Goal: Task Accomplishment & Management: Manage account settings

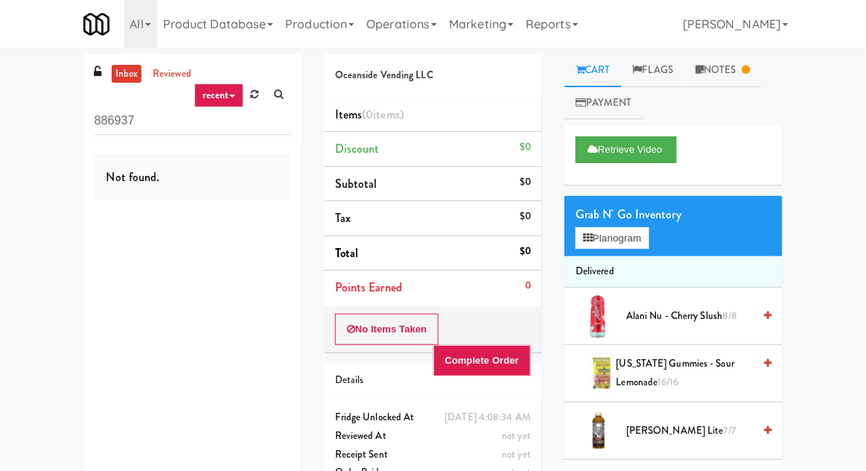
click at [258, 87] on link at bounding box center [254, 94] width 23 height 22
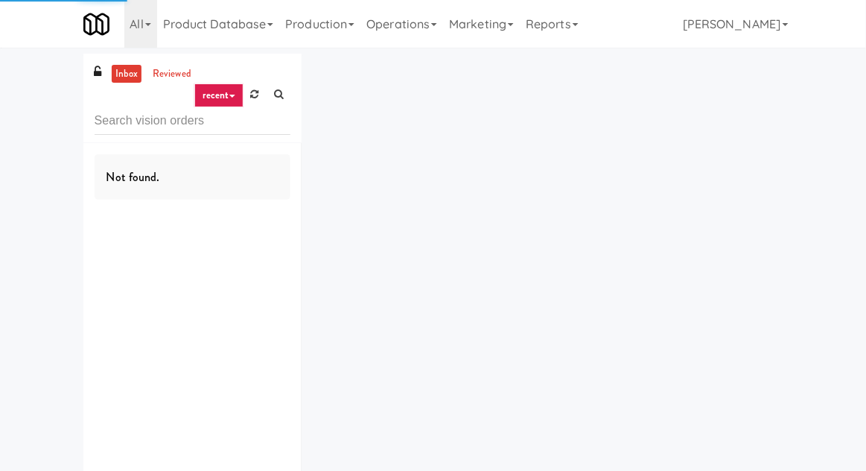
click at [25, 83] on div "inbox reviewed recent all unclear take inventory issue suspicious failed recent…" at bounding box center [433, 290] width 866 height 473
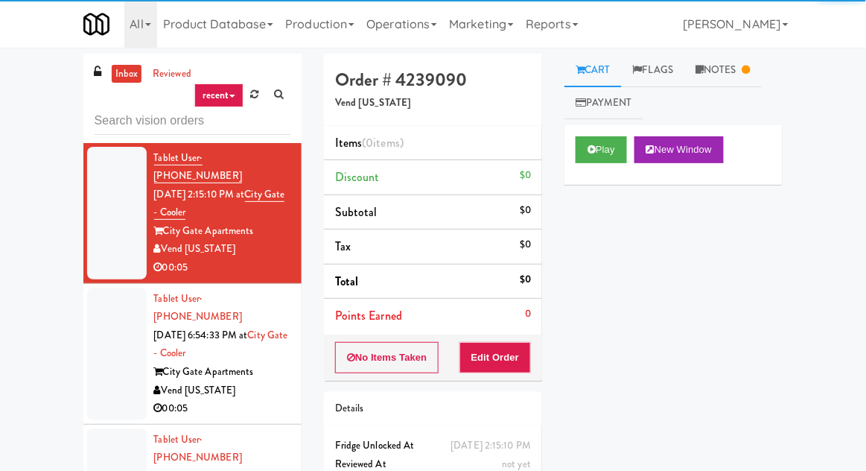
click at [112, 336] on div at bounding box center [117, 353] width 60 height 133
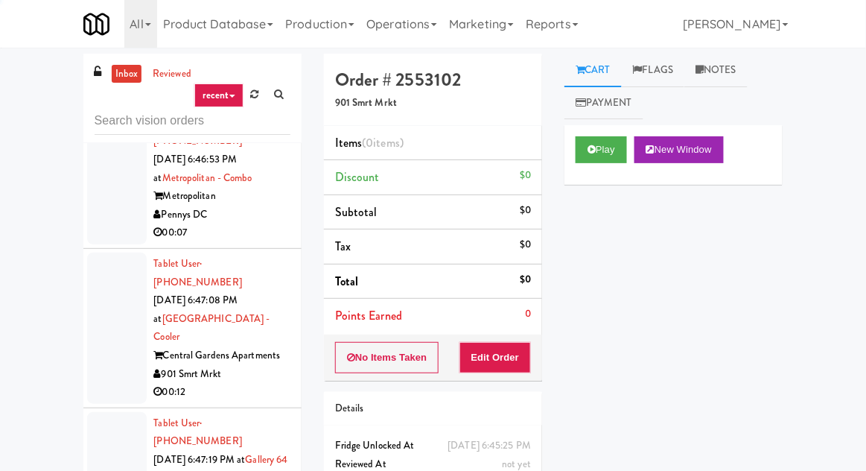
scroll to position [4003, 0]
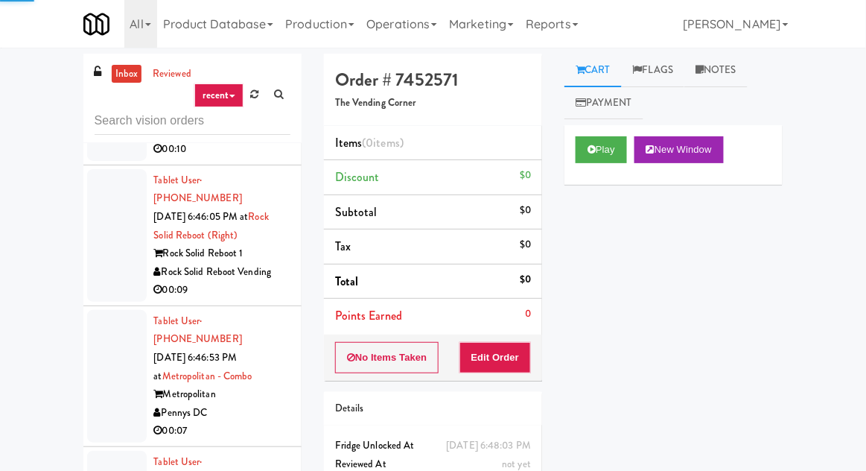
scroll to position [3764, 0]
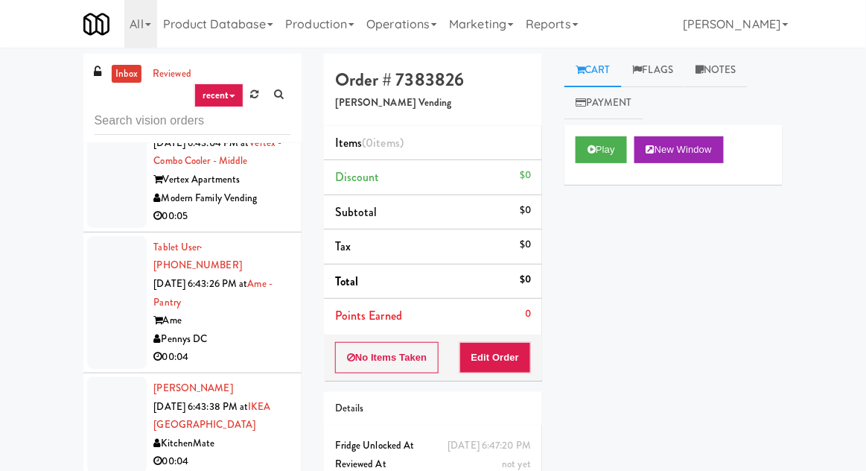
scroll to position [3311, 0]
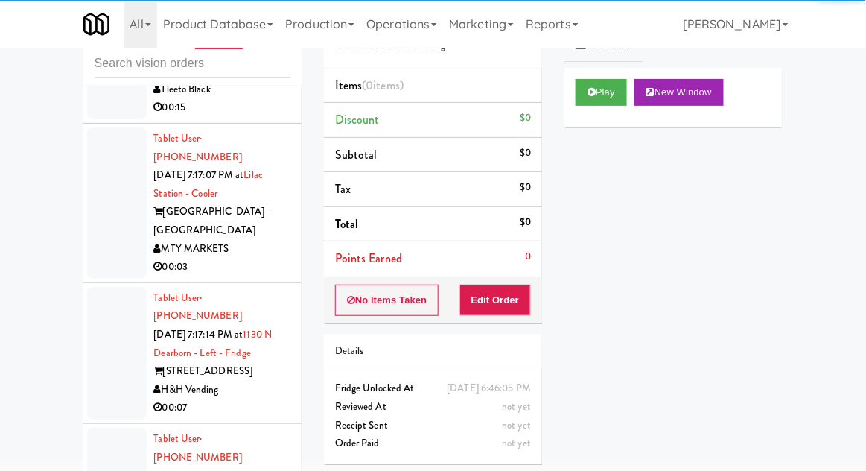
scroll to position [19641, 0]
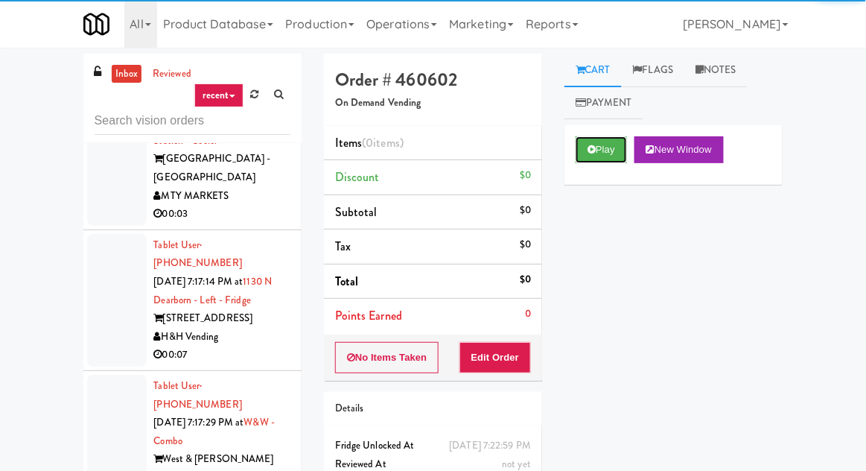
click at [604, 155] on button "Play" at bounding box center [601, 149] width 51 height 27
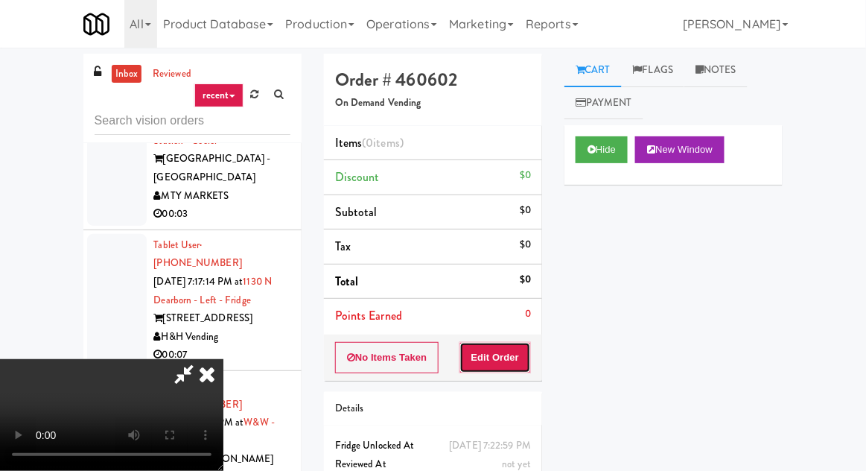
click at [513, 363] on button "Edit Order" at bounding box center [495, 357] width 72 height 31
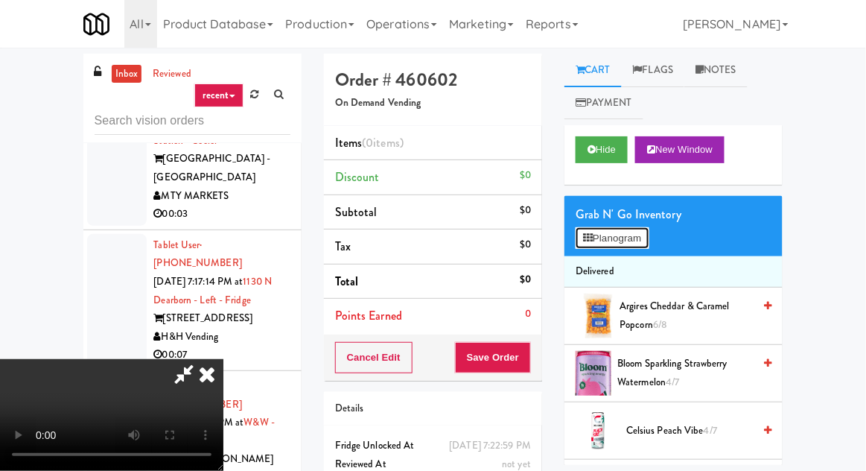
click at [637, 242] on button "Planogram" at bounding box center [612, 238] width 73 height 22
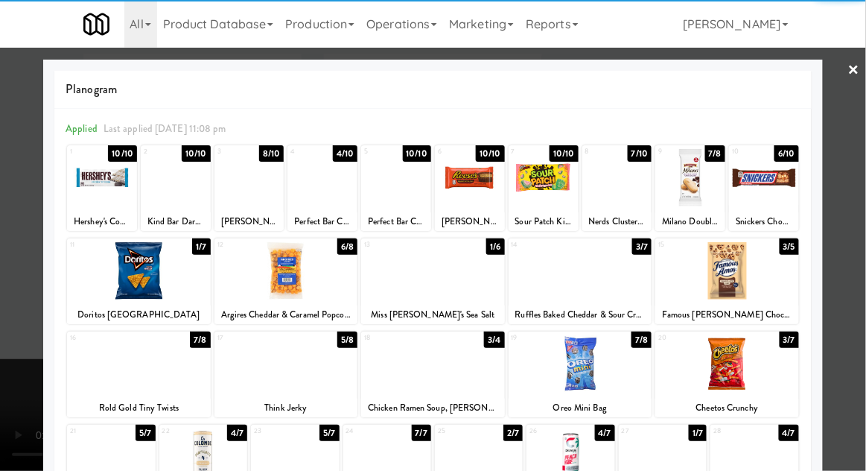
scroll to position [188, 0]
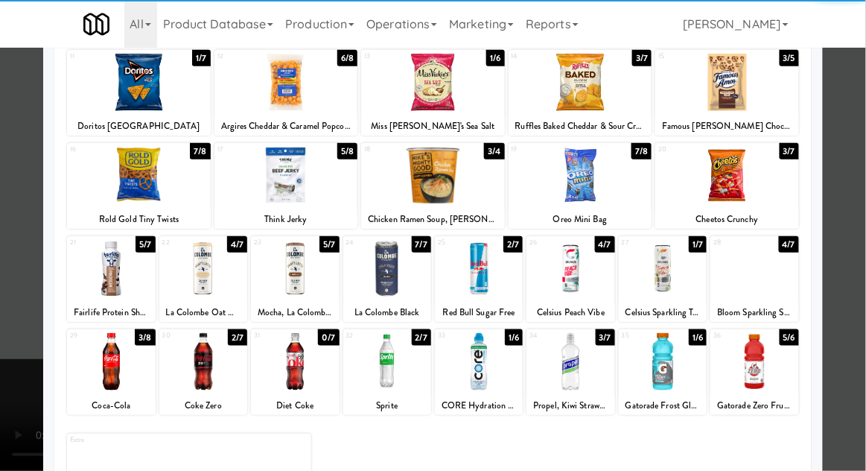
click at [1, 297] on div at bounding box center [433, 235] width 866 height 471
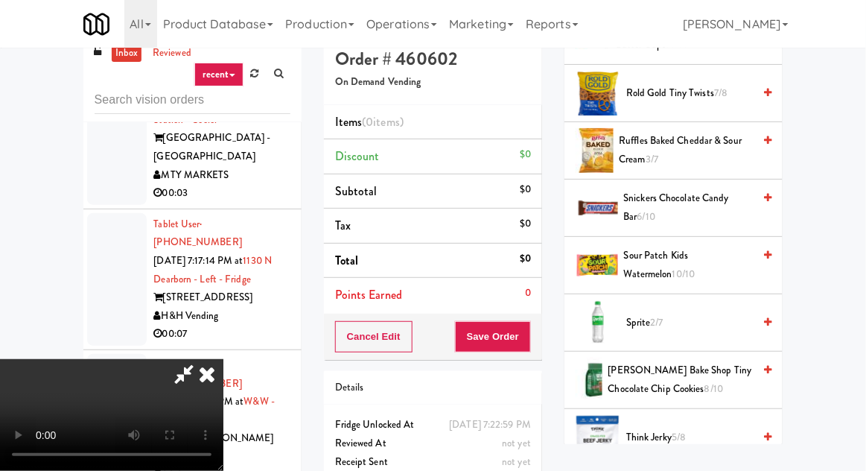
scroll to position [1813, 0]
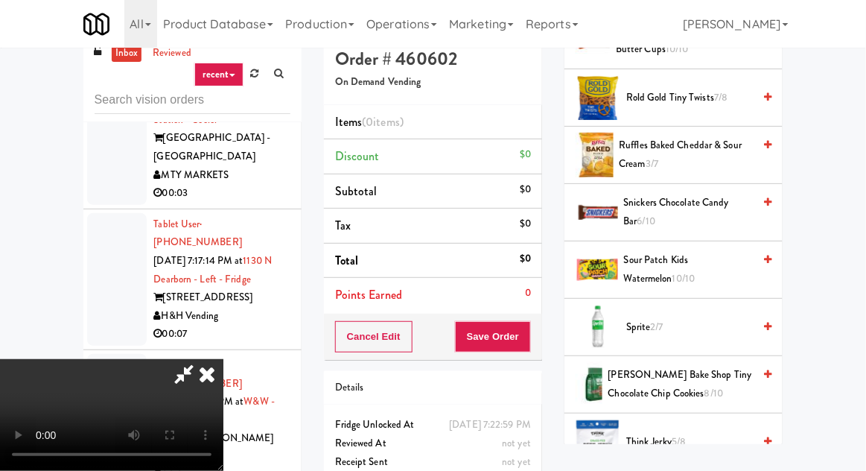
click at [725, 318] on span "Sprite 2/7" at bounding box center [689, 327] width 127 height 19
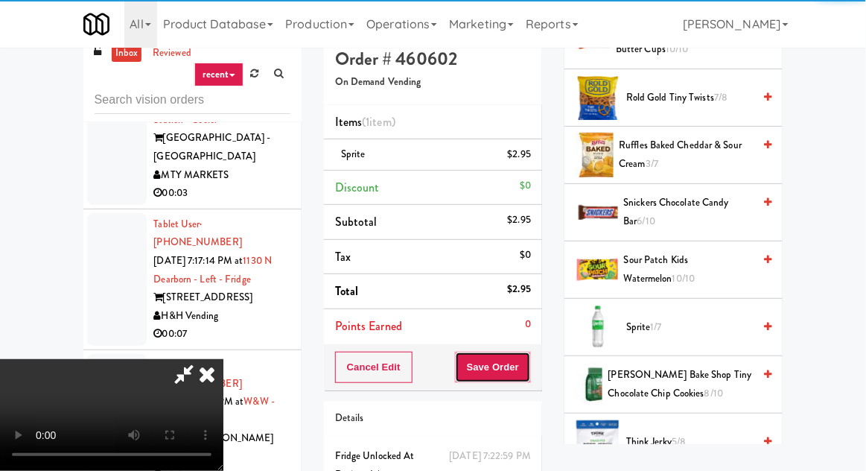
click at [527, 358] on button "Save Order" at bounding box center [493, 366] width 76 height 31
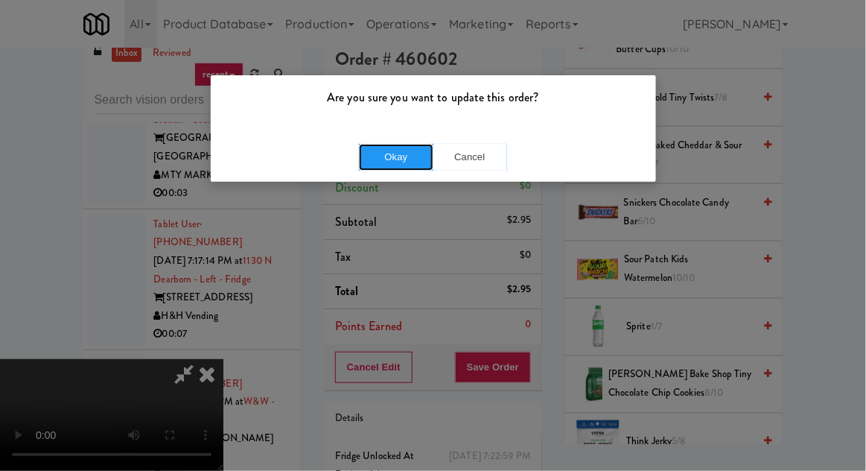
click at [376, 156] on button "Okay" at bounding box center [396, 157] width 74 height 27
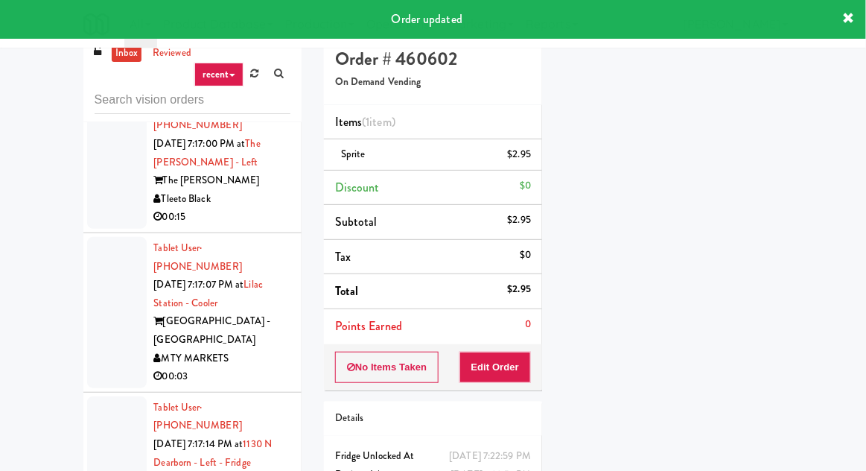
scroll to position [19457, 0]
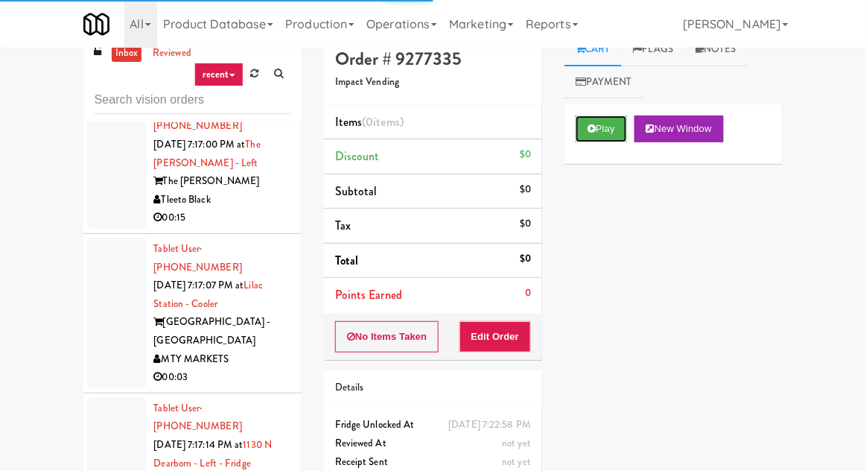
click at [579, 132] on button "Play" at bounding box center [601, 128] width 51 height 27
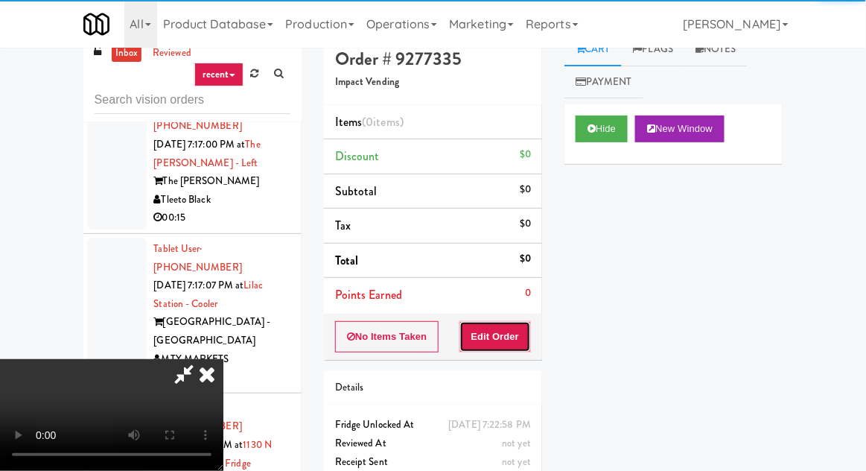
click at [505, 340] on button "Edit Order" at bounding box center [495, 336] width 72 height 31
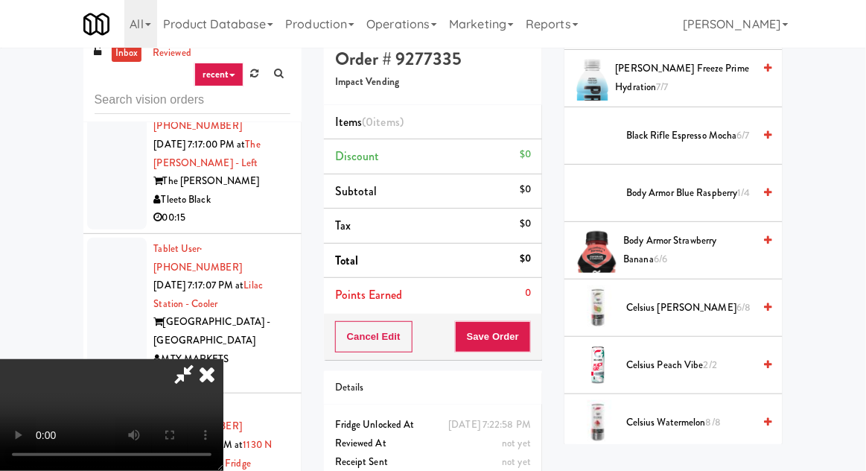
scroll to position [389, 0]
click at [702, 362] on span "Celsius Peach Vibe 2/2" at bounding box center [689, 364] width 127 height 19
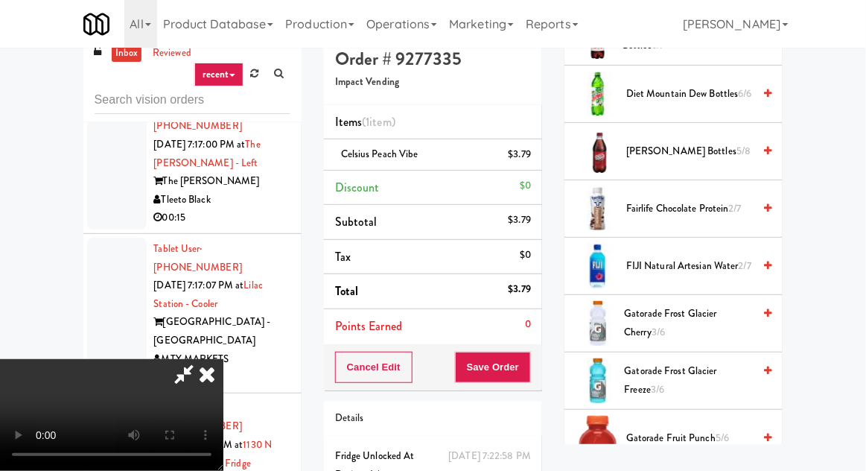
scroll to position [1066, 0]
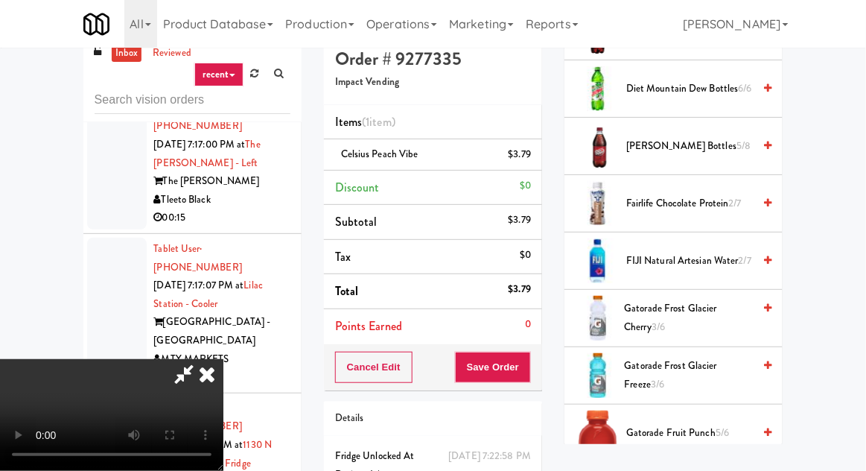
click at [730, 313] on span "Gatorade Frost Glacier Cherry 3/6" at bounding box center [689, 317] width 129 height 36
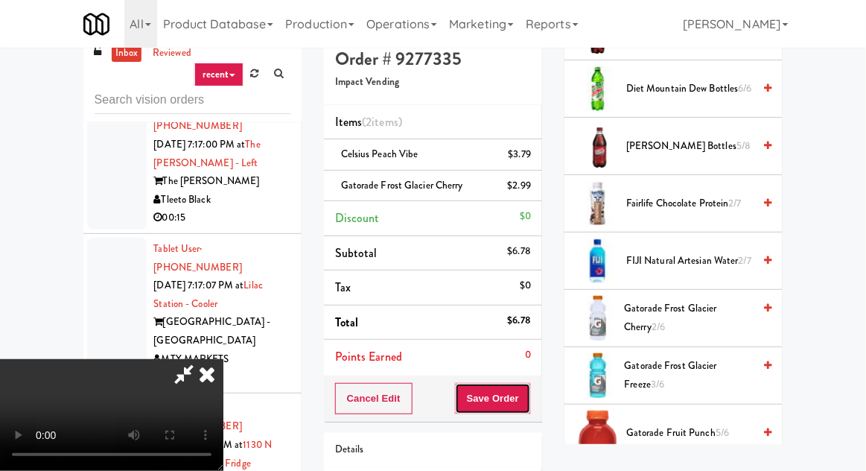
click at [520, 403] on button "Save Order" at bounding box center [493, 398] width 76 height 31
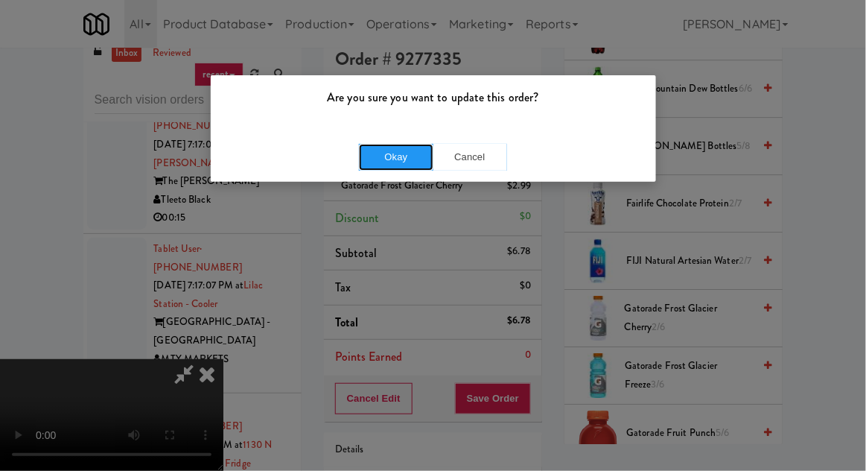
click at [413, 167] on button "Okay" at bounding box center [396, 157] width 74 height 27
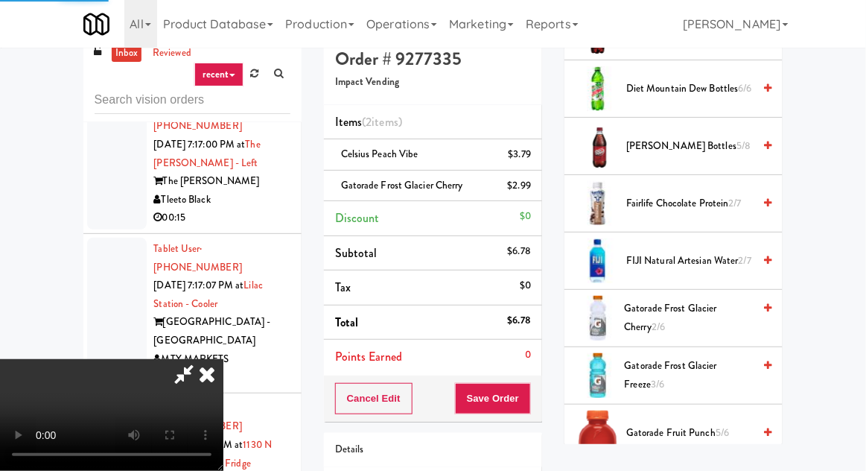
scroll to position [147, 0]
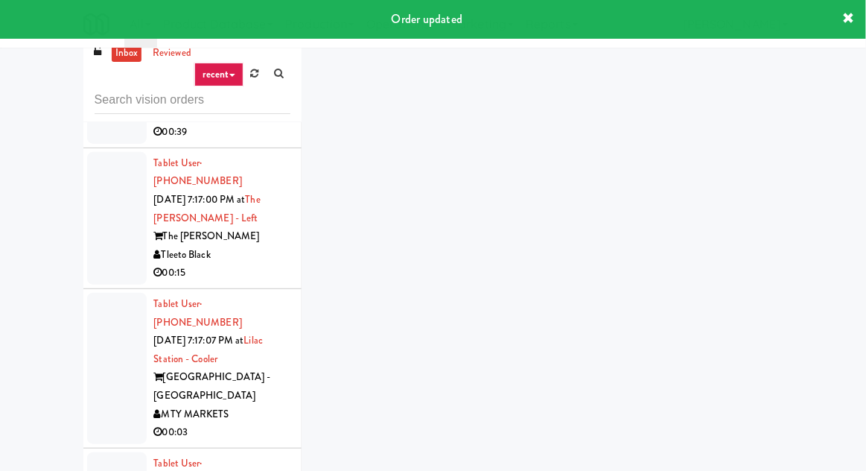
scroll to position [19271, 0]
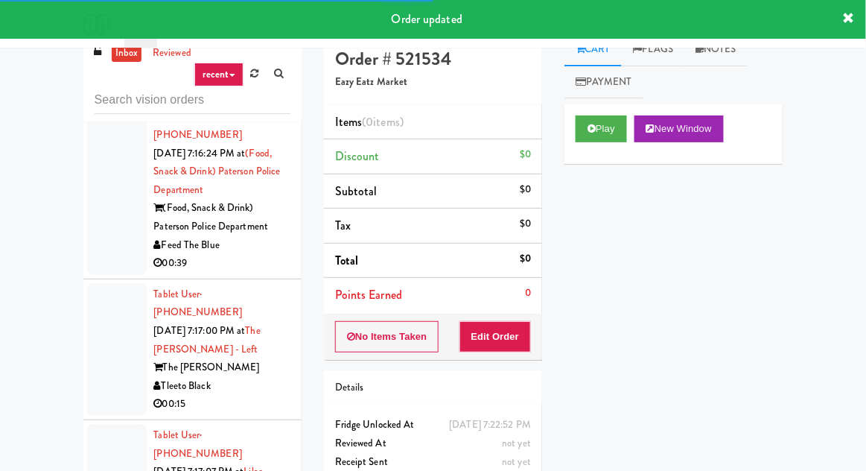
click at [587, 127] on icon at bounding box center [591, 129] width 8 height 10
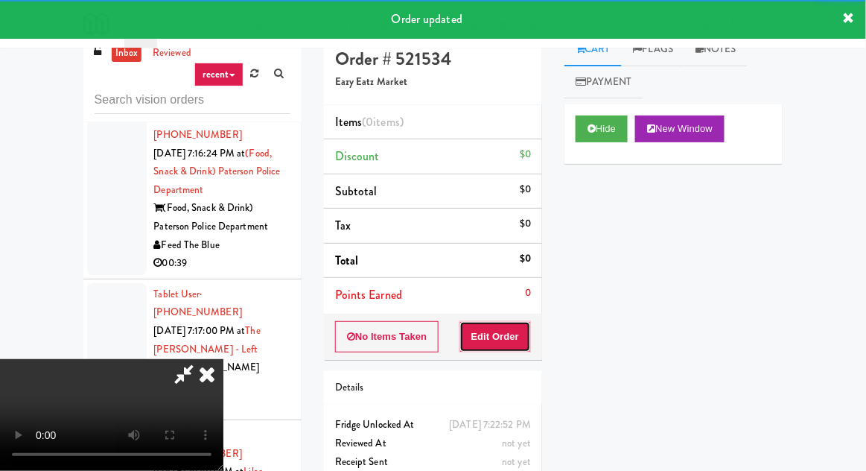
click at [486, 348] on button "Edit Order" at bounding box center [495, 336] width 72 height 31
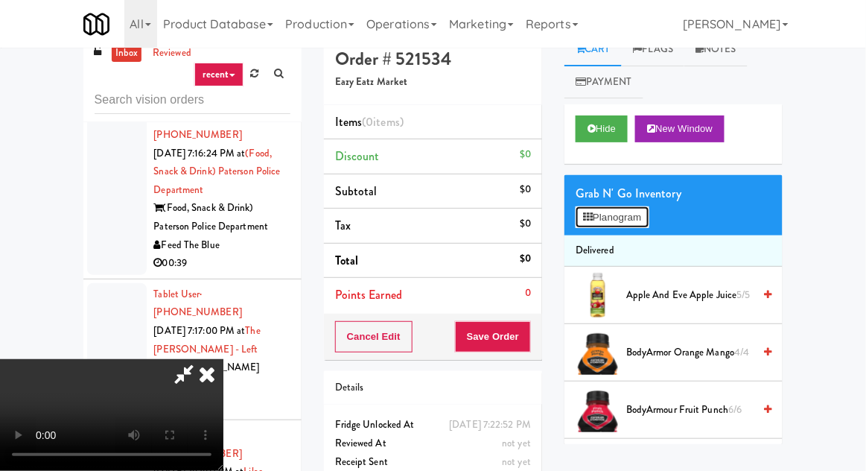
click at [640, 226] on button "Planogram" at bounding box center [612, 217] width 73 height 22
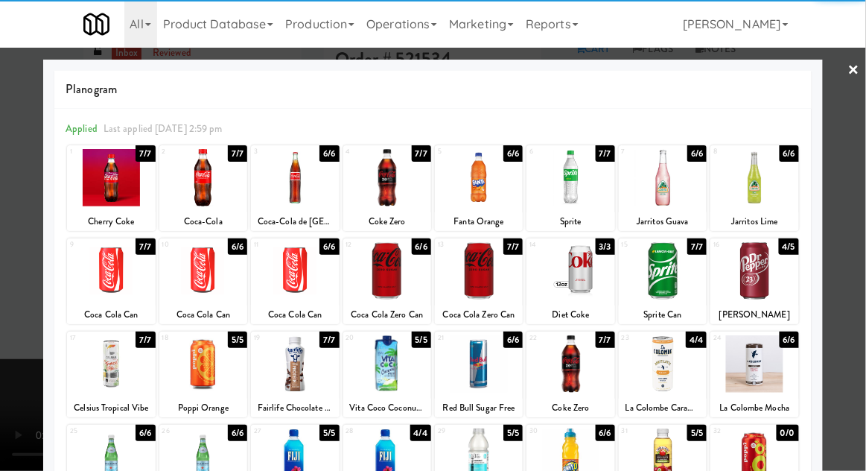
click at [103, 284] on div at bounding box center [111, 270] width 88 height 57
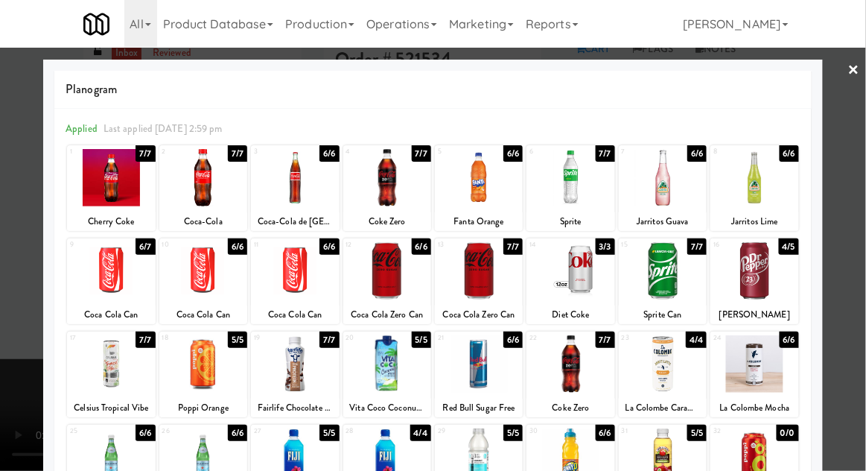
click at [10, 367] on div at bounding box center [433, 235] width 866 height 471
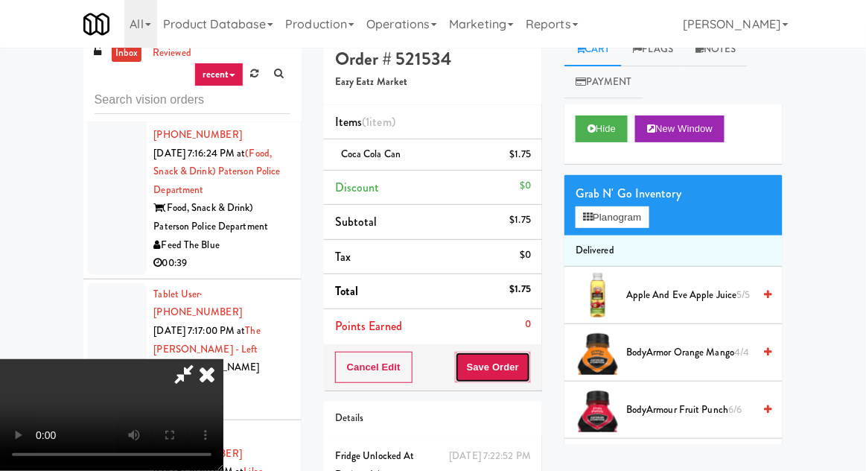
click at [529, 373] on button "Save Order" at bounding box center [493, 366] width 76 height 31
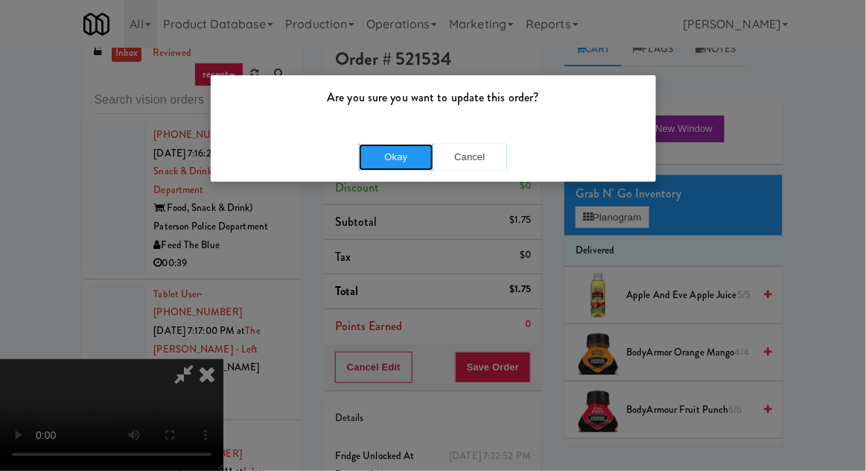
click at [392, 164] on button "Okay" at bounding box center [396, 157] width 74 height 27
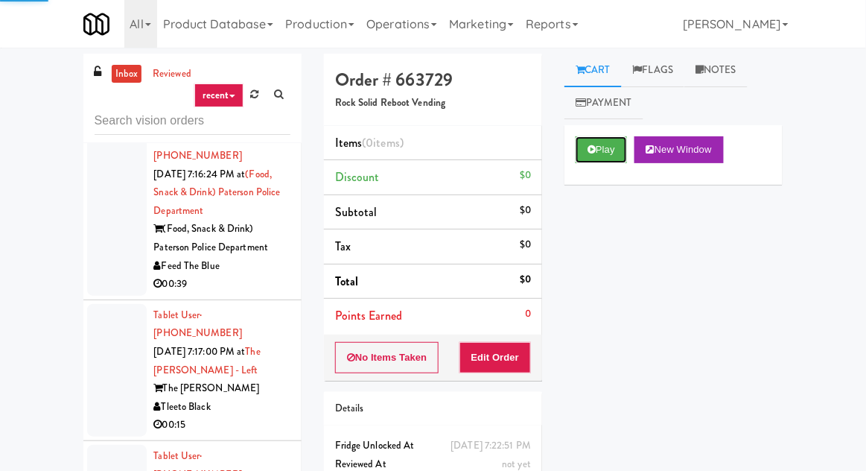
click at [579, 155] on button "Play" at bounding box center [601, 149] width 51 height 27
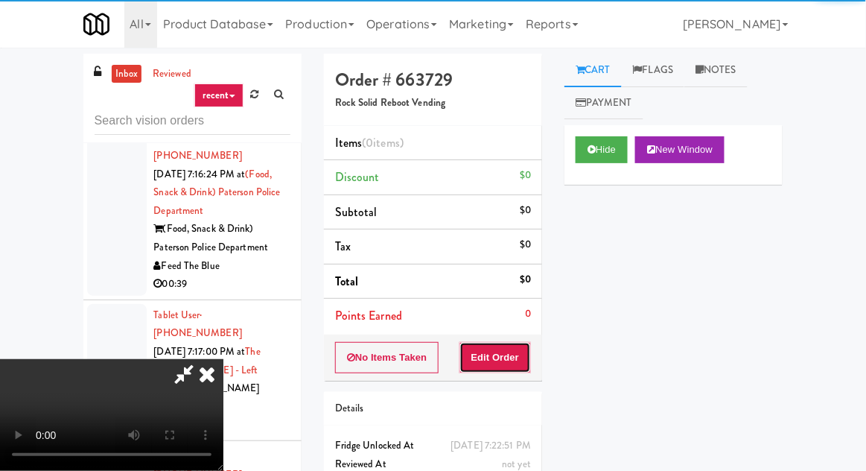
click at [509, 342] on button "Edit Order" at bounding box center [495, 357] width 72 height 31
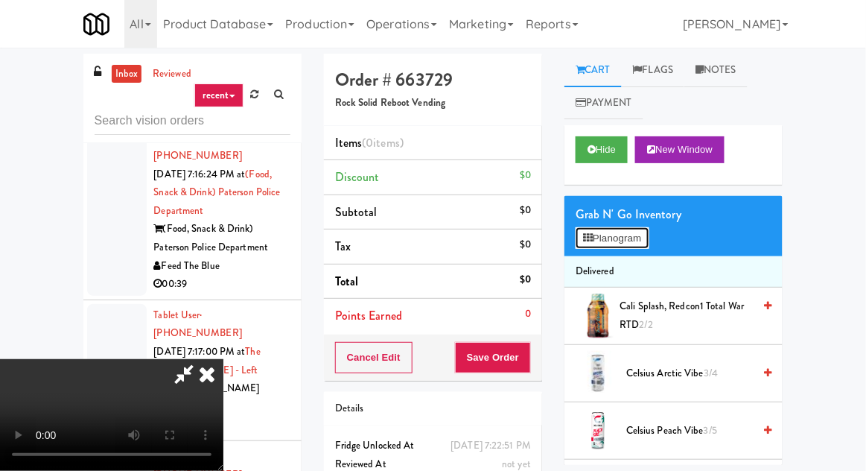
click at [649, 243] on button "Planogram" at bounding box center [612, 238] width 73 height 22
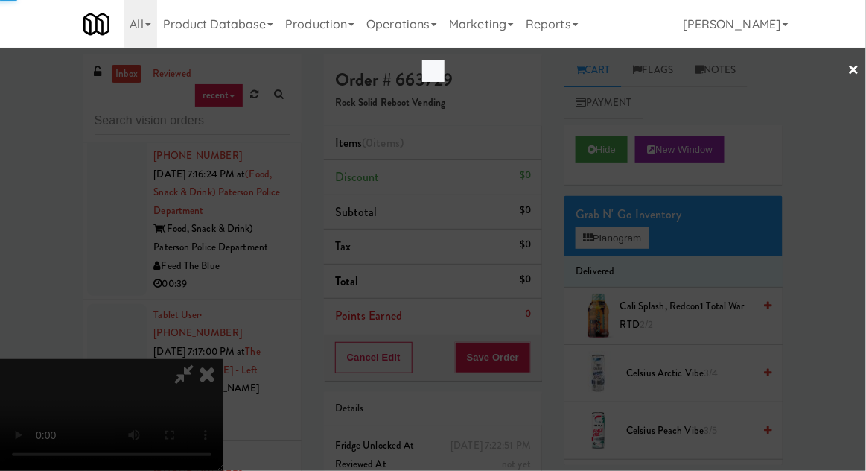
click at [633, 238] on div at bounding box center [433, 235] width 866 height 471
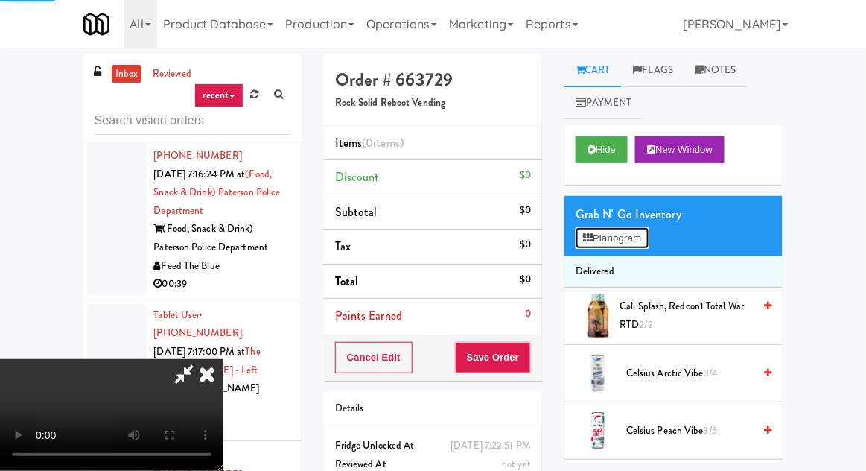
click at [646, 229] on button "Planogram" at bounding box center [612, 238] width 73 height 22
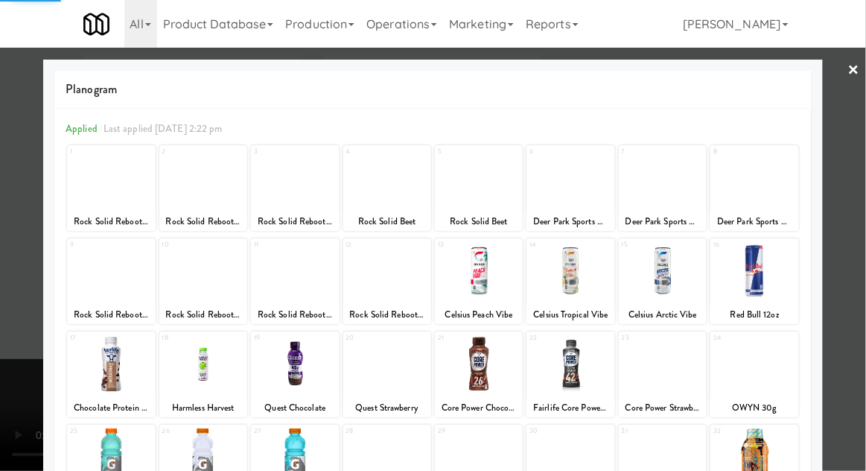
scroll to position [188, 0]
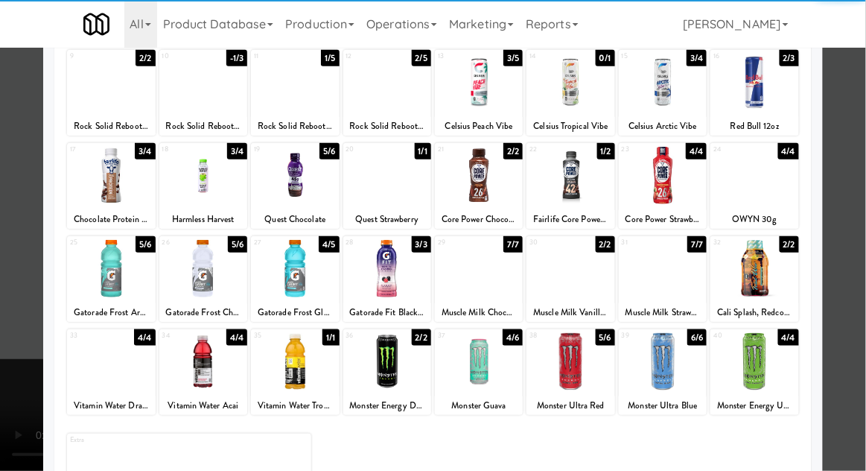
click at [380, 369] on div at bounding box center [387, 361] width 88 height 57
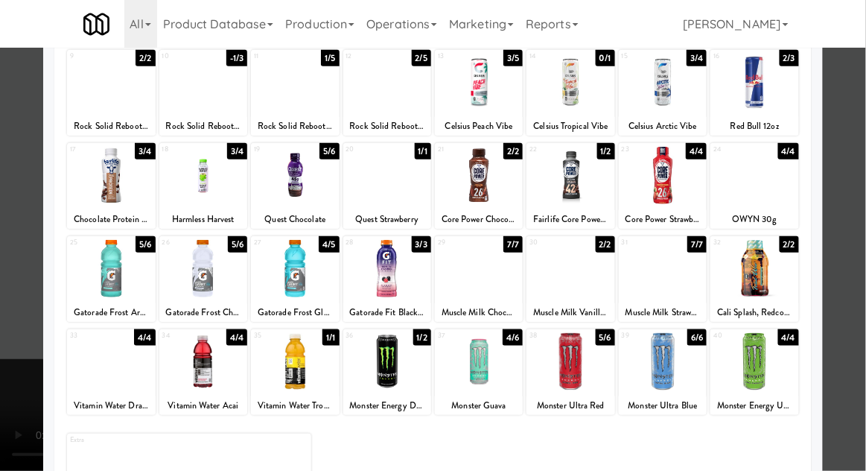
scroll to position [0, 0]
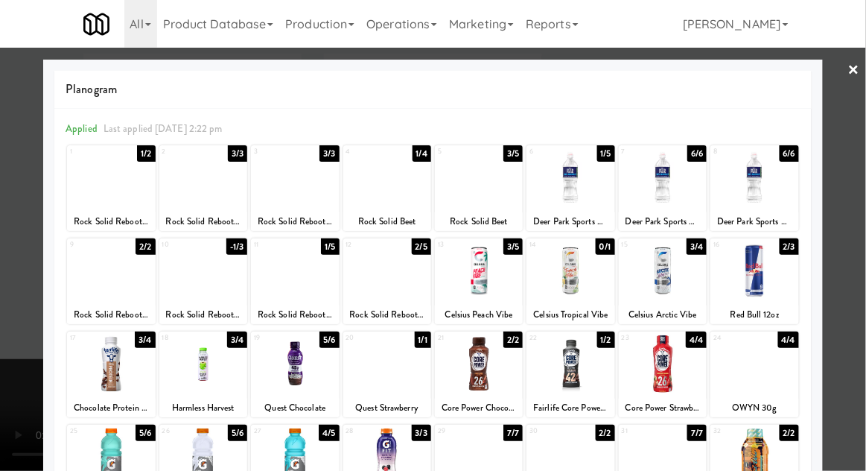
click at [560, 191] on div at bounding box center [570, 177] width 88 height 57
click at [850, 140] on div at bounding box center [433, 235] width 866 height 471
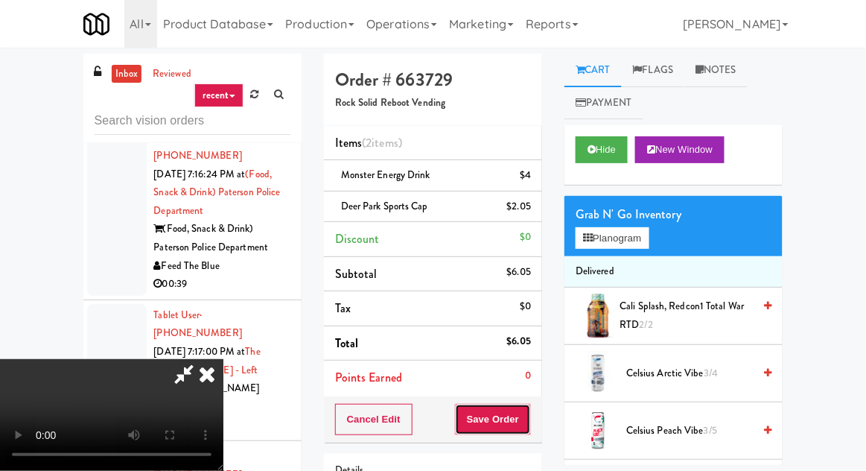
click at [527, 413] on button "Save Order" at bounding box center [493, 419] width 76 height 31
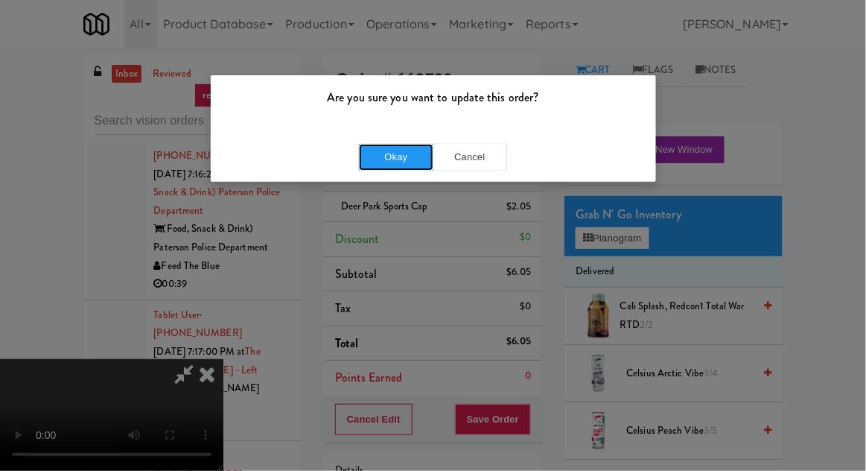
click at [377, 147] on button "Okay" at bounding box center [396, 157] width 74 height 27
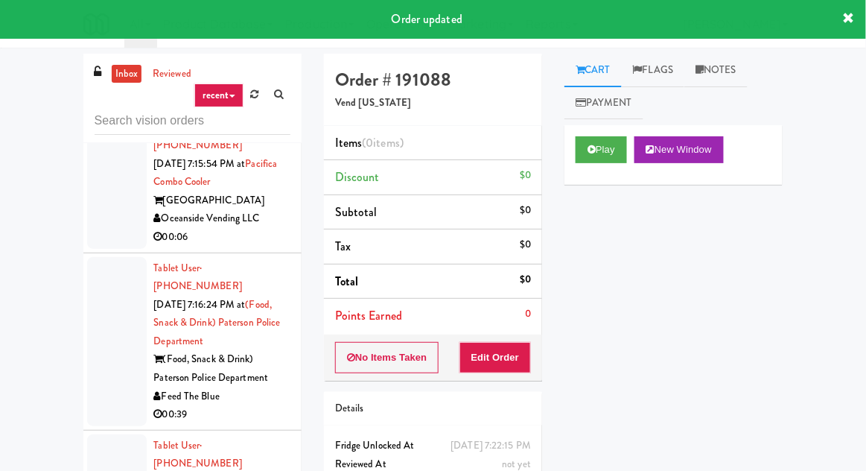
scroll to position [19142, 0]
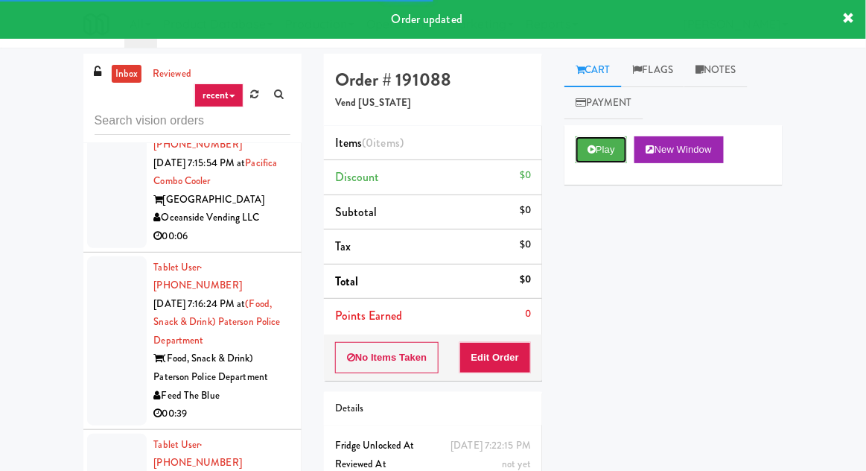
click at [603, 144] on button "Play" at bounding box center [601, 149] width 51 height 27
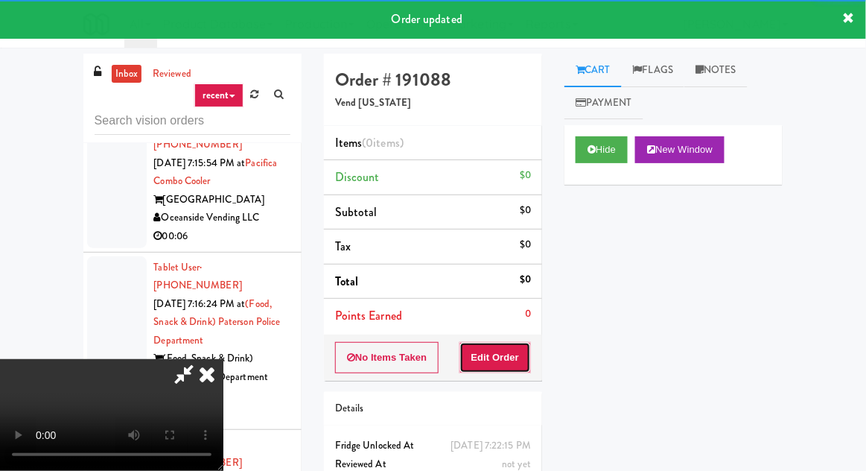
click at [516, 342] on button "Edit Order" at bounding box center [495, 357] width 72 height 31
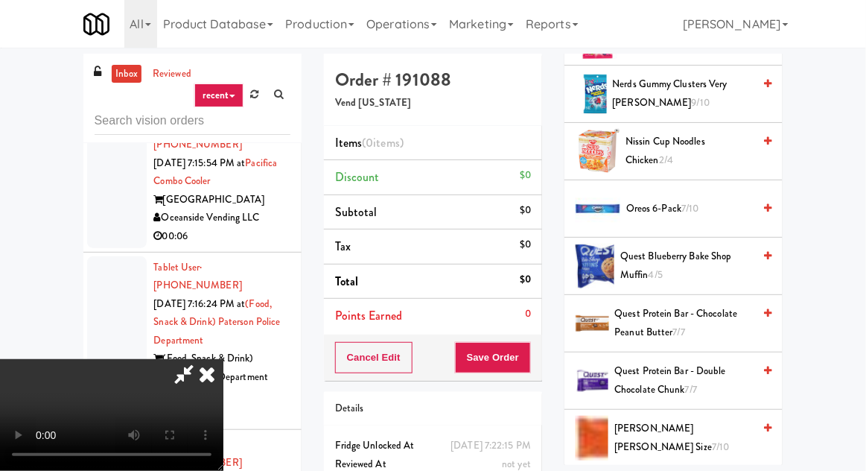
scroll to position [1143, 0]
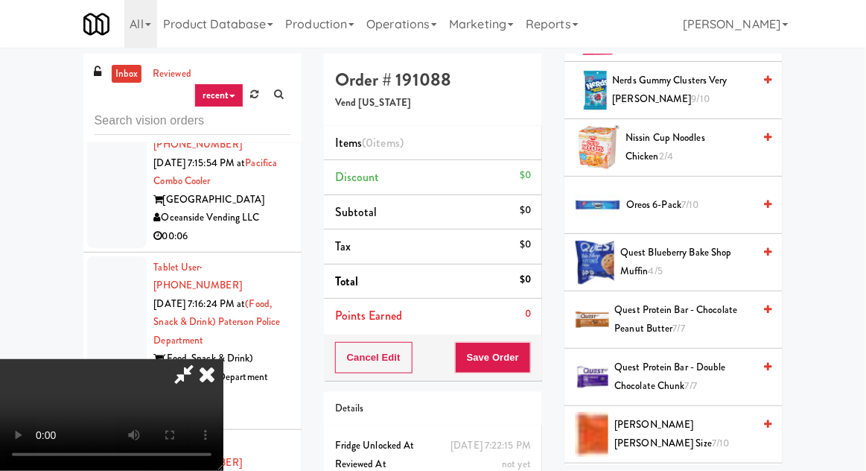
click at [745, 203] on span "Oreos 6-pack 7/10" at bounding box center [689, 205] width 127 height 19
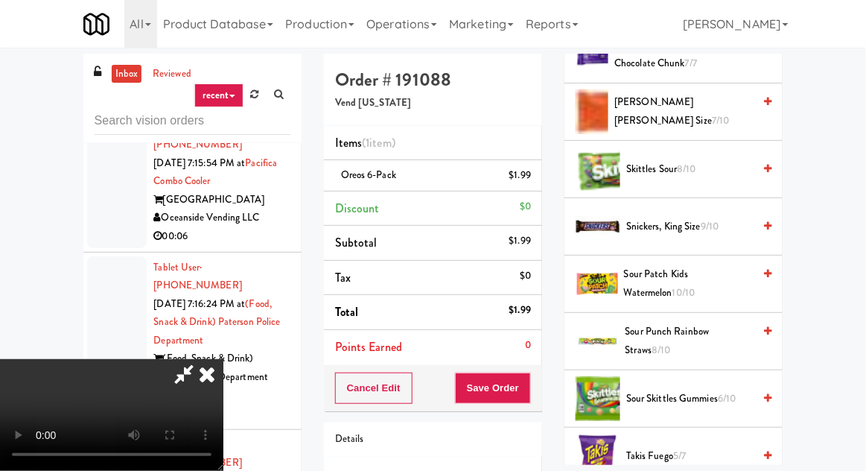
scroll to position [1466, 0]
click at [745, 221] on span "Snickers, King Size 9/10" at bounding box center [689, 226] width 127 height 19
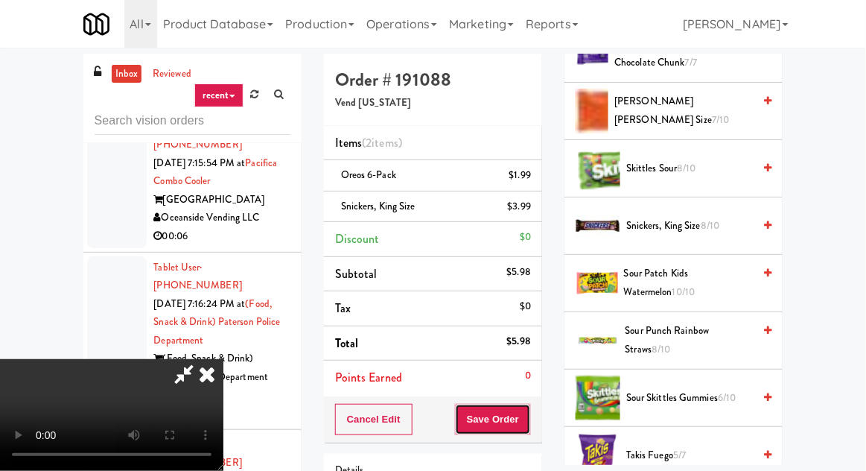
click at [526, 415] on button "Save Order" at bounding box center [493, 419] width 76 height 31
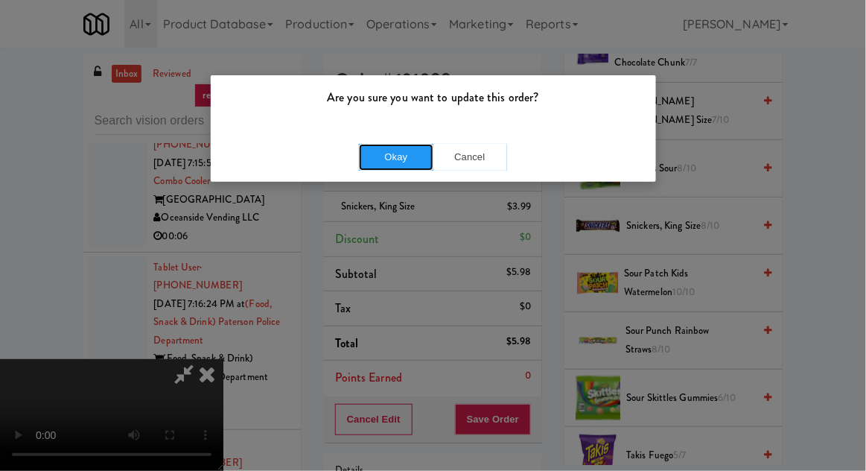
click at [382, 156] on button "Okay" at bounding box center [396, 157] width 74 height 27
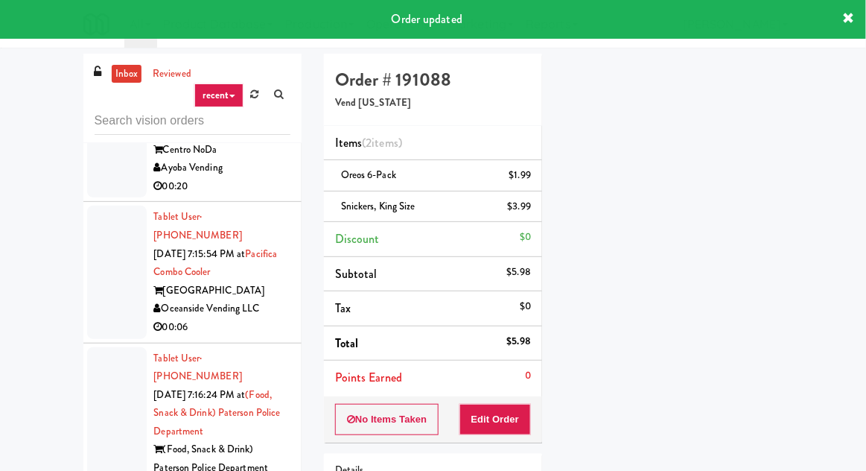
scroll to position [19027, 0]
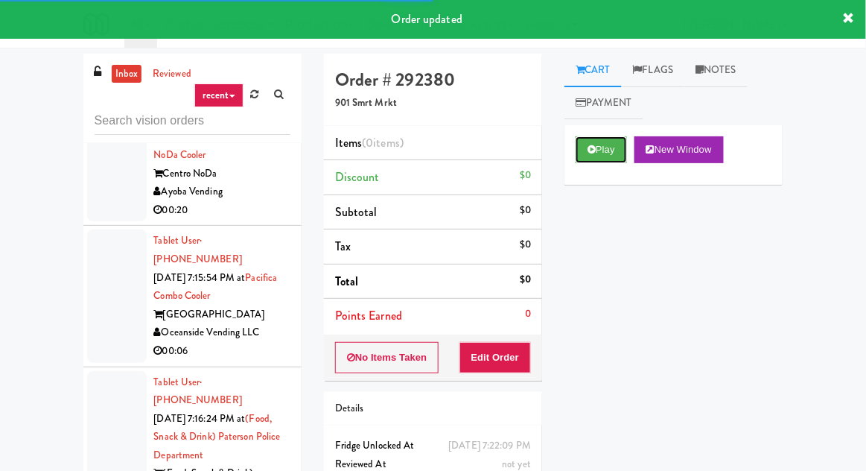
click at [585, 145] on button "Play" at bounding box center [601, 149] width 51 height 27
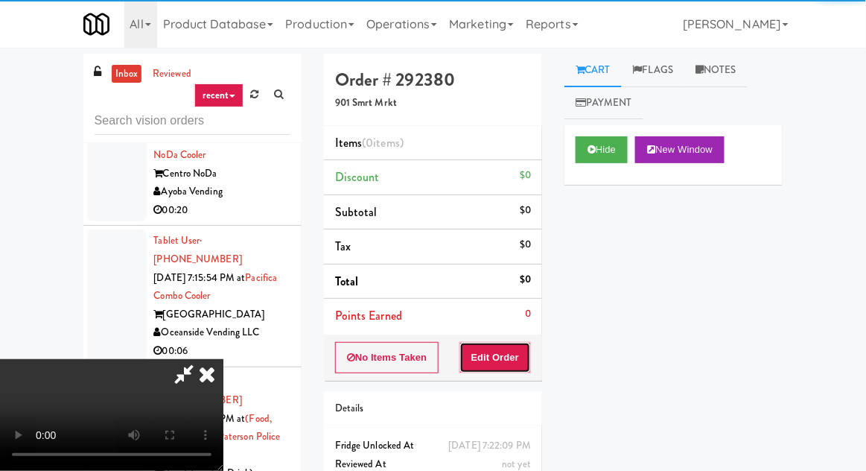
click at [482, 353] on button "Edit Order" at bounding box center [495, 357] width 72 height 31
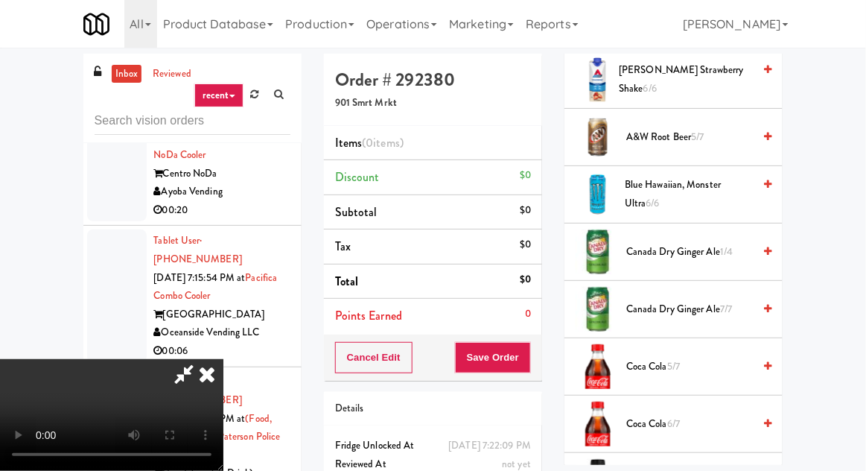
scroll to position [298, 0]
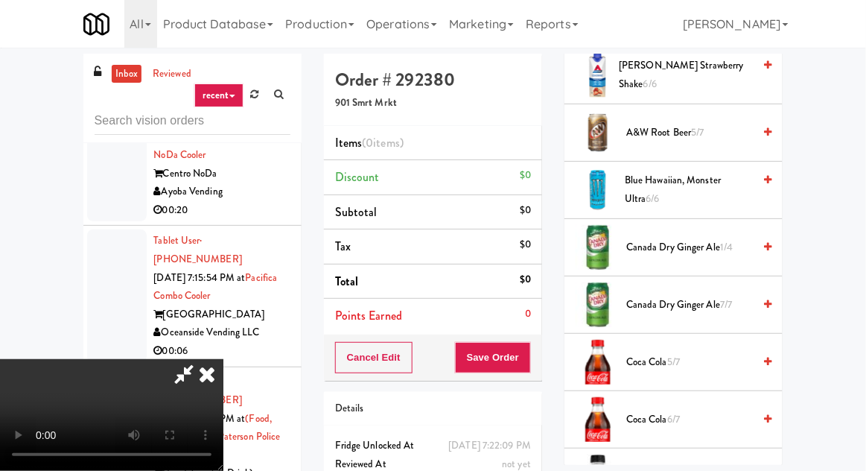
click at [744, 247] on span "Canada Dry Ginger Ale 1/4" at bounding box center [689, 247] width 127 height 19
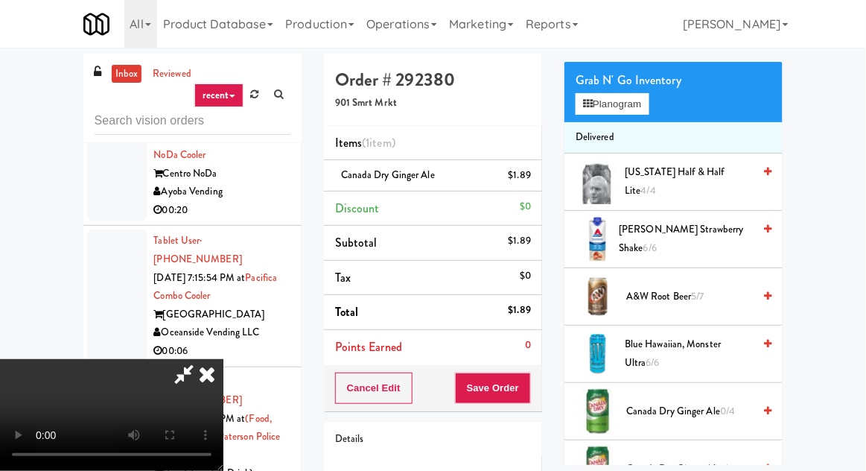
scroll to position [0, 0]
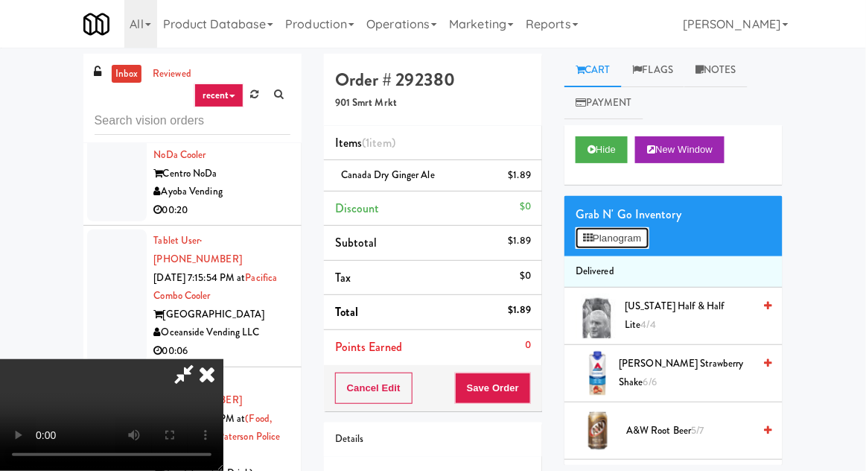
click at [635, 238] on button "Planogram" at bounding box center [612, 238] width 73 height 22
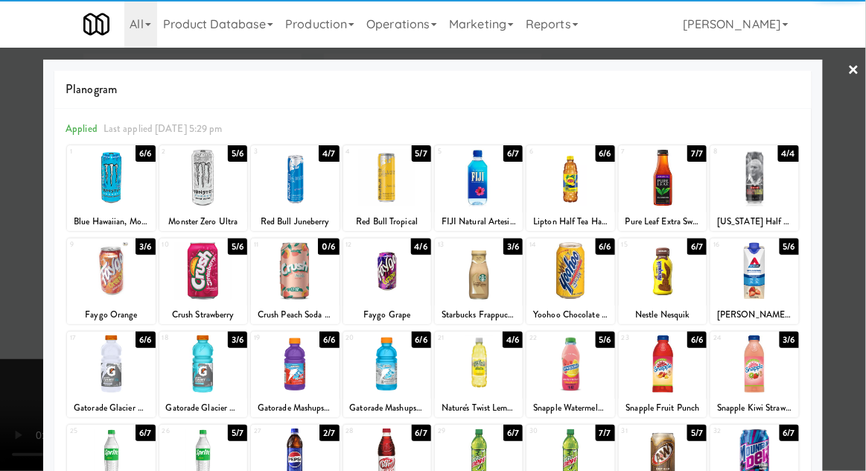
click at [109, 281] on div at bounding box center [111, 270] width 88 height 57
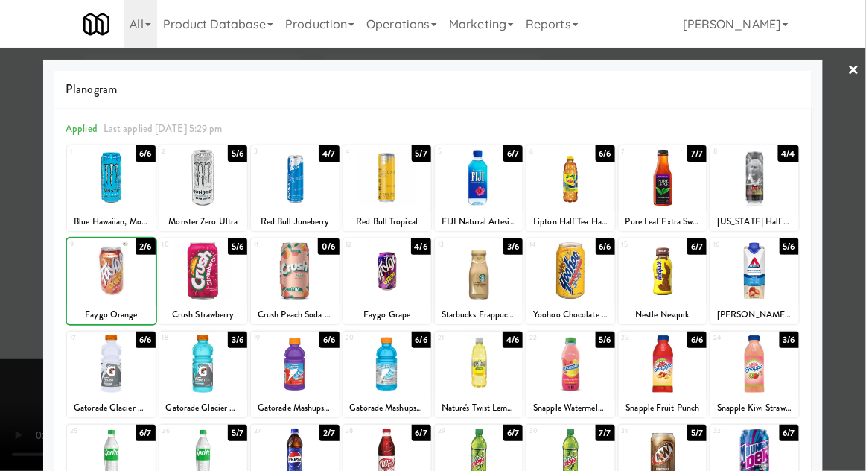
click at [4, 255] on div at bounding box center [433, 235] width 866 height 471
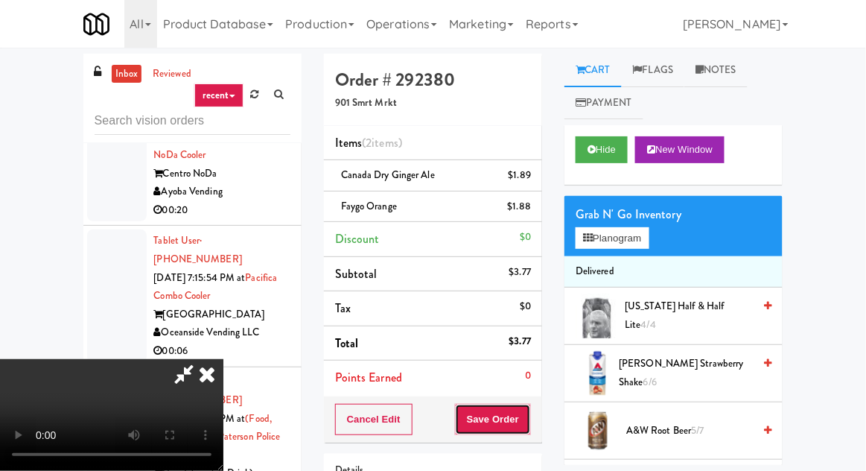
click at [527, 411] on button "Save Order" at bounding box center [493, 419] width 76 height 31
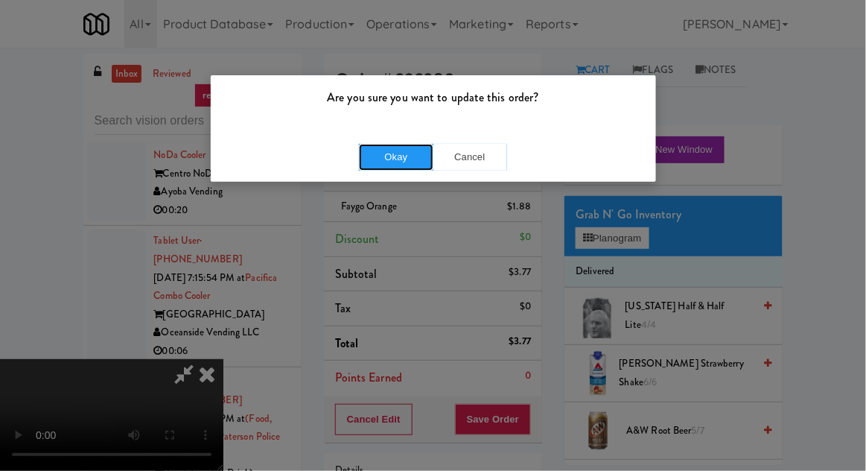
click at [389, 157] on button "Okay" at bounding box center [396, 157] width 74 height 27
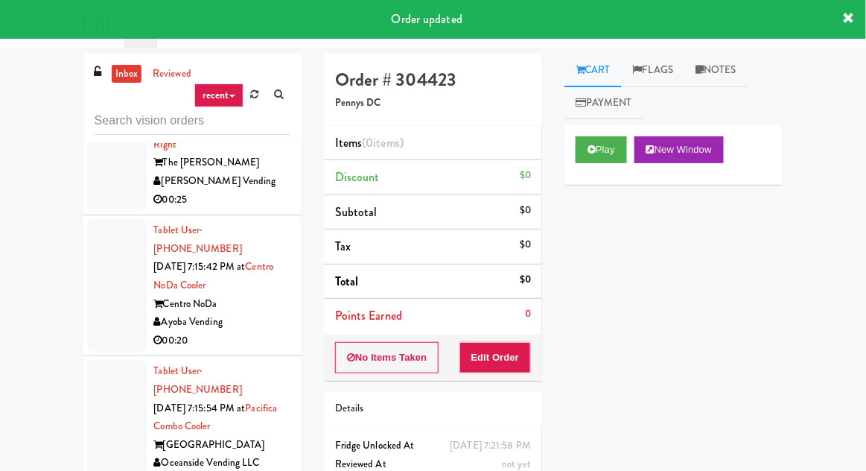
scroll to position [18867, 0]
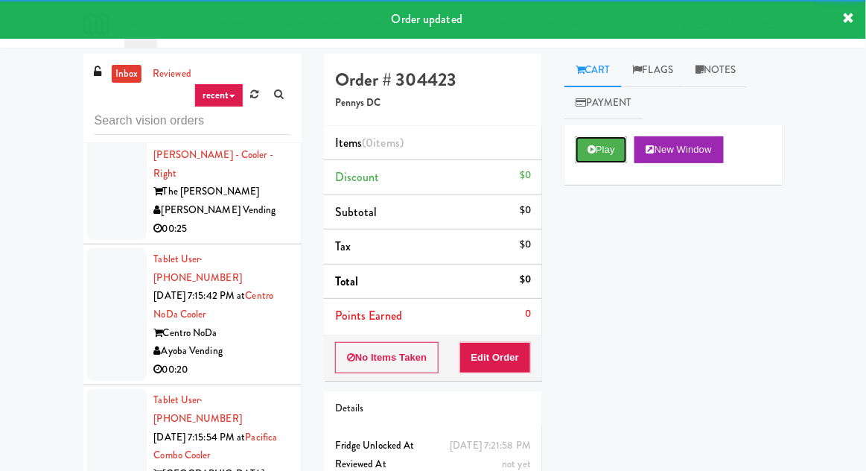
click at [582, 144] on button "Play" at bounding box center [601, 149] width 51 height 27
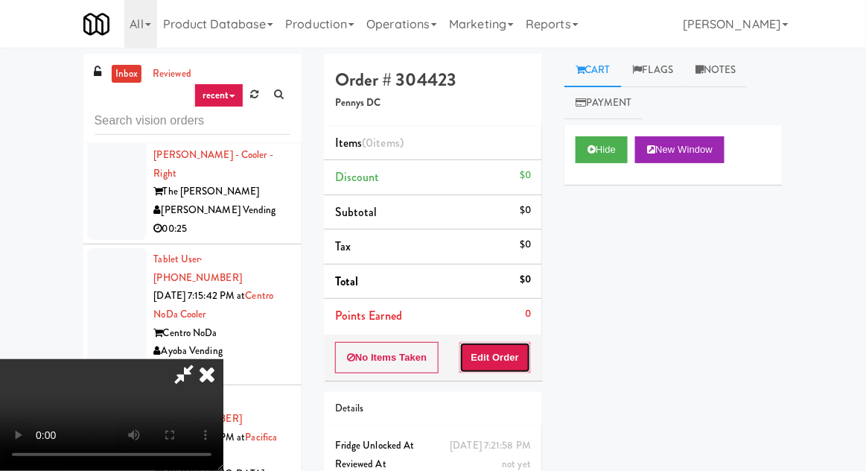
click at [500, 342] on button "Edit Order" at bounding box center [495, 357] width 72 height 31
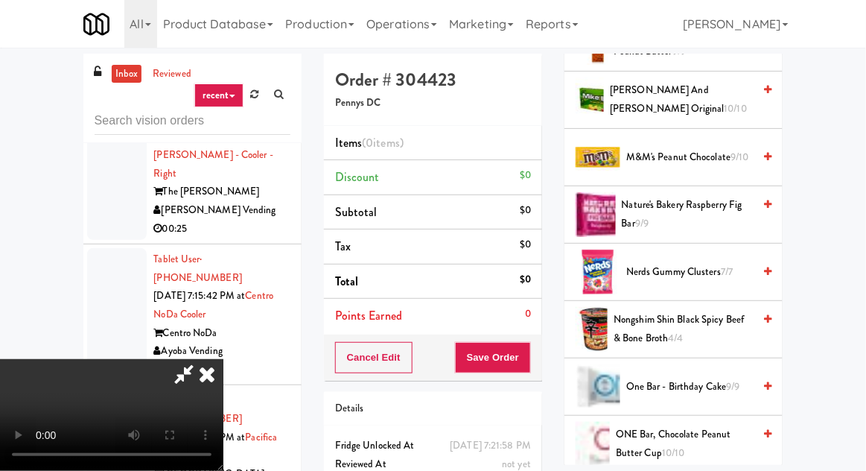
scroll to position [963, 0]
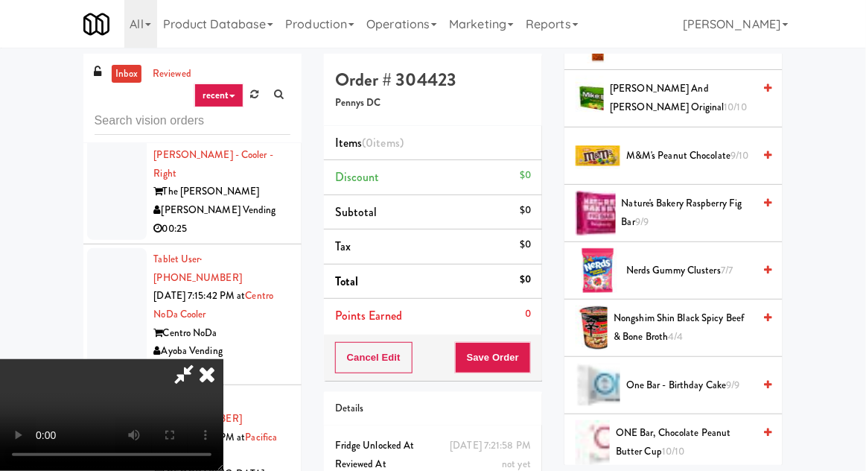
click at [736, 271] on span "Nerds Gummy Clusters 7/7" at bounding box center [689, 270] width 127 height 19
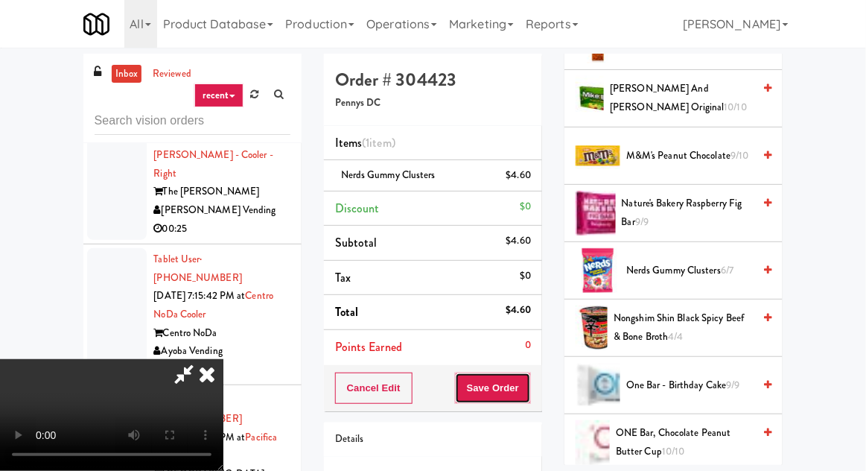
click at [524, 382] on button "Save Order" at bounding box center [493, 387] width 76 height 31
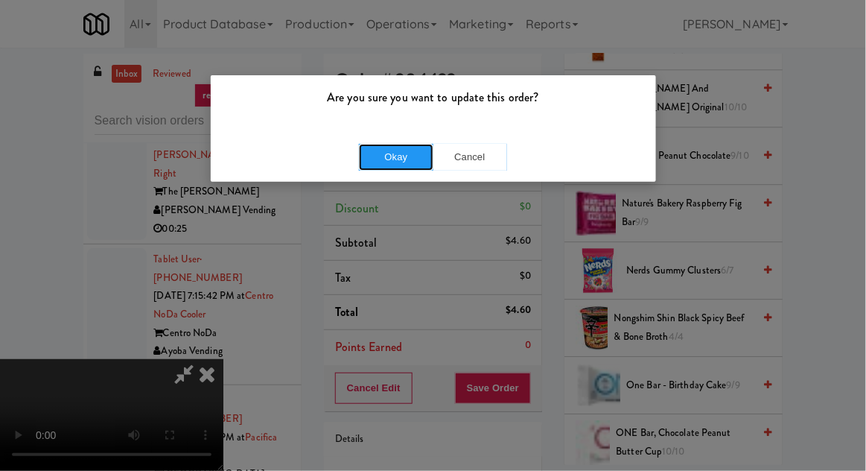
click at [392, 168] on button "Okay" at bounding box center [396, 157] width 74 height 27
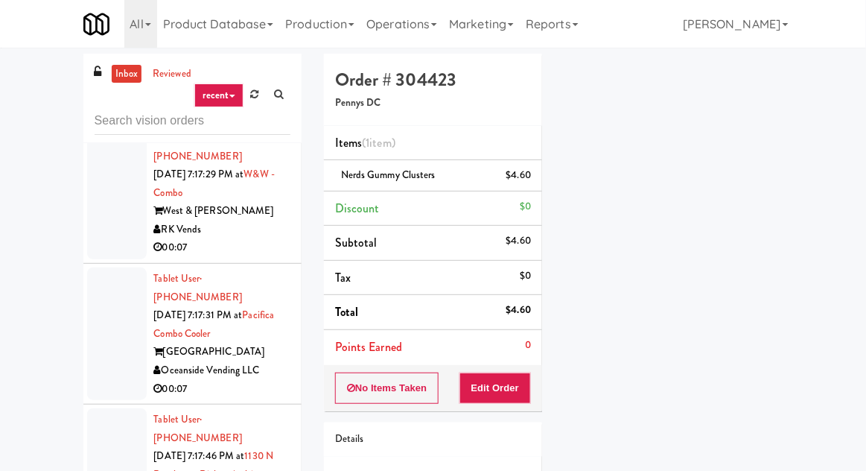
scroll to position [19888, 0]
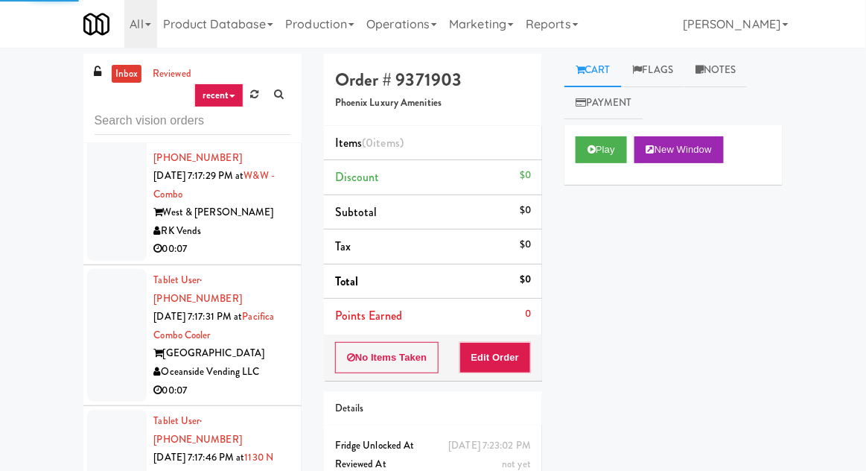
click at [593, 161] on button "Play" at bounding box center [601, 149] width 51 height 27
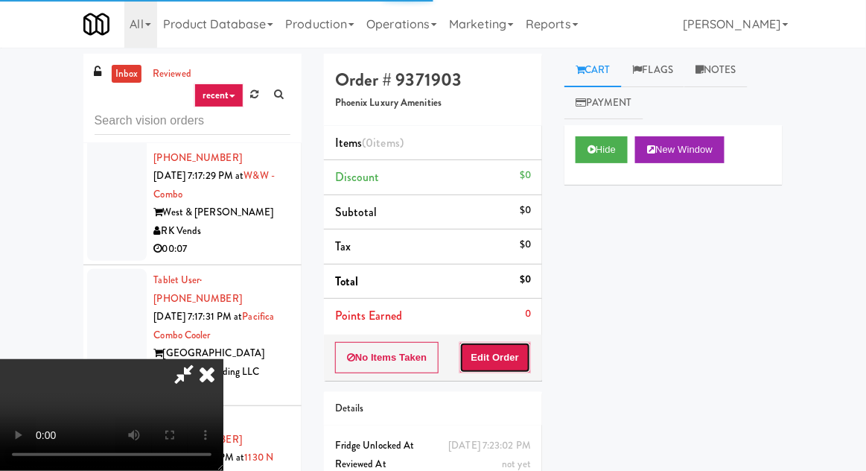
click at [494, 351] on button "Edit Order" at bounding box center [495, 357] width 72 height 31
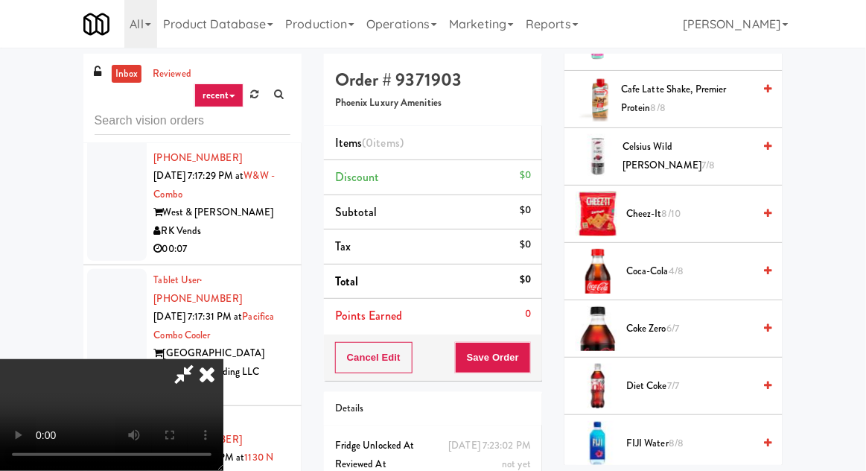
scroll to position [275, 0]
click at [742, 209] on span "Cheez-It 8/10" at bounding box center [689, 213] width 127 height 19
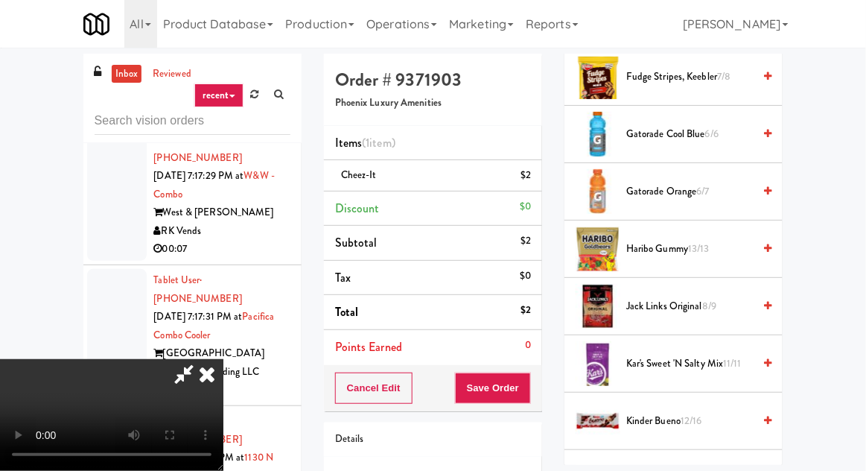
scroll to position [755, 0]
click at [737, 254] on span "Haribo Gummy 13/13" at bounding box center [689, 249] width 127 height 19
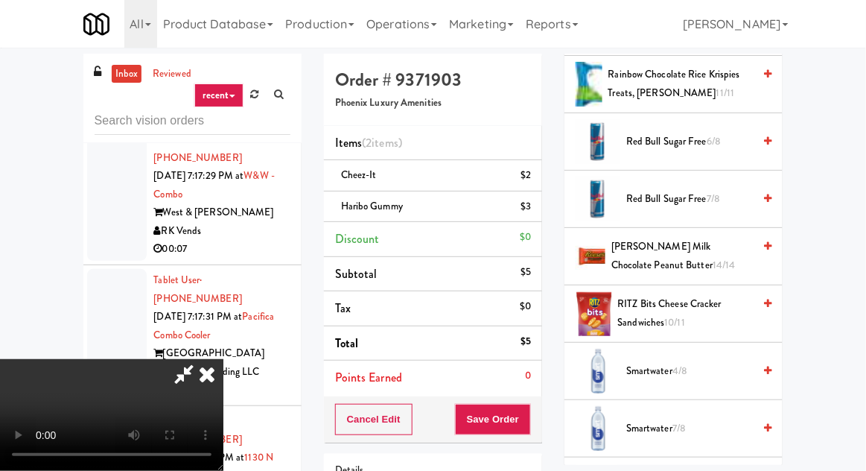
scroll to position [1668, 0]
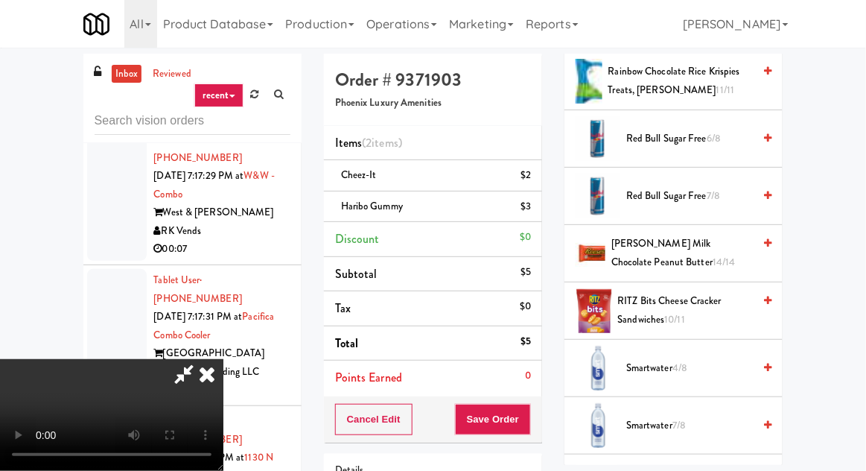
click at [731, 247] on span "[PERSON_NAME] Milk Chocolate Peanut Butter 14/14" at bounding box center [681, 253] width 141 height 36
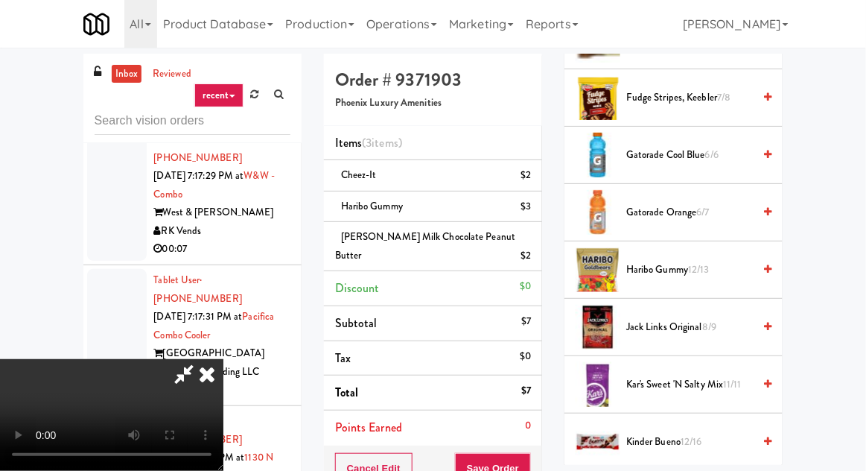
scroll to position [0, 0]
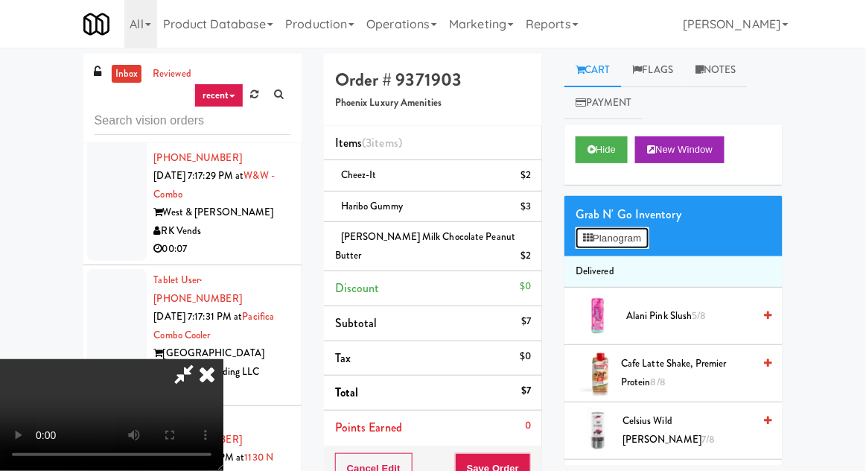
click at [587, 237] on icon at bounding box center [588, 238] width 10 height 10
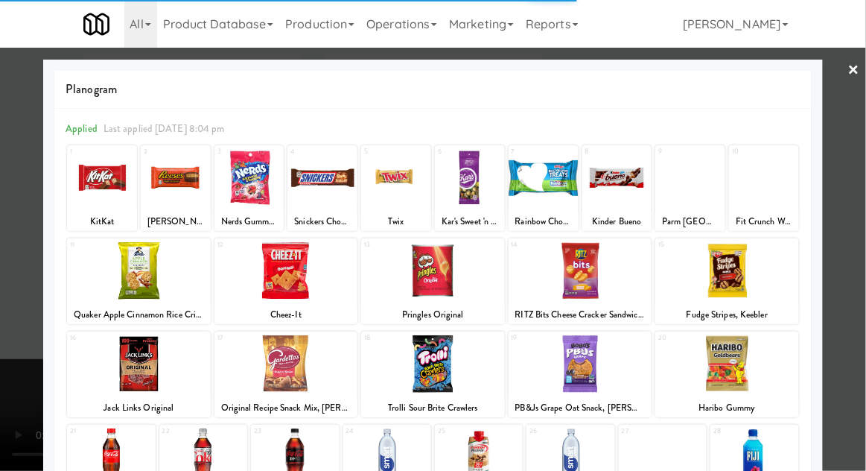
scroll to position [188, 0]
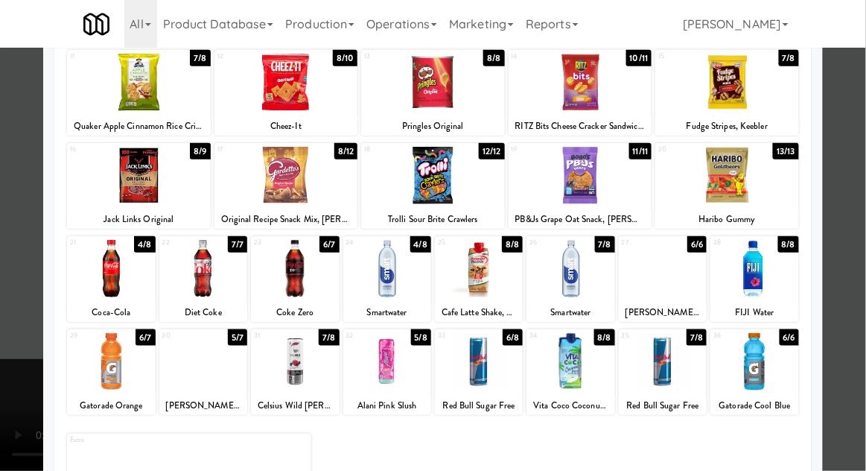
click at [485, 360] on div at bounding box center [479, 361] width 88 height 57
click at [860, 240] on div at bounding box center [433, 235] width 866 height 471
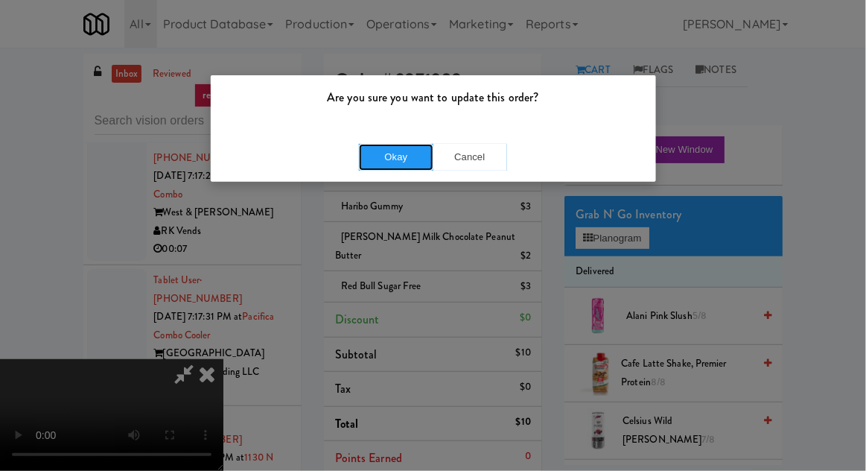
click at [396, 158] on button "Okay" at bounding box center [396, 157] width 74 height 27
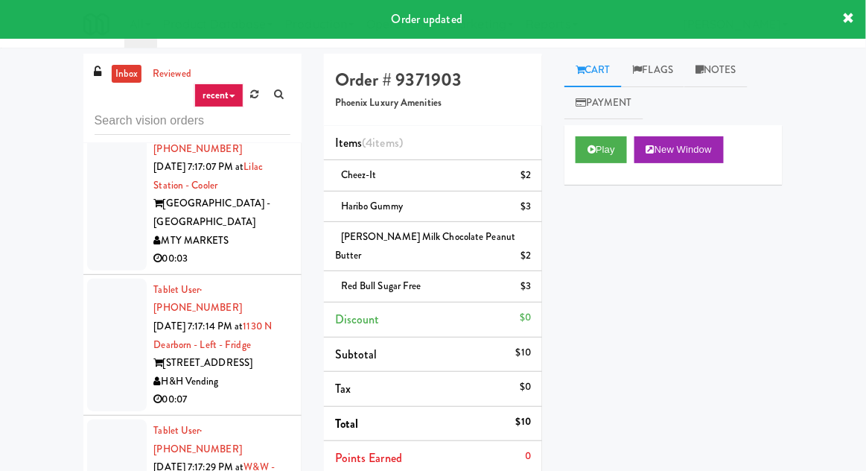
scroll to position [19935, 0]
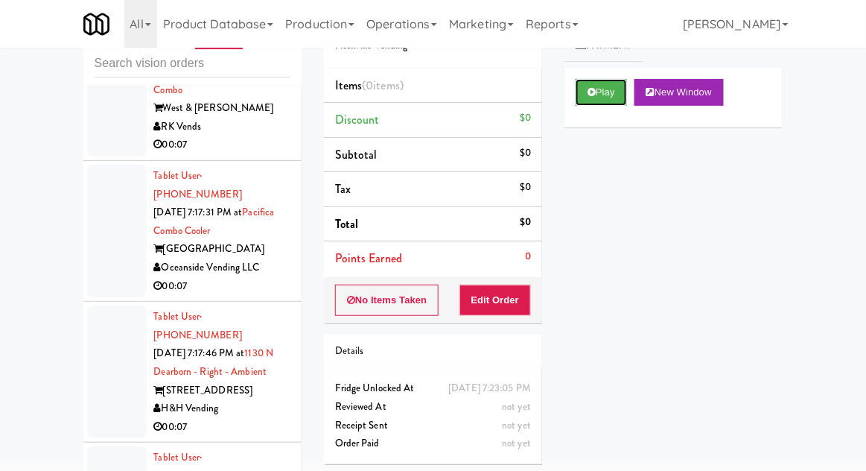
click at [590, 103] on button "Play" at bounding box center [601, 92] width 51 height 27
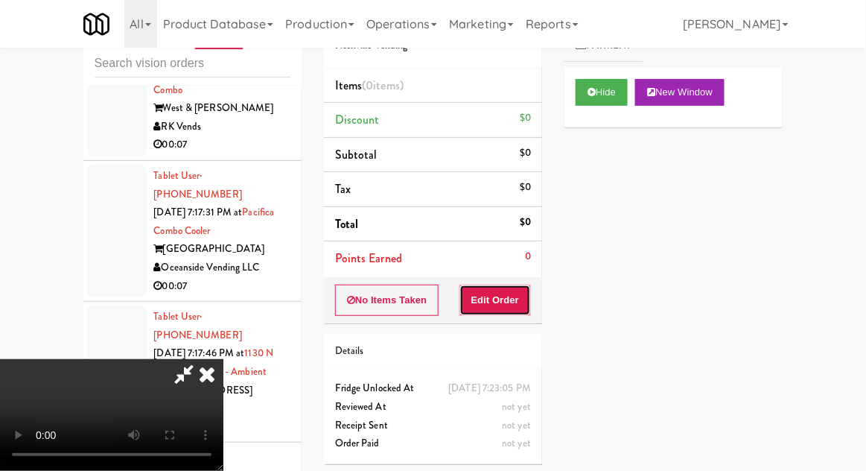
click at [480, 290] on button "Edit Order" at bounding box center [495, 299] width 72 height 31
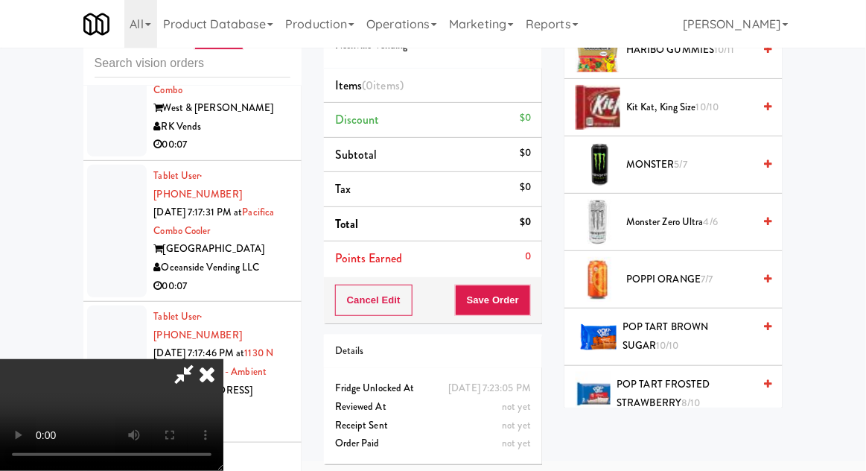
scroll to position [1150, 0]
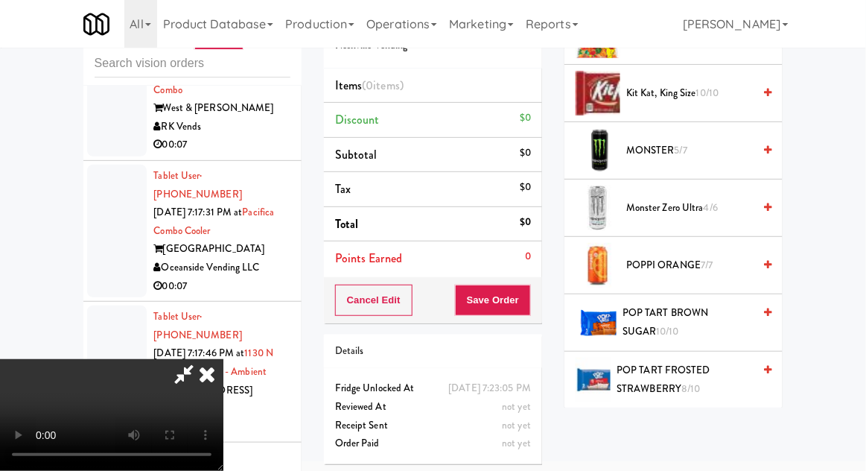
click at [740, 305] on span "POP TART BROWN SUGAR 10/10" at bounding box center [687, 322] width 130 height 36
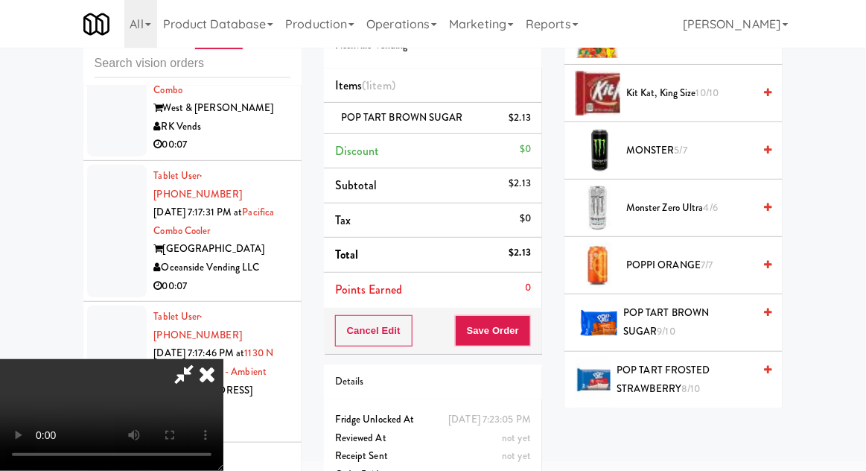
click at [733, 309] on span "POP TART BROWN SUGAR 9/10" at bounding box center [688, 322] width 130 height 36
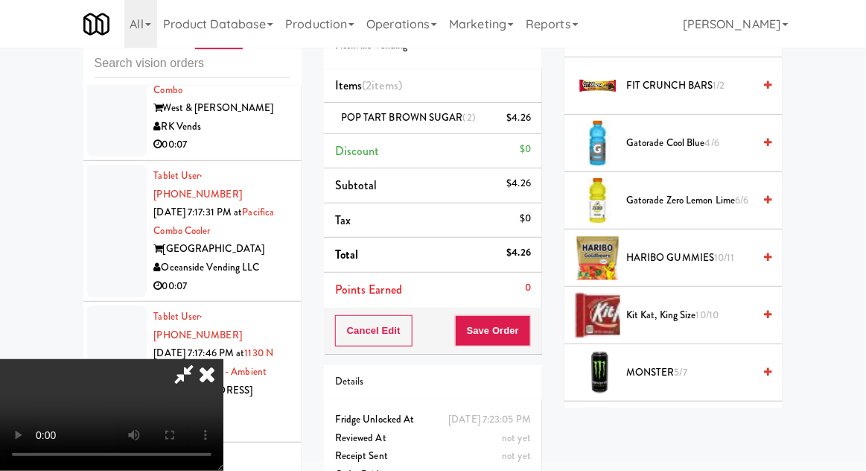
scroll to position [930, 0]
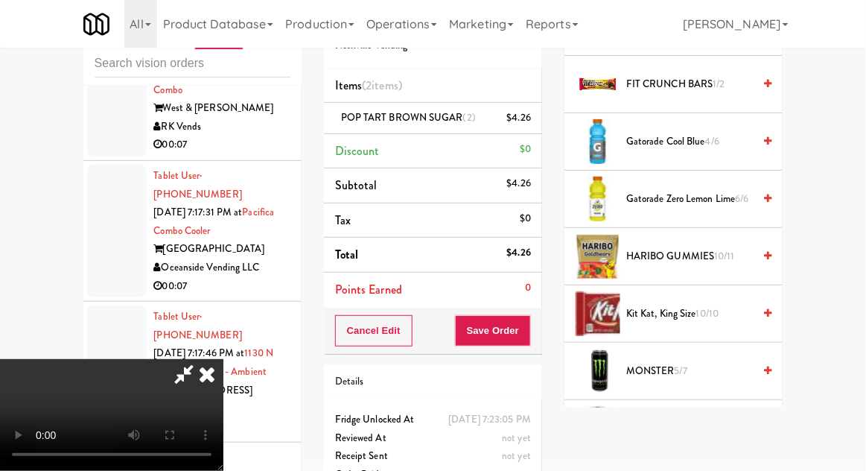
click at [745, 305] on span "[PERSON_NAME], King Size 10/10" at bounding box center [689, 314] width 127 height 19
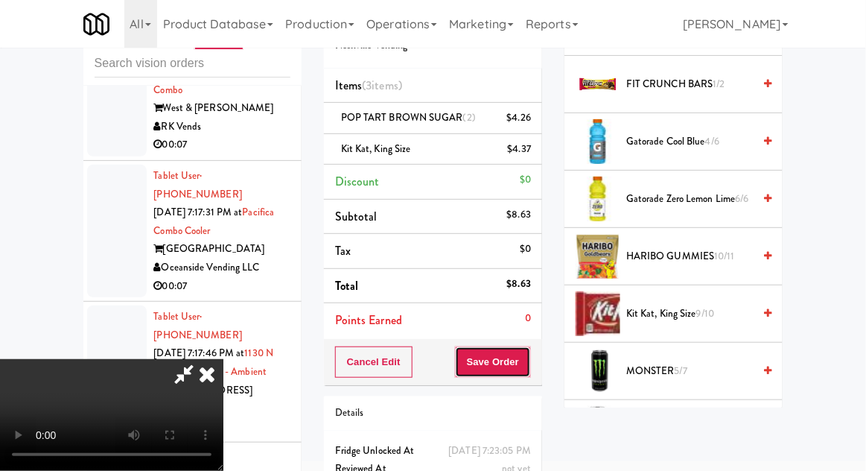
click at [526, 359] on button "Save Order" at bounding box center [493, 361] width 76 height 31
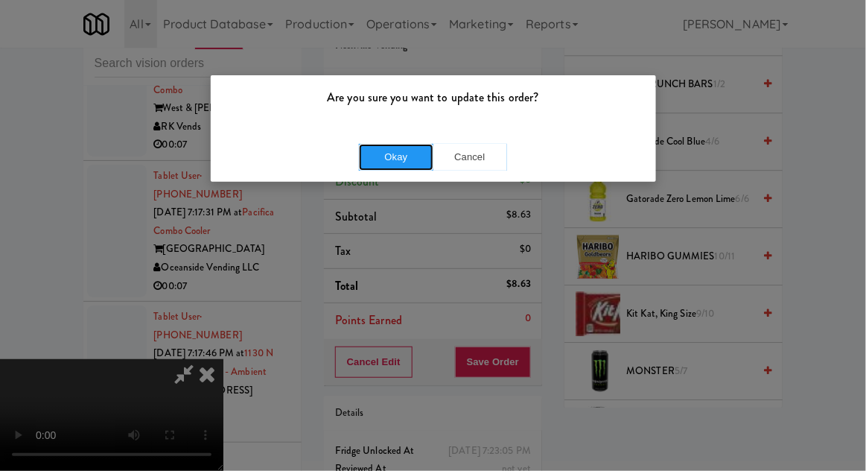
click at [368, 166] on button "Okay" at bounding box center [396, 157] width 74 height 27
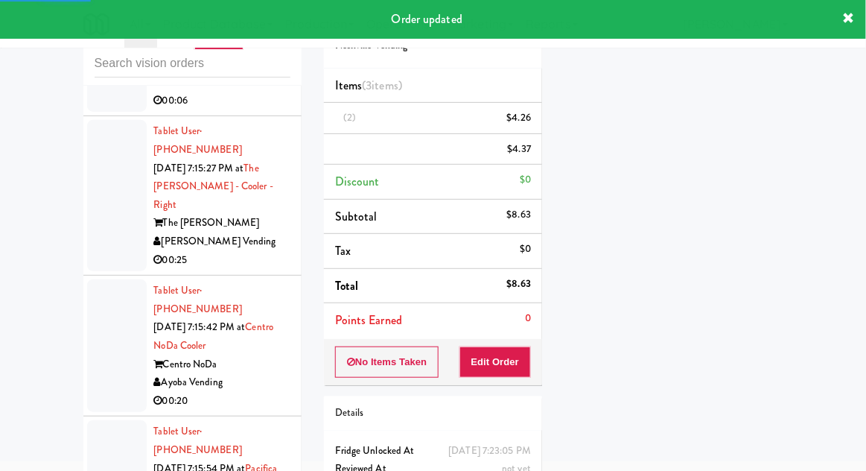
scroll to position [18688, 0]
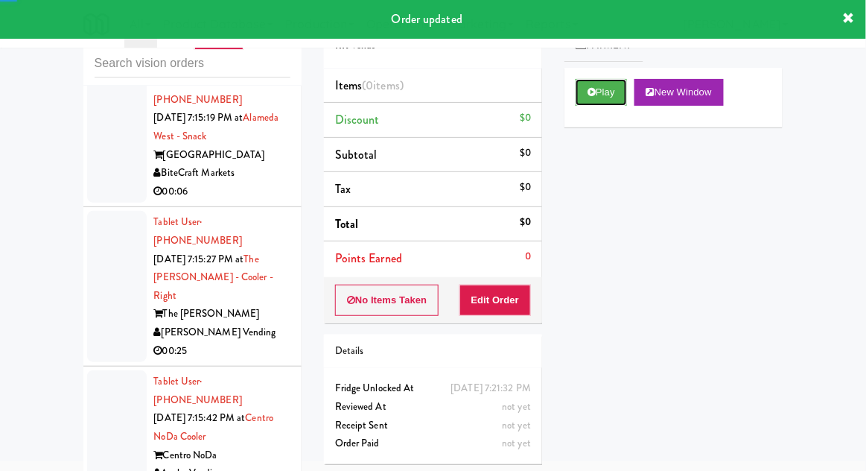
click at [579, 90] on button "Play" at bounding box center [601, 92] width 51 height 27
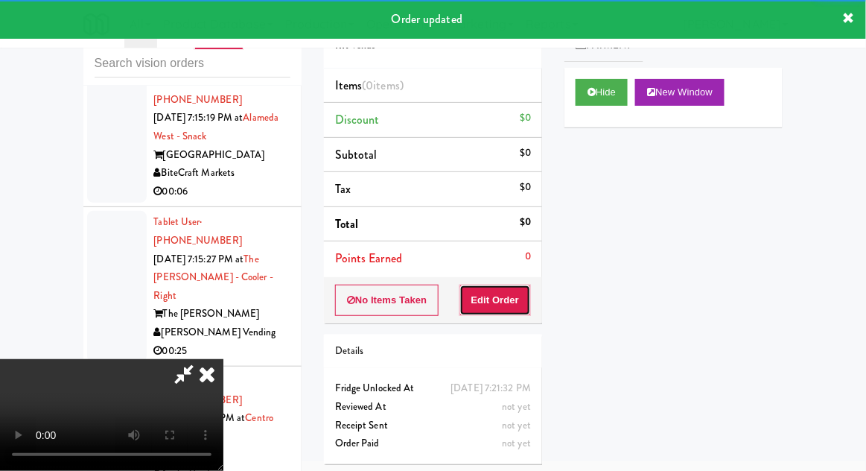
click at [506, 284] on button "Edit Order" at bounding box center [495, 299] width 72 height 31
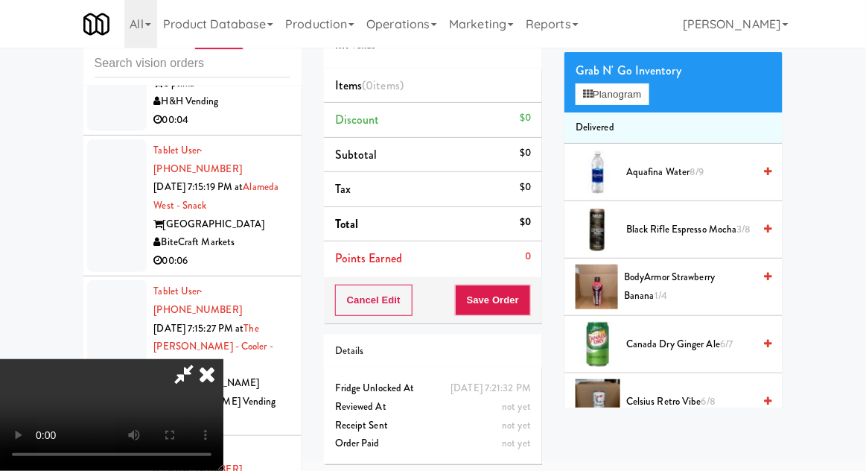
scroll to position [88, 0]
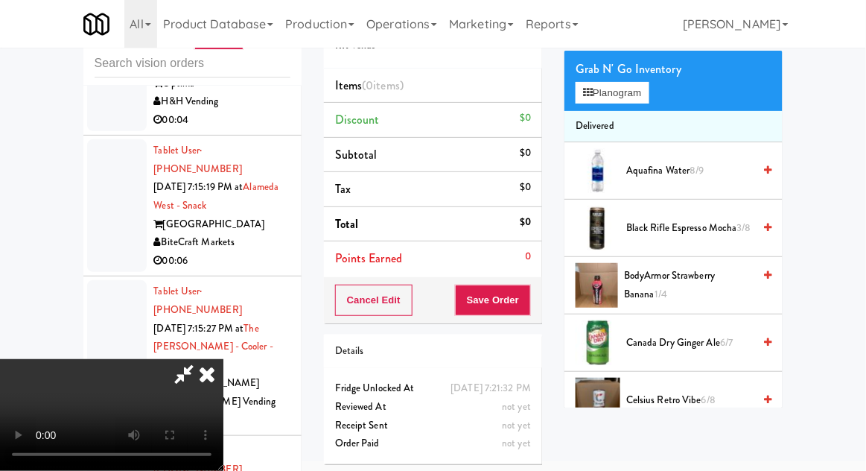
click at [721, 337] on span "6/7" at bounding box center [726, 342] width 13 height 14
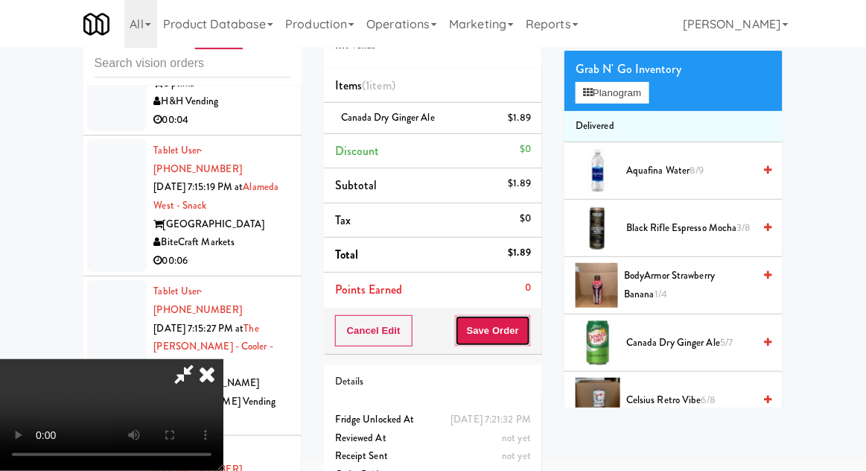
click at [530, 334] on button "Save Order" at bounding box center [493, 330] width 76 height 31
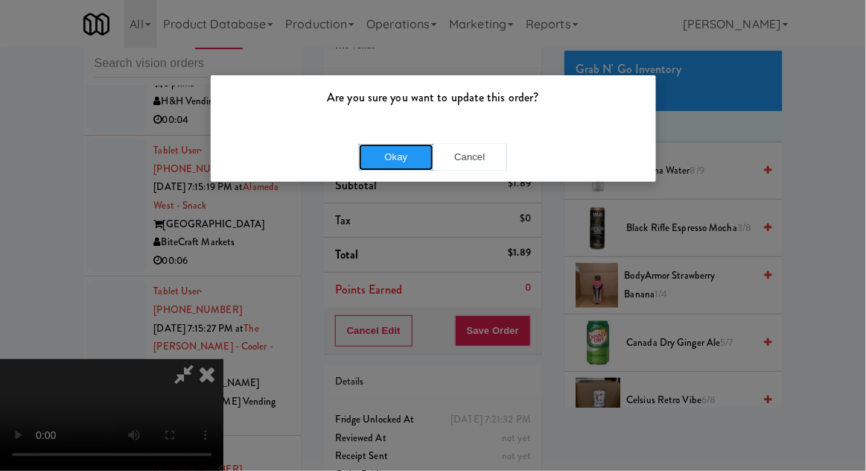
click at [379, 168] on button "Okay" at bounding box center [396, 157] width 74 height 27
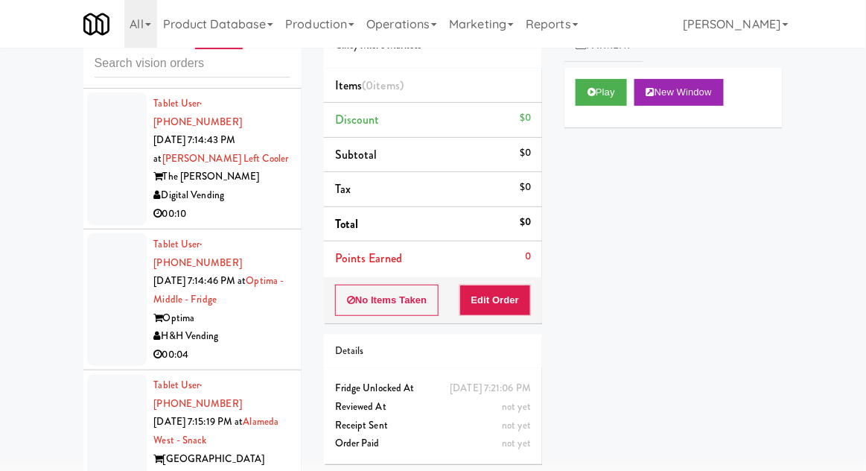
scroll to position [18382, 0]
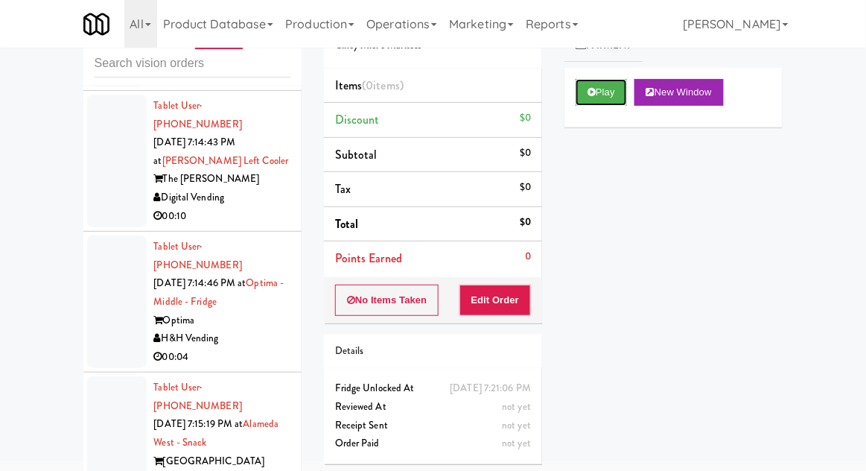
click at [598, 105] on button "Play" at bounding box center [601, 92] width 51 height 27
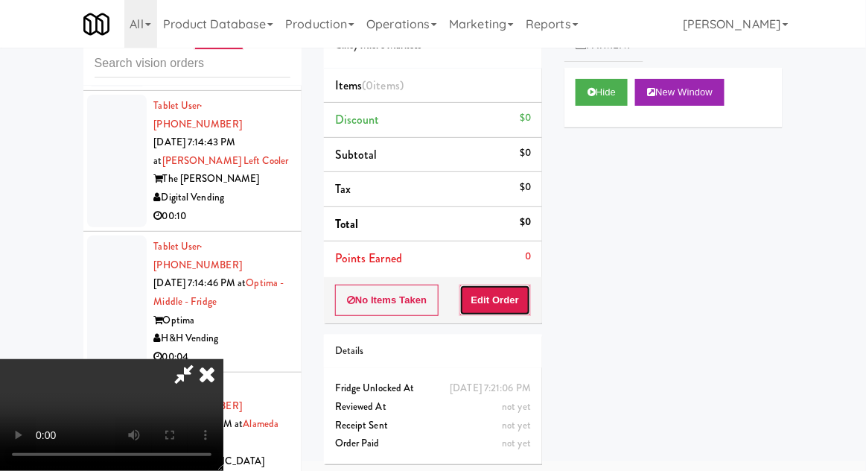
click at [509, 310] on button "Edit Order" at bounding box center [495, 299] width 72 height 31
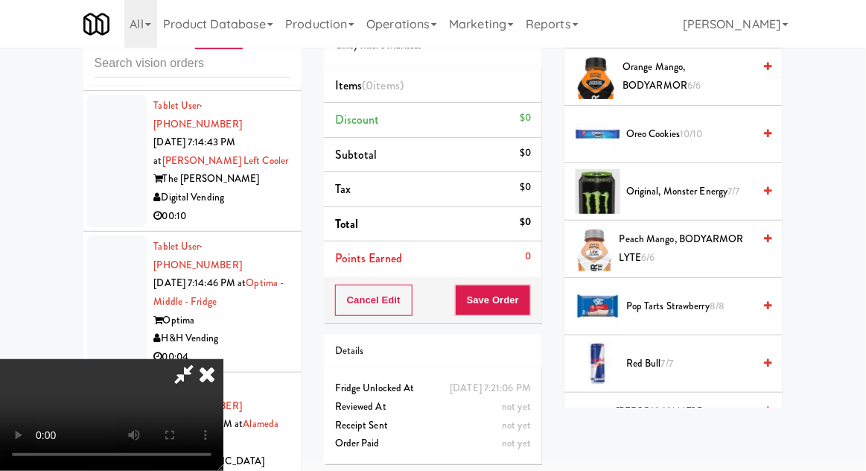
scroll to position [1214, 0]
click at [745, 305] on span "Pop Tarts Strawberry 8/8" at bounding box center [689, 306] width 127 height 19
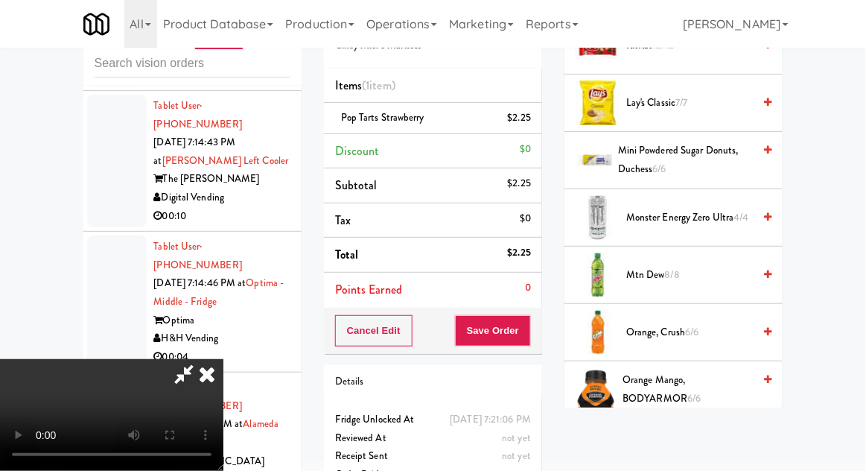
scroll to position [0, 0]
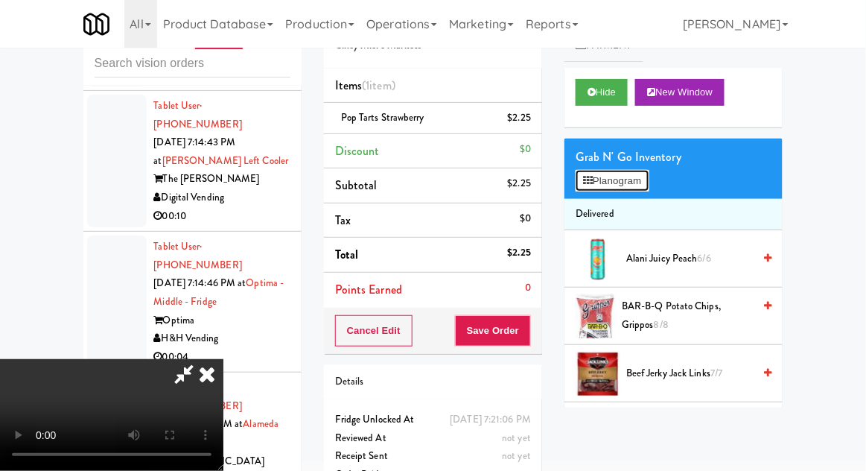
click at [585, 172] on button "Planogram" at bounding box center [612, 181] width 73 height 22
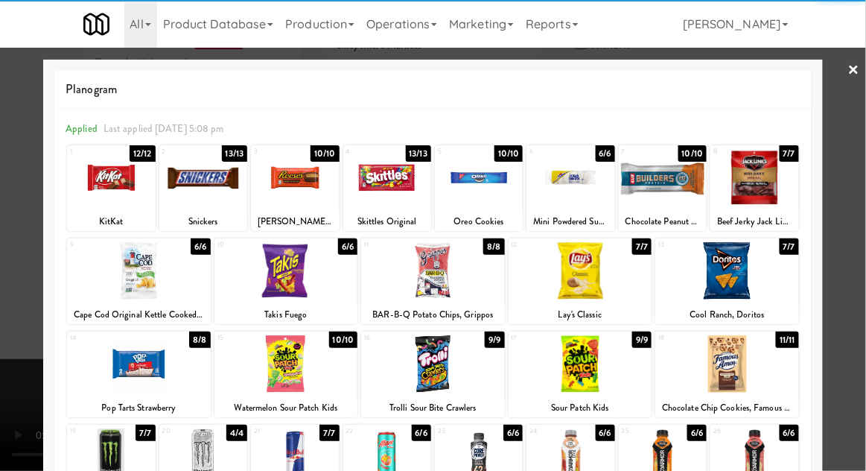
click at [445, 277] on div at bounding box center [433, 270] width 144 height 57
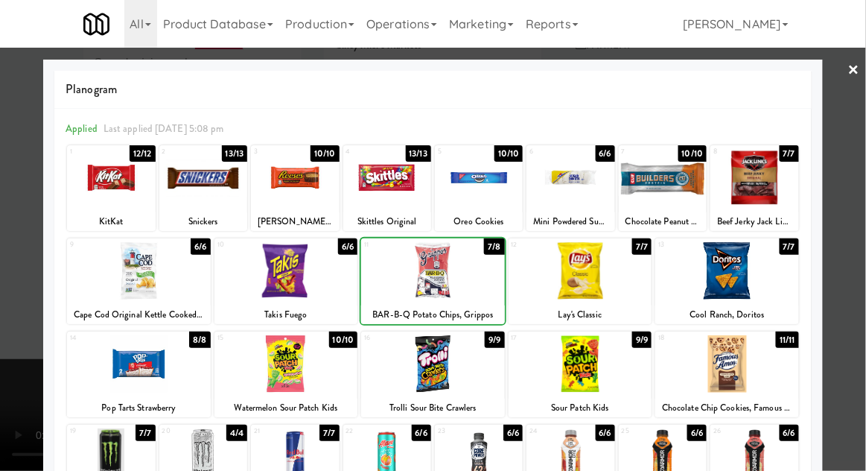
click at [856, 228] on div at bounding box center [433, 235] width 866 height 471
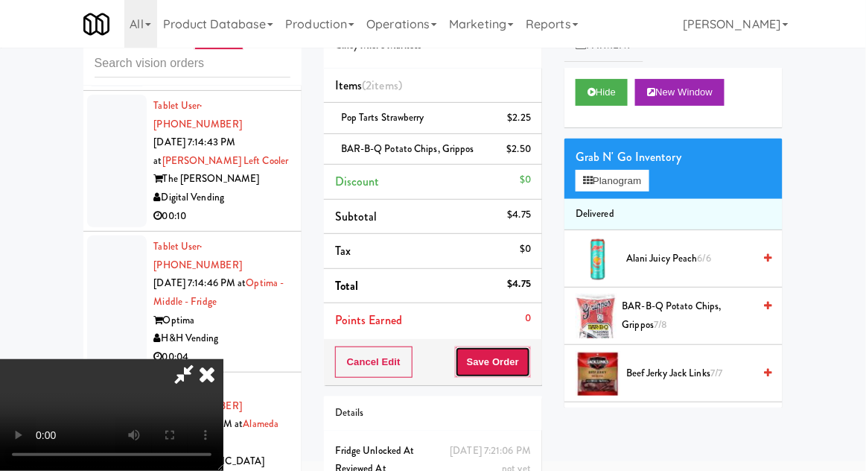
click at [529, 361] on button "Save Order" at bounding box center [493, 361] width 76 height 31
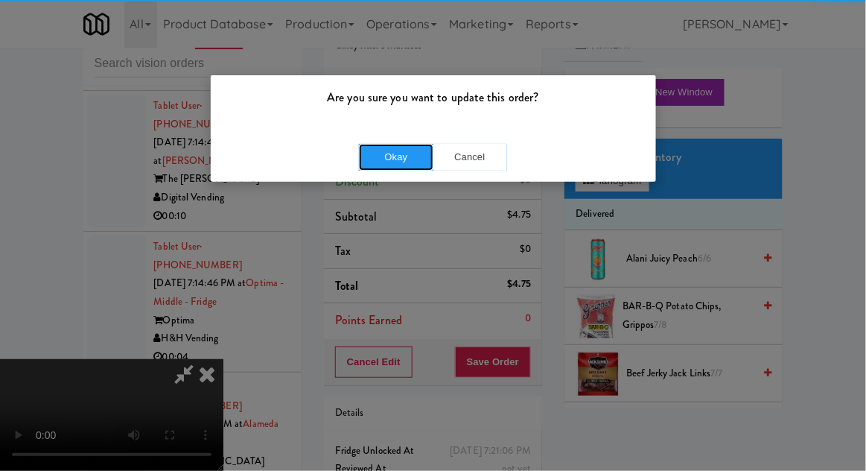
click at [400, 159] on button "Okay" at bounding box center [396, 157] width 74 height 27
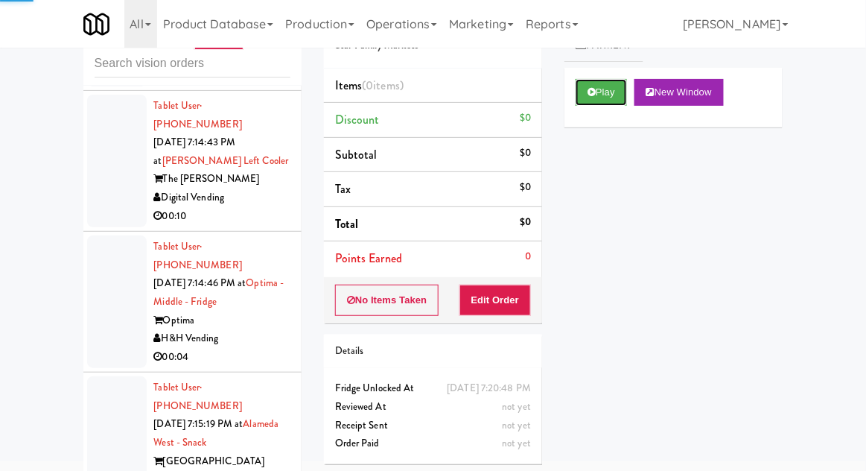
click at [596, 102] on button "Play" at bounding box center [601, 92] width 51 height 27
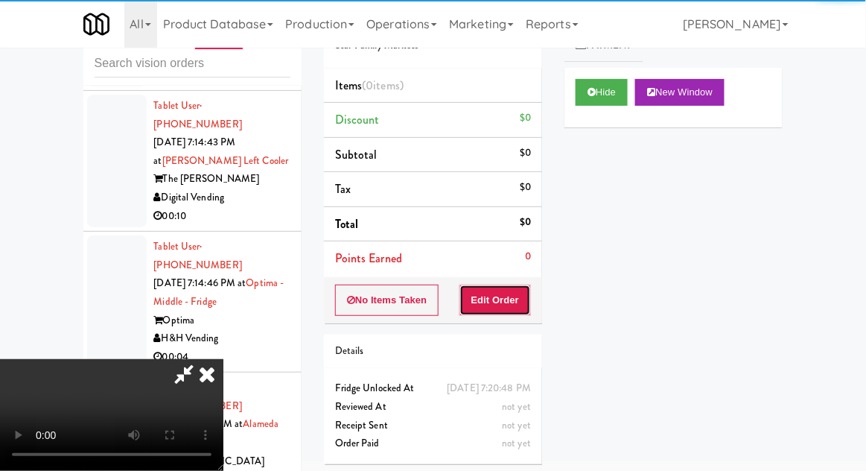
click at [493, 284] on button "Edit Order" at bounding box center [495, 299] width 72 height 31
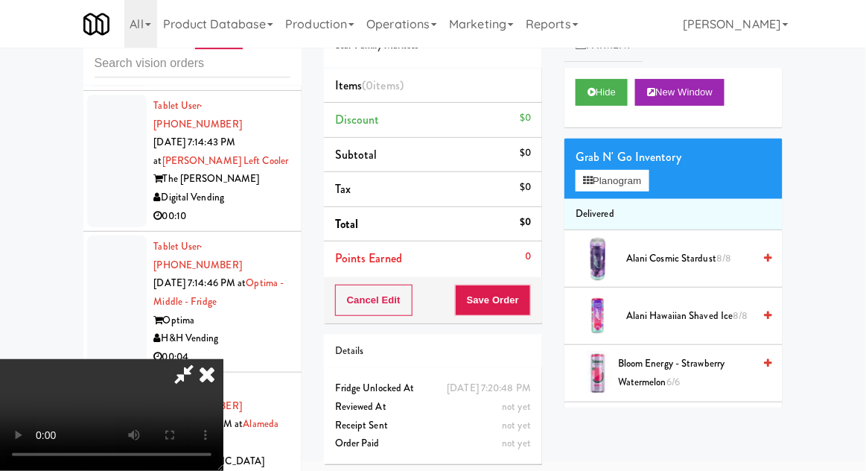
scroll to position [54, 0]
click at [588, 176] on icon at bounding box center [588, 181] width 10 height 10
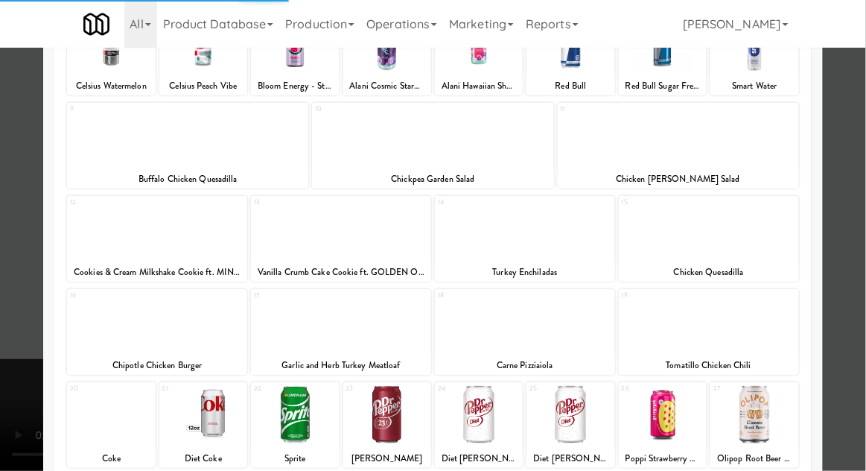
scroll to position [281, 0]
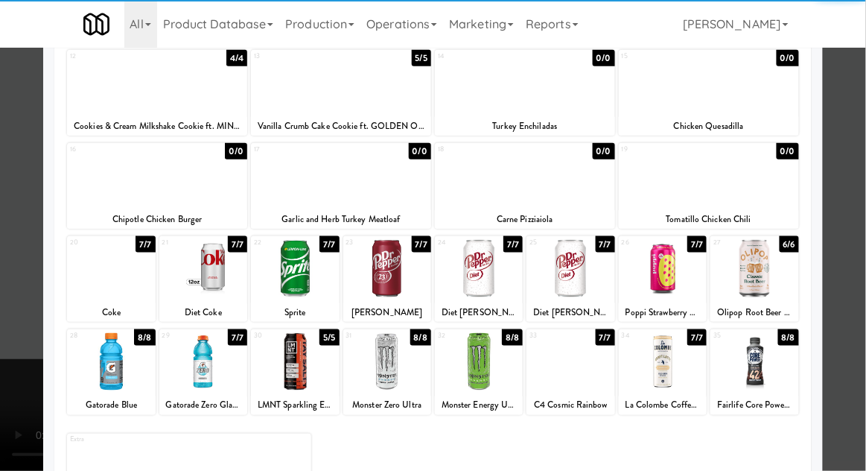
click at [114, 284] on div at bounding box center [111, 268] width 88 height 57
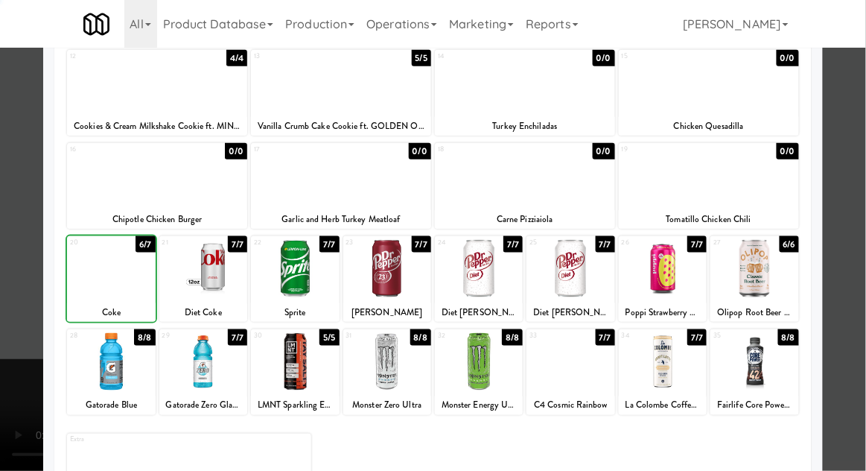
click at [215, 291] on div at bounding box center [203, 268] width 88 height 57
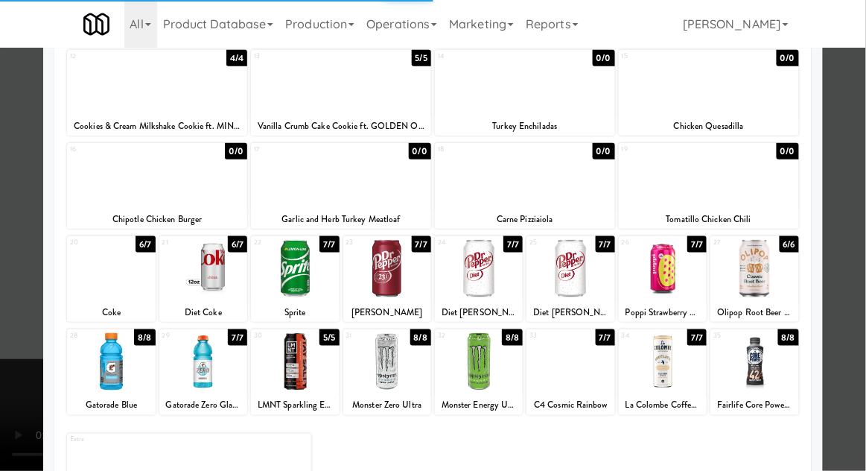
click at [17, 362] on div at bounding box center [433, 235] width 866 height 471
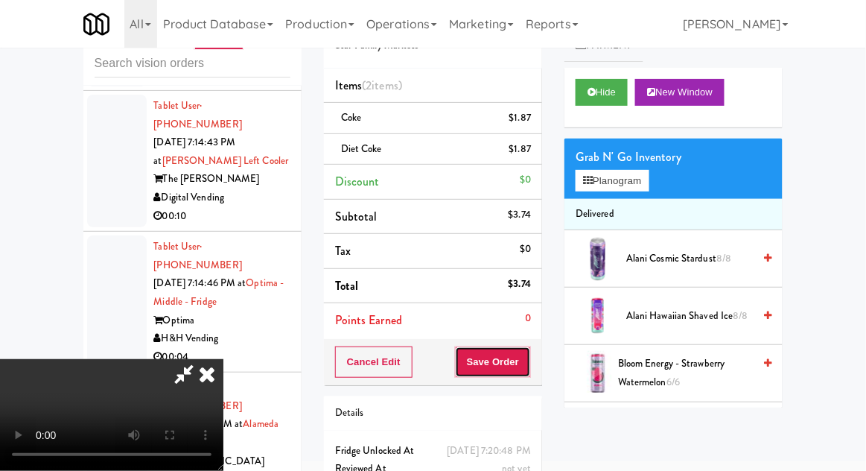
click at [524, 350] on button "Save Order" at bounding box center [493, 361] width 76 height 31
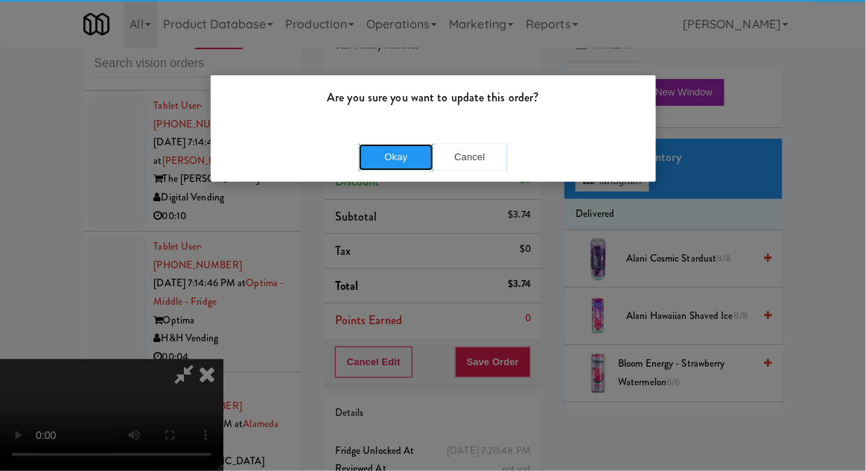
click at [367, 153] on button "Okay" at bounding box center [396, 157] width 74 height 27
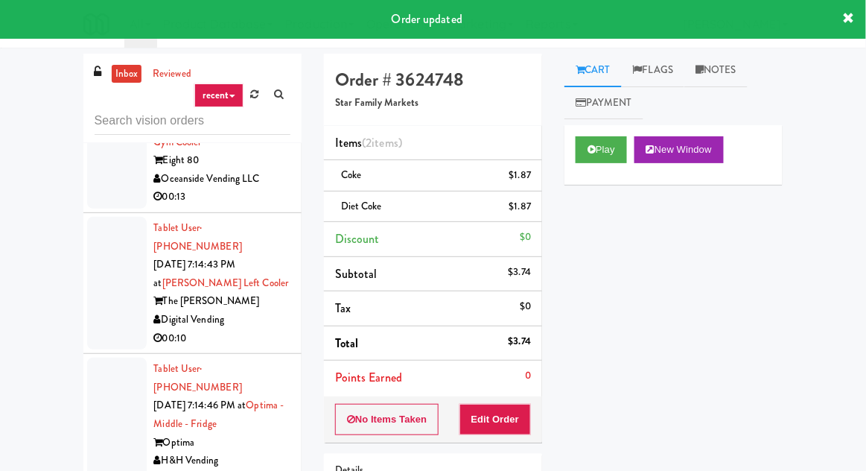
scroll to position [18280, 0]
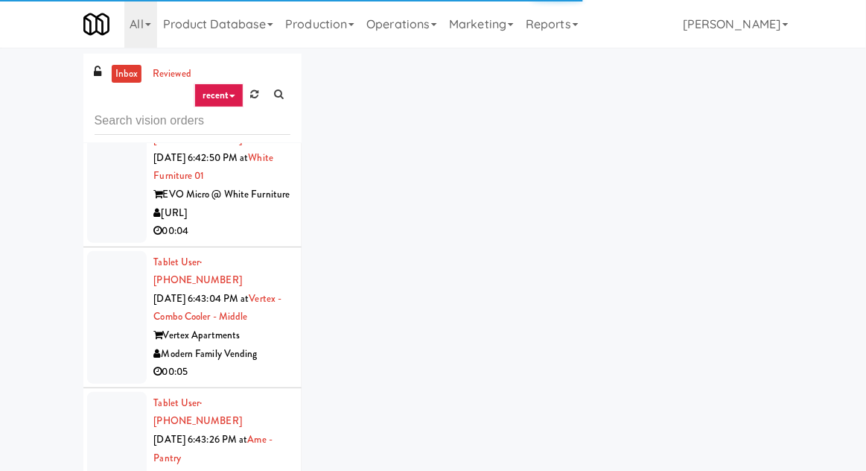
scroll to position [3153, 0]
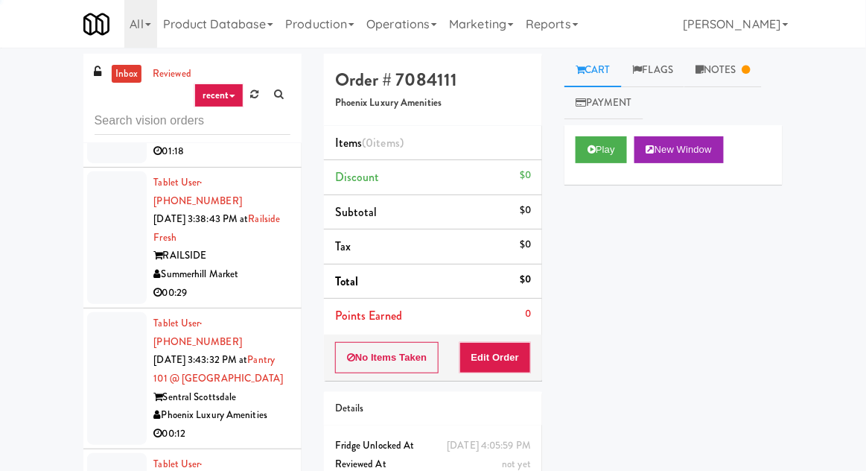
scroll to position [2232, 0]
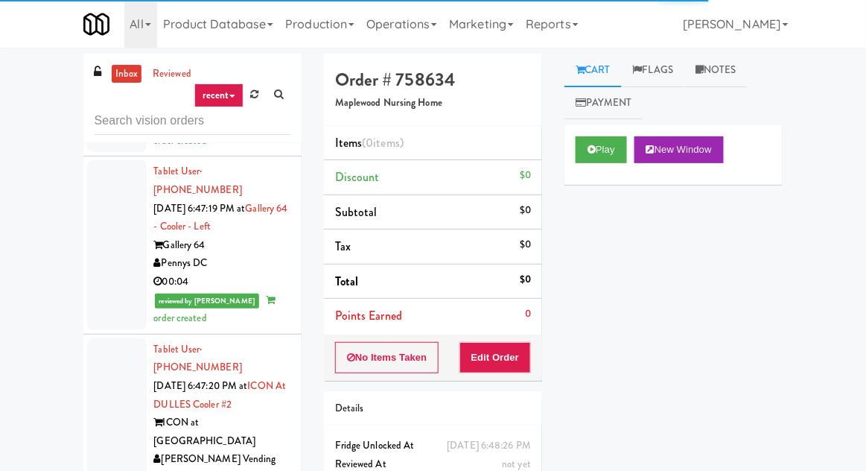
scroll to position [4521, 0]
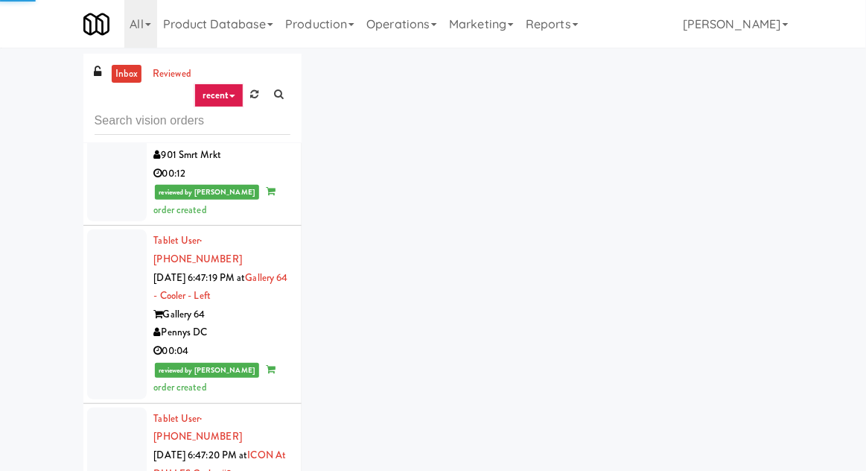
scroll to position [4462, 0]
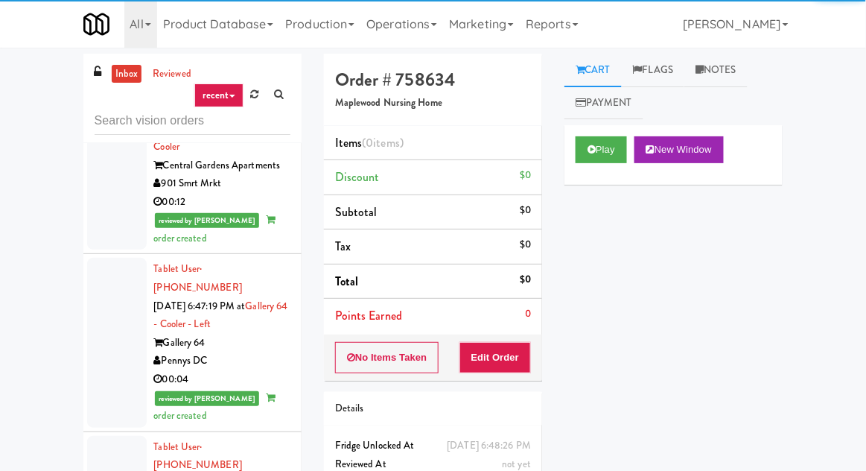
click at [605, 156] on button "Play" at bounding box center [601, 149] width 51 height 27
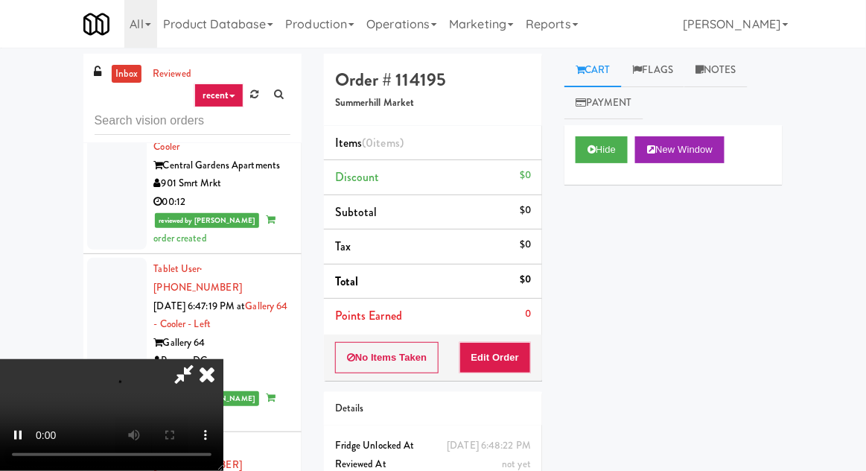
click at [498, 324] on li "Points Earned 0" at bounding box center [433, 316] width 218 height 34
click at [484, 357] on button "Edit Order" at bounding box center [495, 357] width 72 height 31
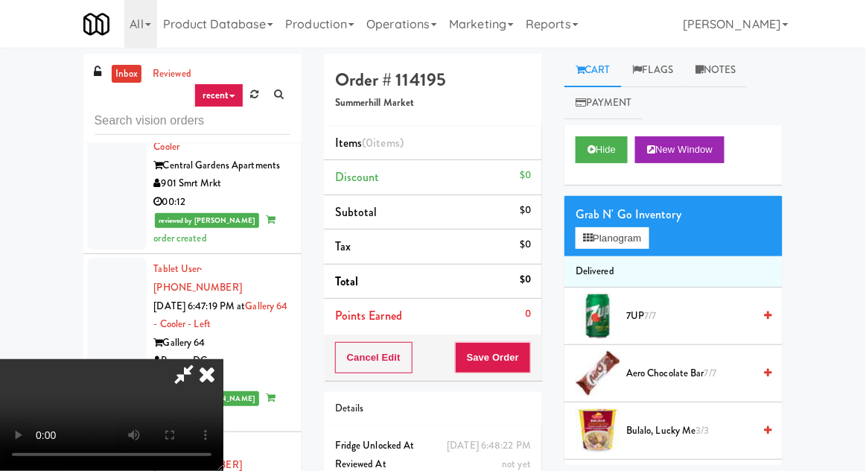
scroll to position [54, 0]
click at [649, 245] on button "Planogram" at bounding box center [612, 238] width 73 height 22
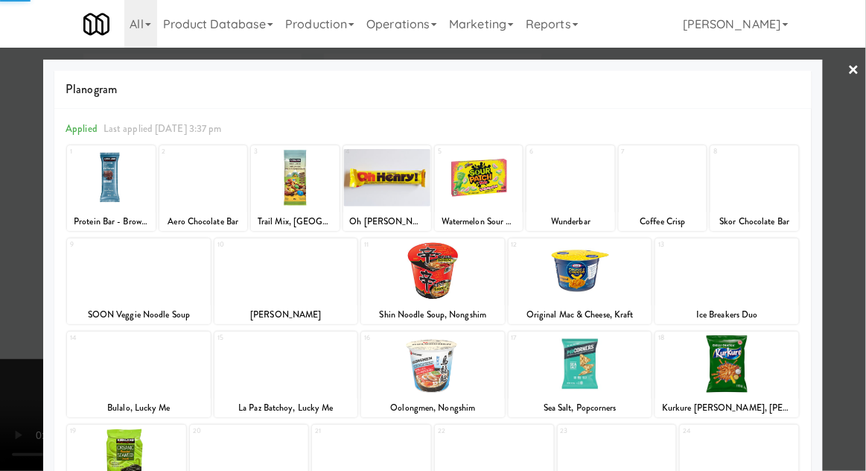
scroll to position [188, 0]
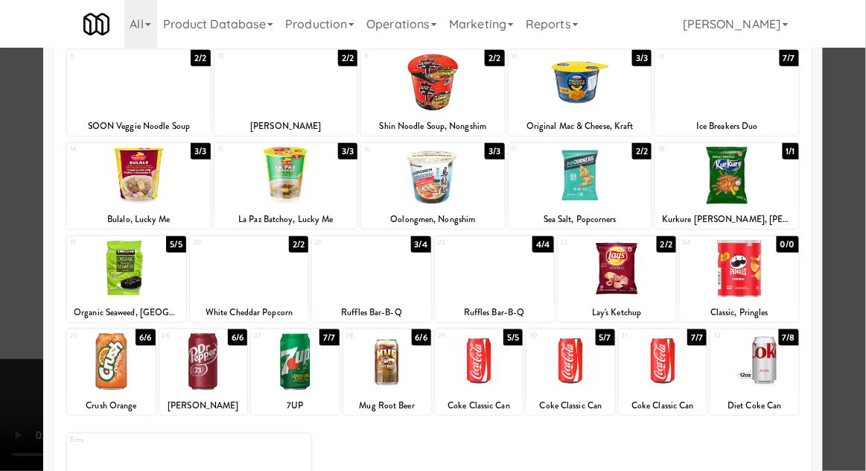
click at [567, 362] on div at bounding box center [570, 361] width 88 height 57
click at [860, 223] on div at bounding box center [433, 235] width 866 height 471
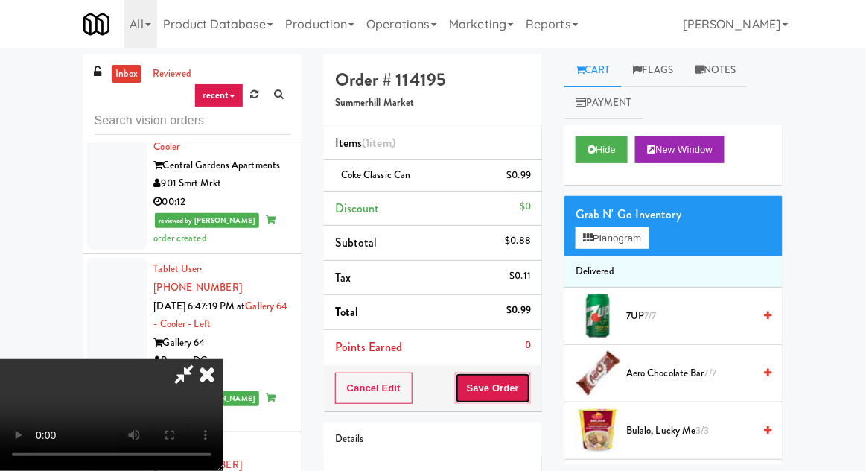
click at [520, 388] on button "Save Order" at bounding box center [493, 387] width 76 height 31
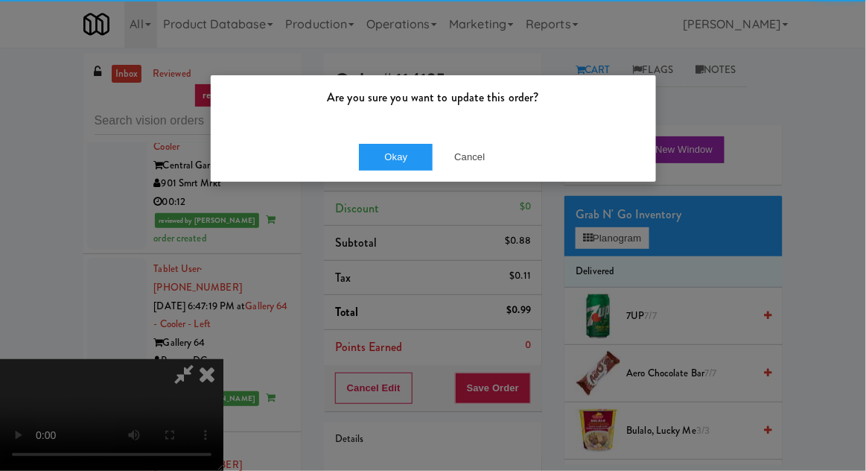
click at [373, 177] on div "Okay Cancel" at bounding box center [433, 157] width 445 height 50
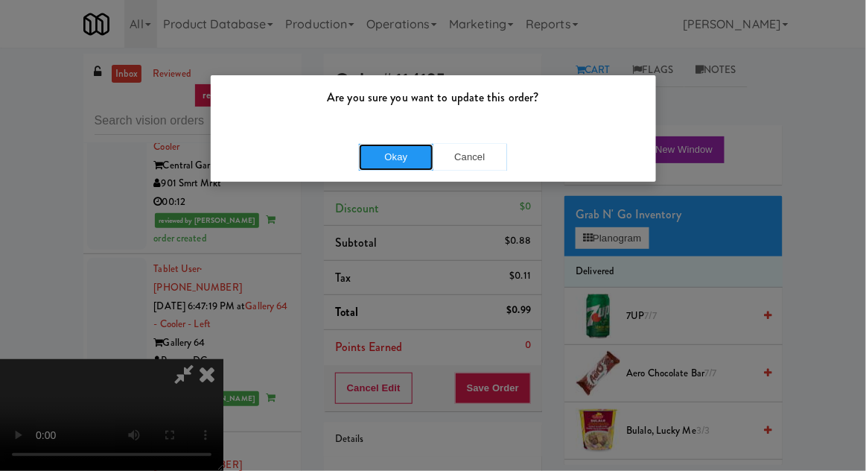
click at [384, 159] on button "Okay" at bounding box center [396, 157] width 74 height 27
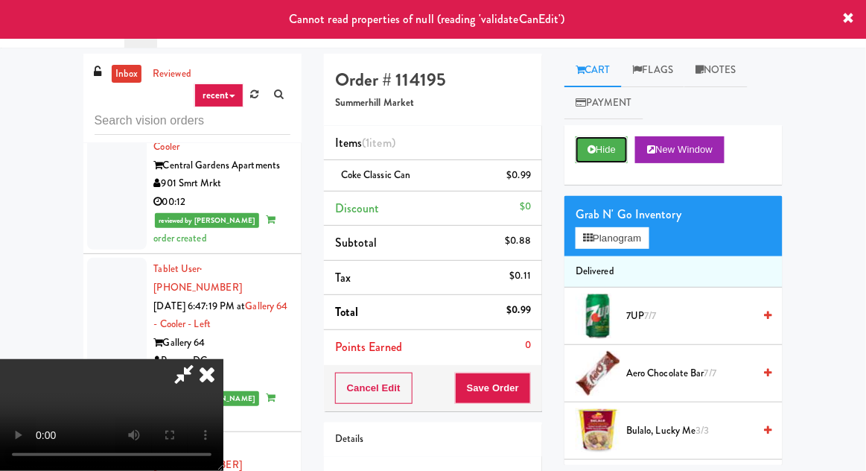
click at [584, 155] on button "Hide" at bounding box center [602, 149] width 52 height 27
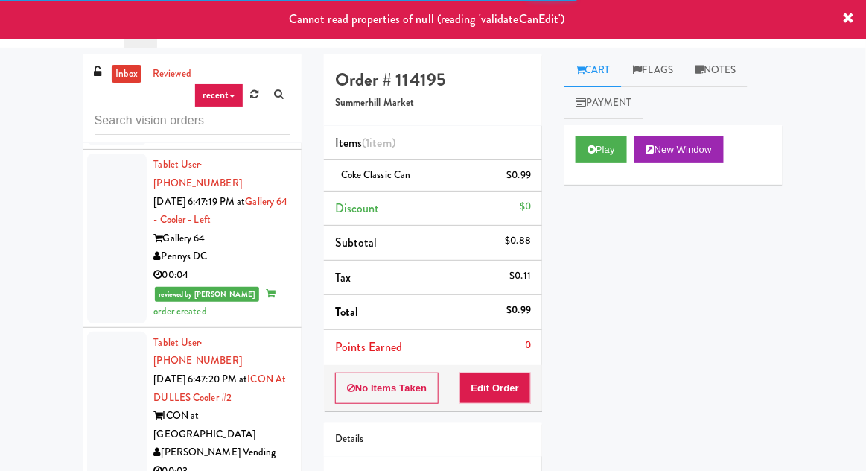
scroll to position [4590, 0]
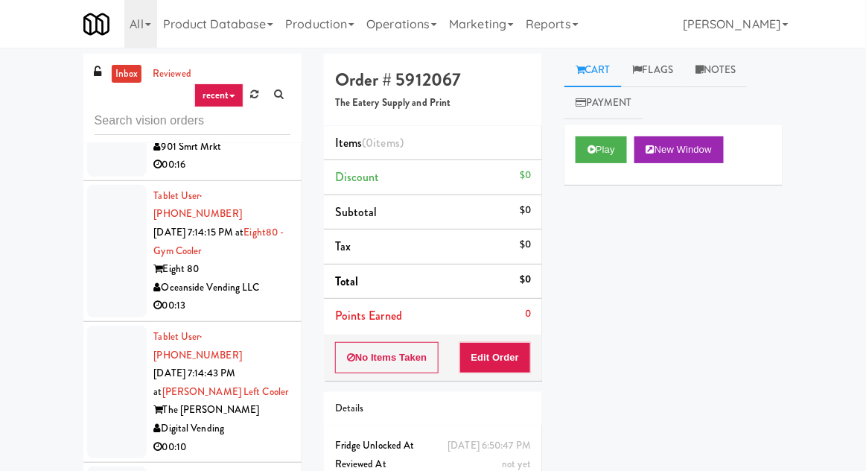
scroll to position [18797, 0]
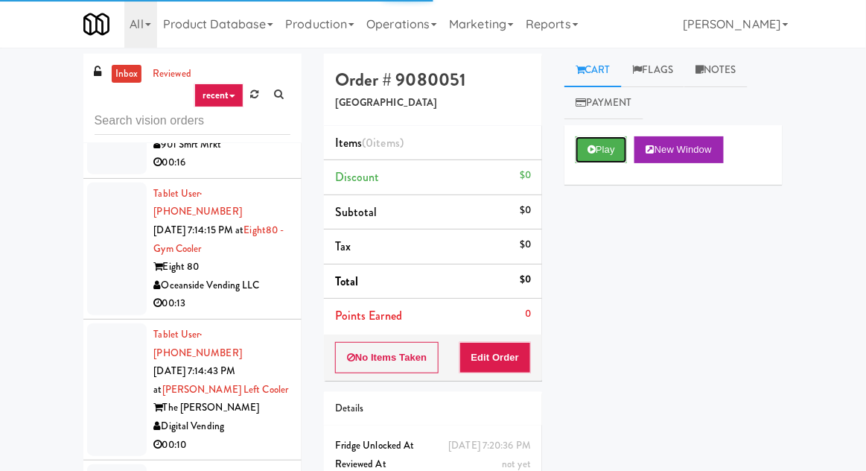
click at [576, 155] on button "Play" at bounding box center [601, 149] width 51 height 27
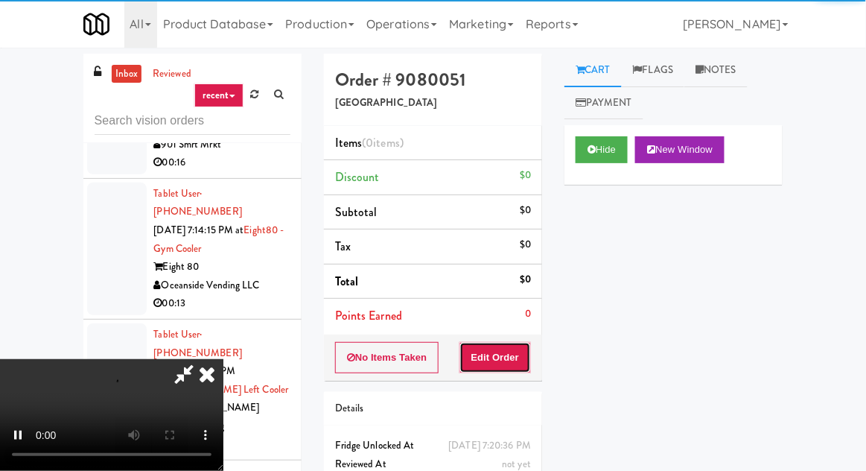
click at [499, 359] on button "Edit Order" at bounding box center [495, 357] width 72 height 31
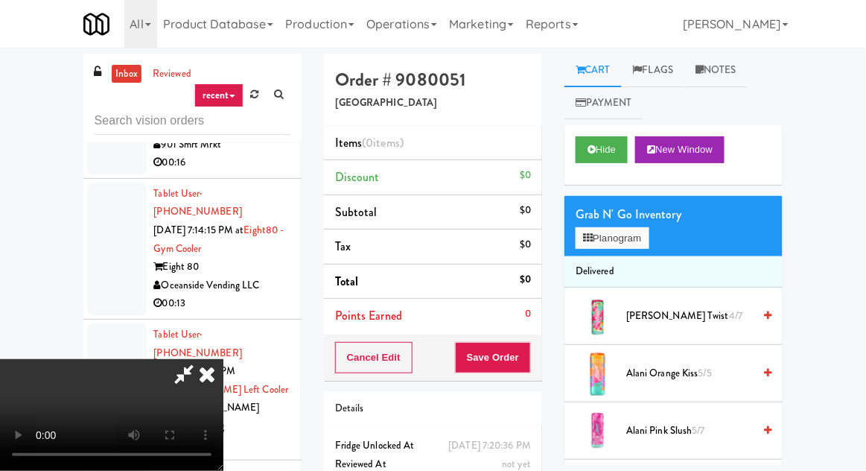
scroll to position [54, 0]
click at [597, 240] on button "Planogram" at bounding box center [612, 238] width 73 height 22
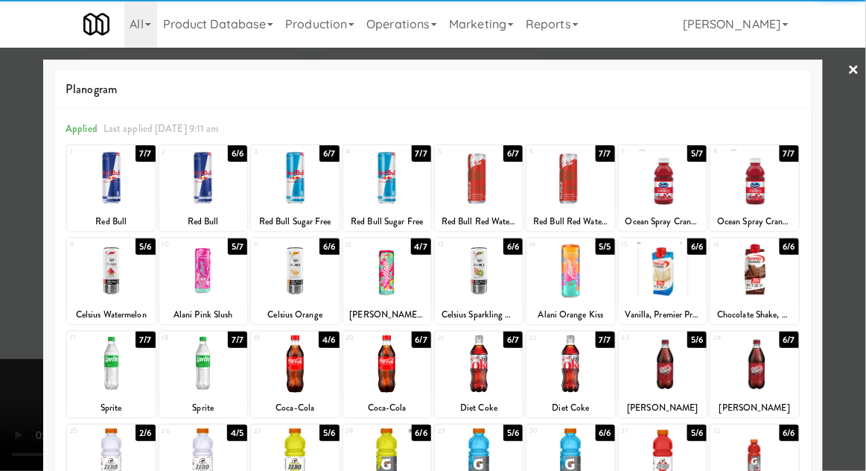
click at [559, 462] on div at bounding box center [570, 456] width 88 height 57
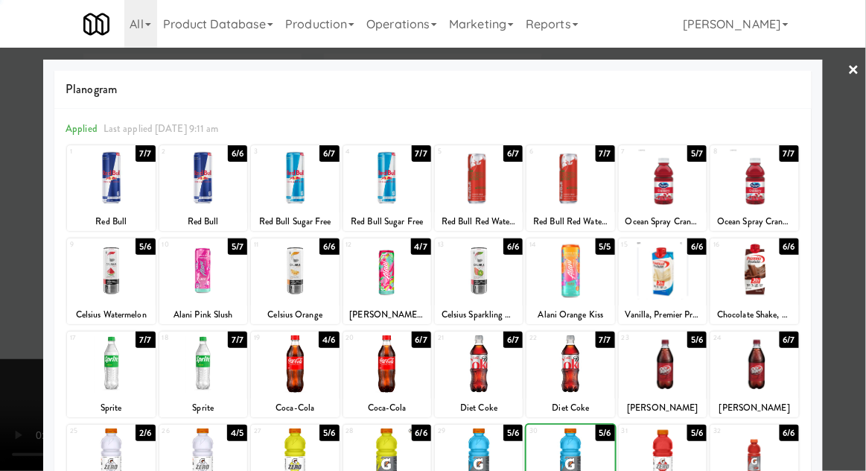
click at [859, 236] on div at bounding box center [433, 235] width 866 height 471
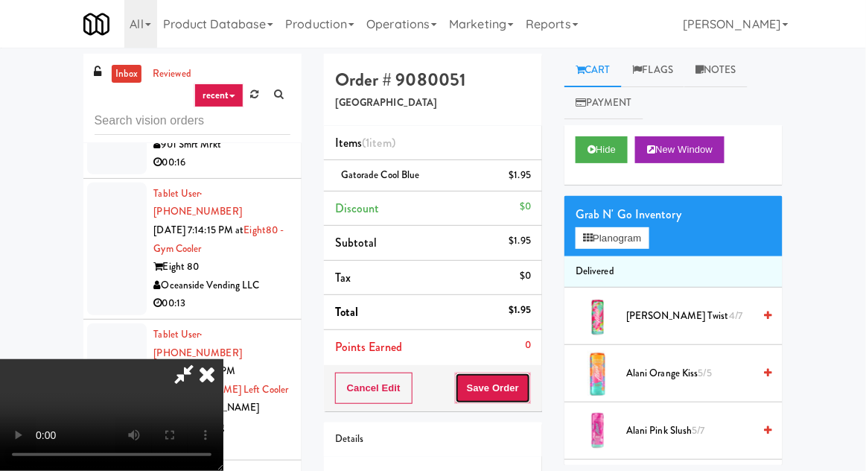
click at [525, 386] on button "Save Order" at bounding box center [493, 387] width 76 height 31
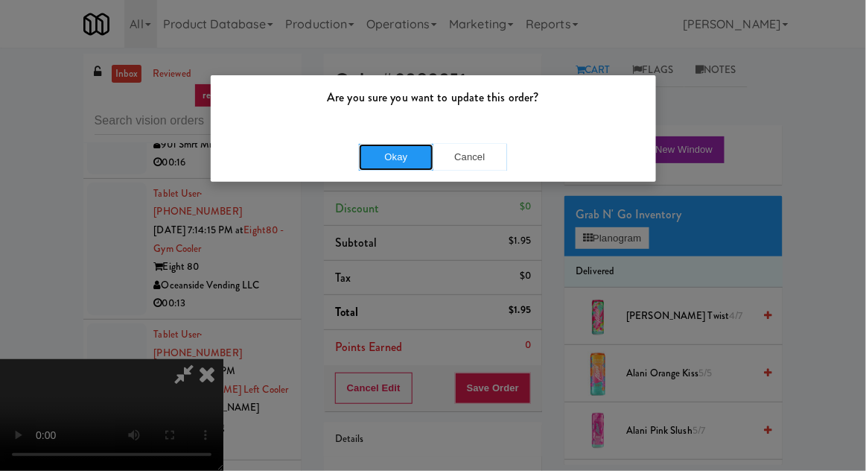
click at [402, 158] on button "Okay" at bounding box center [396, 157] width 74 height 27
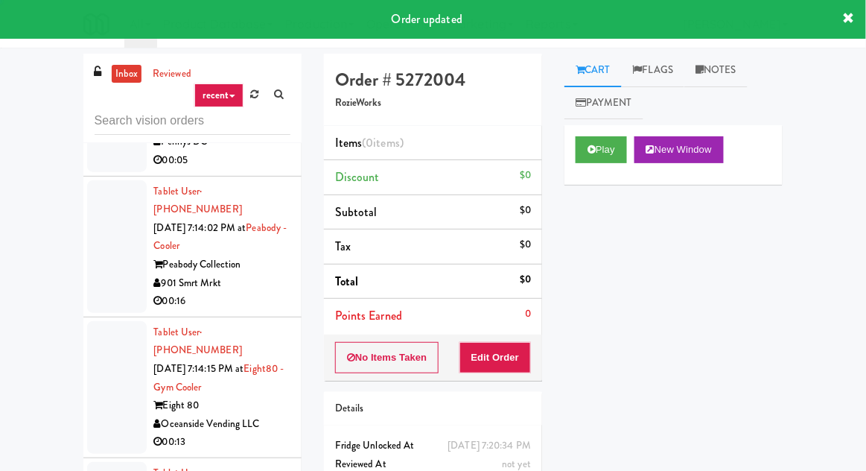
scroll to position [18630, 0]
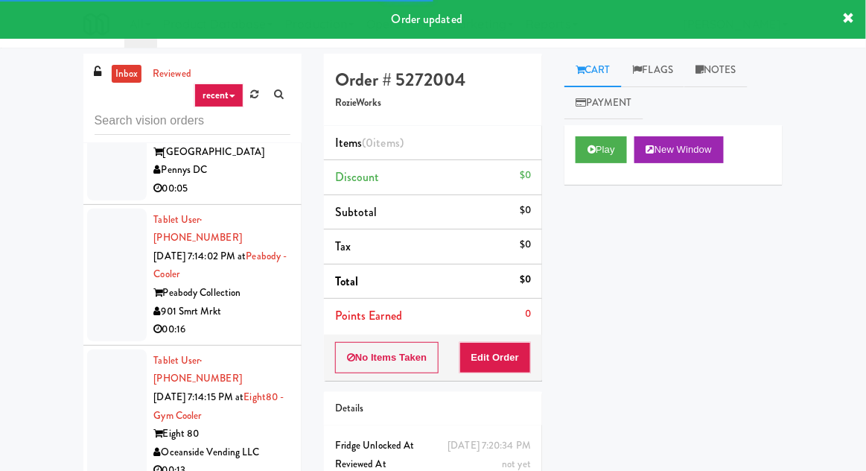
click at [587, 127] on div "Play New Window" at bounding box center [673, 155] width 218 height 60
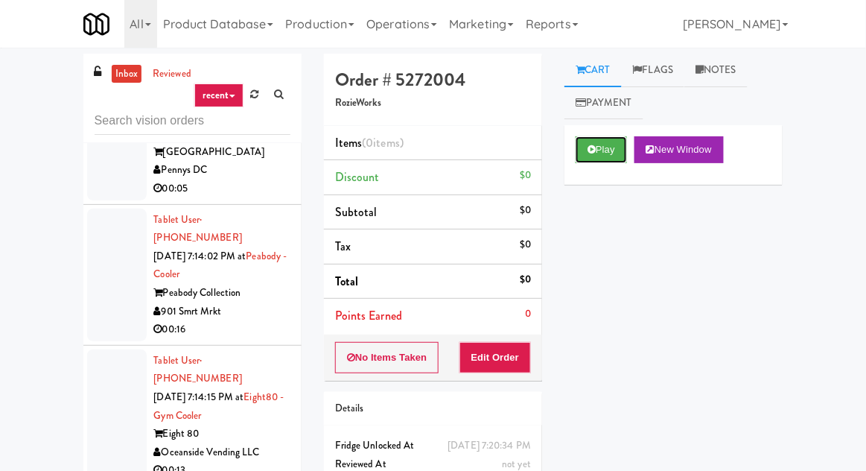
click at [586, 155] on button "Play" at bounding box center [601, 149] width 51 height 27
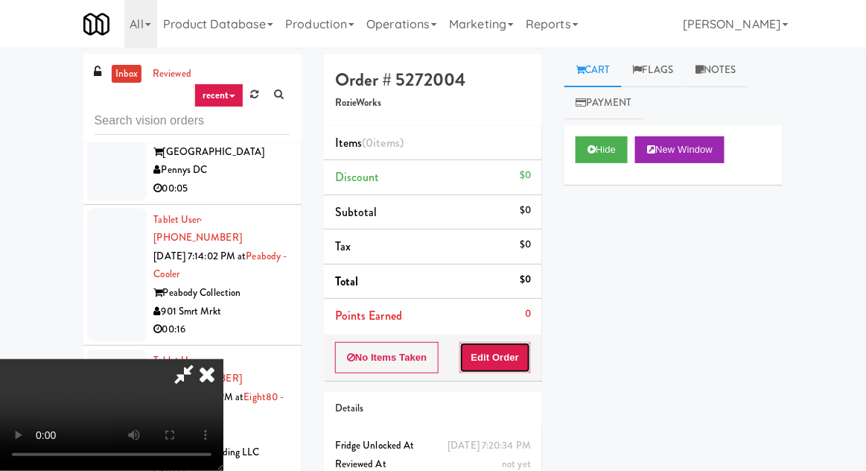
click at [520, 351] on button "Edit Order" at bounding box center [495, 357] width 72 height 31
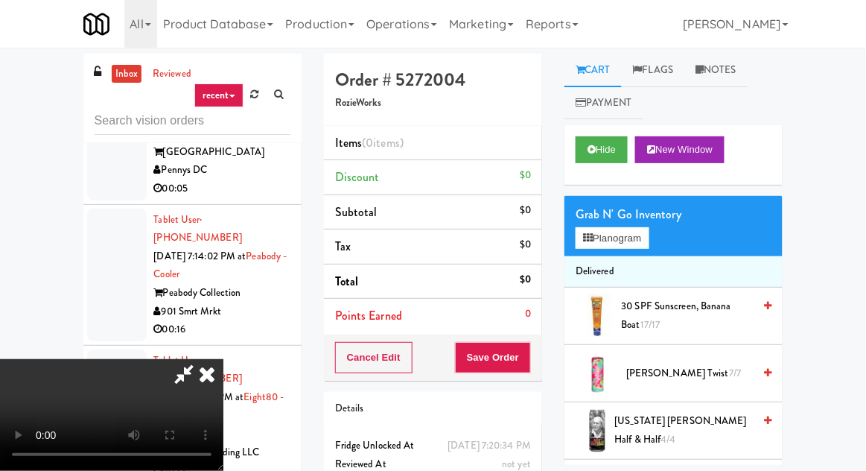
click at [573, 257] on li "Delivered" at bounding box center [673, 271] width 218 height 31
click at [588, 249] on button "Planogram" at bounding box center [612, 238] width 73 height 22
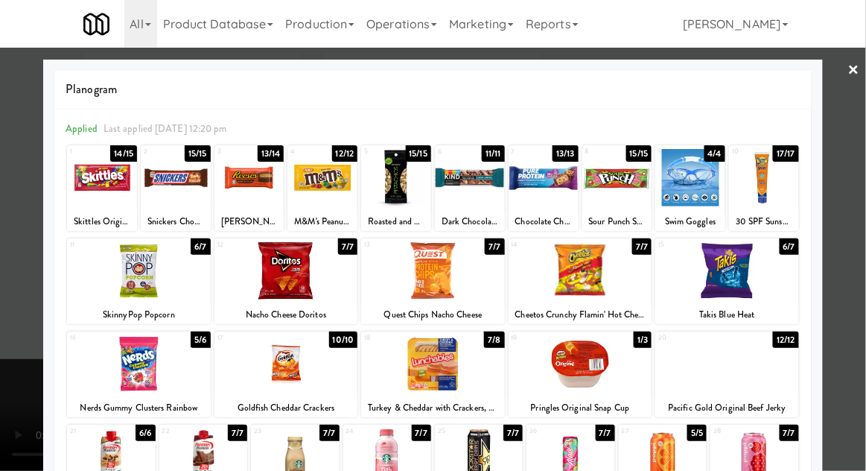
click at [617, 213] on div "Sour Punch Strawberry Straws" at bounding box center [618, 221] width 66 height 19
click at [684, 204] on div at bounding box center [690, 177] width 70 height 57
click at [859, 238] on div at bounding box center [433, 235] width 866 height 471
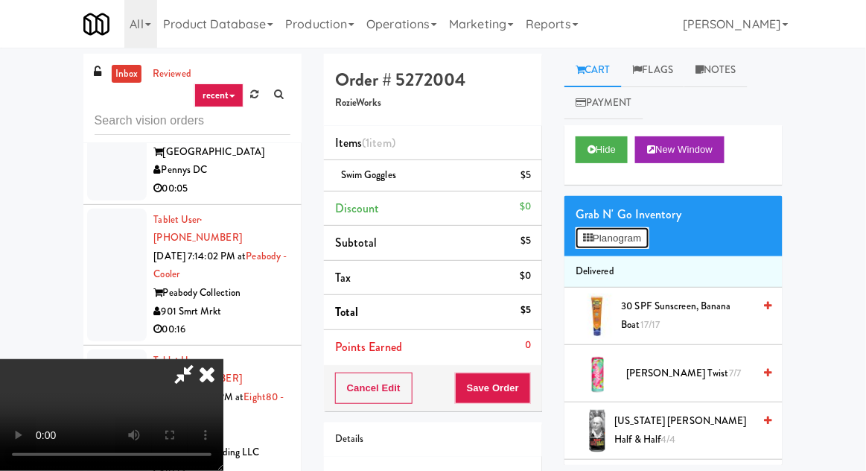
click at [624, 229] on button "Planogram" at bounding box center [612, 238] width 73 height 22
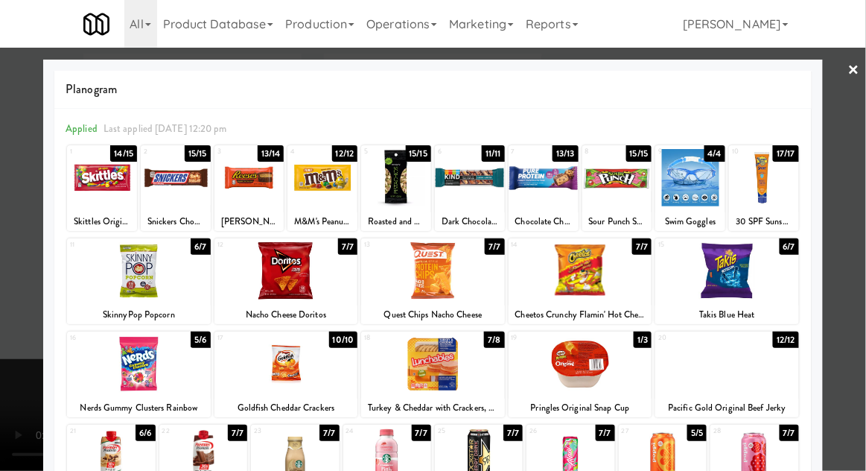
click at [688, 168] on div at bounding box center [690, 177] width 70 height 57
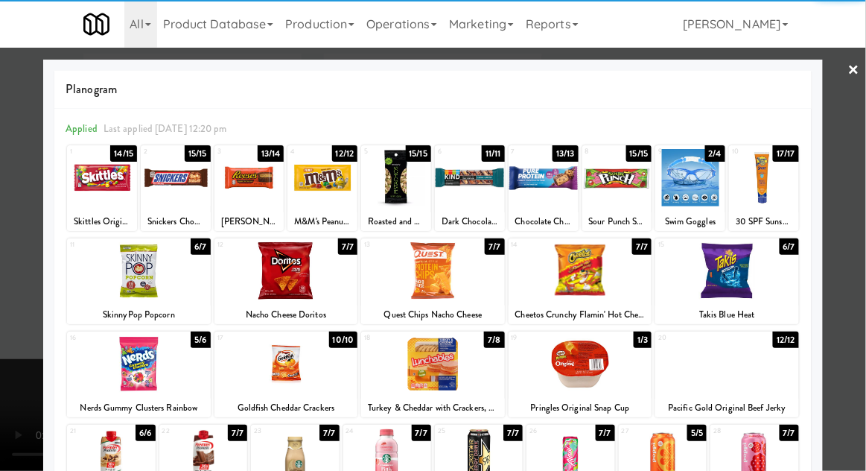
click at [864, 228] on div at bounding box center [433, 235] width 866 height 471
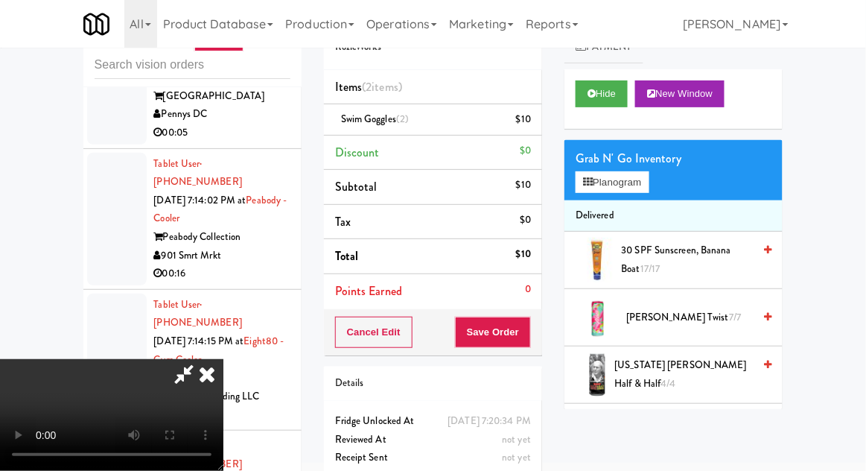
scroll to position [56, 0]
click at [585, 187] on button "Planogram" at bounding box center [612, 182] width 73 height 22
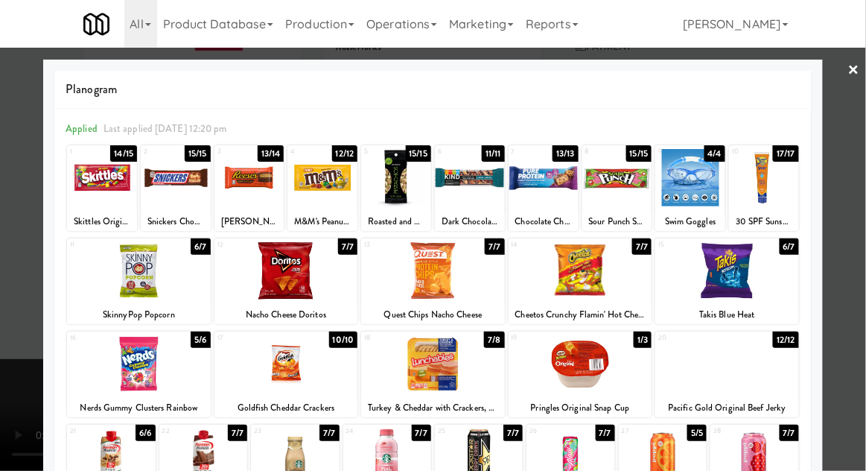
click at [857, 232] on div at bounding box center [433, 235] width 866 height 471
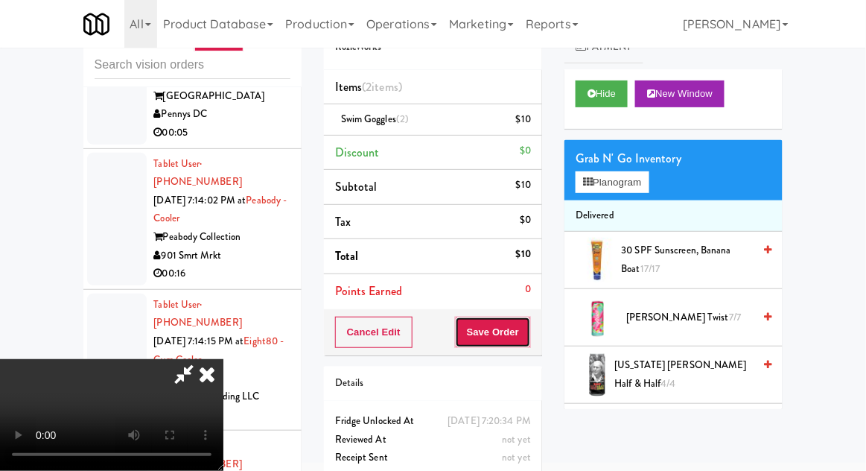
click at [524, 336] on button "Save Order" at bounding box center [493, 331] width 76 height 31
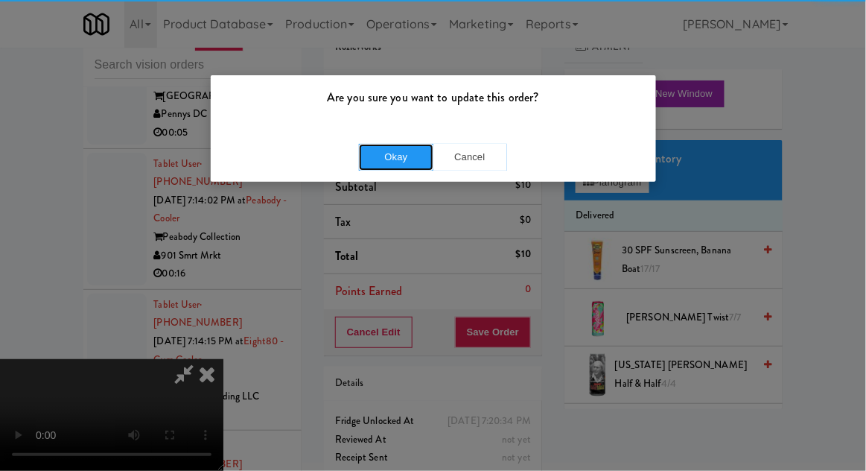
click at [388, 164] on button "Okay" at bounding box center [396, 157] width 74 height 27
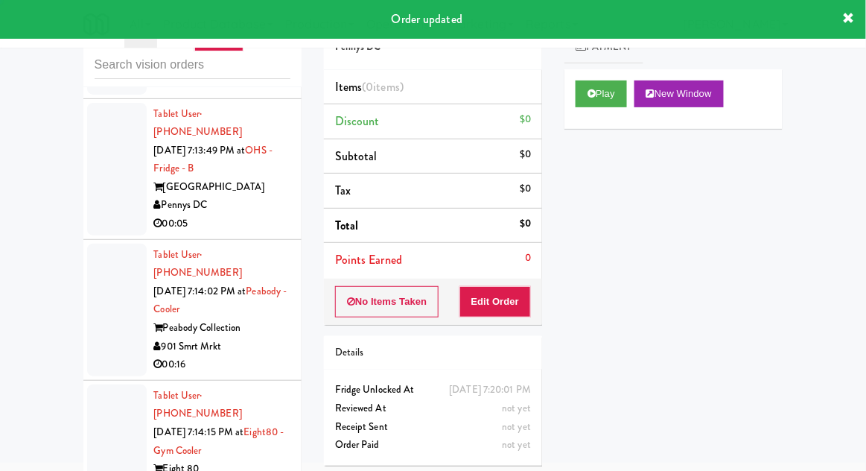
scroll to position [18535, 0]
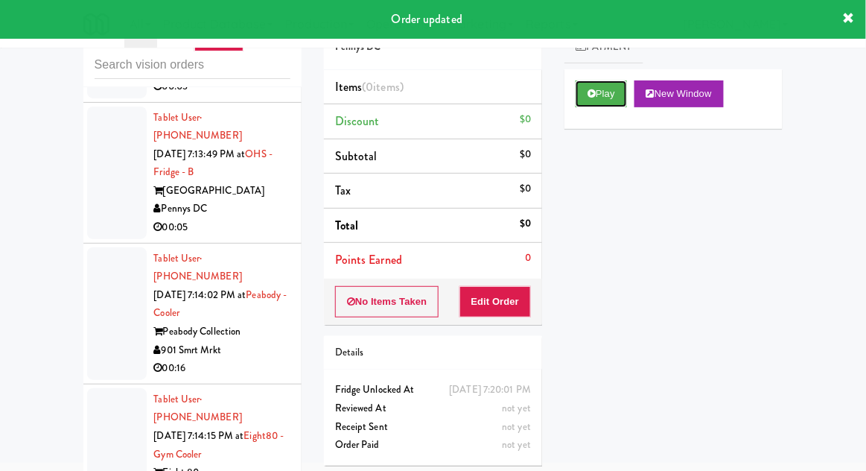
click at [579, 97] on button "Play" at bounding box center [601, 93] width 51 height 27
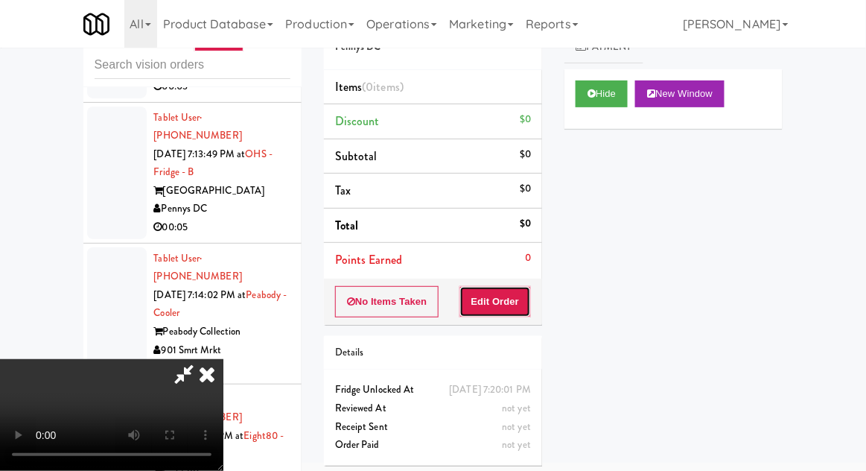
click at [495, 305] on button "Edit Order" at bounding box center [495, 301] width 72 height 31
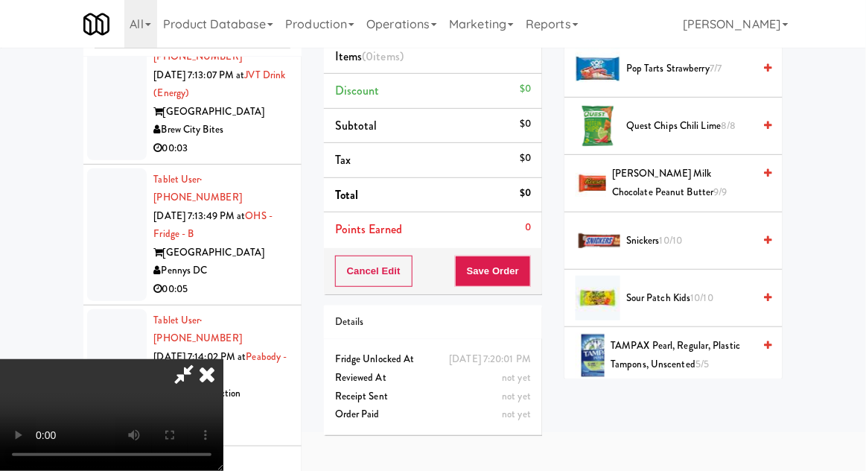
scroll to position [1637, 0]
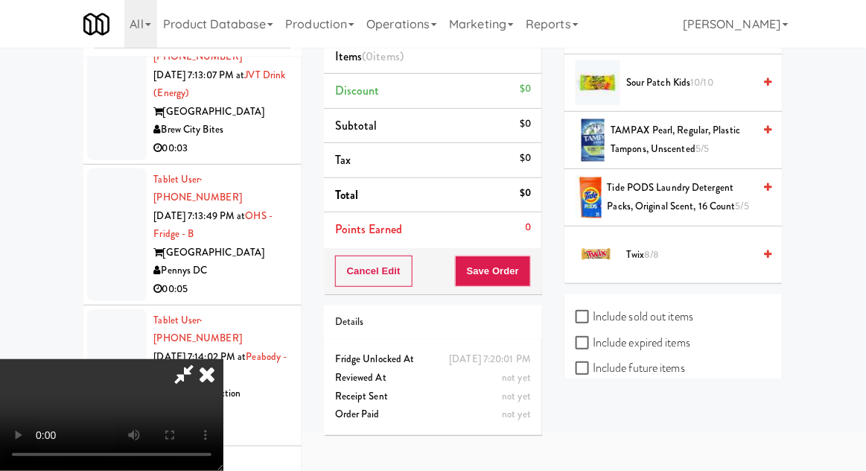
click at [748, 252] on span "Twix 8/8" at bounding box center [689, 255] width 127 height 19
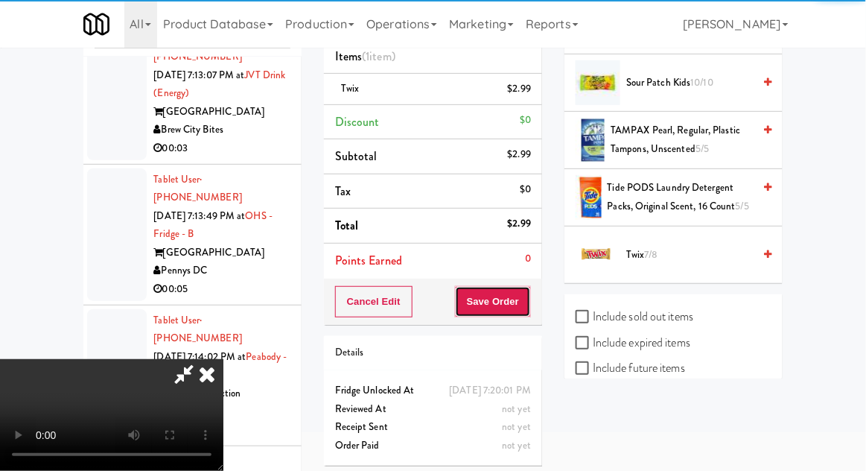
click at [529, 300] on button "Save Order" at bounding box center [493, 301] width 76 height 31
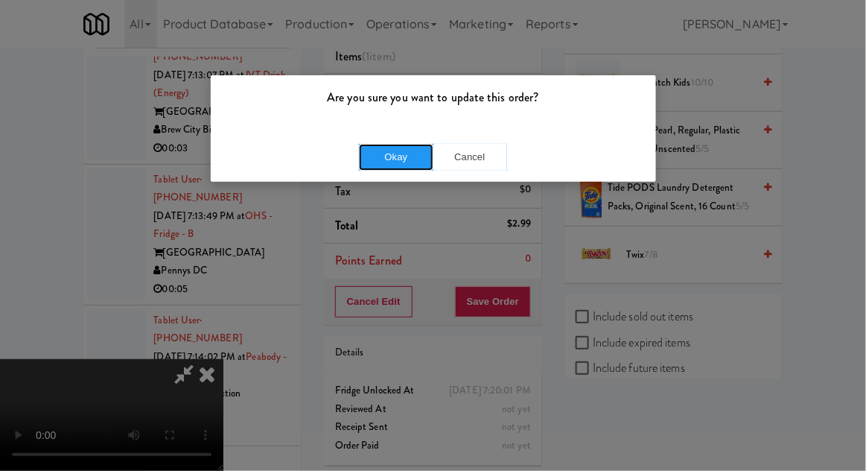
click at [378, 149] on button "Okay" at bounding box center [396, 157] width 74 height 27
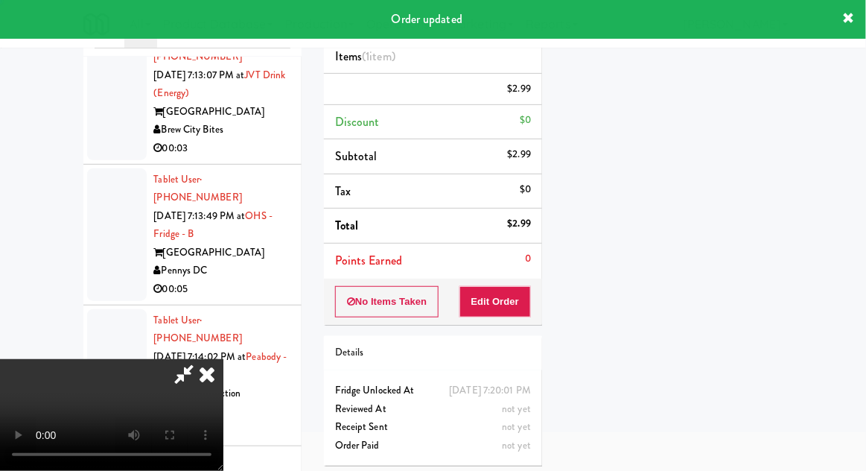
scroll to position [147, 0]
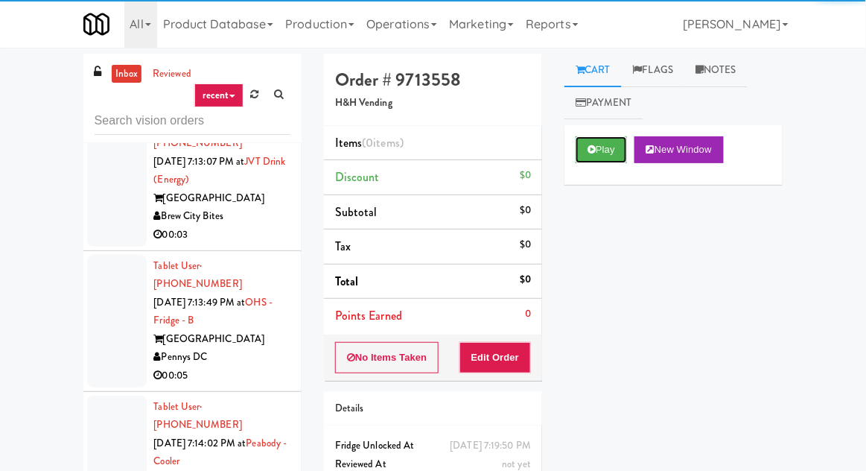
click at [583, 153] on button "Play" at bounding box center [601, 149] width 51 height 27
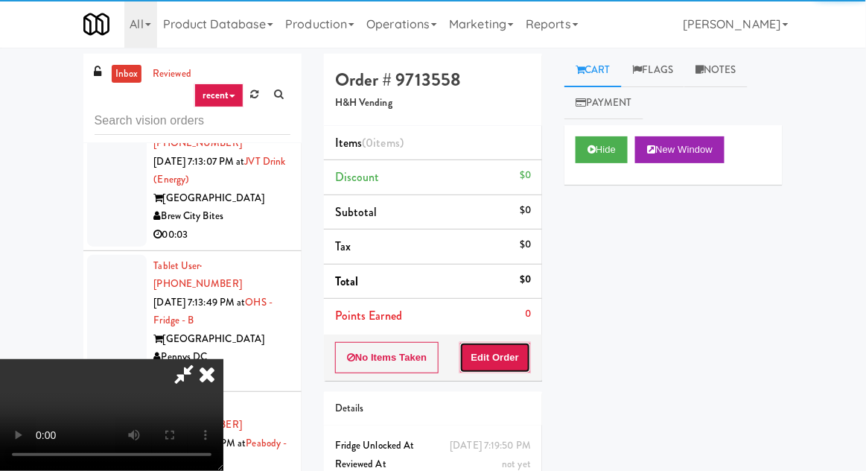
click at [487, 343] on button "Edit Order" at bounding box center [495, 357] width 72 height 31
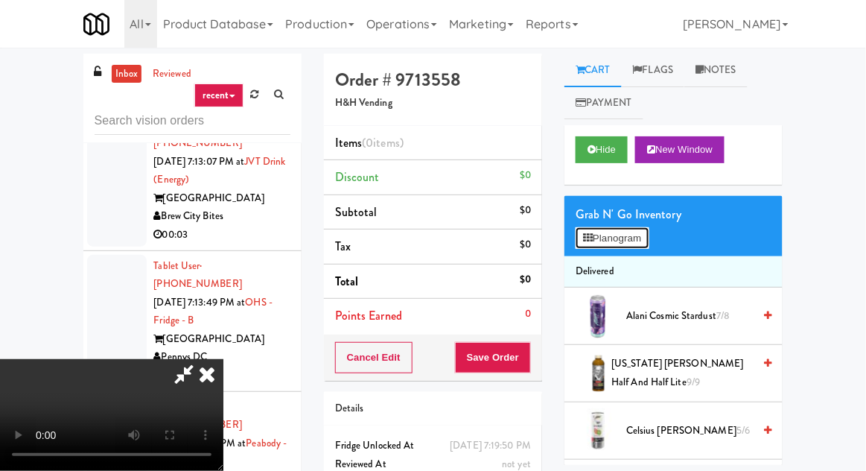
click at [576, 229] on button "Planogram" at bounding box center [612, 238] width 73 height 22
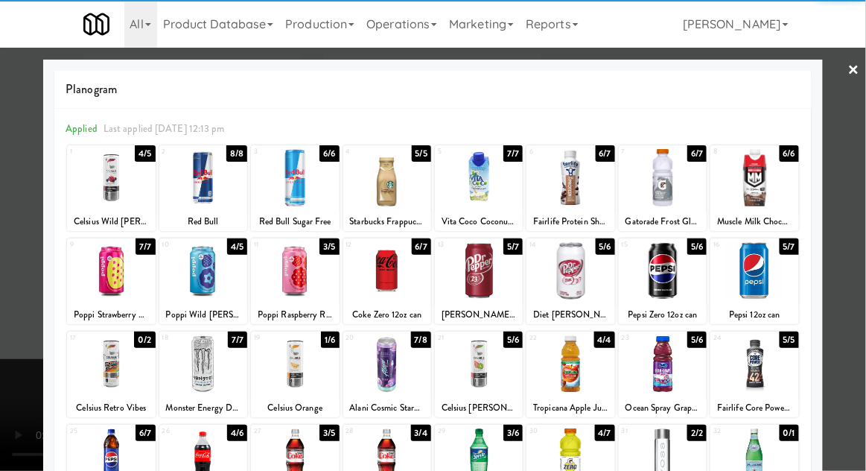
click at [466, 381] on div at bounding box center [479, 363] width 88 height 57
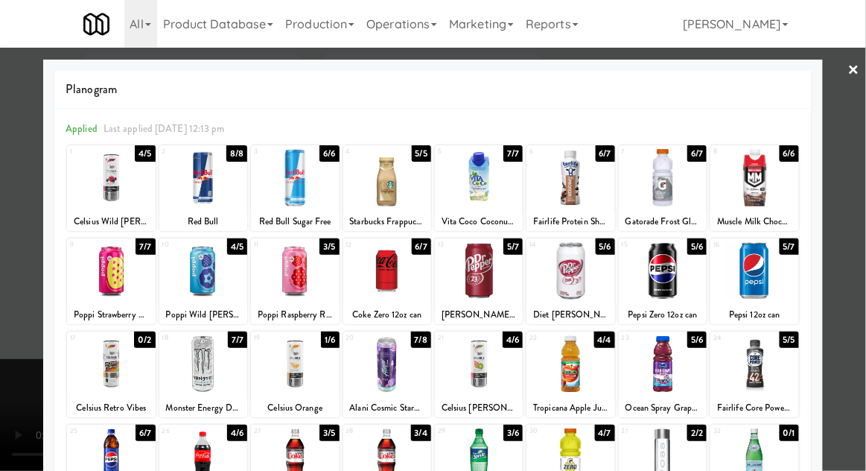
click at [860, 165] on div at bounding box center [433, 235] width 866 height 471
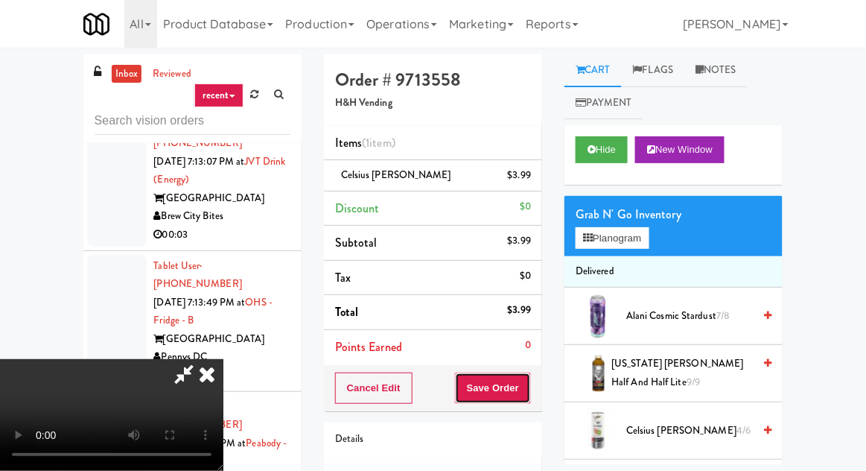
click at [527, 386] on button "Save Order" at bounding box center [493, 387] width 76 height 31
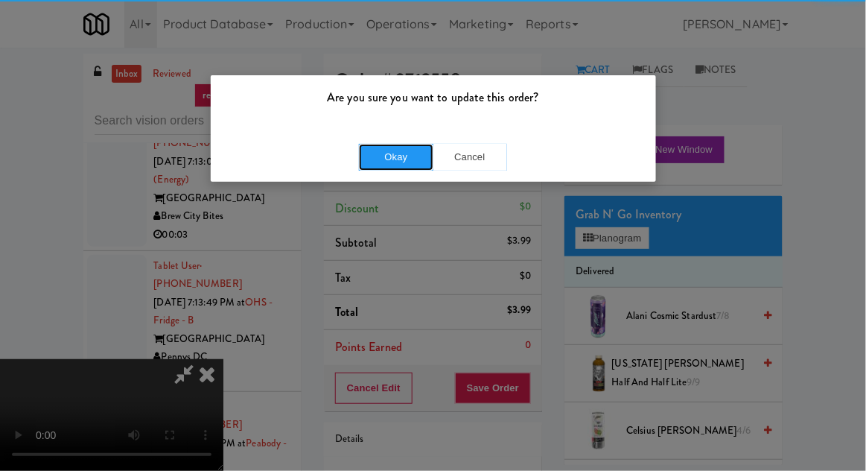
click at [417, 161] on button "Okay" at bounding box center [396, 157] width 74 height 27
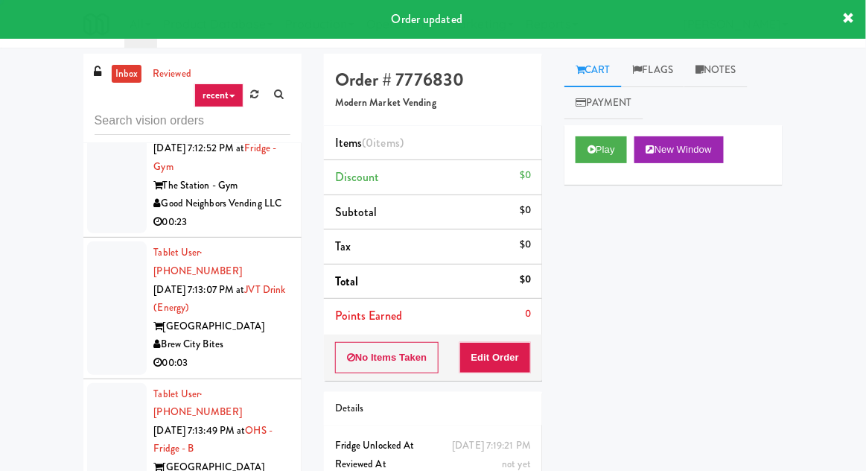
scroll to position [18314, 0]
click at [590, 138] on button "Play" at bounding box center [601, 149] width 51 height 27
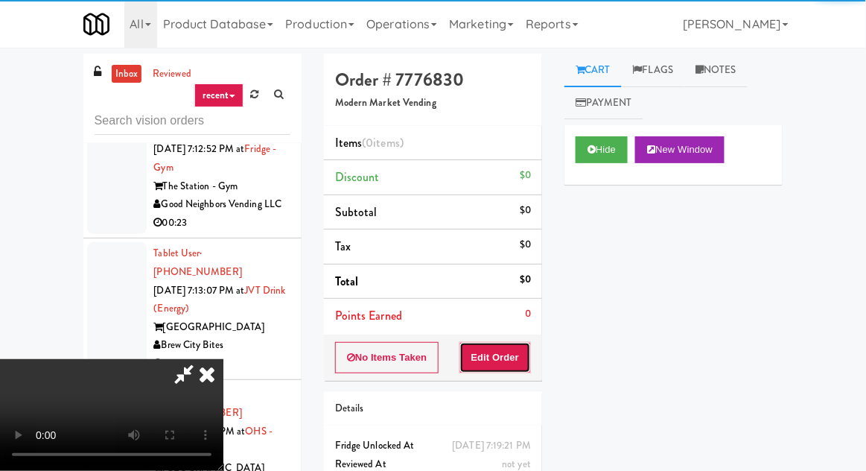
click at [511, 349] on button "Edit Order" at bounding box center [495, 357] width 72 height 31
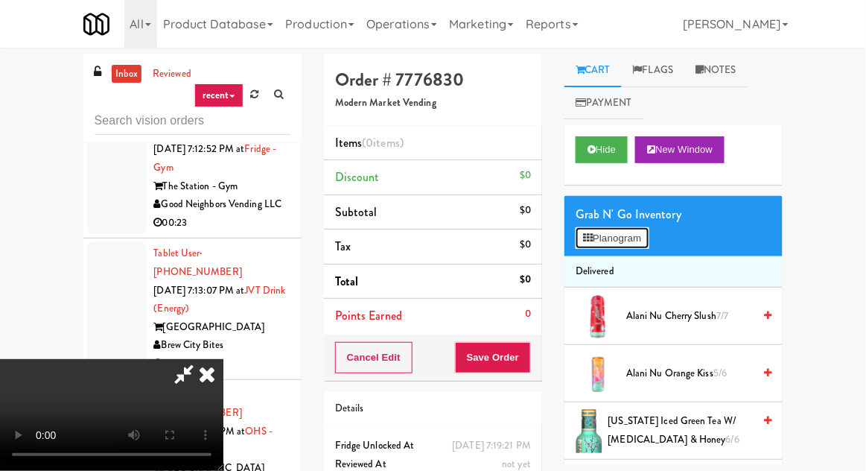
click at [587, 242] on icon at bounding box center [588, 238] width 10 height 10
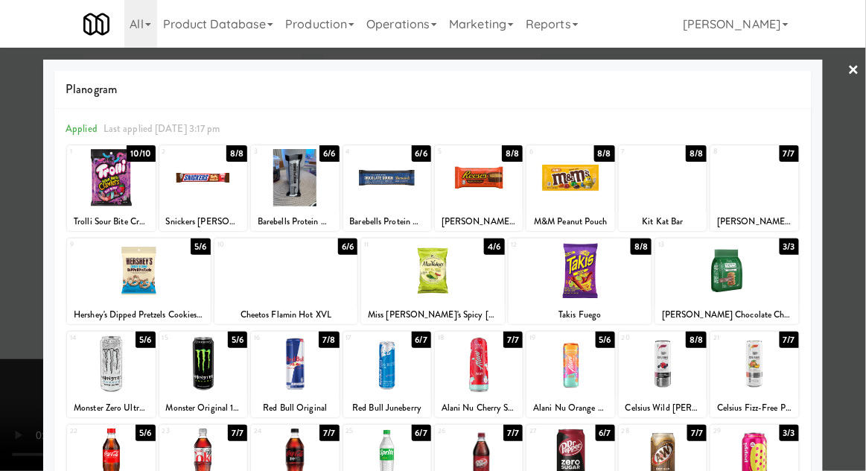
click at [281, 305] on div "Cheetos Flamin Hot XVL" at bounding box center [286, 314] width 139 height 19
click at [276, 277] on div at bounding box center [286, 270] width 144 height 57
click at [451, 188] on div at bounding box center [479, 177] width 88 height 57
click at [1, 249] on div at bounding box center [433, 235] width 866 height 471
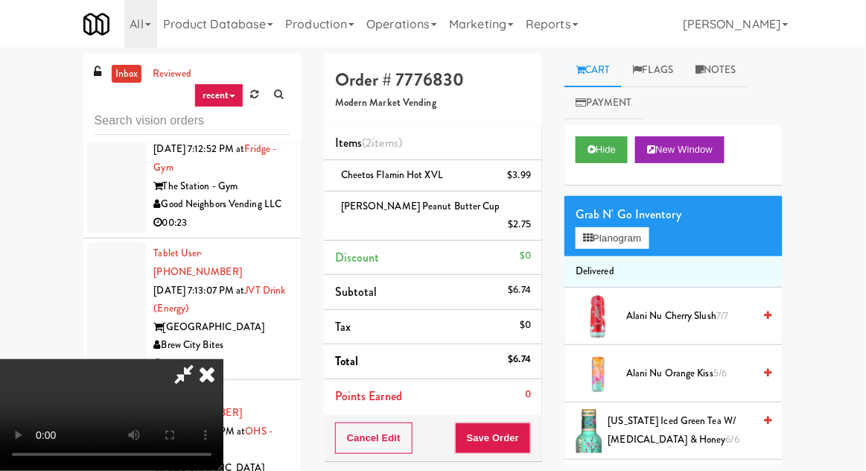
click at [535, 217] on li "[PERSON_NAME] Peanut Butter Cup $2.75" at bounding box center [433, 215] width 218 height 49
click at [525, 221] on link at bounding box center [529, 230] width 13 height 19
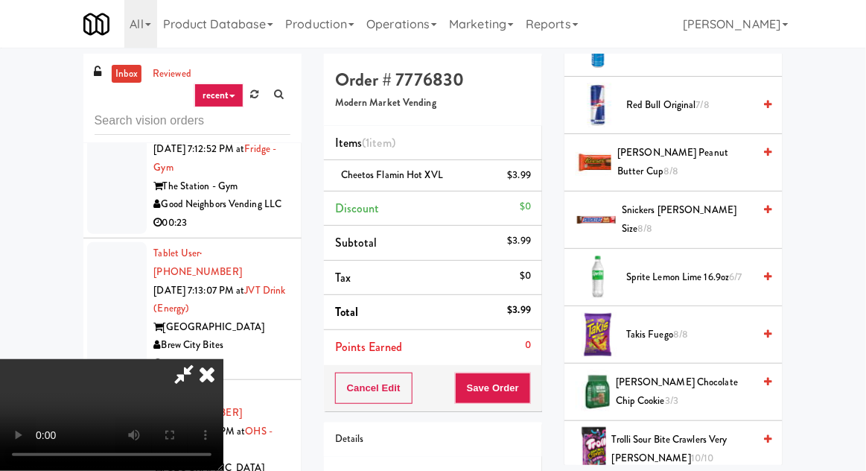
click at [623, 214] on div "Snickers [PERSON_NAME] Size 8/8" at bounding box center [694, 219] width 156 height 36
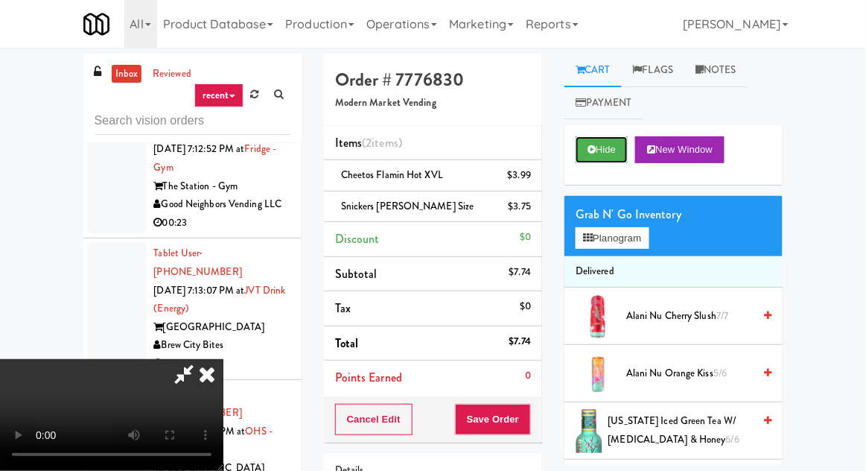
click at [593, 150] on icon at bounding box center [591, 149] width 8 height 10
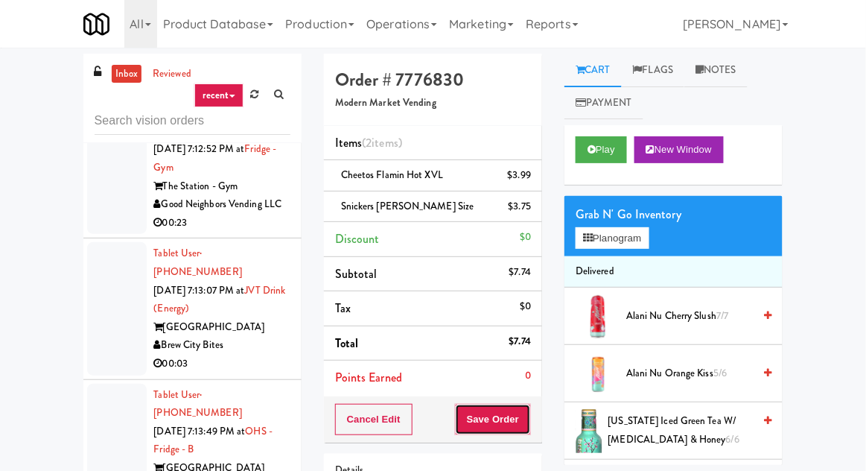
click at [515, 415] on button "Save Order" at bounding box center [493, 419] width 76 height 31
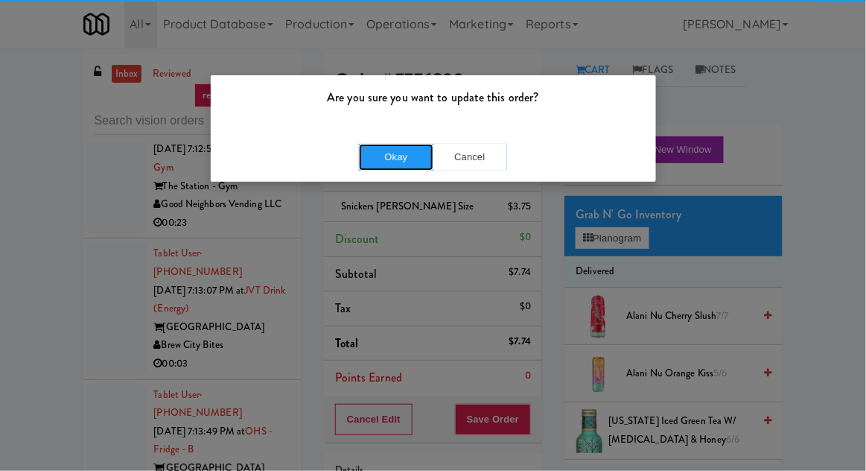
click at [398, 145] on button "Okay" at bounding box center [396, 157] width 74 height 27
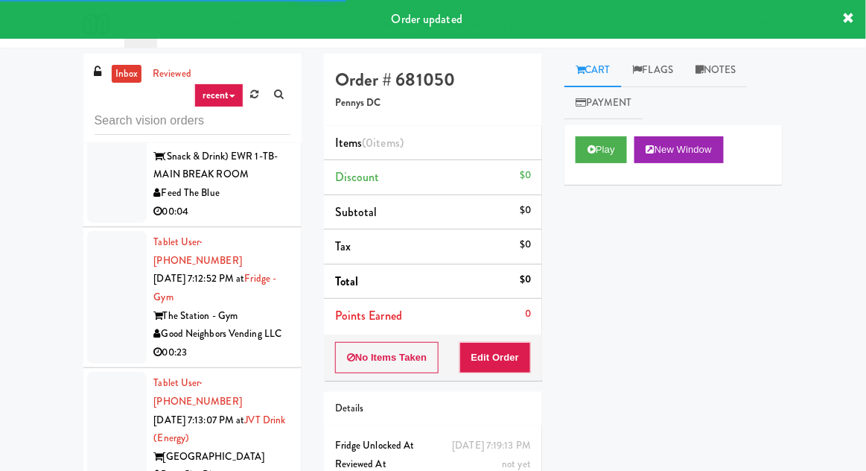
scroll to position [18185, 0]
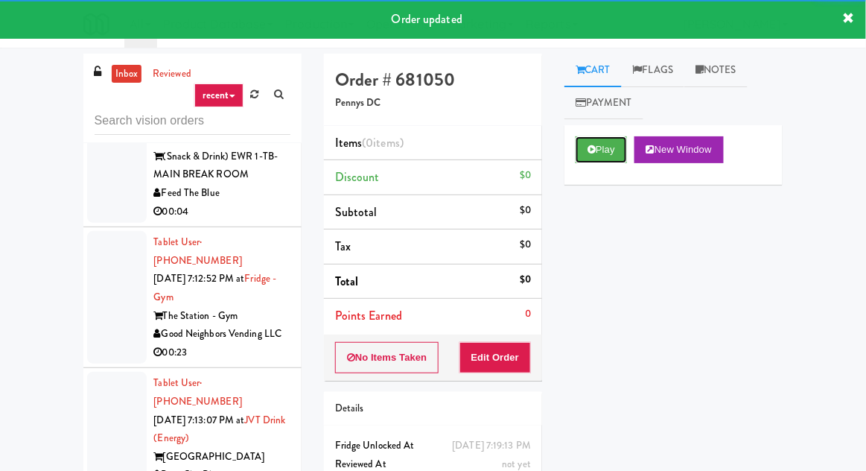
click at [582, 162] on button "Play" at bounding box center [601, 149] width 51 height 27
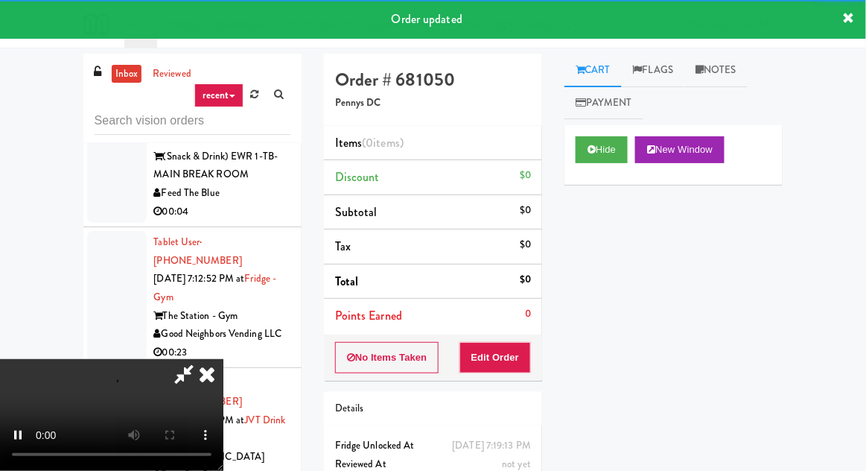
click at [491, 392] on div "Details" at bounding box center [433, 409] width 218 height 34
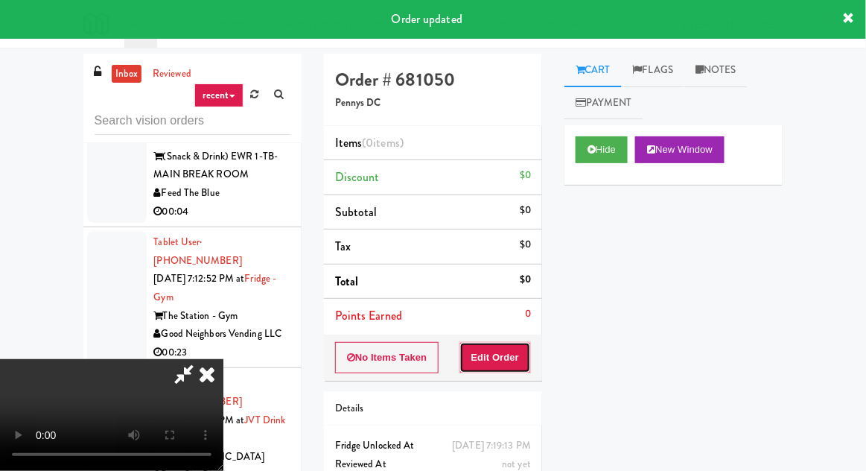
click at [488, 364] on button "Edit Order" at bounding box center [495, 357] width 72 height 31
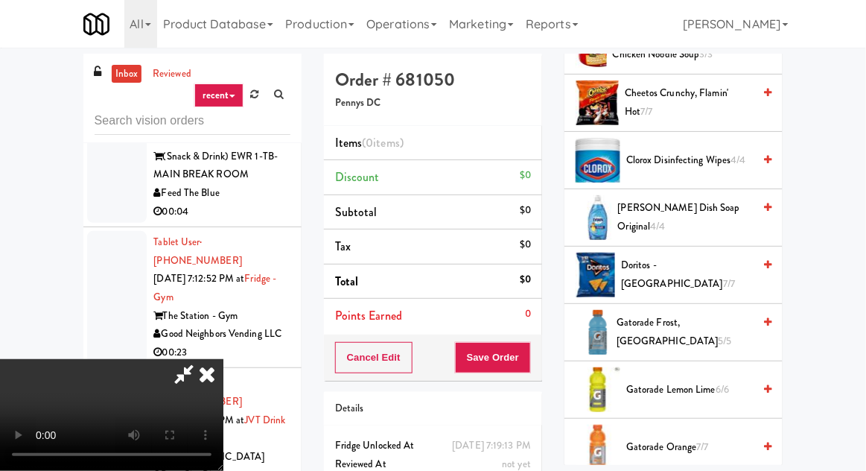
scroll to position [395, 0]
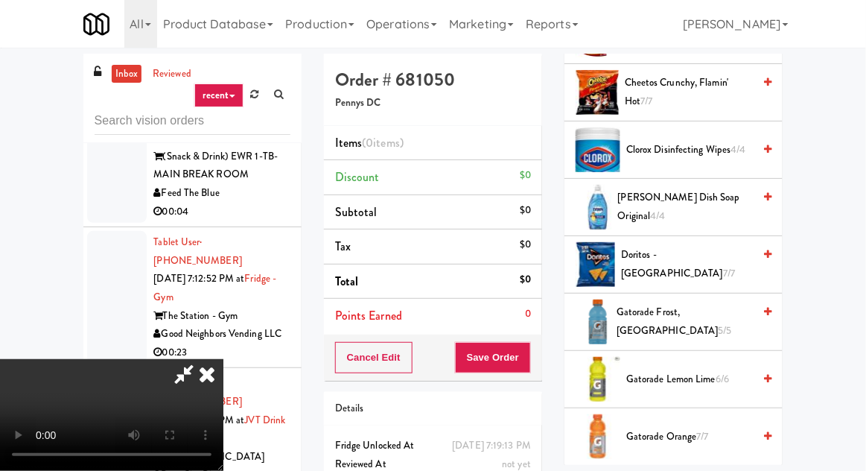
click at [745, 259] on span "Doritos - Cool Ranch 7/7" at bounding box center [687, 264] width 132 height 36
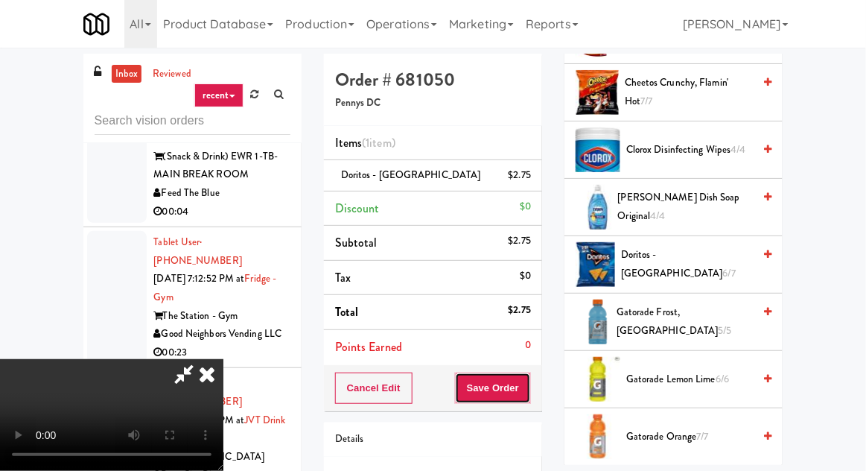
click at [527, 393] on button "Save Order" at bounding box center [493, 387] width 76 height 31
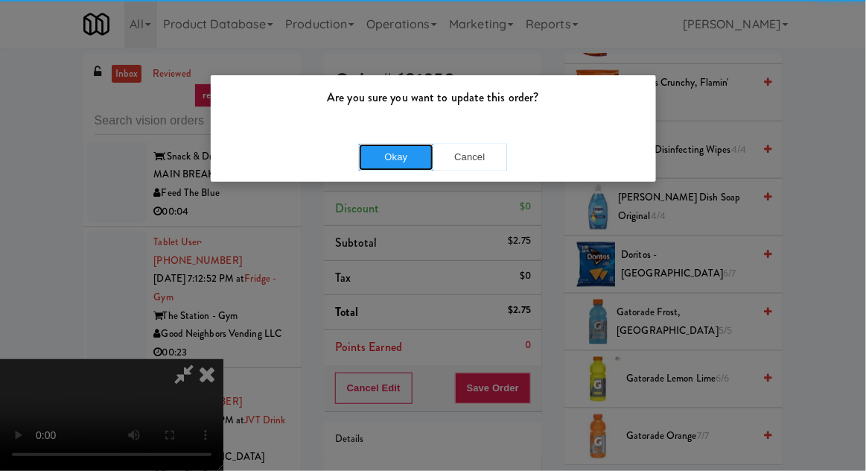
click at [373, 146] on button "Okay" at bounding box center [396, 157] width 74 height 27
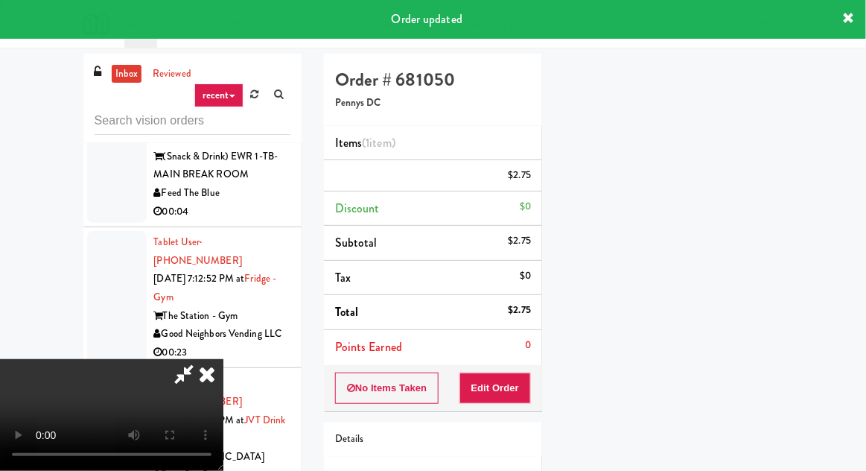
scroll to position [147, 0]
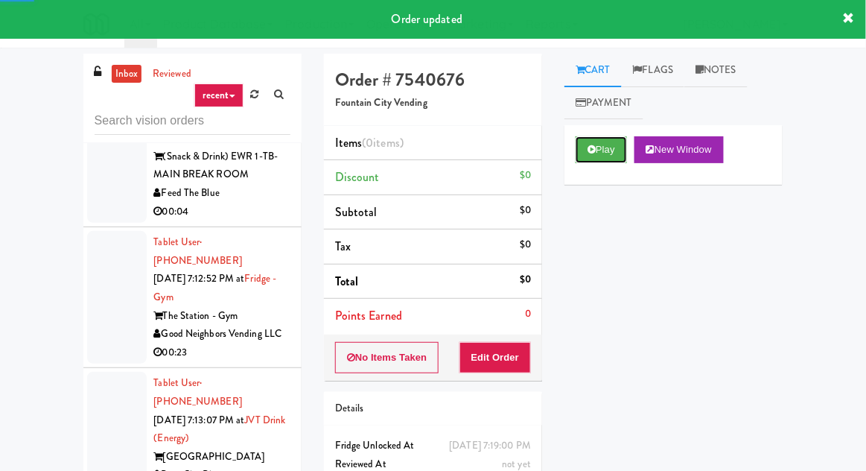
click at [597, 159] on button "Play" at bounding box center [601, 149] width 51 height 27
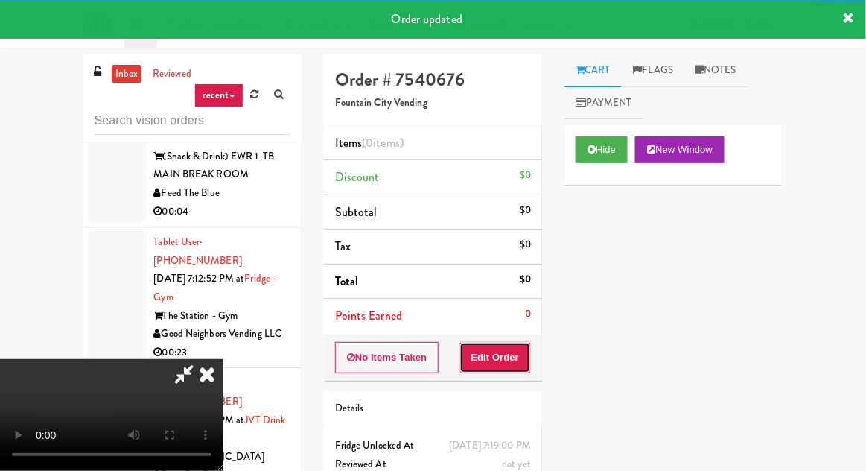
click at [491, 354] on button "Edit Order" at bounding box center [495, 357] width 72 height 31
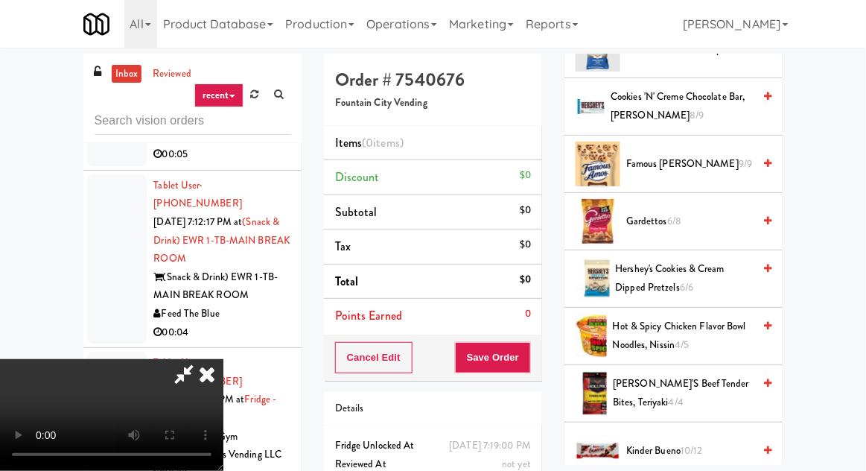
scroll to position [498, 0]
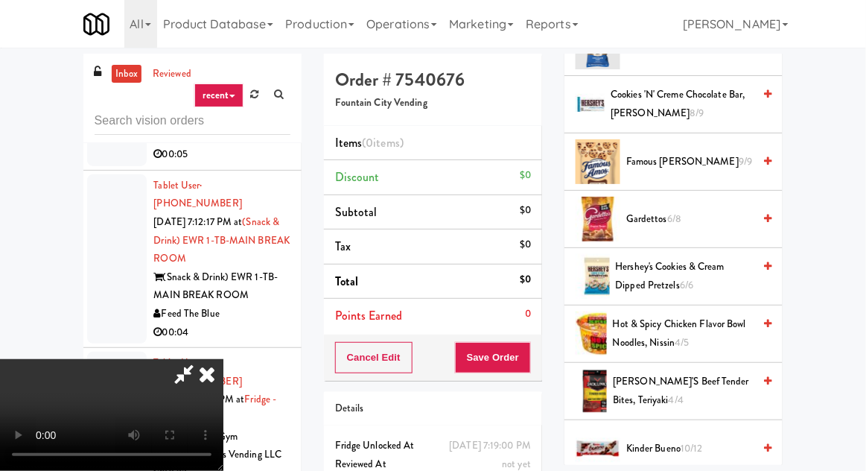
click at [745, 215] on span "Gardettos 6/8" at bounding box center [689, 219] width 127 height 19
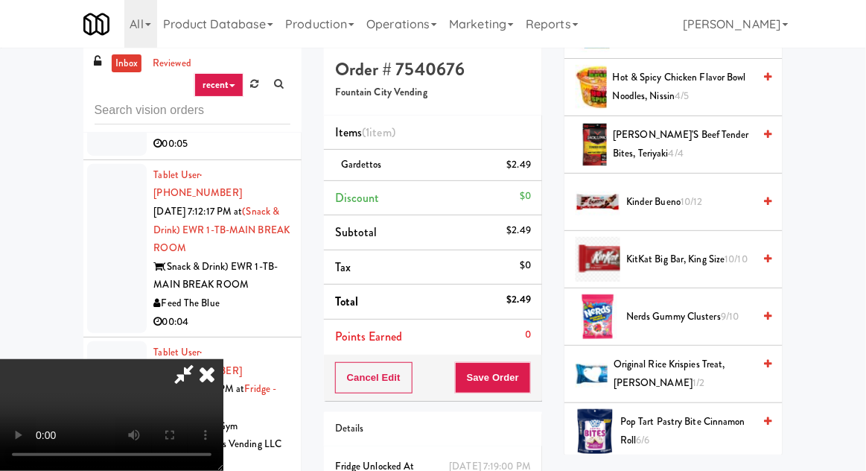
scroll to position [732, 0]
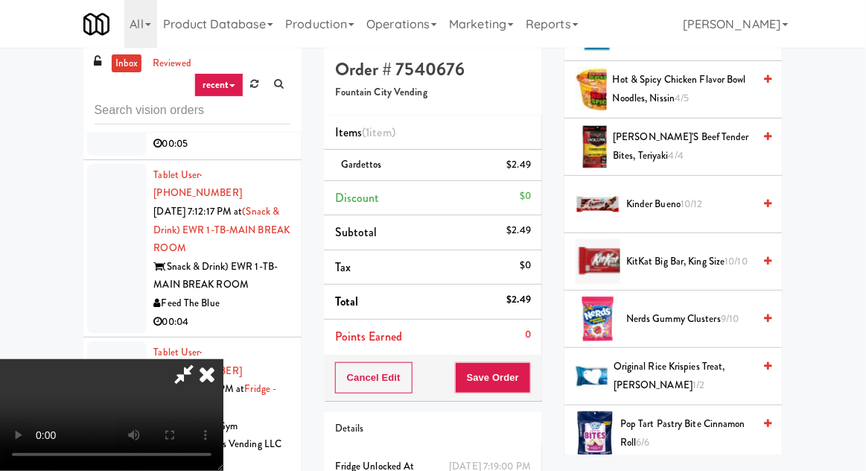
click at [706, 363] on span "Original Rice Krispies Treat, [PERSON_NAME] 1/2" at bounding box center [683, 375] width 139 height 36
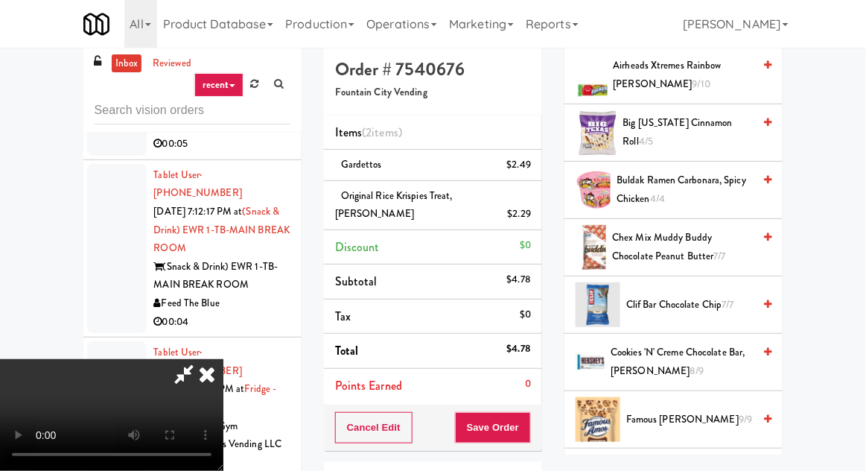
scroll to position [0, 0]
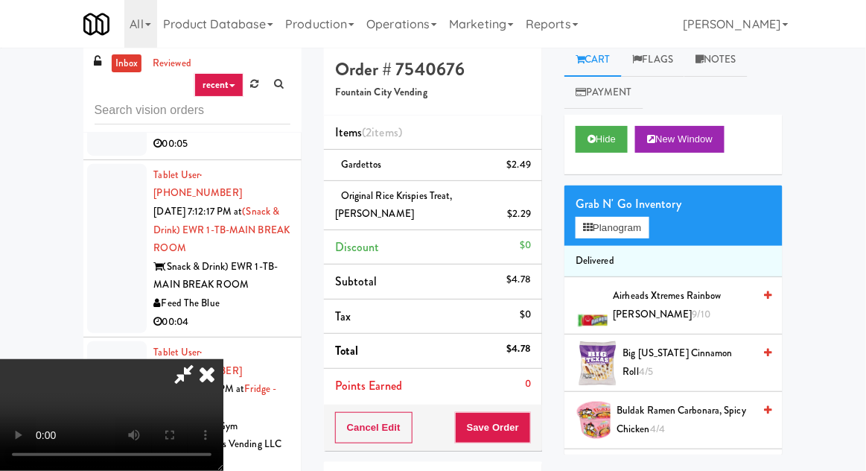
click at [729, 310] on span "Airheads Xtremes Rainbow [PERSON_NAME] 9/10" at bounding box center [684, 305] width 140 height 36
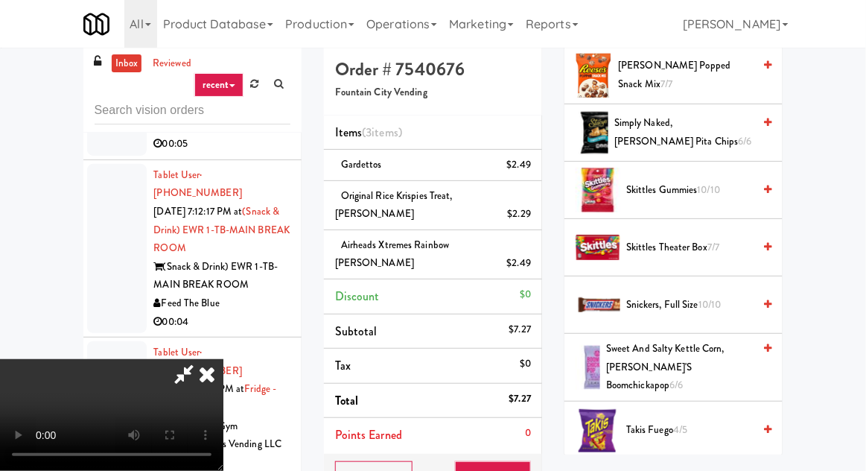
scroll to position [1464, 0]
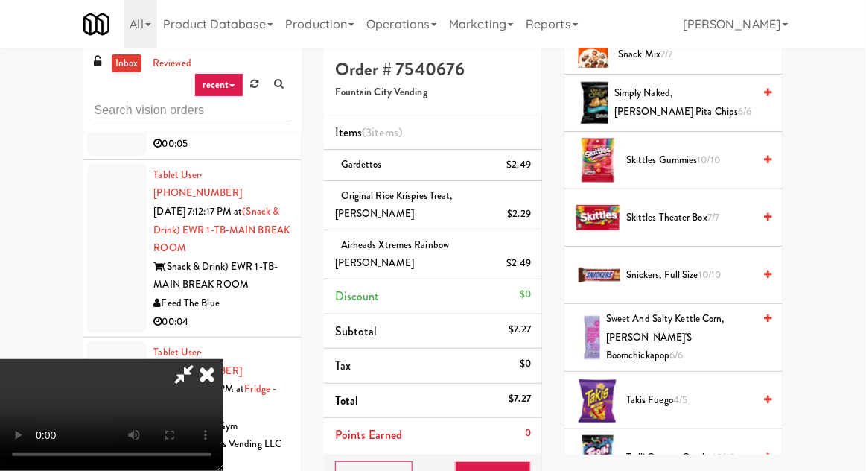
click at [765, 270] on icon at bounding box center [767, 275] width 7 height 10
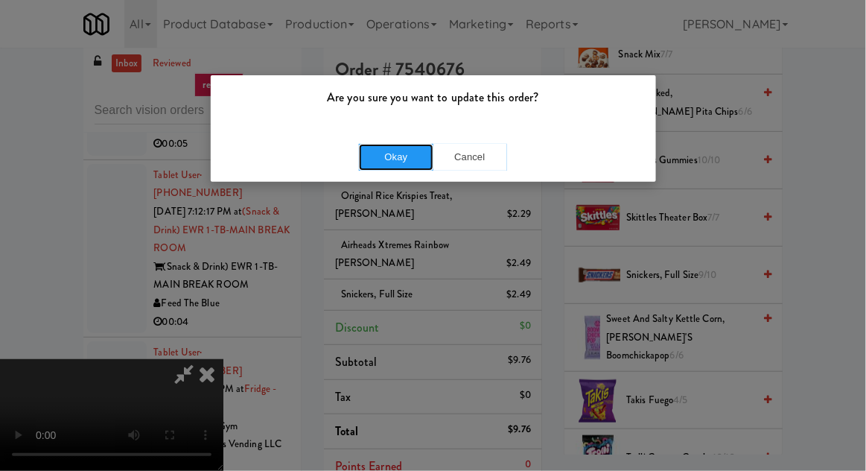
click at [373, 167] on button "Okay" at bounding box center [396, 157] width 74 height 27
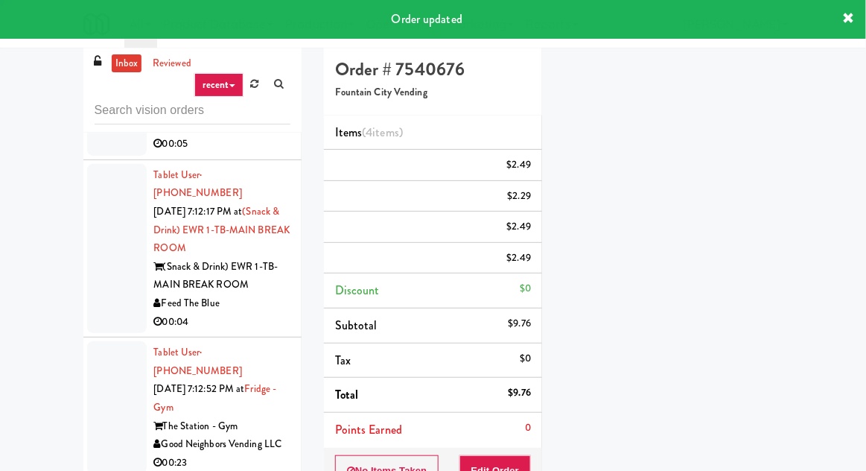
scroll to position [147, 0]
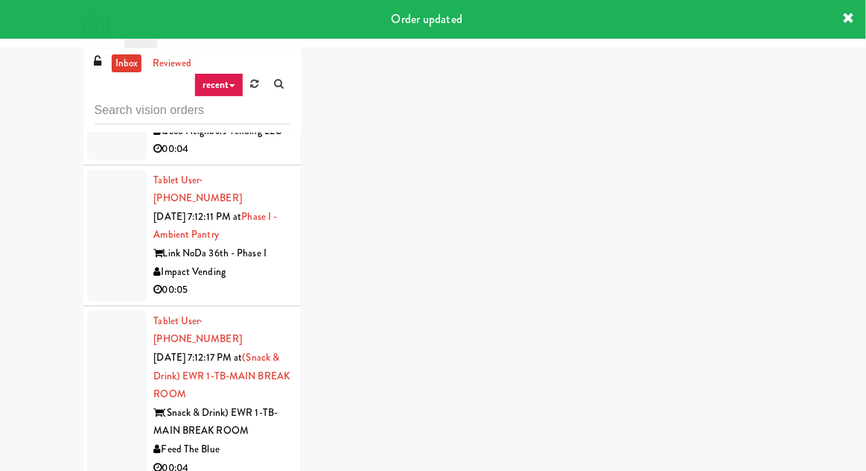
scroll to position [17913, 0]
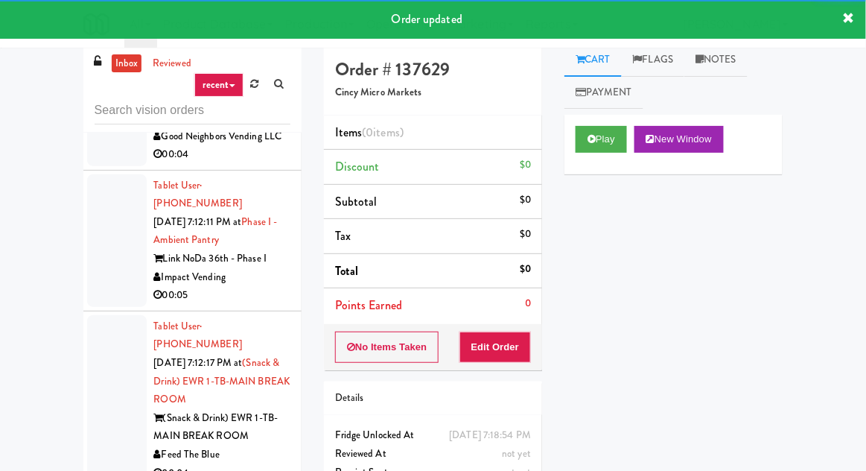
click at [567, 137] on div "Play New Window" at bounding box center [673, 145] width 218 height 60
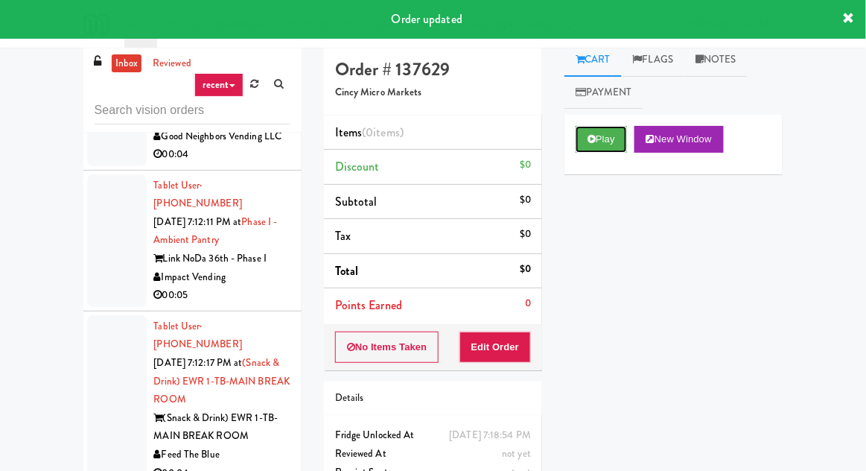
click at [596, 149] on button "Play" at bounding box center [601, 139] width 51 height 27
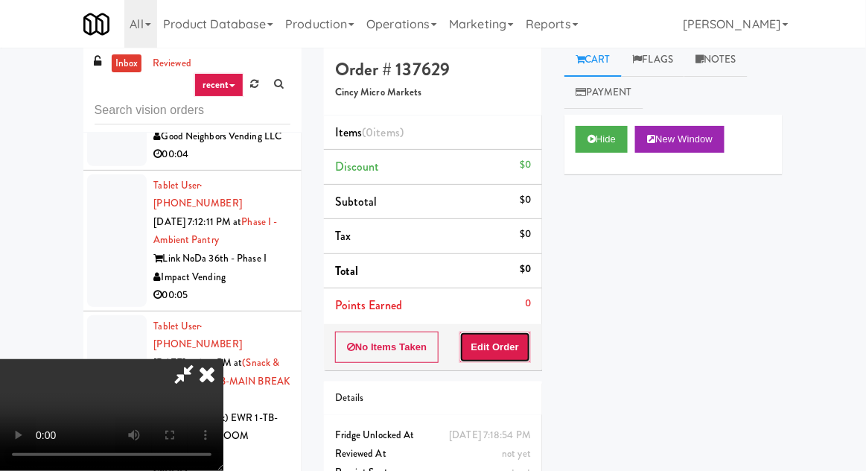
click at [489, 357] on button "Edit Order" at bounding box center [495, 346] width 72 height 31
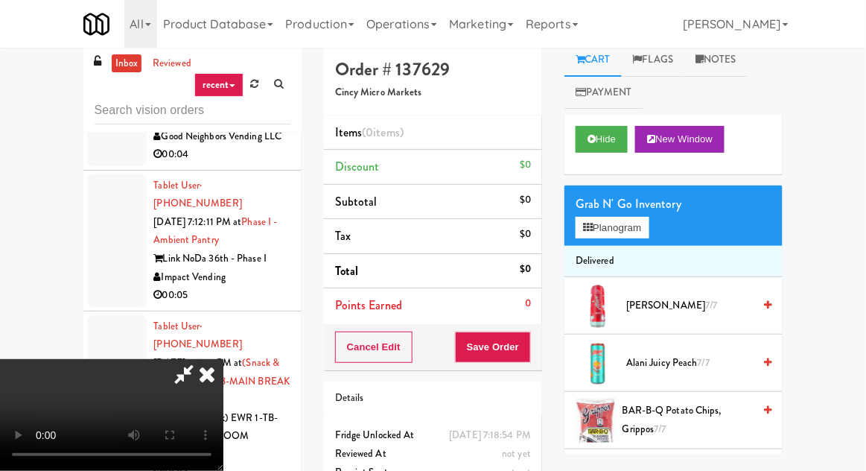
scroll to position [54, 0]
click at [593, 146] on button "Hide" at bounding box center [602, 139] width 52 height 27
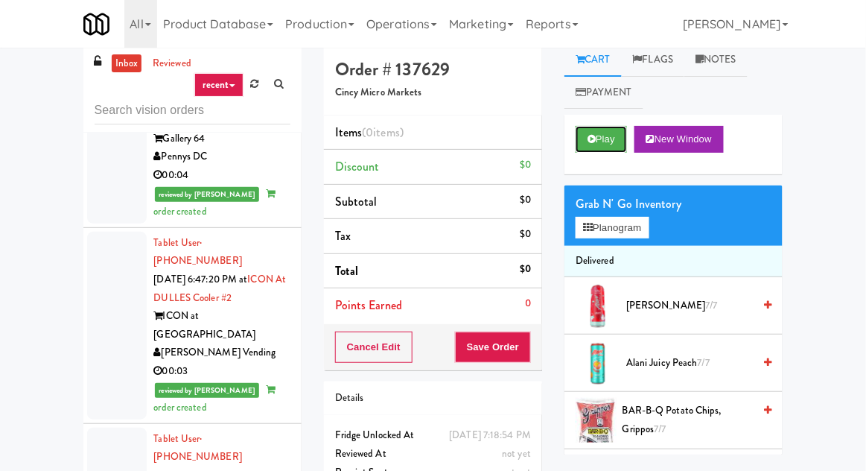
scroll to position [4654, 0]
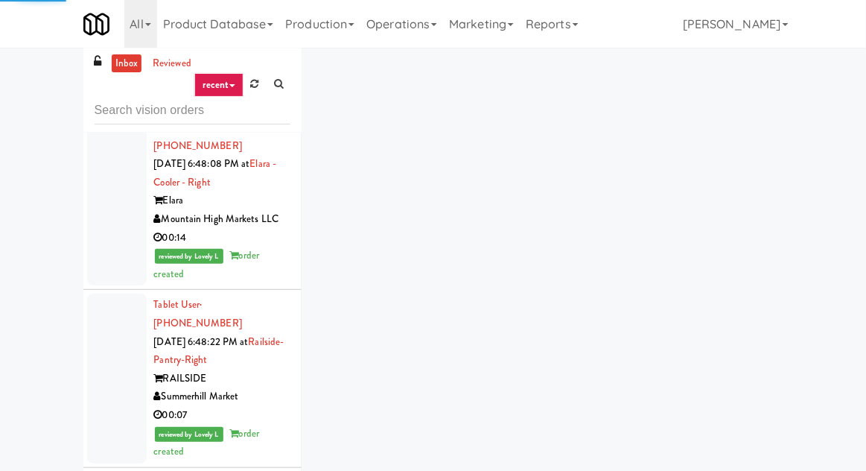
scroll to position [5086, 0]
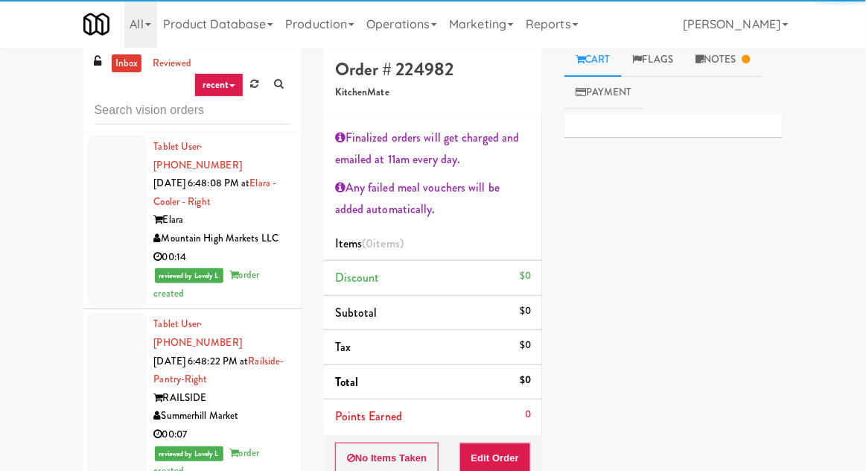
scroll to position [5087, 0]
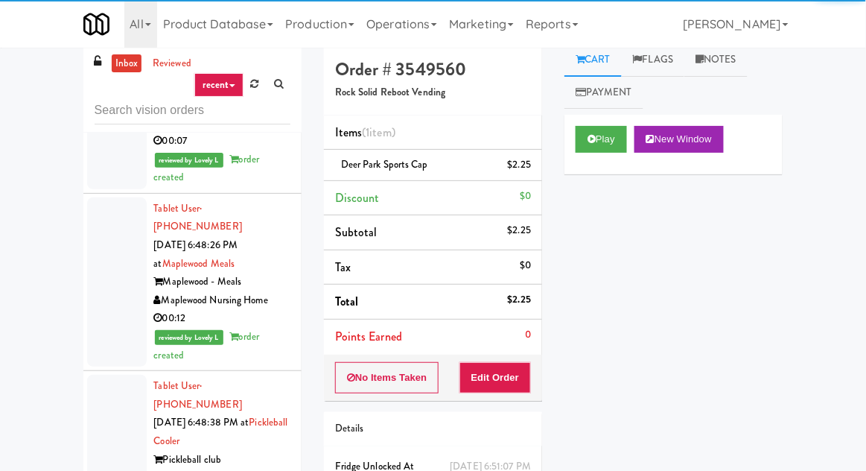
scroll to position [5407, 0]
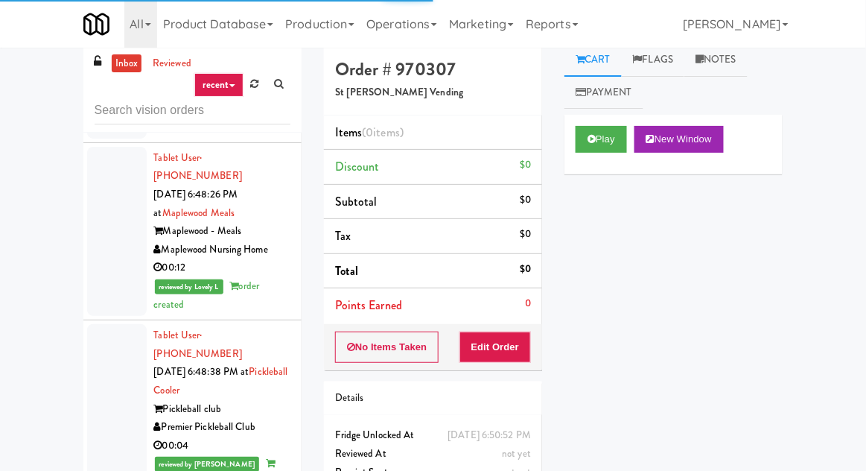
scroll to position [5529, 0]
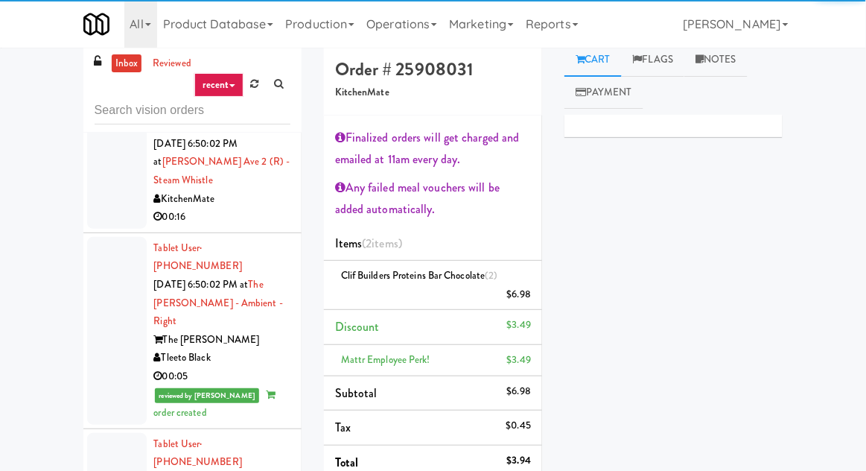
scroll to position [6016, 0]
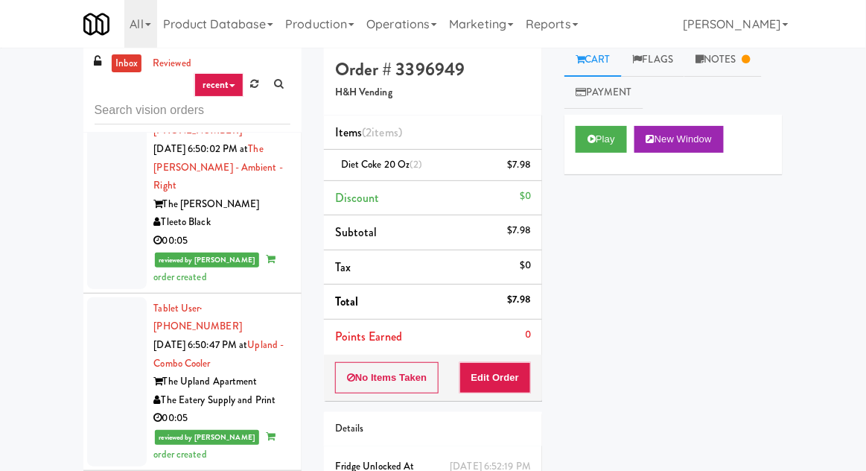
scroll to position [6151, 0]
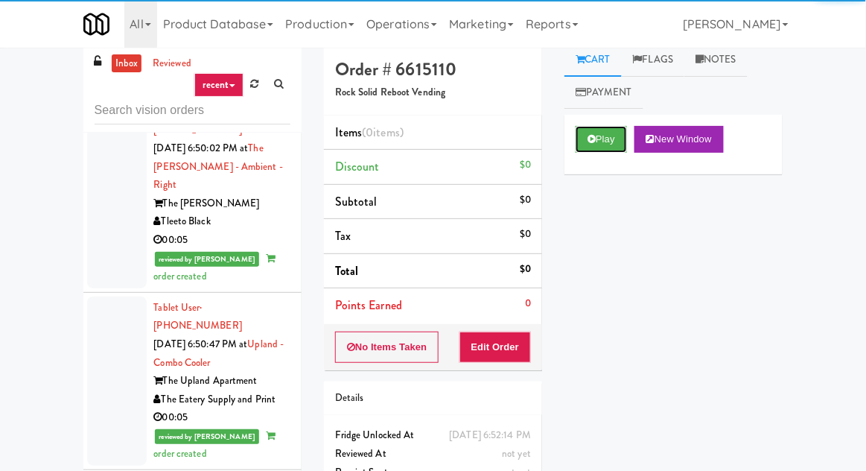
click at [582, 141] on button "Play" at bounding box center [601, 139] width 51 height 27
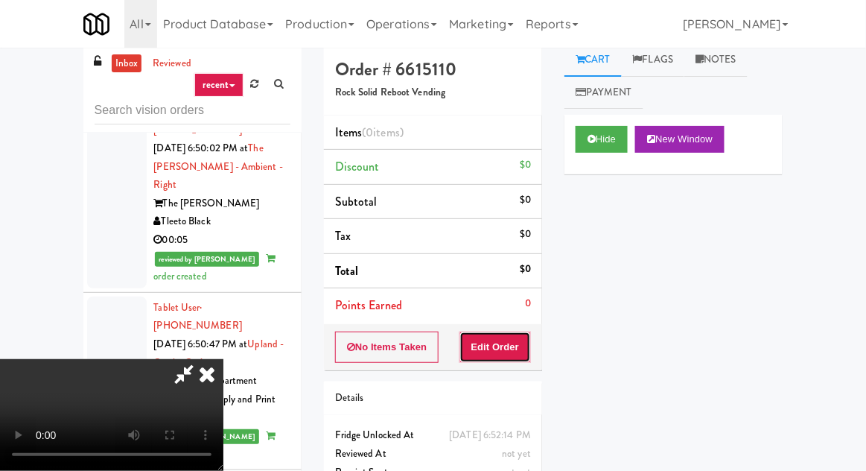
click at [493, 357] on button "Edit Order" at bounding box center [495, 346] width 72 height 31
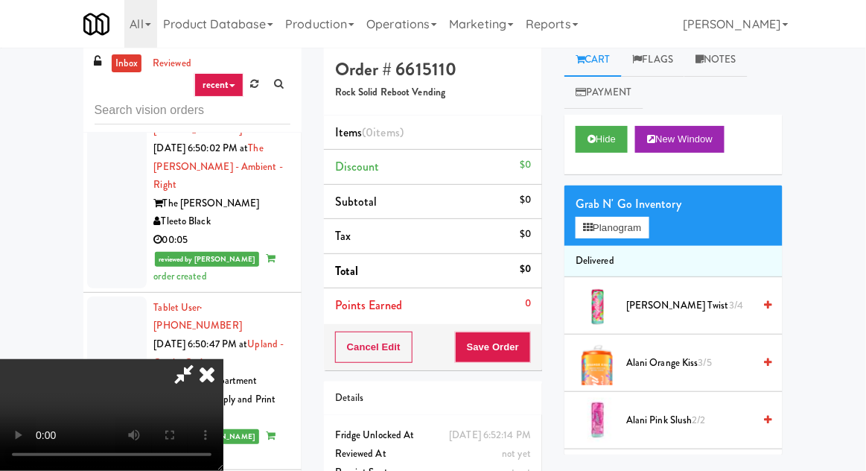
click at [715, 368] on span "Alani Orange Kiss 3/5" at bounding box center [689, 363] width 127 height 19
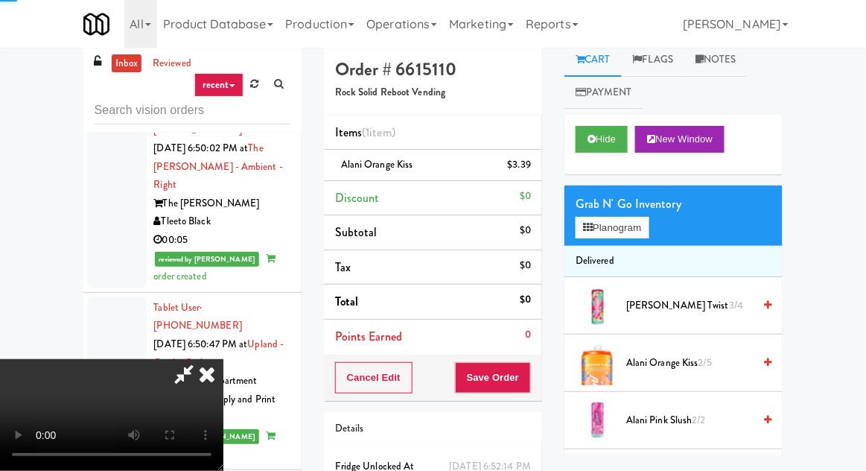
click at [718, 363] on span "Alani Orange Kiss 2/5" at bounding box center [689, 363] width 127 height 19
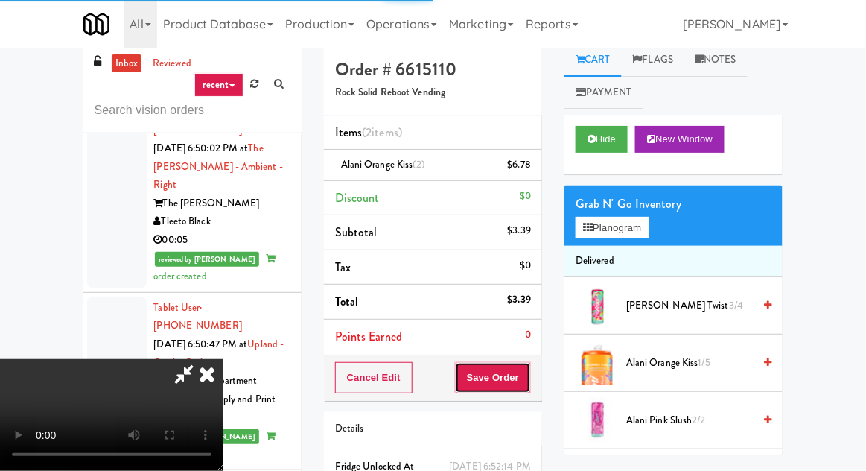
click at [529, 372] on button "Save Order" at bounding box center [493, 377] width 76 height 31
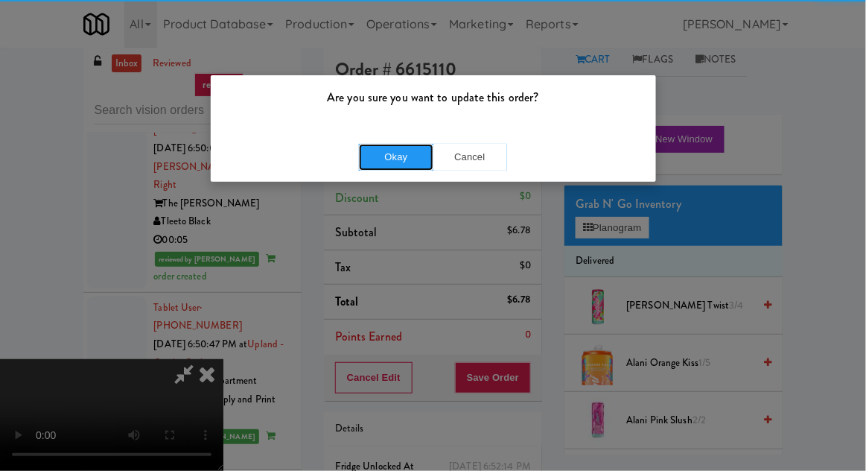
click at [383, 168] on button "Okay" at bounding box center [396, 157] width 74 height 27
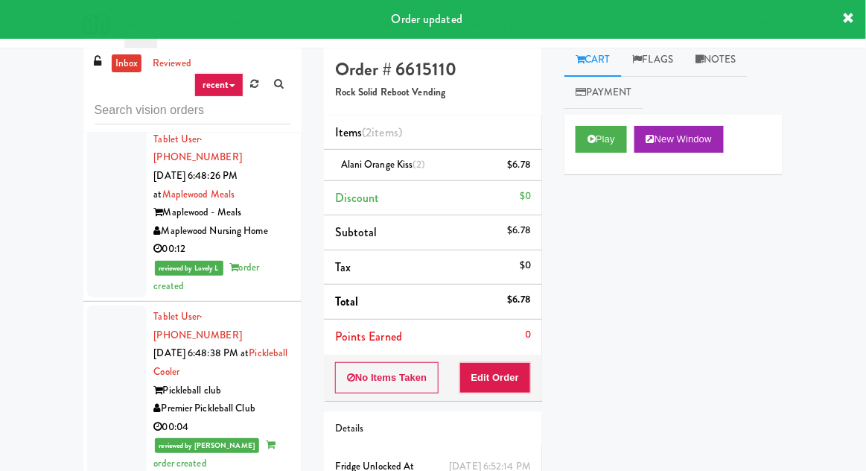
scroll to position [5485, 0]
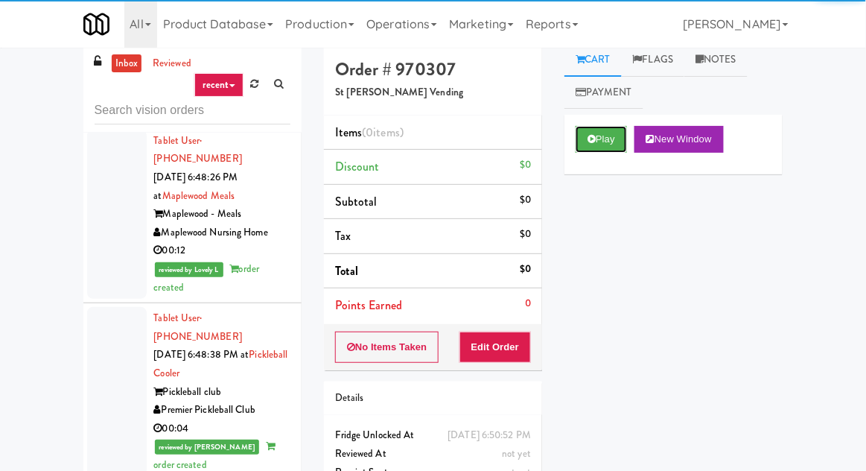
click at [617, 138] on button "Play" at bounding box center [601, 139] width 51 height 27
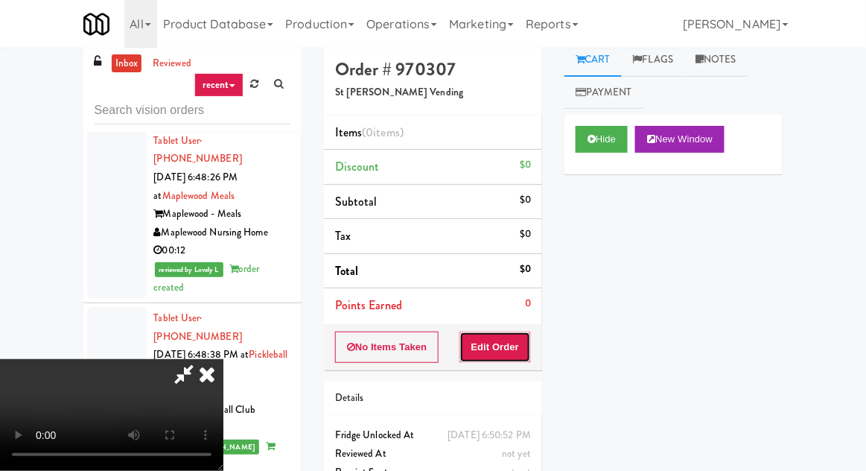
click at [506, 331] on button "Edit Order" at bounding box center [495, 346] width 72 height 31
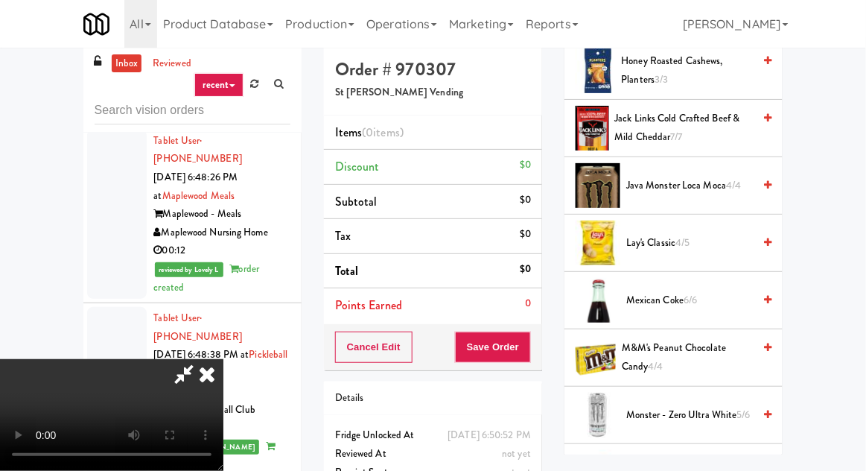
scroll to position [1115, 0]
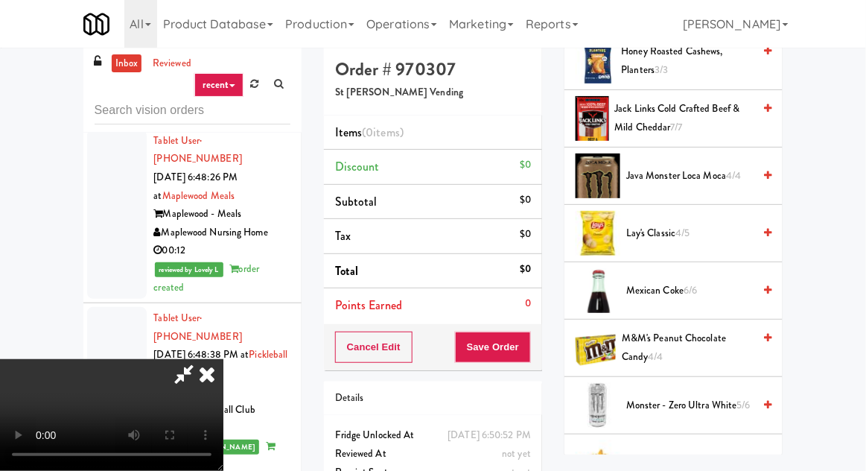
click at [745, 290] on span "Mexican Coke 6/6" at bounding box center [689, 290] width 127 height 19
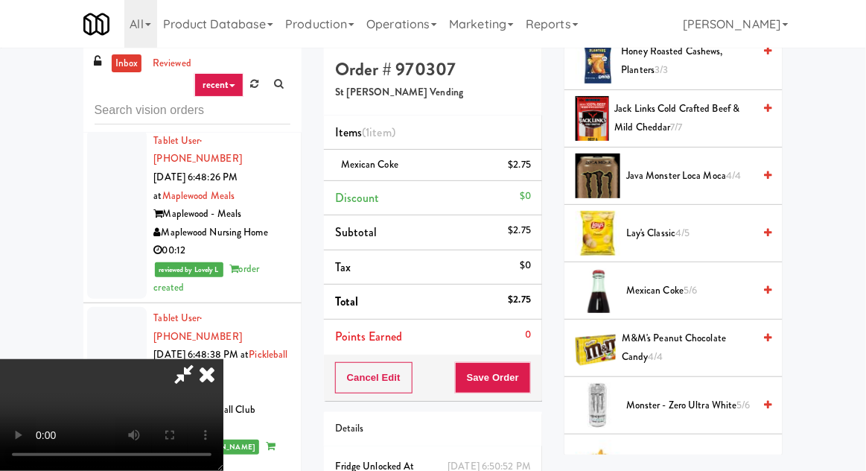
click at [540, 372] on div "Cancel Edit Save Order" at bounding box center [433, 377] width 218 height 46
click at [528, 378] on button "Save Order" at bounding box center [493, 377] width 76 height 31
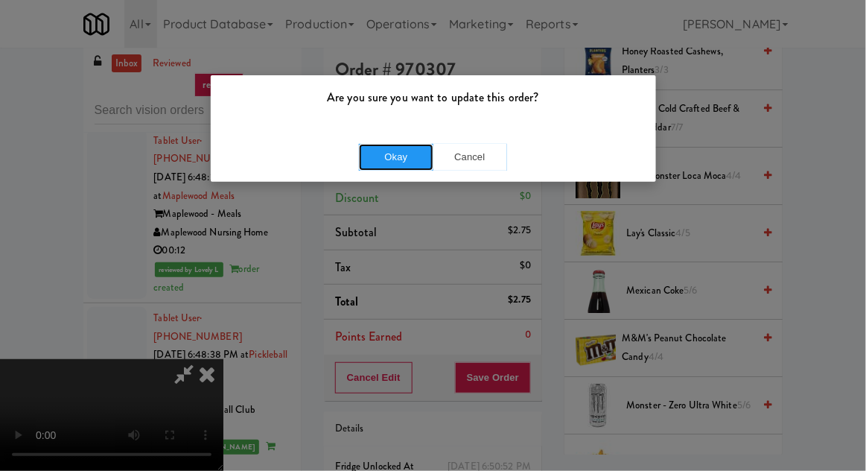
click at [375, 166] on button "Okay" at bounding box center [396, 157] width 74 height 27
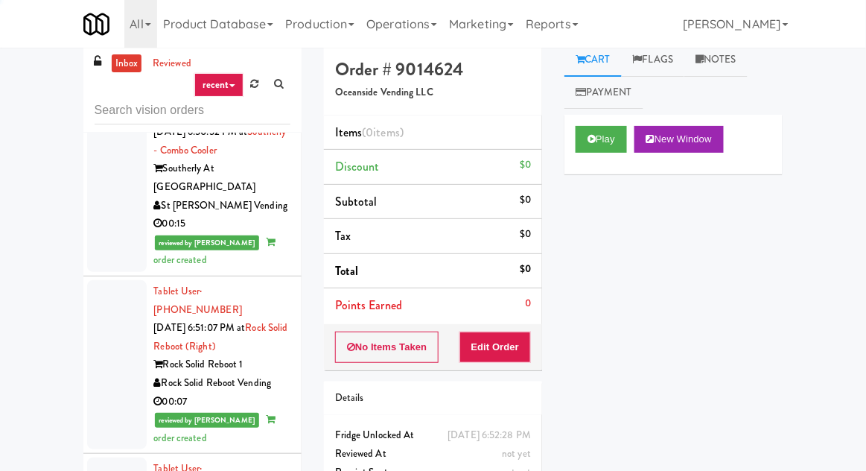
scroll to position [6555, 0]
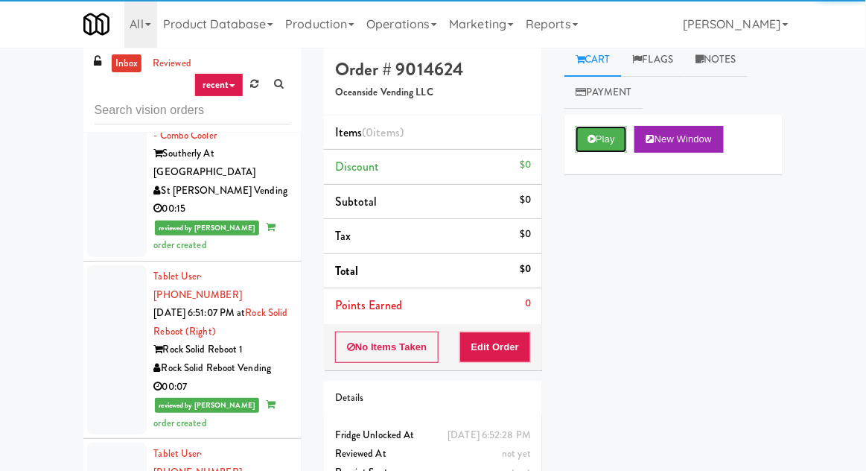
click at [596, 137] on icon at bounding box center [591, 139] width 8 height 10
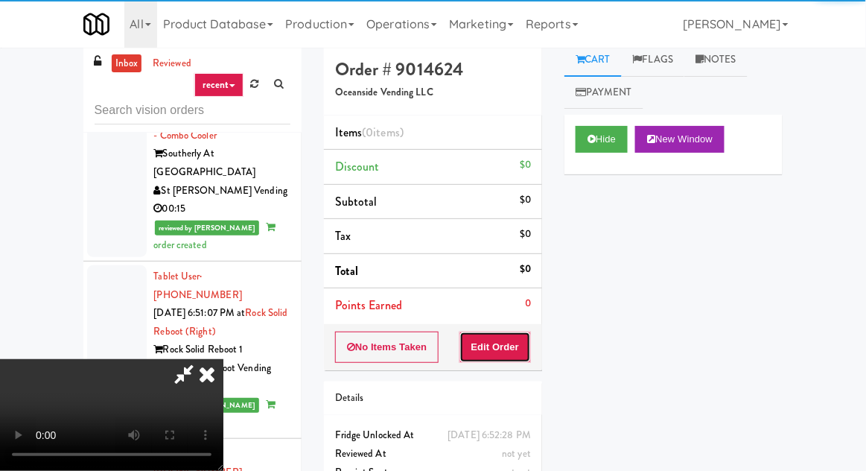
click at [506, 336] on button "Edit Order" at bounding box center [495, 346] width 72 height 31
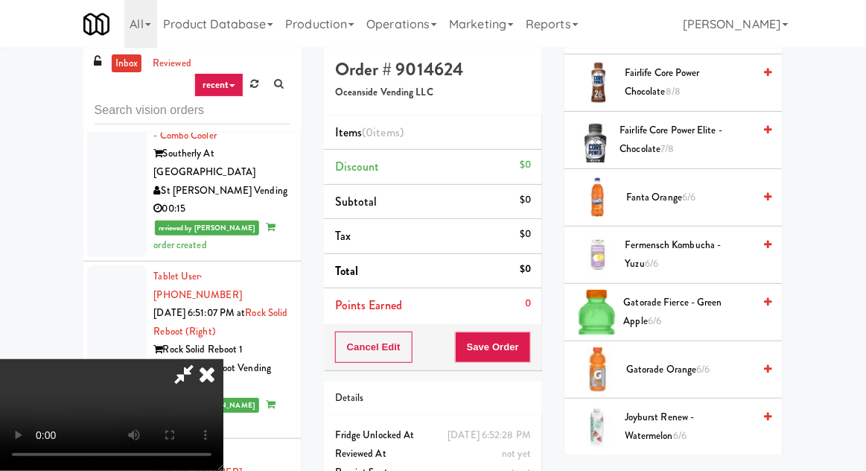
scroll to position [975, 0]
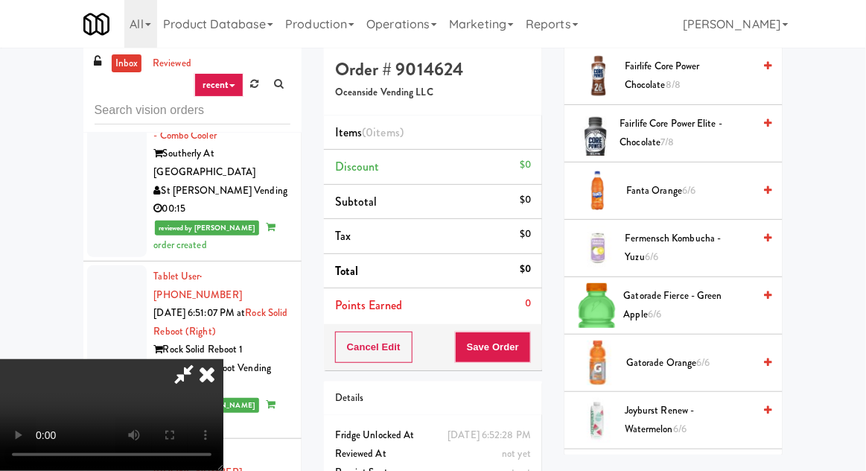
click at [751, 305] on span "Gatorade Fierce - Green Apple 6/6" at bounding box center [689, 305] width 130 height 36
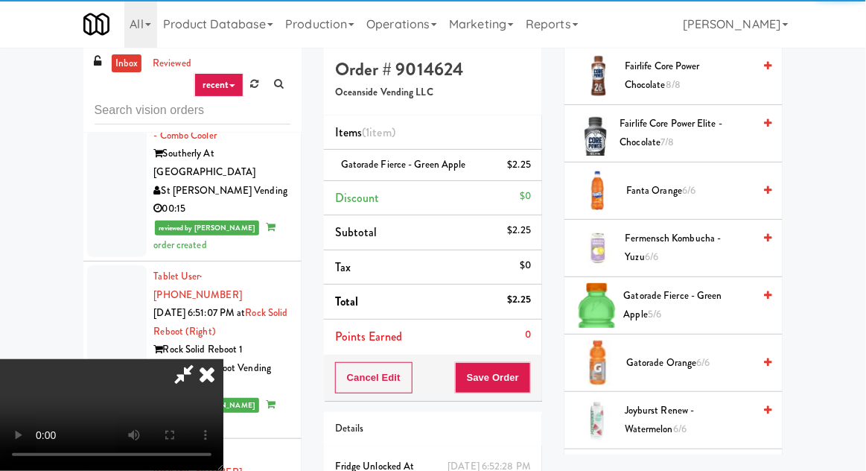
click at [546, 378] on div "Order # 9014624 Oceanside Vending LLC Items (1 item ) Gatorade Fierce - Green A…" at bounding box center [433, 297] width 241 height 509
click at [527, 372] on button "Save Order" at bounding box center [493, 377] width 76 height 31
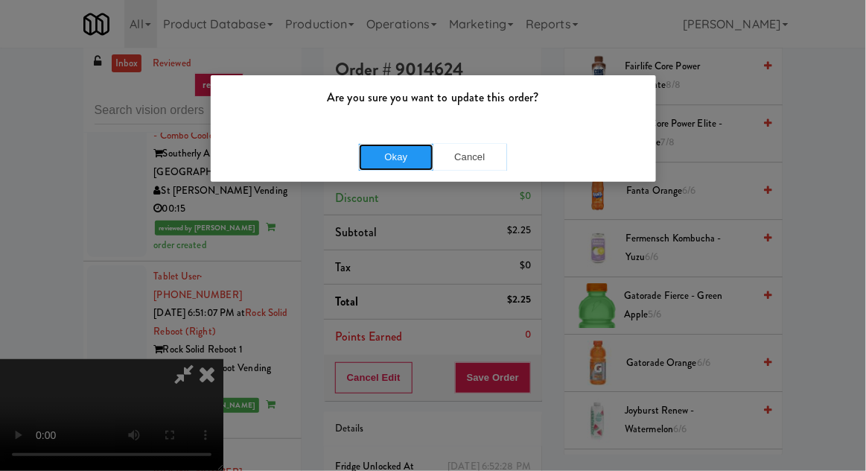
click at [410, 156] on button "Okay" at bounding box center [396, 157] width 74 height 27
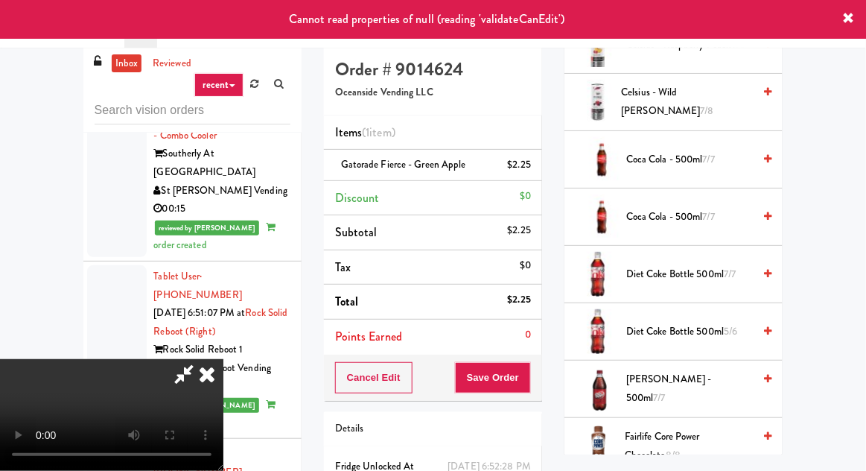
scroll to position [0, 0]
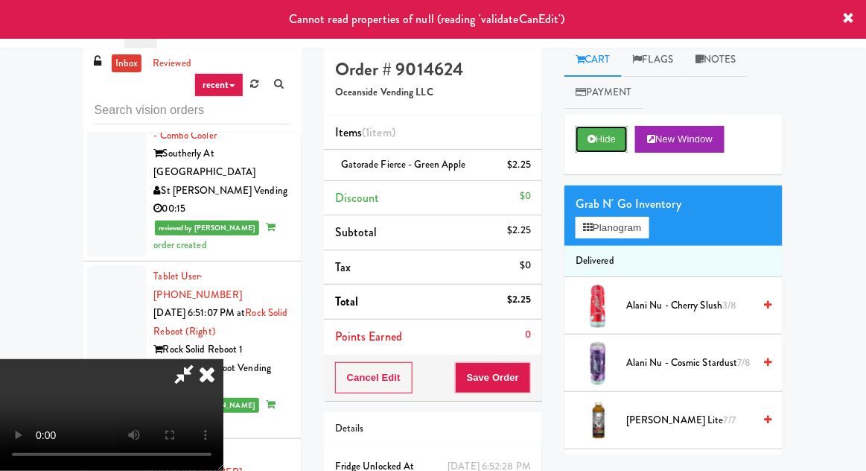
click at [602, 127] on button "Hide" at bounding box center [602, 139] width 52 height 27
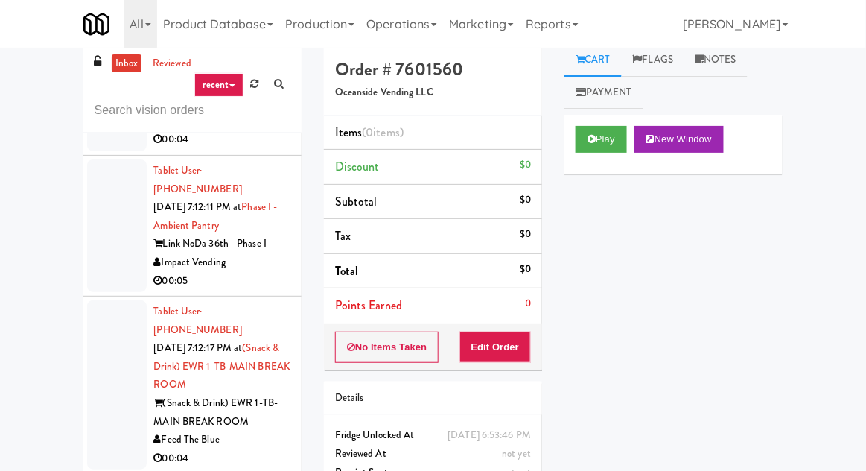
scroll to position [18366, 0]
click at [713, 69] on link "Notes" at bounding box center [715, 60] width 63 height 34
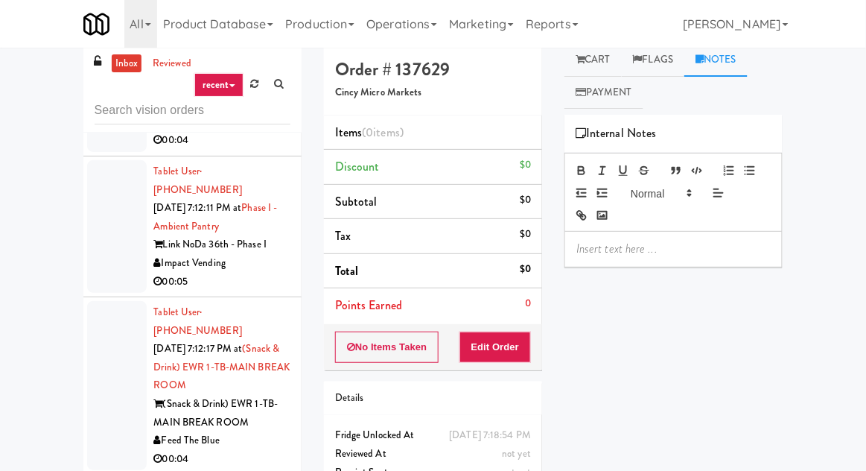
click at [590, 250] on p at bounding box center [673, 249] width 194 height 16
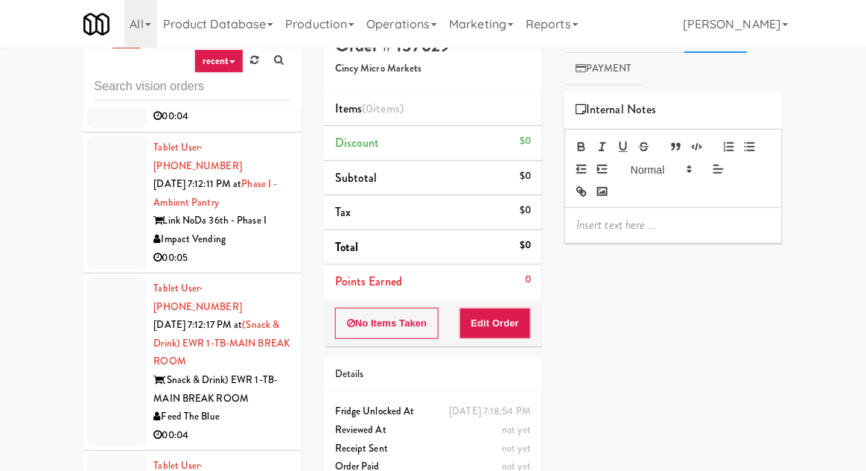
scroll to position [61, 0]
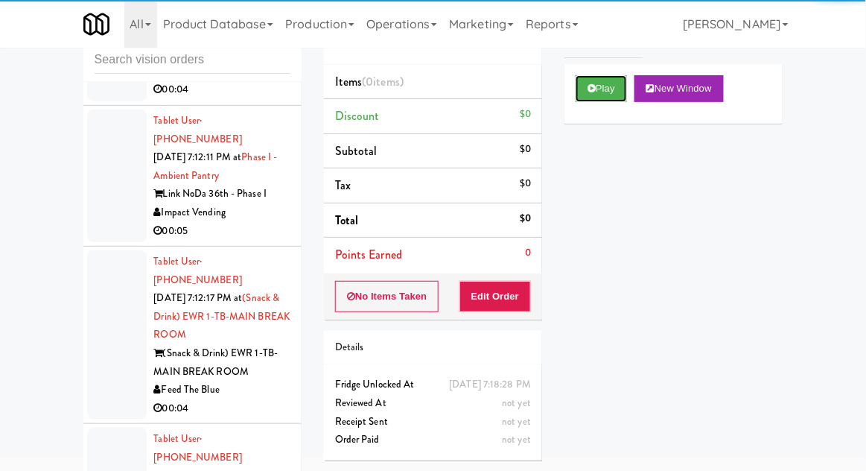
click at [612, 86] on button "Play" at bounding box center [601, 88] width 51 height 27
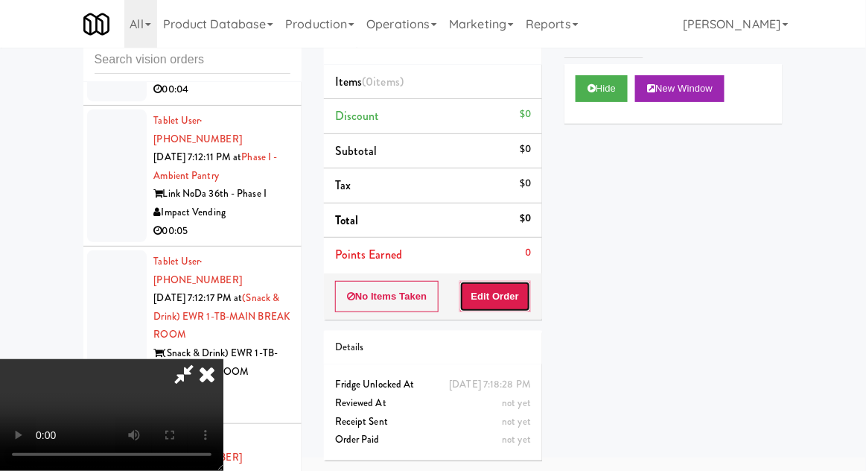
click at [527, 284] on button "Edit Order" at bounding box center [495, 296] width 72 height 31
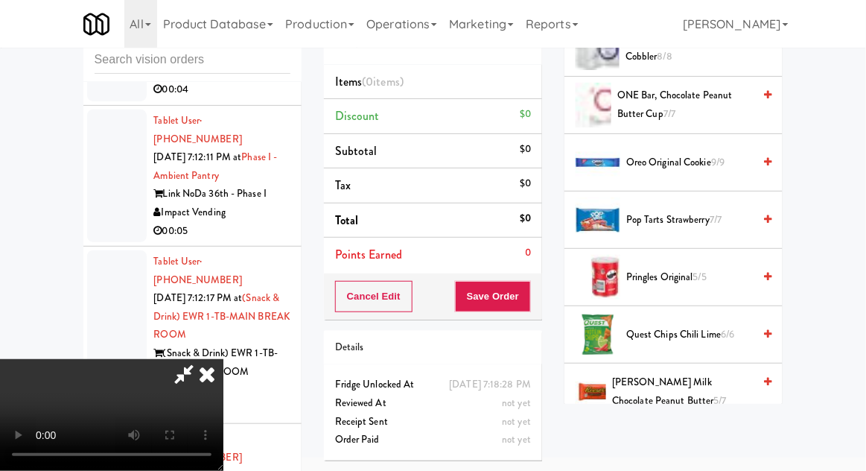
scroll to position [1125, 0]
click at [745, 273] on span "Pringles Original 5/5" at bounding box center [689, 276] width 127 height 19
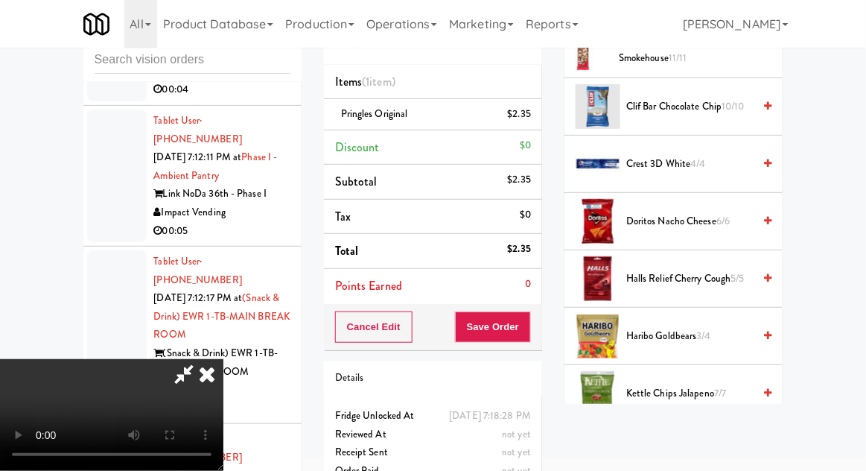
scroll to position [204, 0]
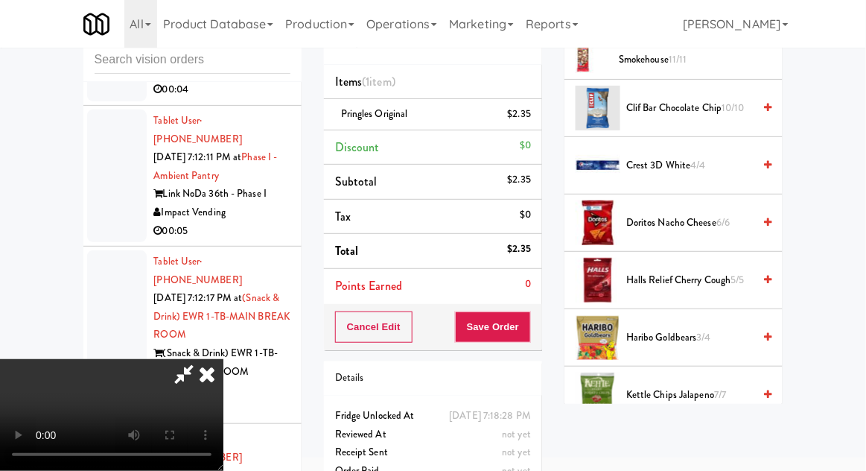
click at [748, 227] on span "Doritos Nacho Cheese 6/6" at bounding box center [689, 223] width 127 height 19
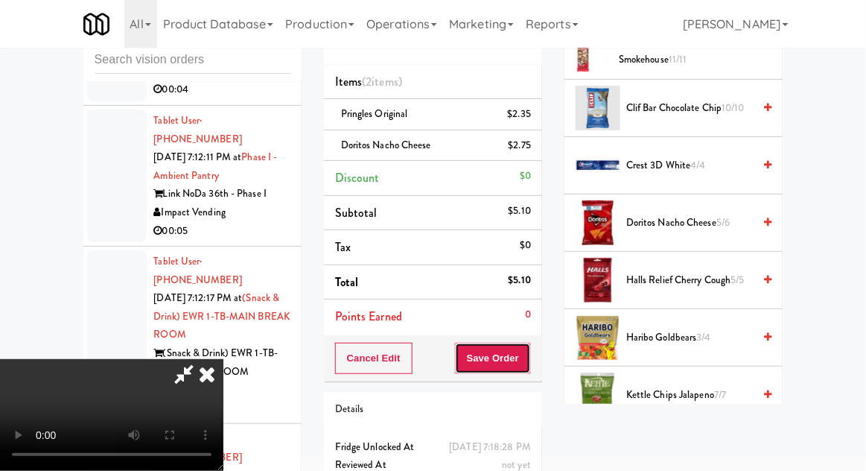
click at [526, 359] on button "Save Order" at bounding box center [493, 358] width 76 height 31
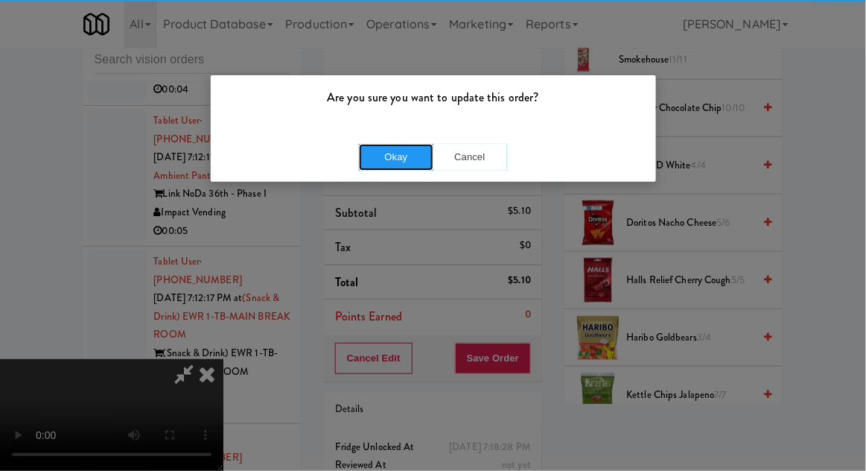
click at [377, 161] on button "Okay" at bounding box center [396, 157] width 74 height 27
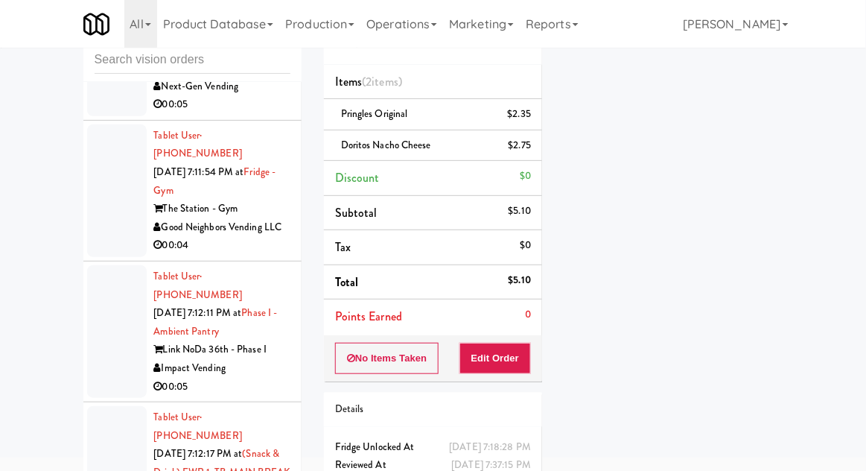
scroll to position [18168, 0]
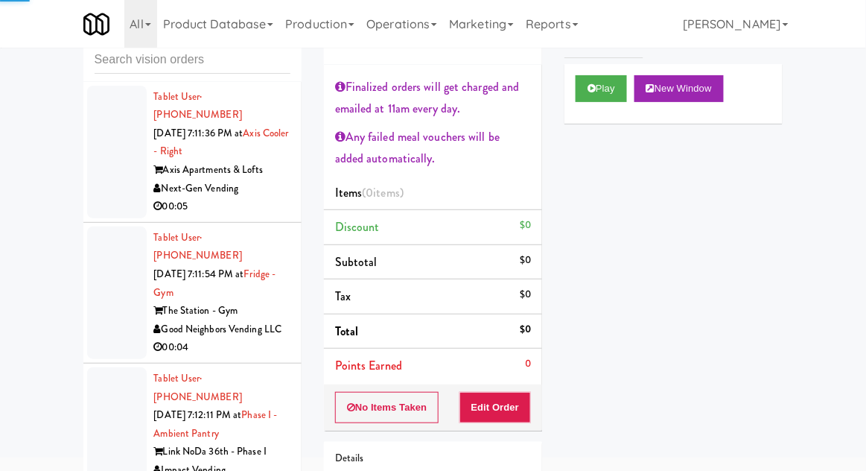
scroll to position [18072, 0]
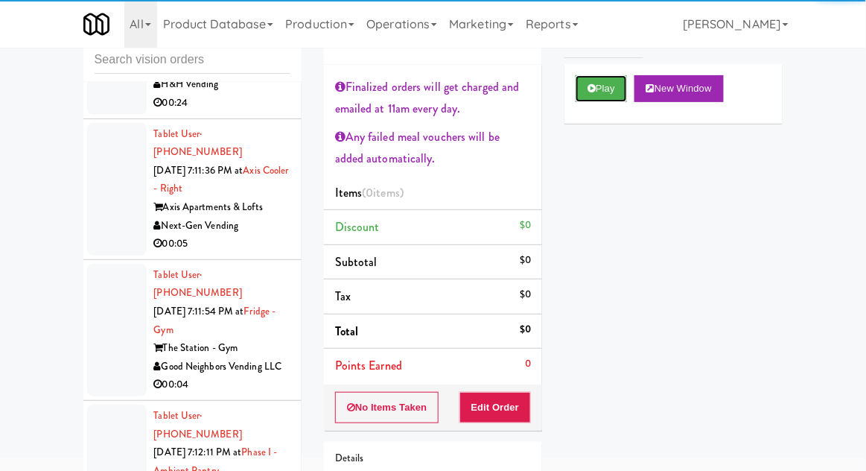
click at [590, 85] on icon at bounding box center [591, 88] width 8 height 10
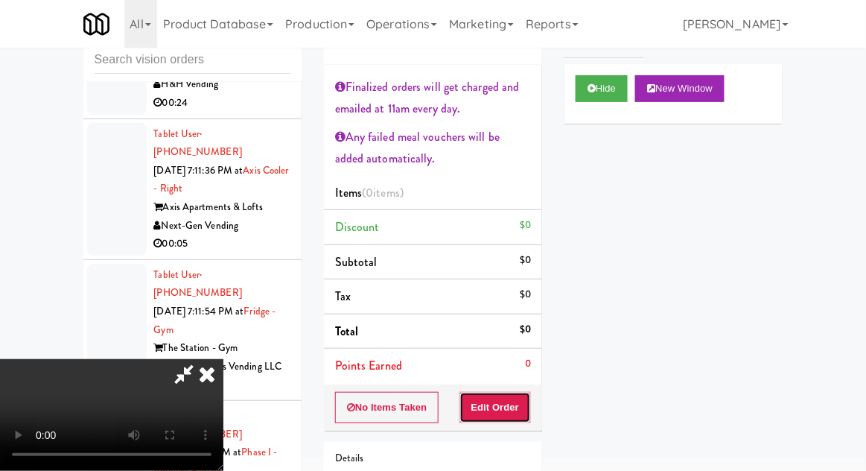
click at [509, 416] on button "Edit Order" at bounding box center [495, 407] width 72 height 31
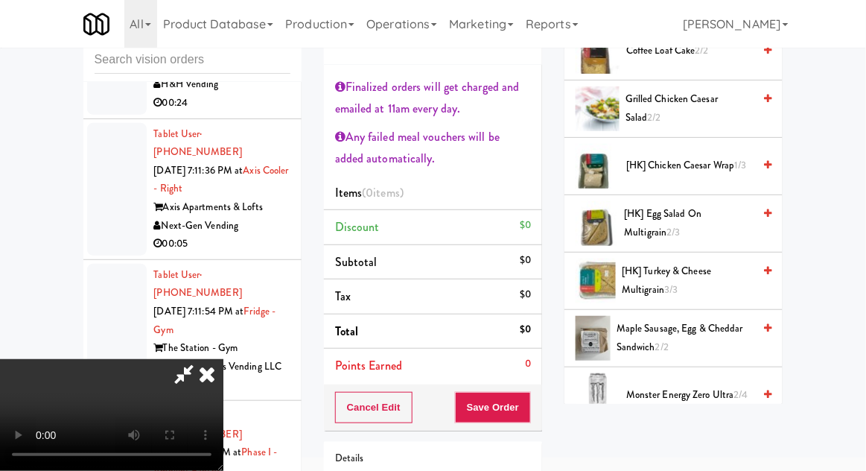
scroll to position [406, 0]
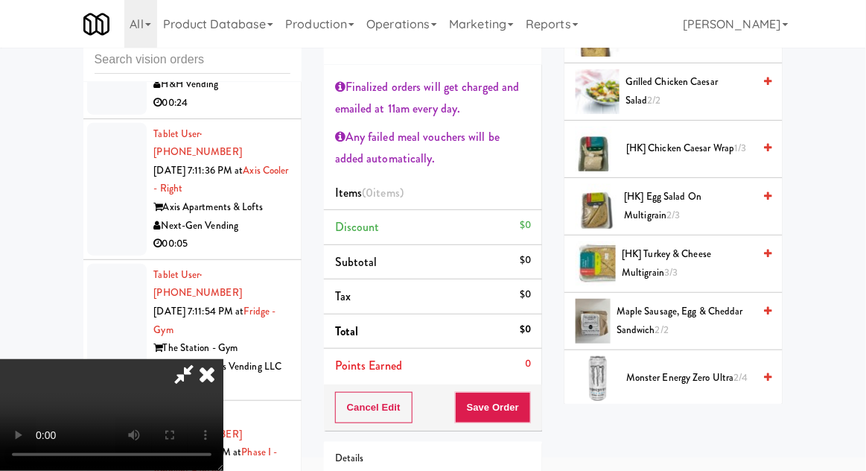
click at [621, 98] on div "Grilled Chicken Caesar Salad 2/2" at bounding box center [696, 91] width 152 height 36
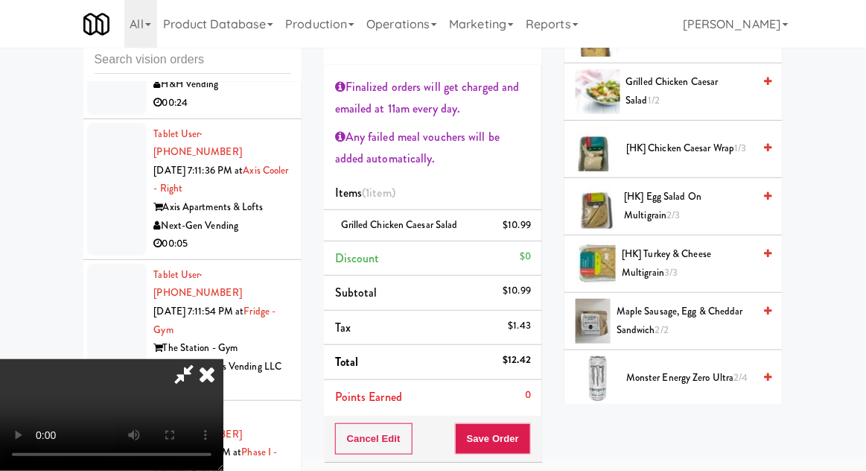
scroll to position [0, 0]
click at [526, 435] on button "Save Order" at bounding box center [493, 438] width 76 height 31
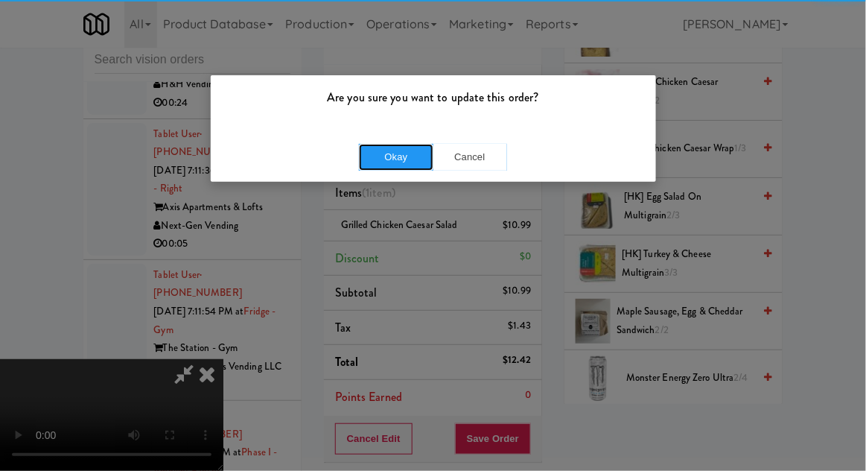
click at [360, 162] on button "Okay" at bounding box center [396, 157] width 74 height 27
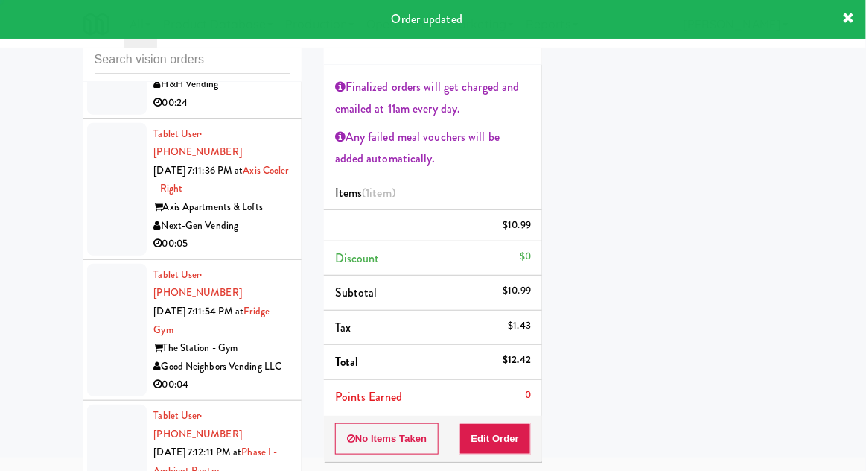
scroll to position [147, 0]
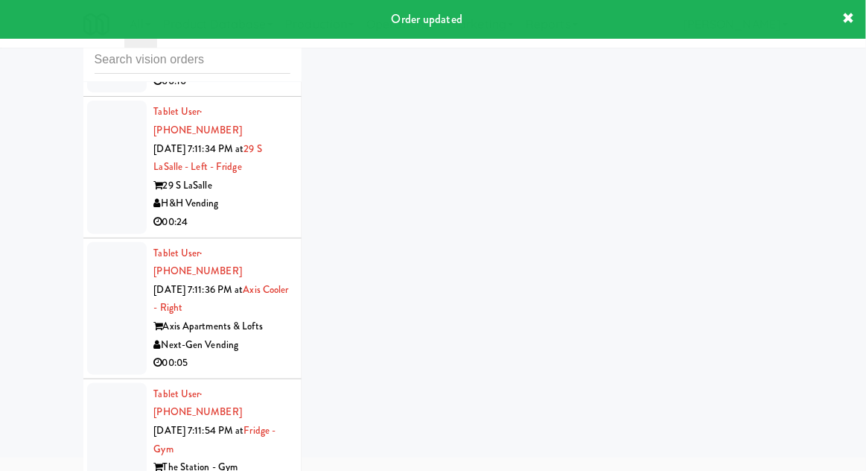
scroll to position [17937, 0]
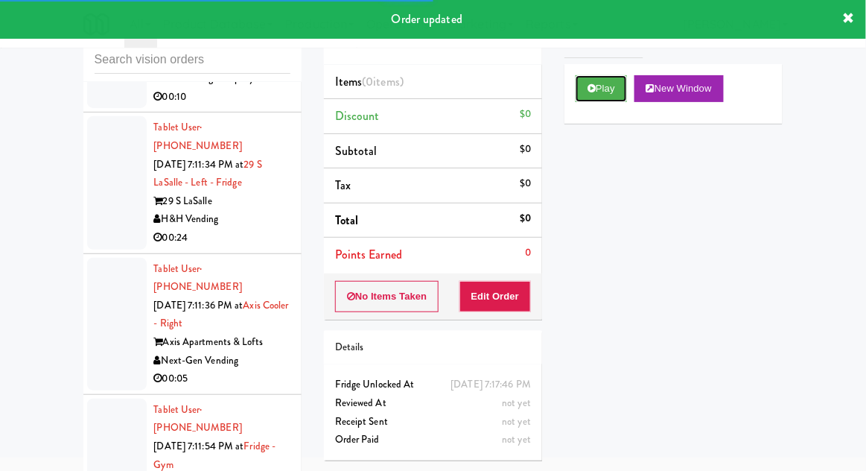
click at [599, 91] on button "Play" at bounding box center [601, 88] width 51 height 27
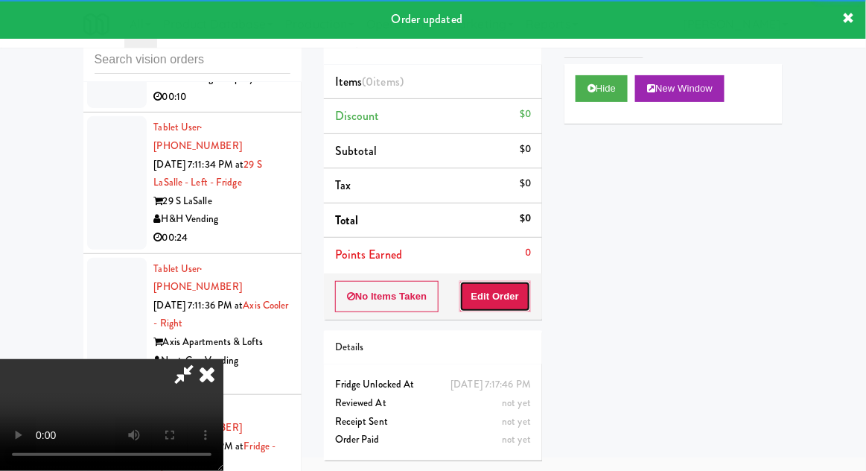
click at [504, 284] on button "Edit Order" at bounding box center [495, 296] width 72 height 31
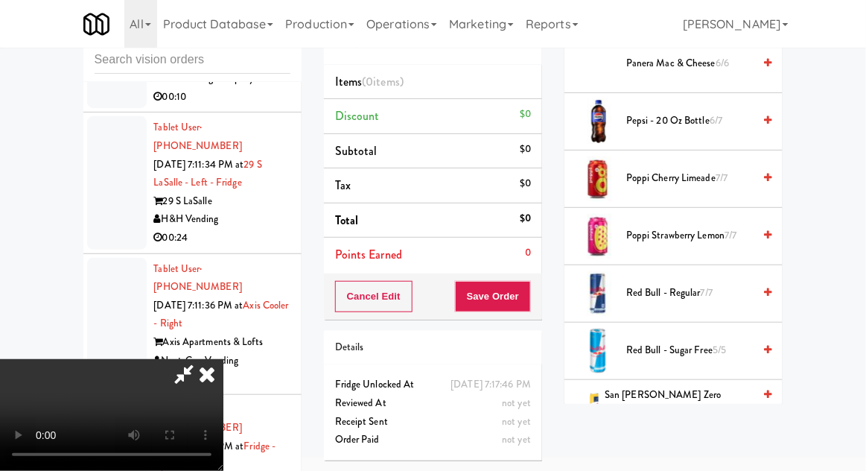
scroll to position [1472, 0]
click at [743, 227] on span "Poppi Strawberry Lemon 7/7" at bounding box center [689, 236] width 127 height 19
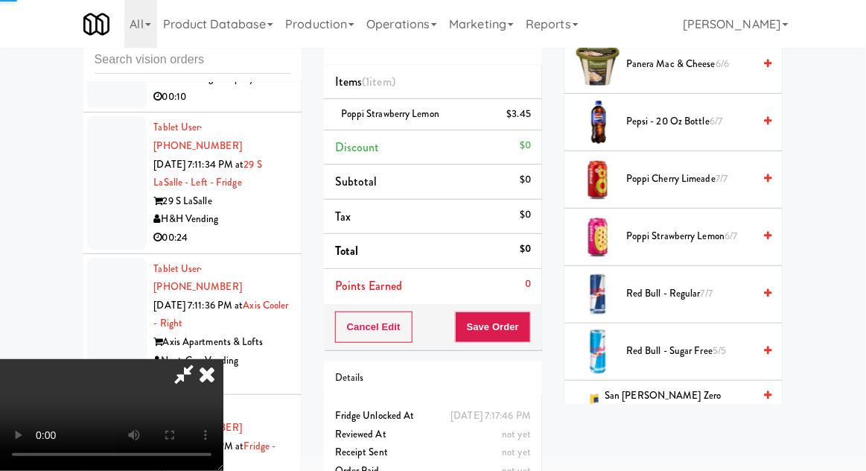
click at [764, 170] on link at bounding box center [767, 179] width 7 height 19
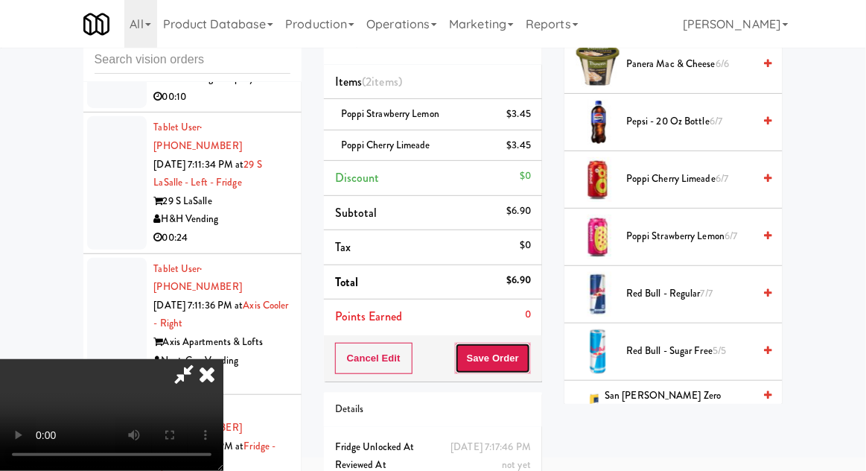
click at [528, 365] on button "Save Order" at bounding box center [493, 358] width 76 height 31
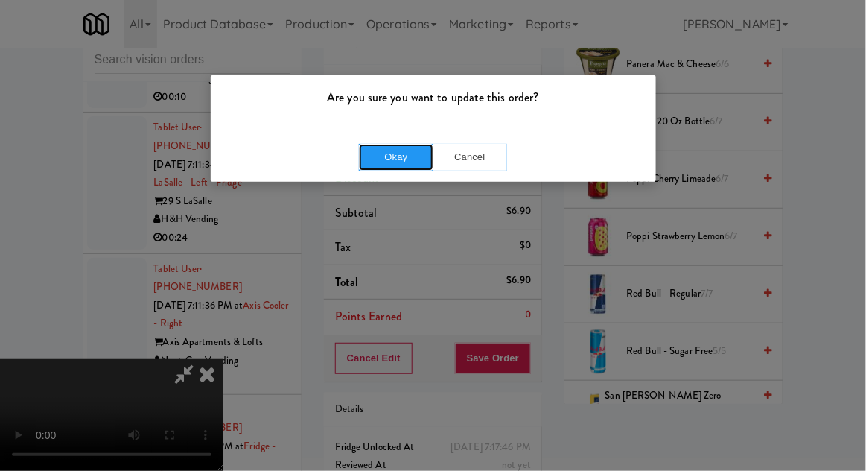
click at [401, 167] on button "Okay" at bounding box center [396, 157] width 74 height 27
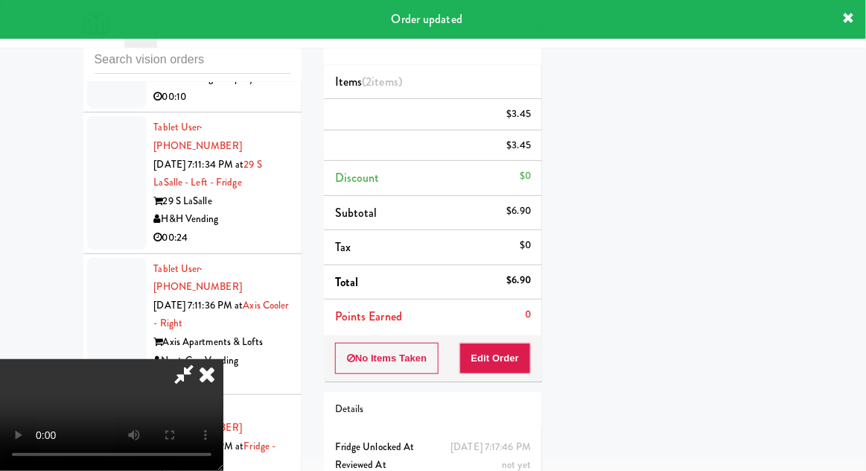
scroll to position [147, 0]
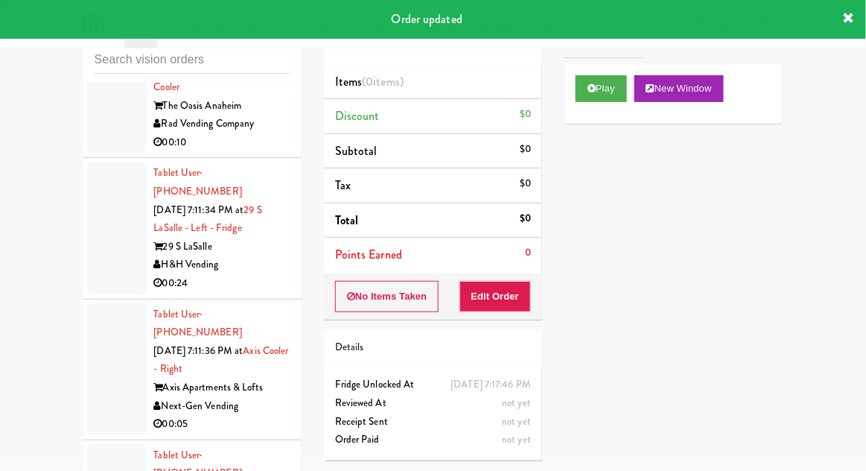
scroll to position [17861, 0]
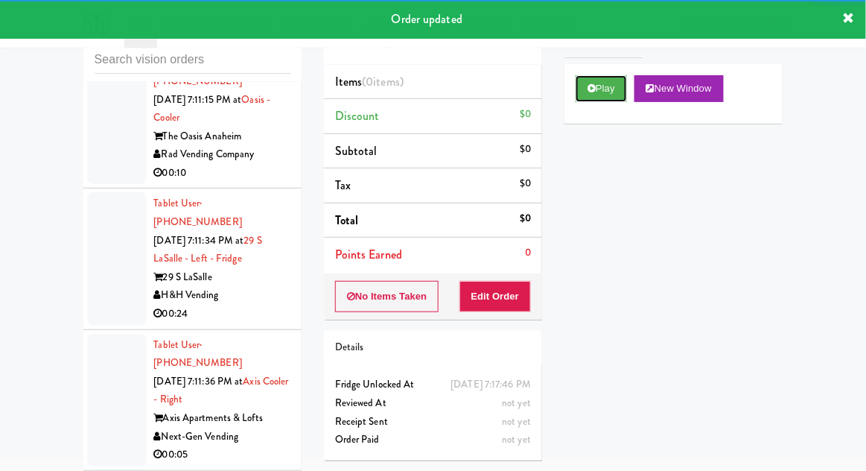
click at [614, 92] on button "Play" at bounding box center [601, 88] width 51 height 27
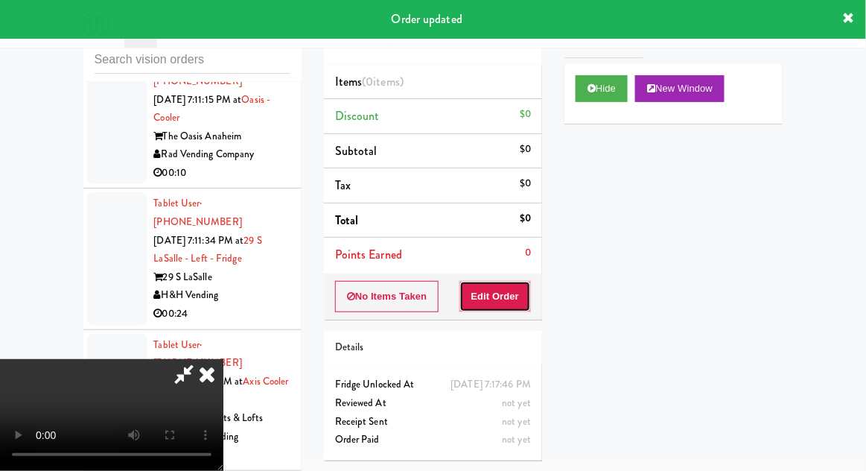
click at [497, 303] on button "Edit Order" at bounding box center [495, 296] width 72 height 31
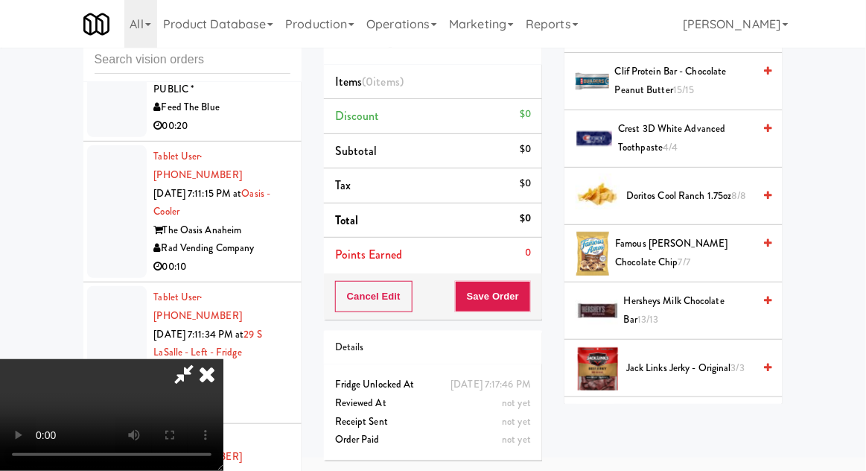
scroll to position [415, 0]
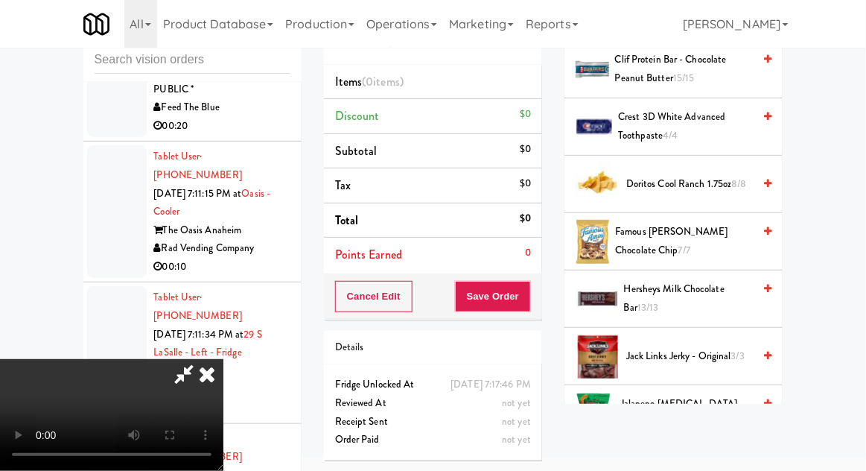
click at [771, 179] on icon at bounding box center [767, 184] width 7 height 10
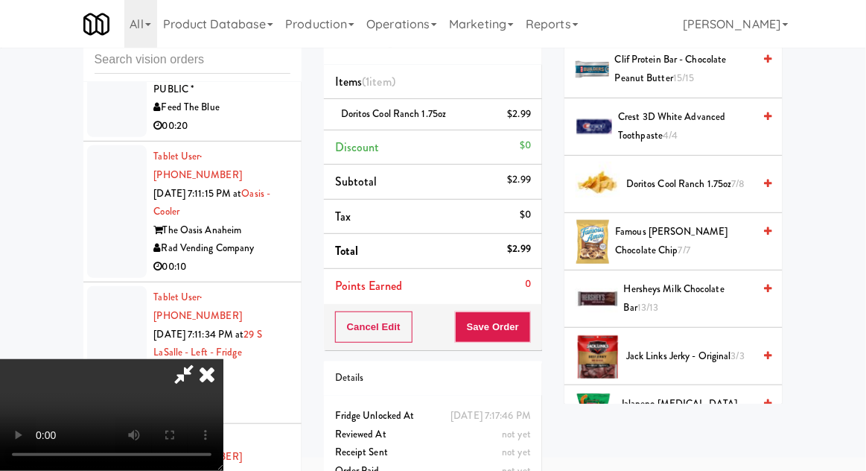
scroll to position [36, 0]
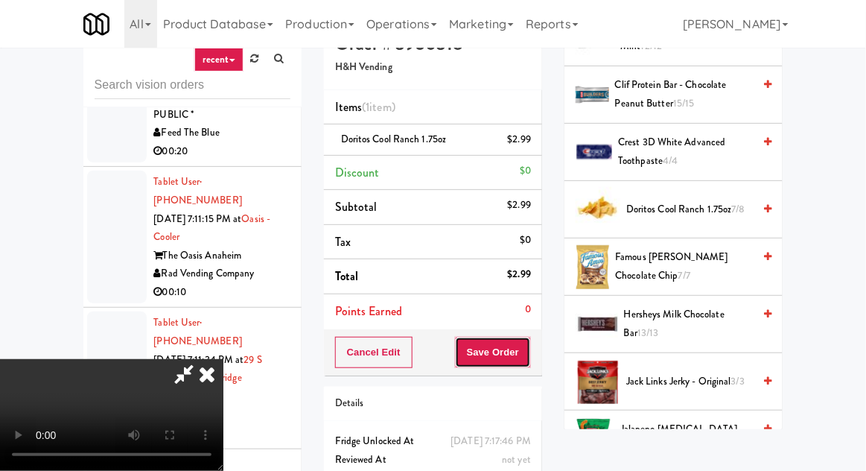
click at [526, 352] on button "Save Order" at bounding box center [493, 352] width 76 height 31
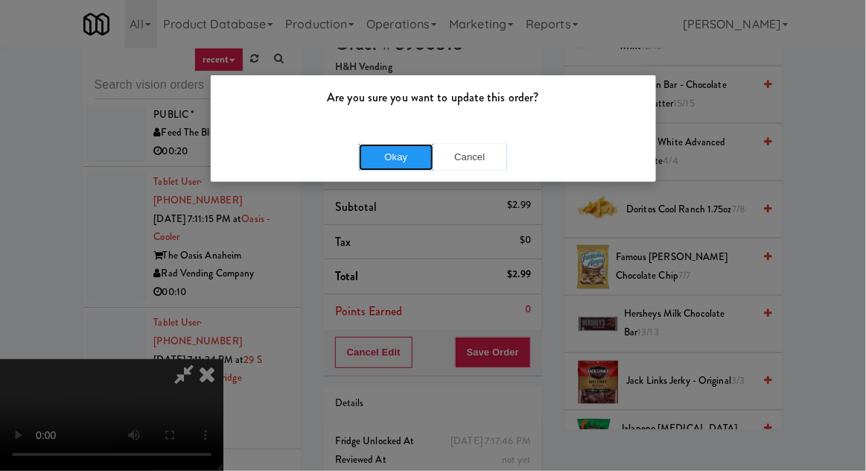
click at [379, 166] on button "Okay" at bounding box center [396, 157] width 74 height 27
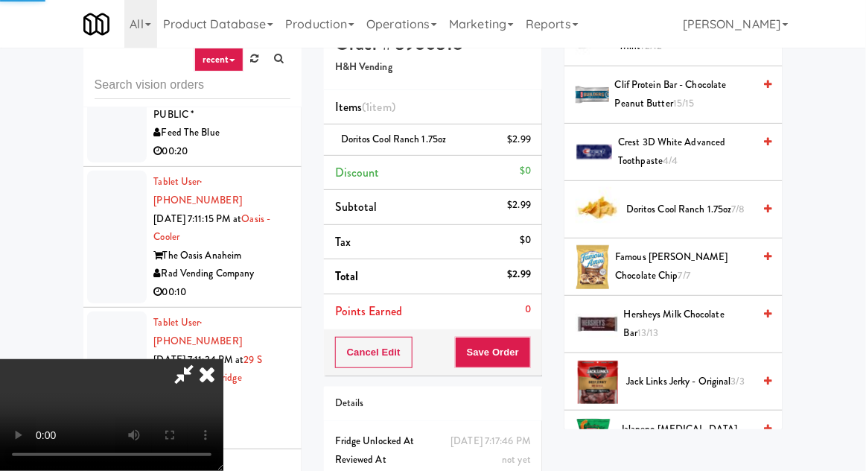
scroll to position [147, 0]
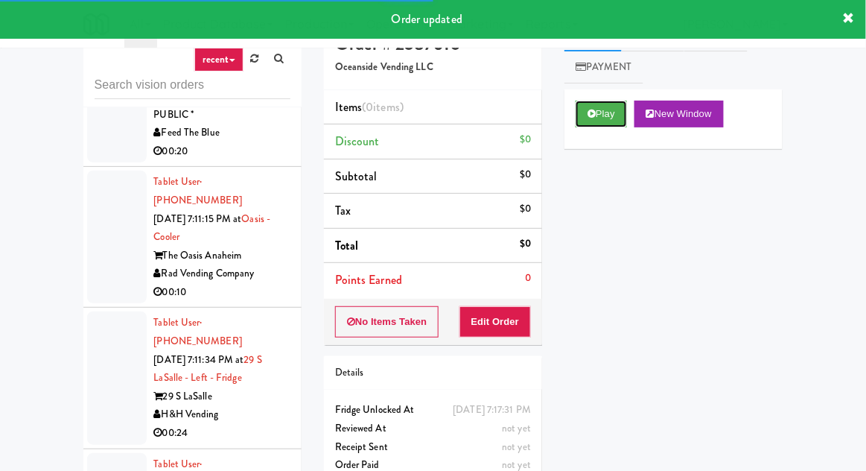
click at [591, 125] on button "Play" at bounding box center [601, 114] width 51 height 27
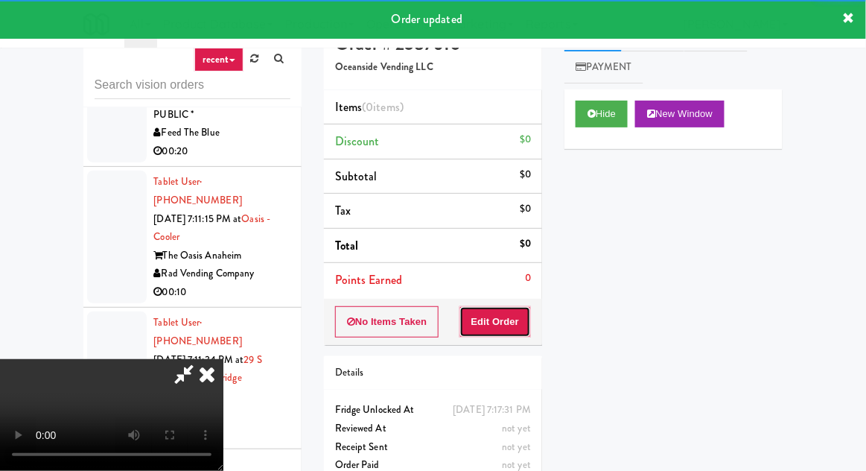
click at [477, 320] on button "Edit Order" at bounding box center [495, 321] width 72 height 31
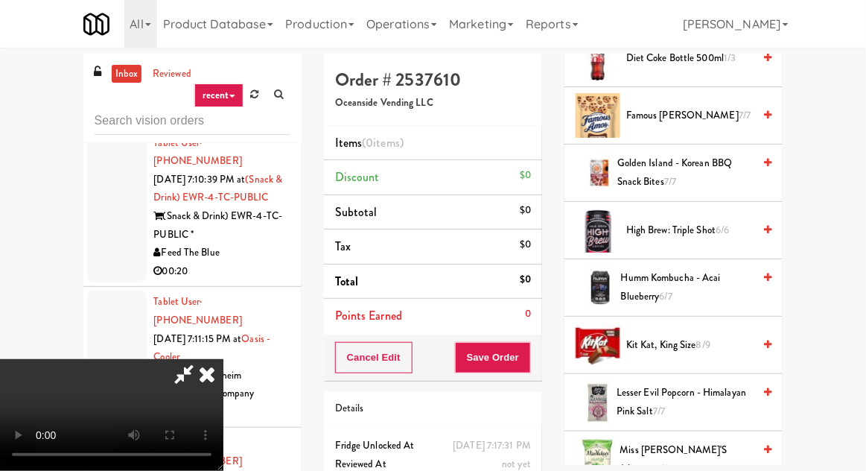
scroll to position [856, 0]
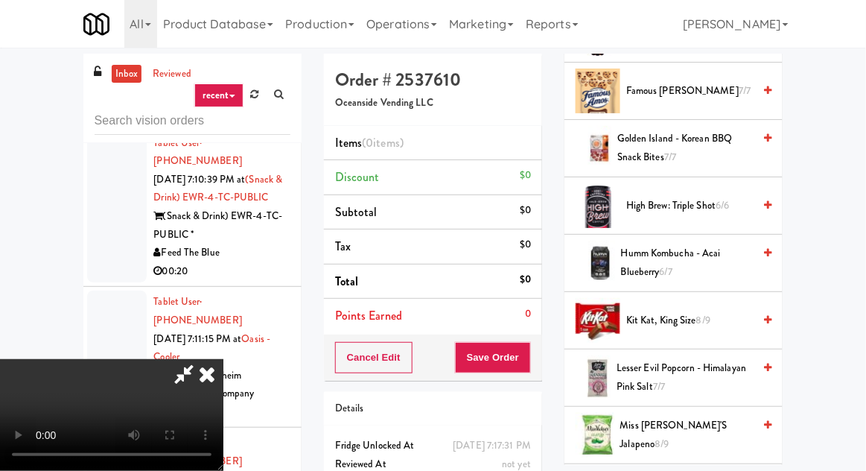
click at [705, 313] on span "8/9" at bounding box center [703, 320] width 14 height 14
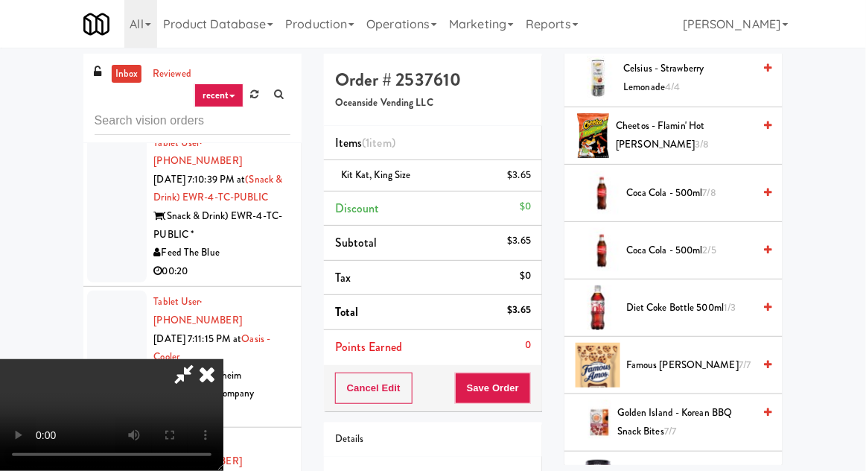
scroll to position [582, 0]
click at [755, 194] on div "Coca Cola - 500ml 7/8" at bounding box center [695, 192] width 151 height 19
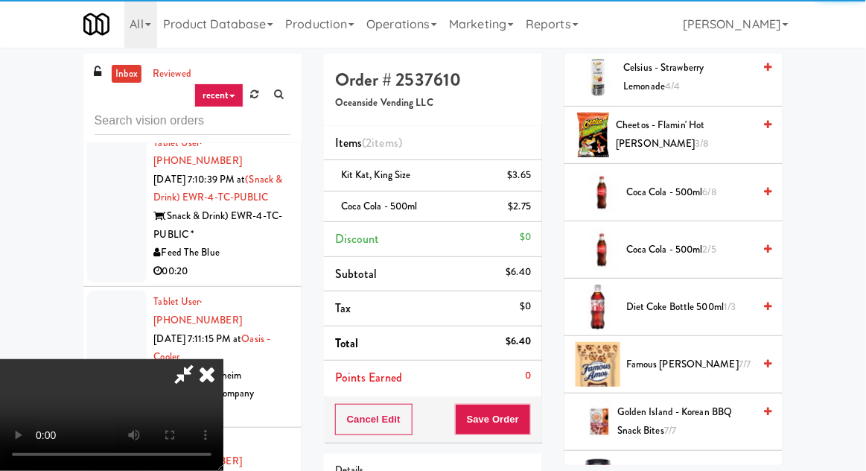
click at [542, 417] on div "Cancel Edit Save Order" at bounding box center [433, 419] width 218 height 46
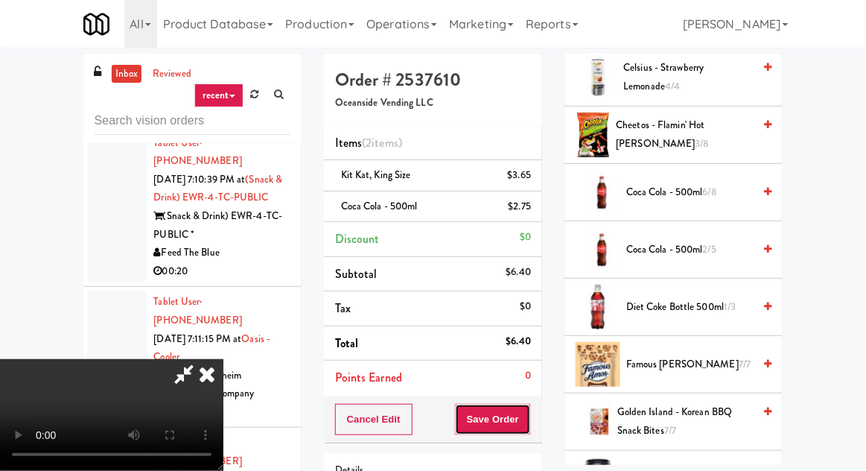
click at [528, 417] on button "Save Order" at bounding box center [493, 419] width 76 height 31
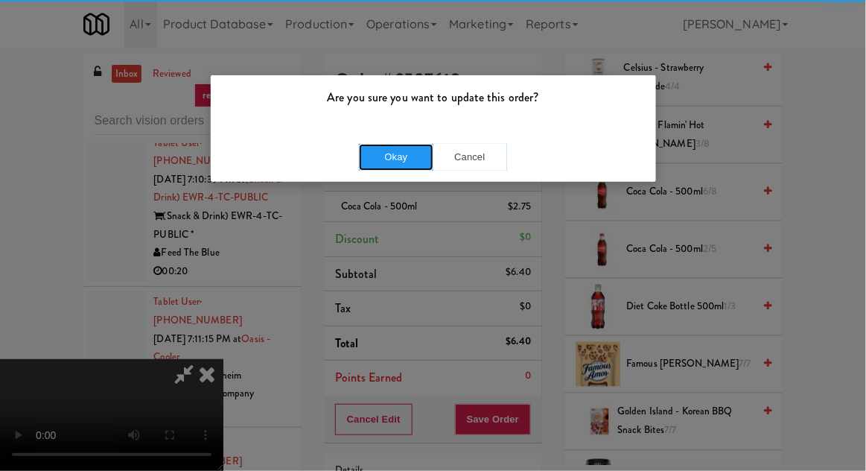
click at [377, 156] on button "Okay" at bounding box center [396, 157] width 74 height 27
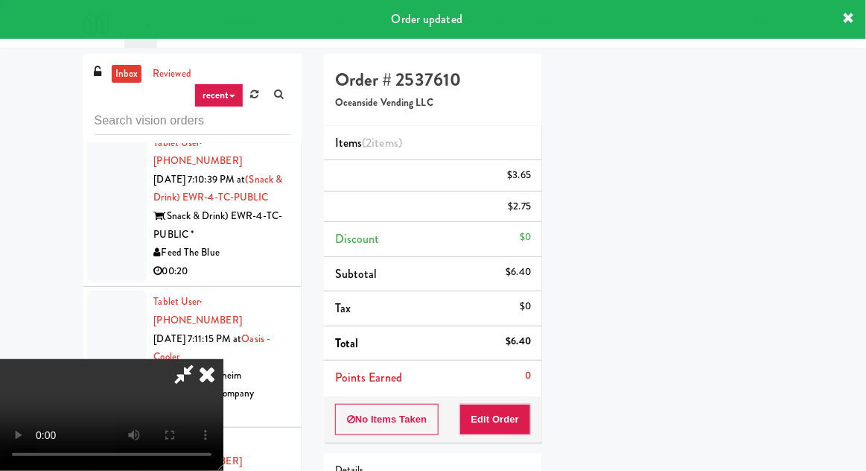
scroll to position [147, 0]
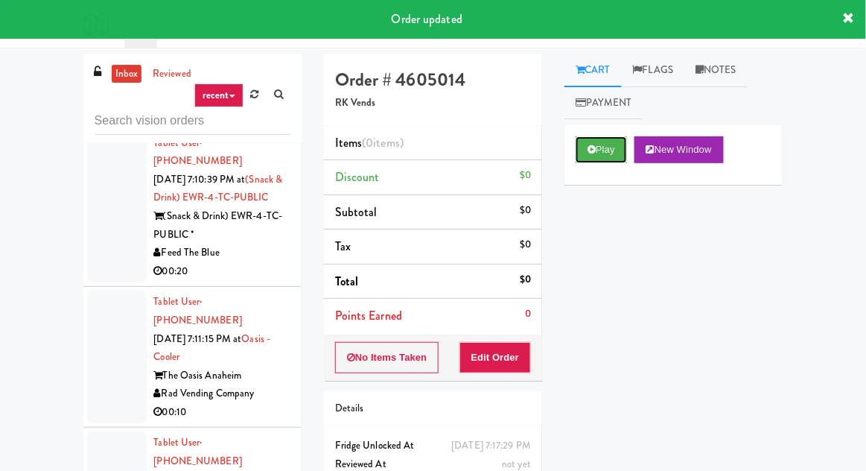
click at [589, 147] on icon at bounding box center [591, 149] width 8 height 10
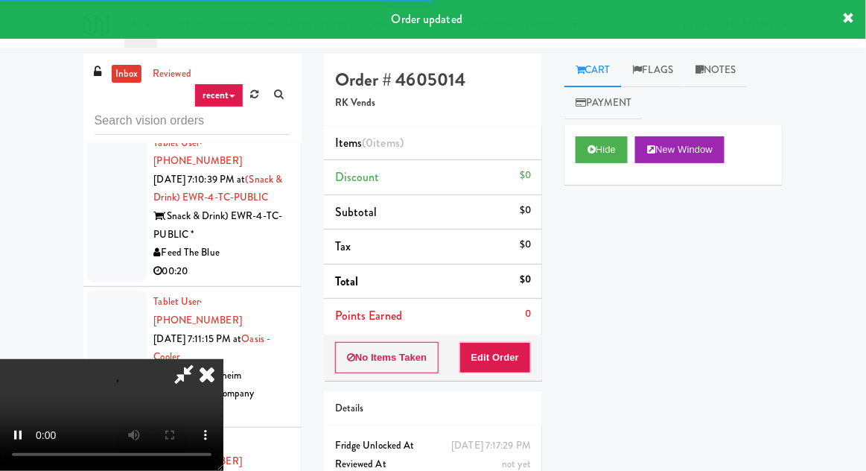
click at [506, 331] on div "Items (0 items ) Discount $0 Subtotal $0 Tax $0 Total $0 Points Earned 0" at bounding box center [433, 230] width 218 height 208
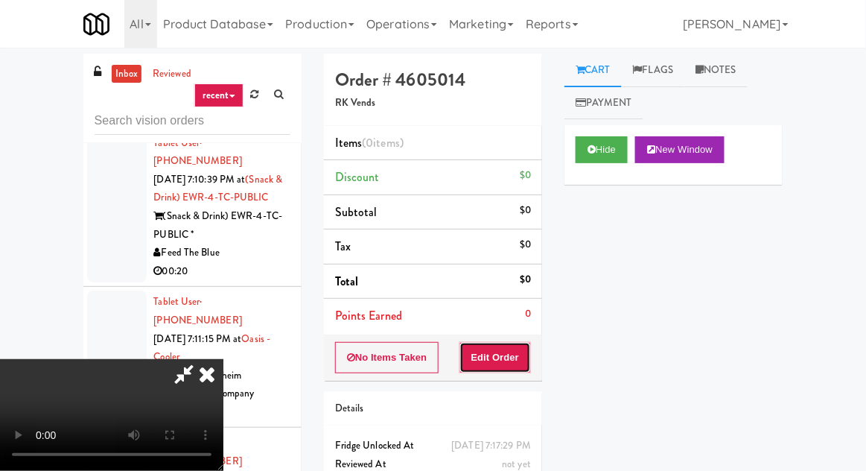
click at [504, 356] on button "Edit Order" at bounding box center [495, 357] width 72 height 31
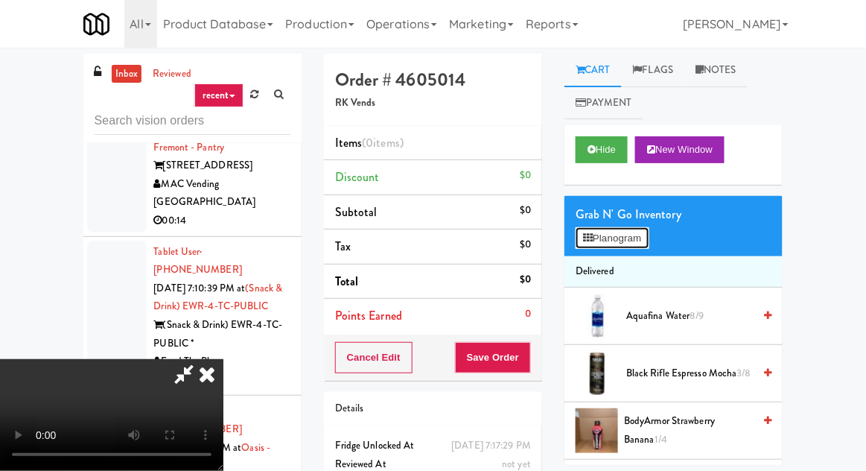
click at [579, 243] on button "Planogram" at bounding box center [612, 238] width 73 height 22
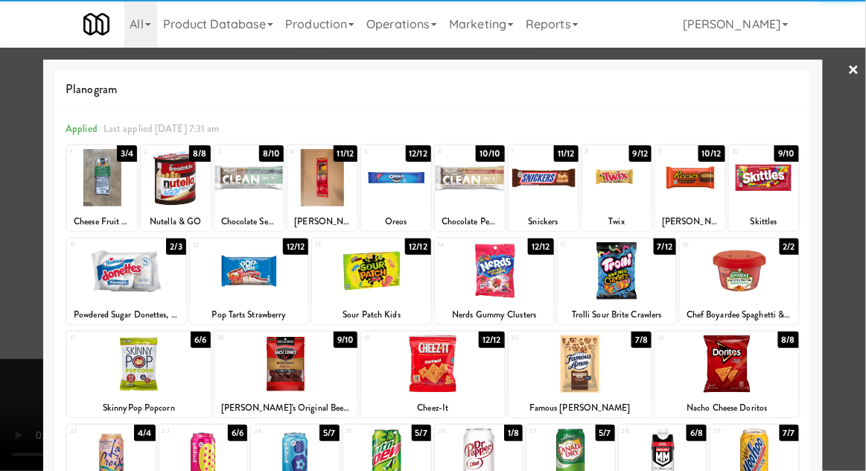
click at [130, 360] on div at bounding box center [139, 363] width 144 height 57
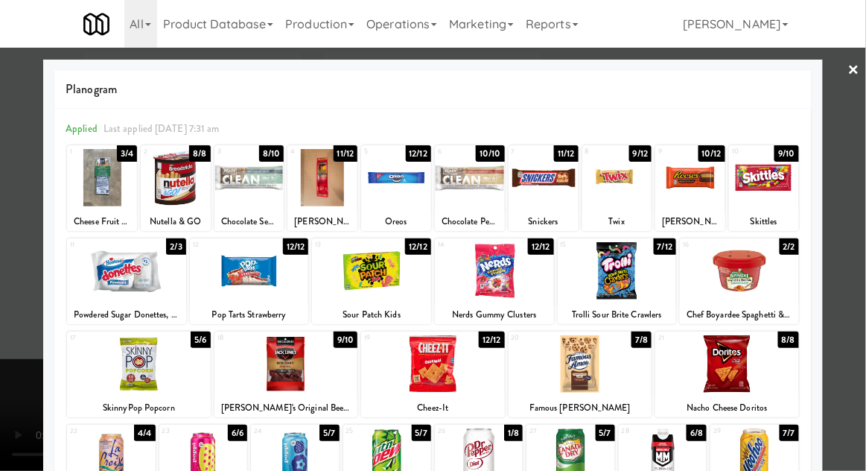
click at [729, 375] on div at bounding box center [727, 363] width 144 height 57
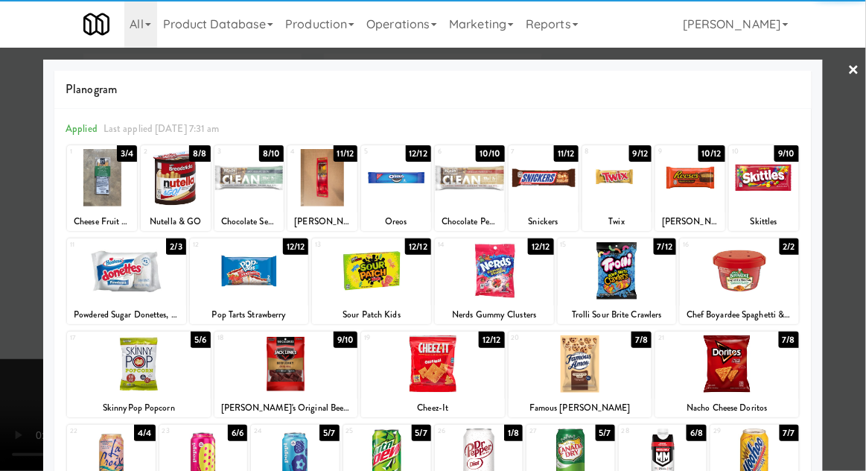
click at [859, 164] on div at bounding box center [433, 235] width 866 height 471
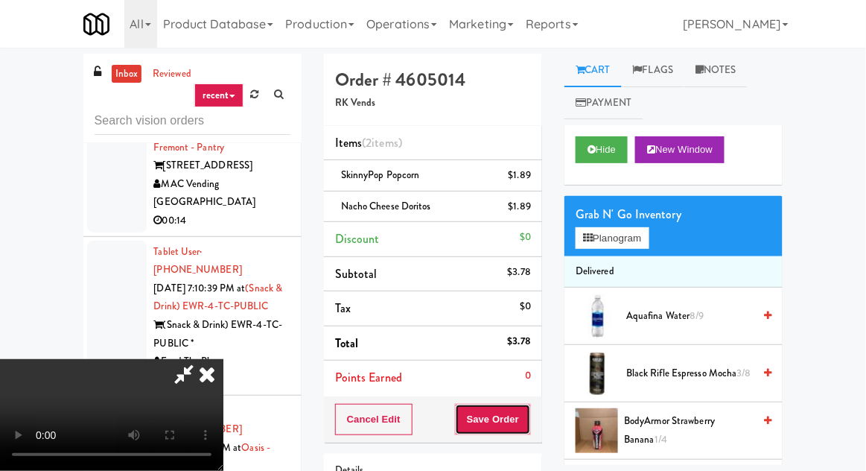
click at [530, 415] on button "Save Order" at bounding box center [493, 419] width 76 height 31
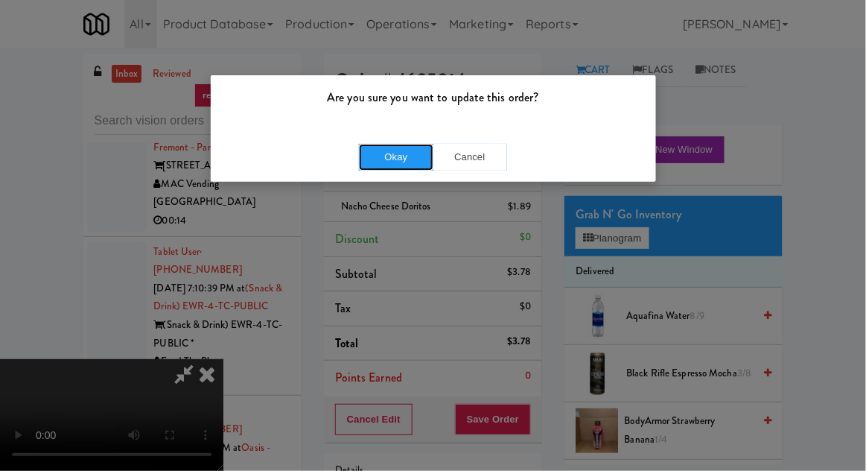
click at [402, 166] on button "Okay" at bounding box center [396, 157] width 74 height 27
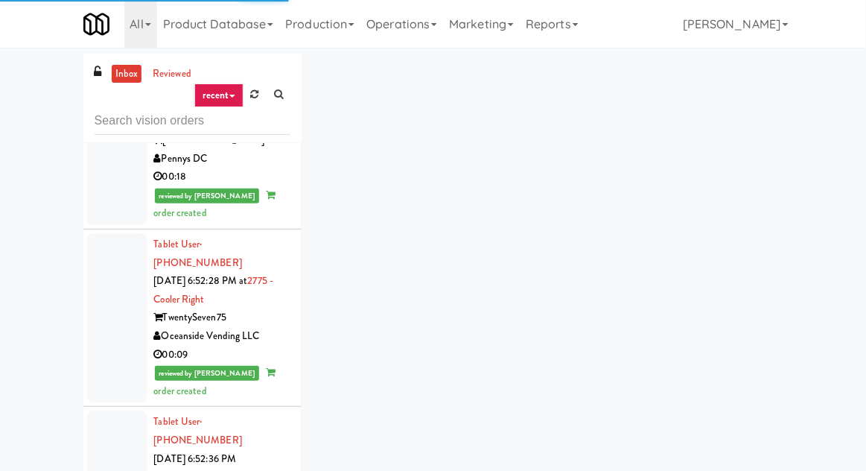
scroll to position [7669, 0]
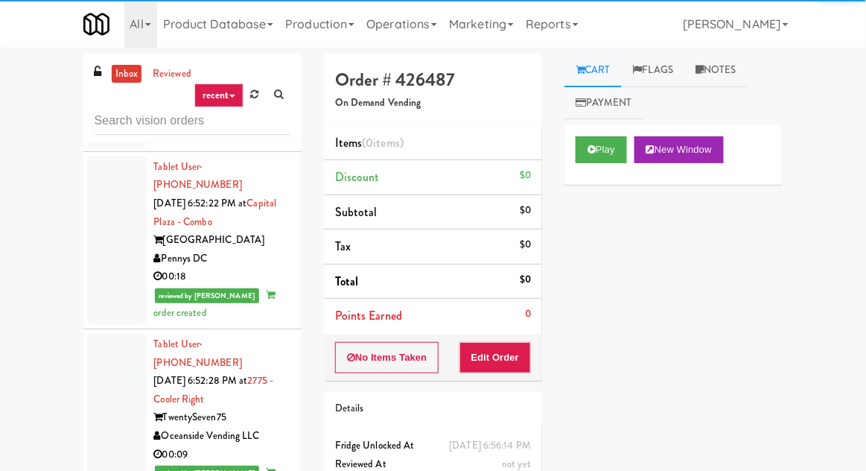
scroll to position [7566, 0]
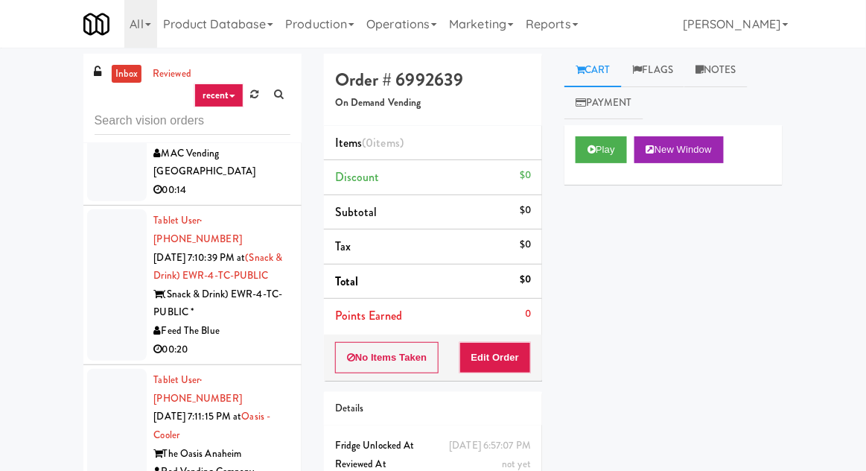
scroll to position [17940, 0]
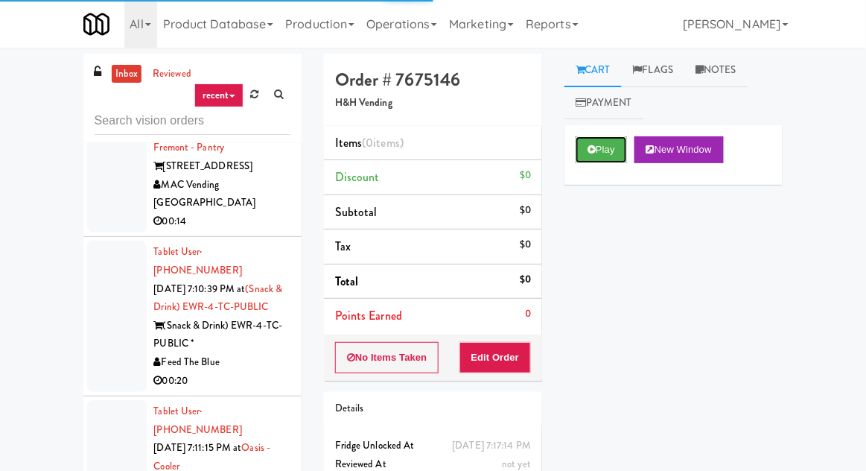
click at [596, 138] on button "Play" at bounding box center [601, 149] width 51 height 27
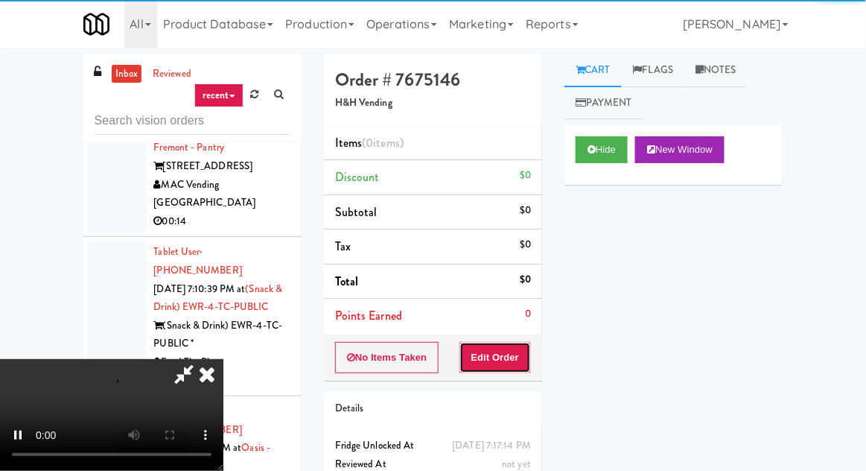
click at [488, 346] on button "Edit Order" at bounding box center [495, 357] width 72 height 31
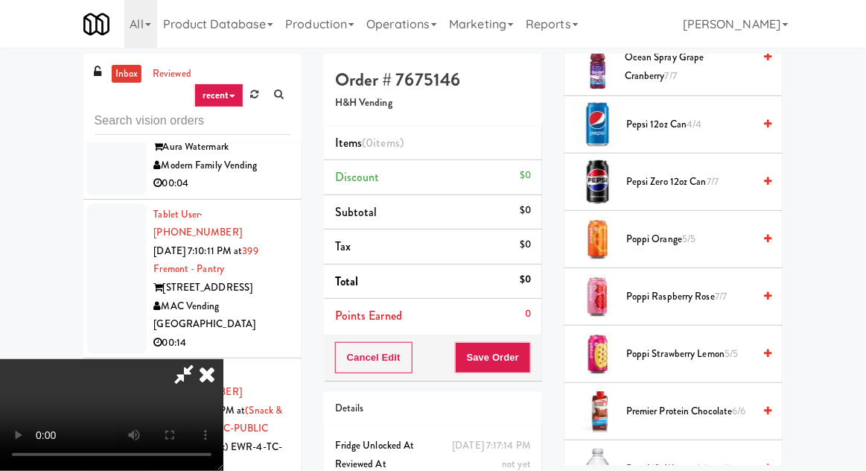
scroll to position [1324, 0]
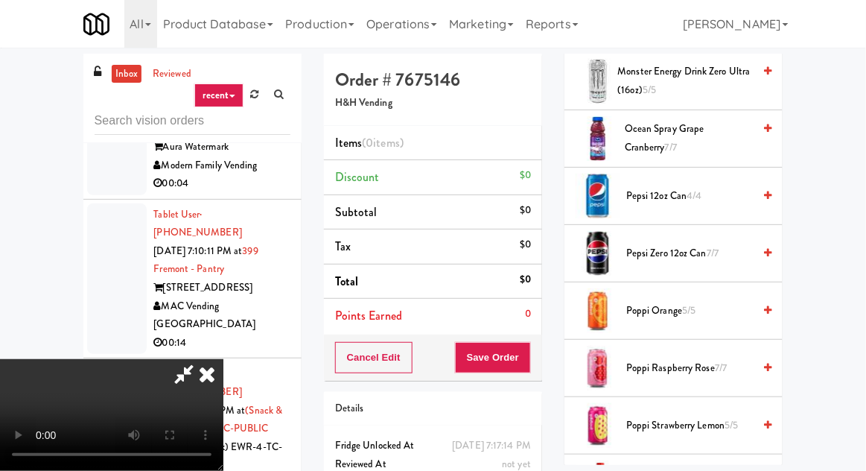
click at [764, 197] on link at bounding box center [767, 196] width 7 height 19
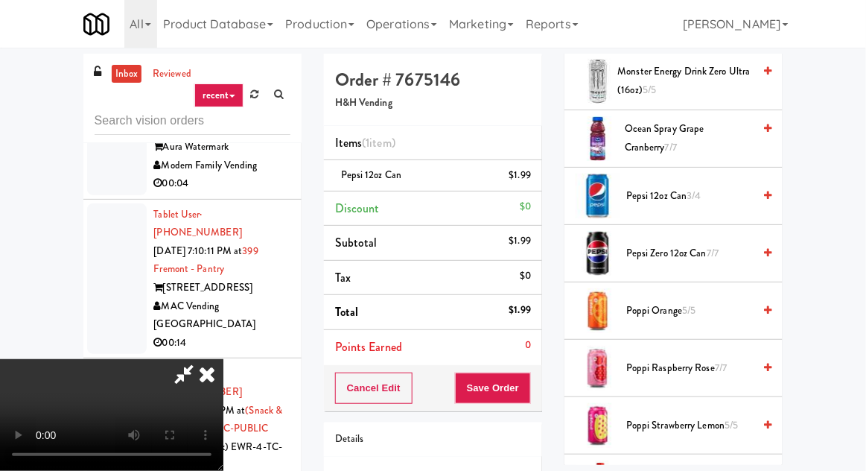
click at [520, 379] on button "Save Order" at bounding box center [493, 387] width 76 height 31
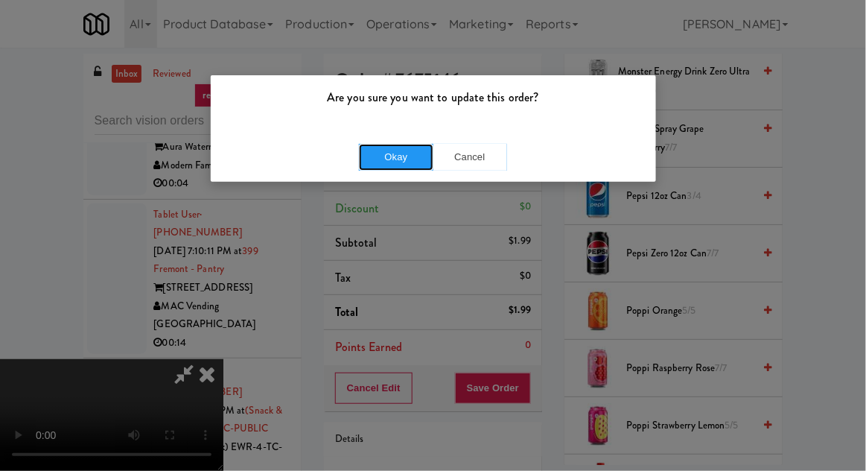
click at [387, 154] on button "Okay" at bounding box center [396, 157] width 74 height 27
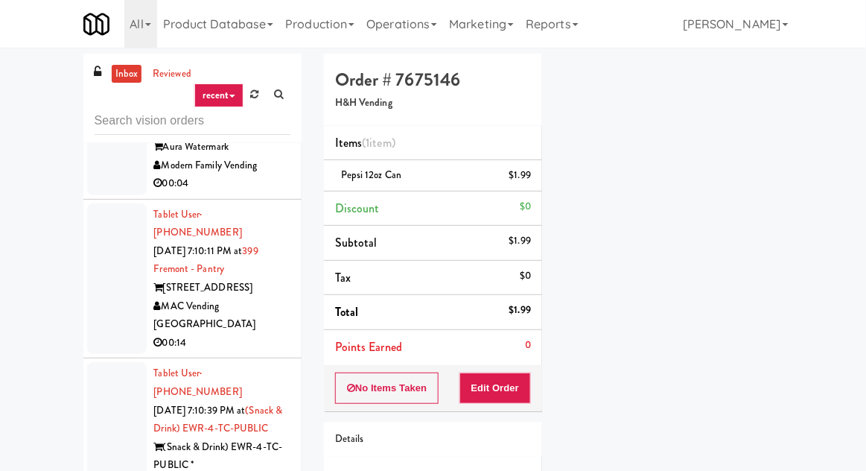
scroll to position [147, 0]
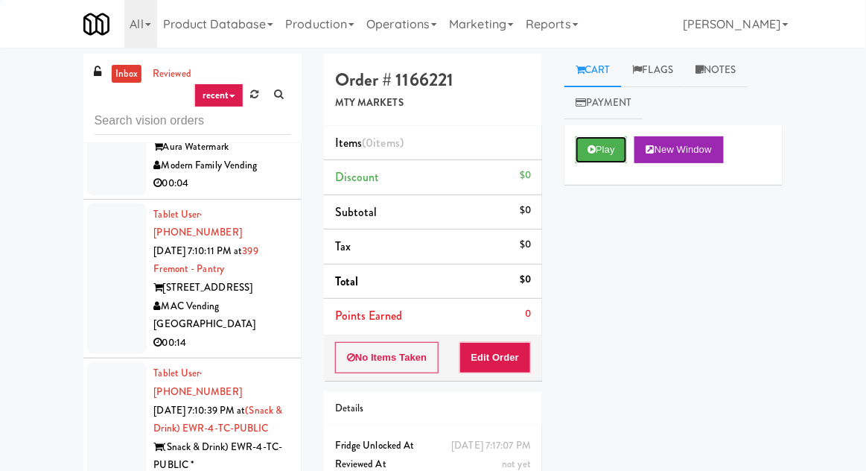
click at [601, 154] on button "Play" at bounding box center [601, 149] width 51 height 27
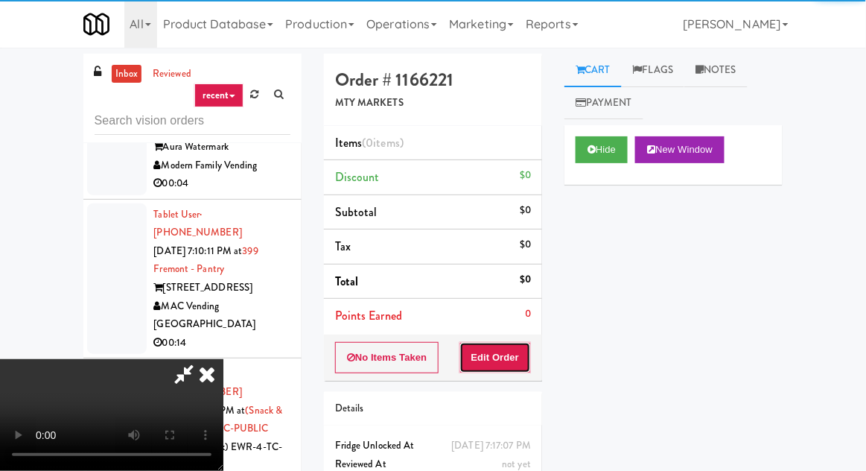
click at [513, 358] on button "Edit Order" at bounding box center [495, 357] width 72 height 31
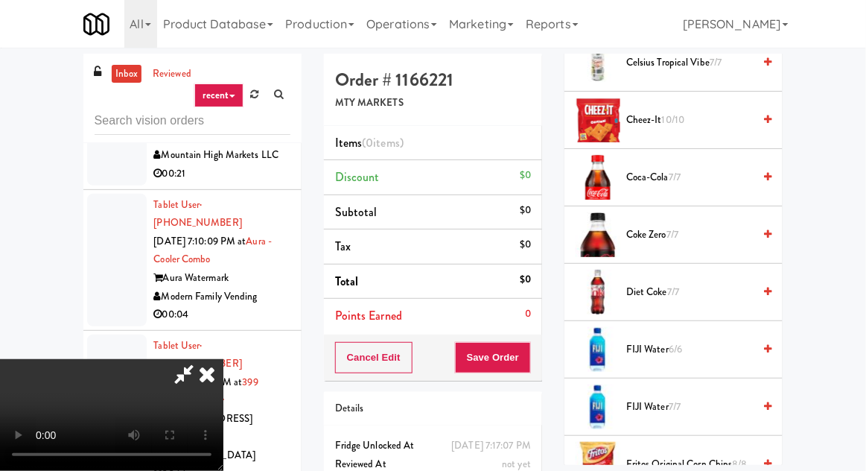
scroll to position [542, 0]
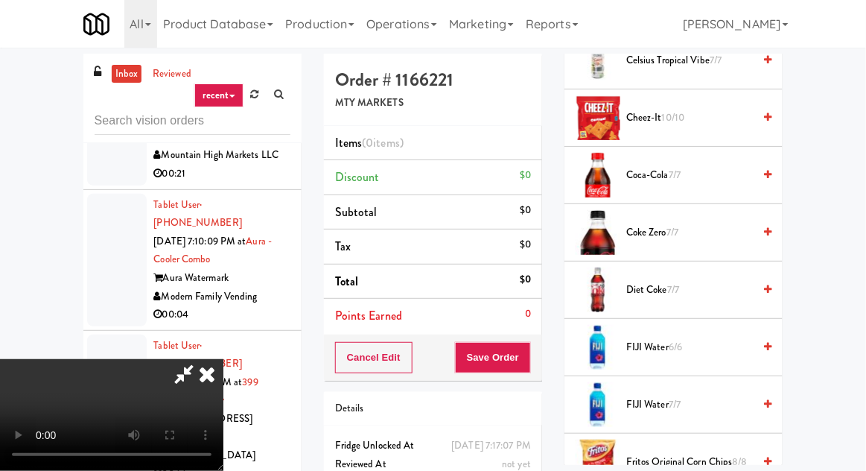
click at [627, 170] on span "Coca-Cola 7/7" at bounding box center [689, 175] width 127 height 19
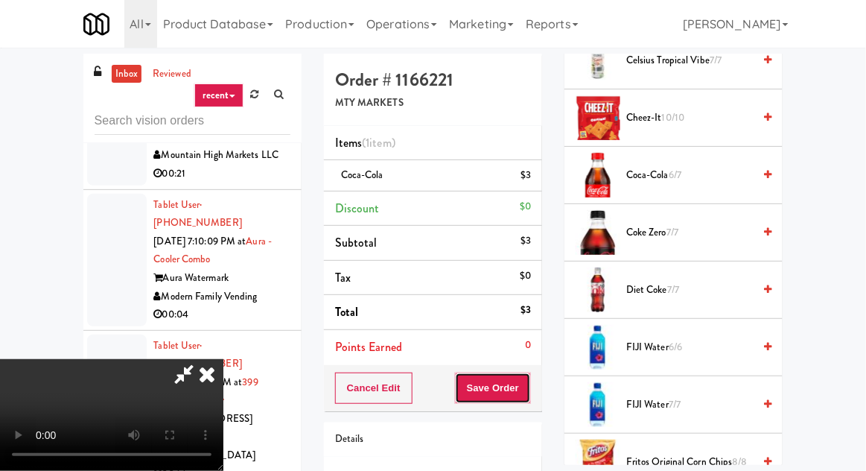
click at [529, 395] on button "Save Order" at bounding box center [493, 387] width 76 height 31
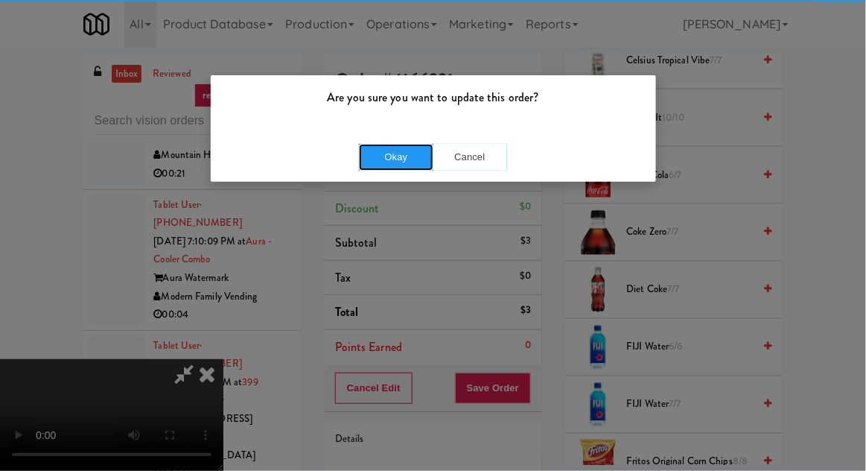
click at [381, 158] on button "Okay" at bounding box center [396, 157] width 74 height 27
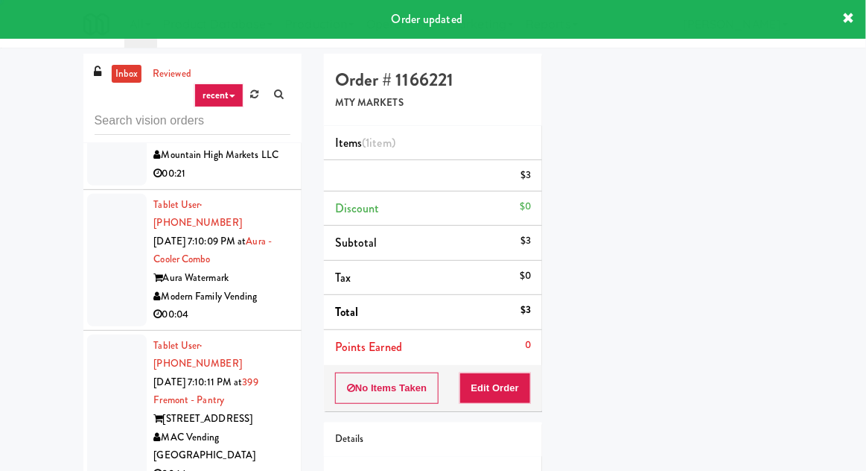
scroll to position [0, 0]
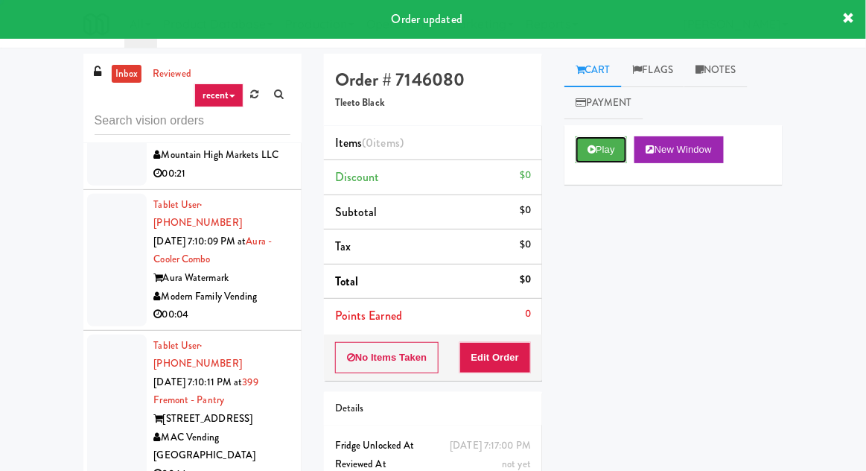
click at [582, 153] on button "Play" at bounding box center [601, 149] width 51 height 27
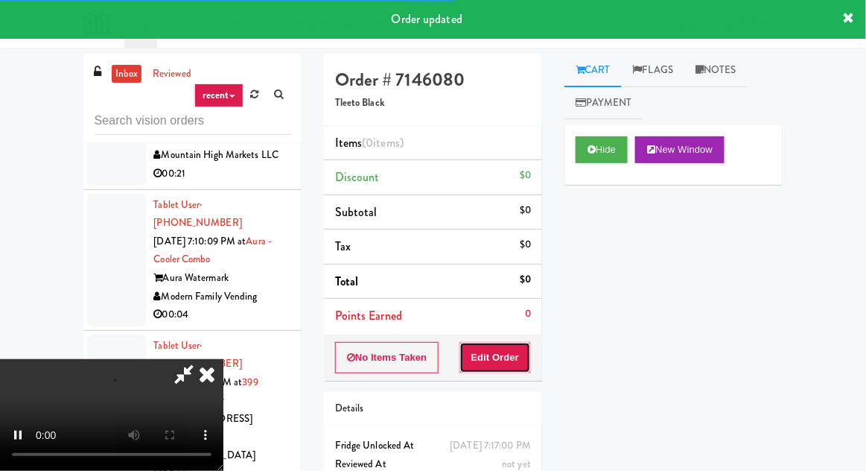
click at [508, 342] on button "Edit Order" at bounding box center [495, 357] width 72 height 31
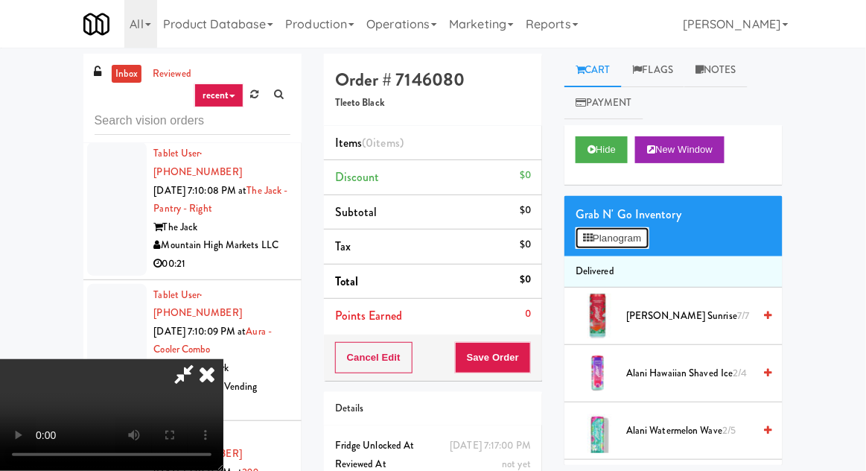
click at [588, 243] on button "Planogram" at bounding box center [612, 238] width 73 height 22
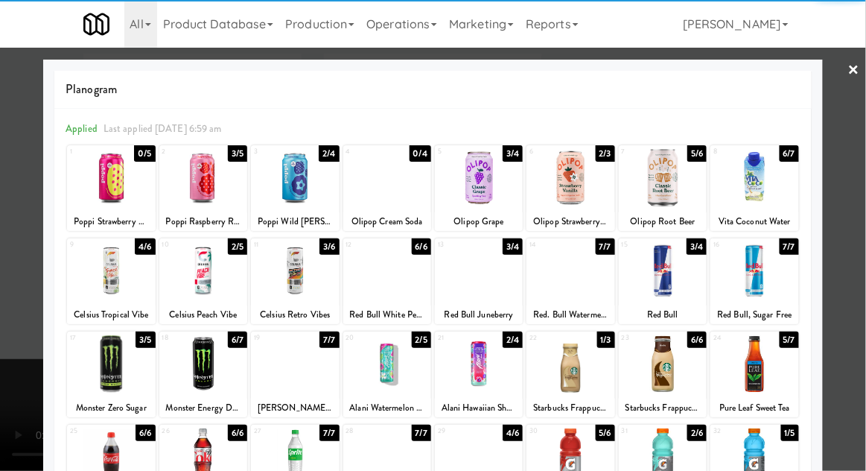
click at [106, 295] on div at bounding box center [111, 270] width 88 height 57
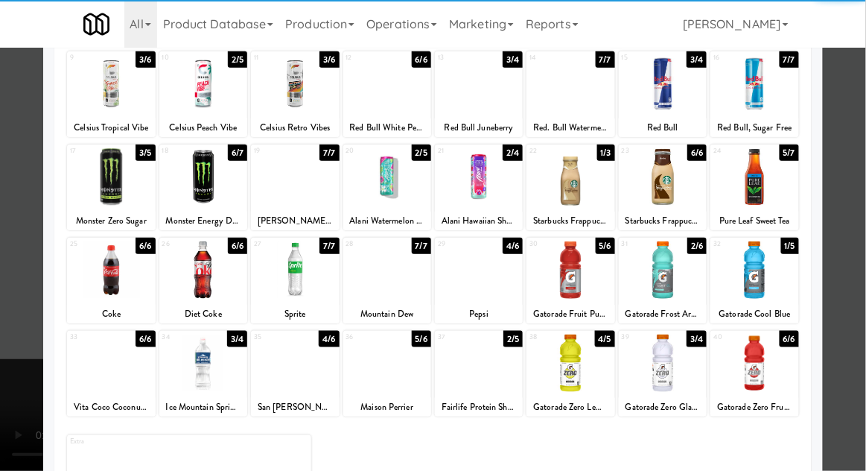
scroll to position [188, 0]
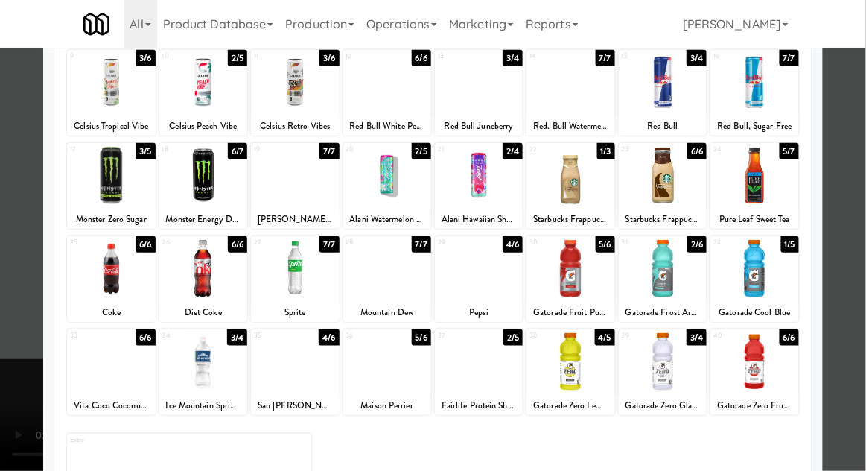
click at [466, 377] on div at bounding box center [479, 361] width 88 height 57
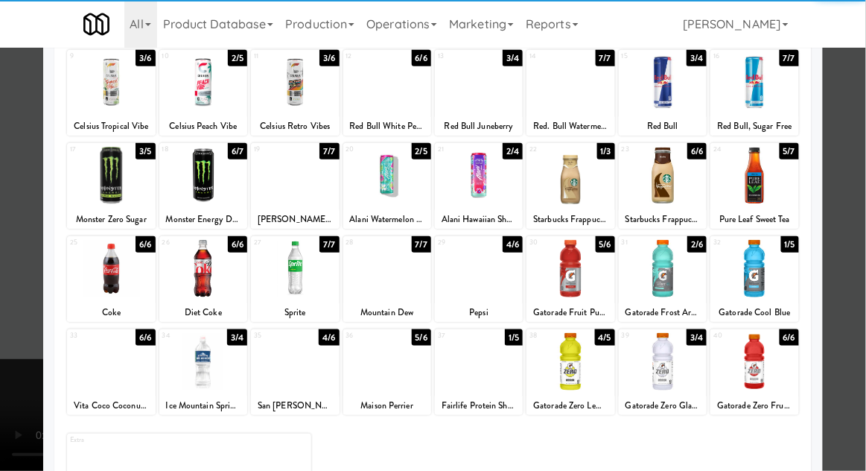
click at [10, 275] on div at bounding box center [433, 235] width 866 height 471
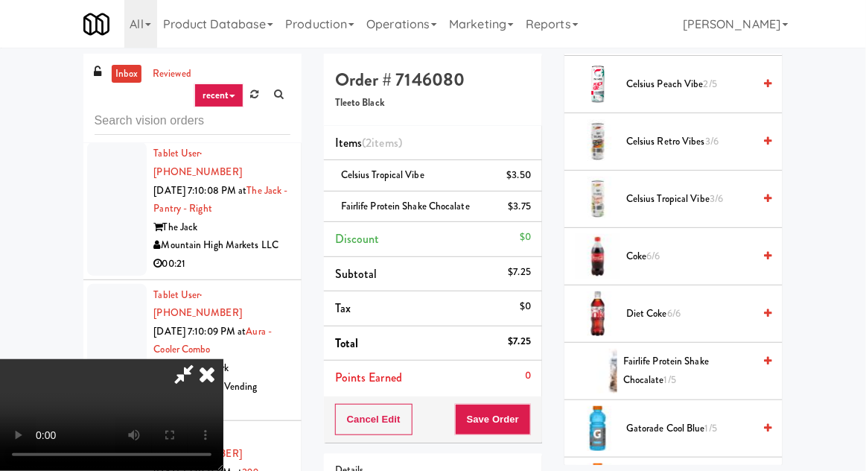
scroll to position [404, 0]
click at [625, 355] on span "Fairlife Protein Shake Chocalate 1/5" at bounding box center [688, 369] width 130 height 36
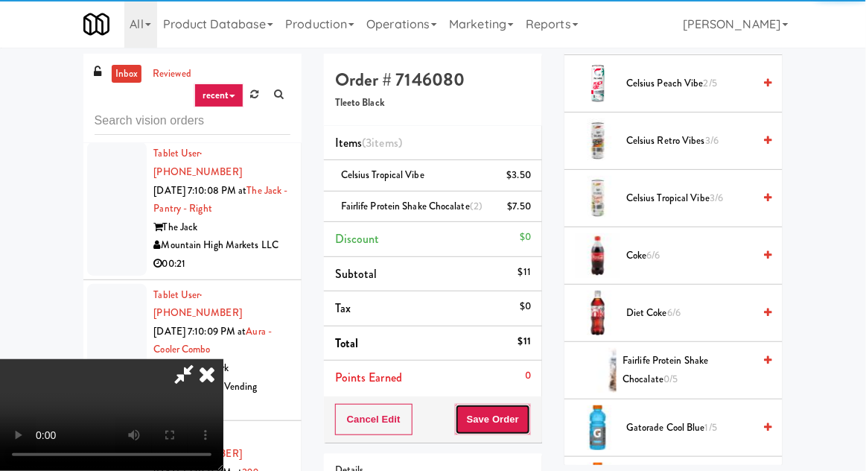
click at [529, 415] on button "Save Order" at bounding box center [493, 419] width 76 height 31
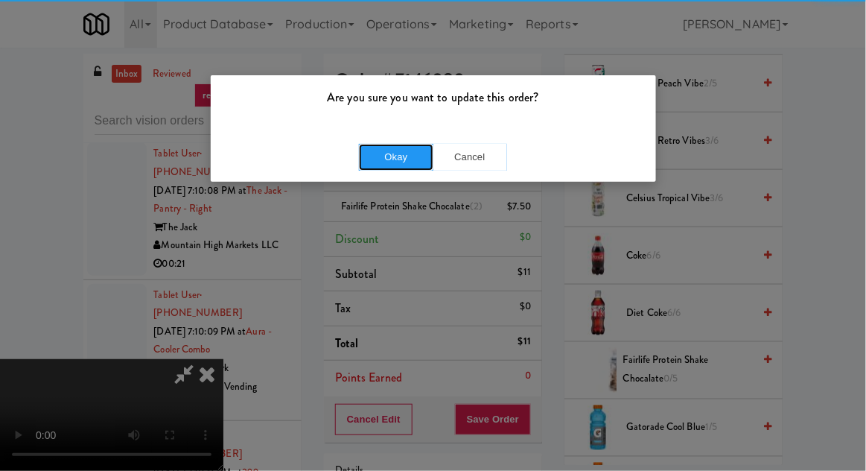
click at [360, 163] on button "Okay" at bounding box center [396, 157] width 74 height 27
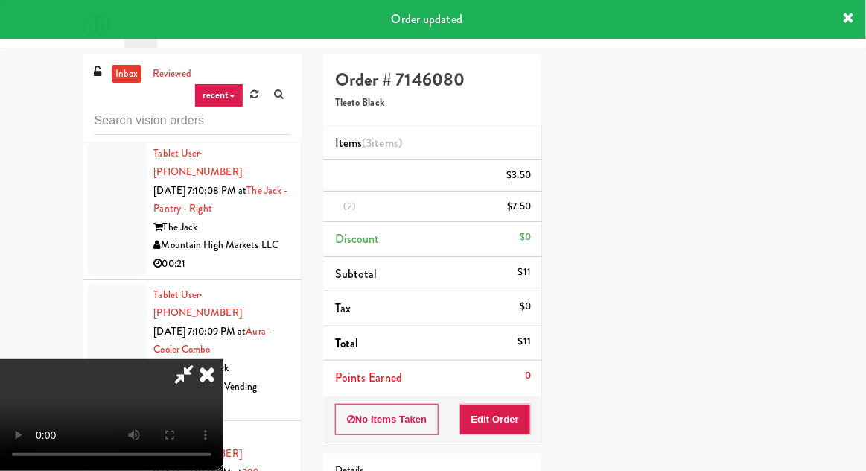
scroll to position [147, 0]
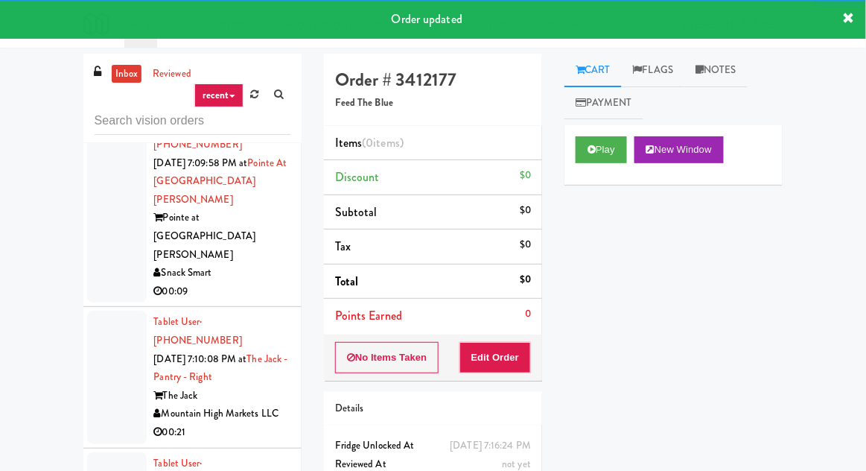
scroll to position [17426, 0]
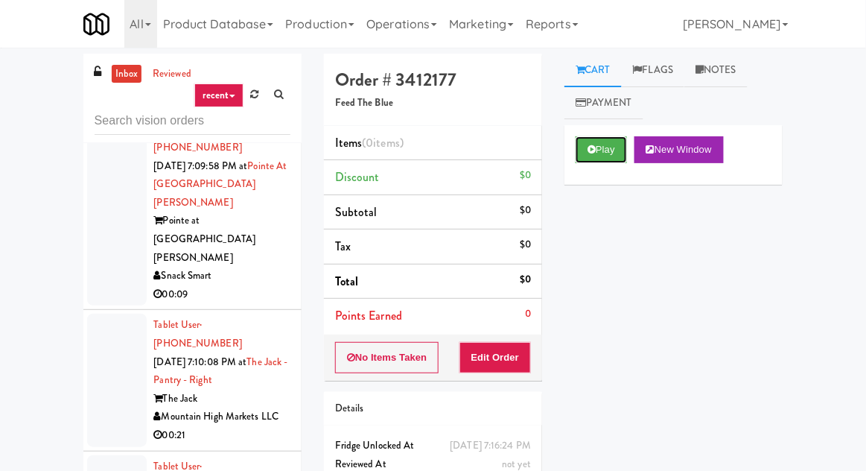
click at [580, 162] on button "Play" at bounding box center [601, 149] width 51 height 27
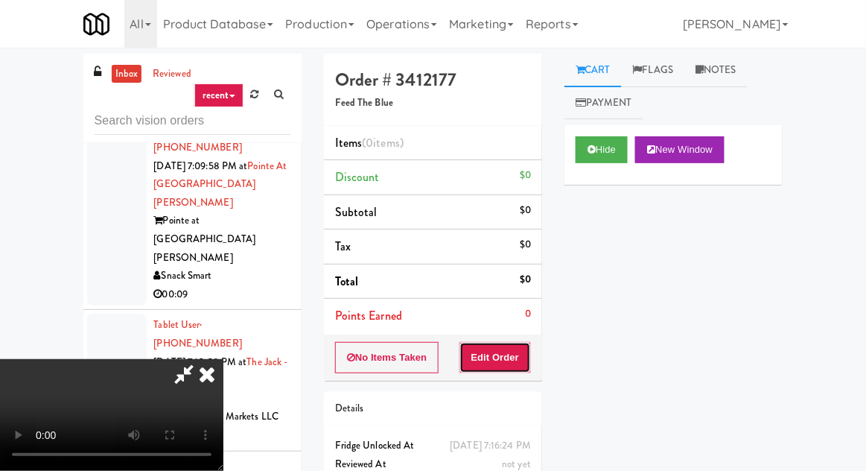
click at [501, 368] on button "Edit Order" at bounding box center [495, 357] width 72 height 31
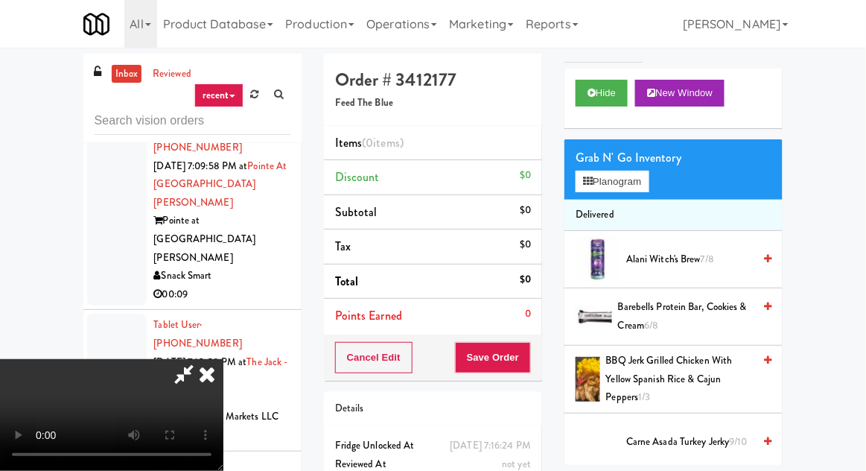
scroll to position [59, 0]
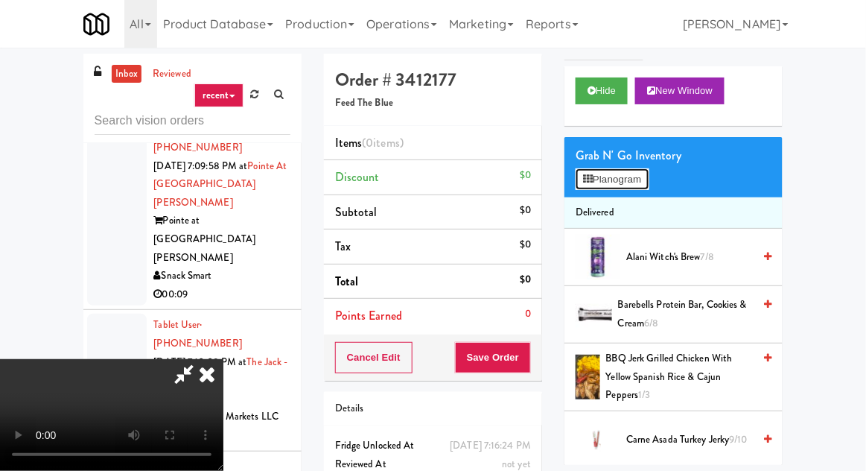
click at [597, 175] on button "Planogram" at bounding box center [612, 179] width 73 height 22
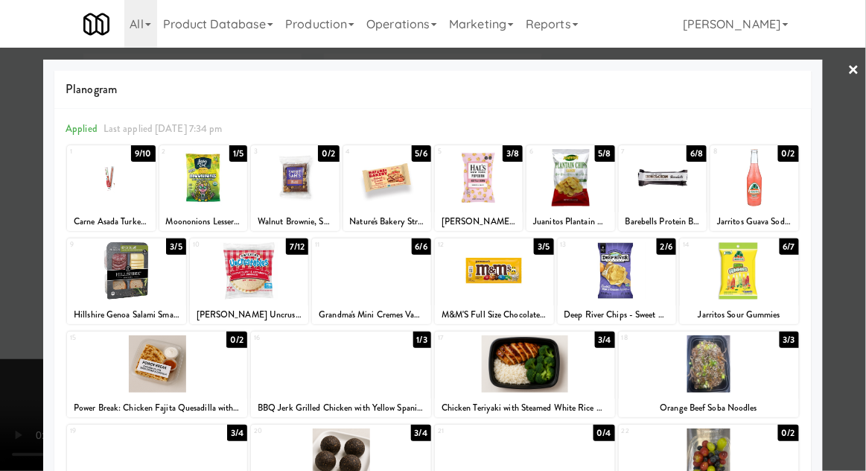
click at [256, 291] on div at bounding box center [249, 270] width 119 height 57
click at [1, 206] on div at bounding box center [433, 235] width 866 height 471
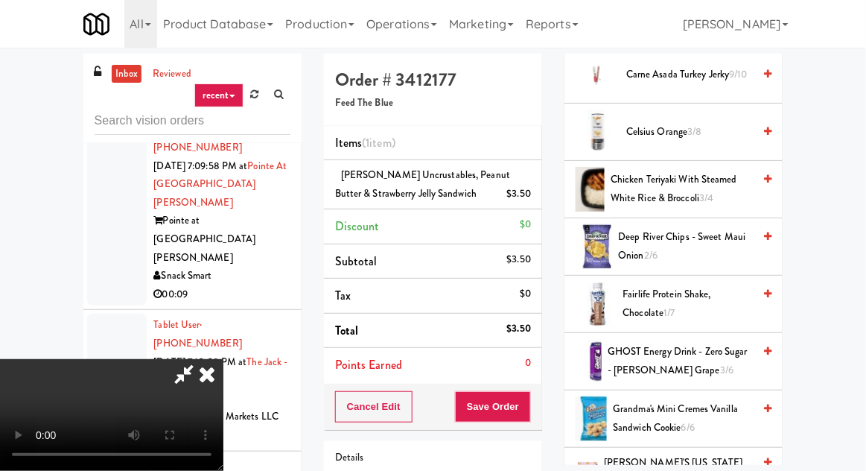
scroll to position [468, 0]
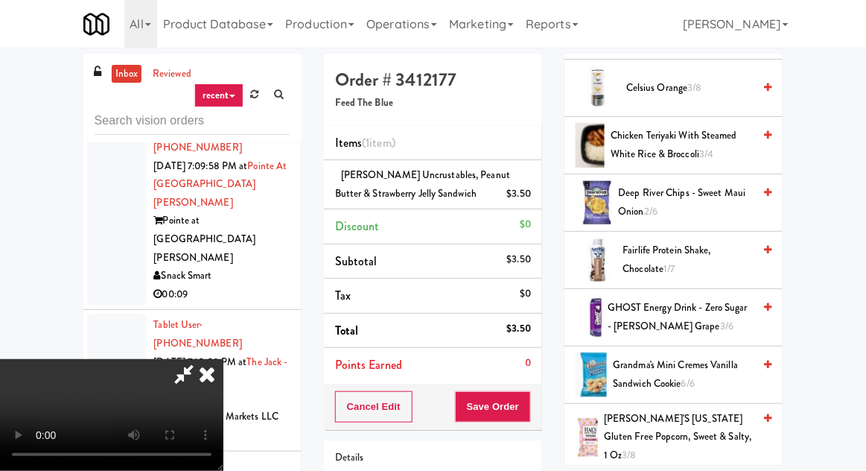
click at [748, 261] on span "Fairlife Protein Shake, Chocolate 1/7" at bounding box center [688, 259] width 130 height 36
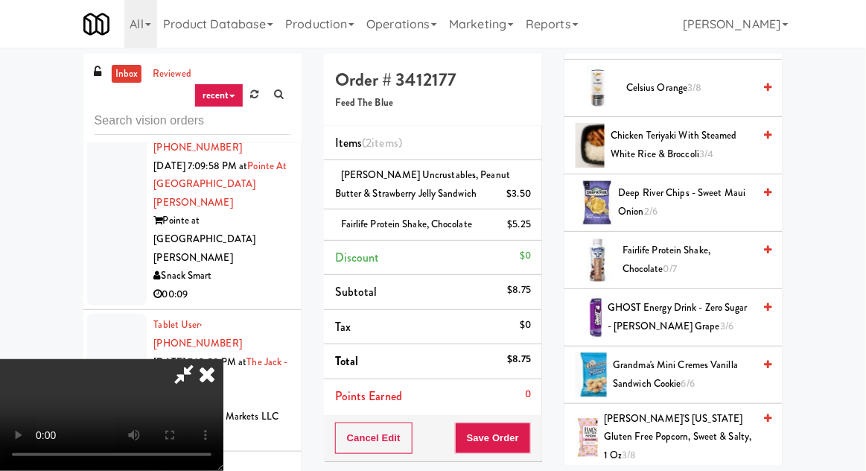
click at [523, 231] on div "$5.25" at bounding box center [520, 224] width 24 height 19
click at [532, 237] on link at bounding box center [529, 230] width 13 height 19
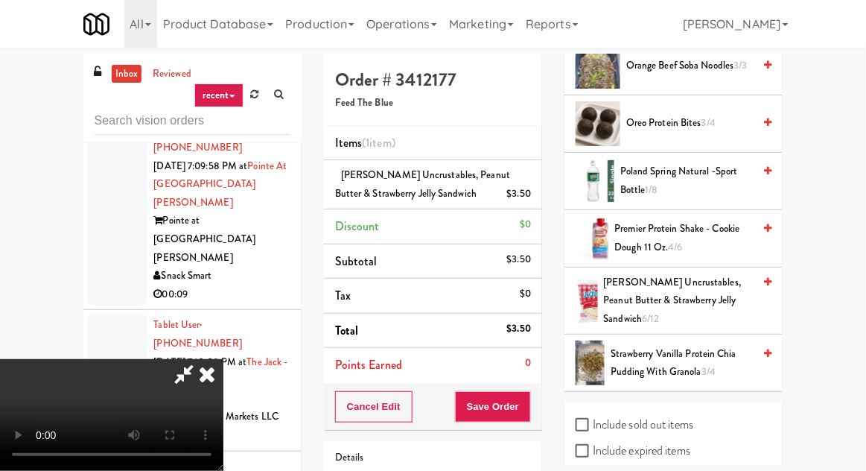
scroll to position [1303, 0]
click at [742, 278] on span "[PERSON_NAME] Uncrustables, Peanut Butter & Strawberry Jelly Sandwich 6/12" at bounding box center [679, 300] width 150 height 55
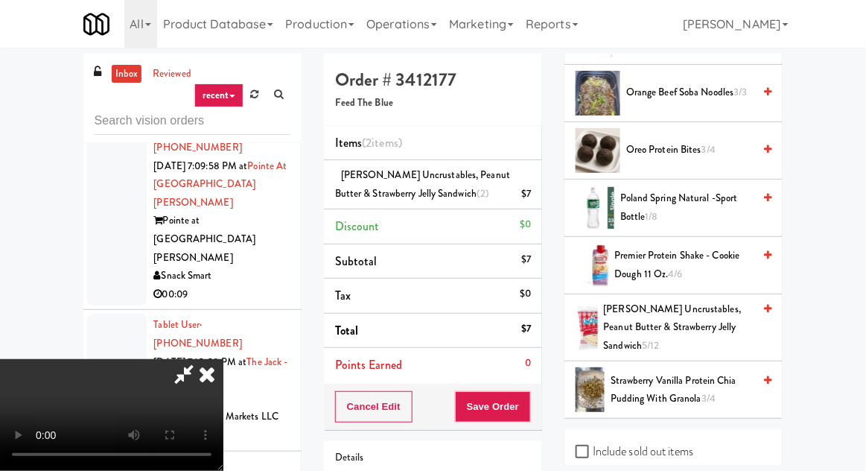
scroll to position [1315, 0]
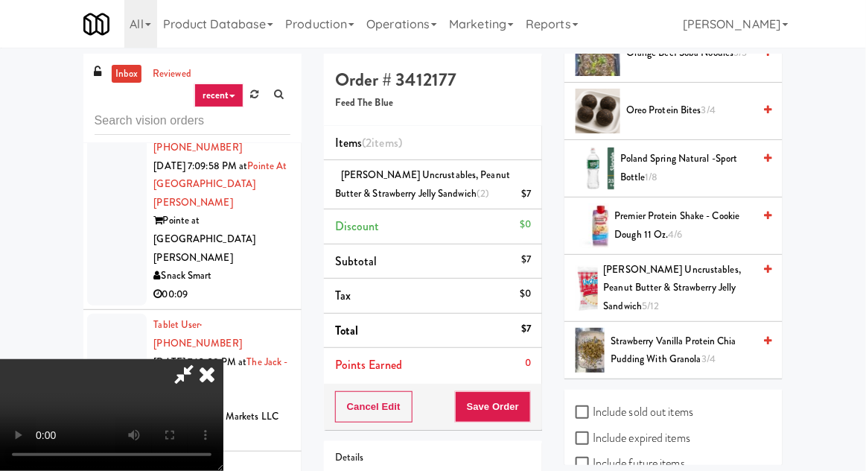
click at [587, 401] on label "Include sold out items" at bounding box center [635, 412] width 118 height 22
click at [587, 407] on input "Include sold out items" at bounding box center [584, 413] width 17 height 12
checkbox input "true"
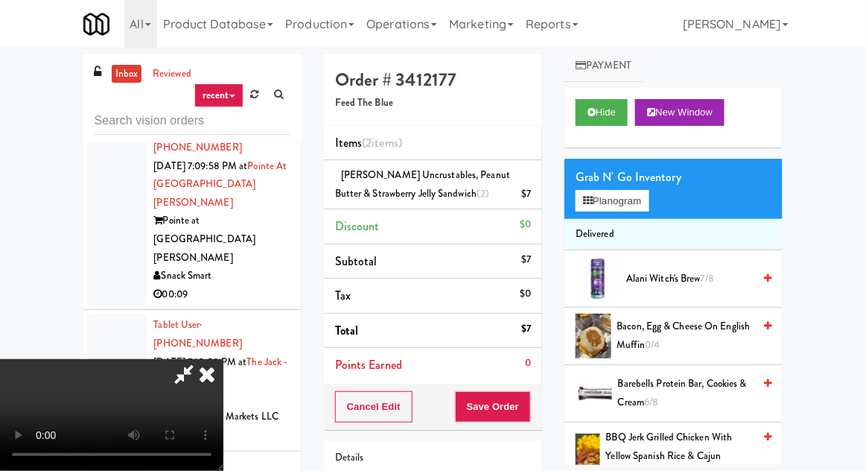
scroll to position [0, 0]
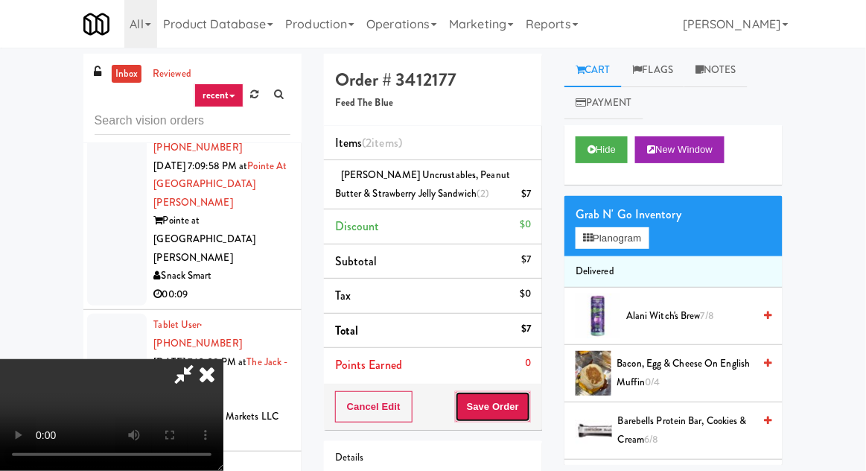
click at [526, 407] on button "Save Order" at bounding box center [493, 406] width 76 height 31
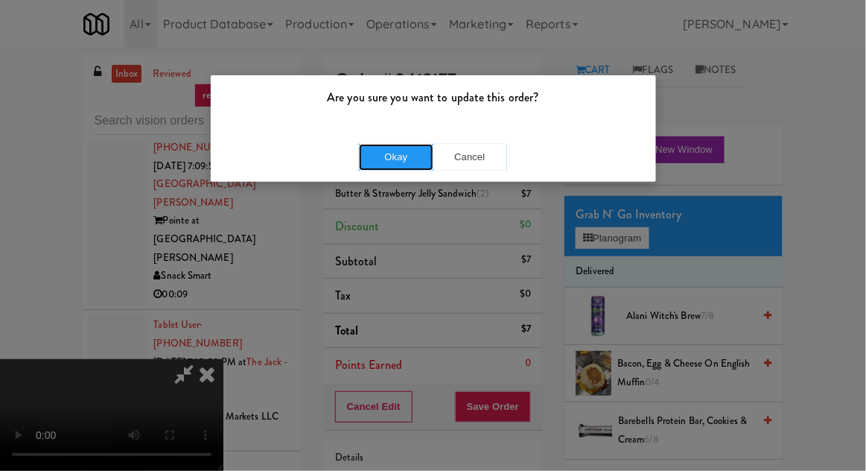
click at [398, 167] on button "Okay" at bounding box center [396, 157] width 74 height 27
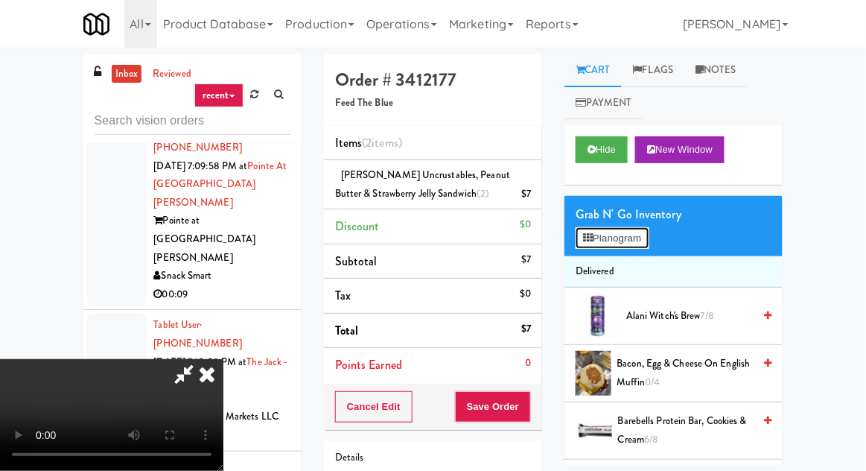
click at [587, 240] on icon at bounding box center [588, 238] width 10 height 10
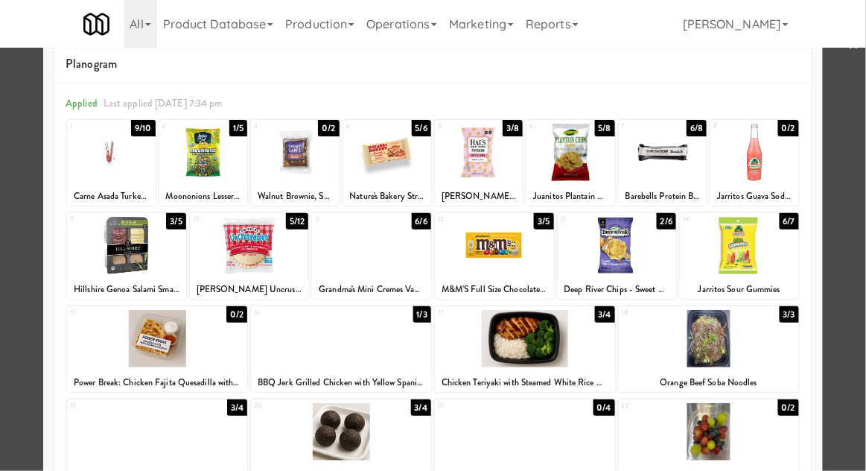
scroll to position [25, 0]
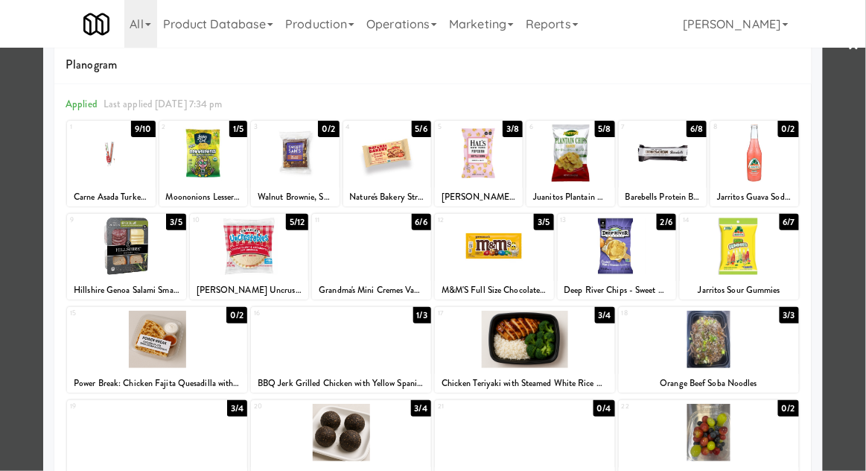
click at [859, 236] on div at bounding box center [433, 235] width 866 height 471
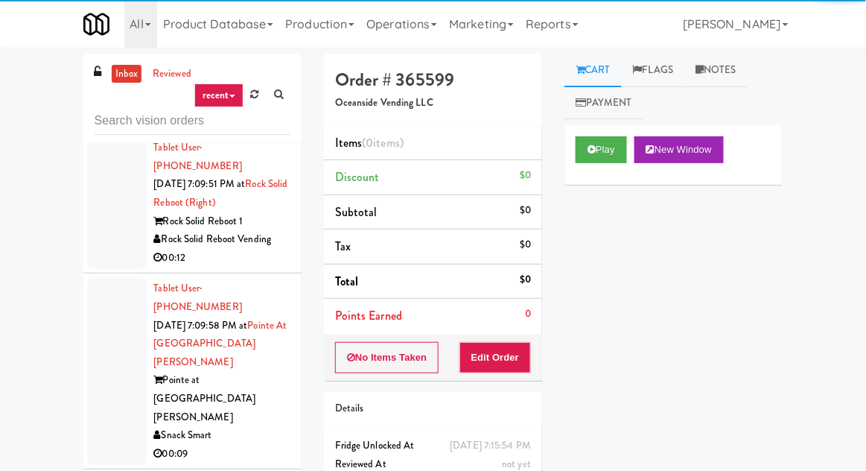
scroll to position [17265, 0]
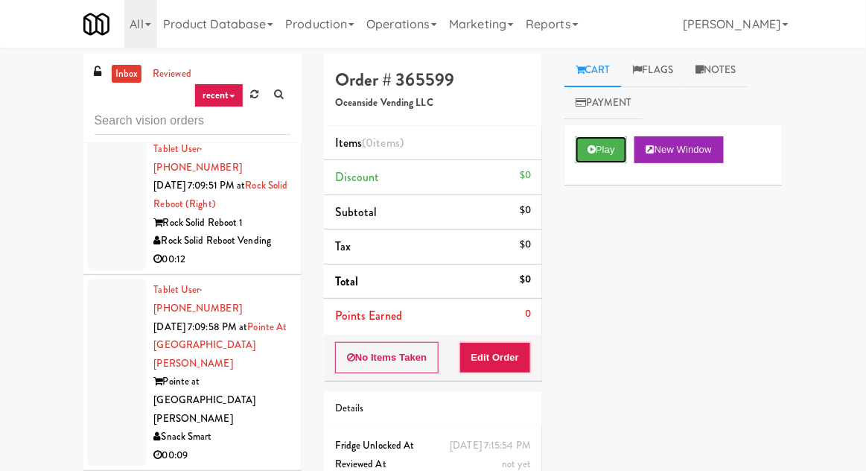
click at [611, 162] on button "Play" at bounding box center [601, 149] width 51 height 27
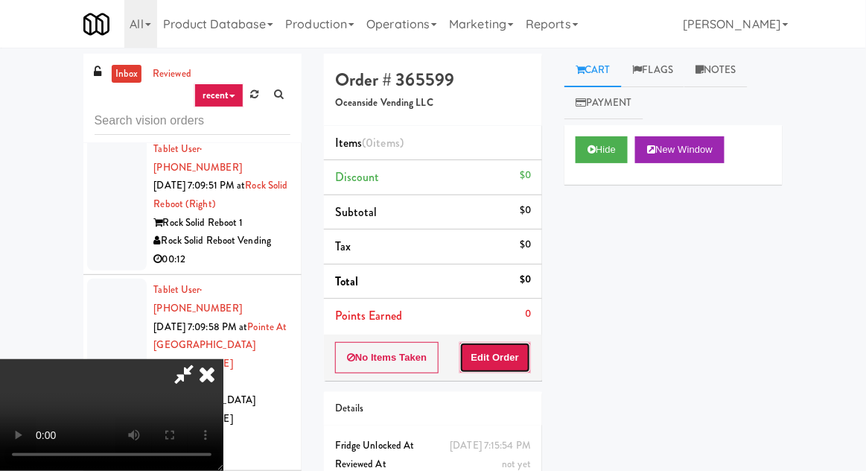
click at [513, 342] on button "Edit Order" at bounding box center [495, 357] width 72 height 31
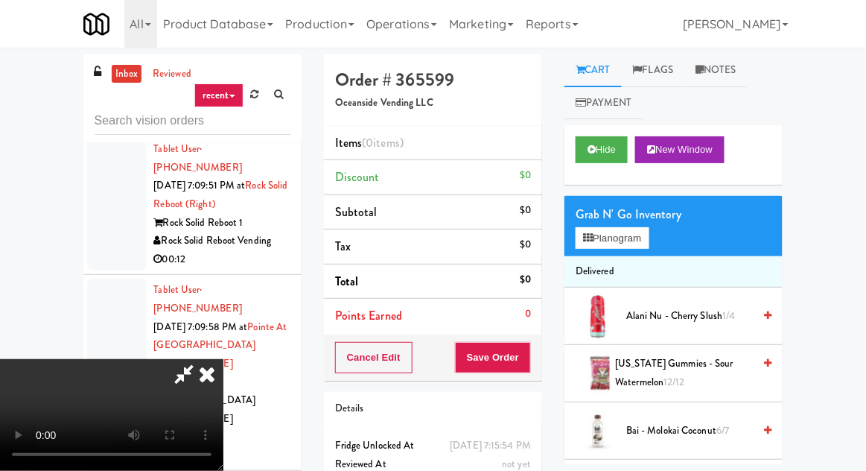
click at [3, 228] on div "inbox reviewed recent all unclear take inventory issue suspicious failed recent…" at bounding box center [433, 327] width 866 height 547
click at [710, 423] on span "Bai - Molokai Coconut 6/7" at bounding box center [689, 430] width 127 height 19
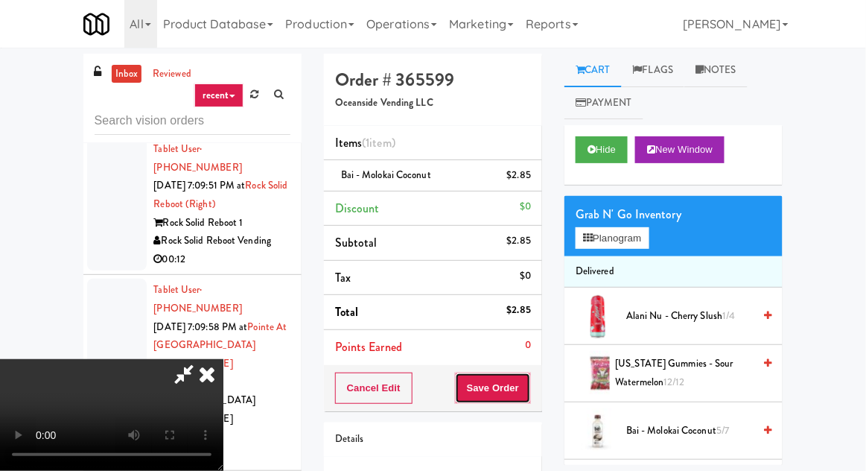
click at [523, 395] on button "Save Order" at bounding box center [493, 387] width 76 height 31
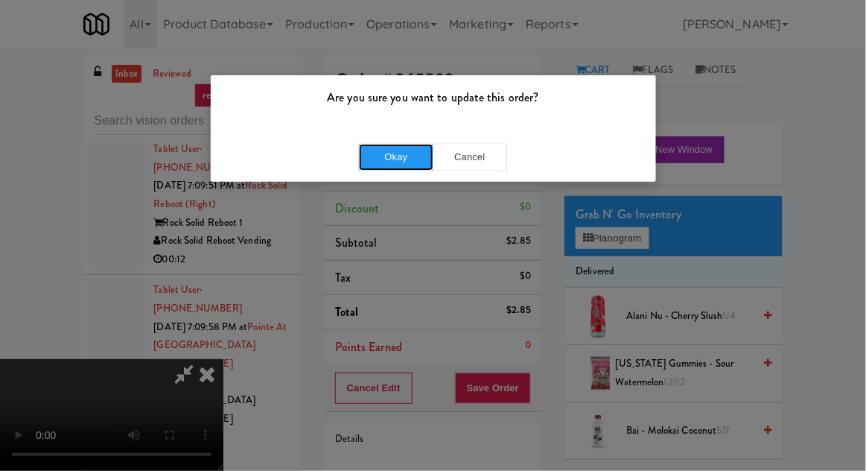
click at [381, 166] on button "Okay" at bounding box center [396, 157] width 74 height 27
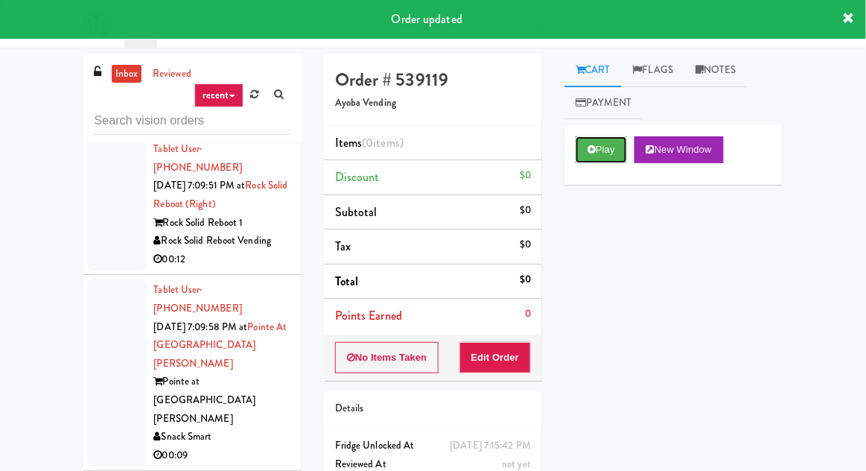
click at [578, 153] on button "Play" at bounding box center [601, 149] width 51 height 27
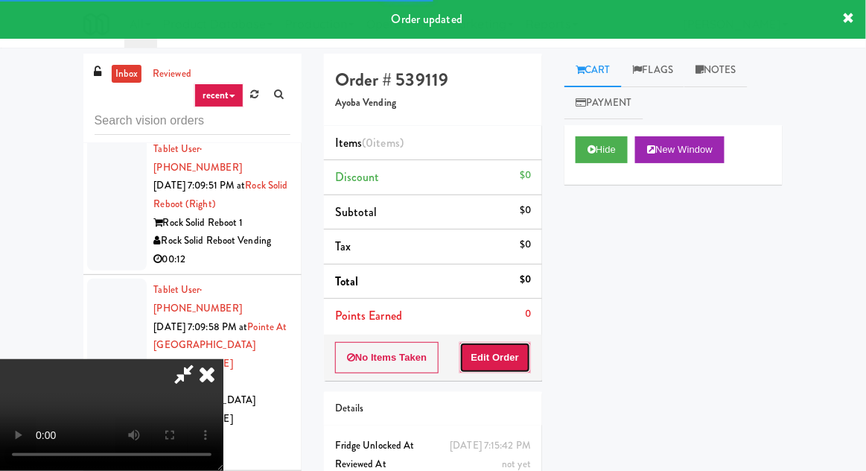
click at [474, 359] on button "Edit Order" at bounding box center [495, 357] width 72 height 31
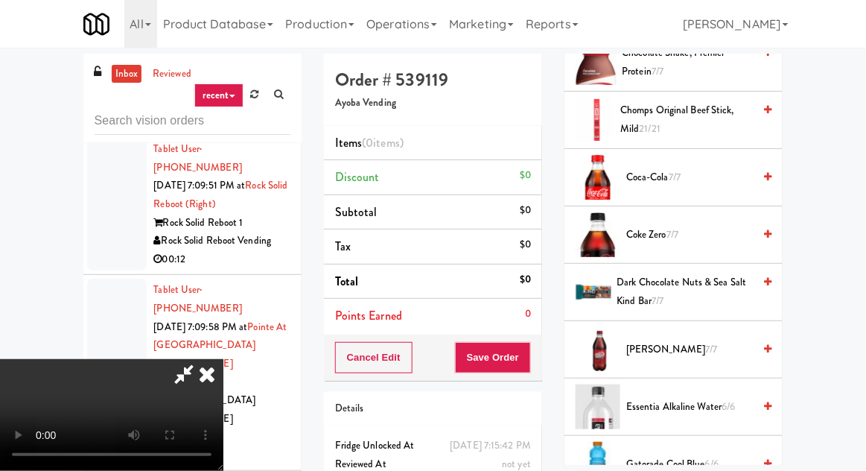
scroll to position [405, 0]
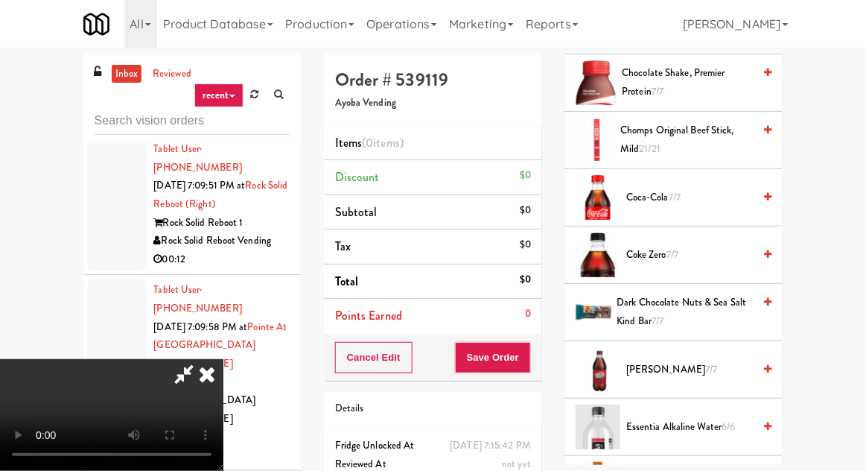
click at [736, 365] on span "[PERSON_NAME] 7/7" at bounding box center [689, 369] width 127 height 19
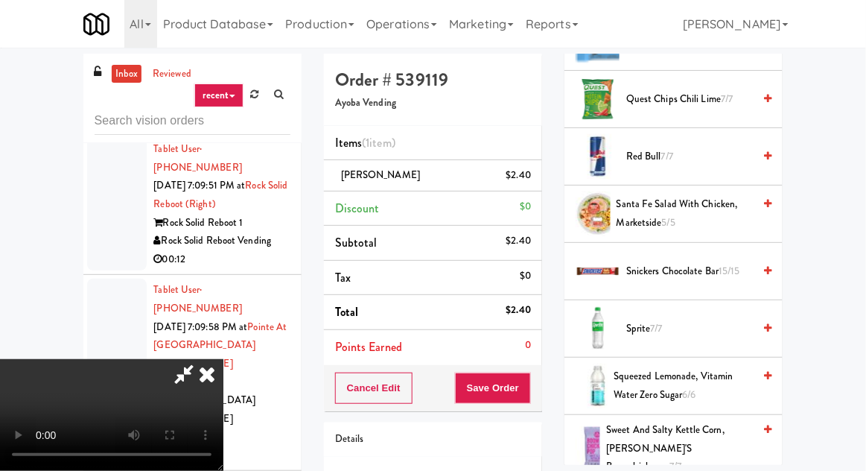
scroll to position [1532, 0]
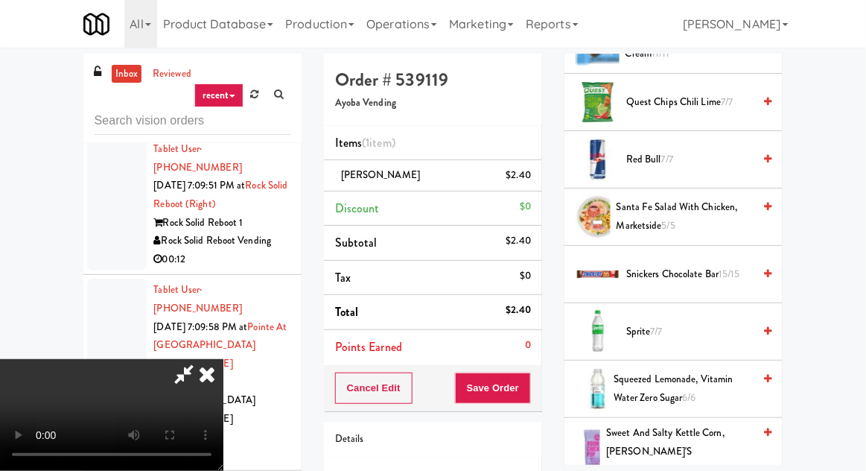
click at [766, 269] on icon at bounding box center [767, 274] width 7 height 10
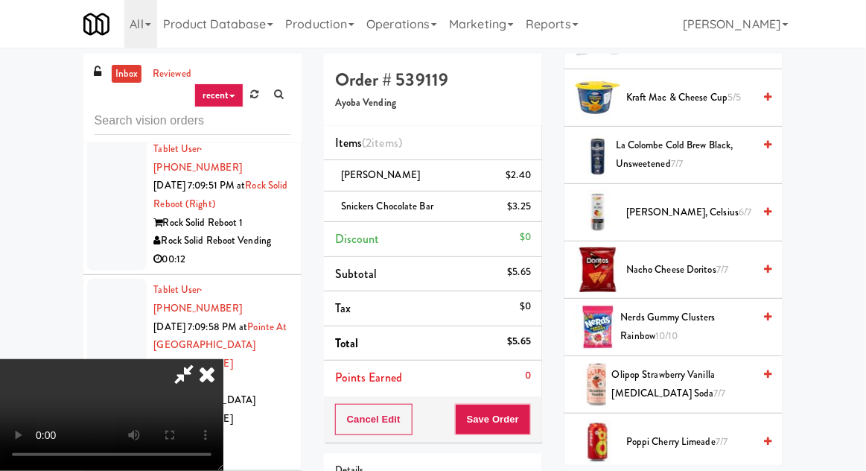
scroll to position [961, 0]
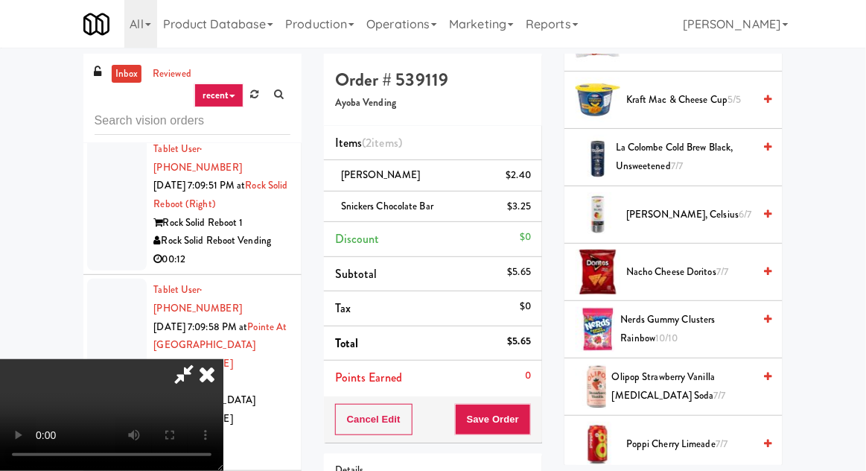
click at [748, 316] on span "Nerds Gummy Clusters Rainbow 10/10" at bounding box center [687, 328] width 133 height 36
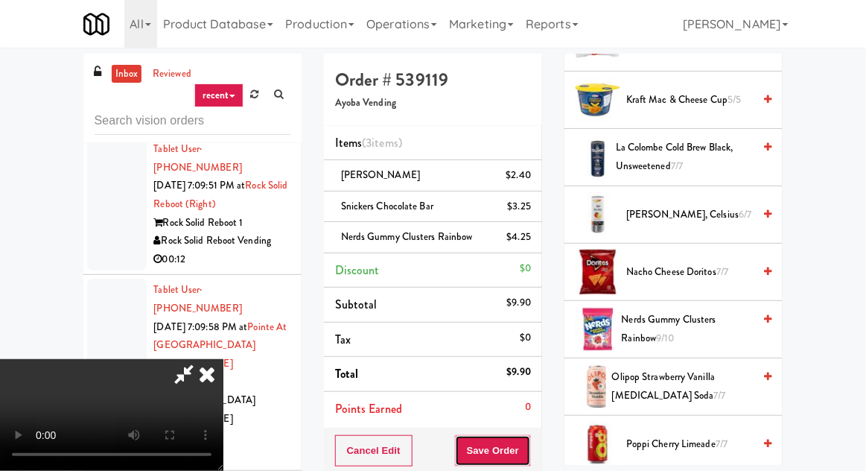
click at [528, 462] on button "Save Order" at bounding box center [493, 450] width 76 height 31
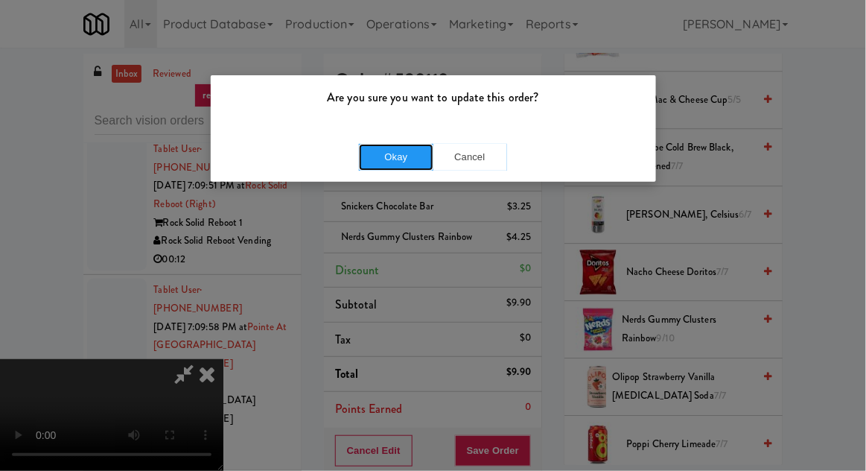
click at [375, 164] on button "Okay" at bounding box center [396, 157] width 74 height 27
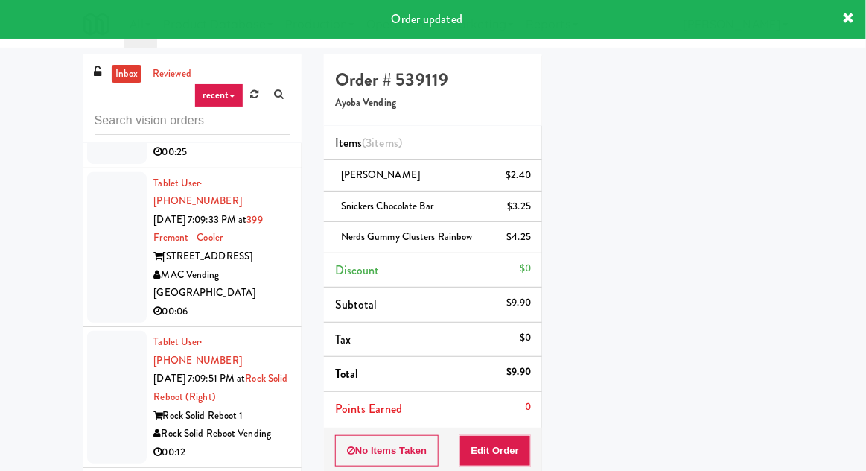
scroll to position [17063, 0]
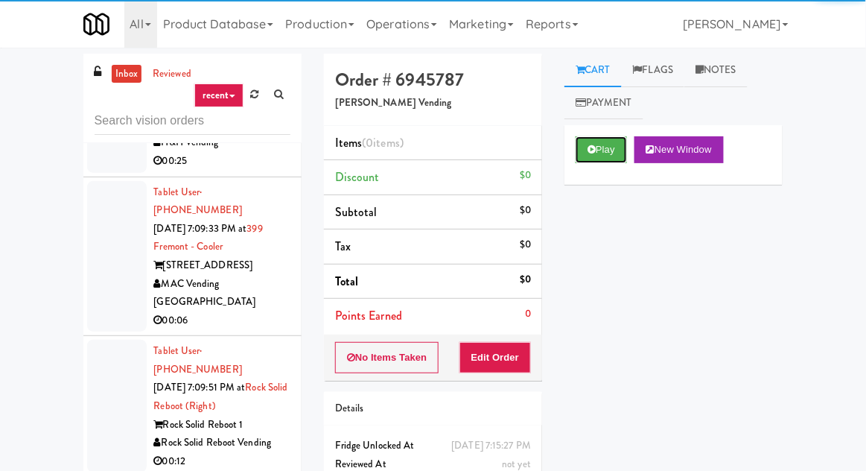
click at [577, 150] on button "Play" at bounding box center [601, 149] width 51 height 27
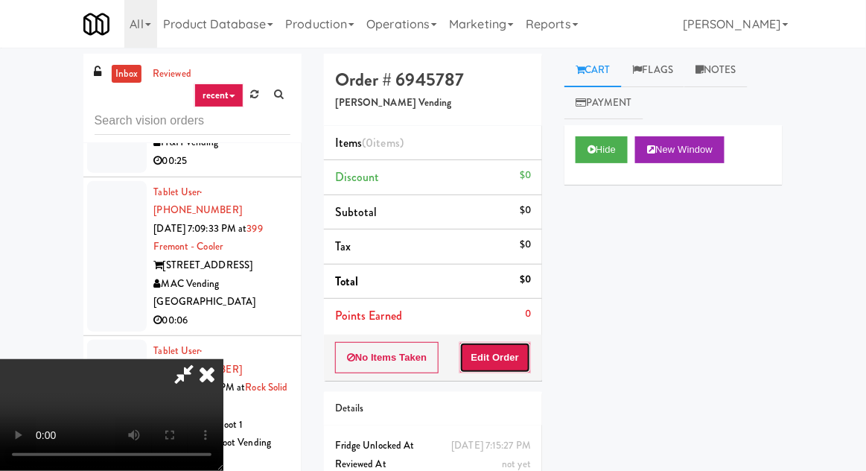
click at [480, 342] on button "Edit Order" at bounding box center [495, 357] width 72 height 31
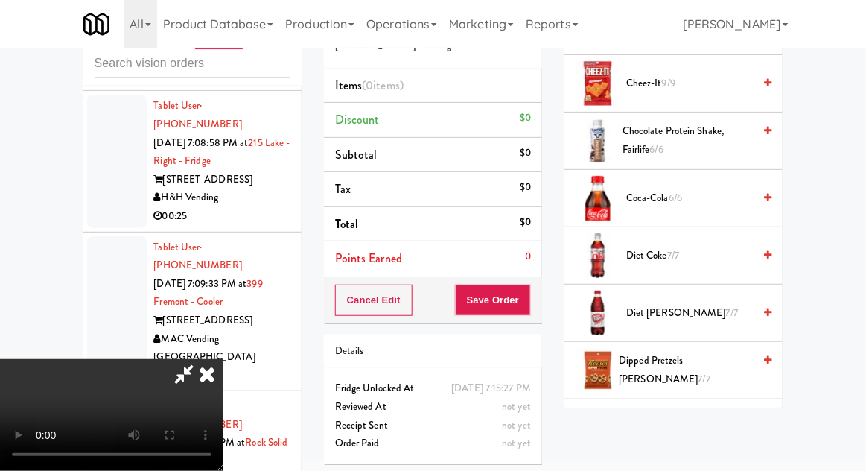
scroll to position [409, 0]
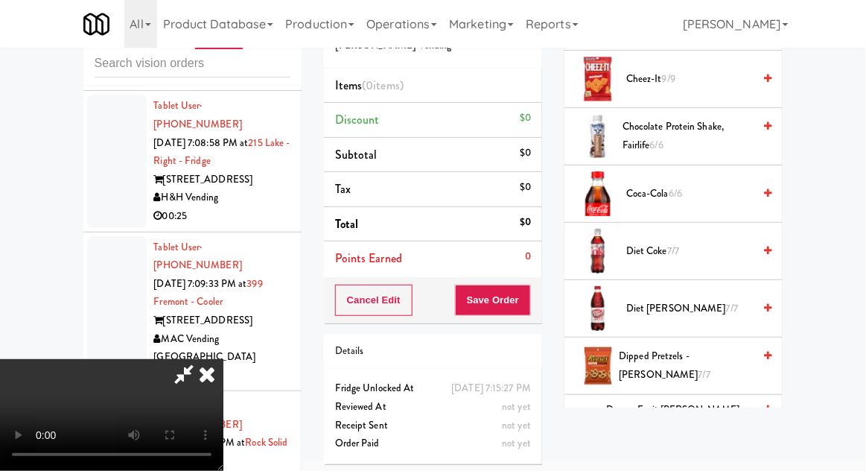
click at [751, 359] on span "Dipped Pretzels - [PERSON_NAME] 7/7" at bounding box center [687, 365] width 134 height 36
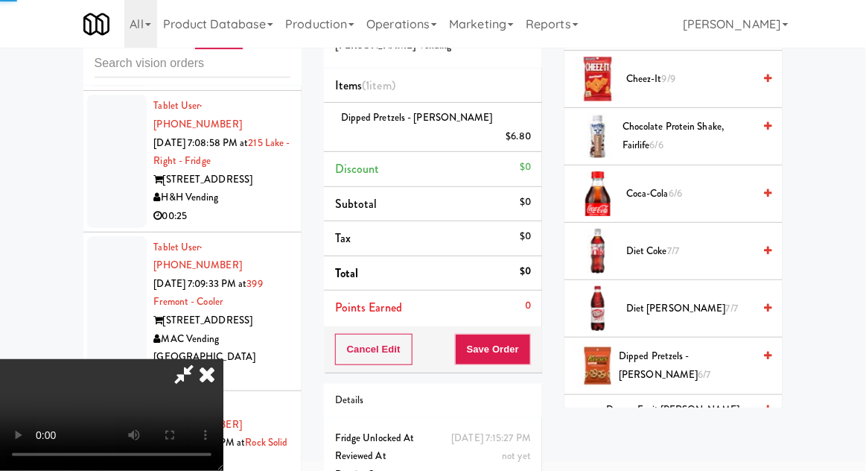
click at [755, 357] on div "Dipped Pretzels - [PERSON_NAME] 6/7" at bounding box center [692, 365] width 159 height 36
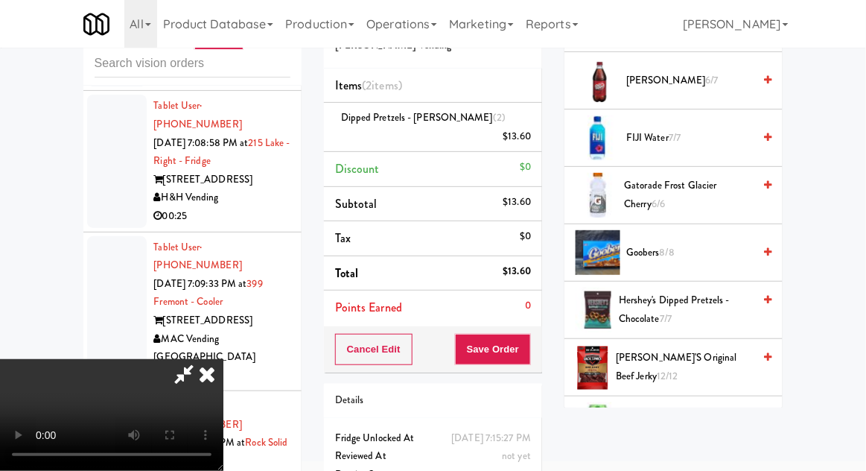
scroll to position [873, 0]
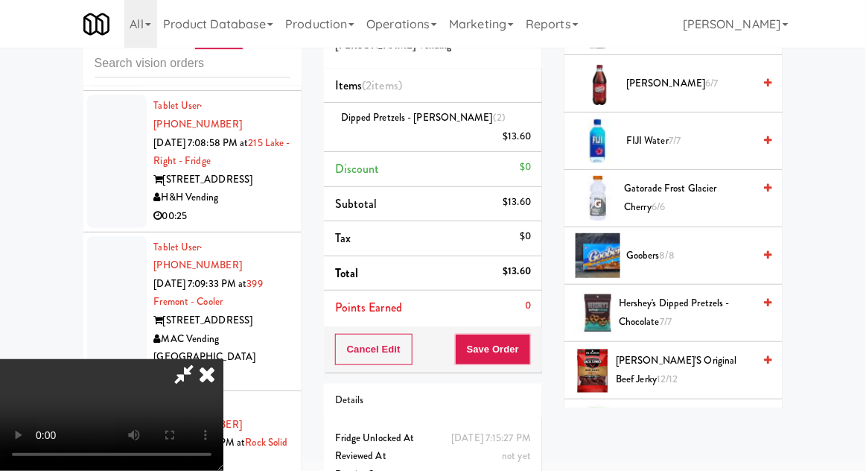
click at [750, 307] on span "Hershey's Dipped Pretzels - Chocolate 7/7" at bounding box center [686, 312] width 134 height 36
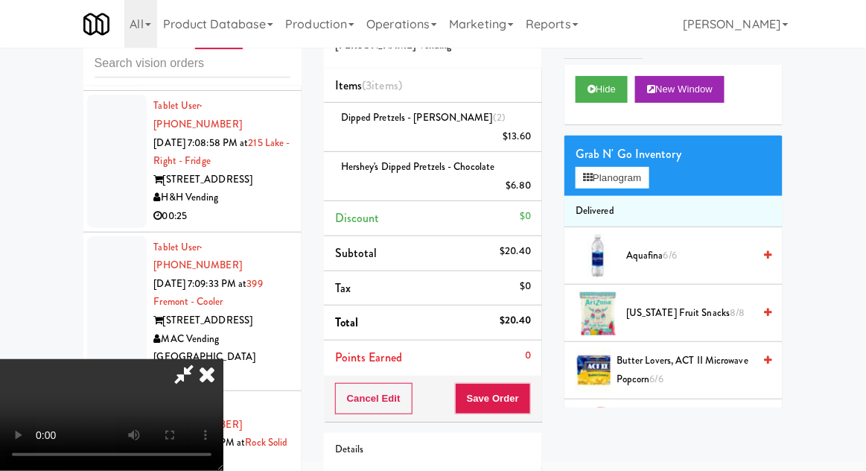
scroll to position [0, 0]
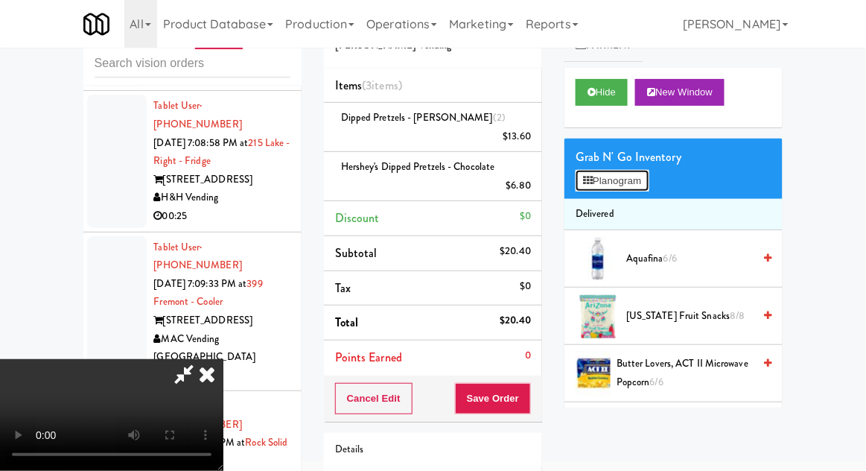
click at [633, 189] on button "Planogram" at bounding box center [612, 181] width 73 height 22
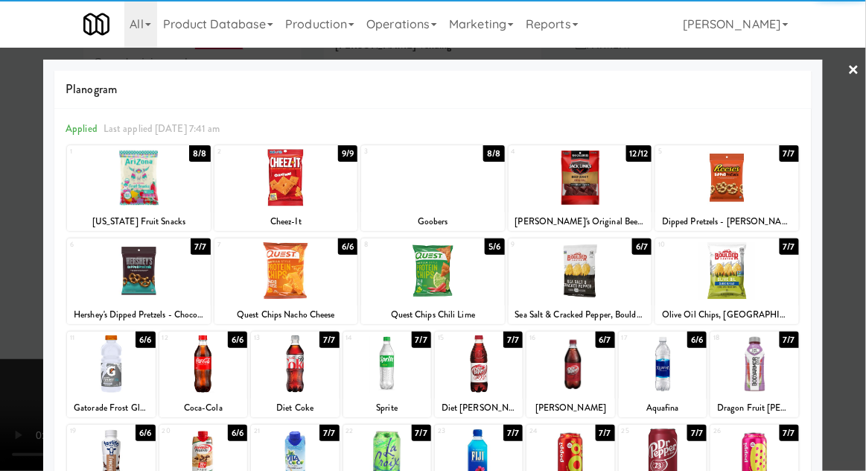
click at [777, 360] on div at bounding box center [754, 363] width 88 height 57
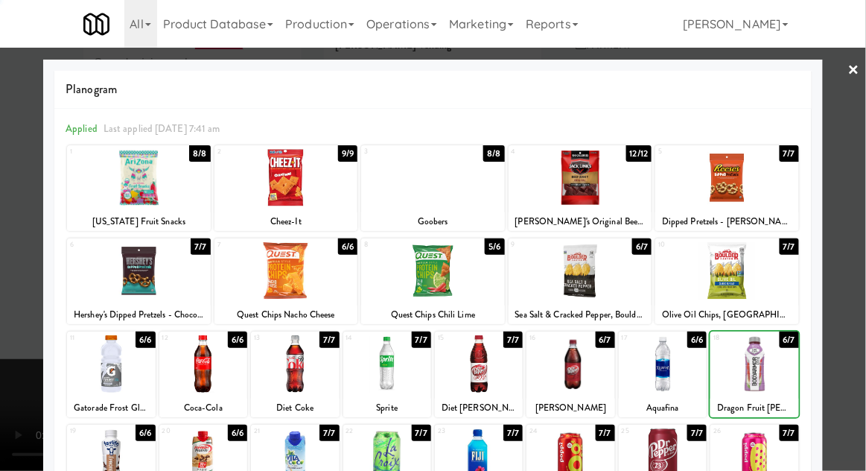
click at [853, 243] on div at bounding box center [433, 235] width 866 height 471
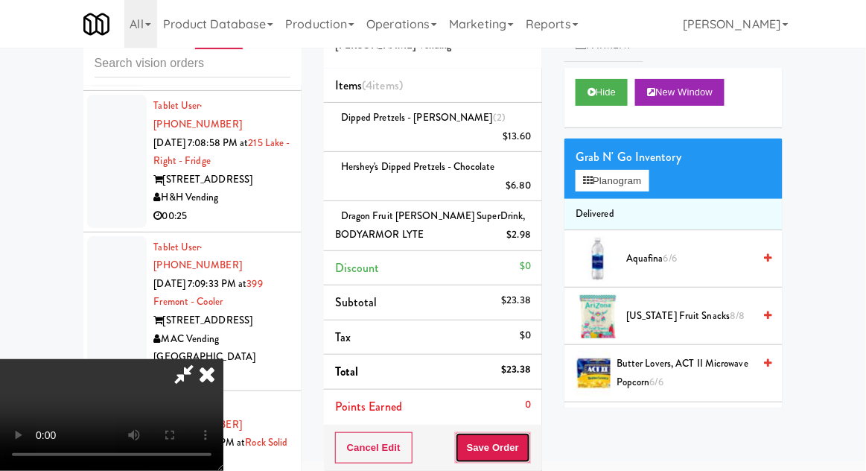
click at [527, 432] on button "Save Order" at bounding box center [493, 447] width 76 height 31
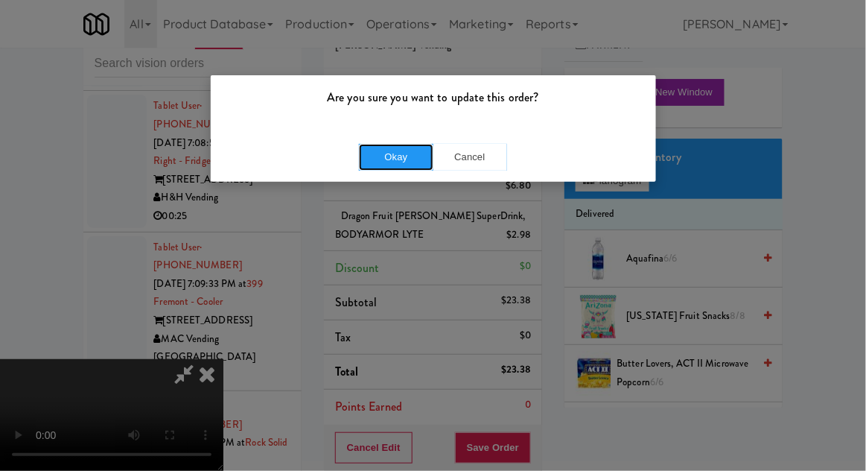
click at [381, 168] on button "Okay" at bounding box center [396, 157] width 74 height 27
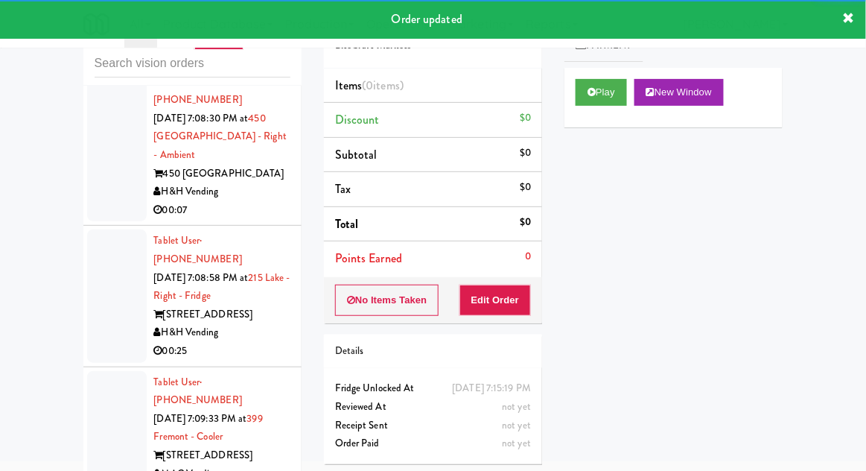
scroll to position [16810, 0]
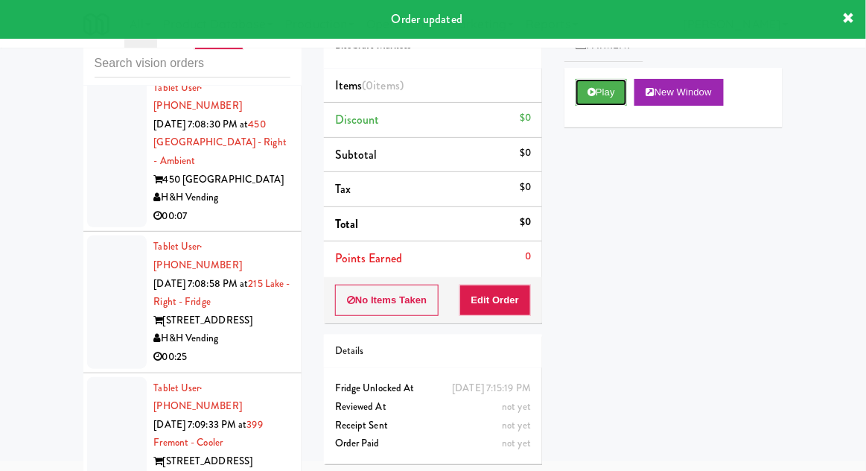
click at [587, 101] on button "Play" at bounding box center [601, 92] width 51 height 27
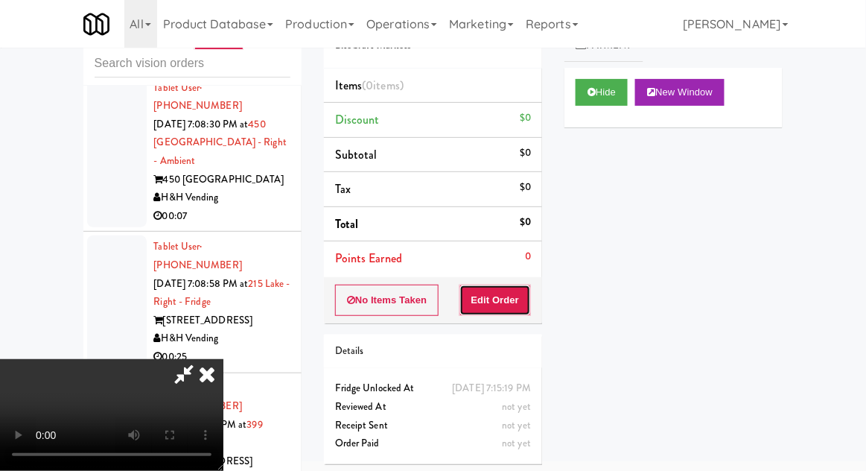
click at [503, 284] on button "Edit Order" at bounding box center [495, 299] width 72 height 31
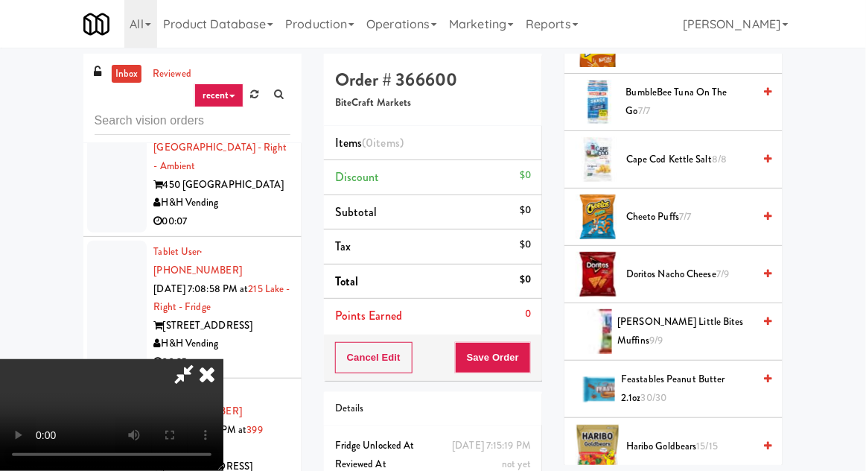
scroll to position [394, 0]
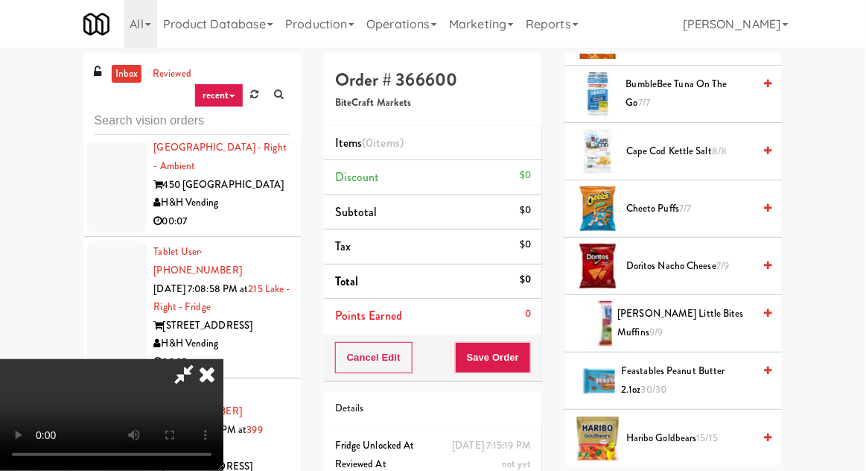
click at [742, 266] on span "Doritos Nacho Cheese 7/9" at bounding box center [689, 266] width 127 height 19
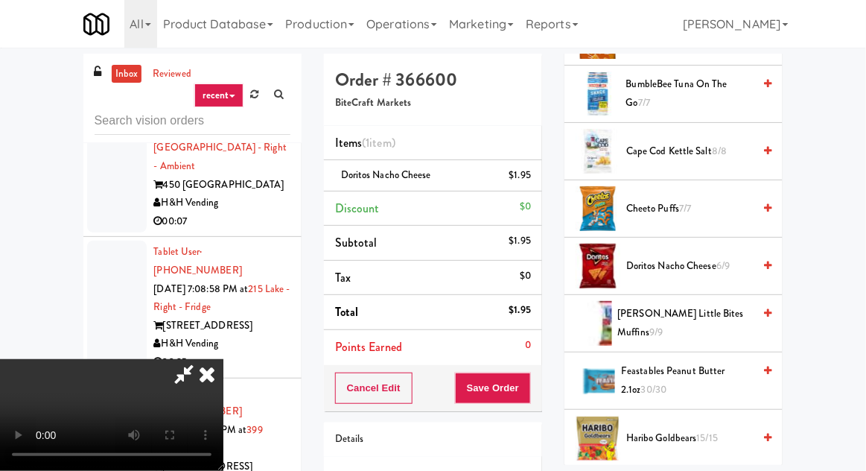
click at [750, 202] on span "Cheeto Puffs 7/7" at bounding box center [689, 209] width 127 height 19
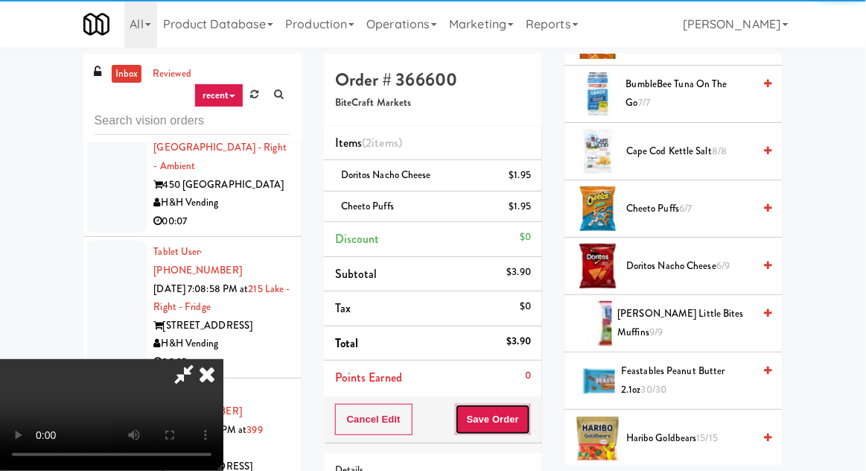
click at [529, 412] on button "Save Order" at bounding box center [493, 419] width 76 height 31
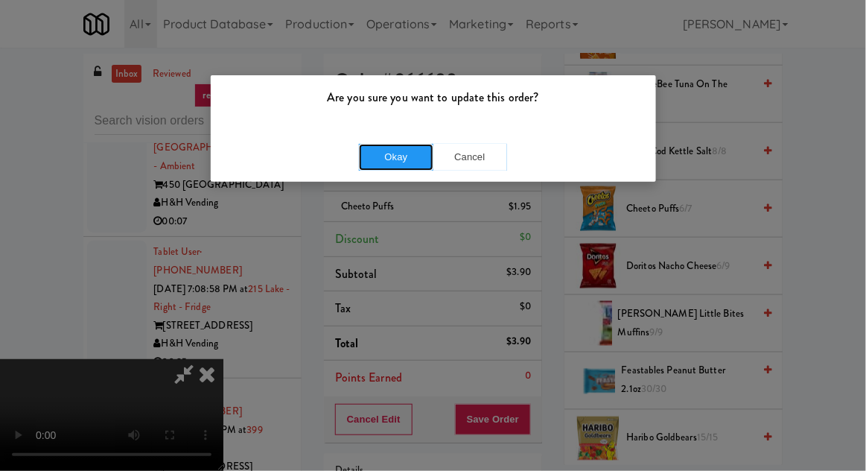
click at [397, 166] on button "Okay" at bounding box center [396, 157] width 74 height 27
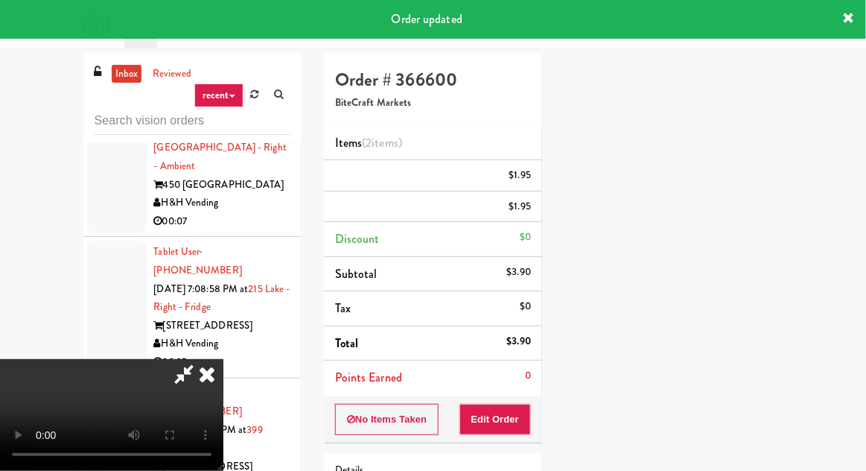
scroll to position [0, 0]
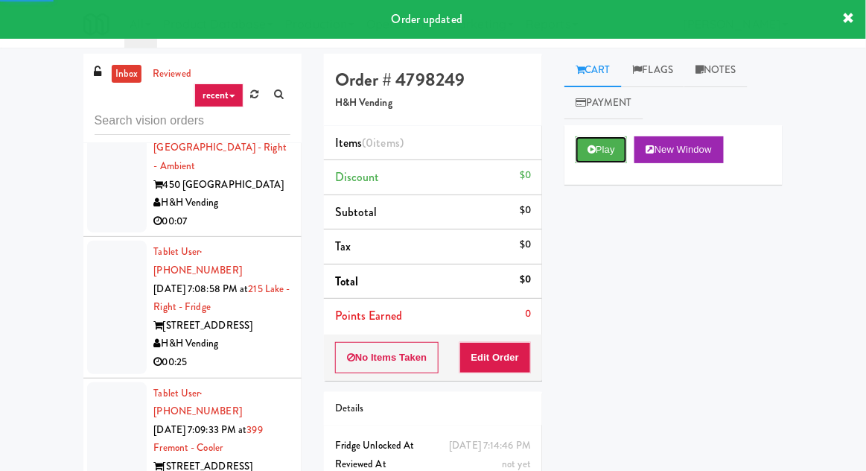
click at [578, 141] on button "Play" at bounding box center [601, 149] width 51 height 27
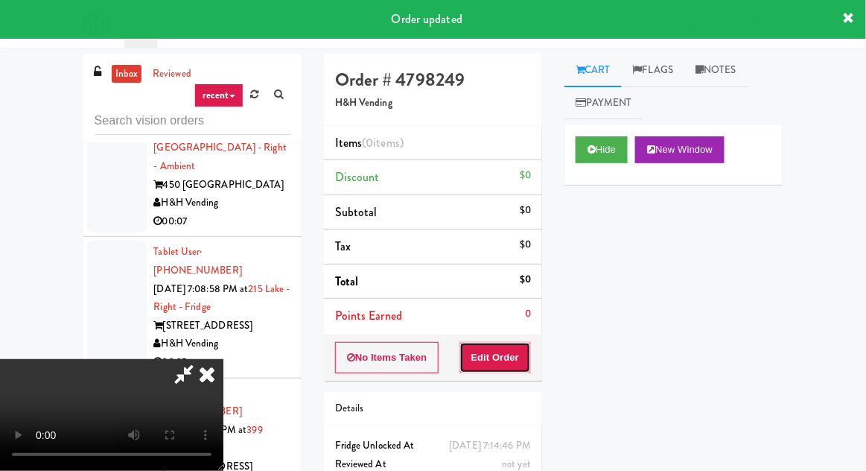
click at [489, 350] on button "Edit Order" at bounding box center [495, 357] width 72 height 31
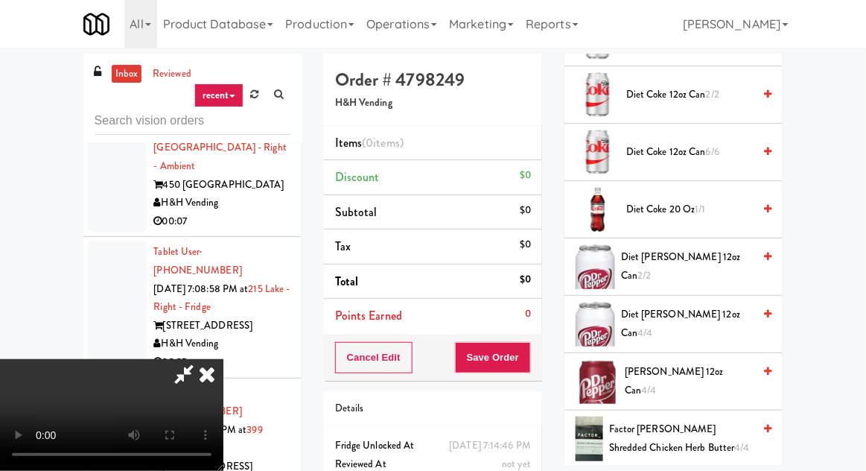
scroll to position [1081, 0]
click at [754, 210] on div "Diet Coke 20 oz 1/1" at bounding box center [695, 209] width 151 height 19
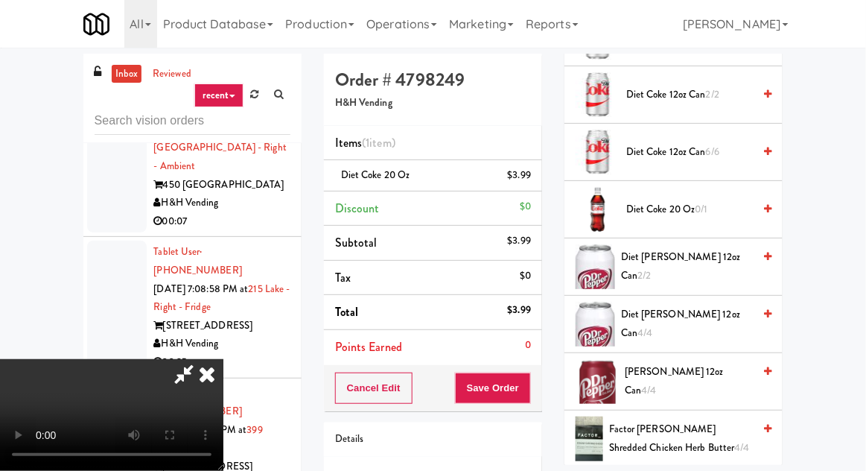
click at [541, 386] on div "Cancel Edit Save Order" at bounding box center [433, 388] width 218 height 46
click at [529, 380] on button "Save Order" at bounding box center [493, 387] width 76 height 31
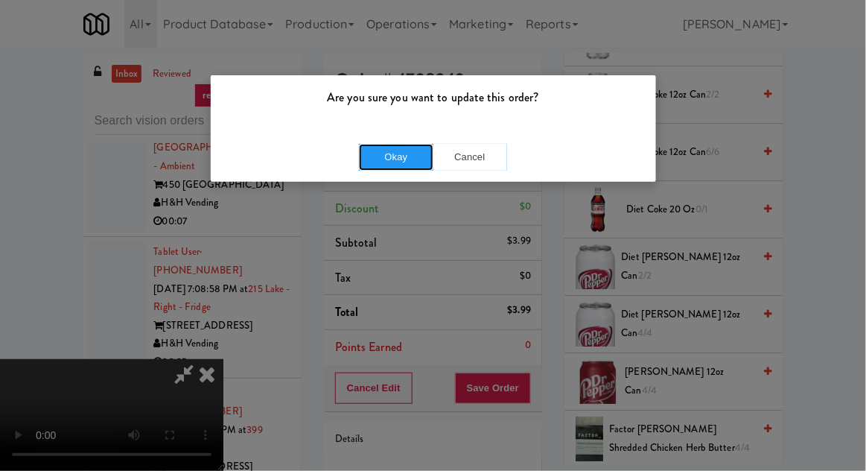
click at [383, 144] on button "Okay" at bounding box center [396, 157] width 74 height 27
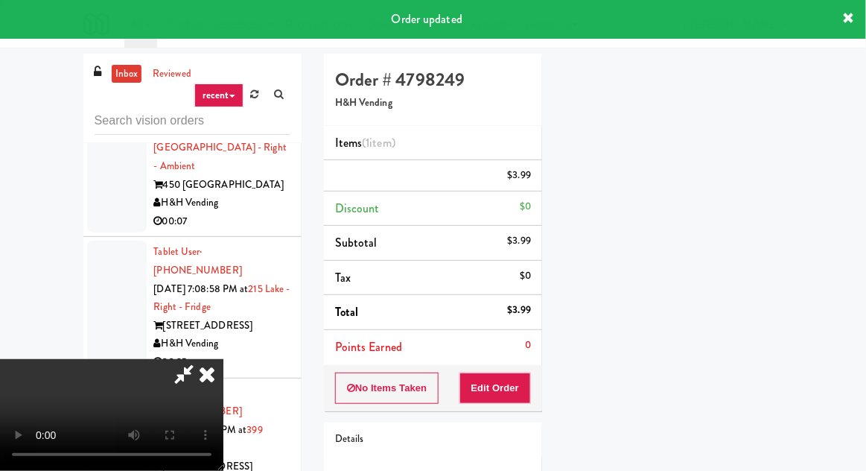
scroll to position [147, 0]
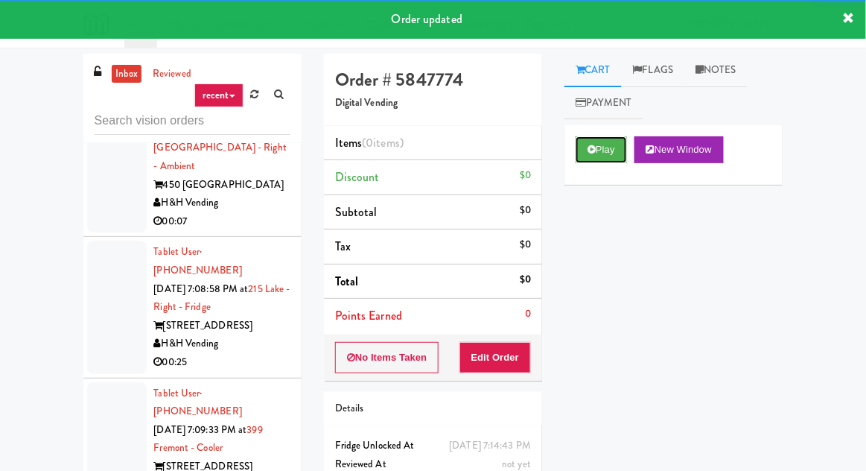
click at [602, 159] on button "Play" at bounding box center [601, 149] width 51 height 27
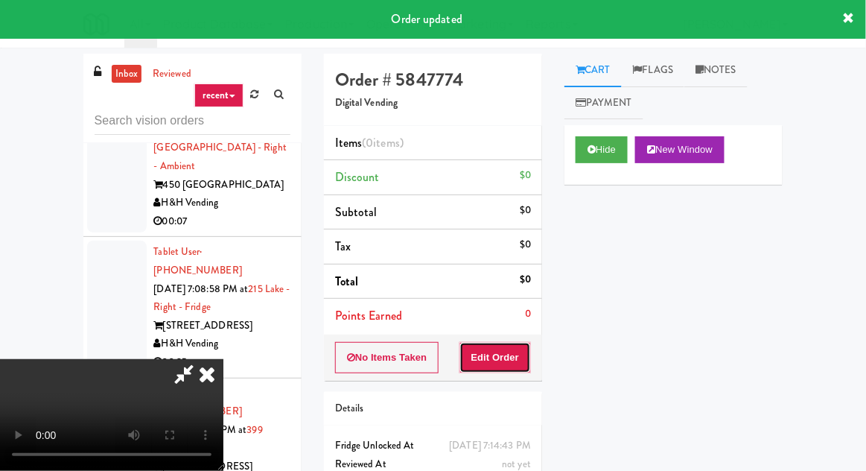
click at [469, 368] on button "Edit Order" at bounding box center [495, 357] width 72 height 31
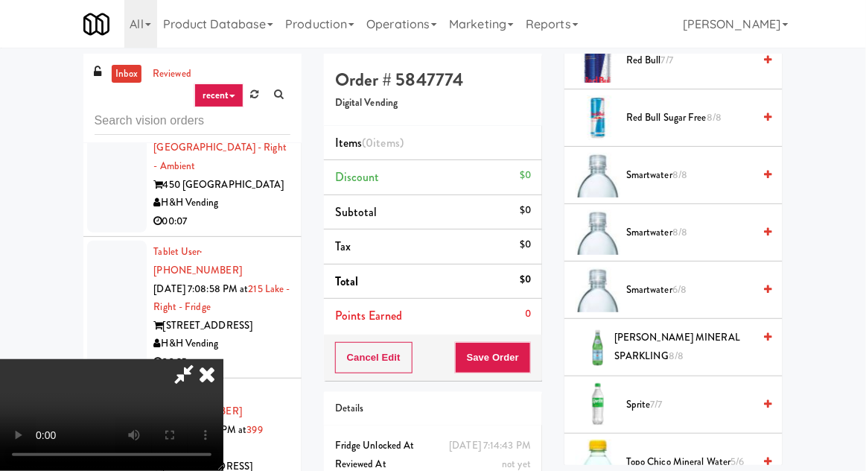
scroll to position [1689, 0]
click at [730, 281] on span "Smartwater 6/8" at bounding box center [689, 290] width 127 height 19
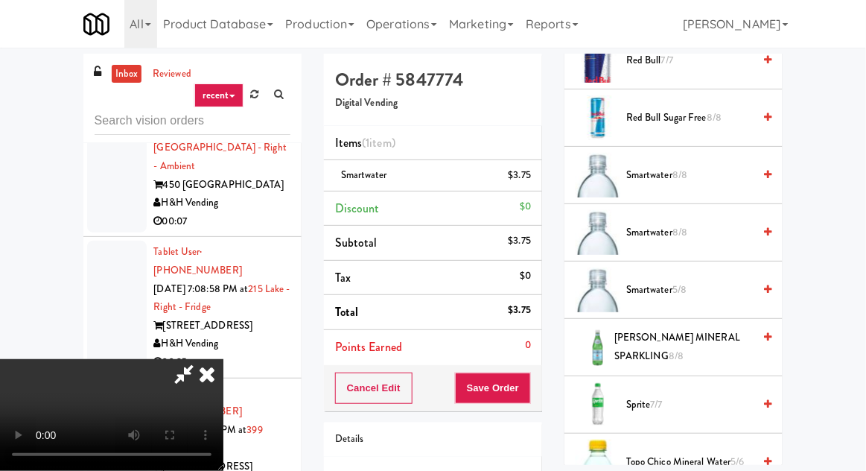
click at [724, 281] on span "Smartwater 5/8" at bounding box center [689, 290] width 127 height 19
click at [530, 383] on button "Save Order" at bounding box center [493, 387] width 76 height 31
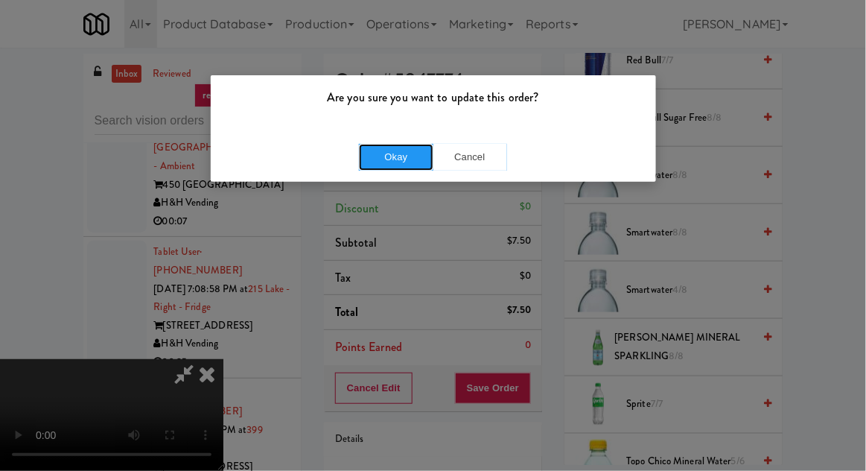
click at [389, 166] on button "Okay" at bounding box center [396, 157] width 74 height 27
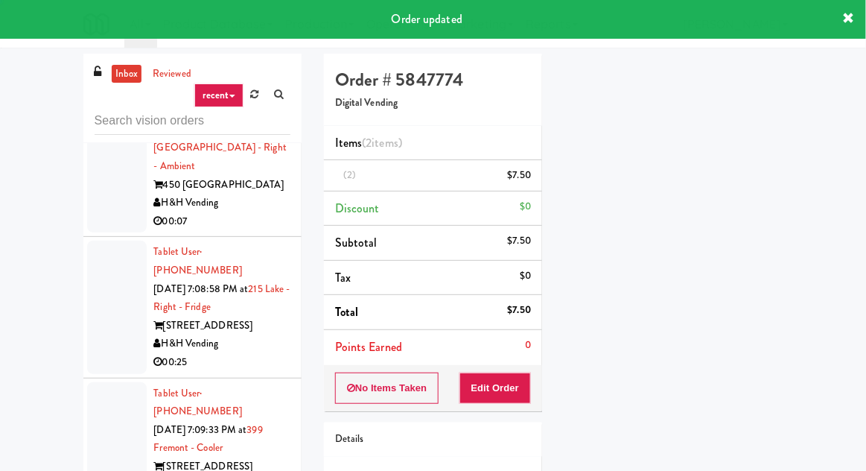
scroll to position [147, 0]
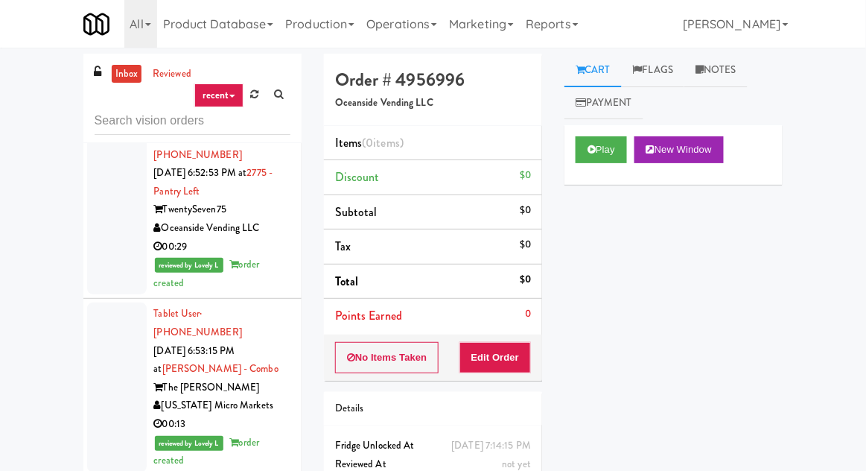
scroll to position [8583, 0]
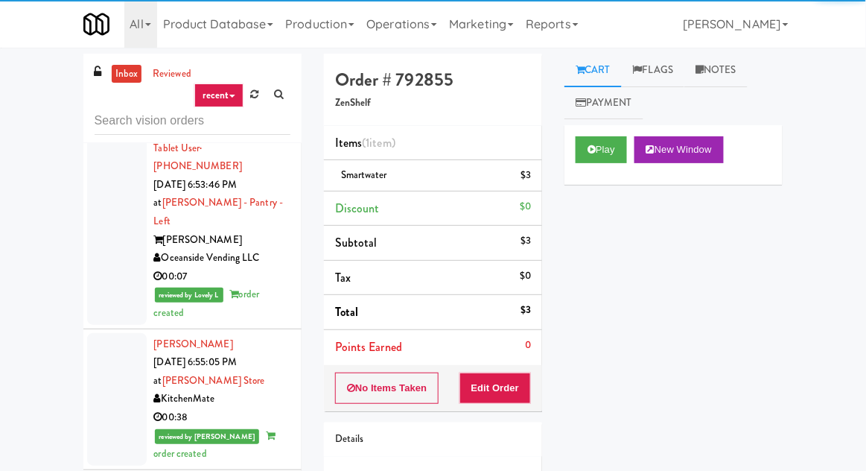
scroll to position [8934, 0]
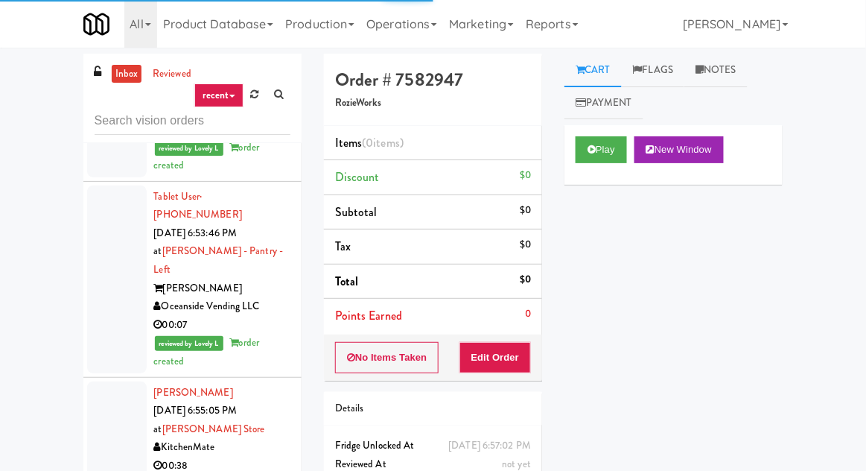
scroll to position [8888, 0]
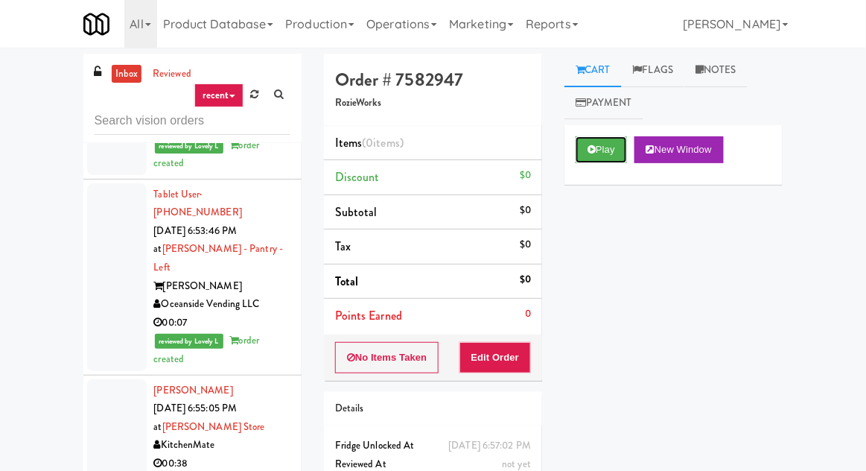
click at [581, 148] on button "Play" at bounding box center [601, 149] width 51 height 27
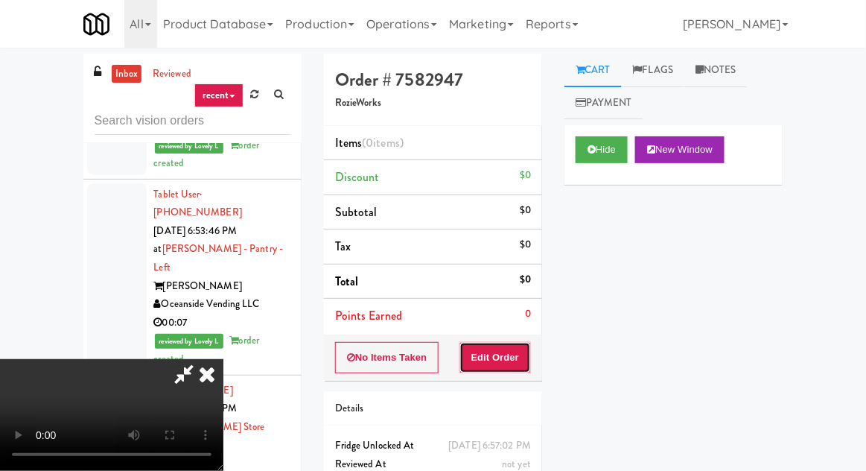
click at [497, 344] on button "Edit Order" at bounding box center [495, 357] width 72 height 31
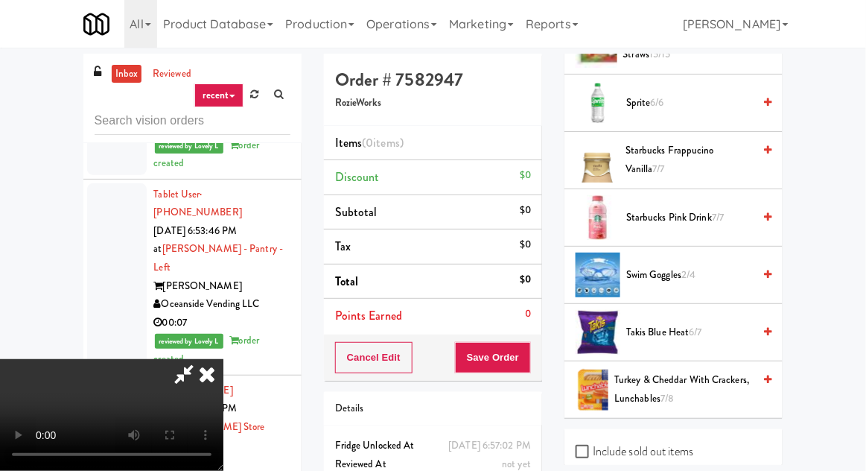
scroll to position [1914, 0]
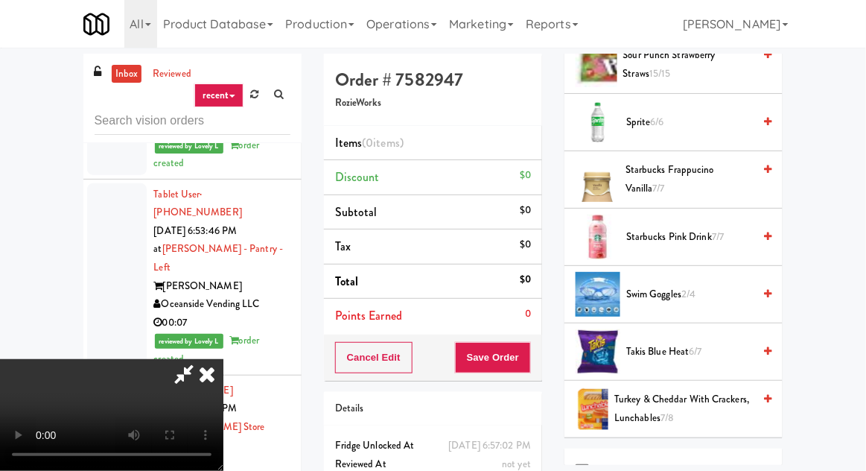
click at [765, 173] on link at bounding box center [767, 179] width 7 height 36
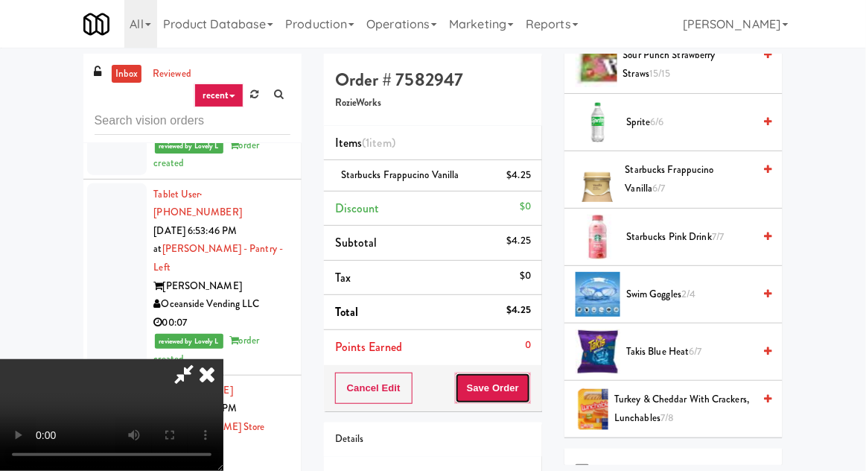
click at [529, 394] on button "Save Order" at bounding box center [493, 387] width 76 height 31
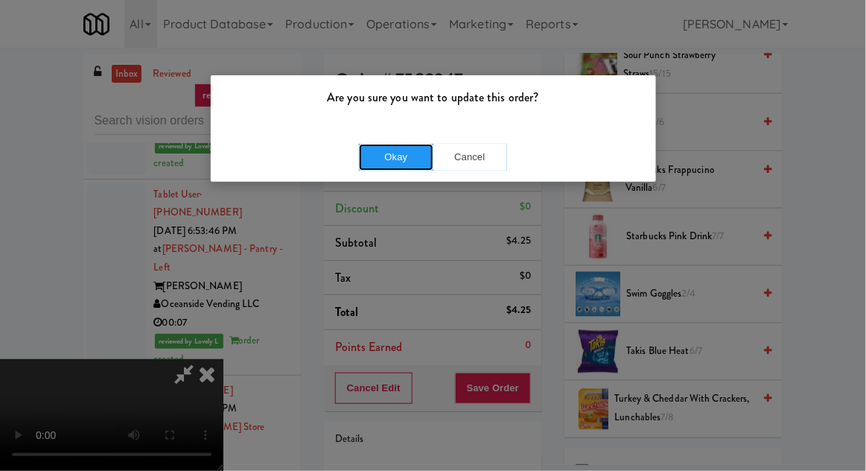
click at [382, 156] on button "Okay" at bounding box center [396, 157] width 74 height 27
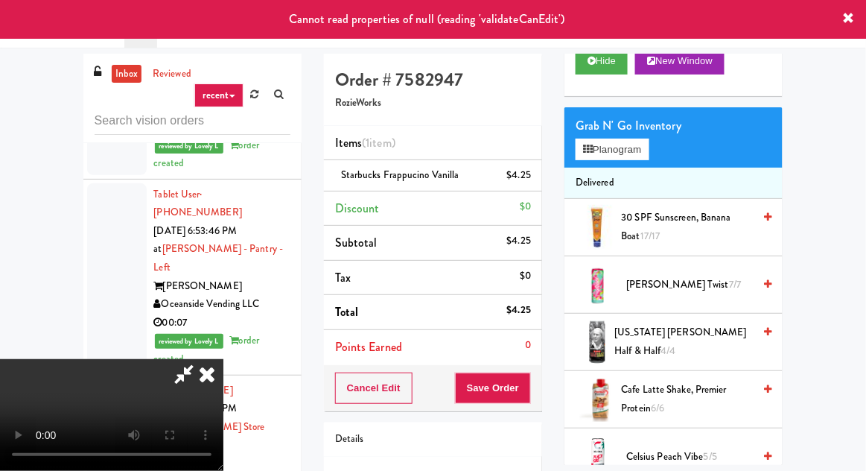
scroll to position [0, 0]
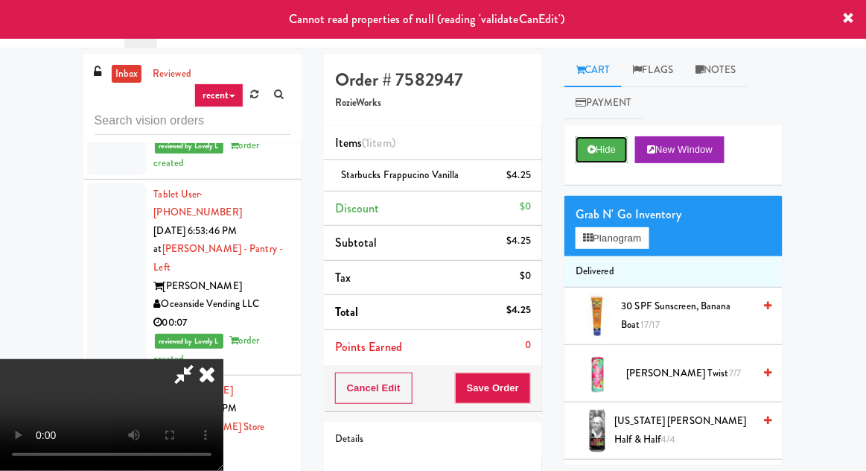
click at [577, 159] on button "Hide" at bounding box center [602, 149] width 52 height 27
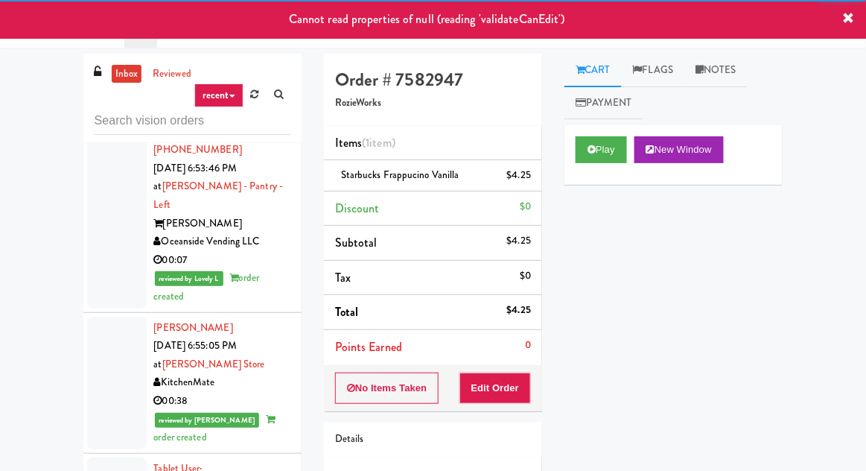
scroll to position [8972, 0]
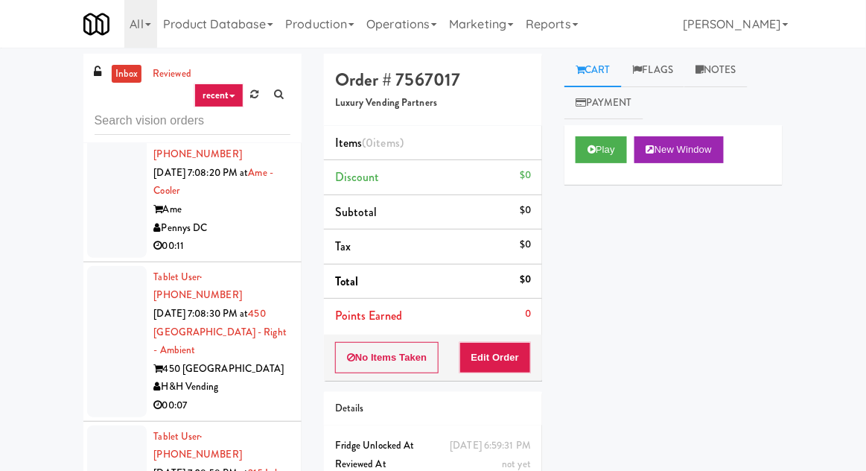
scroll to position [16902, 0]
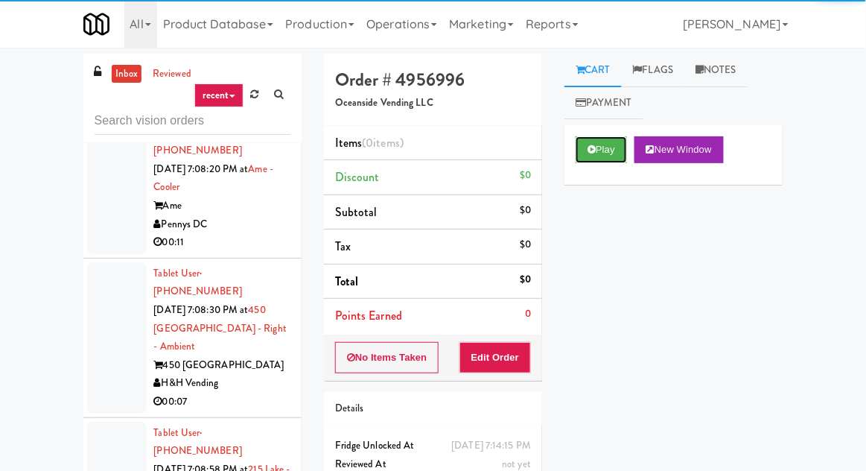
click at [581, 158] on button "Play" at bounding box center [601, 149] width 51 height 27
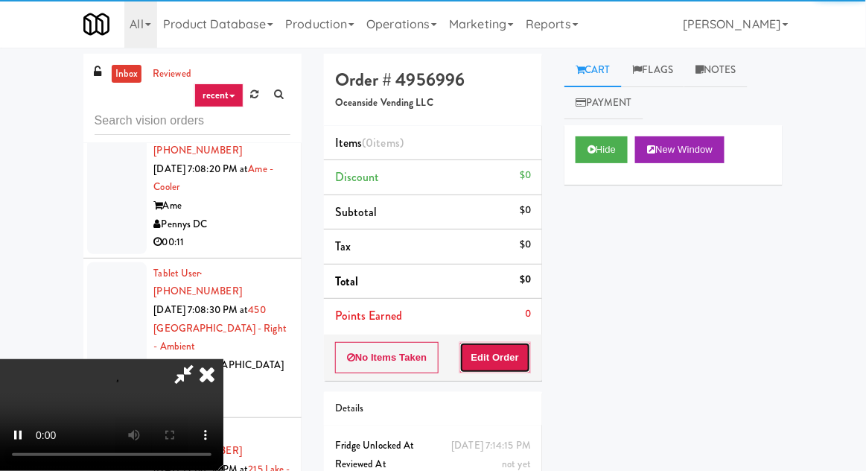
click at [497, 369] on button "Edit Order" at bounding box center [495, 357] width 72 height 31
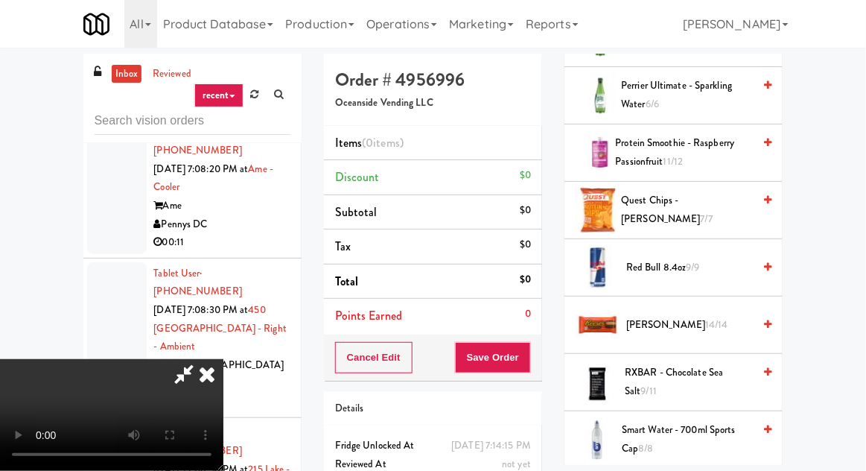
scroll to position [1590, 0]
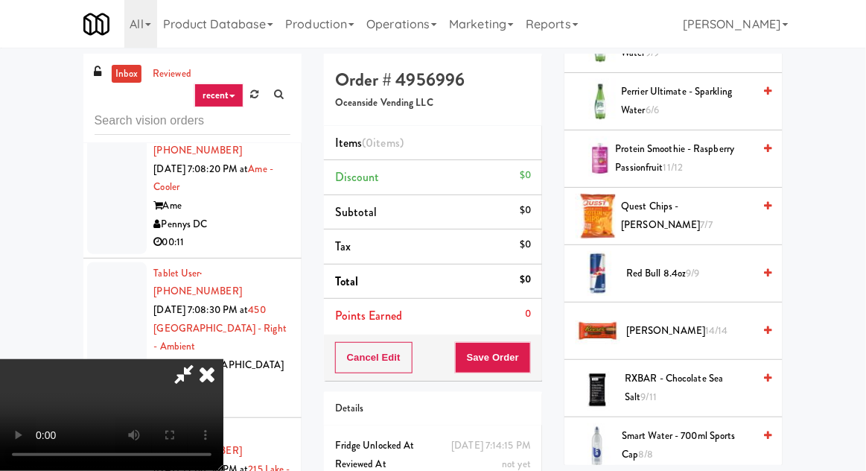
click at [752, 214] on span "Quest Chips - Nacho Cheese 7/7" at bounding box center [688, 215] width 132 height 36
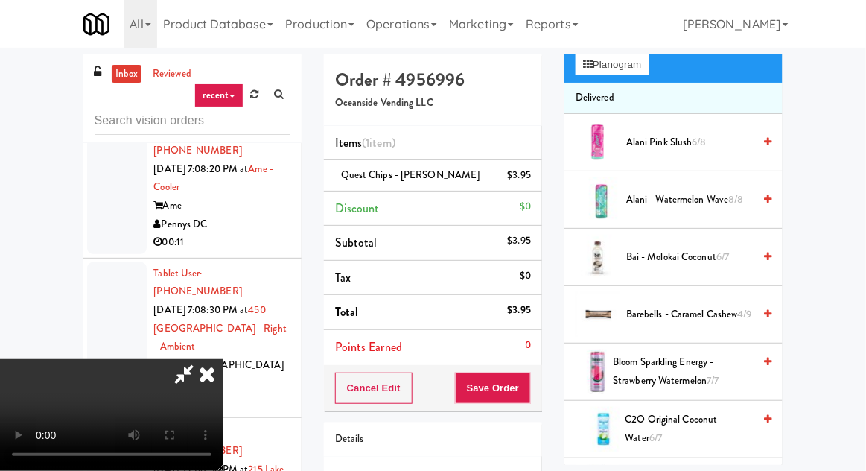
scroll to position [0, 0]
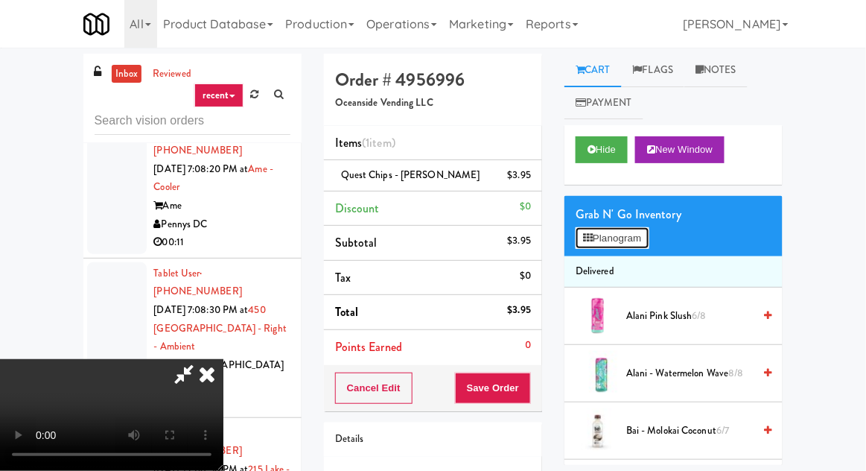
click at [605, 244] on button "Planogram" at bounding box center [612, 238] width 73 height 22
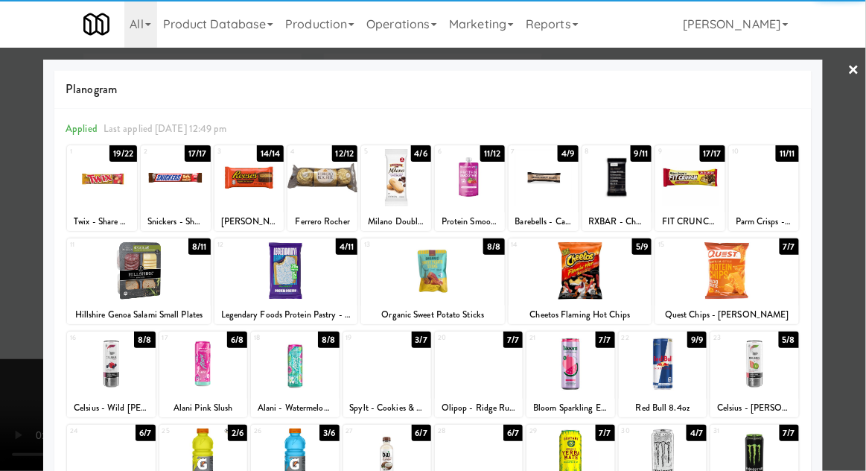
click at [536, 188] on div at bounding box center [544, 177] width 70 height 57
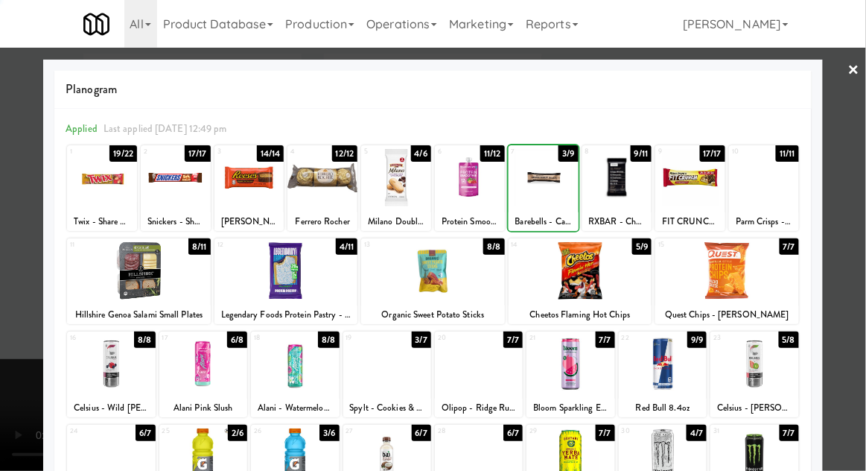
click at [860, 155] on div at bounding box center [433, 235] width 866 height 471
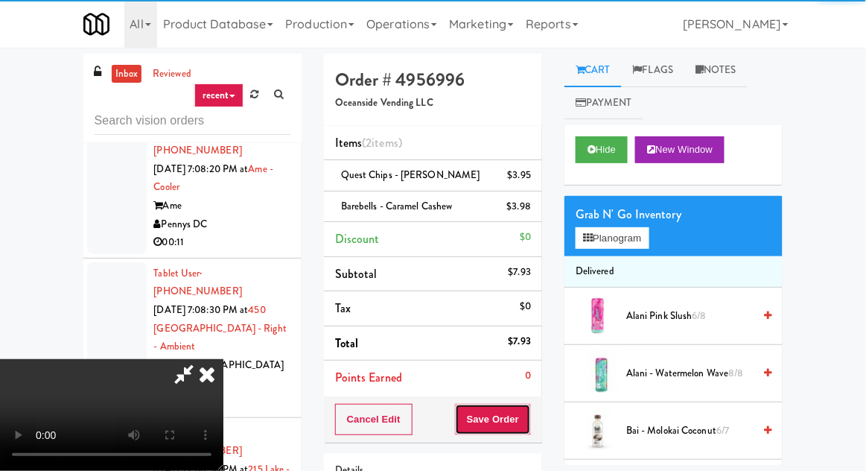
click at [528, 409] on button "Save Order" at bounding box center [493, 419] width 76 height 31
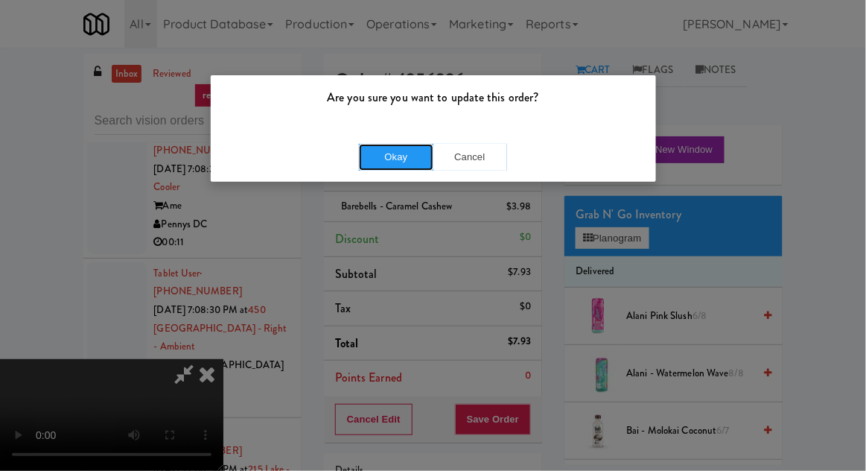
click at [380, 157] on button "Okay" at bounding box center [396, 157] width 74 height 27
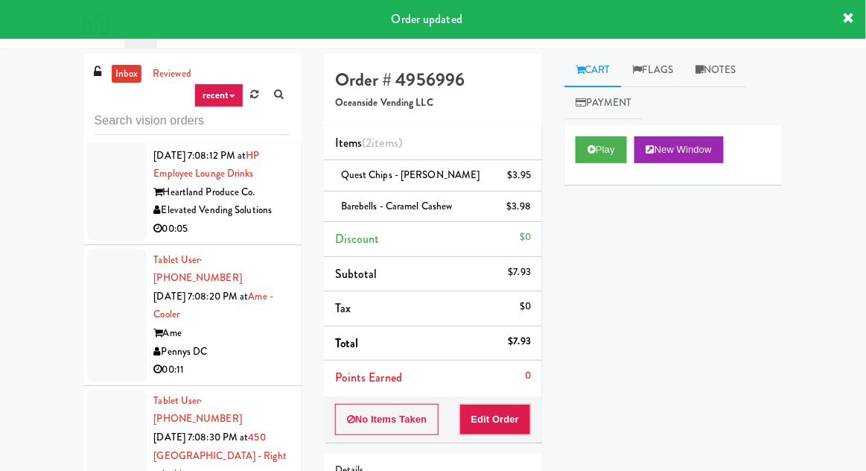
scroll to position [16772, 0]
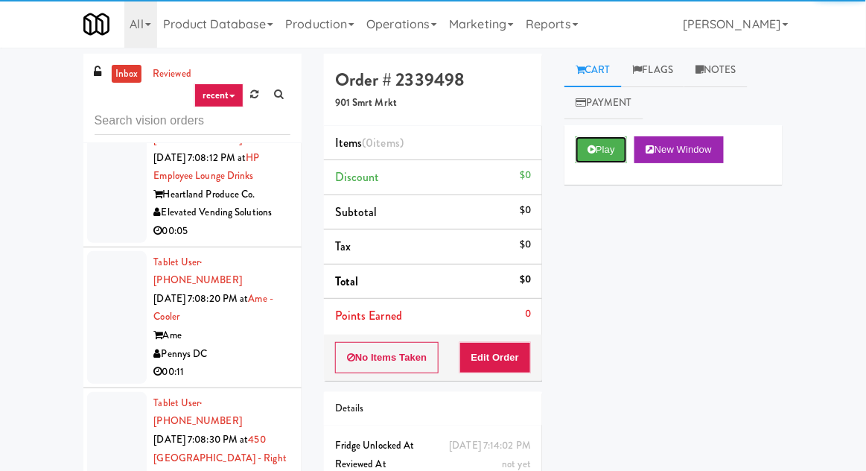
click at [602, 150] on button "Play" at bounding box center [601, 149] width 51 height 27
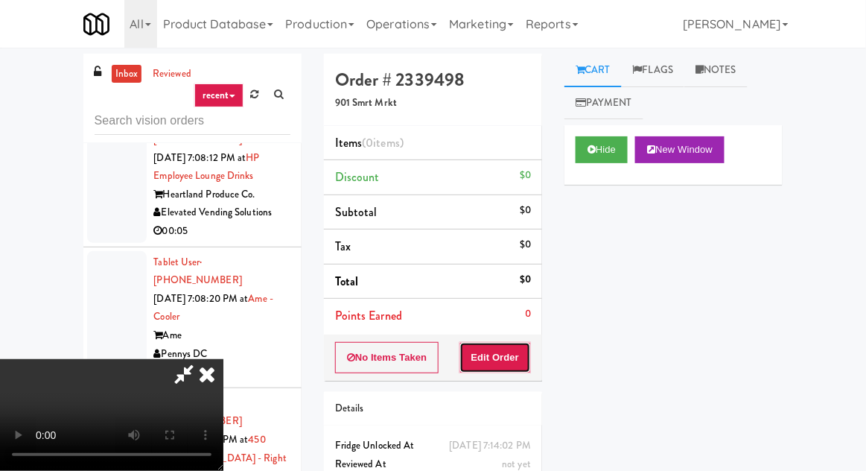
click at [520, 354] on button "Edit Order" at bounding box center [495, 357] width 72 height 31
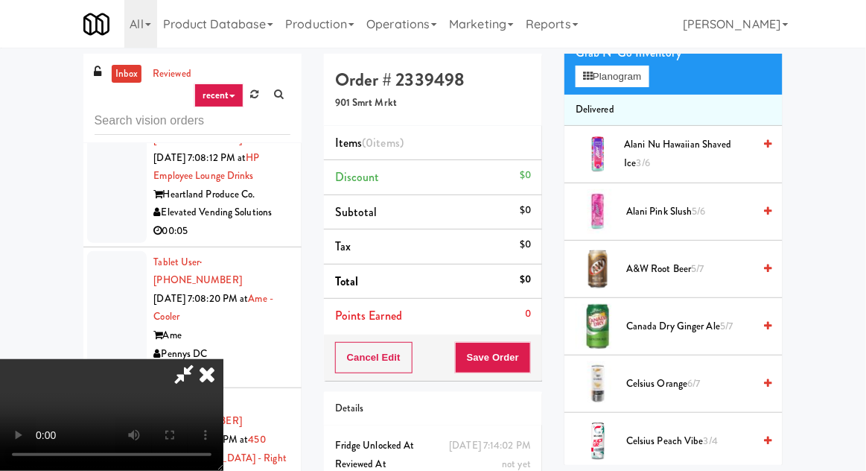
scroll to position [163, 0]
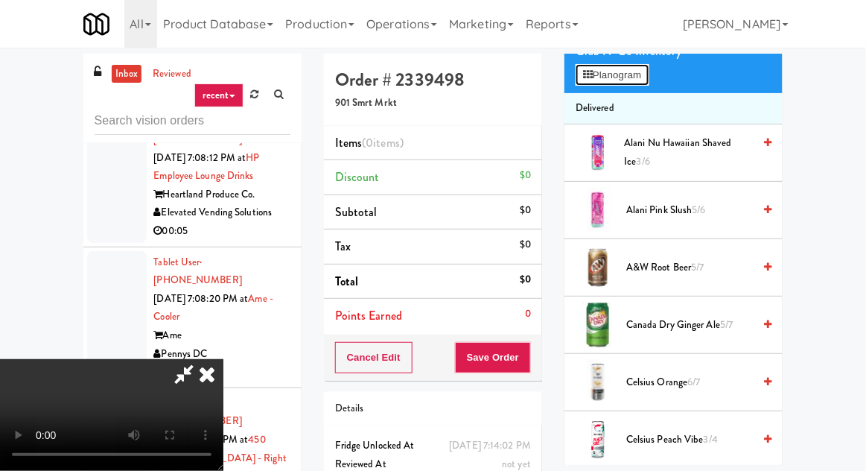
click at [620, 80] on button "Planogram" at bounding box center [612, 75] width 73 height 22
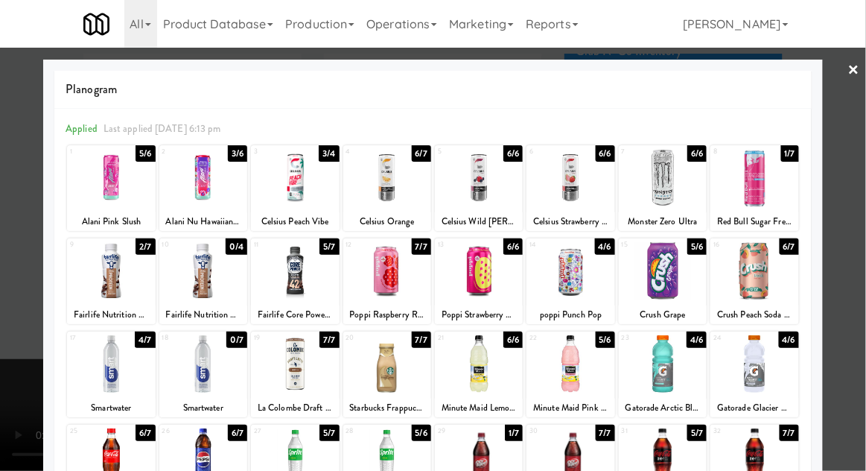
click at [191, 185] on div at bounding box center [203, 177] width 88 height 57
click at [17, 243] on div at bounding box center [433, 235] width 866 height 471
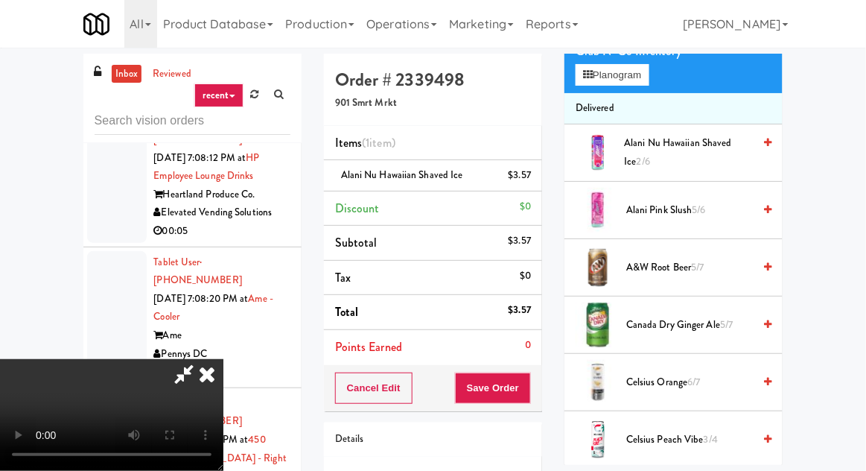
click at [545, 391] on div "Order # 2339498 901 Smrt Mrkt Items (1 item ) Alani Nu Hawaiian Shaved Ice $3.5…" at bounding box center [433, 308] width 241 height 509
click at [620, 85] on button "Planogram" at bounding box center [612, 75] width 73 height 22
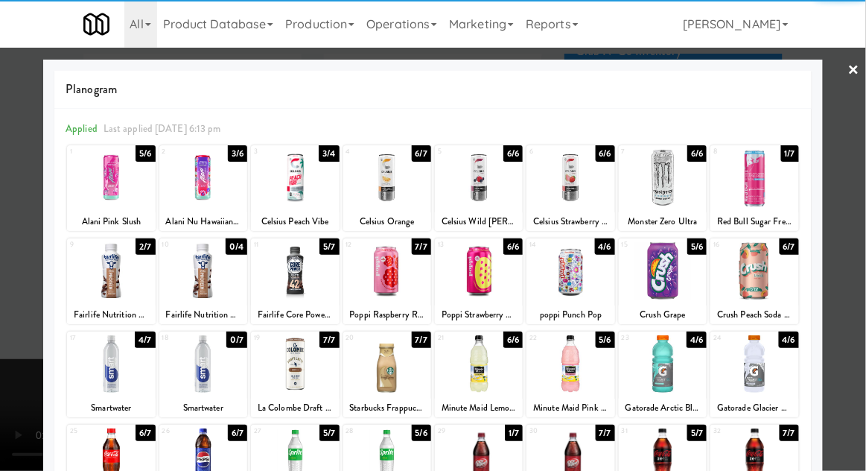
click at [483, 185] on div at bounding box center [479, 177] width 88 height 57
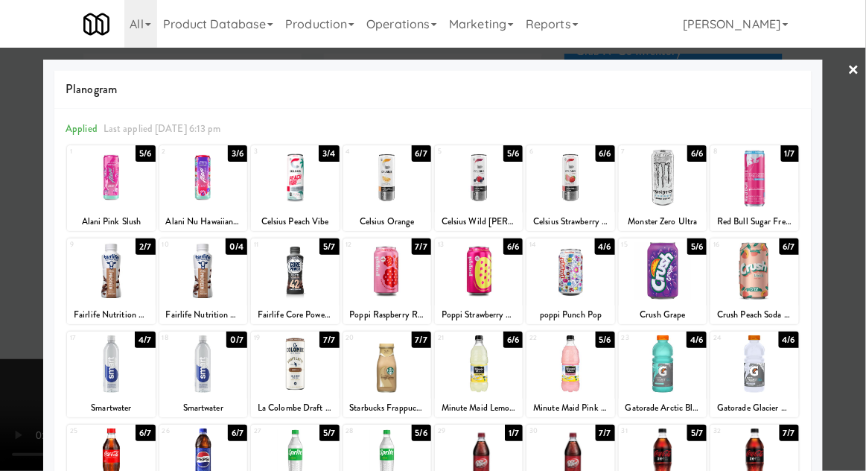
click at [853, 155] on div at bounding box center [433, 235] width 866 height 471
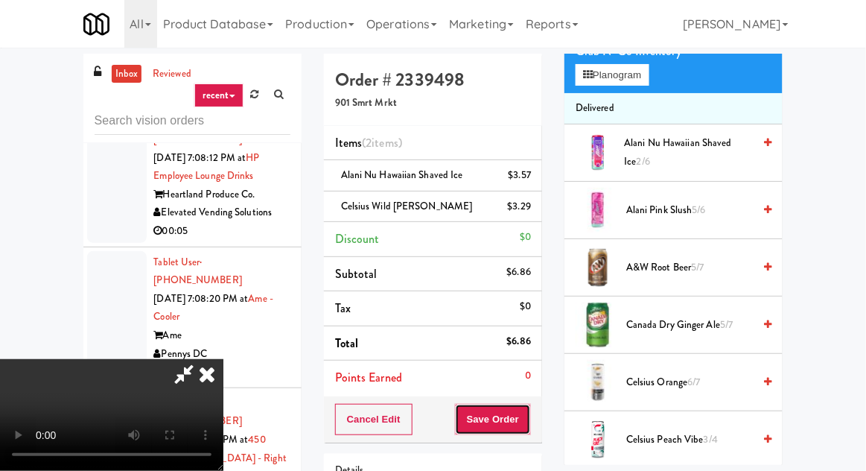
click at [528, 426] on button "Save Order" at bounding box center [493, 419] width 76 height 31
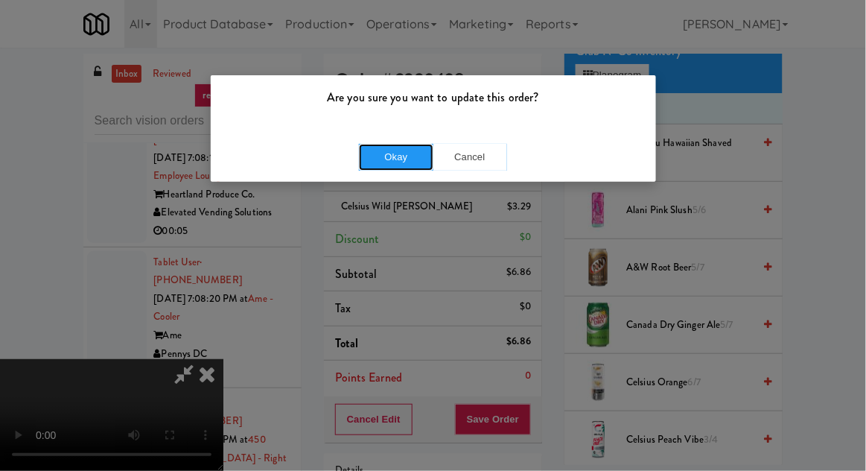
click at [398, 160] on button "Okay" at bounding box center [396, 157] width 74 height 27
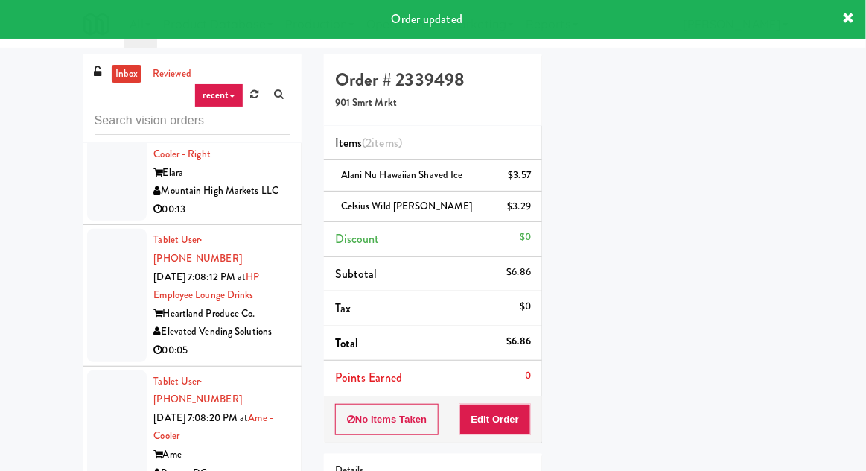
scroll to position [16649, 0]
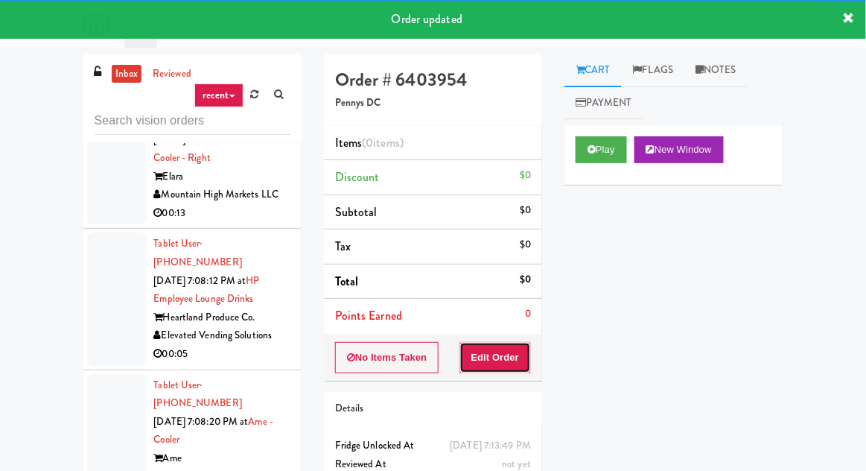
click at [509, 352] on button "Edit Order" at bounding box center [495, 357] width 72 height 31
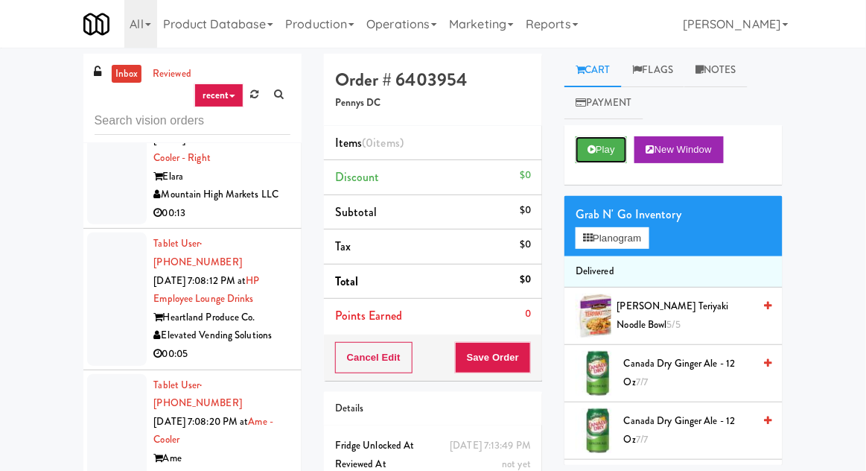
click at [606, 149] on button "Play" at bounding box center [601, 149] width 51 height 27
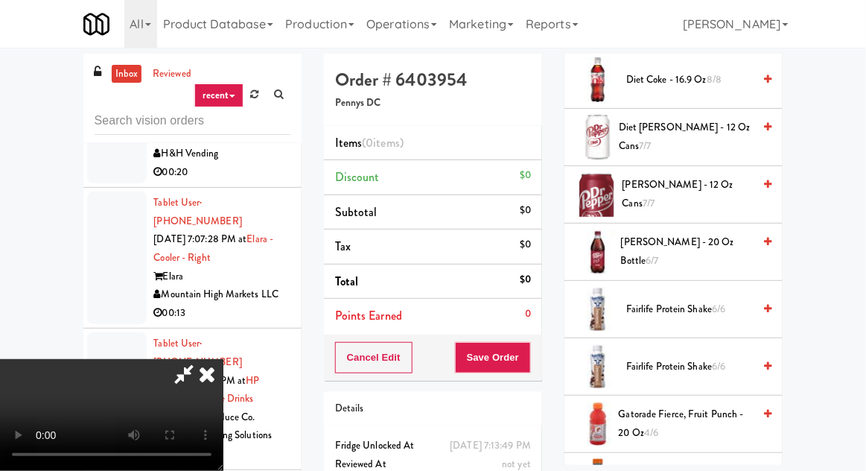
scroll to position [905, 0]
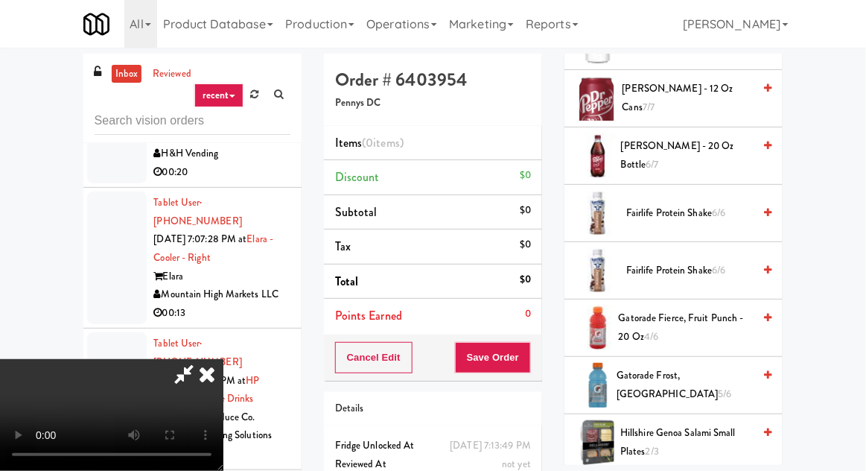
click at [709, 211] on span "Fairlife Protein Shake 6/6" at bounding box center [689, 213] width 127 height 19
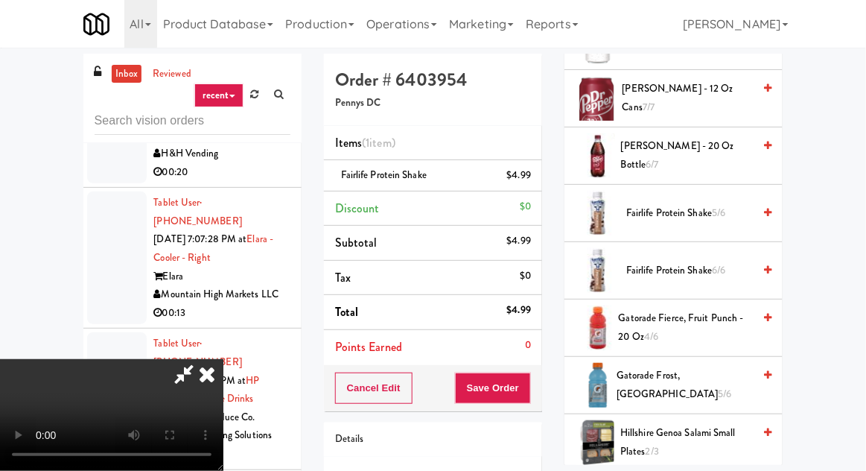
click at [540, 379] on div "Cancel Edit Save Order" at bounding box center [433, 388] width 218 height 46
click at [529, 374] on button "Save Order" at bounding box center [493, 387] width 76 height 31
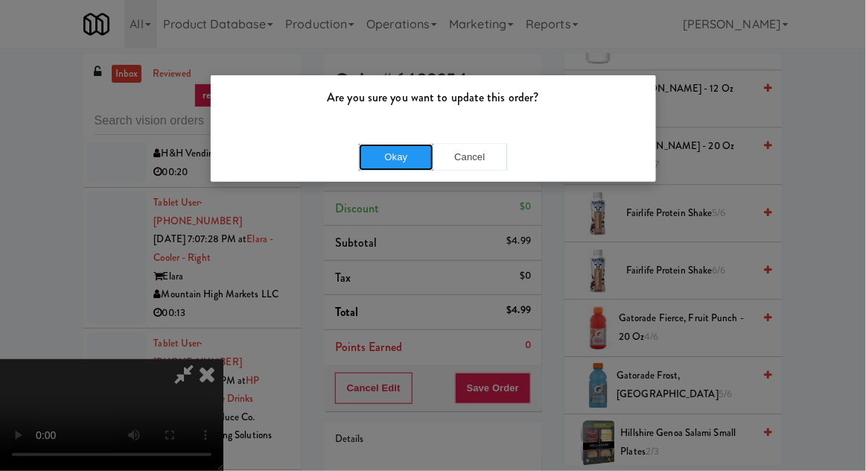
click at [372, 148] on button "Okay" at bounding box center [396, 157] width 74 height 27
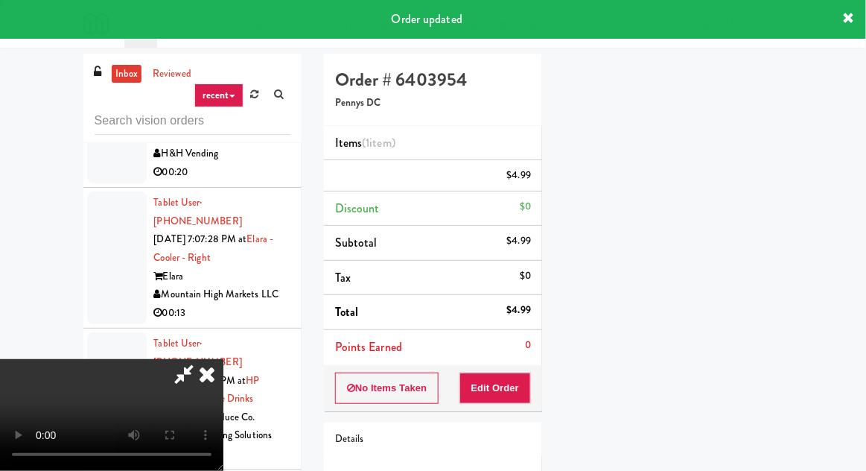
scroll to position [147, 0]
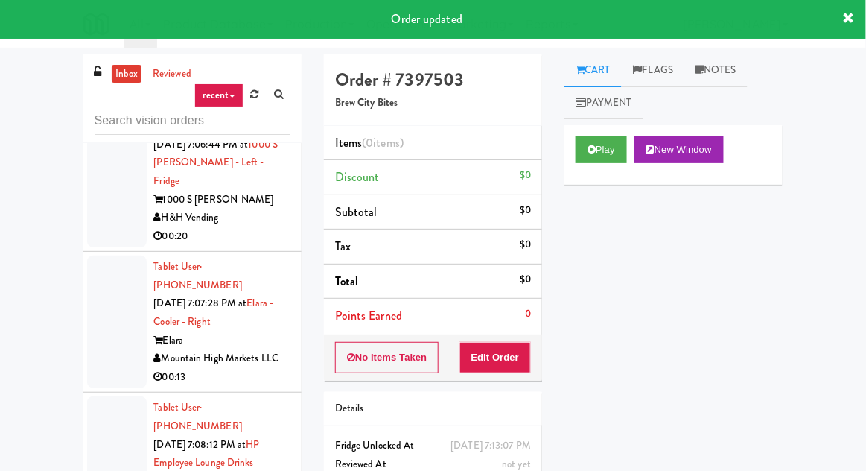
scroll to position [16456, 0]
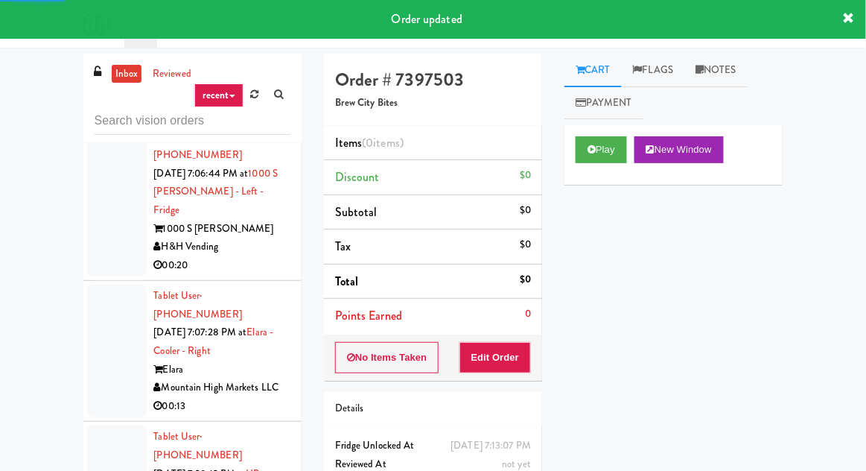
click at [605, 171] on div "Play New Window" at bounding box center [673, 155] width 218 height 60
click at [599, 149] on button "Play" at bounding box center [601, 149] width 51 height 27
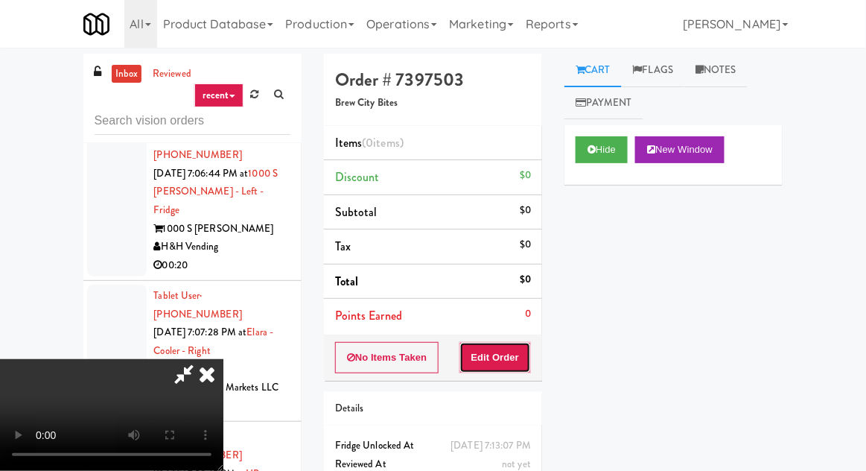
click at [481, 355] on button "Edit Order" at bounding box center [495, 357] width 72 height 31
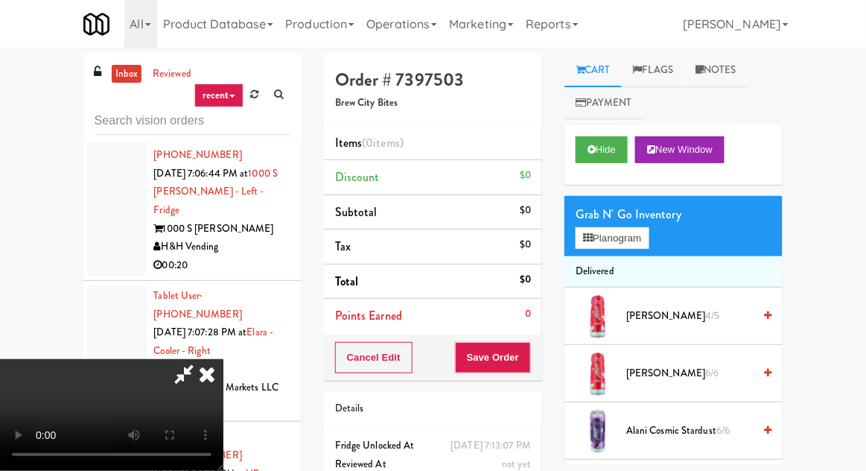
scroll to position [54, 0]
click at [602, 234] on button "Planogram" at bounding box center [612, 238] width 73 height 22
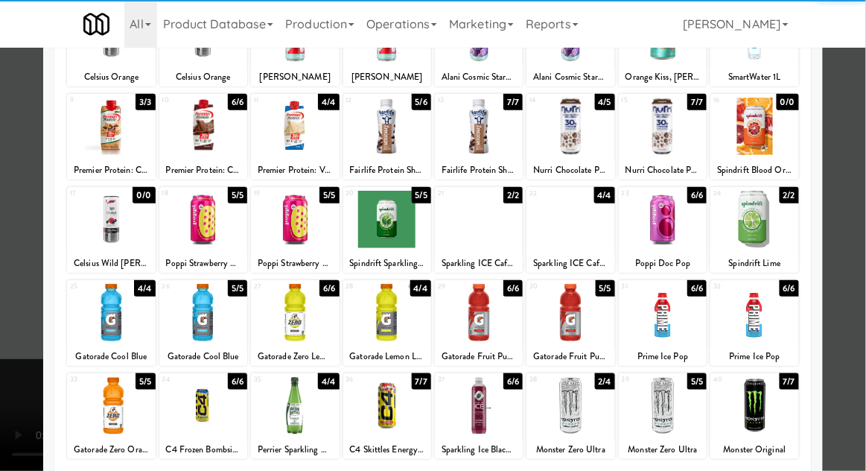
scroll to position [188, 0]
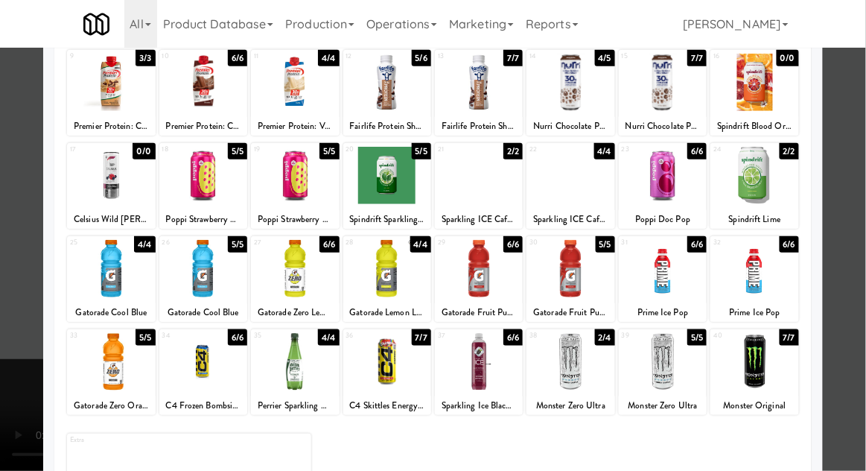
click at [774, 378] on div at bounding box center [754, 361] width 88 height 57
click at [857, 299] on div at bounding box center [433, 235] width 866 height 471
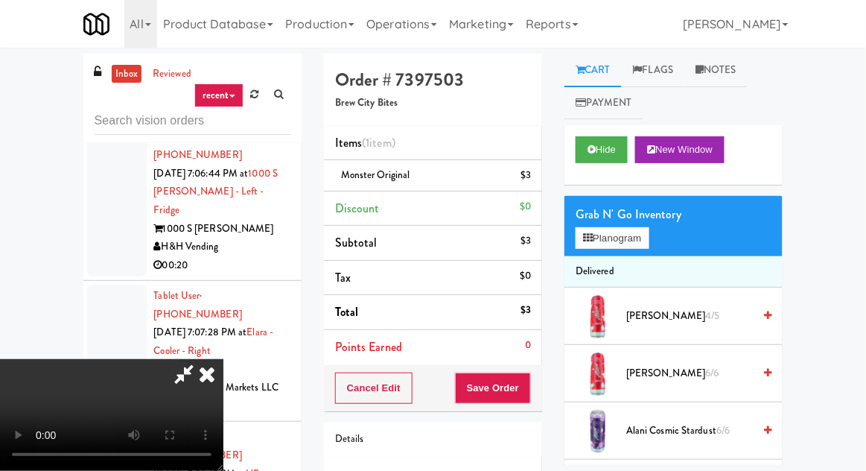
click at [541, 375] on div "Cancel Edit Save Order" at bounding box center [433, 388] width 218 height 46
click at [528, 388] on button "Save Order" at bounding box center [493, 387] width 76 height 31
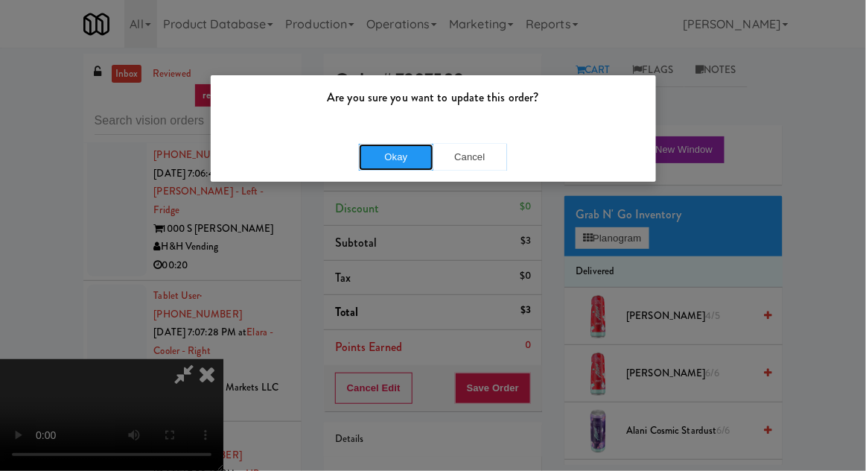
click at [402, 163] on button "Okay" at bounding box center [396, 157] width 74 height 27
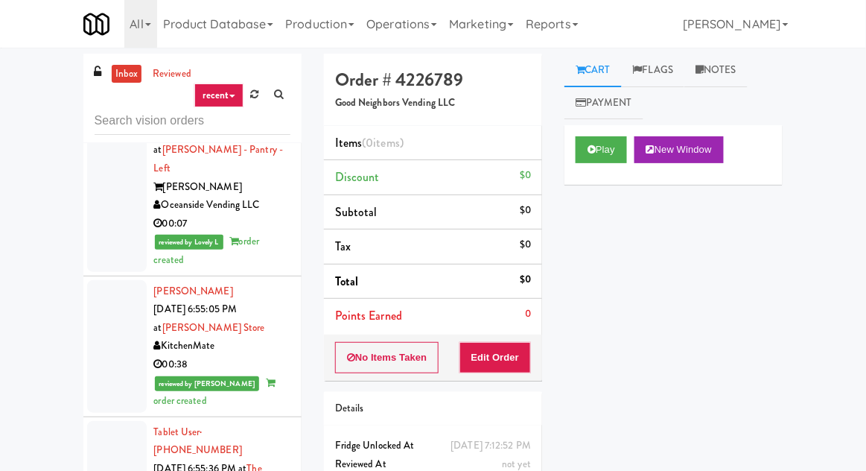
scroll to position [8987, 0]
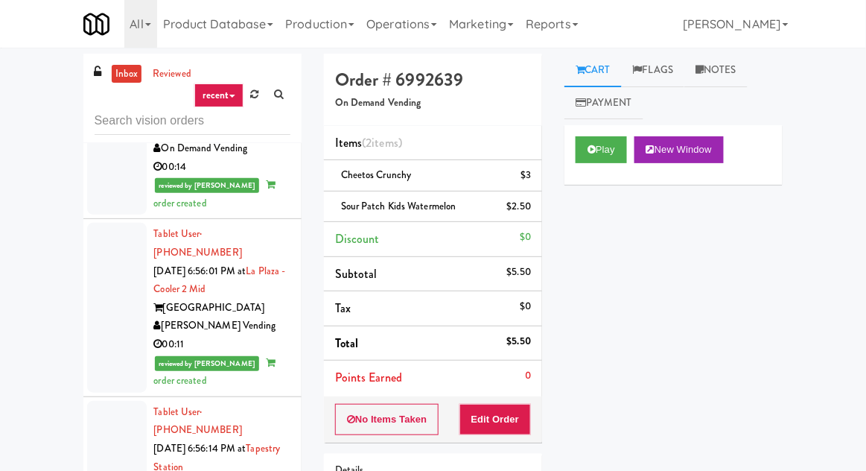
scroll to position [9735, 0]
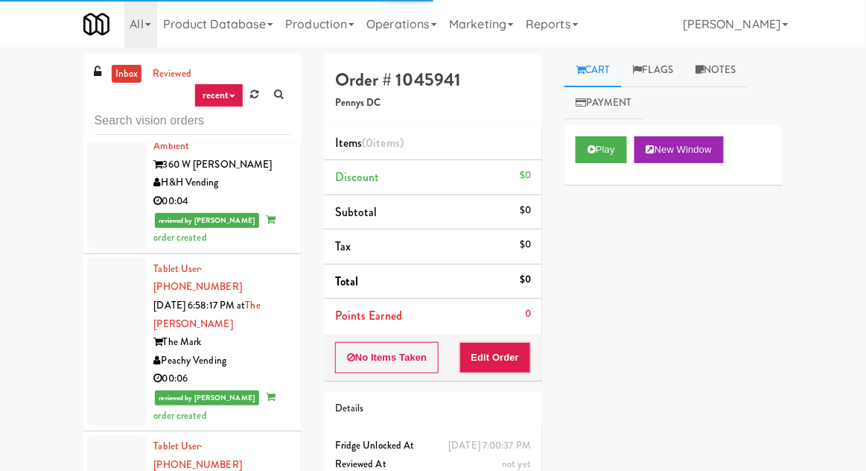
scroll to position [10840, 0]
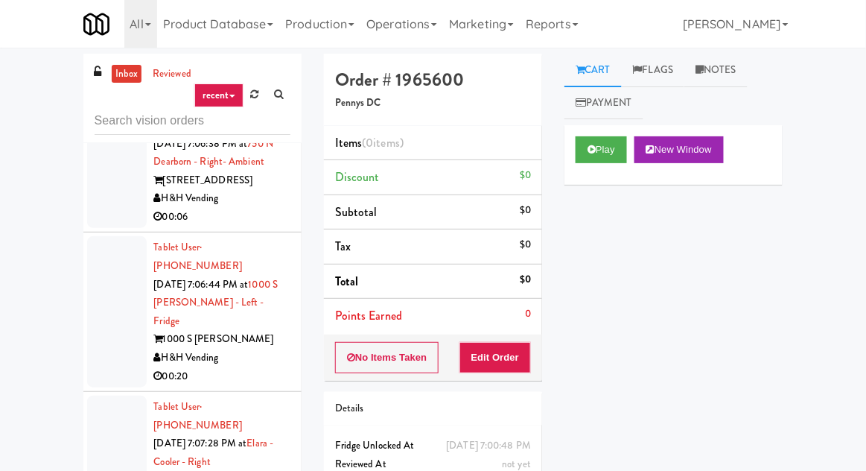
scroll to position [16494, 0]
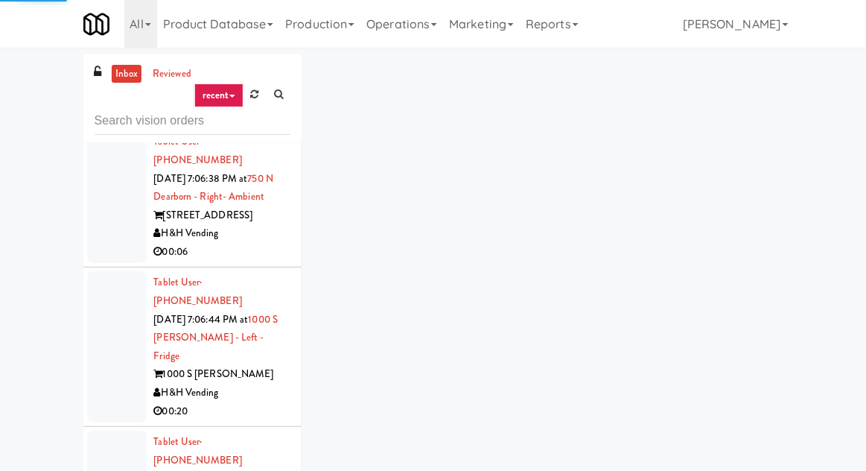
scroll to position [16401, 0]
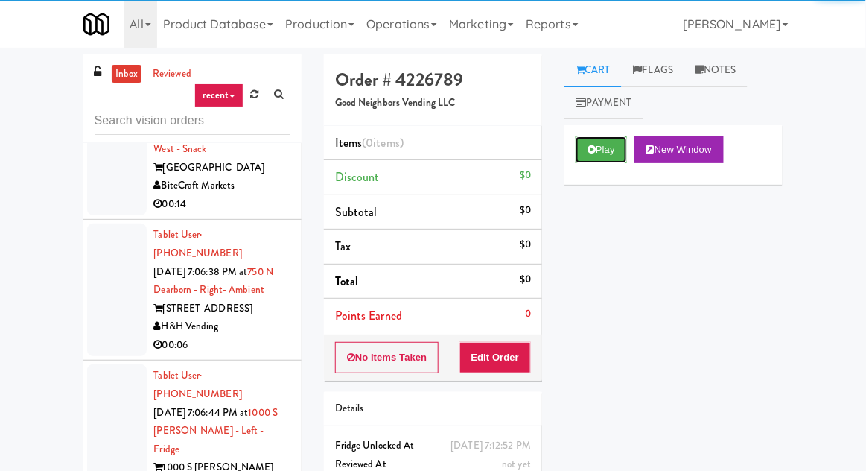
click at [582, 156] on button "Play" at bounding box center [601, 149] width 51 height 27
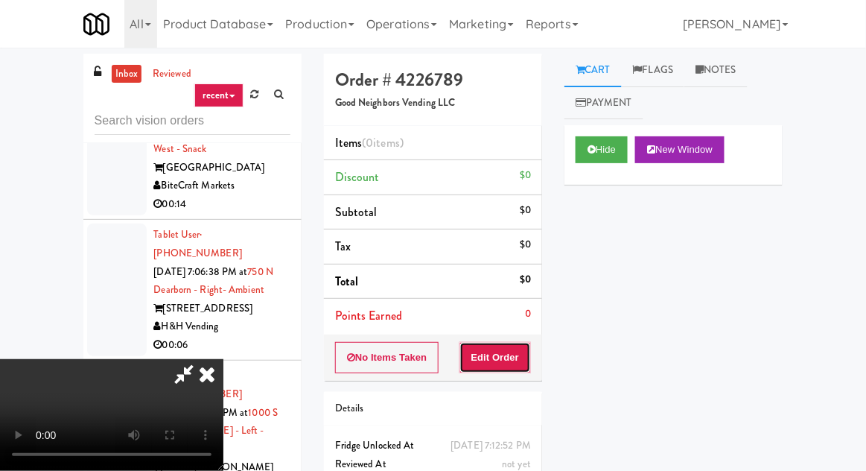
click at [506, 369] on button "Edit Order" at bounding box center [495, 357] width 72 height 31
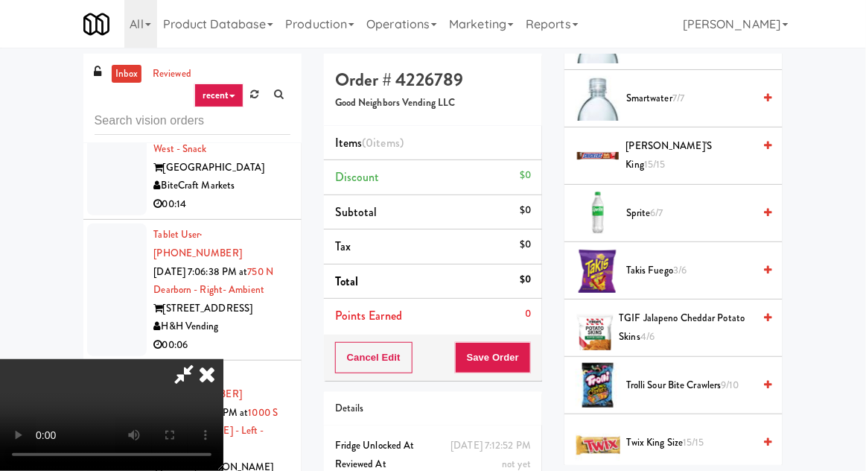
scroll to position [1771, 0]
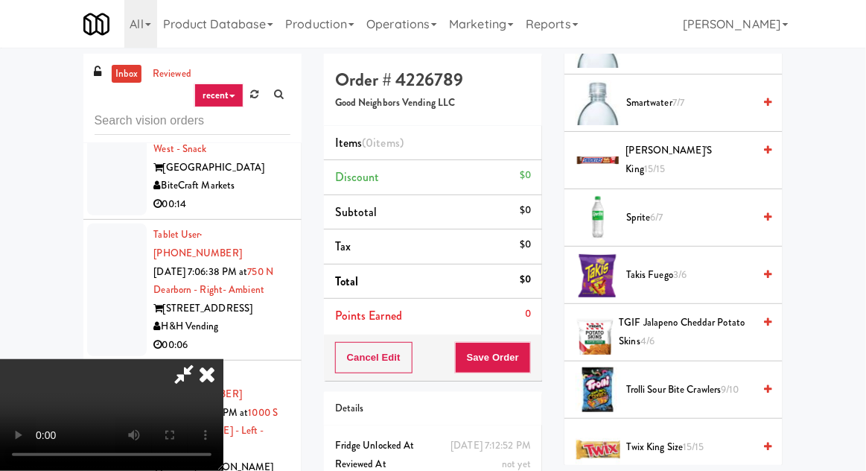
click at [713, 189] on li "Sprite 6/7" at bounding box center [673, 217] width 218 height 57
click at [677, 208] on span "Sprite 6/7" at bounding box center [689, 217] width 127 height 19
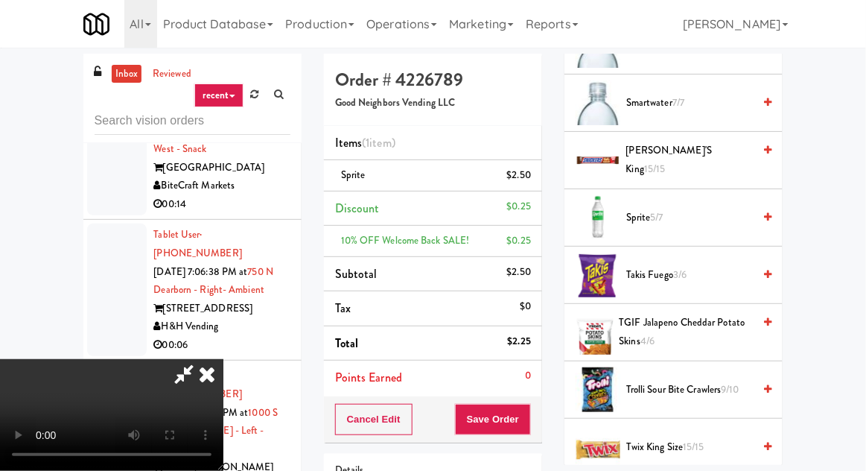
click at [689, 380] on span "Trolli Sour Bite Crawlers 9/10" at bounding box center [689, 389] width 127 height 19
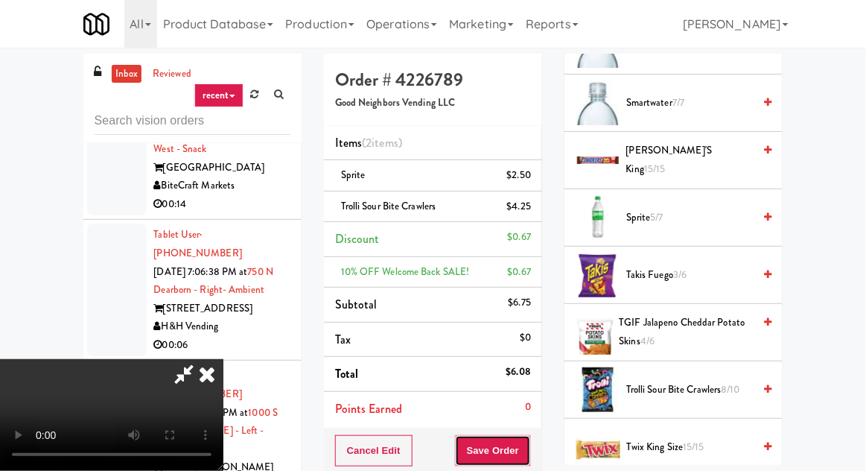
click at [530, 448] on button "Save Order" at bounding box center [493, 450] width 76 height 31
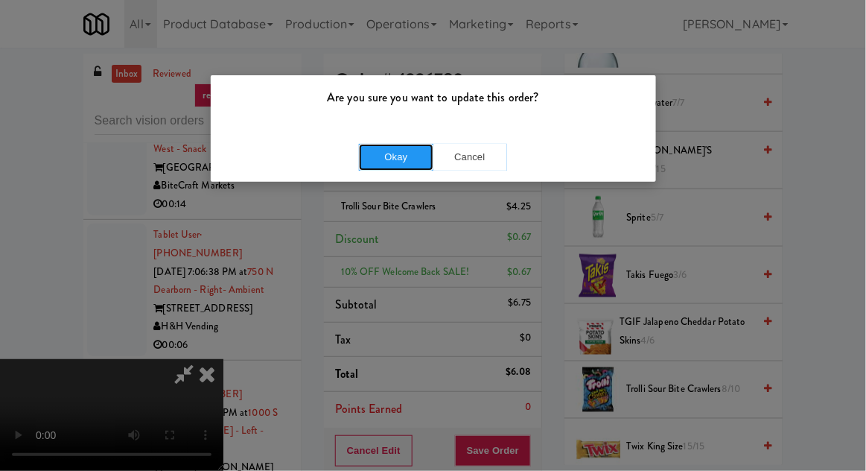
click at [401, 168] on button "Okay" at bounding box center [396, 157] width 74 height 27
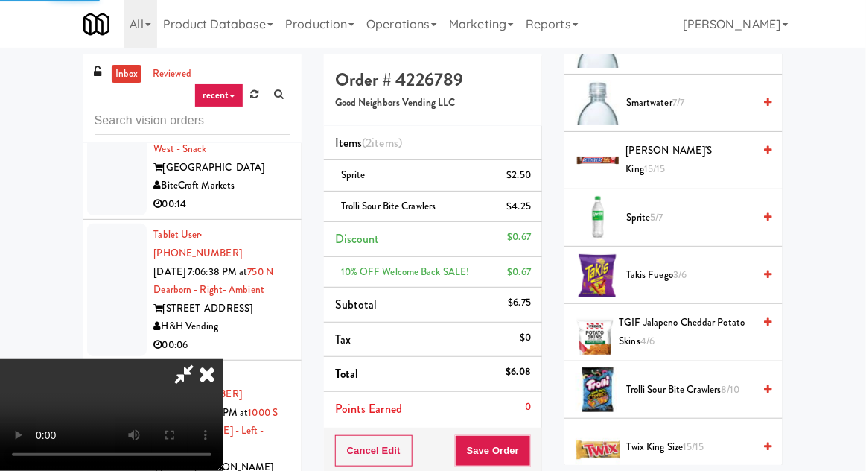
scroll to position [147, 0]
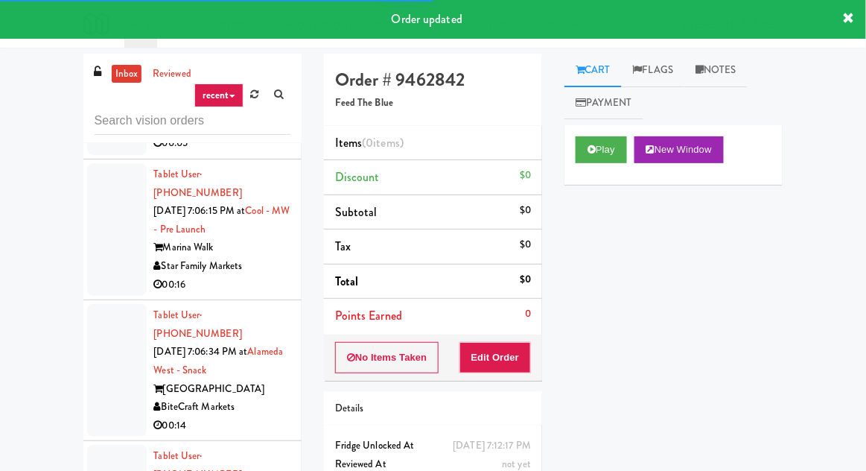
scroll to position [16179, 0]
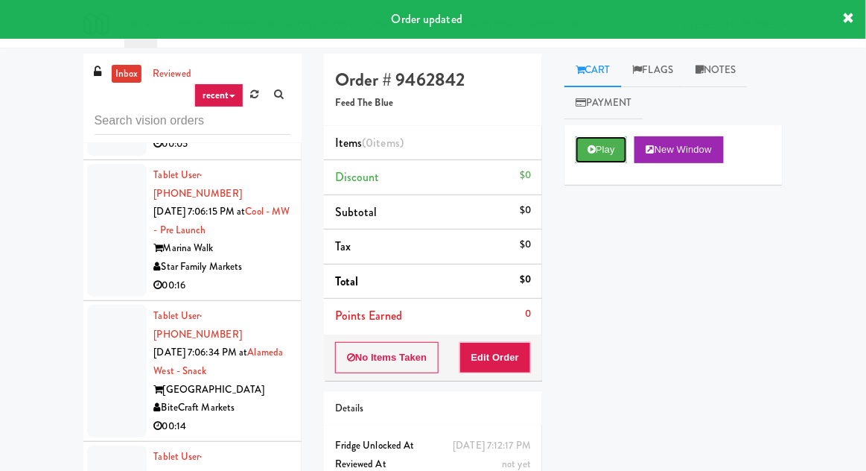
click at [609, 162] on button "Play" at bounding box center [601, 149] width 51 height 27
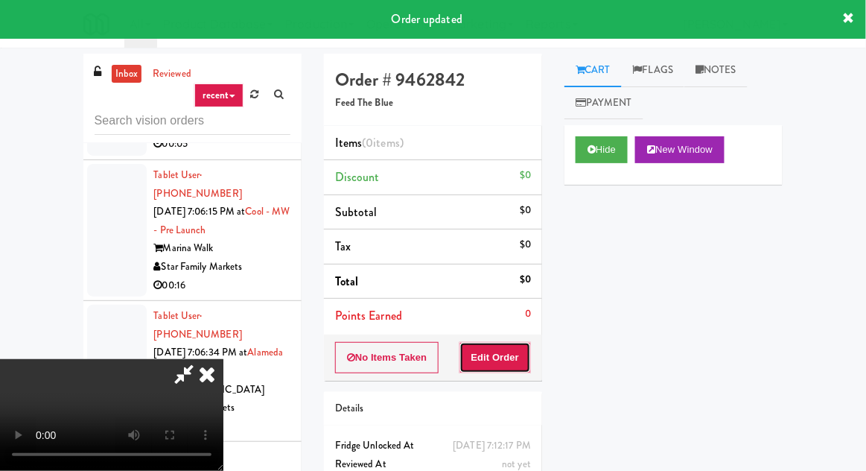
click at [506, 368] on button "Edit Order" at bounding box center [495, 357] width 72 height 31
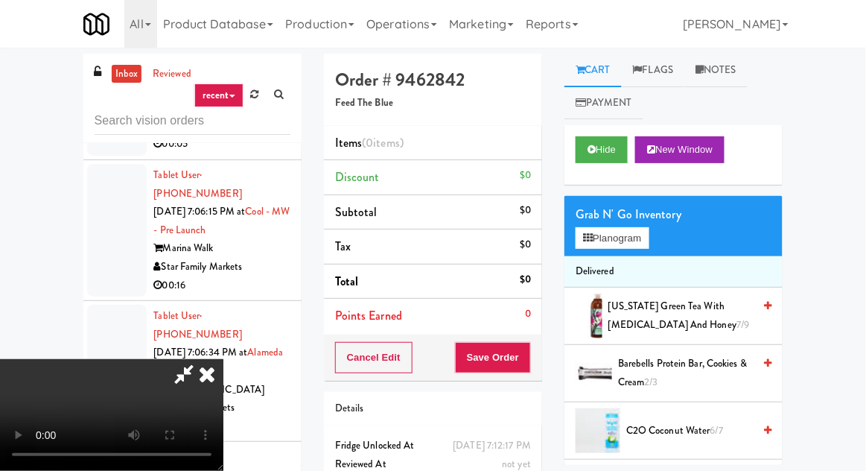
scroll to position [0, 0]
click at [611, 237] on button "Planogram" at bounding box center [612, 238] width 73 height 22
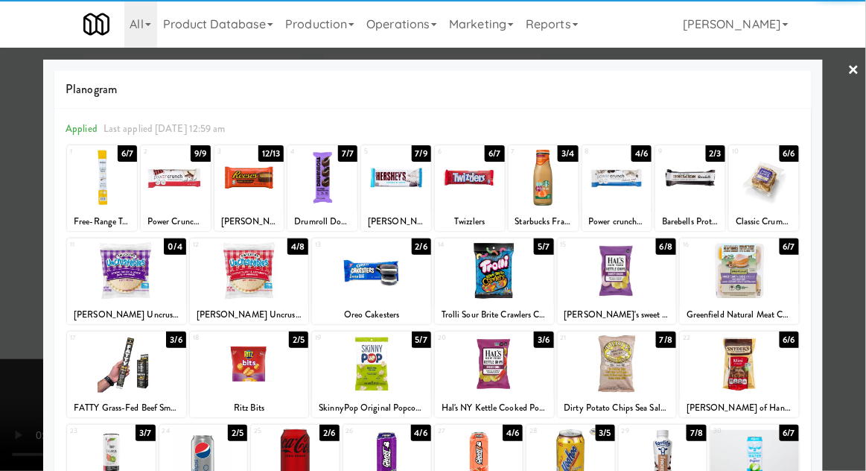
click at [636, 285] on div at bounding box center [617, 270] width 119 height 57
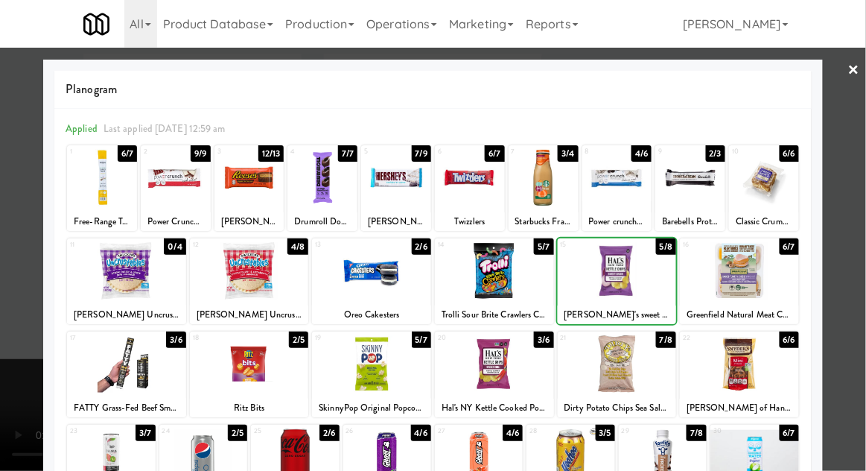
click at [39, 306] on div at bounding box center [433, 235] width 866 height 471
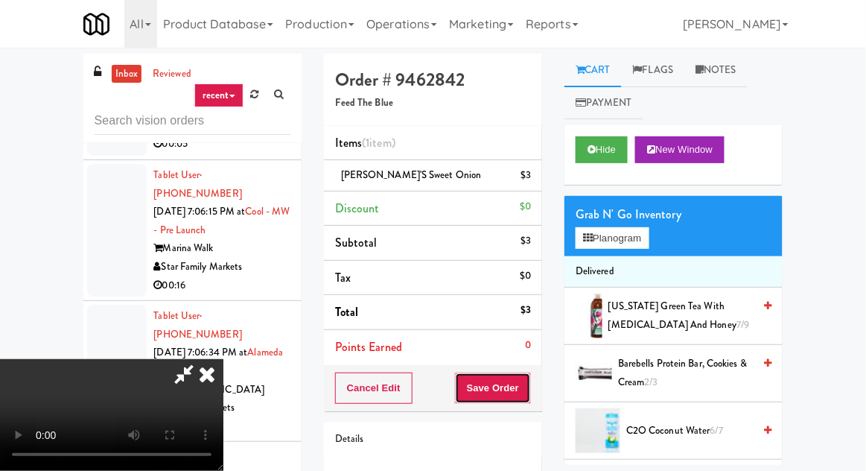
click at [528, 380] on button "Save Order" at bounding box center [493, 387] width 76 height 31
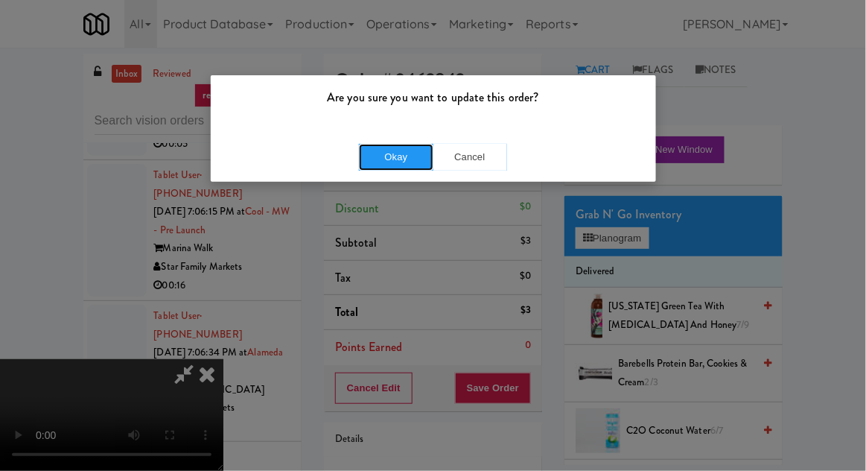
click at [411, 169] on button "Okay" at bounding box center [396, 157] width 74 height 27
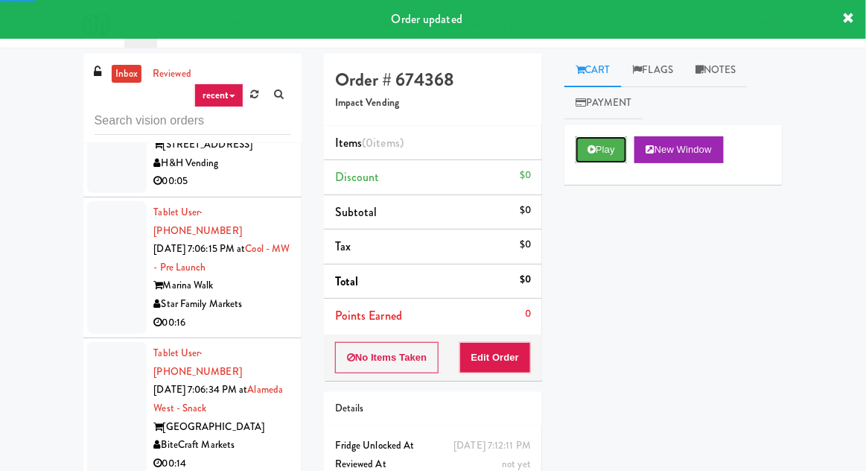
click at [605, 150] on button "Play" at bounding box center [601, 149] width 51 height 27
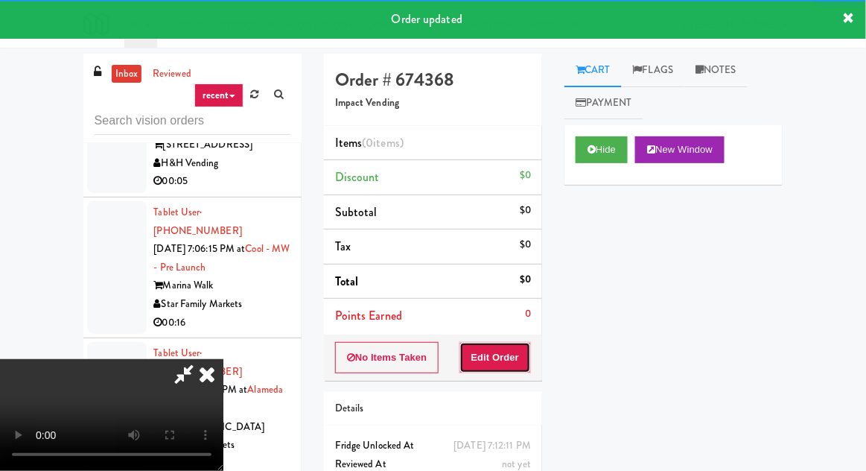
click at [508, 360] on button "Edit Order" at bounding box center [495, 357] width 72 height 31
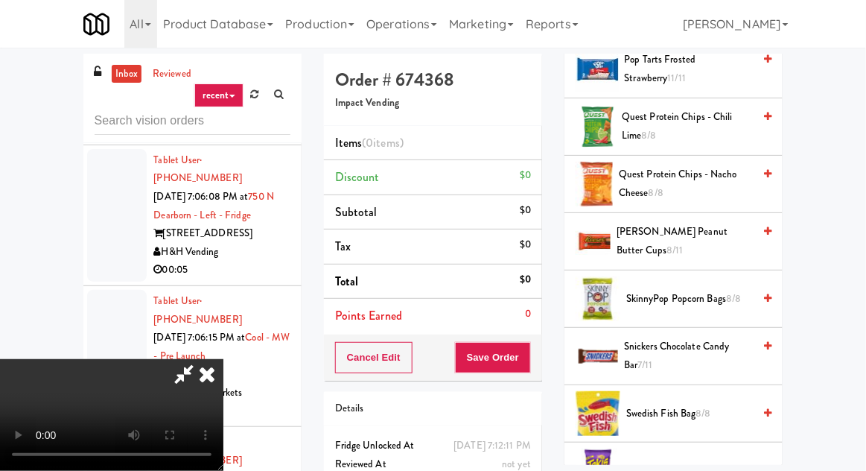
scroll to position [1159, 0]
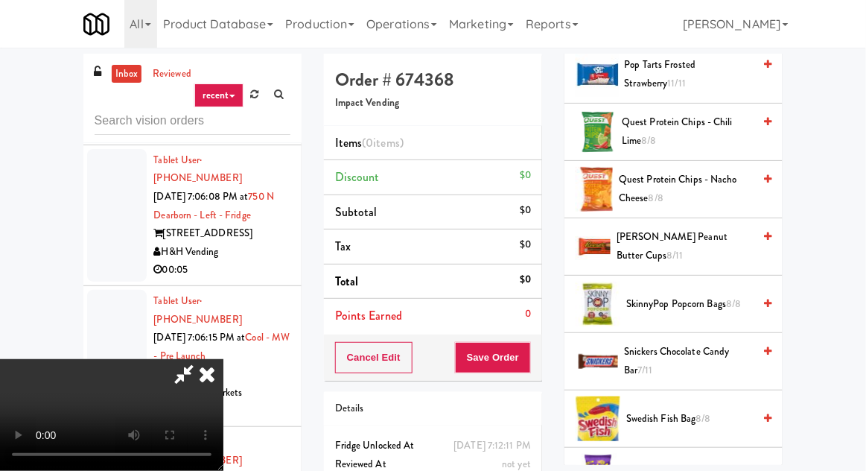
click at [682, 239] on span "[PERSON_NAME] Peanut Butter cups 8/11" at bounding box center [685, 246] width 136 height 36
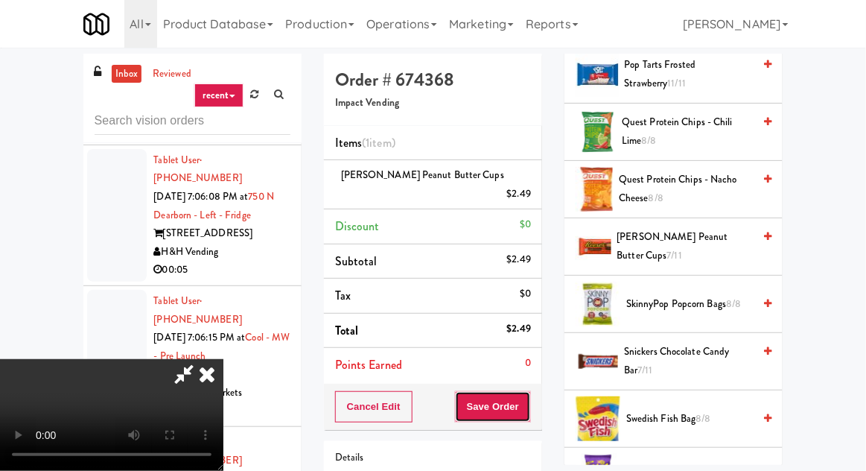
click at [529, 391] on button "Save Order" at bounding box center [493, 406] width 76 height 31
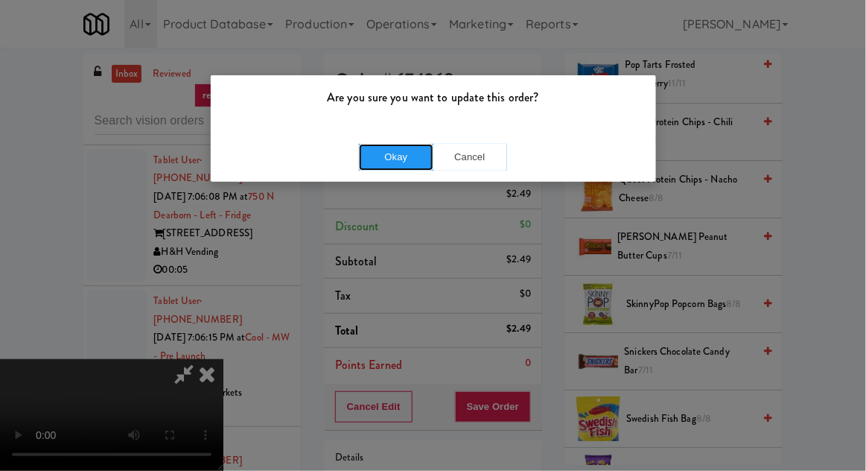
click at [410, 168] on button "Okay" at bounding box center [396, 157] width 74 height 27
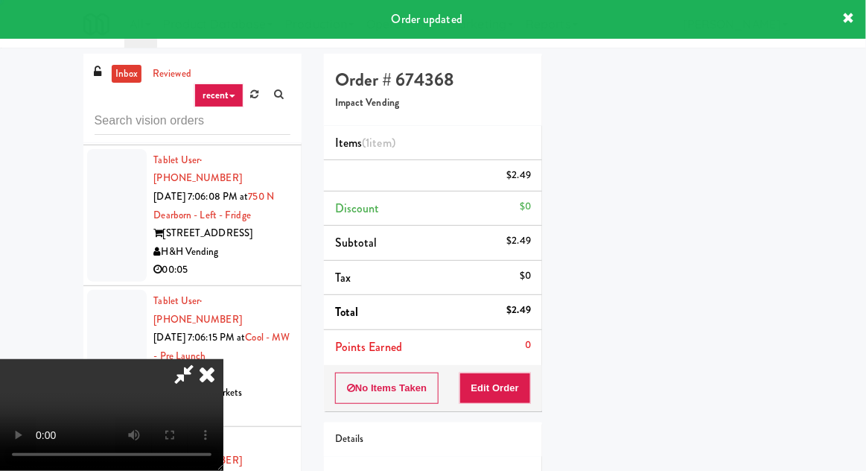
scroll to position [147, 0]
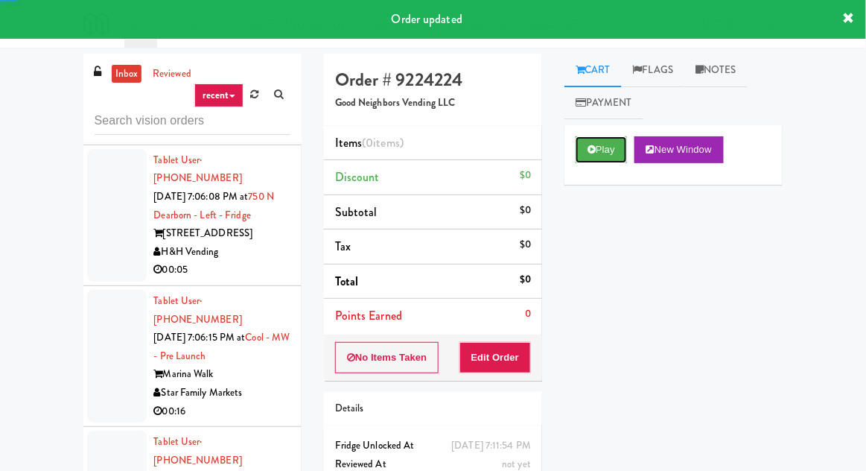
click at [601, 156] on button "Play" at bounding box center [601, 149] width 51 height 27
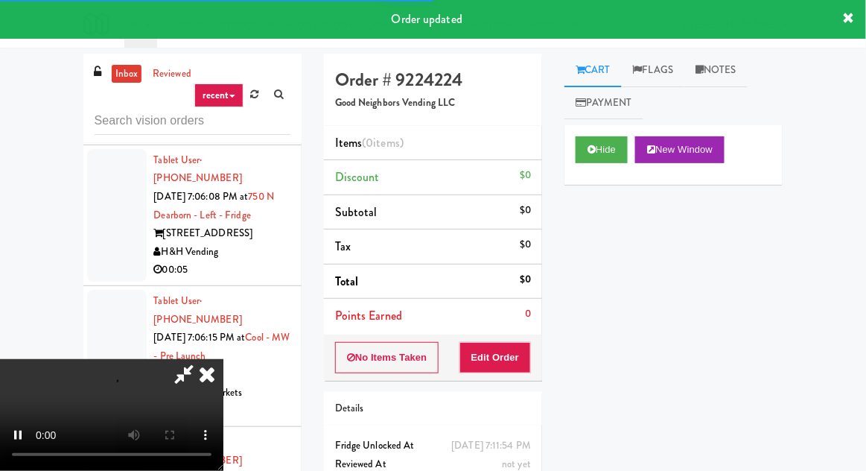
click at [520, 330] on li "Points Earned 0" at bounding box center [433, 316] width 218 height 34
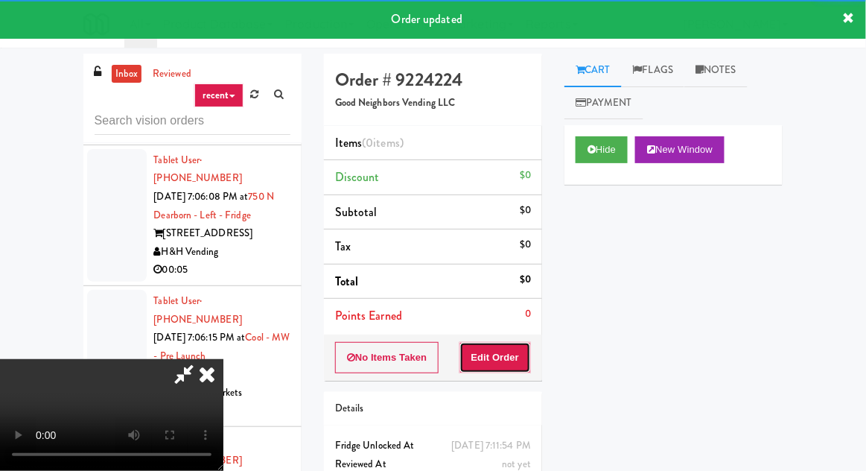
click at [524, 342] on button "Edit Order" at bounding box center [495, 357] width 72 height 31
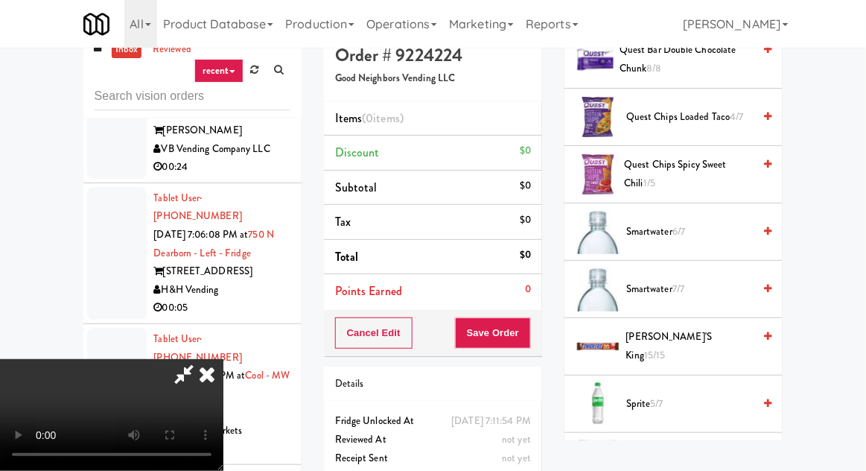
scroll to position [1570, 0]
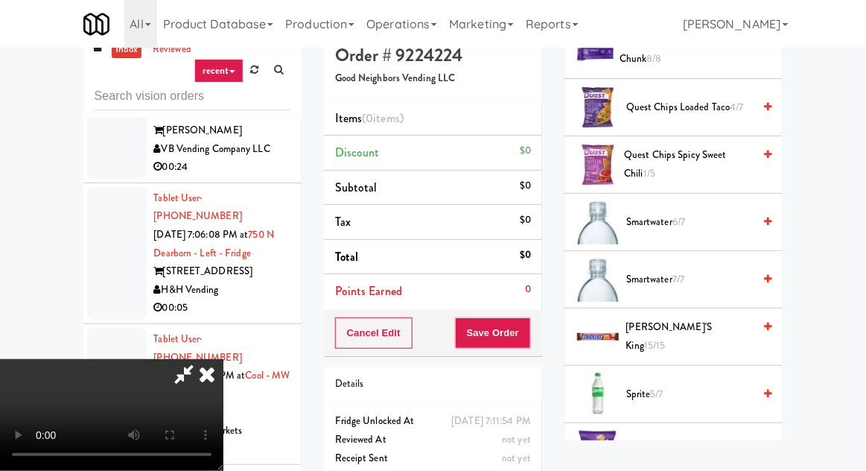
click at [674, 385] on span "Sprite 5/7" at bounding box center [689, 394] width 127 height 19
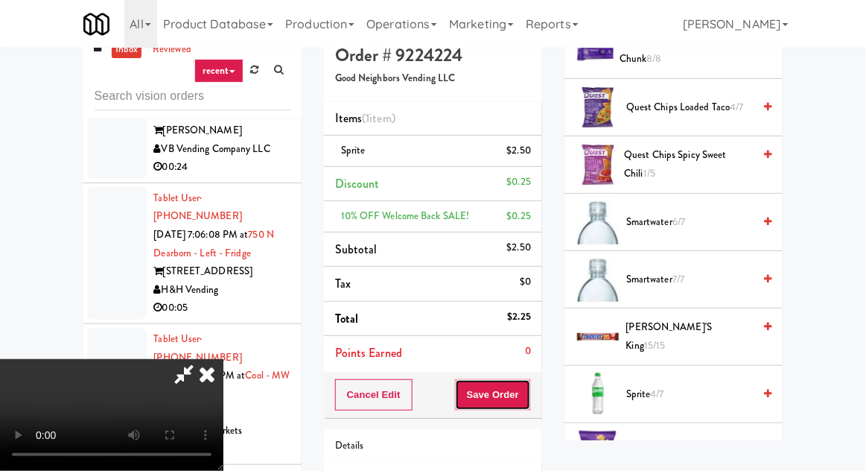
click at [529, 397] on button "Save Order" at bounding box center [493, 394] width 76 height 31
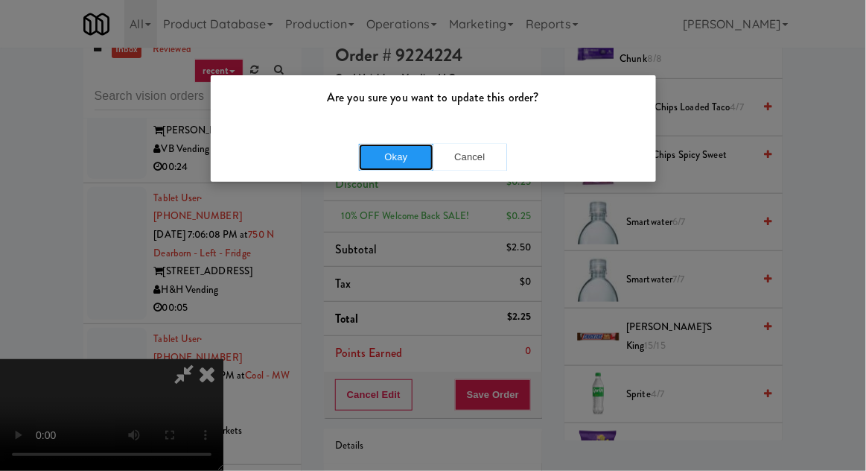
click at [411, 168] on button "Okay" at bounding box center [396, 157] width 74 height 27
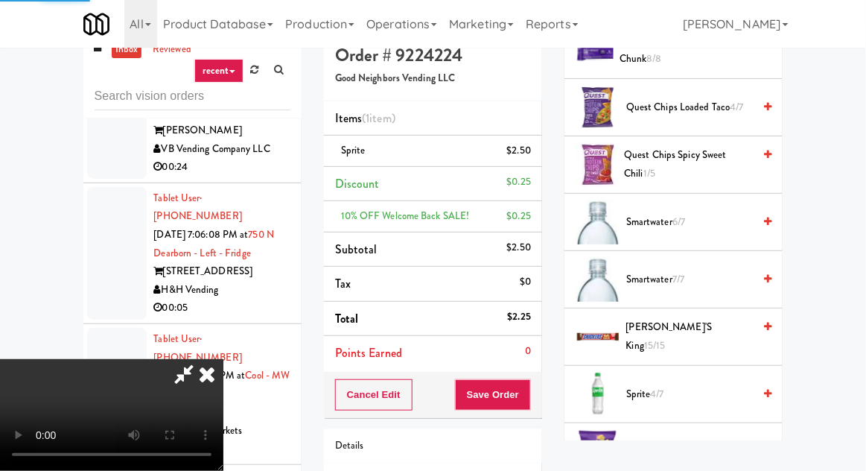
scroll to position [147, 0]
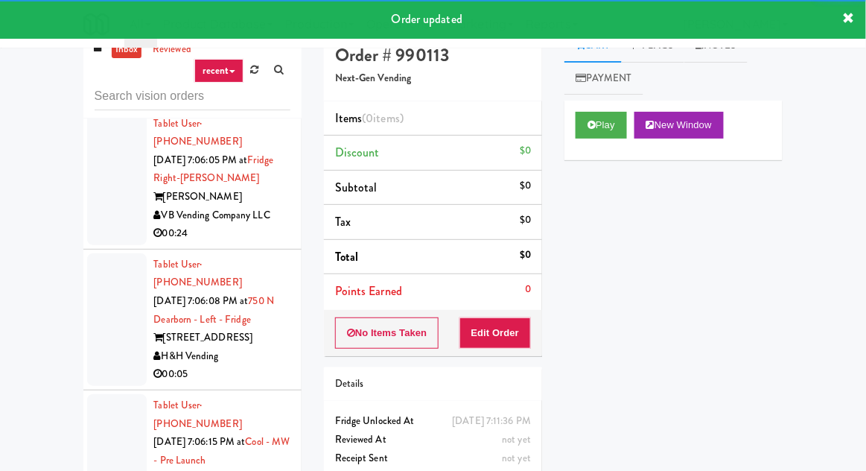
scroll to position [15902, 0]
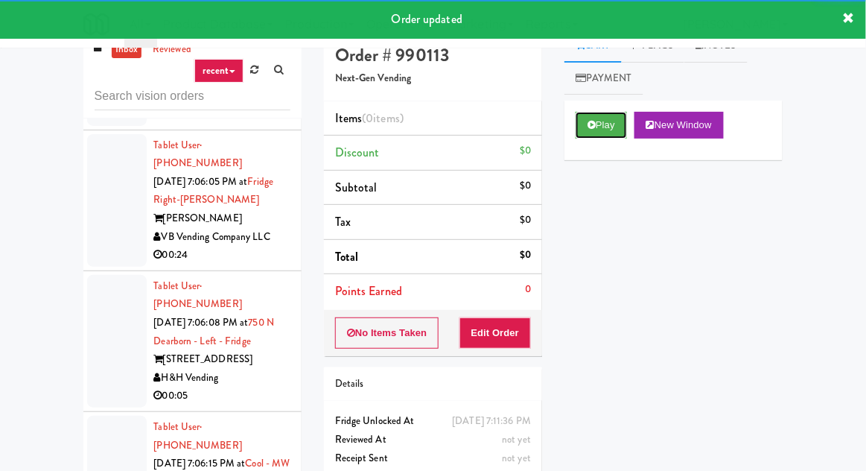
click at [609, 136] on button "Play" at bounding box center [601, 125] width 51 height 27
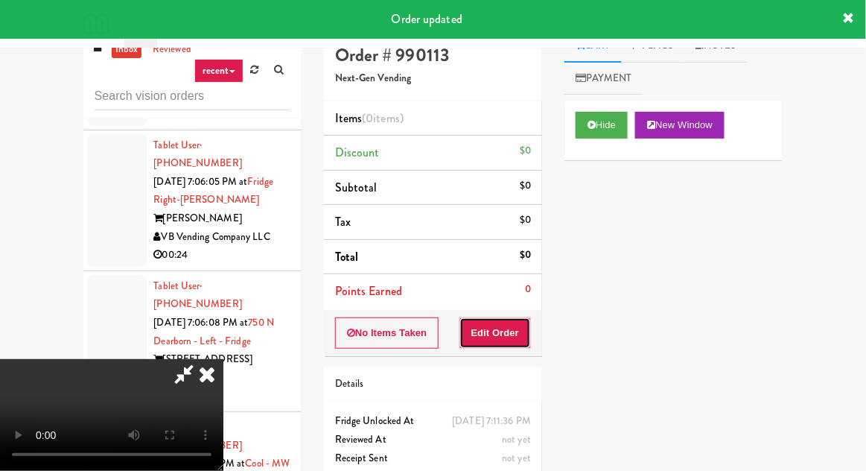
click at [514, 341] on button "Edit Order" at bounding box center [495, 332] width 72 height 31
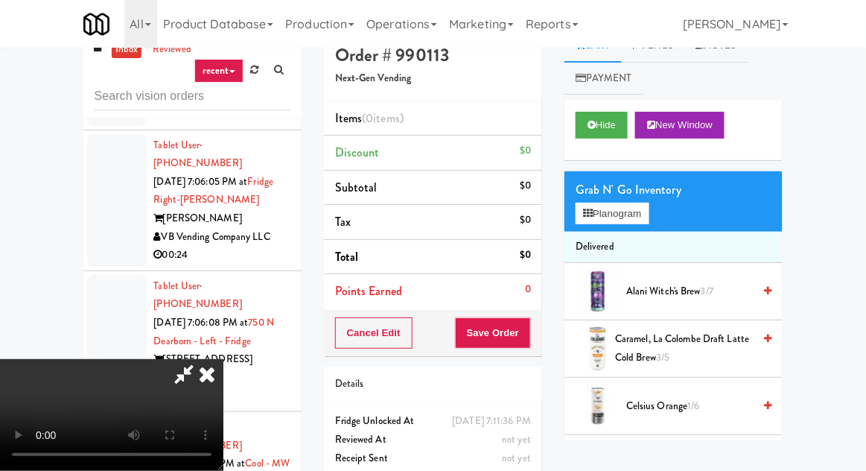
scroll to position [0, 0]
click at [628, 221] on button "Planogram" at bounding box center [612, 214] width 73 height 22
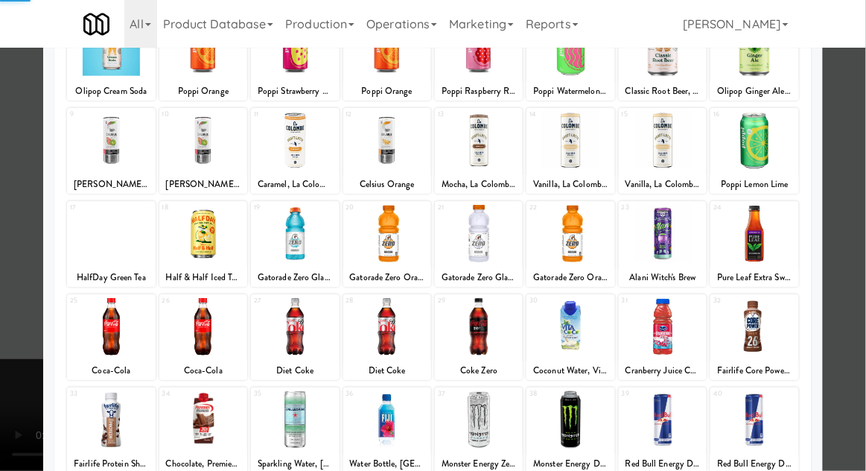
scroll to position [188, 0]
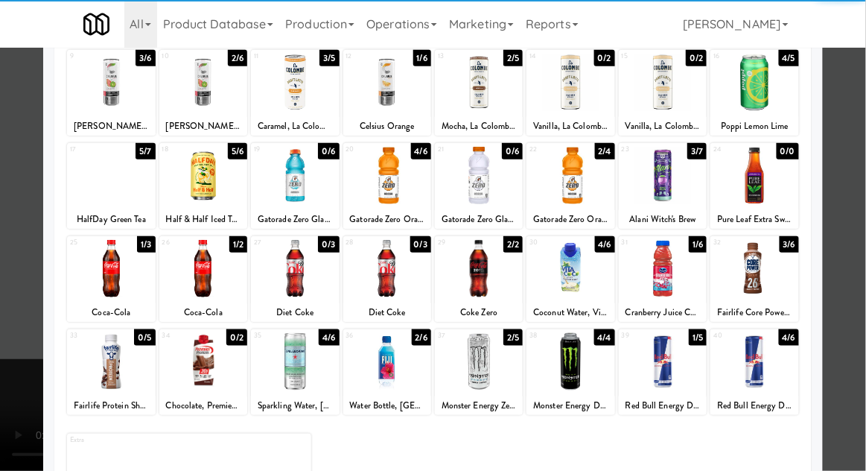
click at [409, 357] on div at bounding box center [387, 361] width 88 height 57
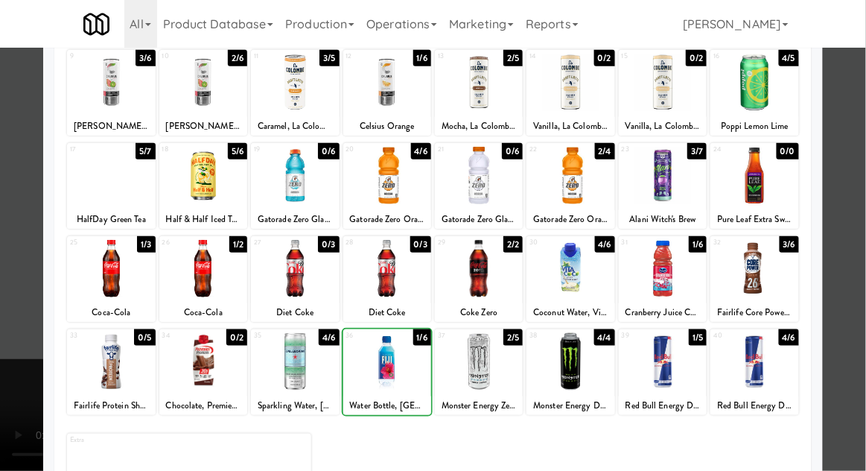
click at [25, 258] on div at bounding box center [433, 235] width 866 height 471
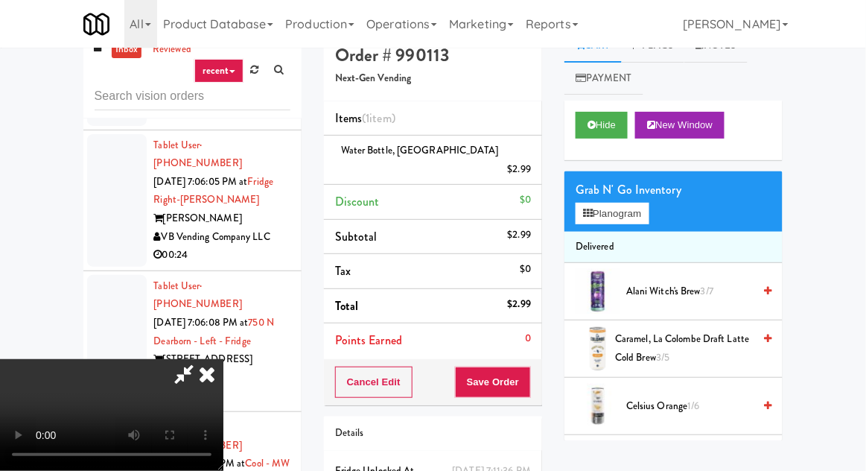
click at [539, 364] on div "Cancel Edit Save Order" at bounding box center [433, 382] width 218 height 46
click at [529, 366] on button "Save Order" at bounding box center [493, 381] width 76 height 31
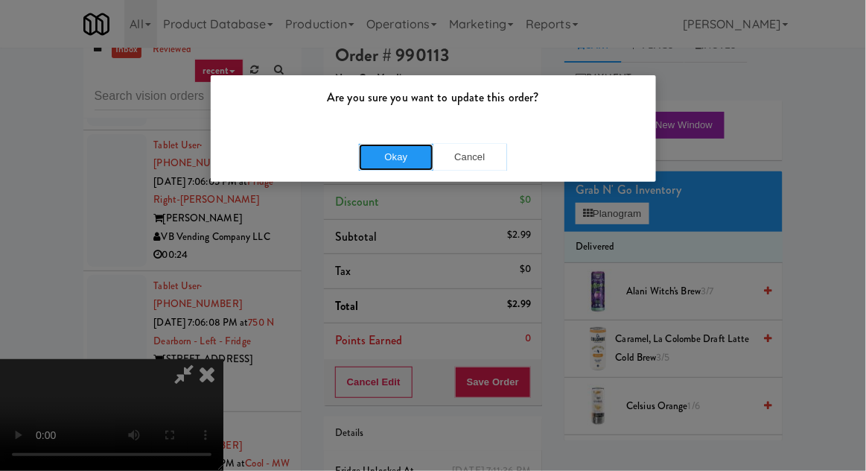
click at [398, 165] on button "Okay" at bounding box center [396, 157] width 74 height 27
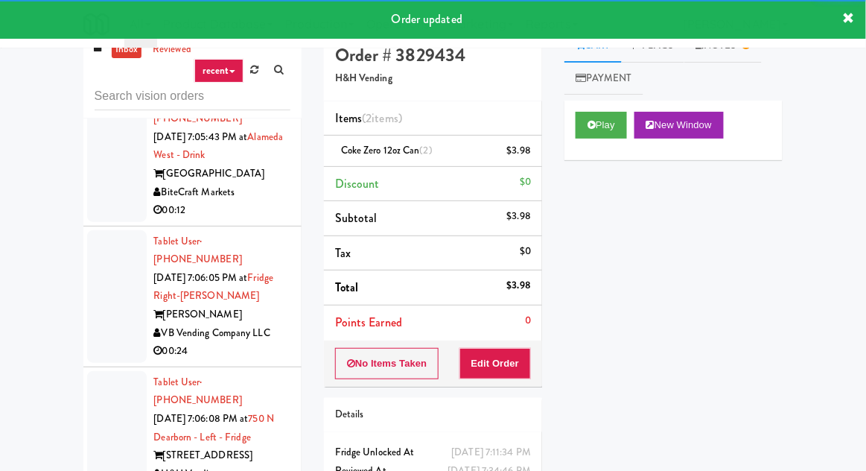
scroll to position [15805, 0]
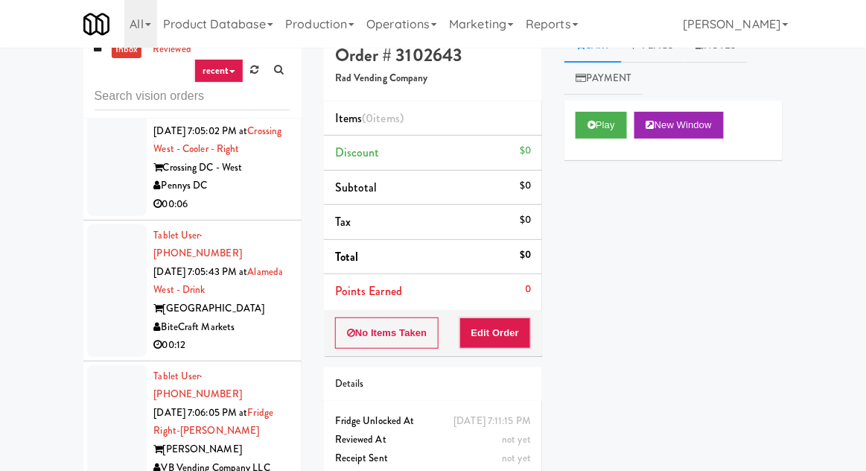
scroll to position [15672, 0]
click at [586, 115] on button "Play" at bounding box center [601, 125] width 51 height 27
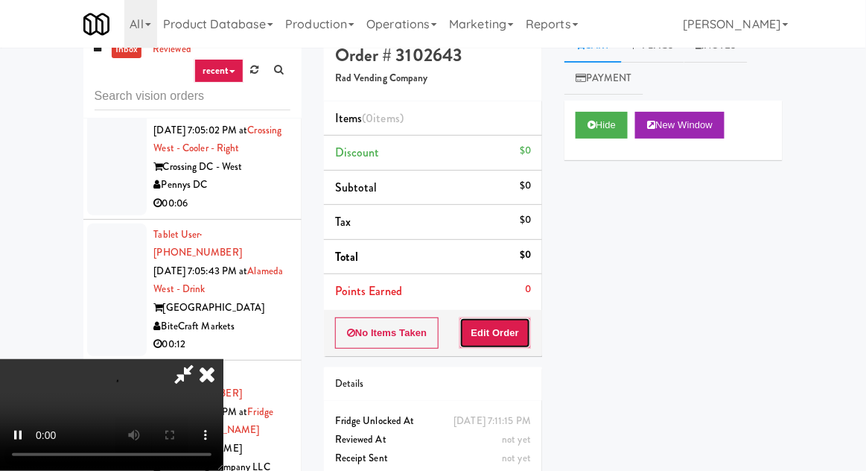
click at [480, 331] on button "Edit Order" at bounding box center [495, 332] width 72 height 31
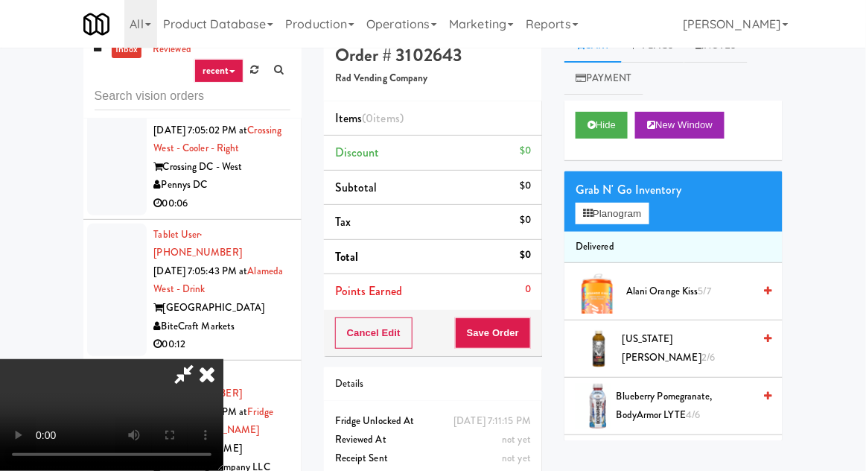
click at [612, 239] on li "Delivered" at bounding box center [673, 247] width 218 height 31
click at [620, 221] on button "Planogram" at bounding box center [612, 214] width 73 height 22
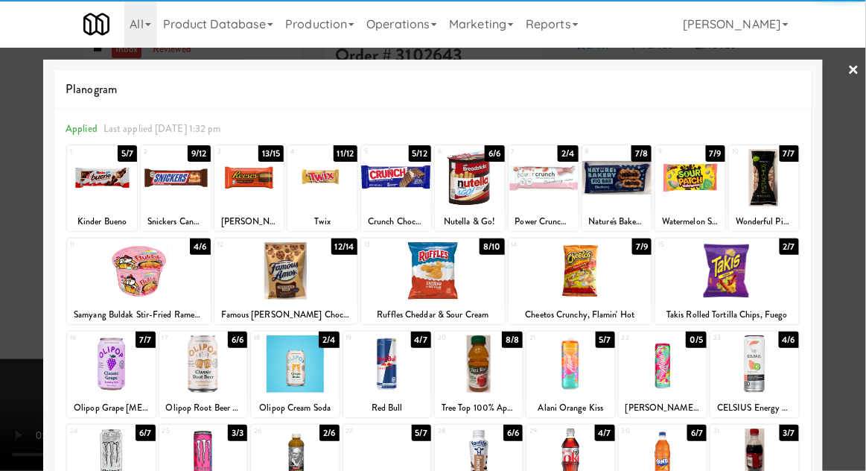
click at [276, 369] on div at bounding box center [295, 363] width 88 height 57
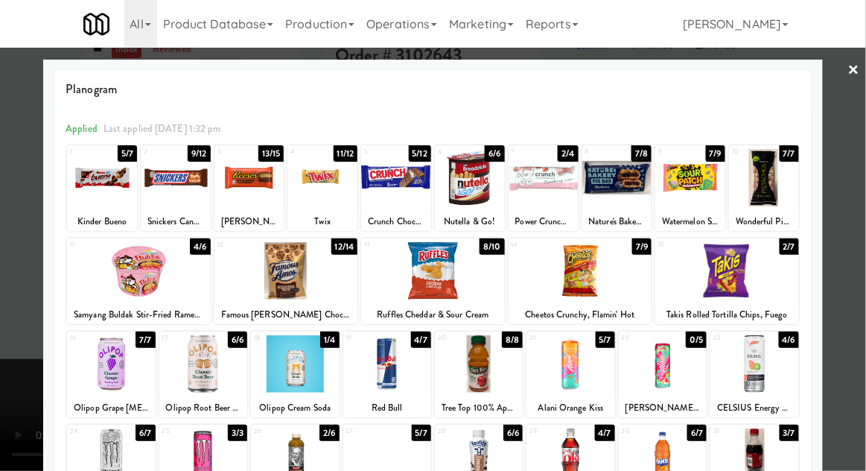
click at [7, 335] on div at bounding box center [433, 235] width 866 height 471
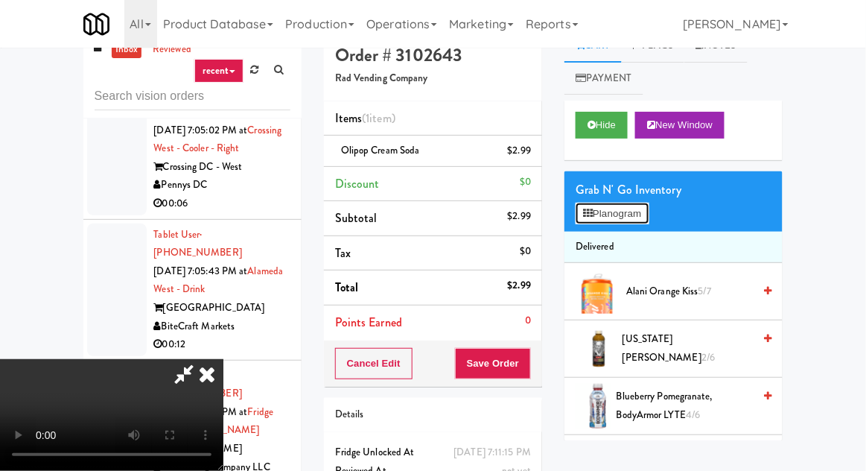
click at [596, 216] on button "Planogram" at bounding box center [612, 214] width 73 height 22
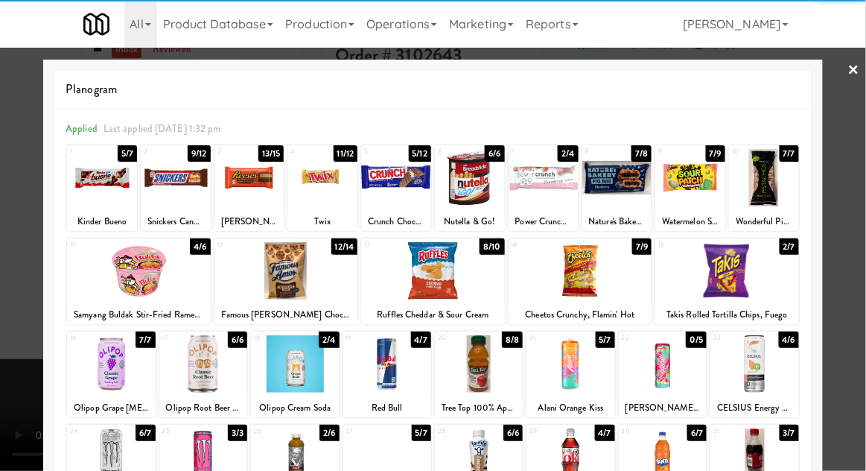
click at [266, 370] on div at bounding box center [295, 363] width 88 height 57
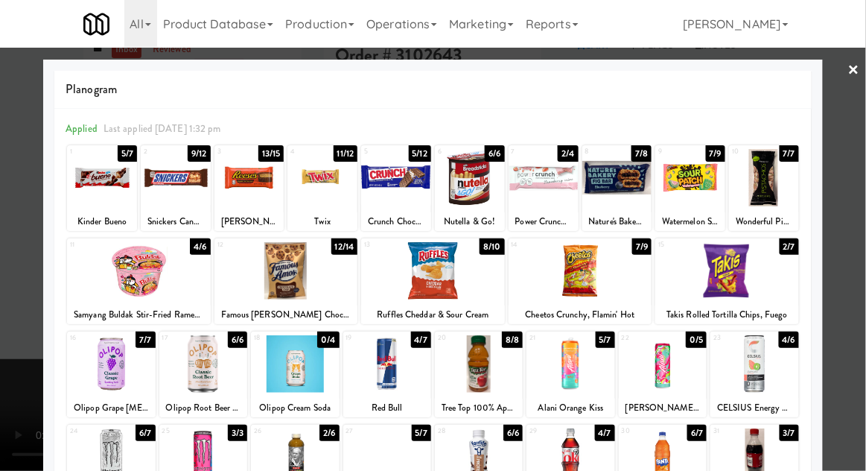
click at [4, 328] on div at bounding box center [433, 235] width 866 height 471
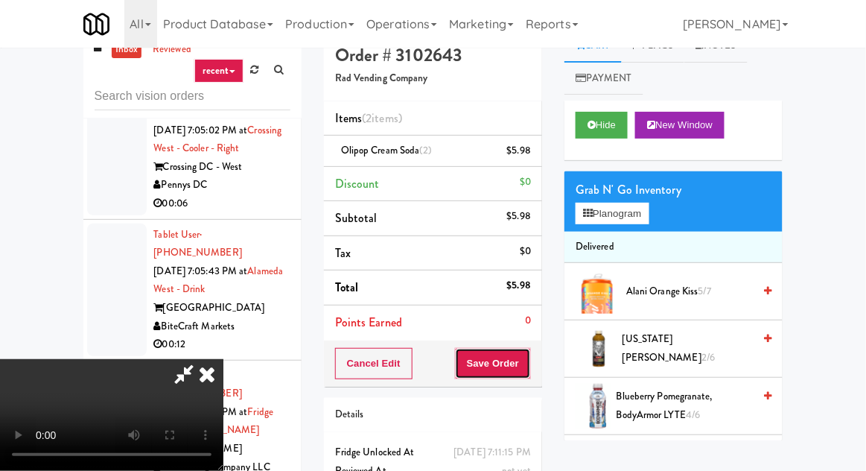
click at [528, 364] on button "Save Order" at bounding box center [493, 363] width 76 height 31
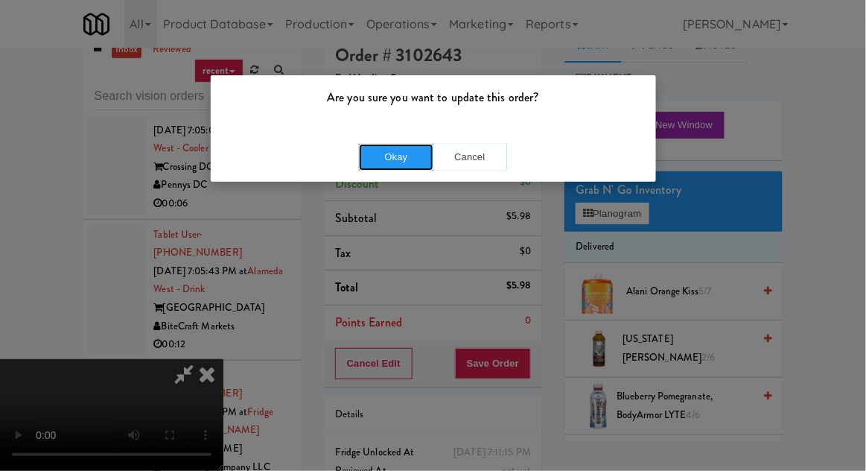
click at [414, 155] on button "Okay" at bounding box center [396, 157] width 74 height 27
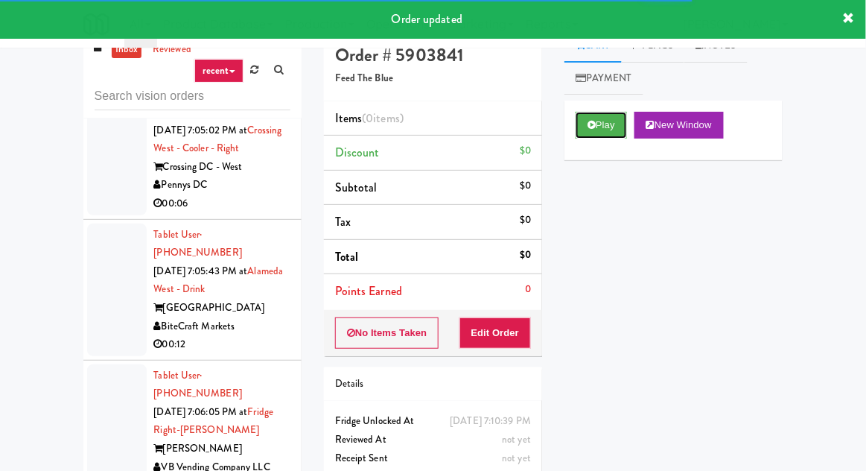
click at [614, 121] on button "Play" at bounding box center [601, 125] width 51 height 27
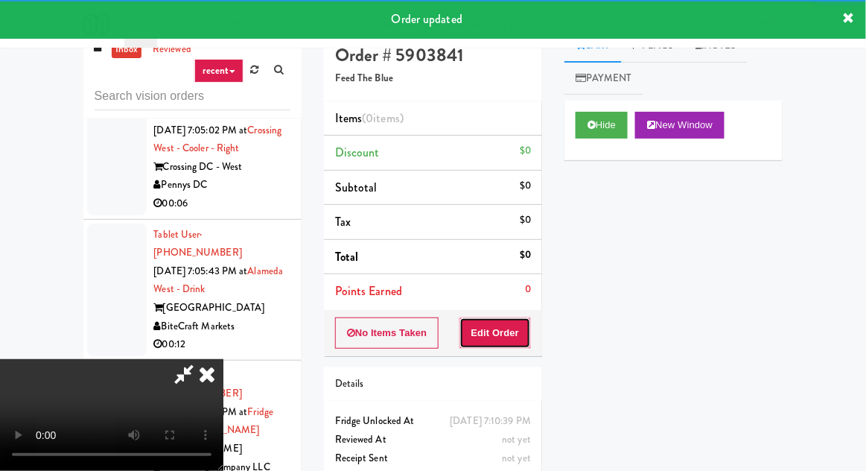
click at [516, 325] on button "Edit Order" at bounding box center [495, 332] width 72 height 31
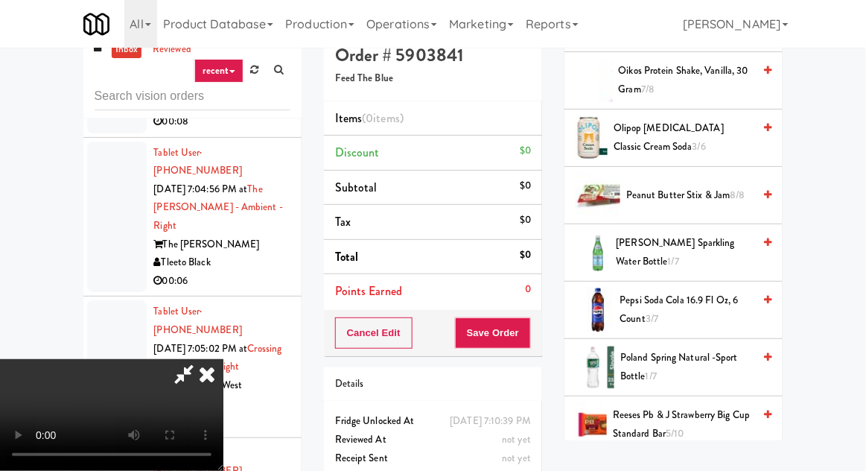
scroll to position [1311, 0]
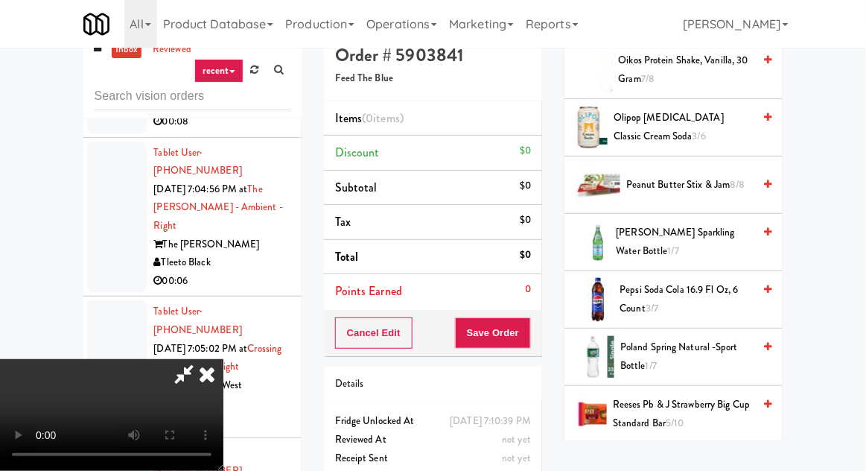
click at [692, 281] on span "Pepsi Soda Cola 16.9 Fl Oz, 6 Count 3/7" at bounding box center [686, 299] width 133 height 36
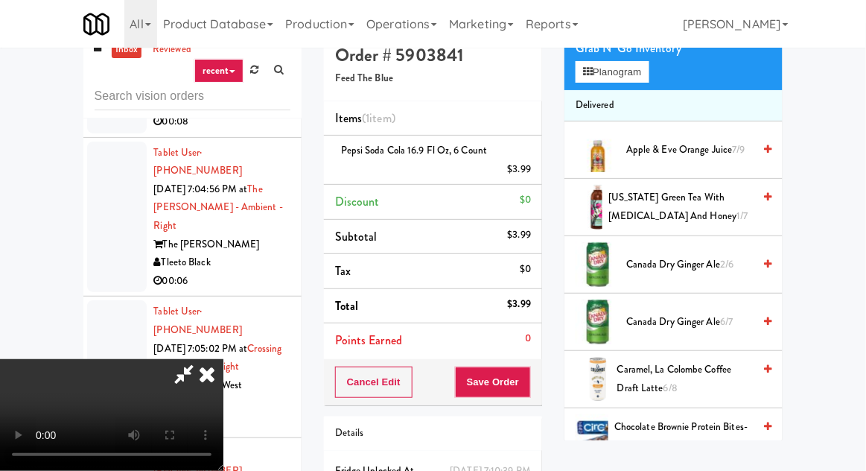
scroll to position [0, 0]
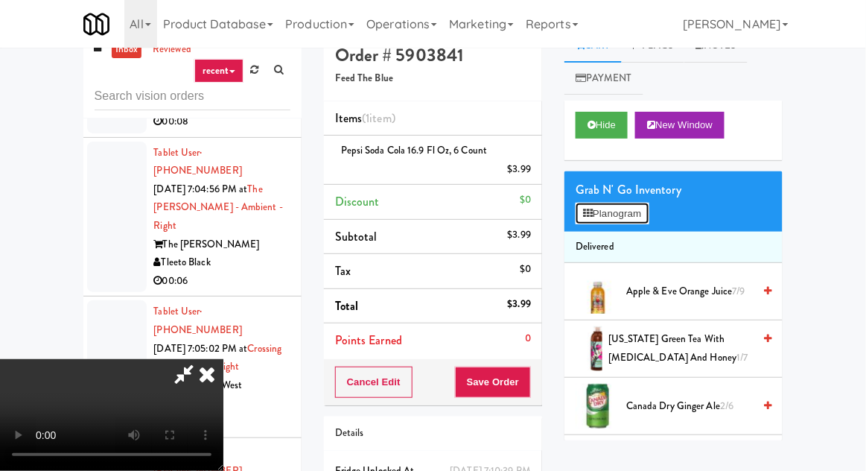
click at [615, 218] on button "Planogram" at bounding box center [612, 214] width 73 height 22
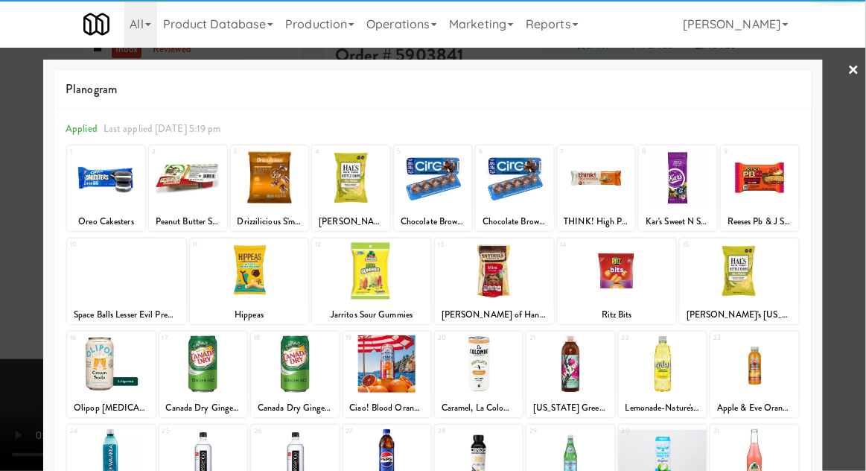
click at [382, 287] on div at bounding box center [371, 270] width 119 height 57
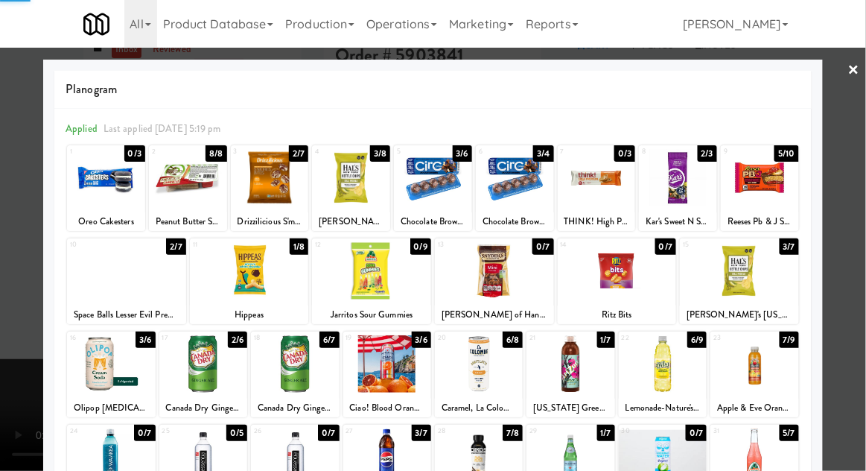
click at [21, 280] on div at bounding box center [433, 235] width 866 height 471
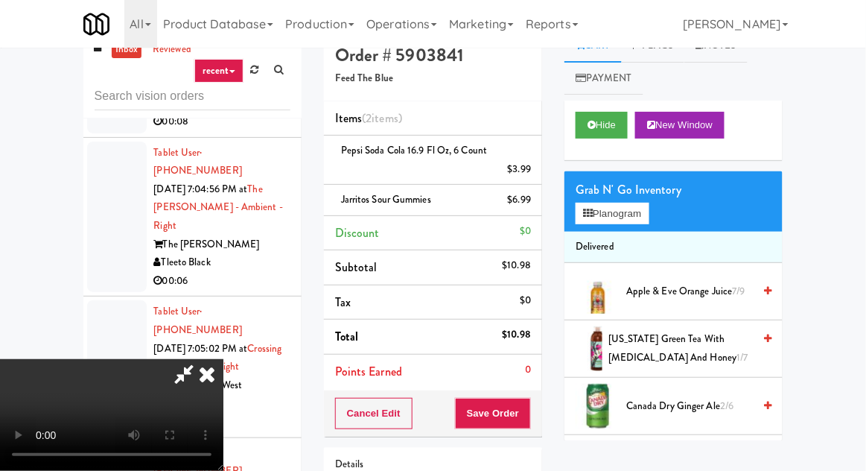
click at [543, 406] on div "Order # 5903841 Feed The Blue Items (2 items ) Pepsi Soda Cola 16.9 Fl Oz, 6 Co…" at bounding box center [433, 308] width 241 height 559
click at [531, 400] on button "Save Order" at bounding box center [493, 413] width 76 height 31
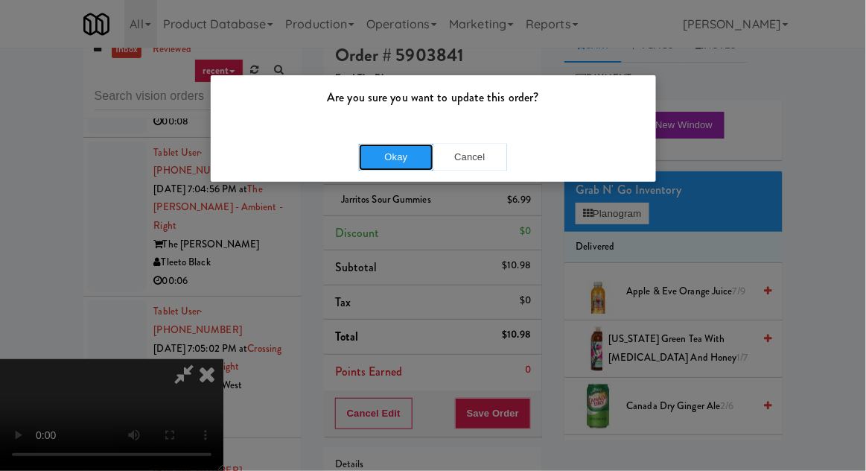
click at [405, 165] on button "Okay" at bounding box center [396, 157] width 74 height 27
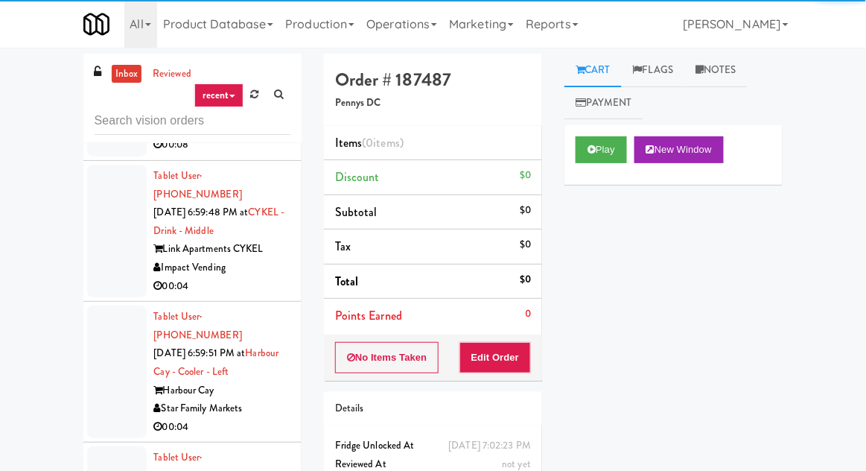
scroll to position [12066, 0]
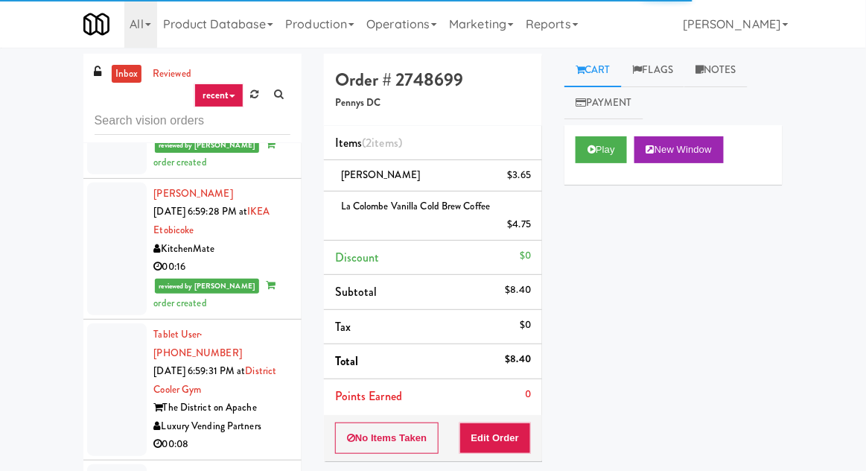
scroll to position [11880, 0]
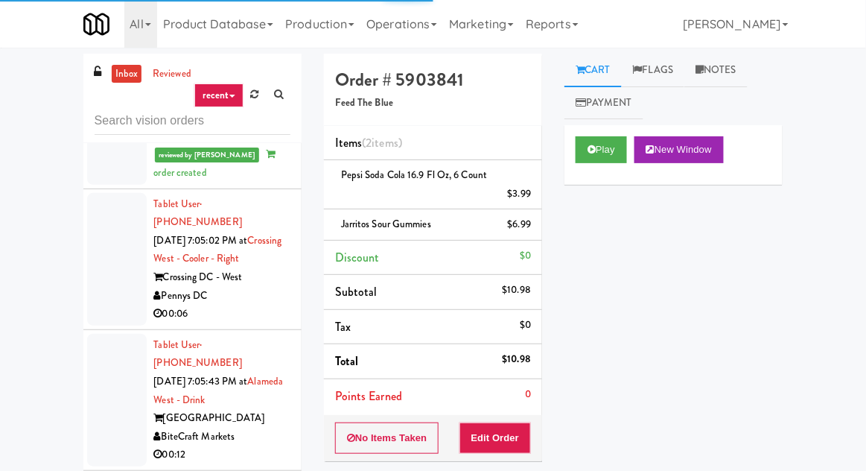
scroll to position [16168, 0]
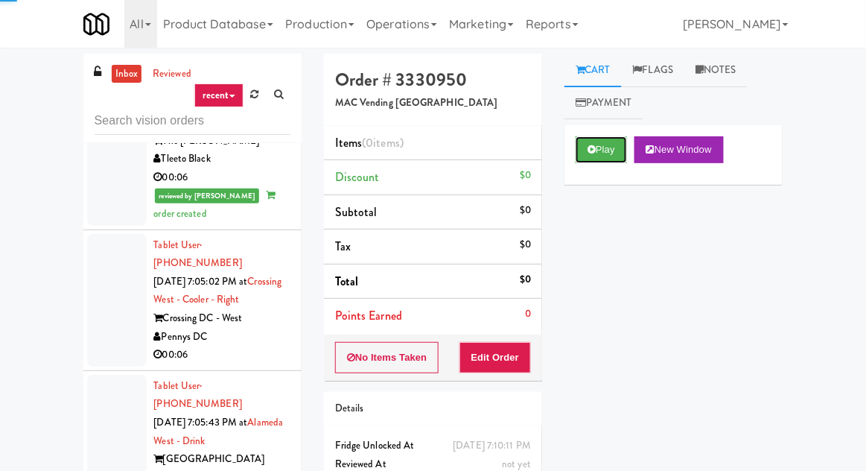
click at [605, 151] on button "Play" at bounding box center [601, 149] width 51 height 27
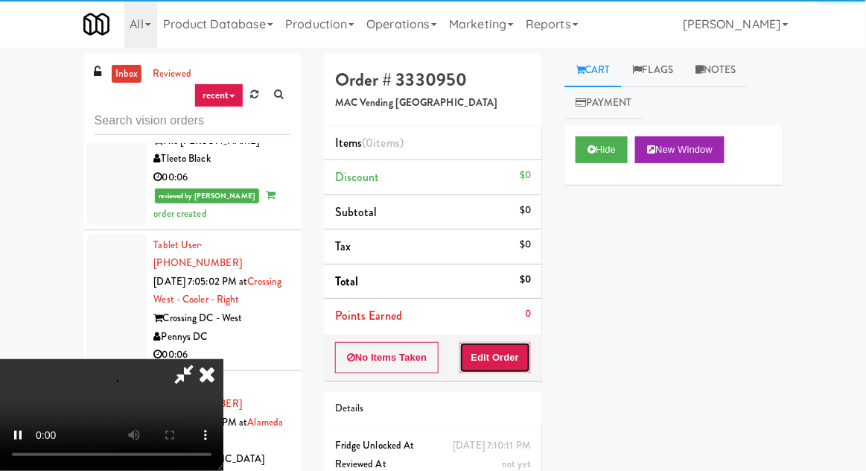
click at [504, 346] on button "Edit Order" at bounding box center [495, 357] width 72 height 31
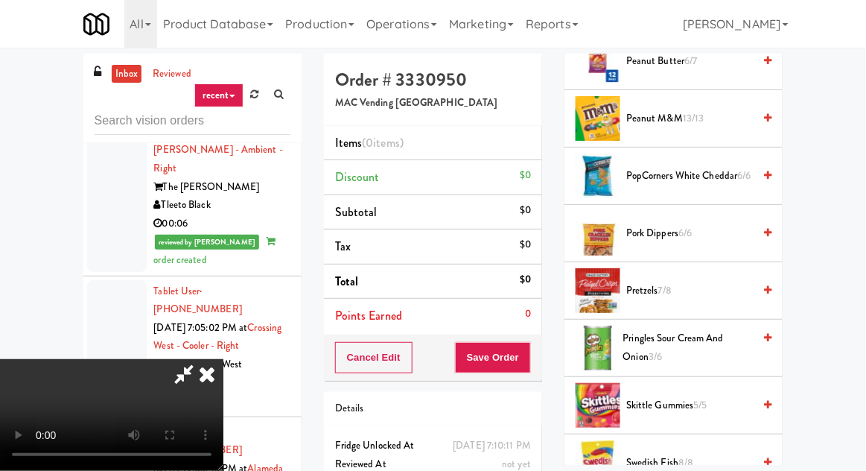
scroll to position [999, 0]
click at [716, 67] on span "Peanut Butter 6/7" at bounding box center [689, 62] width 127 height 19
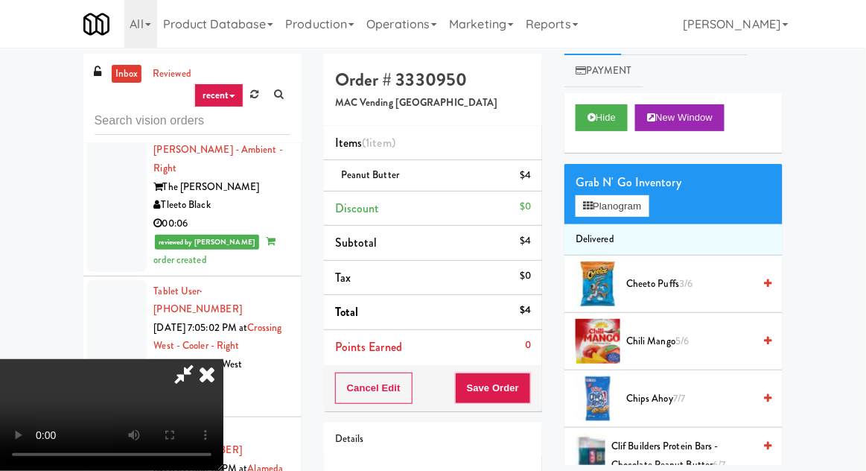
scroll to position [0, 0]
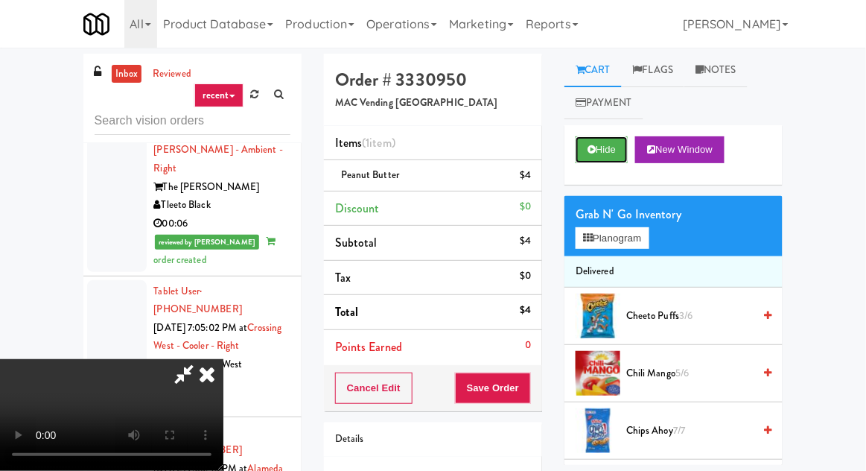
click at [603, 161] on button "Hide" at bounding box center [602, 149] width 52 height 27
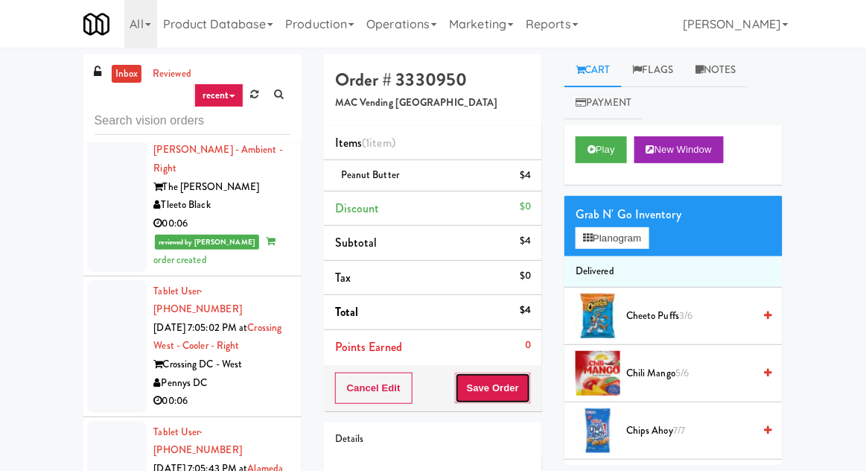
click at [500, 383] on button "Save Order" at bounding box center [493, 387] width 76 height 31
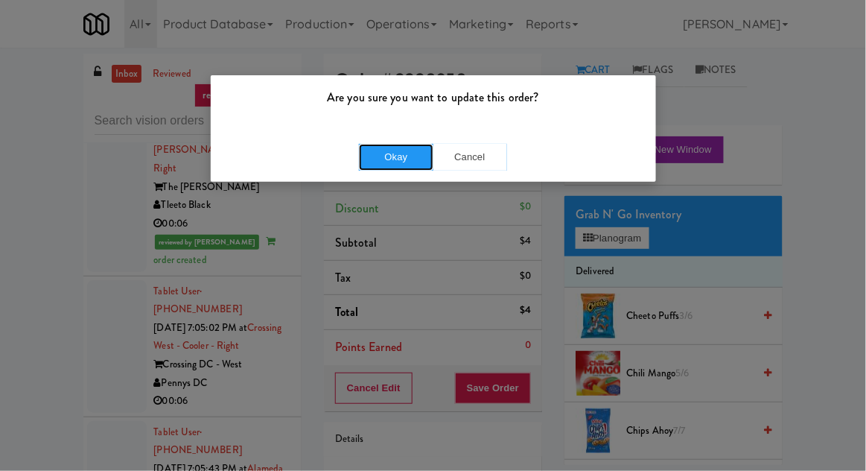
click at [409, 146] on button "Okay" at bounding box center [396, 157] width 74 height 27
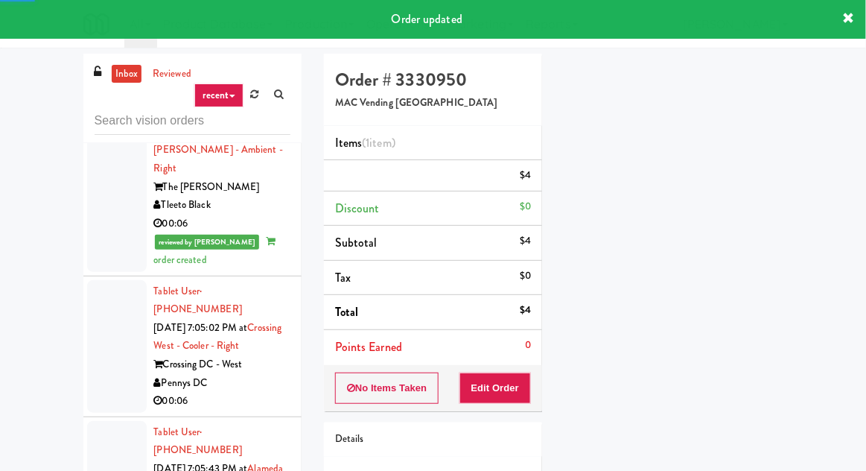
scroll to position [141, 0]
click at [495, 381] on button "Edit Order" at bounding box center [495, 387] width 72 height 31
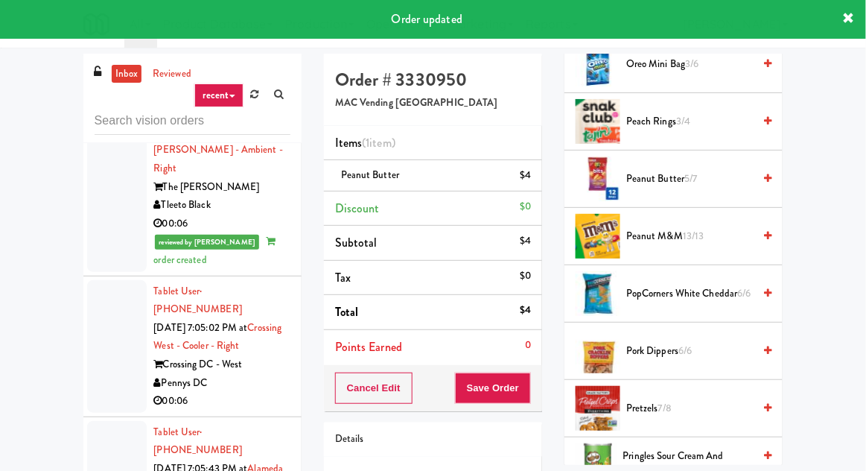
scroll to position [892, 0]
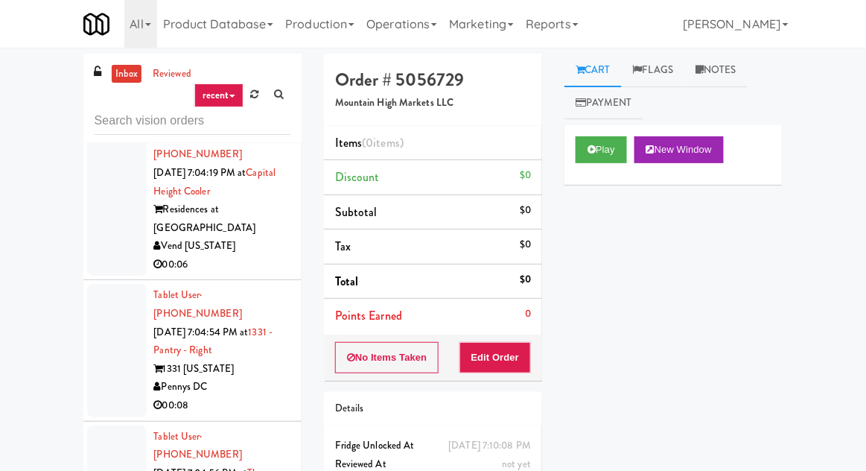
scroll to position [15774, 0]
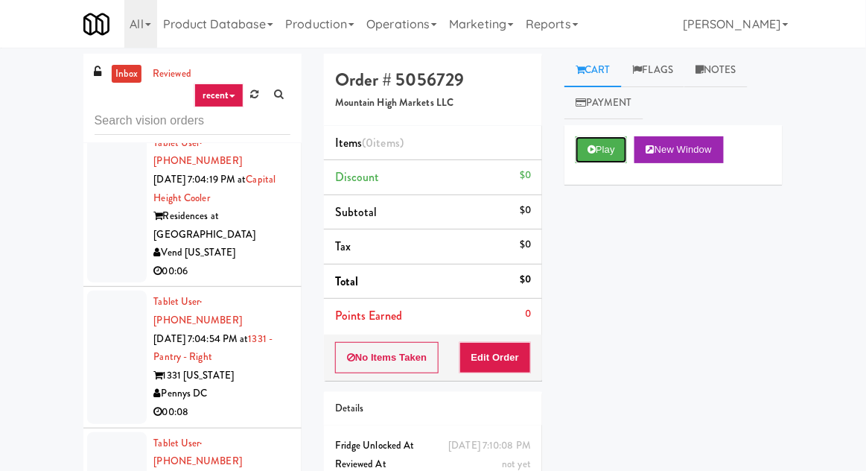
click at [593, 147] on icon at bounding box center [591, 149] width 8 height 10
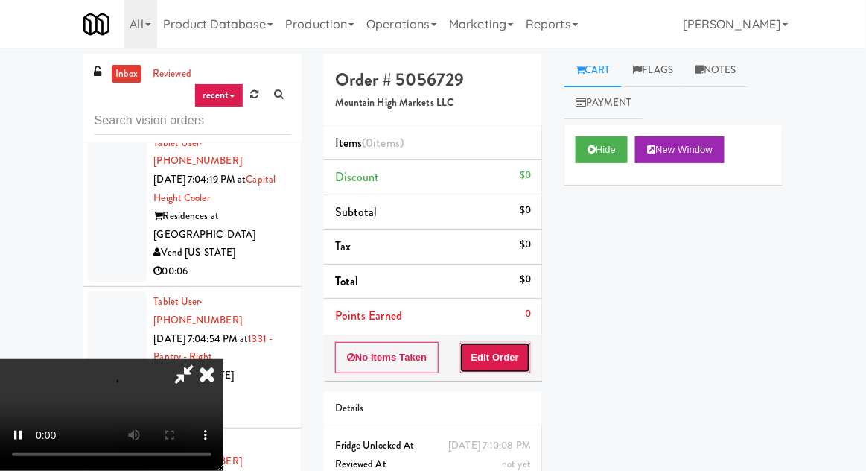
click at [499, 348] on button "Edit Order" at bounding box center [495, 357] width 72 height 31
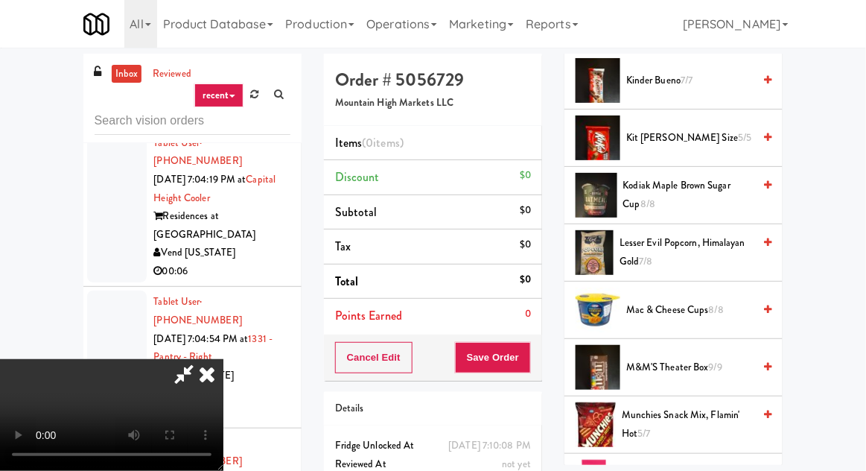
scroll to position [813, 0]
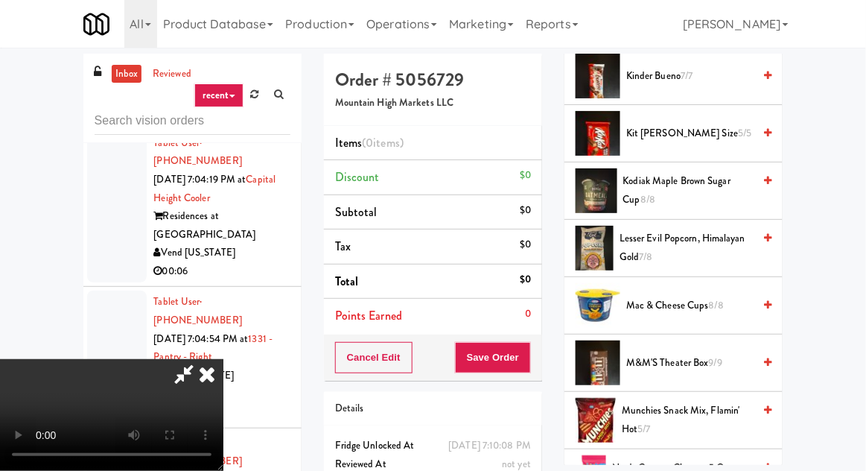
click at [682, 133] on span "Kit [PERSON_NAME] Size 5/5" at bounding box center [689, 133] width 127 height 19
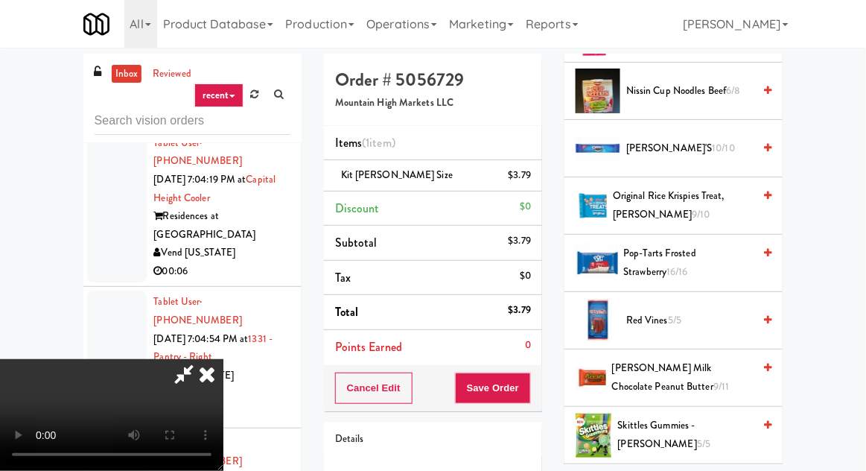
scroll to position [1253, 0]
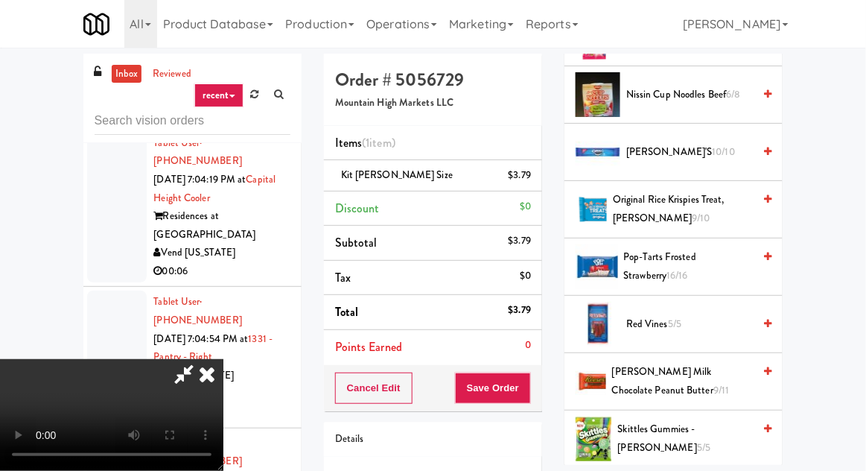
click at [696, 144] on span "[PERSON_NAME]'s 10/10" at bounding box center [689, 152] width 127 height 19
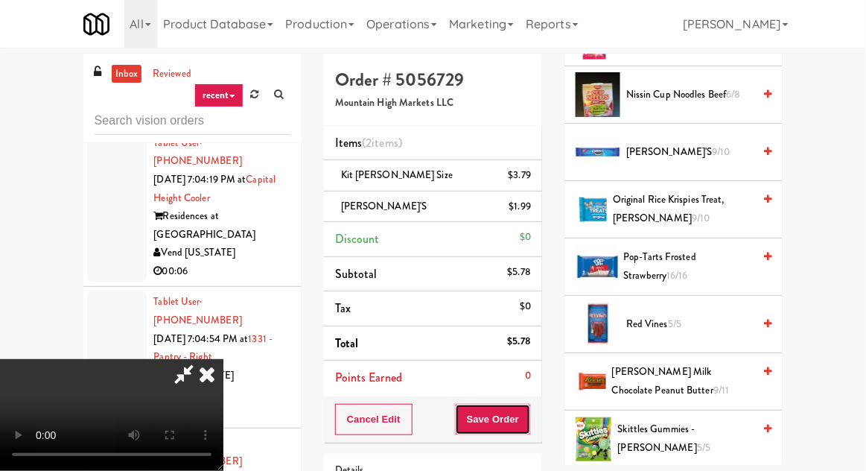
click at [530, 412] on button "Save Order" at bounding box center [493, 419] width 76 height 31
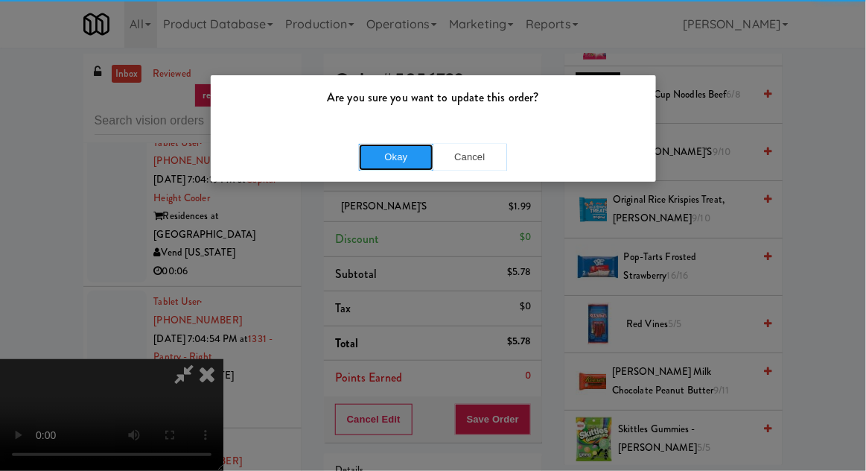
click at [407, 154] on button "Okay" at bounding box center [396, 157] width 74 height 27
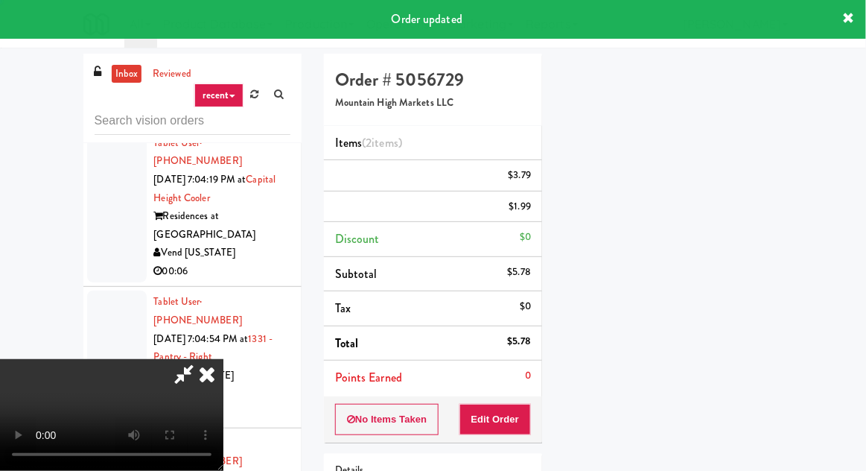
scroll to position [147, 0]
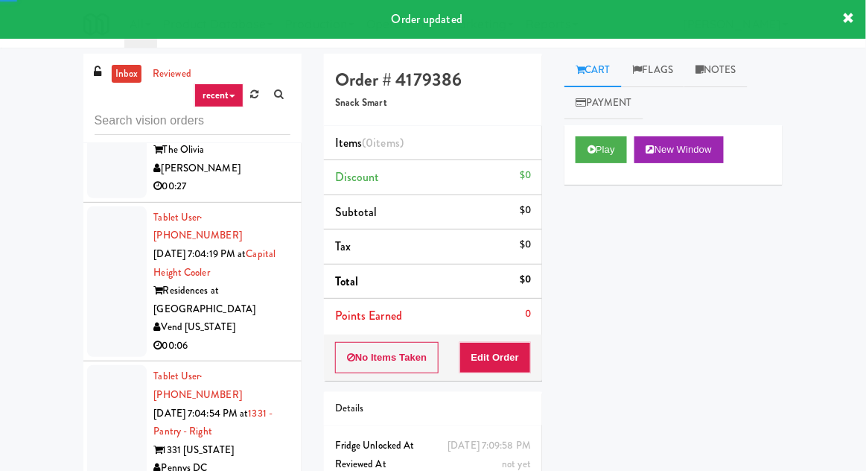
scroll to position [15700, 0]
click at [587, 158] on button "Play" at bounding box center [601, 149] width 51 height 27
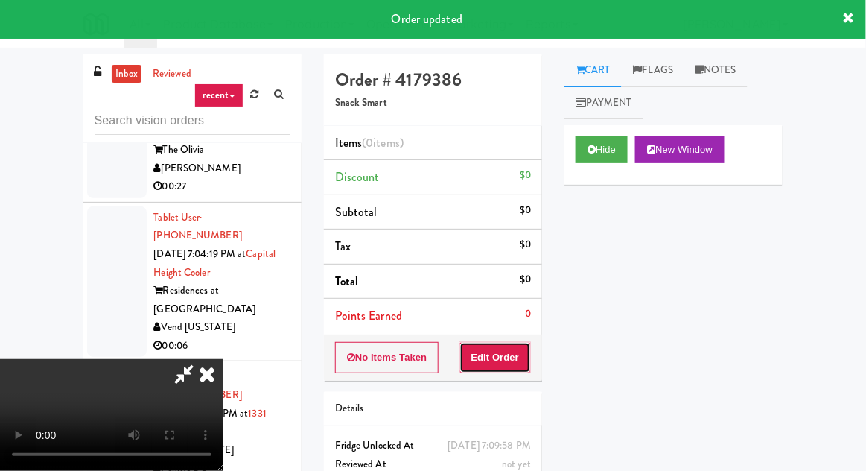
click at [513, 345] on button "Edit Order" at bounding box center [495, 357] width 72 height 31
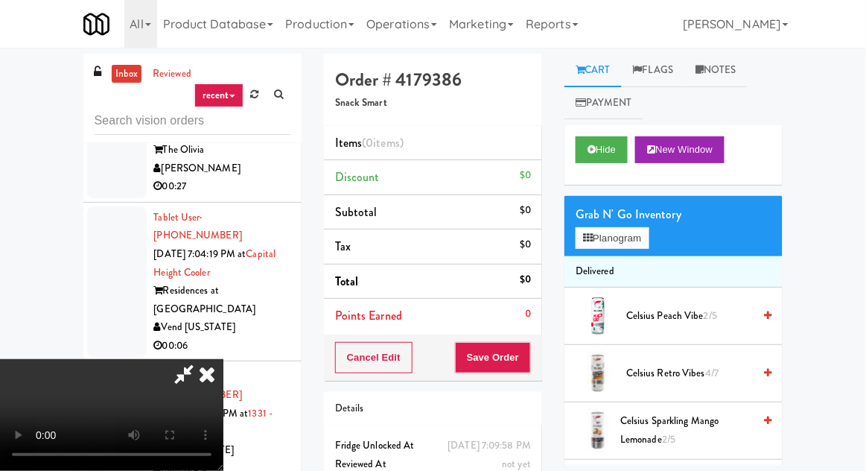
scroll to position [0, 0]
click at [610, 234] on button "Planogram" at bounding box center [612, 238] width 73 height 22
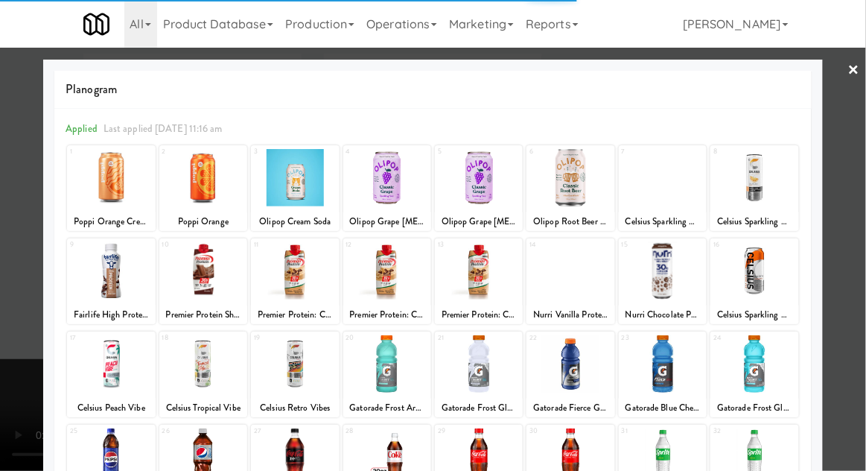
click at [191, 185] on div at bounding box center [203, 177] width 88 height 57
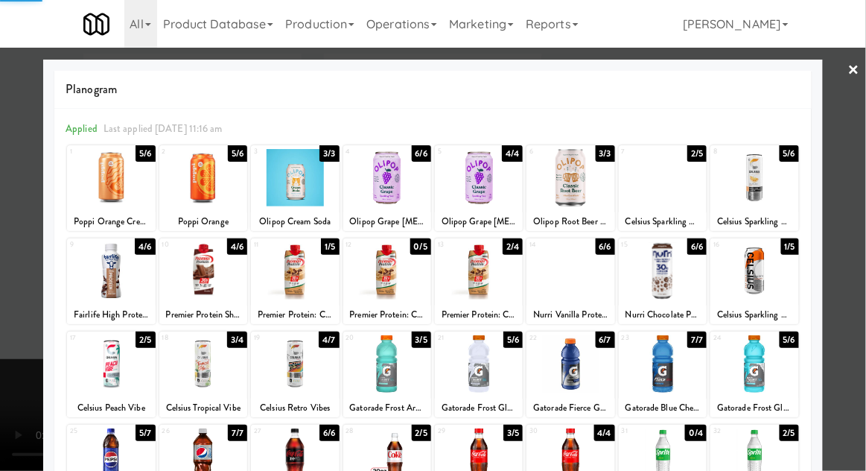
click at [190, 185] on div at bounding box center [203, 177] width 88 height 57
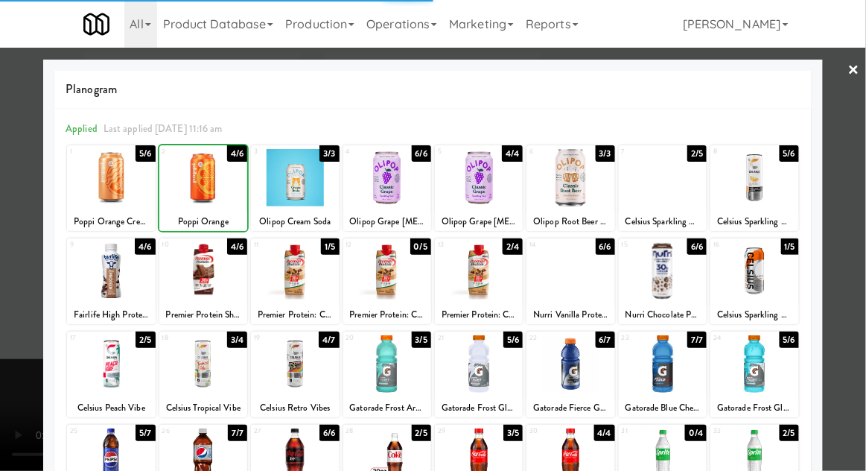
click at [27, 186] on div at bounding box center [433, 235] width 866 height 471
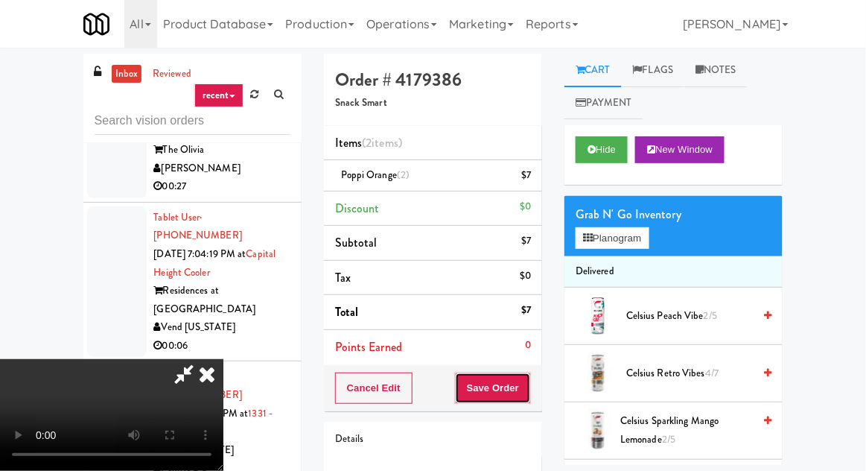
click at [529, 375] on button "Save Order" at bounding box center [493, 387] width 76 height 31
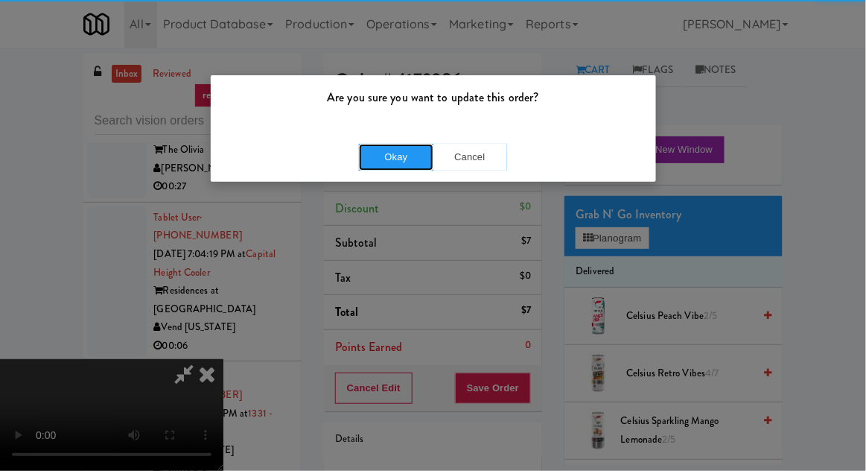
click at [406, 156] on button "Okay" at bounding box center [396, 157] width 74 height 27
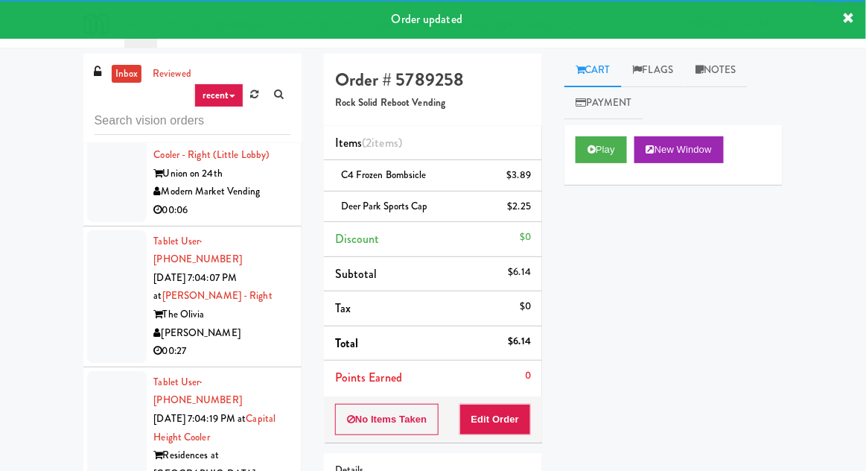
scroll to position [15498, 0]
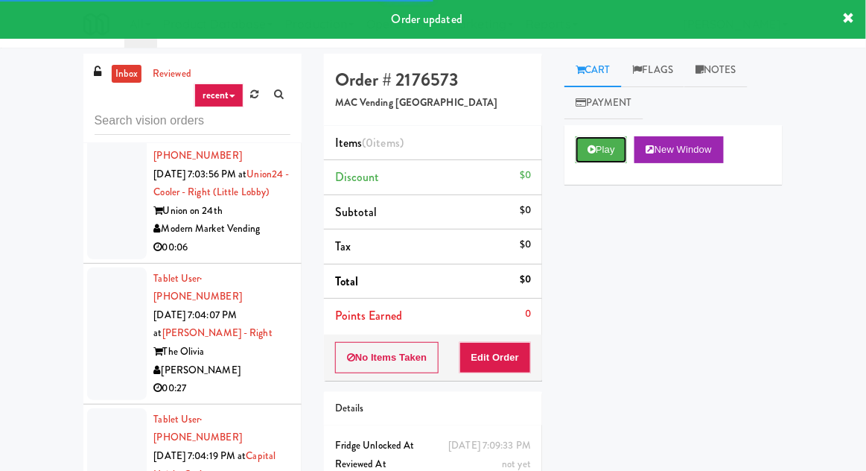
click at [598, 156] on button "Play" at bounding box center [601, 149] width 51 height 27
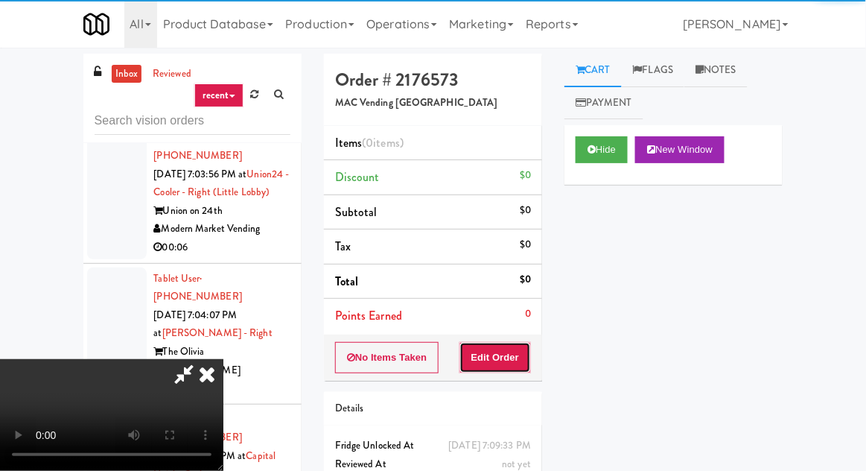
click at [507, 355] on button "Edit Order" at bounding box center [495, 357] width 72 height 31
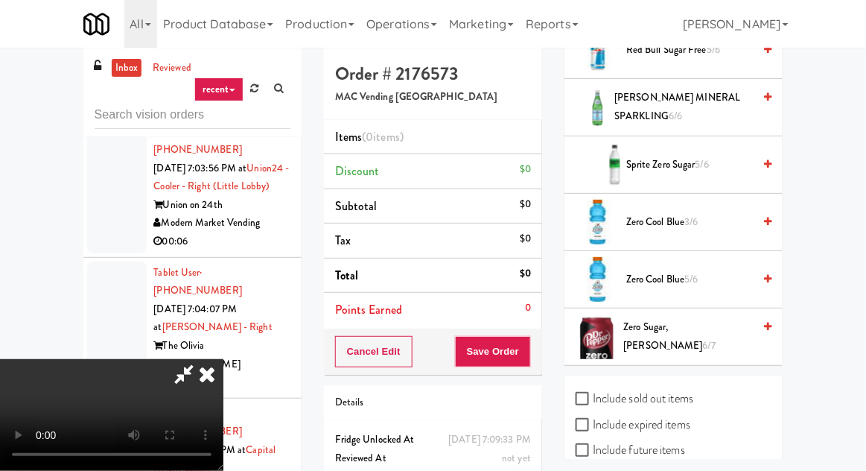
scroll to position [15, 0]
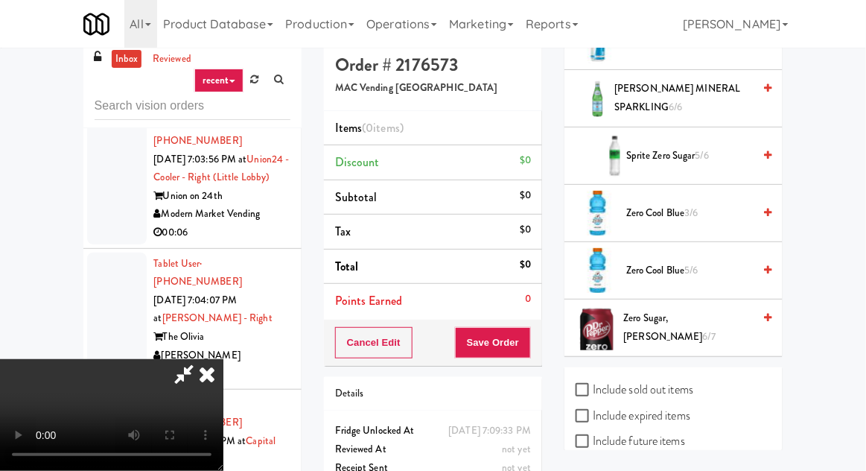
click at [738, 267] on span "Zero Cool Blue 5/6" at bounding box center [689, 270] width 127 height 19
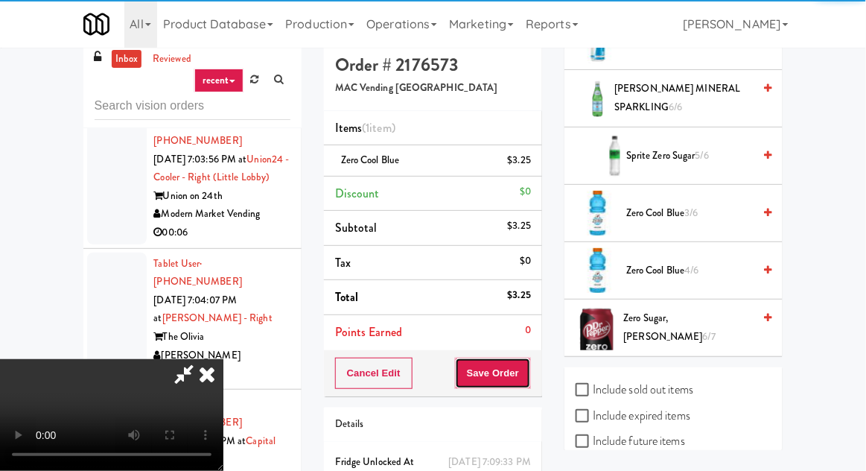
click at [529, 370] on button "Save Order" at bounding box center [493, 372] width 76 height 31
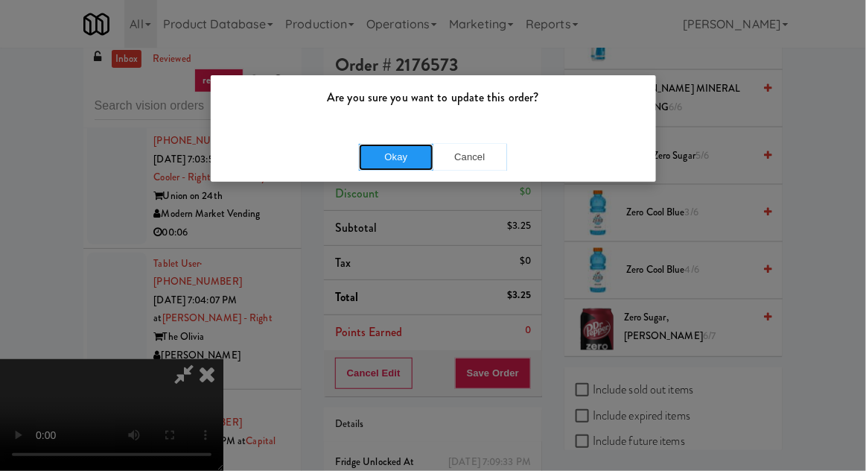
click at [418, 152] on button "Okay" at bounding box center [396, 157] width 74 height 27
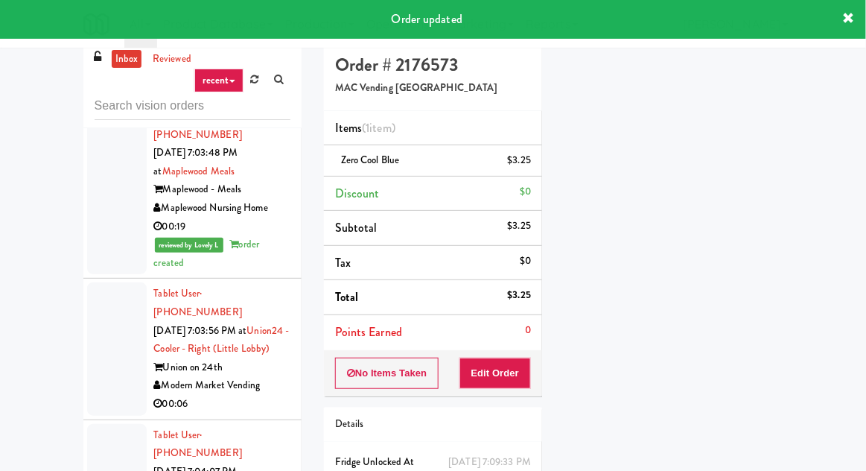
scroll to position [15322, 0]
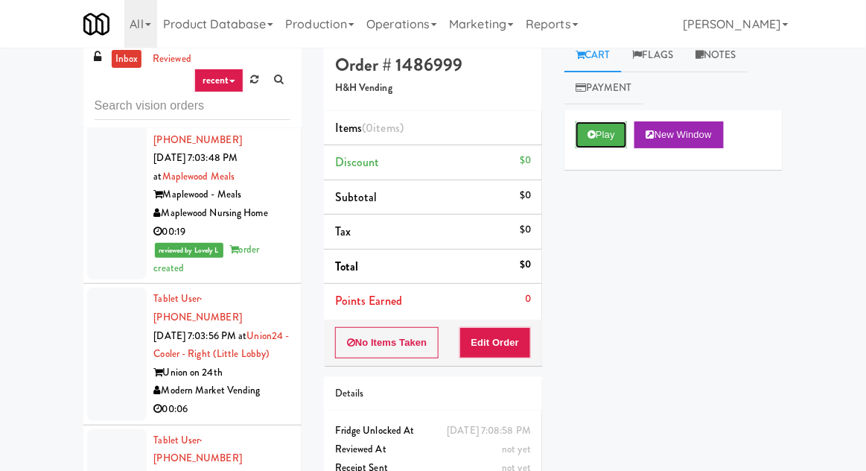
click at [596, 132] on icon at bounding box center [591, 135] width 8 height 10
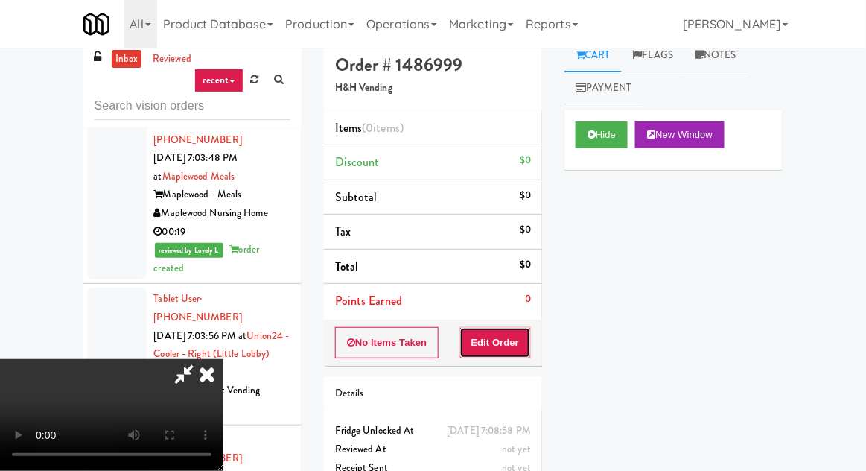
click at [525, 327] on button "Edit Order" at bounding box center [495, 342] width 72 height 31
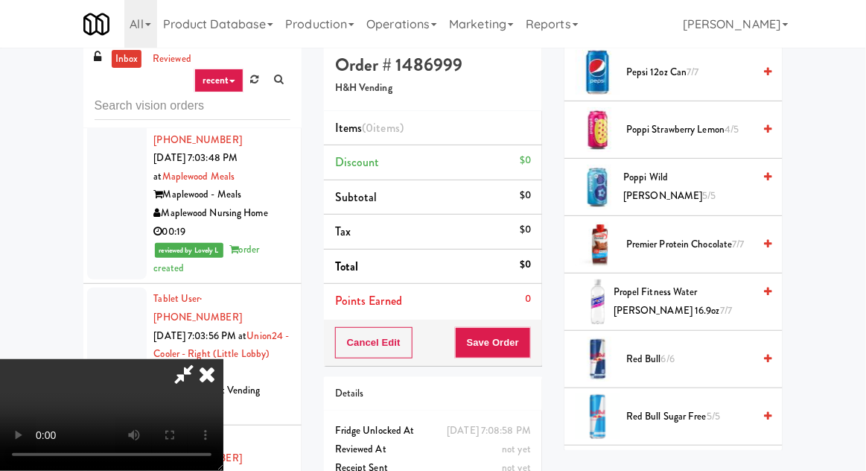
scroll to position [1431, 0]
click at [674, 296] on span "Propel Fitness Water [PERSON_NAME] 16.9oz 7/7" at bounding box center [683, 302] width 139 height 36
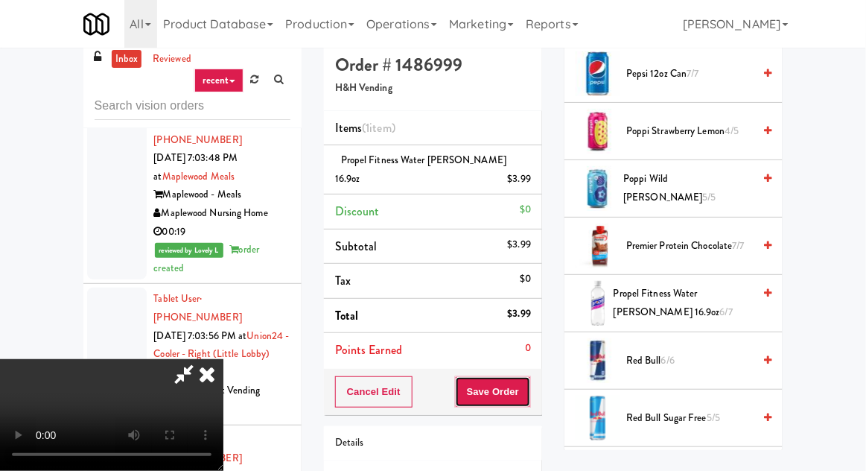
click at [529, 376] on button "Save Order" at bounding box center [493, 391] width 76 height 31
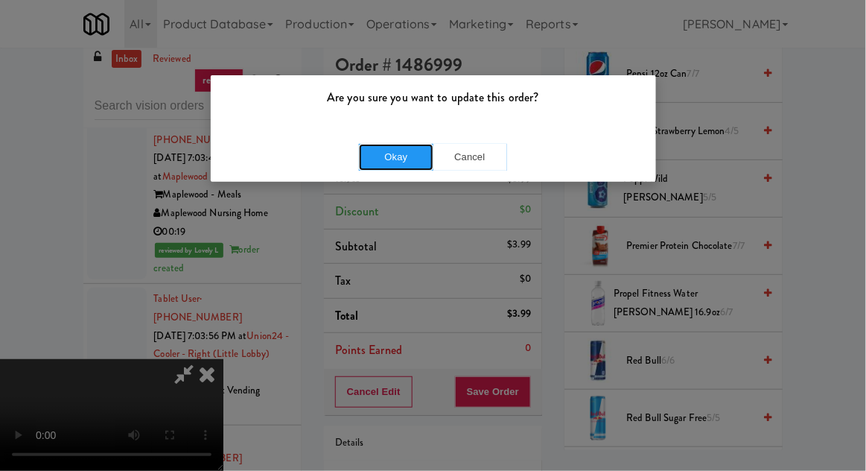
click at [383, 160] on button "Okay" at bounding box center [396, 157] width 74 height 27
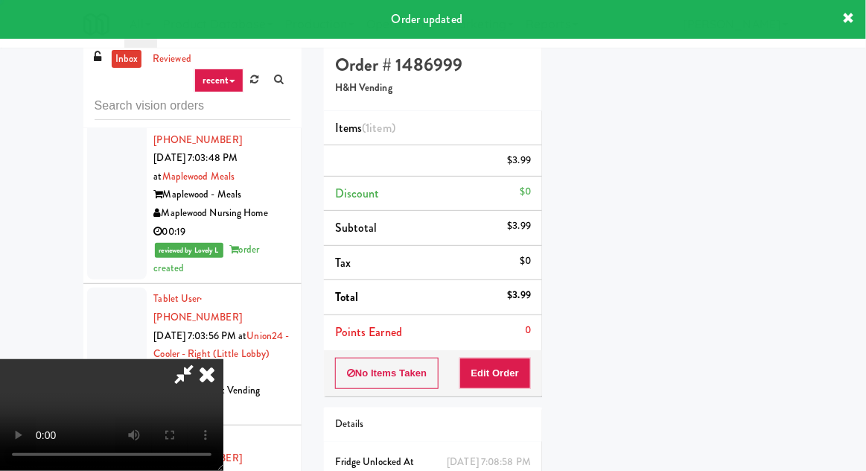
scroll to position [147, 0]
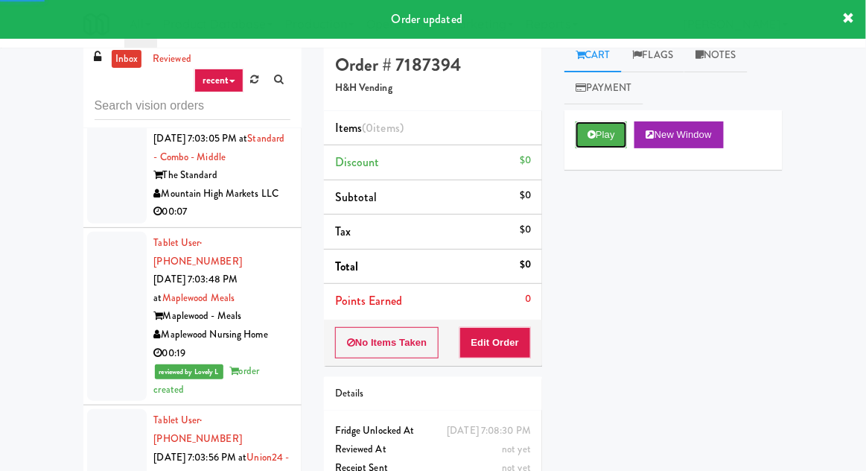
click at [608, 140] on button "Play" at bounding box center [601, 134] width 51 height 27
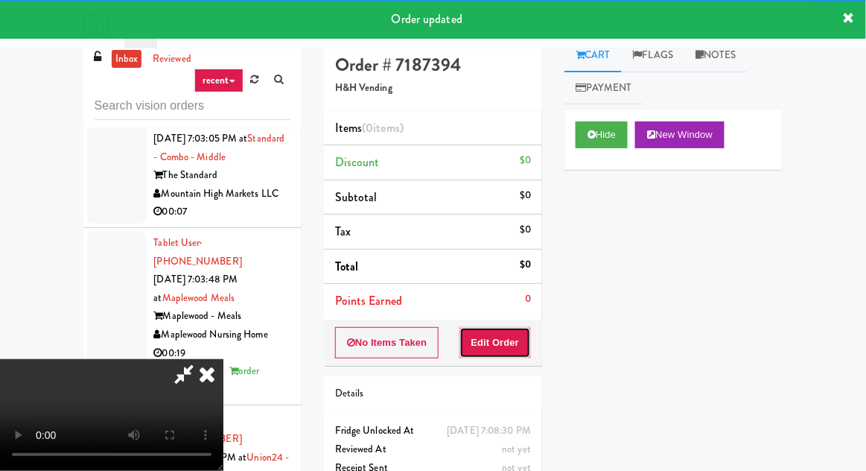
click at [503, 343] on button "Edit Order" at bounding box center [495, 342] width 72 height 31
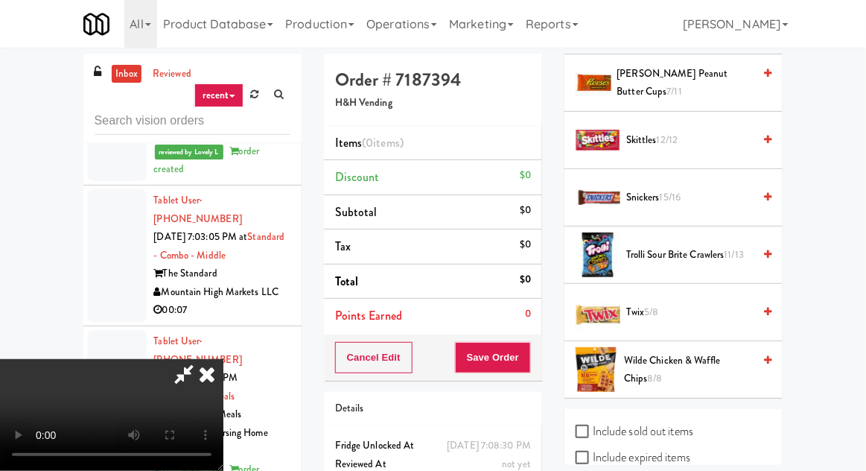
click at [700, 246] on span "Trolli Sour Brite Crawlers 11/13" at bounding box center [689, 255] width 127 height 19
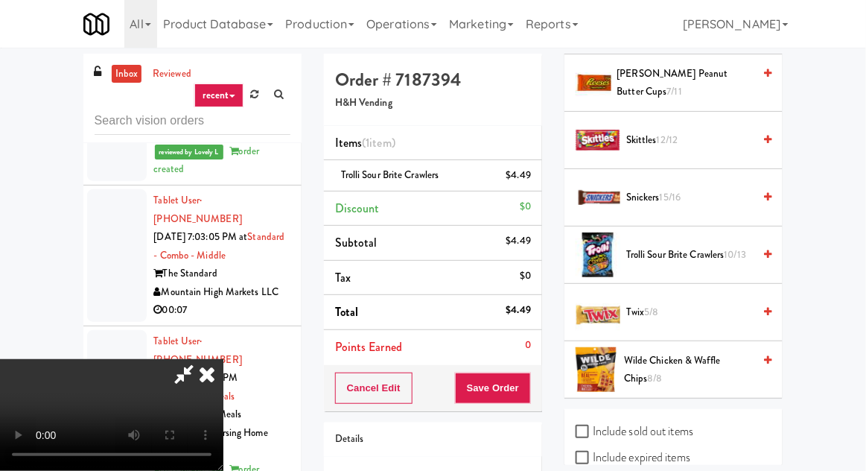
scroll to position [54, 0]
click at [541, 385] on div "Cancel Edit Save Order" at bounding box center [433, 388] width 218 height 46
click at [541, 388] on div "Cancel Edit Save Order" at bounding box center [433, 388] width 218 height 46
click at [540, 381] on div "Cancel Edit Save Order" at bounding box center [433, 388] width 218 height 46
click at [529, 389] on button "Save Order" at bounding box center [493, 387] width 76 height 31
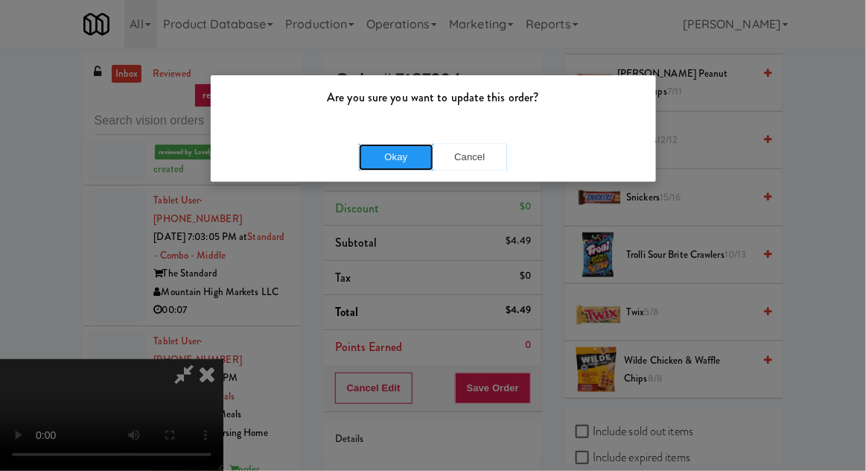
click at [395, 168] on button "Okay" at bounding box center [396, 157] width 74 height 27
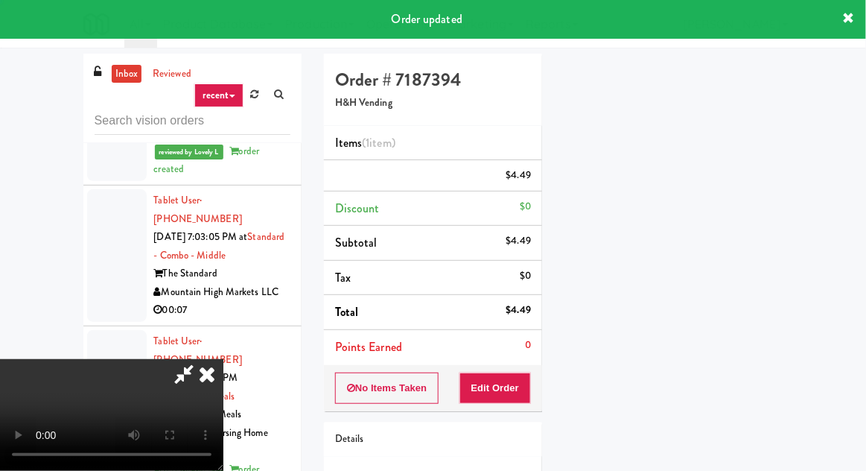
scroll to position [0, 0]
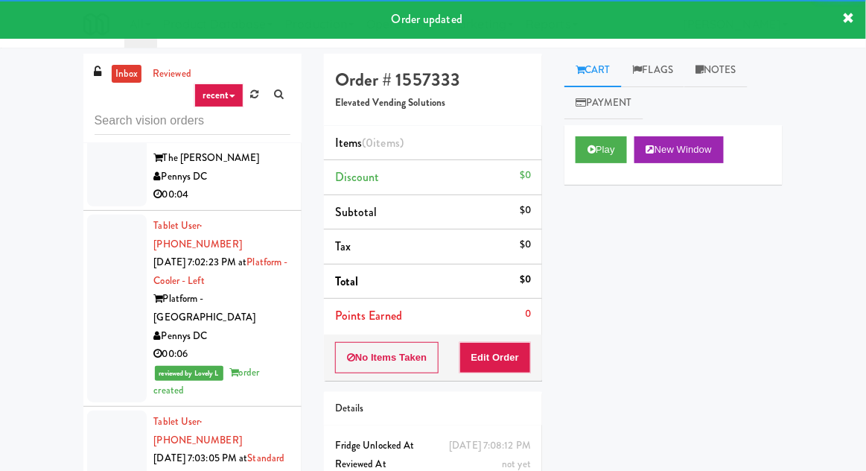
scroll to position [14888, 0]
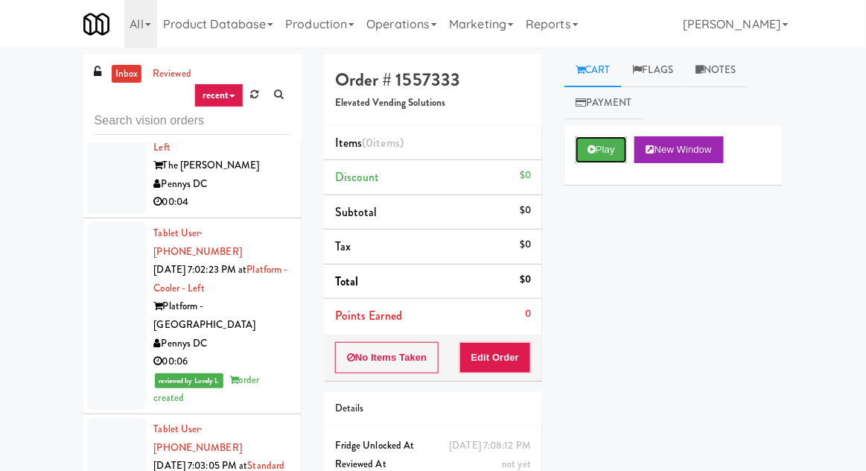
click at [596, 156] on button "Play" at bounding box center [601, 149] width 51 height 27
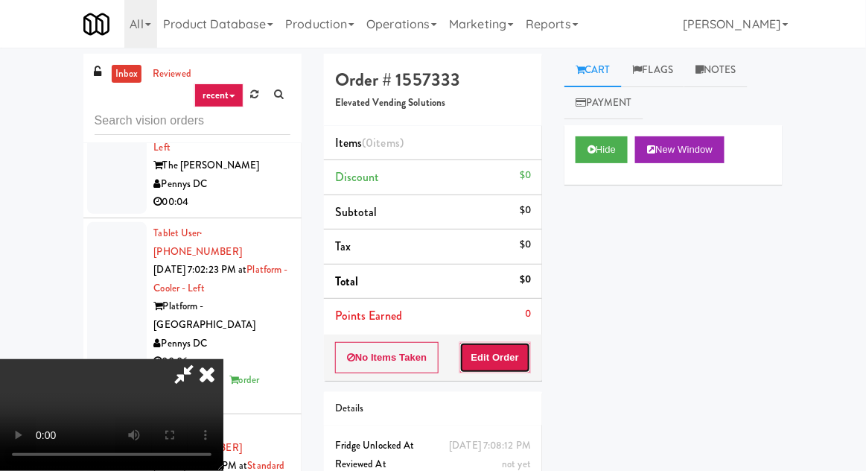
click at [515, 351] on button "Edit Order" at bounding box center [495, 357] width 72 height 31
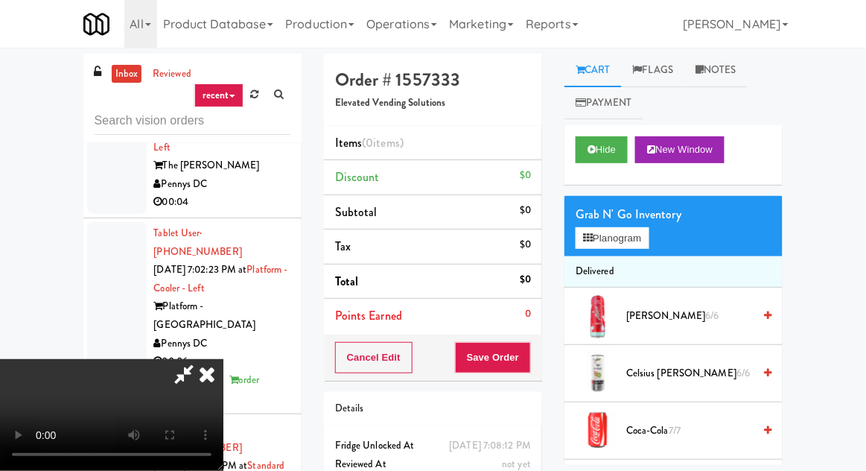
scroll to position [0, 0]
click at [604, 241] on button "Planogram" at bounding box center [612, 238] width 73 height 22
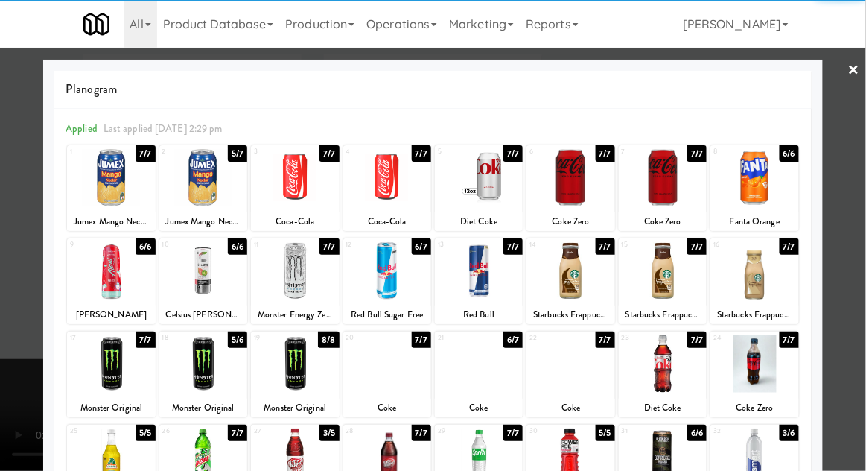
click at [194, 203] on div at bounding box center [203, 177] width 88 height 57
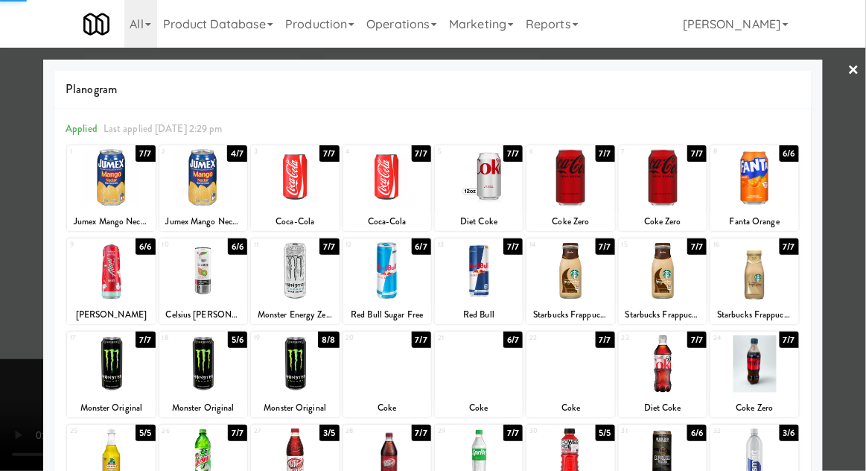
click at [25, 205] on div at bounding box center [433, 235] width 866 height 471
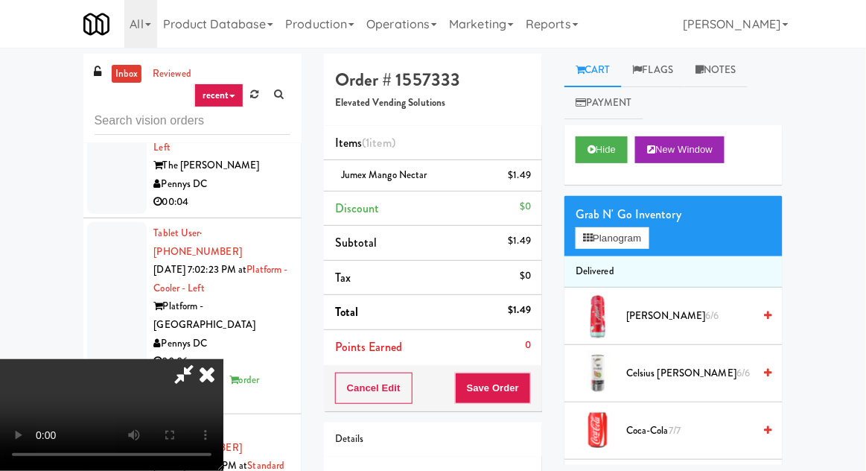
click at [542, 380] on div "Order # 1557333 Elevated Vending Solutions Items (1 item ) Jumex Mango Nectar $…" at bounding box center [433, 308] width 241 height 509
click at [530, 386] on button "Save Order" at bounding box center [493, 387] width 76 height 31
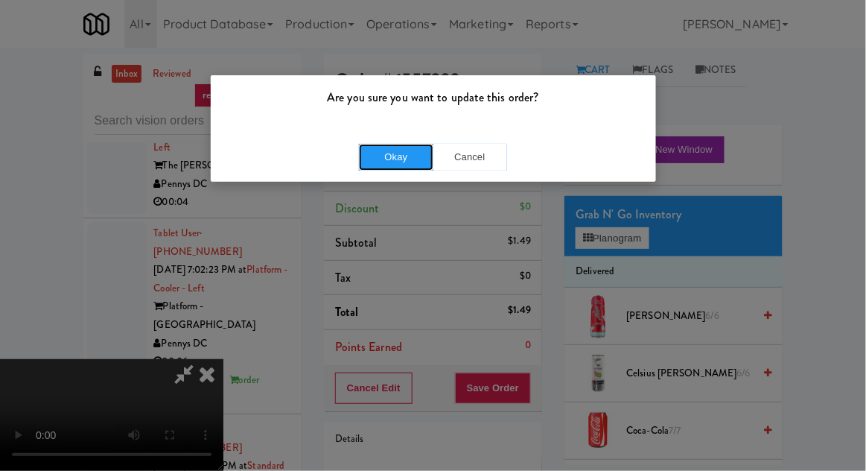
click at [393, 146] on button "Okay" at bounding box center [396, 157] width 74 height 27
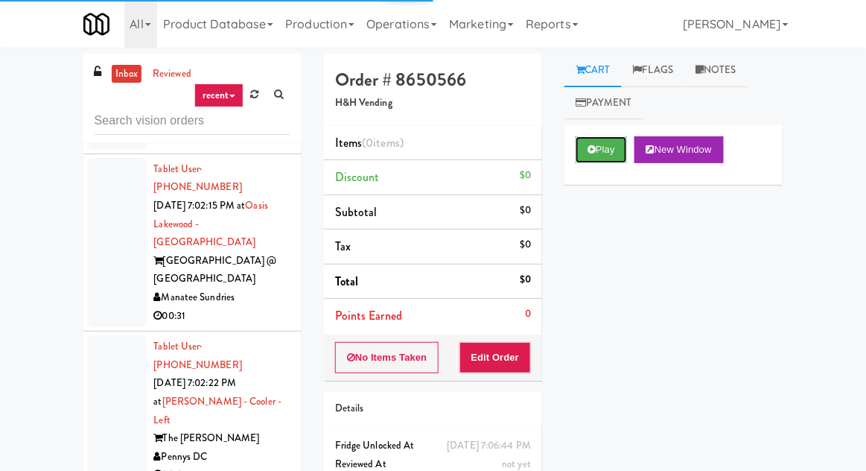
click at [618, 147] on button "Play" at bounding box center [601, 149] width 51 height 27
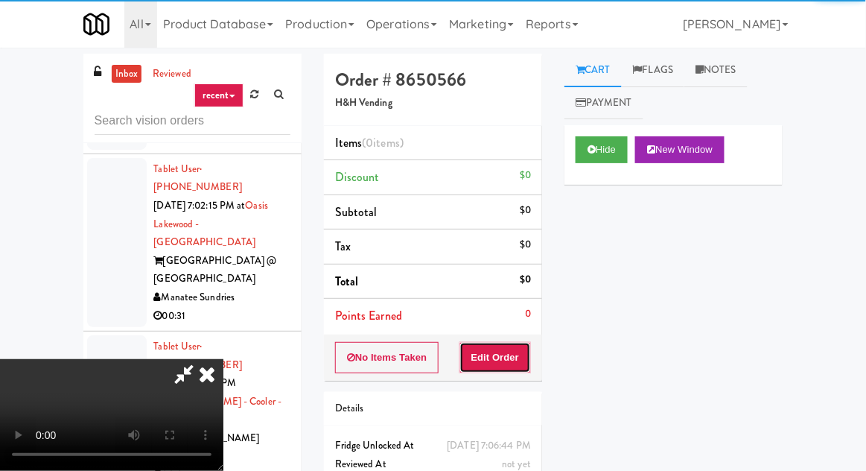
click at [509, 347] on button "Edit Order" at bounding box center [495, 357] width 72 height 31
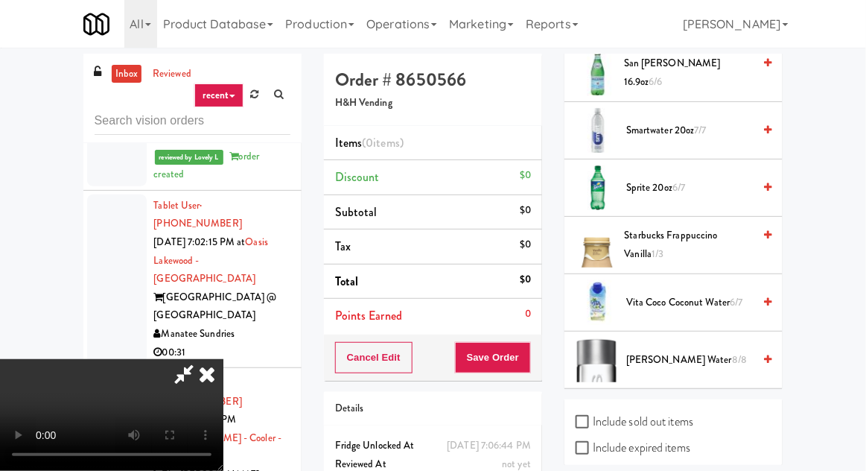
scroll to position [1980, 0]
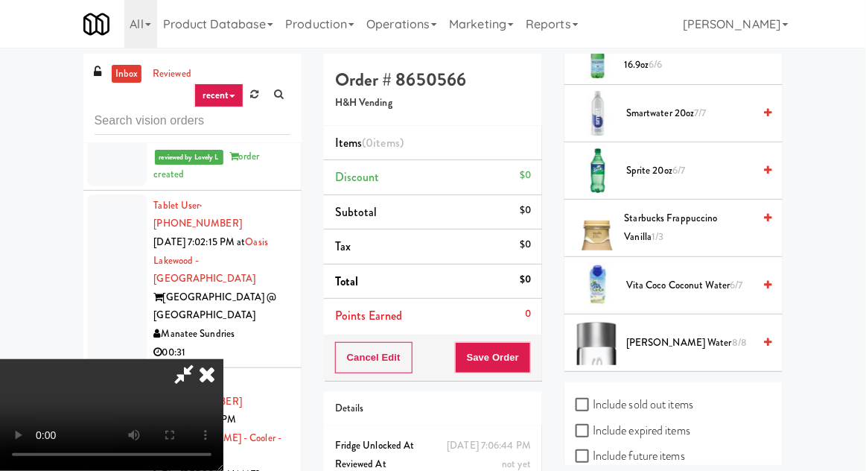
click at [690, 209] on span "Starbucks Frappuccino Vanilla 1/3" at bounding box center [689, 227] width 129 height 36
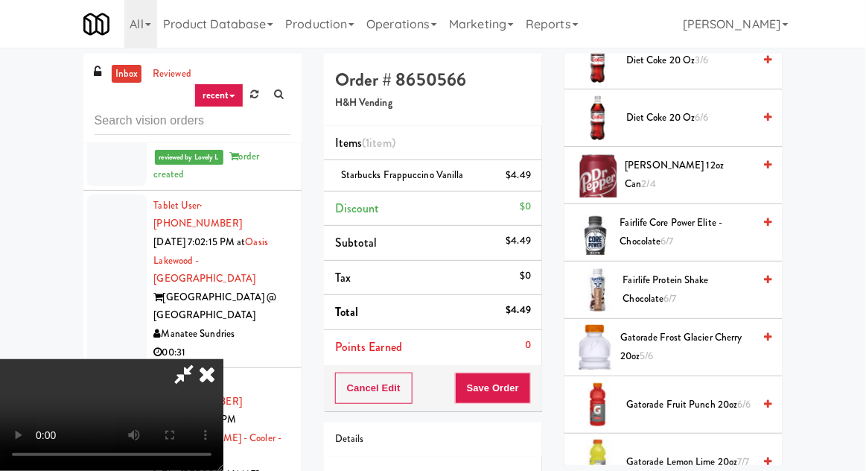
scroll to position [772, 0]
click at [675, 298] on span "Fairlife Protein Shake Chocolate 6/7" at bounding box center [688, 288] width 130 height 36
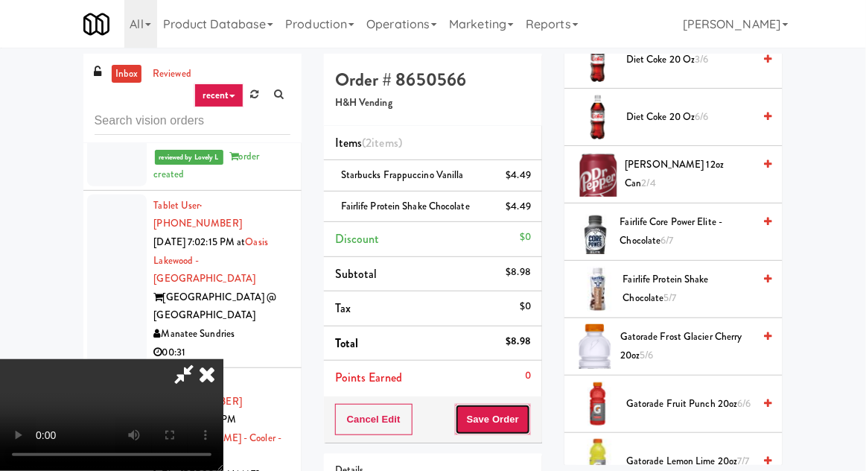
click at [529, 417] on button "Save Order" at bounding box center [493, 419] width 76 height 31
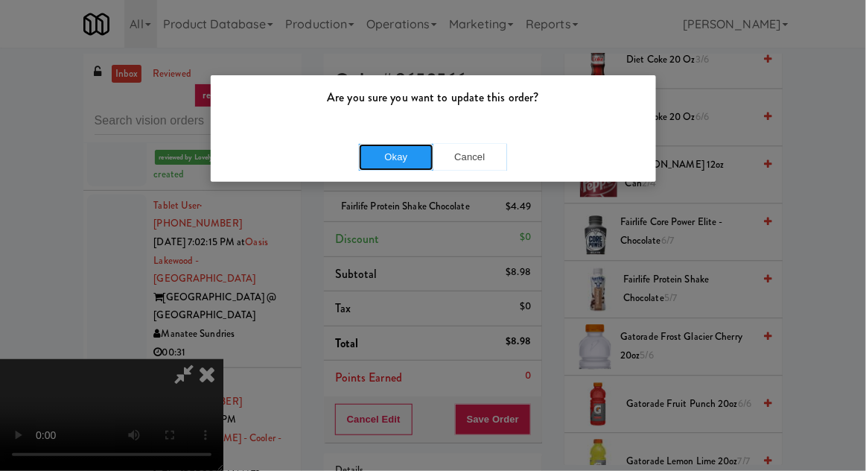
click at [396, 163] on button "Okay" at bounding box center [396, 157] width 74 height 27
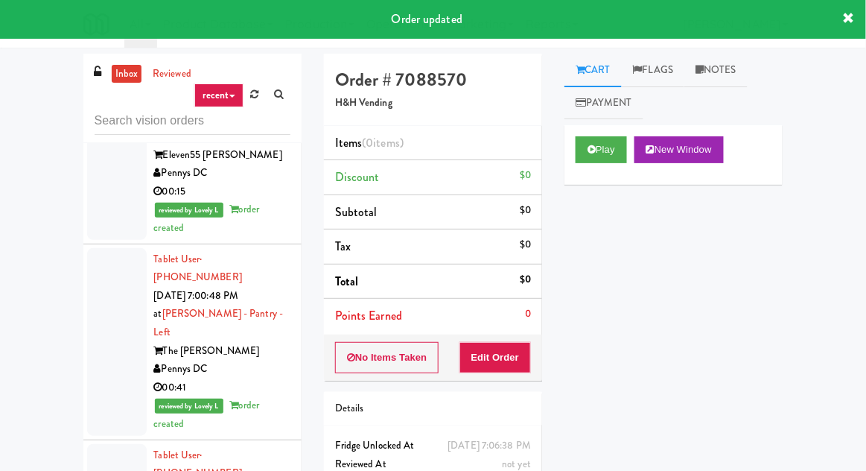
scroll to position [12850, 0]
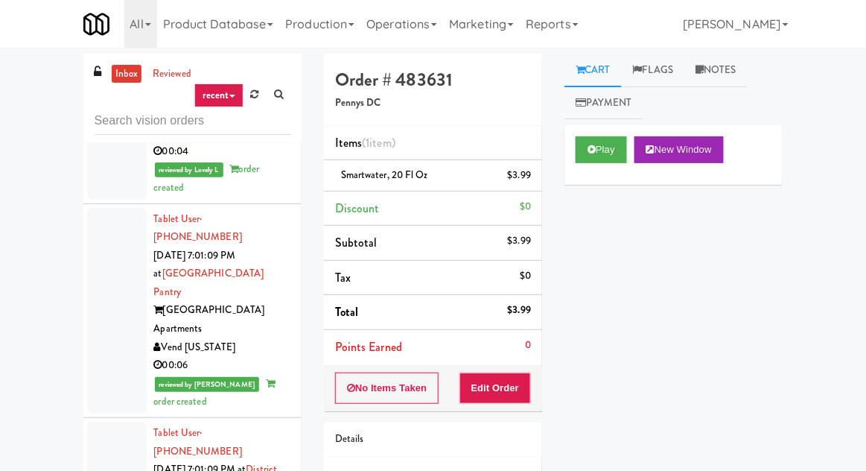
scroll to position [13272, 0]
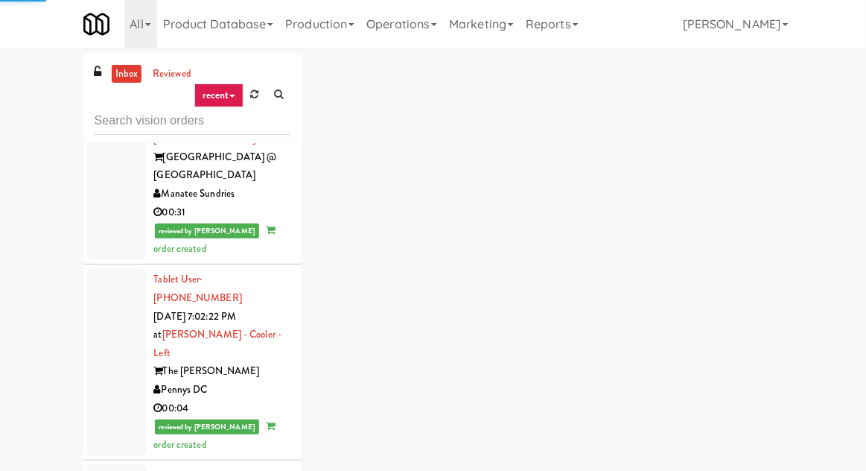
scroll to position [14718, 0]
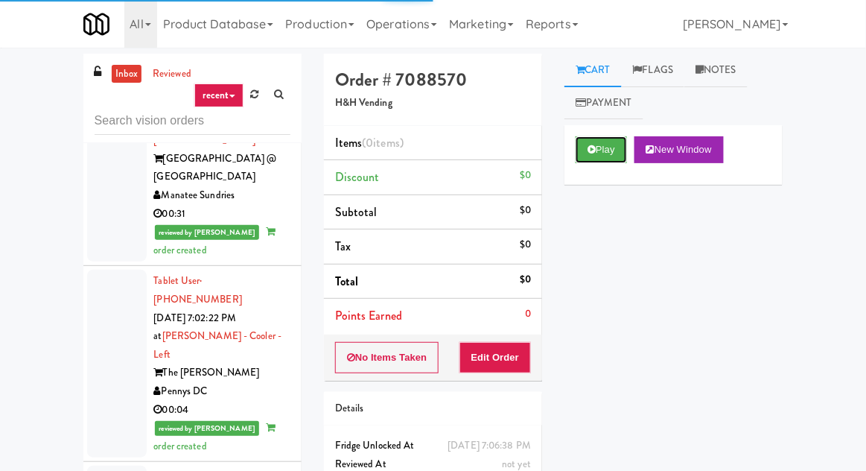
click at [591, 154] on icon at bounding box center [591, 149] width 8 height 10
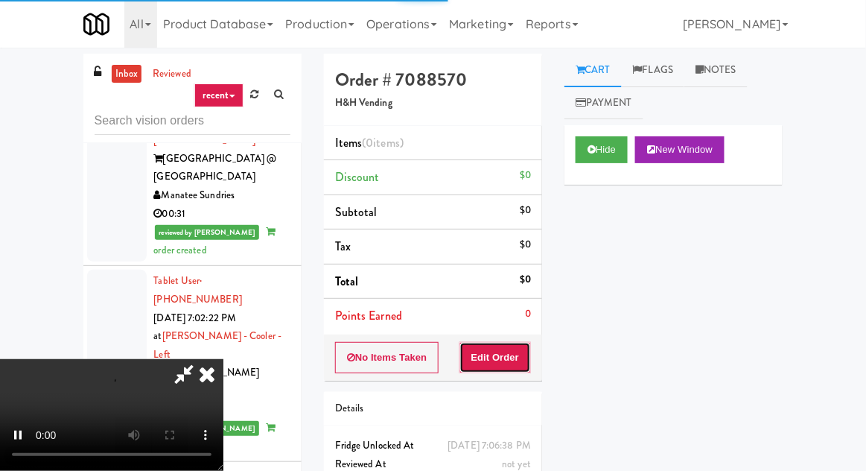
click at [513, 346] on button "Edit Order" at bounding box center [495, 357] width 72 height 31
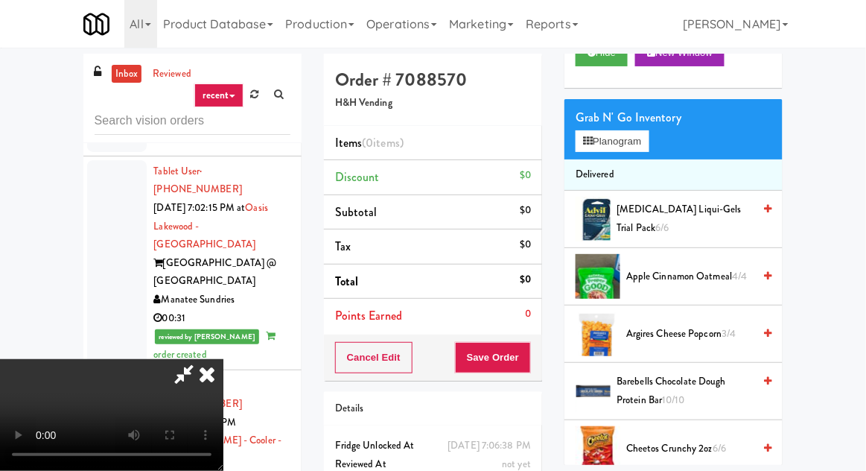
scroll to position [341, 0]
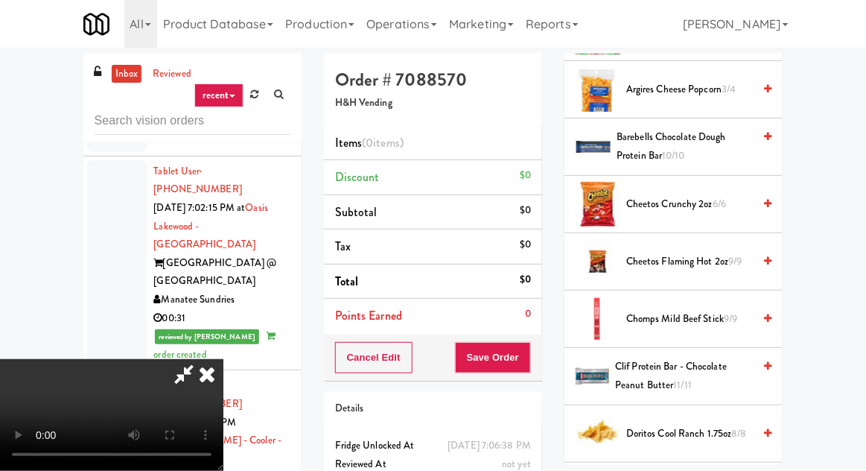
click at [687, 261] on span "Cheetos Flaming Hot 2oz 9/9" at bounding box center [689, 261] width 127 height 19
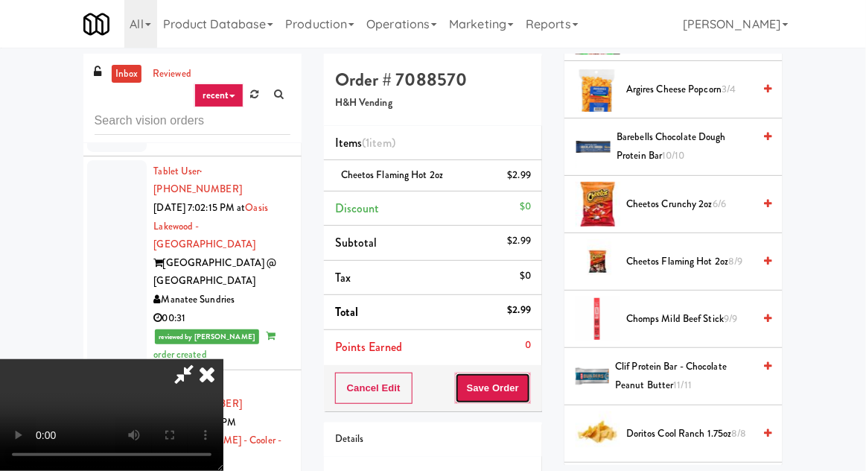
click at [528, 392] on button "Save Order" at bounding box center [493, 387] width 76 height 31
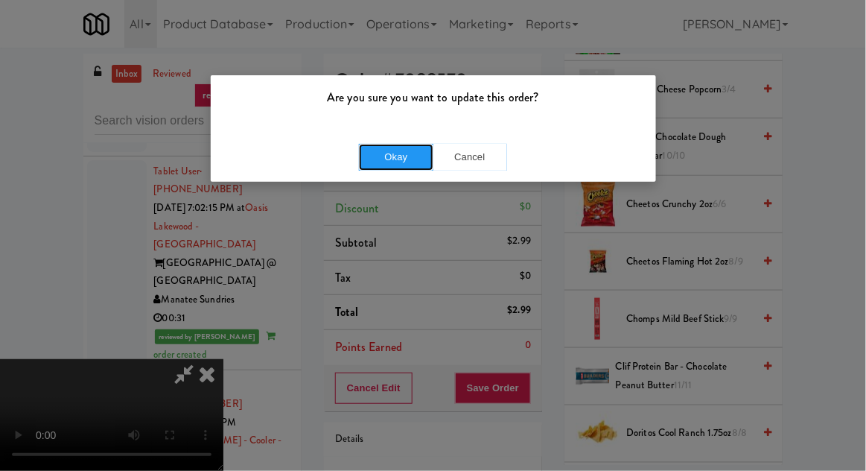
click at [399, 168] on button "Okay" at bounding box center [396, 157] width 74 height 27
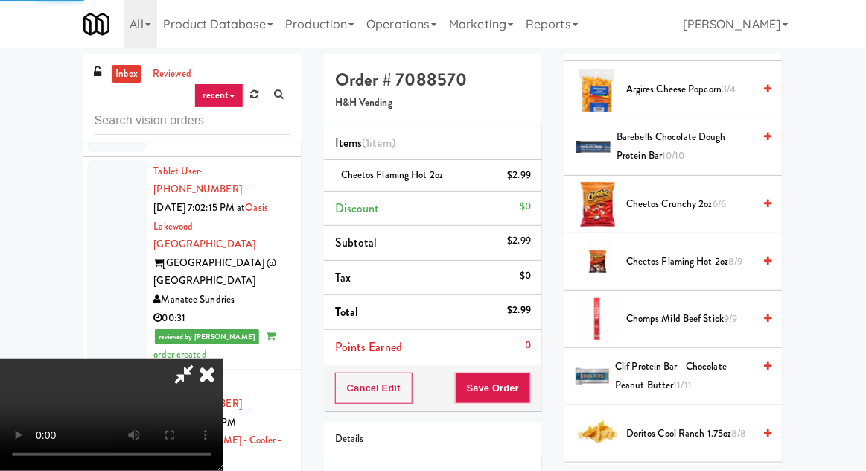
scroll to position [147, 0]
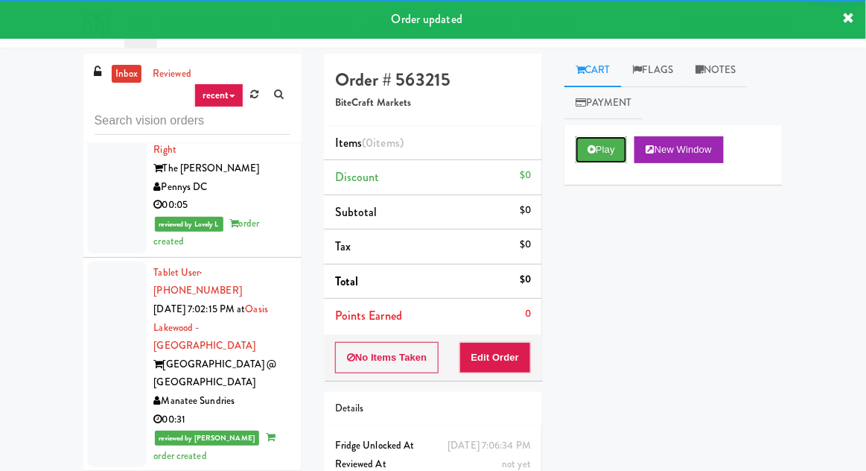
click at [600, 150] on button "Play" at bounding box center [601, 149] width 51 height 27
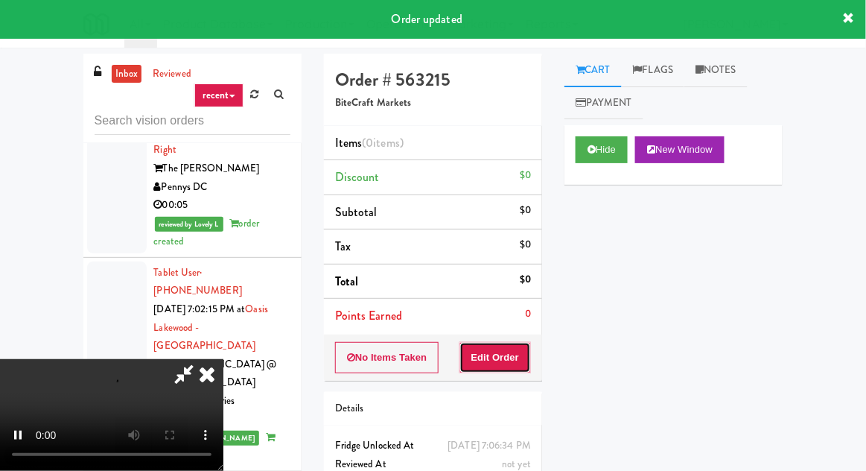
click at [502, 363] on button "Edit Order" at bounding box center [495, 357] width 72 height 31
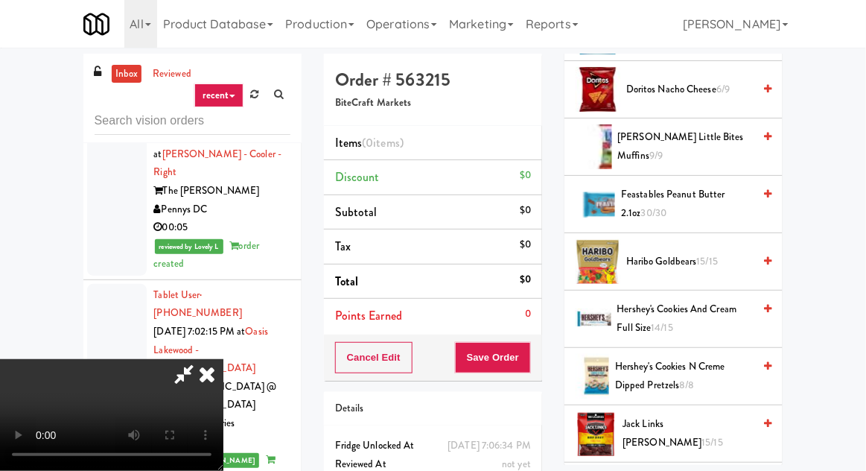
scroll to position [573, 0]
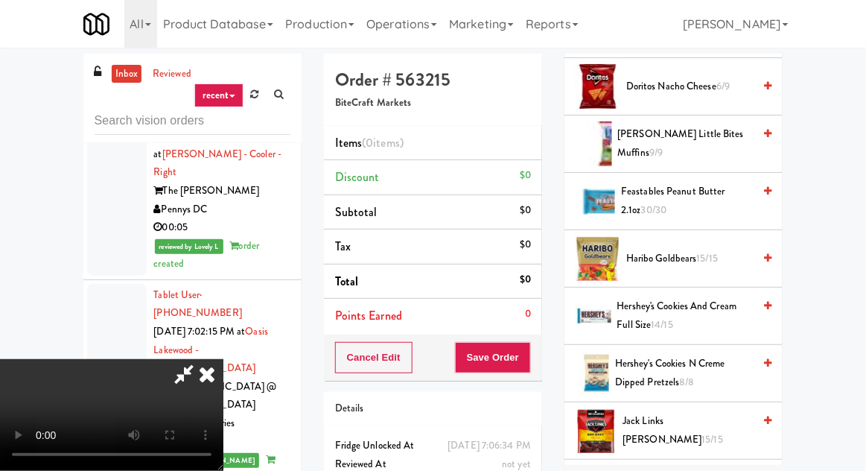
click at [713, 142] on span "[PERSON_NAME] little bites muffins 9/9" at bounding box center [686, 143] width 136 height 36
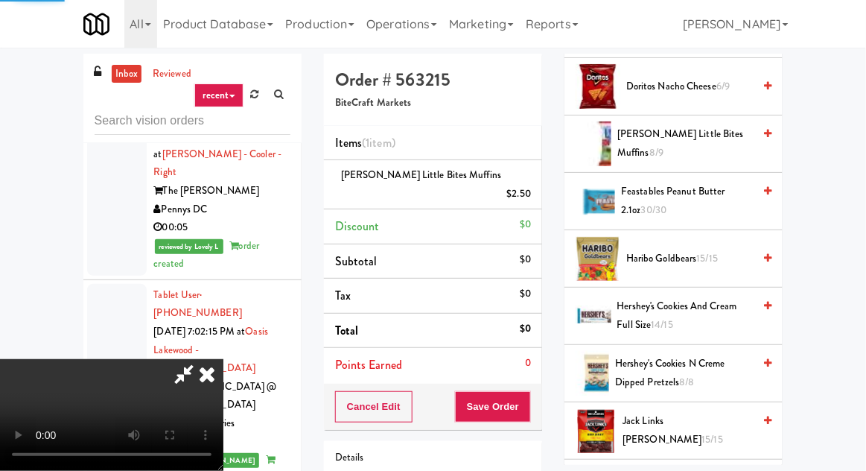
click at [739, 147] on span "[PERSON_NAME] little bites muffins 8/9" at bounding box center [685, 143] width 136 height 36
click at [530, 391] on button "Save Order" at bounding box center [493, 406] width 76 height 31
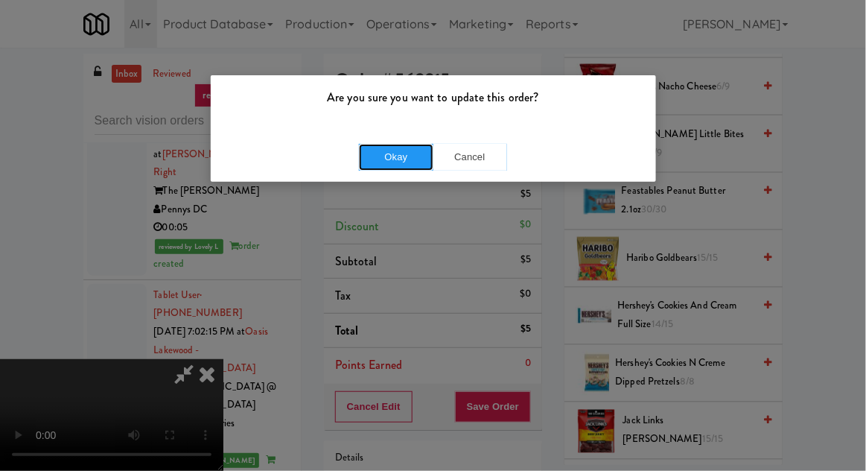
click at [401, 158] on button "Okay" at bounding box center [396, 157] width 74 height 27
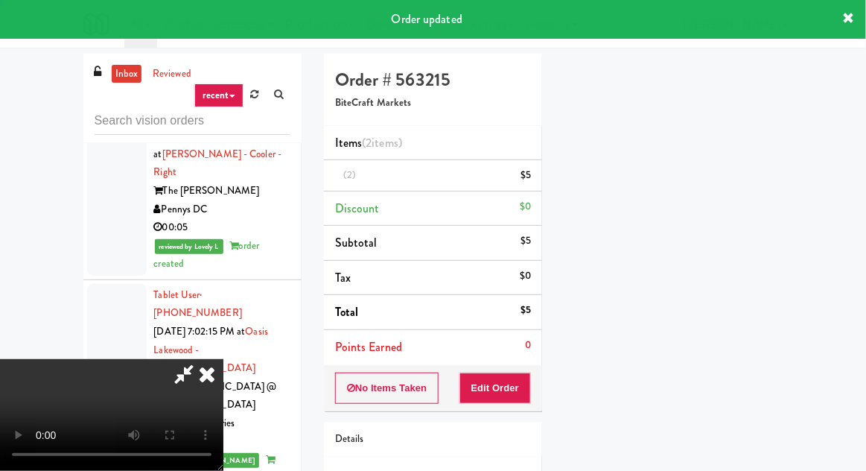
scroll to position [147, 0]
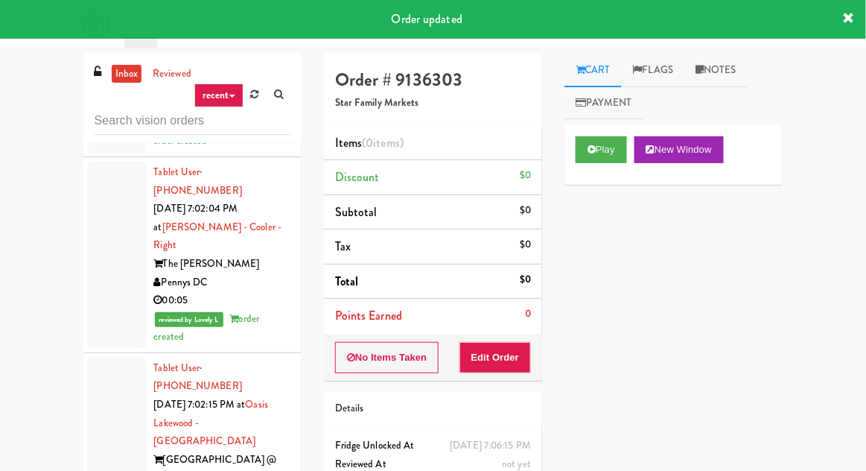
scroll to position [14416, 0]
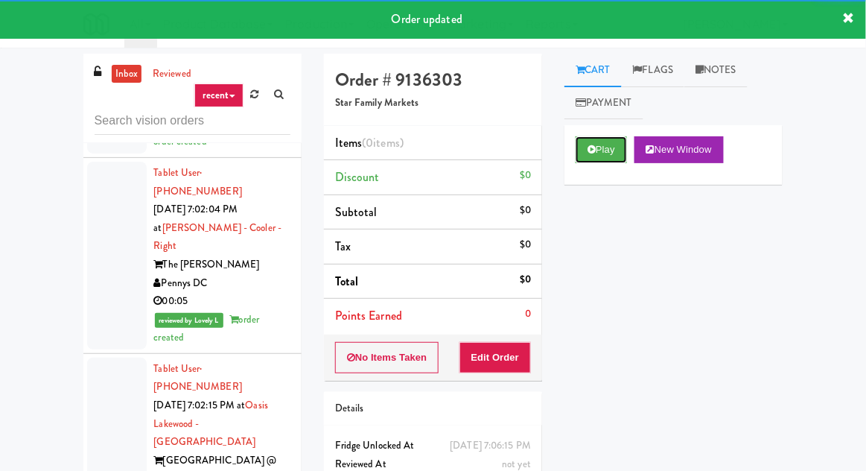
click at [602, 150] on button "Play" at bounding box center [601, 149] width 51 height 27
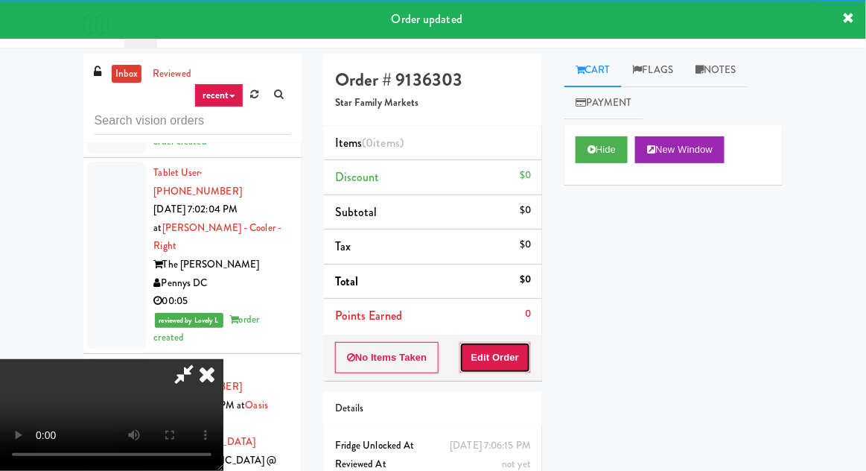
click at [509, 349] on button "Edit Order" at bounding box center [495, 357] width 72 height 31
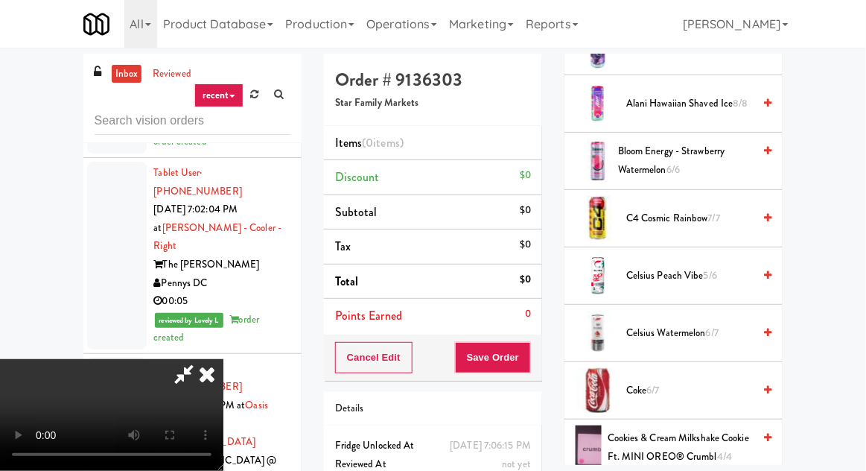
scroll to position [278, 0]
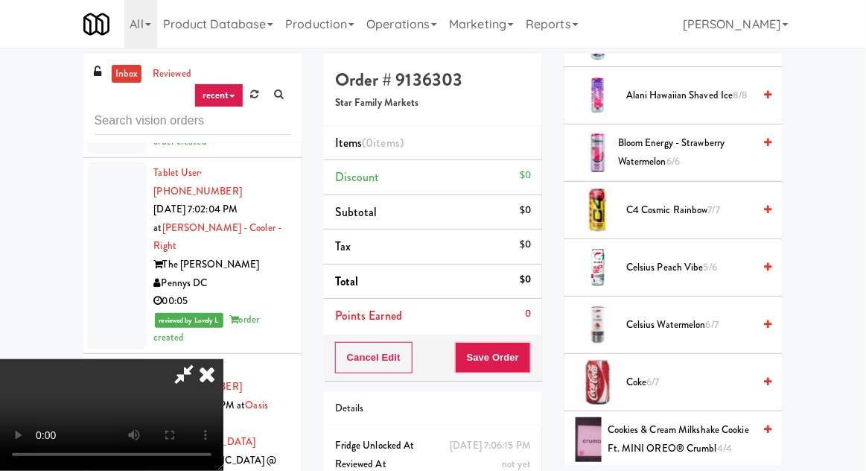
click at [674, 388] on span "Coke 6/7" at bounding box center [689, 382] width 127 height 19
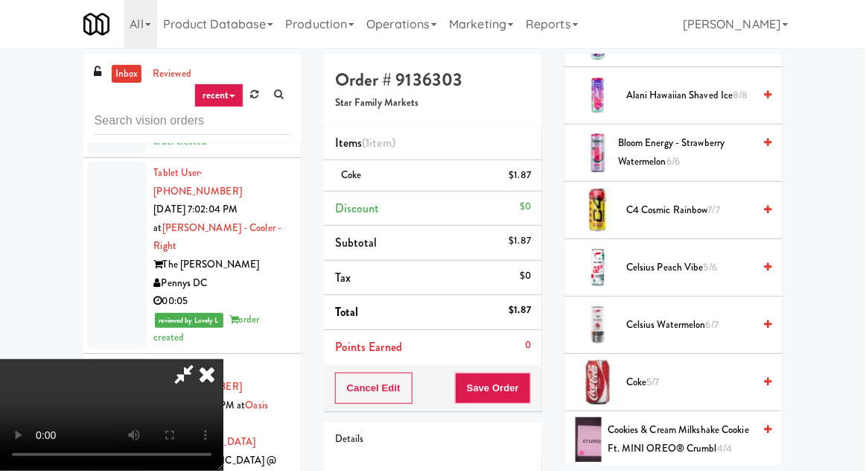
click at [655, 375] on span "5/7" at bounding box center [653, 382] width 13 height 14
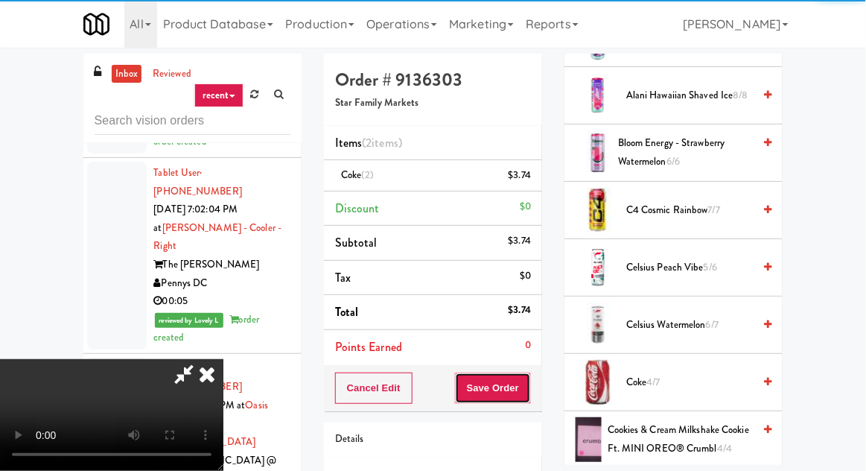
click at [528, 386] on button "Save Order" at bounding box center [493, 387] width 76 height 31
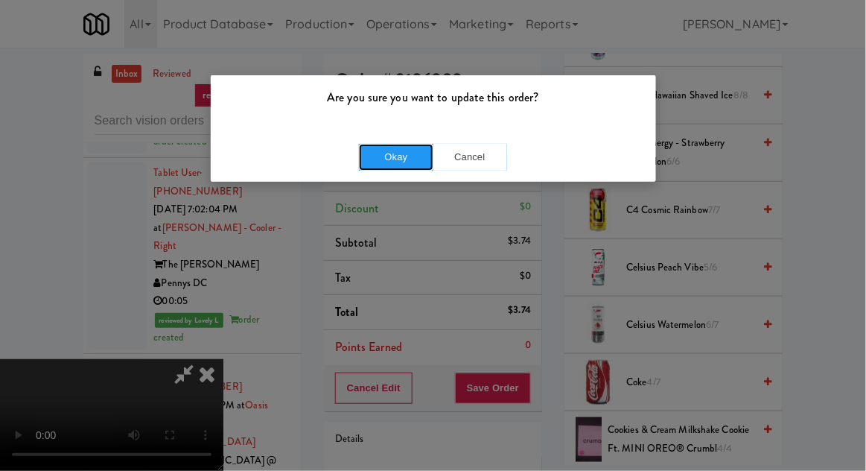
click at [398, 156] on button "Okay" at bounding box center [396, 157] width 74 height 27
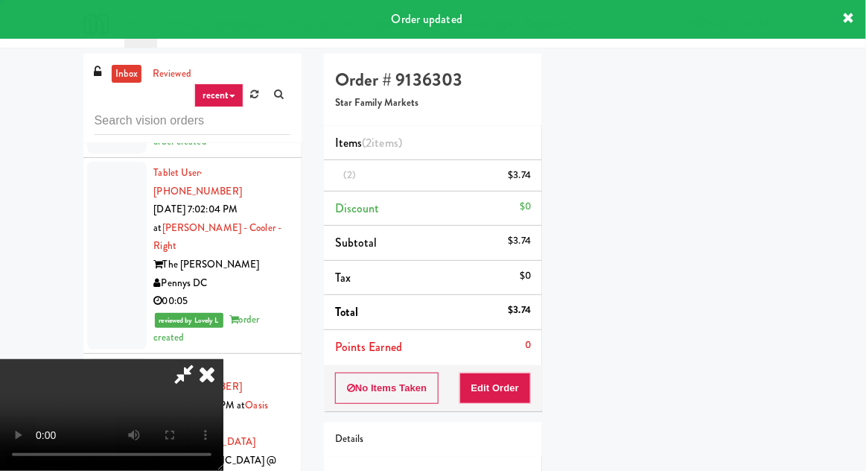
scroll to position [147, 0]
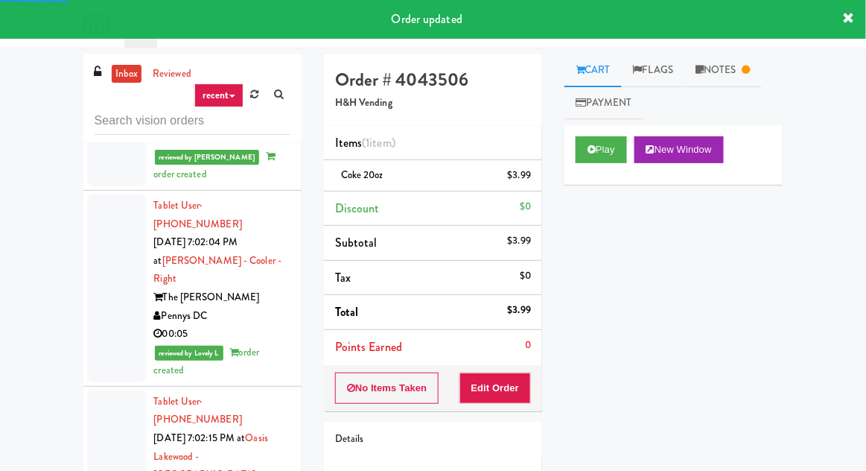
scroll to position [14385, 0]
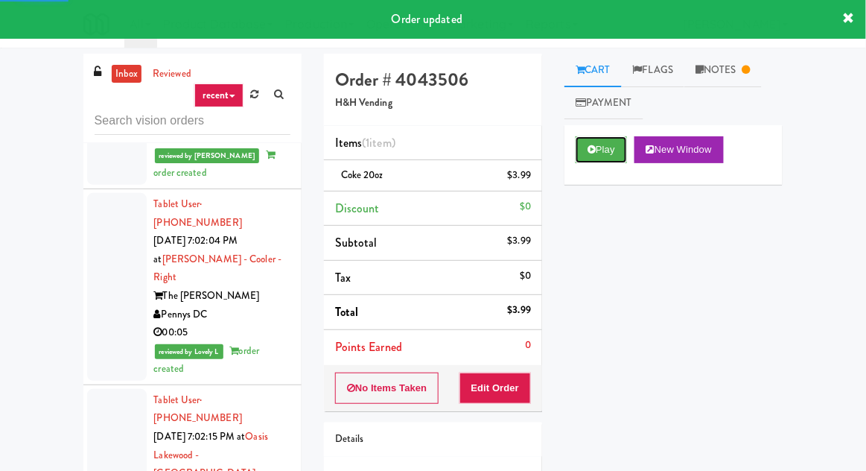
click at [601, 156] on button "Play" at bounding box center [601, 149] width 51 height 27
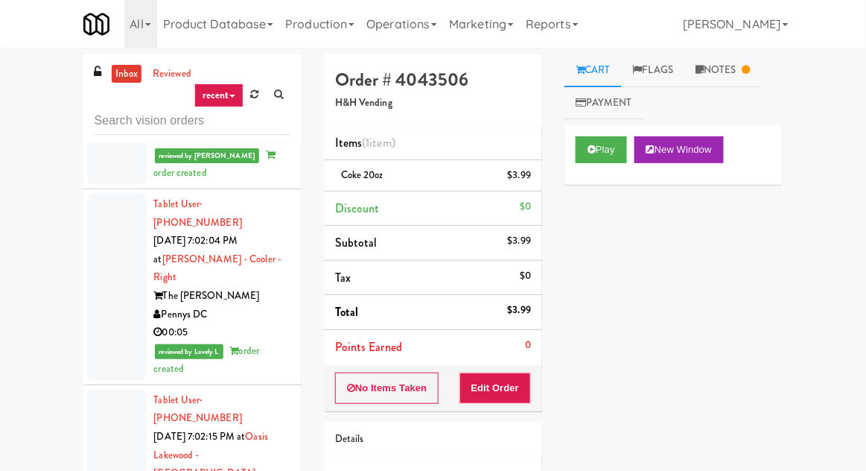
click at [742, 85] on link "Notes" at bounding box center [722, 71] width 77 height 34
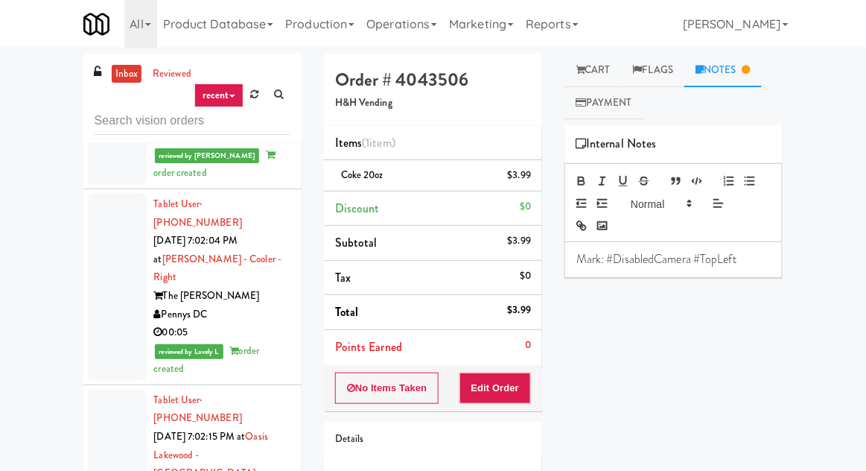
click at [622, 71] on link "Cart" at bounding box center [592, 71] width 57 height 34
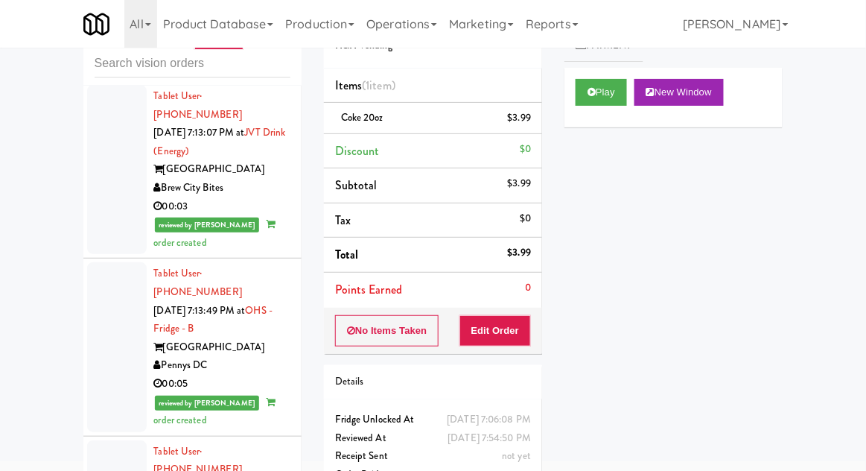
scroll to position [21491, 0]
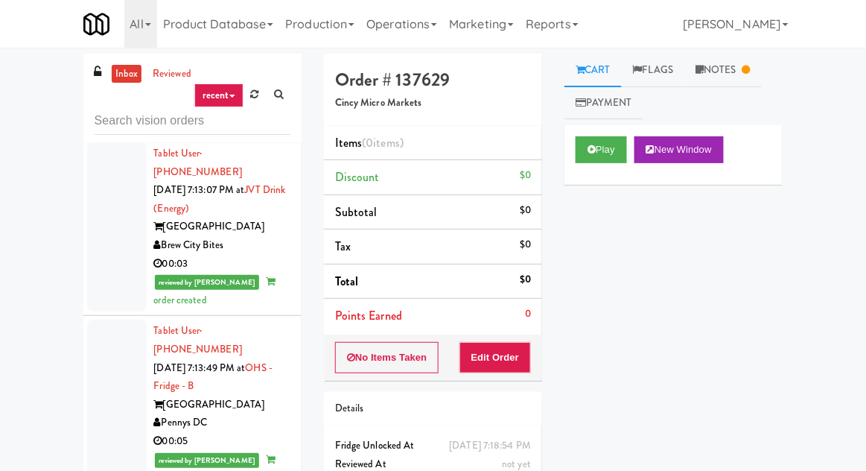
click at [249, 102] on link at bounding box center [254, 94] width 23 height 22
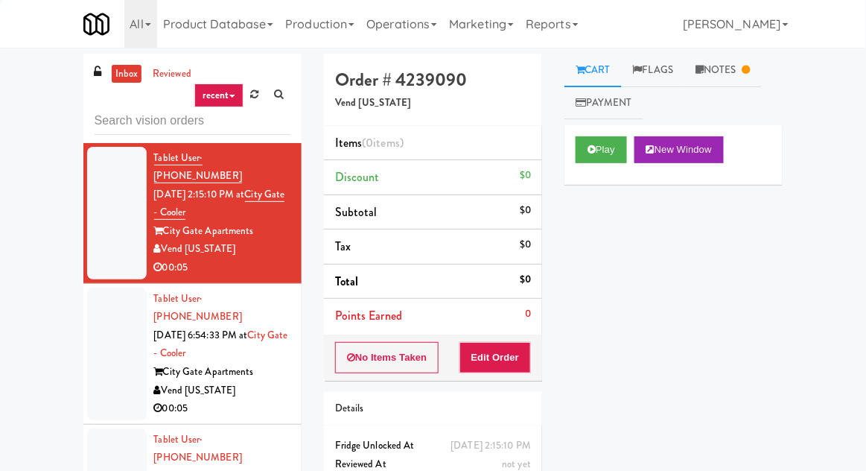
click at [22, 119] on div "inbox reviewed recent all unclear take inventory issue suspicious failed recent…" at bounding box center [433, 327] width 866 height 547
click at [114, 312] on div at bounding box center [117, 353] width 60 height 133
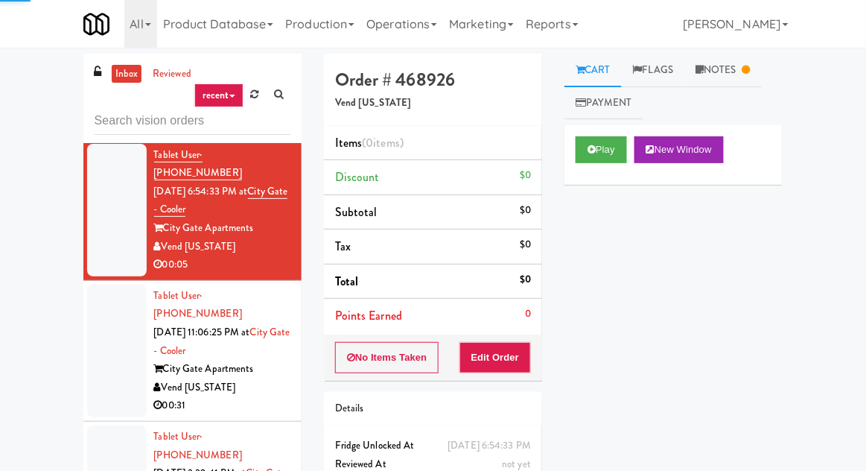
click at [110, 317] on div at bounding box center [117, 350] width 60 height 133
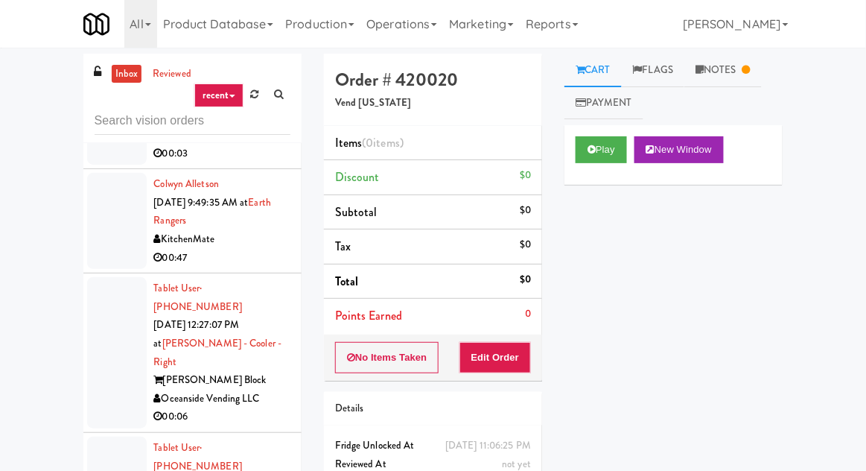
scroll to position [1418, 0]
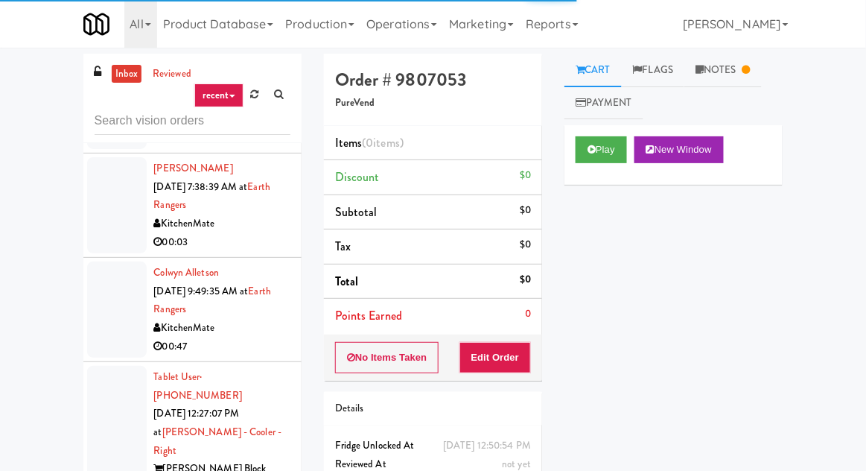
scroll to position [1333, 0]
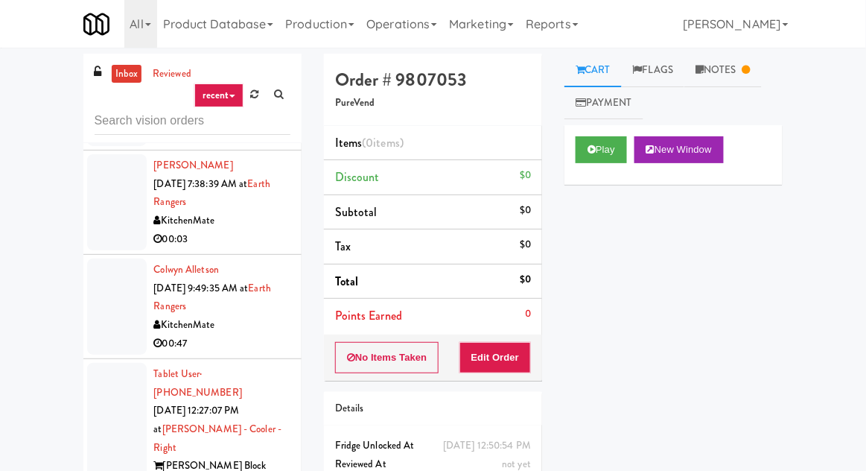
click at [737, 83] on link "Notes" at bounding box center [722, 71] width 77 height 34
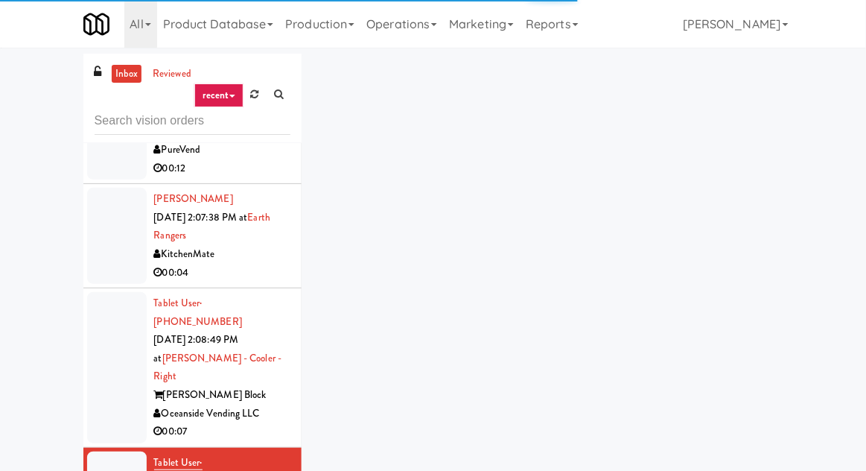
scroll to position [1816, 0]
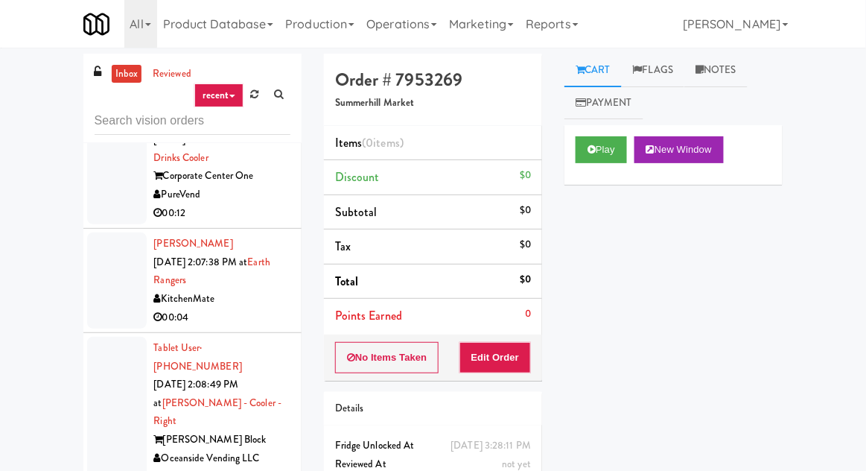
click at [111, 337] on div at bounding box center [117, 412] width 60 height 151
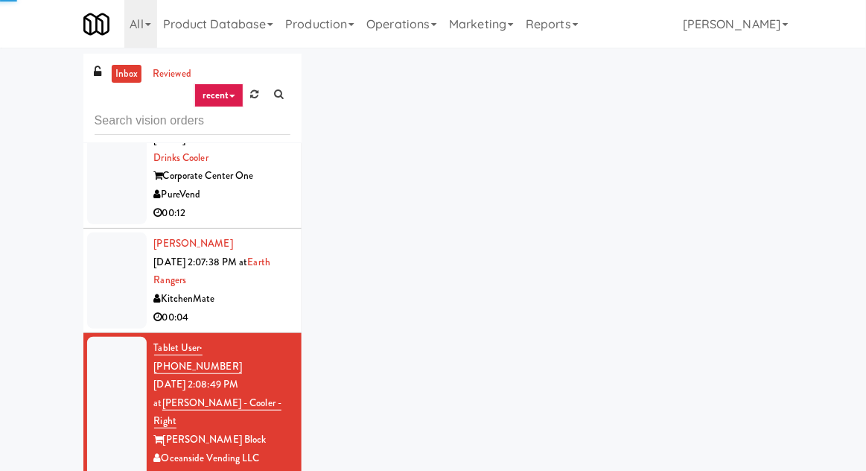
scroll to position [1713, 0]
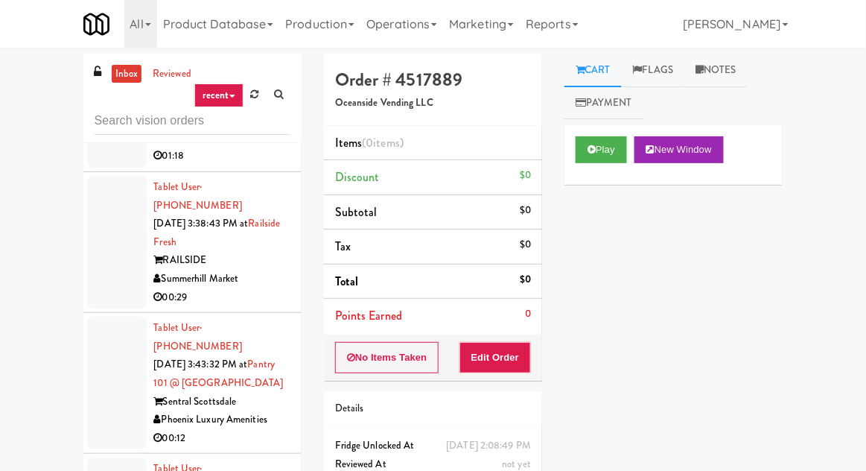
scroll to position [2225, 0]
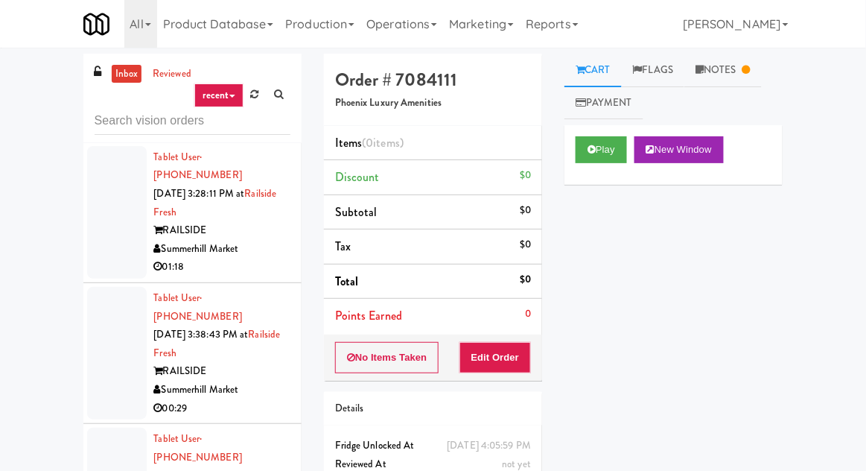
scroll to position [2112, 0]
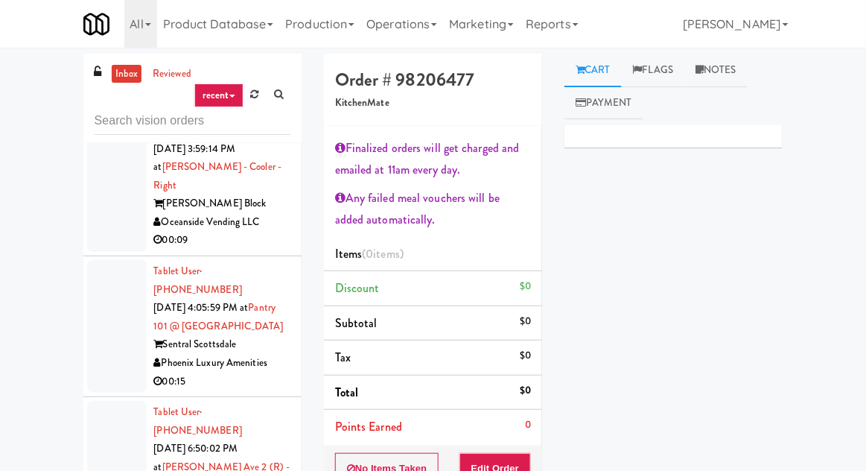
scroll to position [2582, 0]
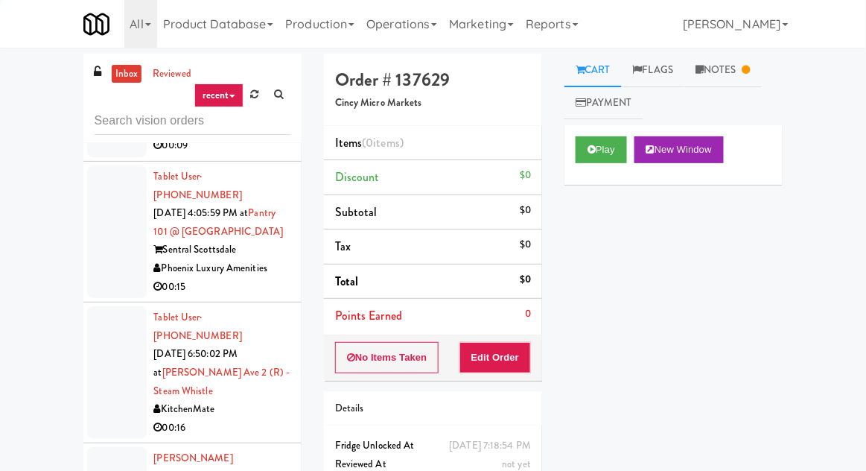
scroll to position [2677, 0]
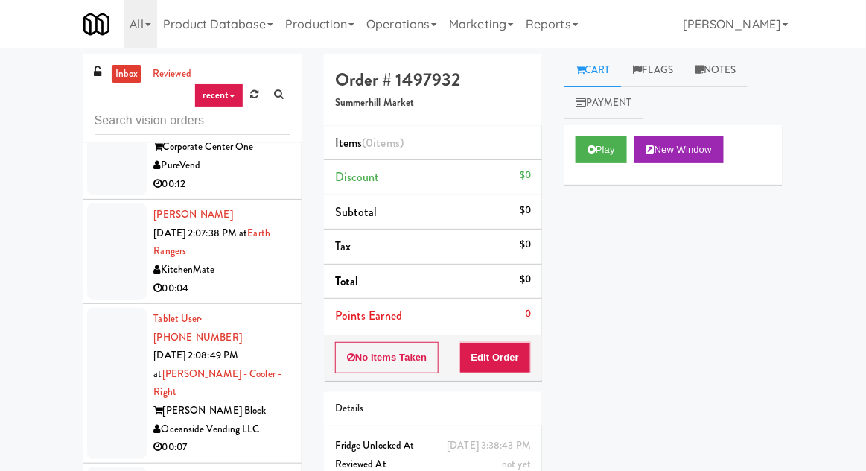
scroll to position [1792, 0]
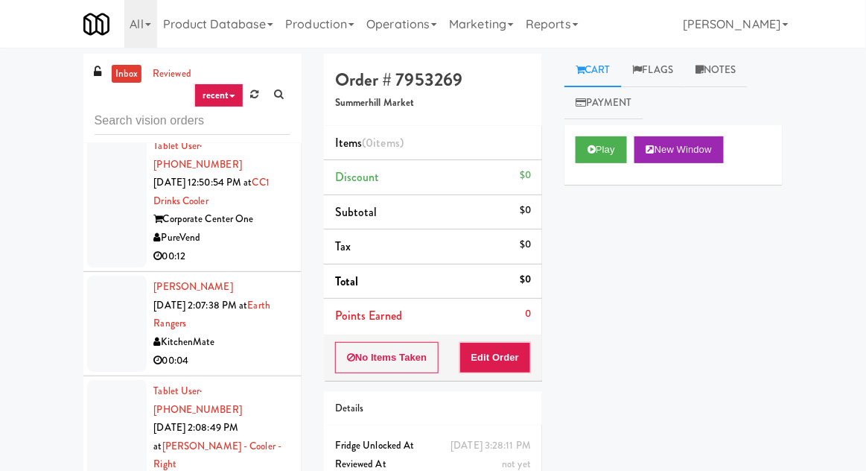
click at [107, 380] on div at bounding box center [117, 455] width 60 height 151
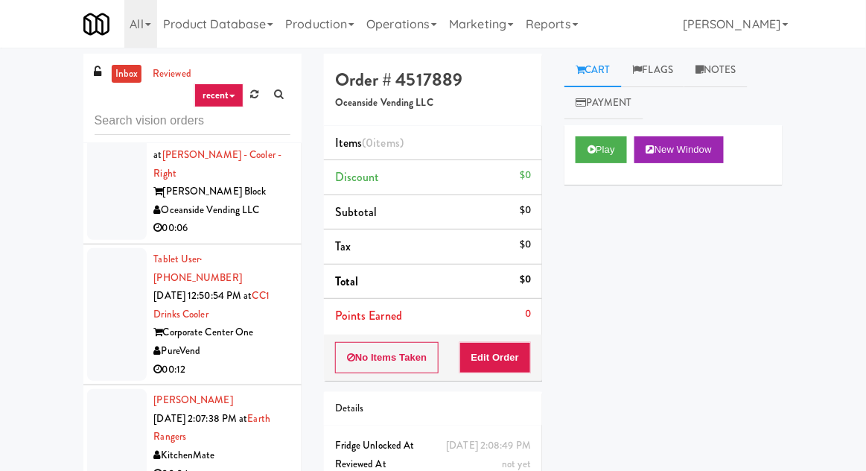
click at [106, 389] on div at bounding box center [117, 437] width 60 height 96
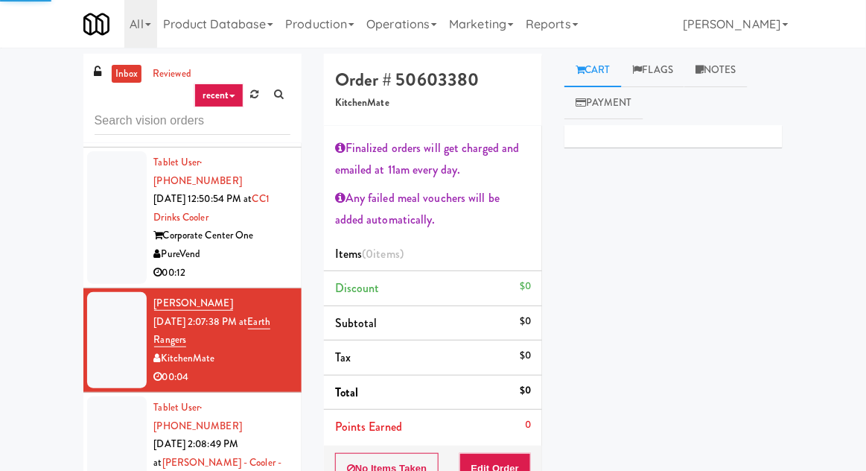
click at [105, 396] on div at bounding box center [117, 471] width 60 height 151
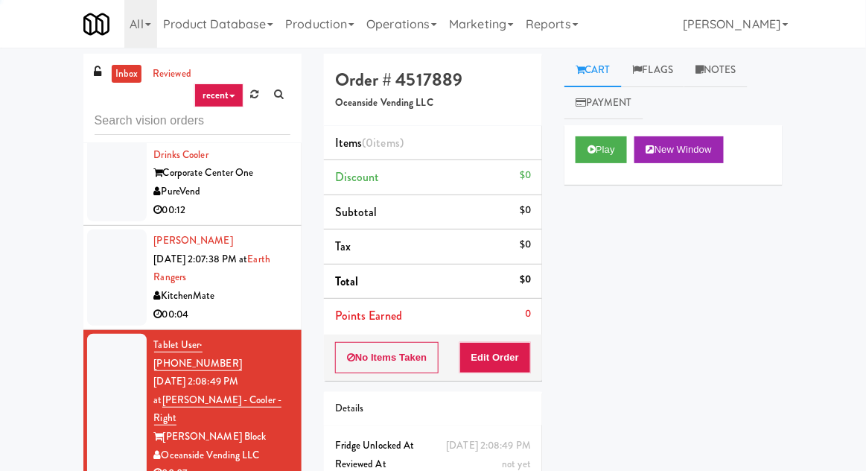
scroll to position [1792, 0]
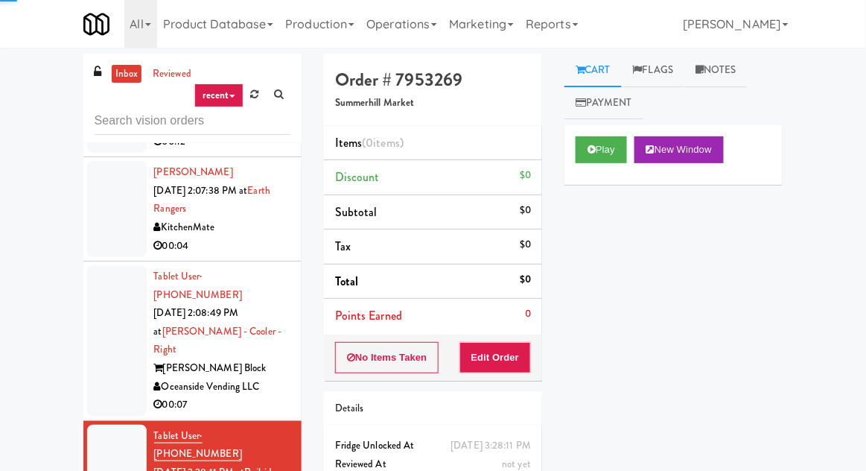
scroll to position [1850, 0]
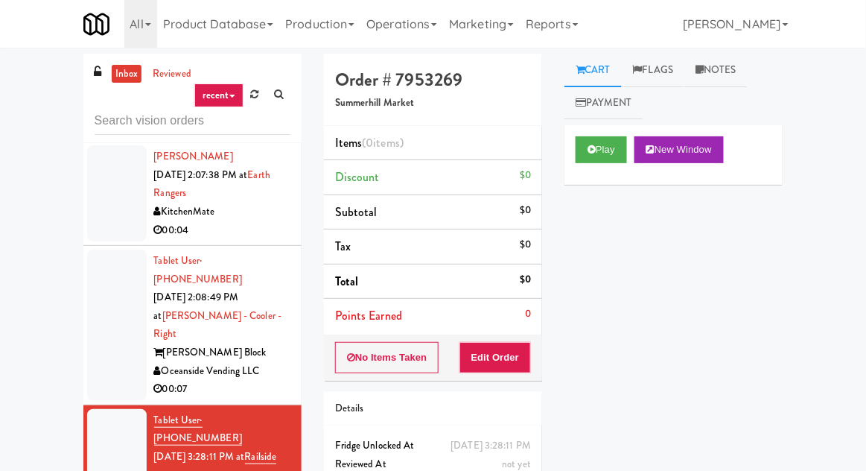
click at [711, 73] on link "Notes" at bounding box center [715, 71] width 63 height 34
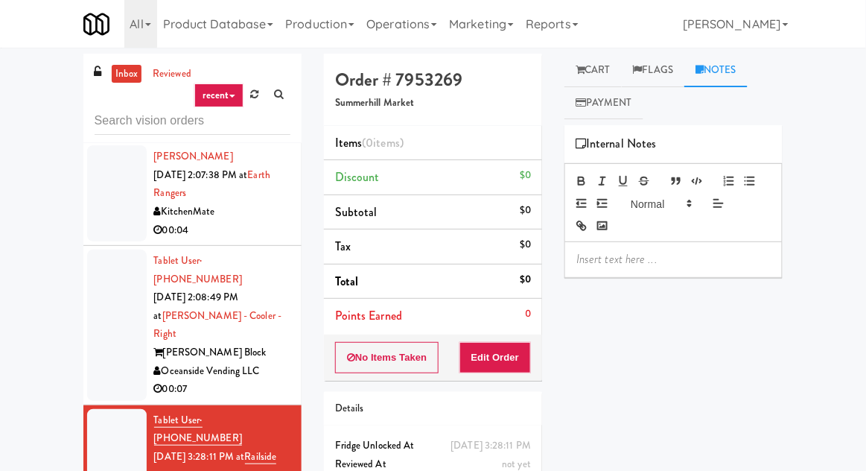
click at [598, 71] on link "Cart" at bounding box center [592, 71] width 57 height 34
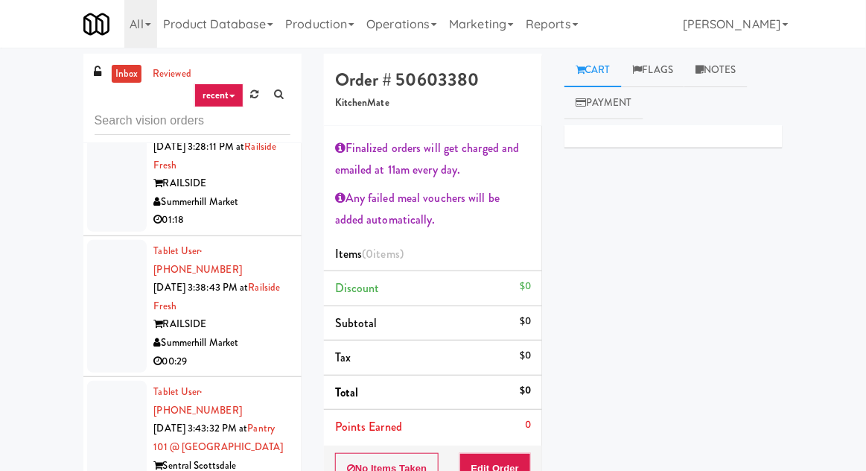
scroll to position [2162, 0]
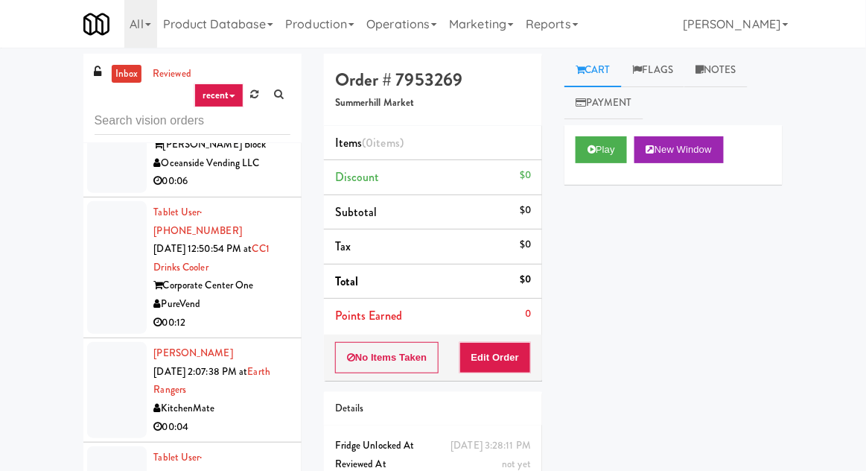
scroll to position [1653, 0]
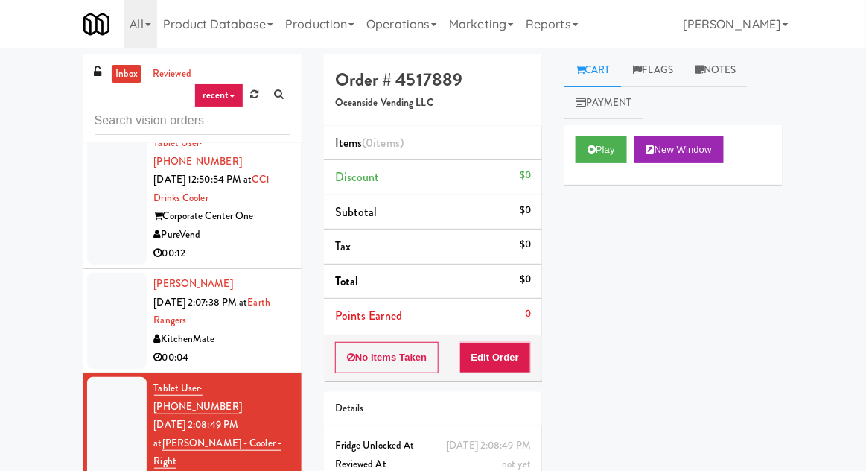
scroll to position [1723, 0]
click at [700, 245] on div "Play New Window Primary Flag Clear Flag if unable to determine what was taken o…" at bounding box center [673, 404] width 218 height 558
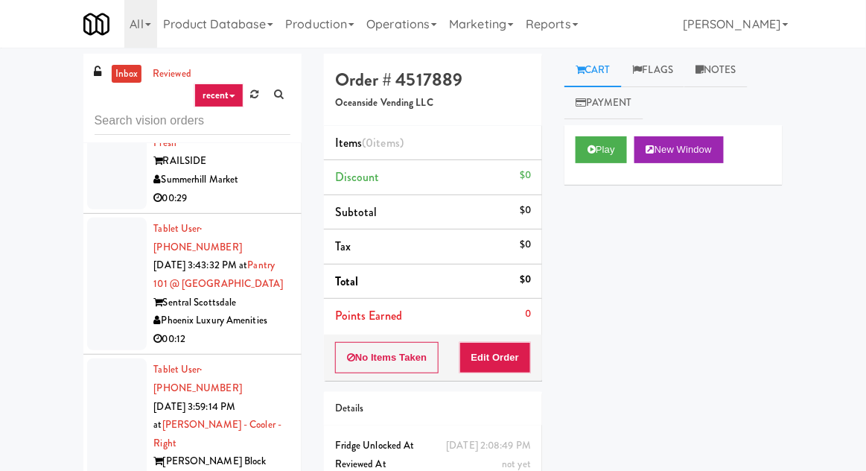
scroll to position [2327, 0]
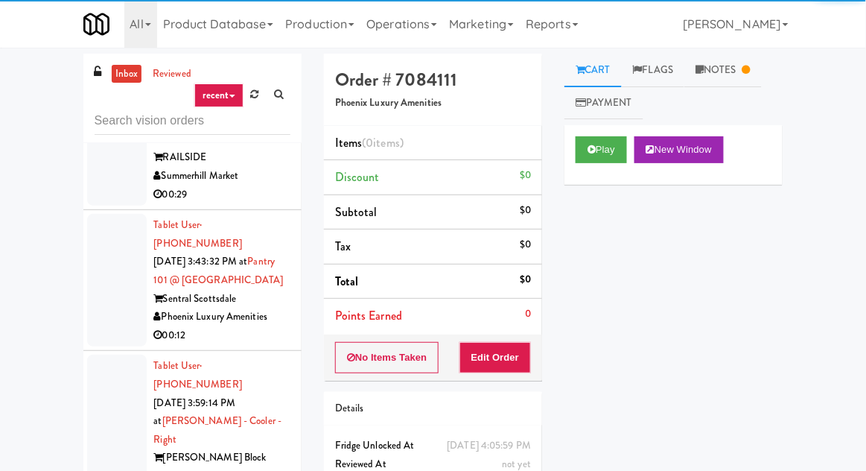
click at [739, 63] on link "Notes" at bounding box center [722, 71] width 77 height 34
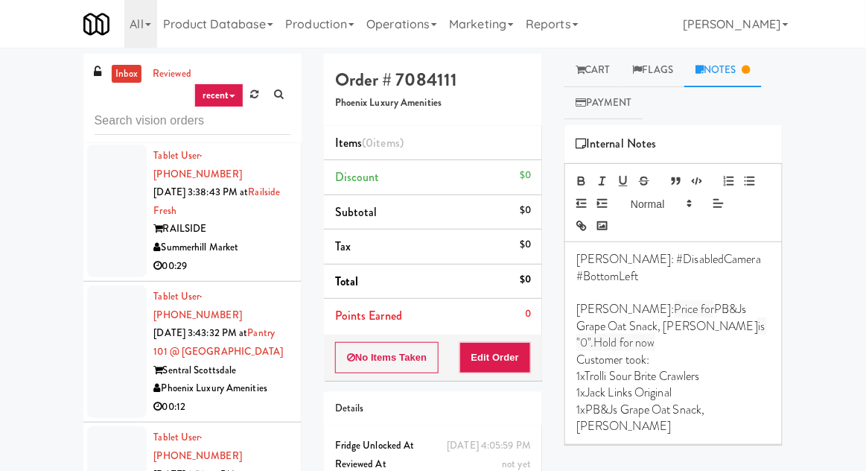
scroll to position [2234, 0]
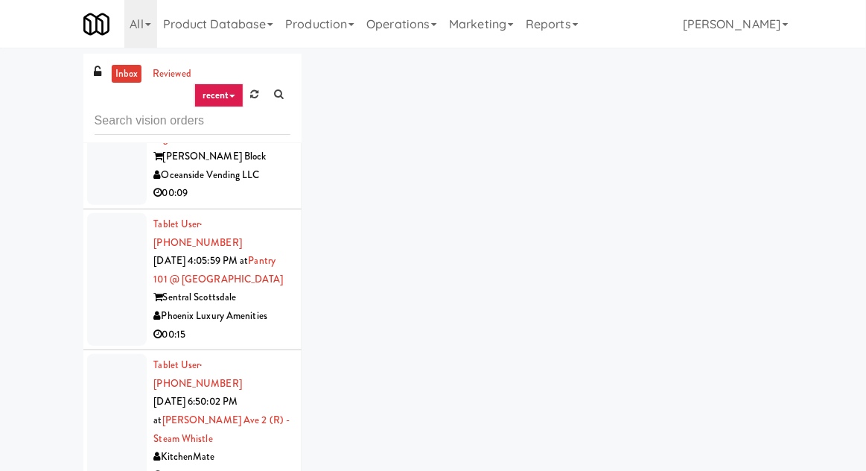
scroll to position [2632, 0]
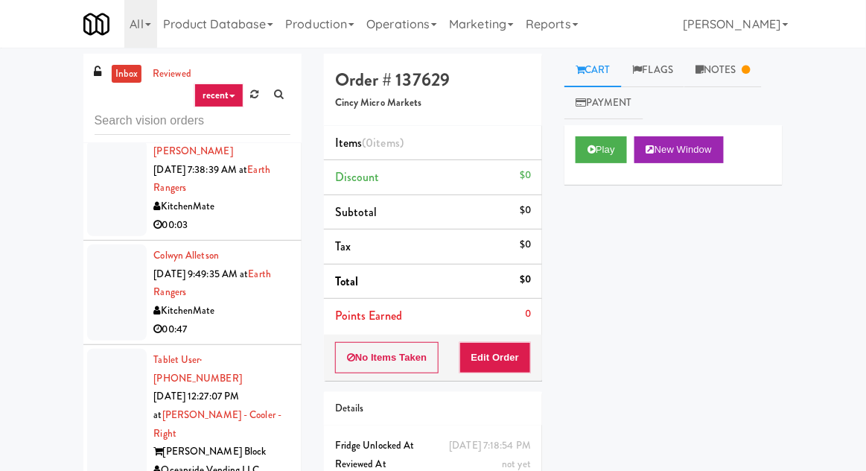
click at [104, 348] on div at bounding box center [117, 423] width 60 height 151
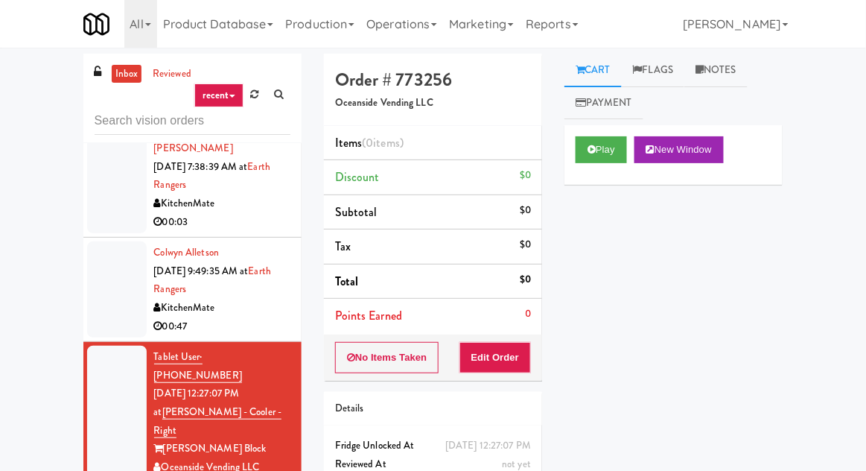
scroll to position [1351, 0]
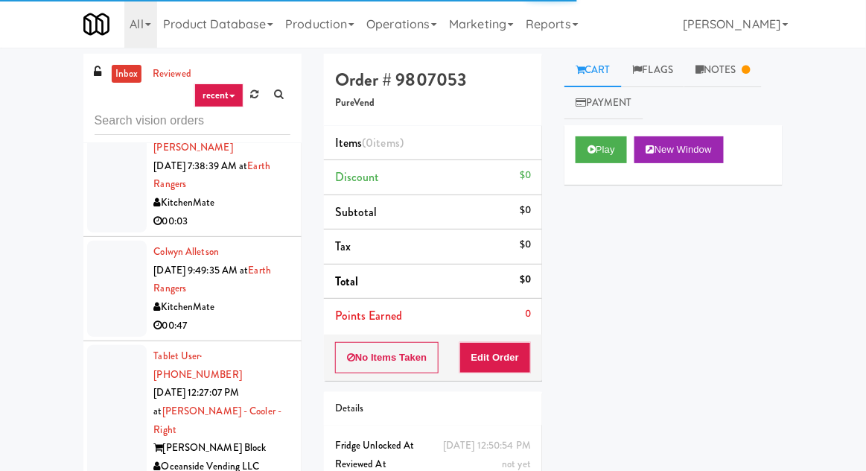
click at [733, 76] on link "Notes" at bounding box center [722, 71] width 77 height 34
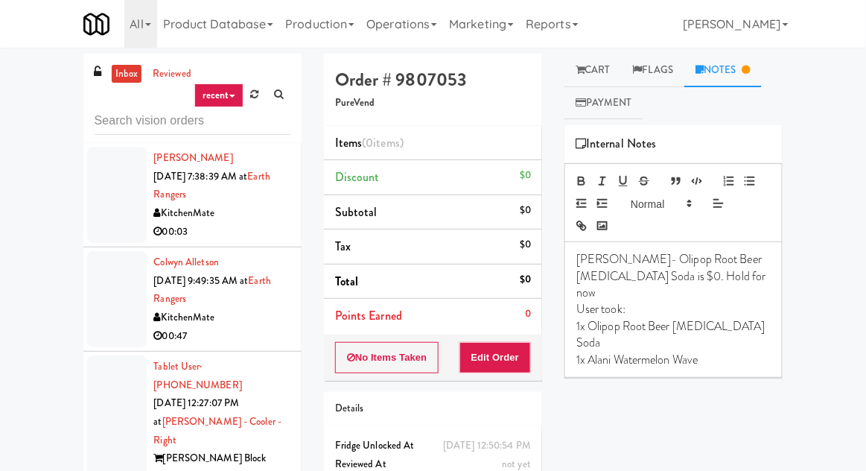
click at [113, 355] on div at bounding box center [117, 430] width 60 height 151
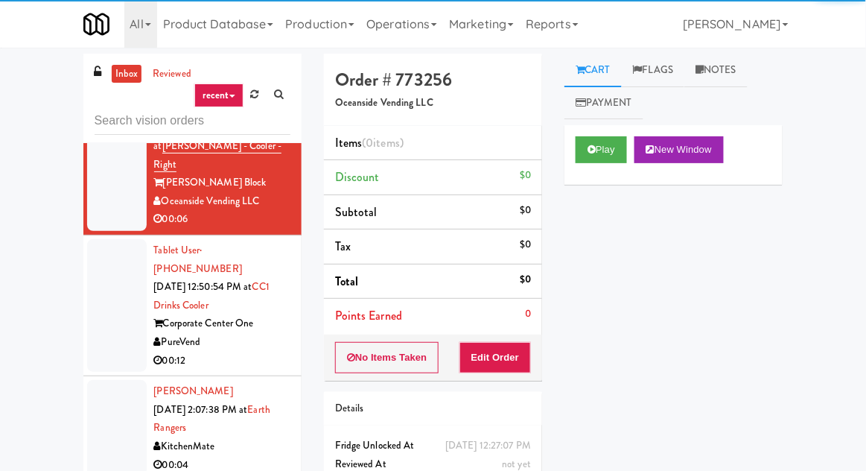
scroll to position [1638, 0]
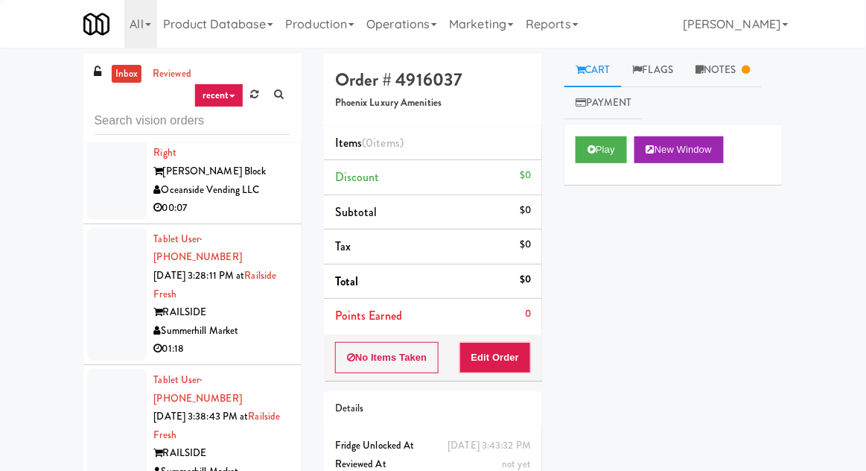
scroll to position [2045, 0]
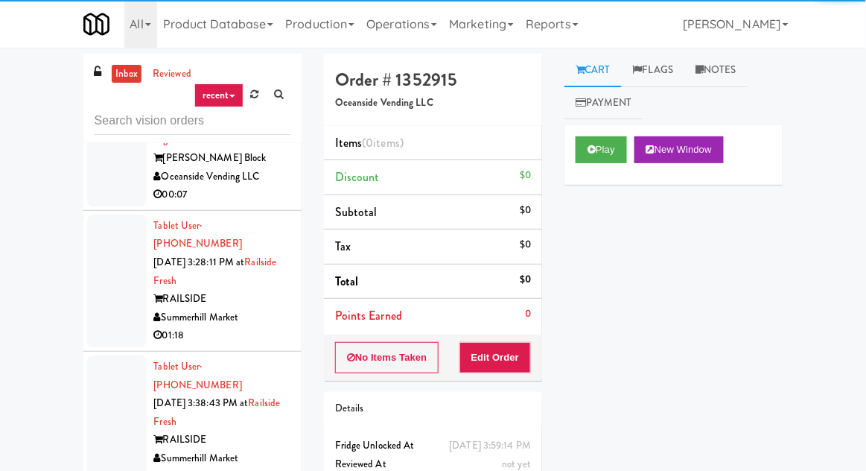
click at [718, 72] on link "Notes" at bounding box center [715, 71] width 63 height 34
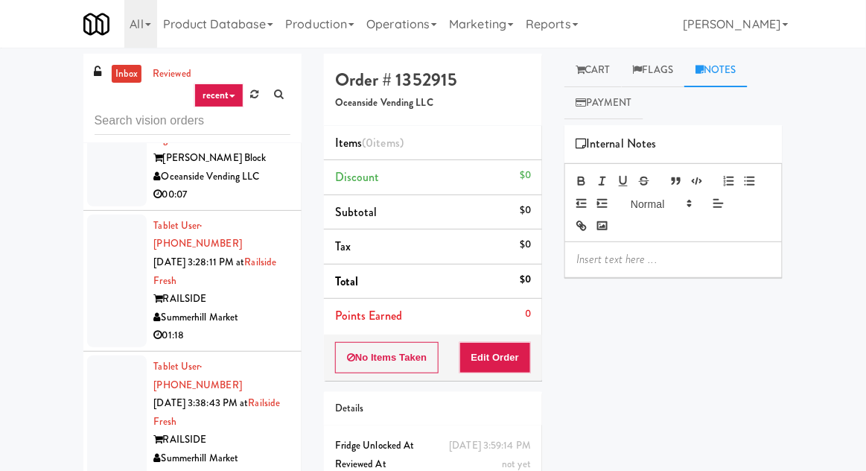
click at [593, 72] on link "Cart" at bounding box center [592, 71] width 57 height 34
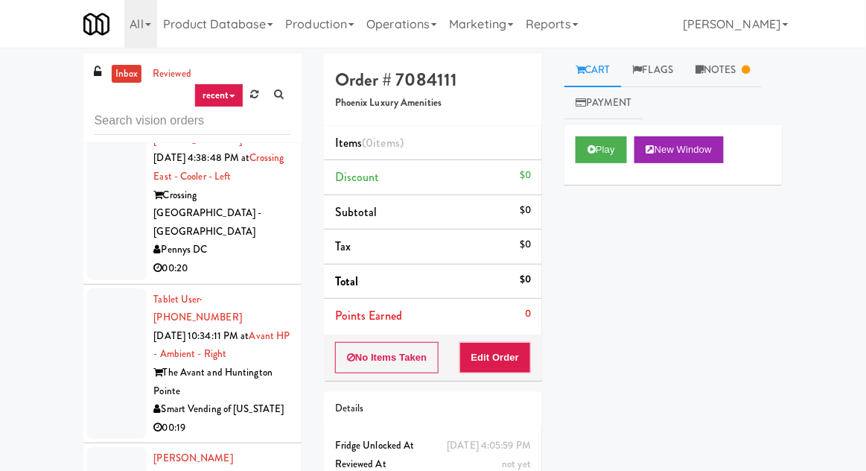
scroll to position [1038, 0]
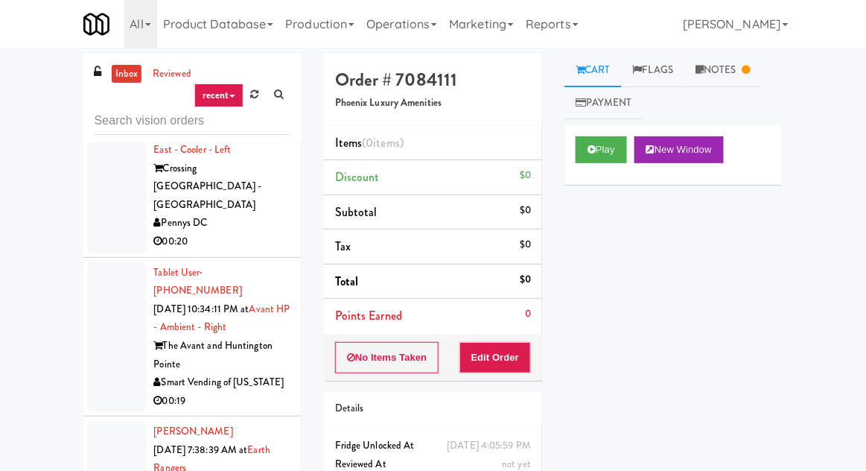
click at [107, 261] on div at bounding box center [117, 336] width 60 height 151
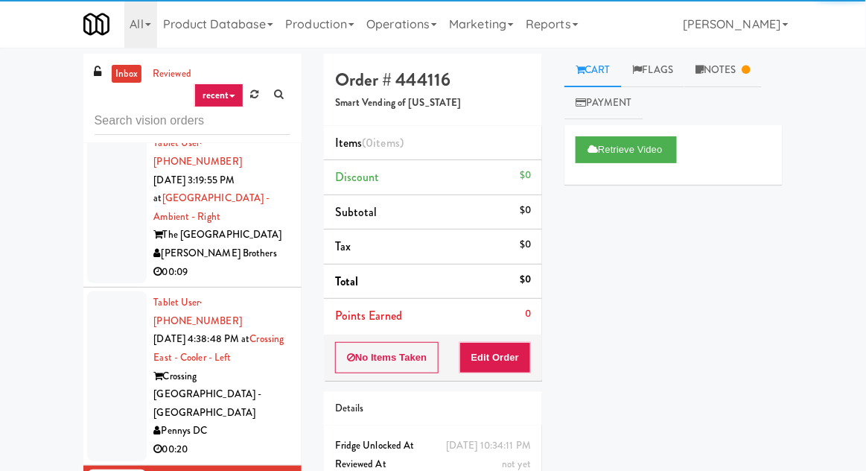
scroll to position [863, 0]
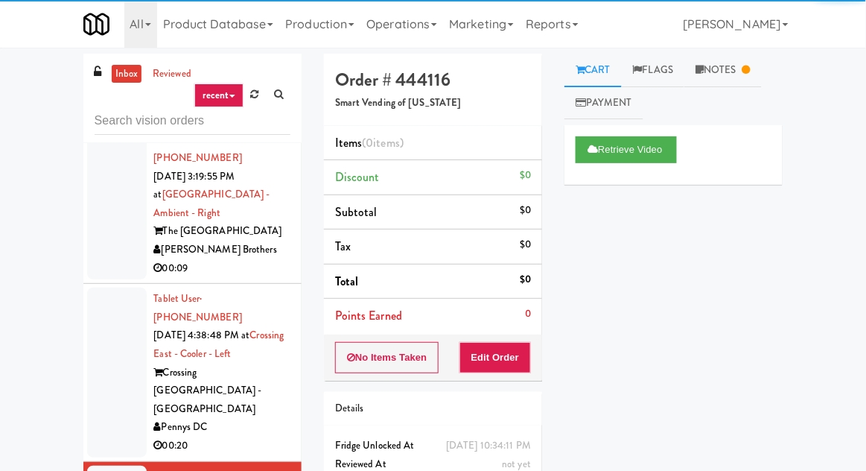
click at [101, 287] on div at bounding box center [117, 371] width 60 height 169
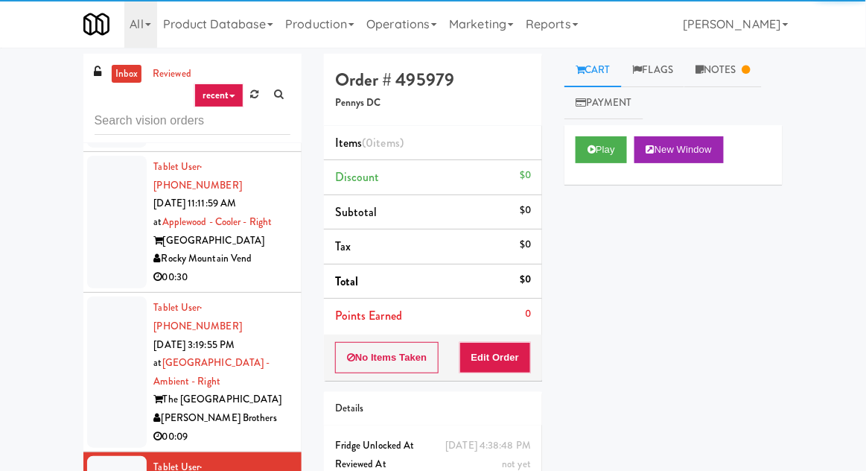
scroll to position [696, 0]
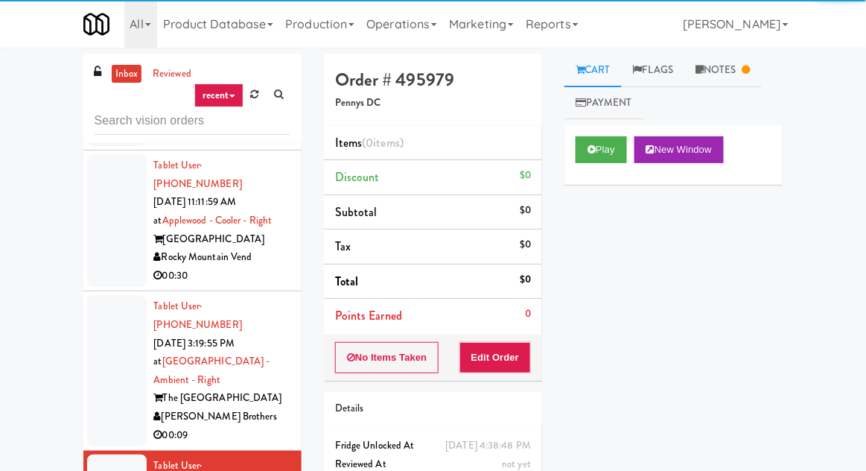
click at [104, 295] on div at bounding box center [117, 370] width 60 height 151
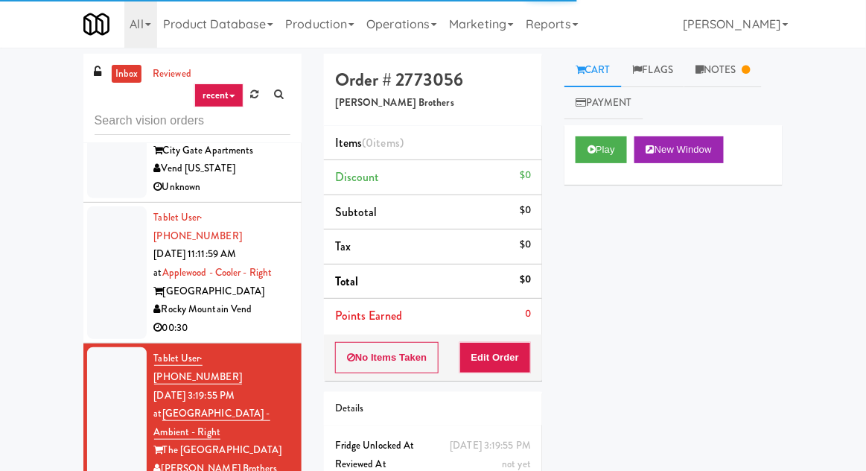
scroll to position [631, 0]
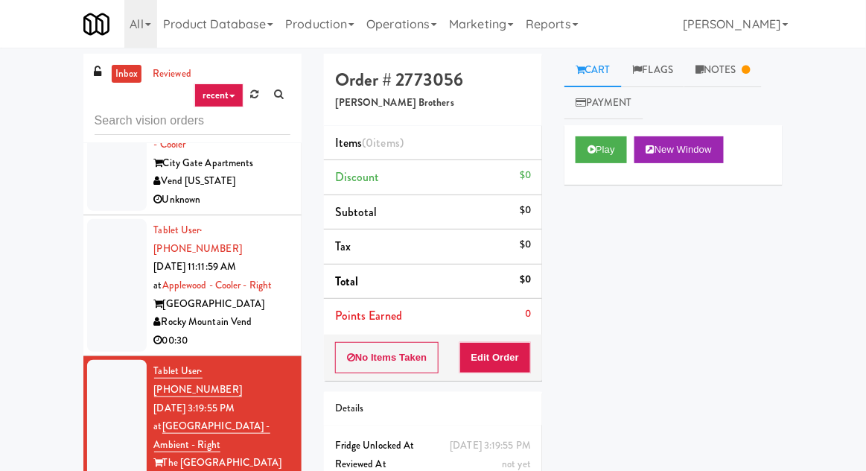
click at [725, 69] on link "Notes" at bounding box center [722, 71] width 77 height 34
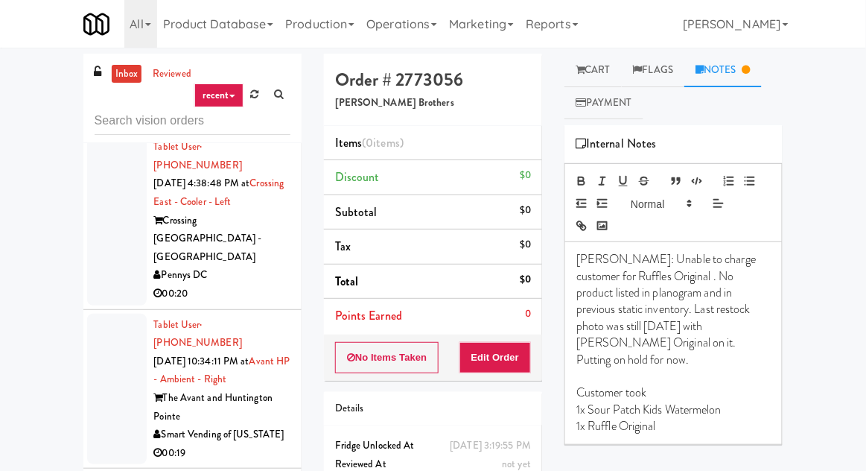
click at [108, 313] on div at bounding box center [117, 388] width 60 height 151
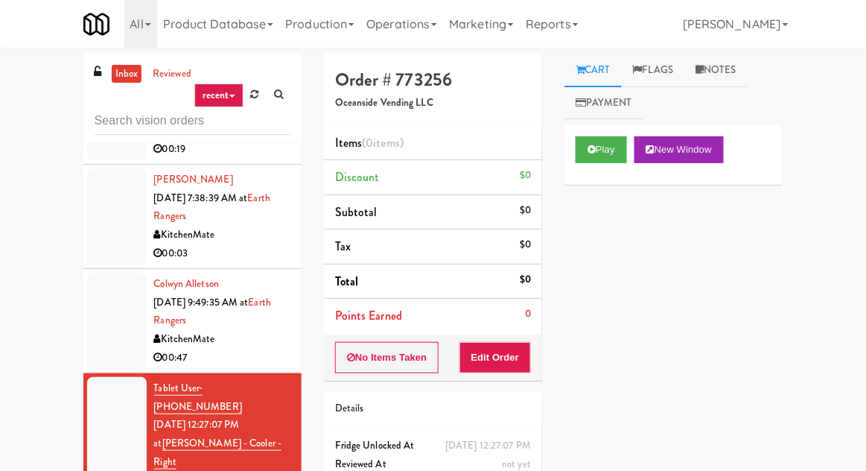
scroll to position [1318, 0]
click at [581, 150] on button "Play" at bounding box center [601, 149] width 51 height 27
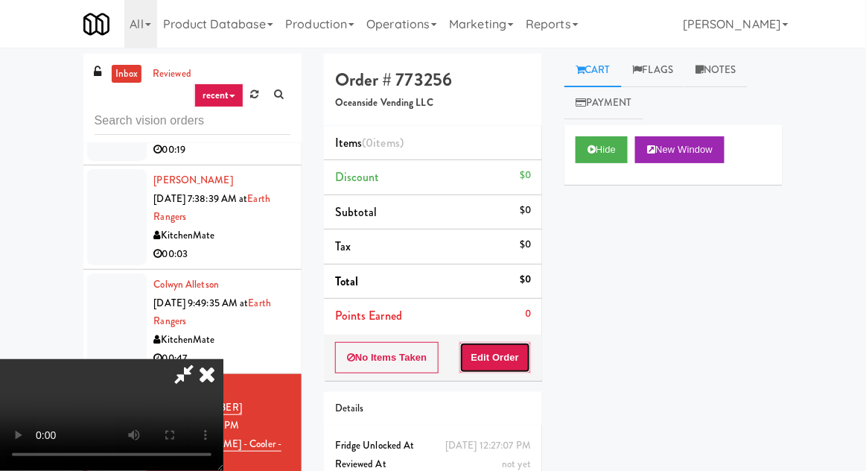
click at [504, 365] on button "Edit Order" at bounding box center [495, 357] width 72 height 31
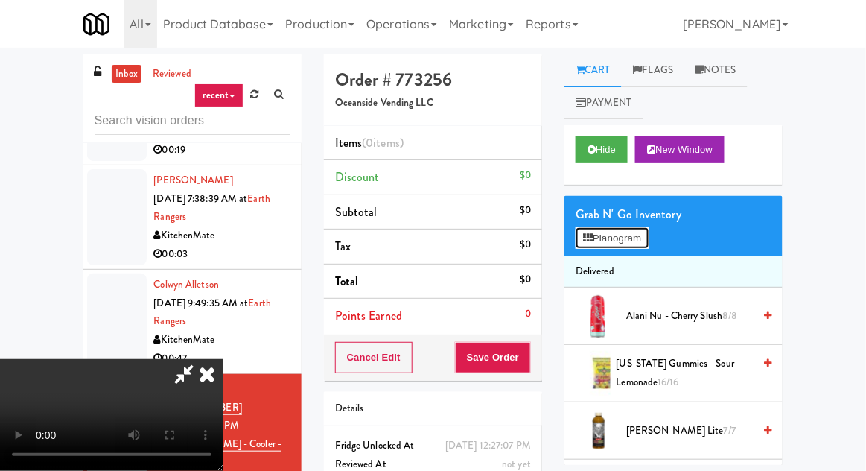
click at [627, 238] on button "Planogram" at bounding box center [612, 238] width 73 height 22
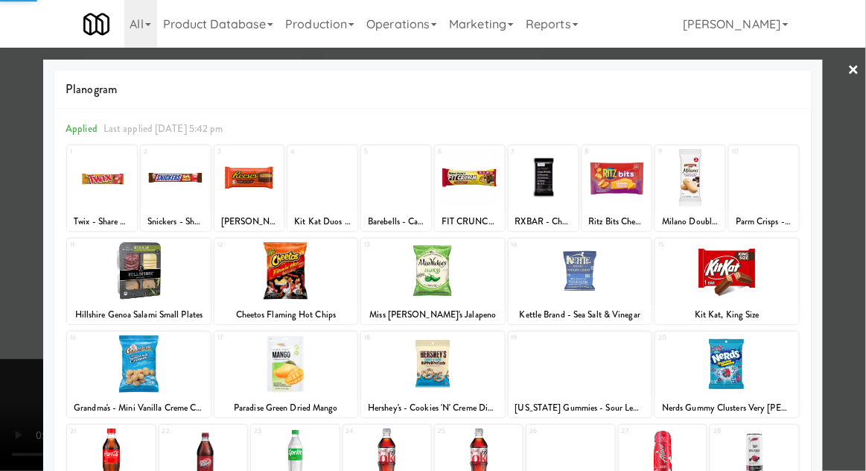
scroll to position [188, 0]
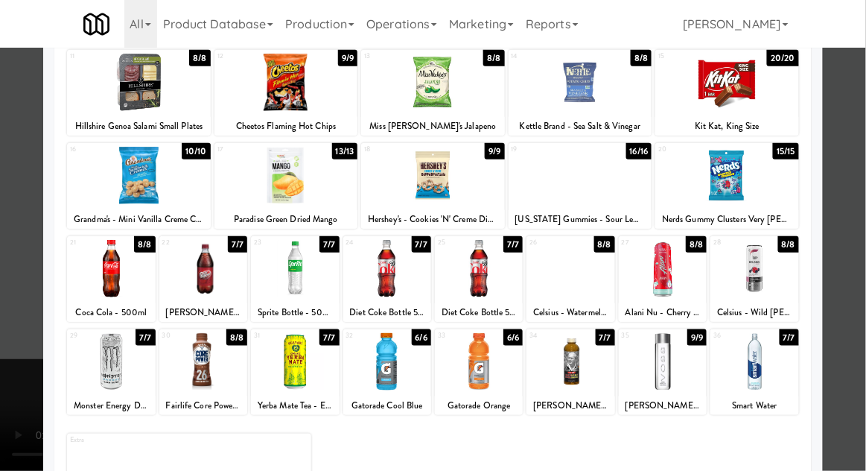
click at [402, 373] on div at bounding box center [387, 361] width 88 height 57
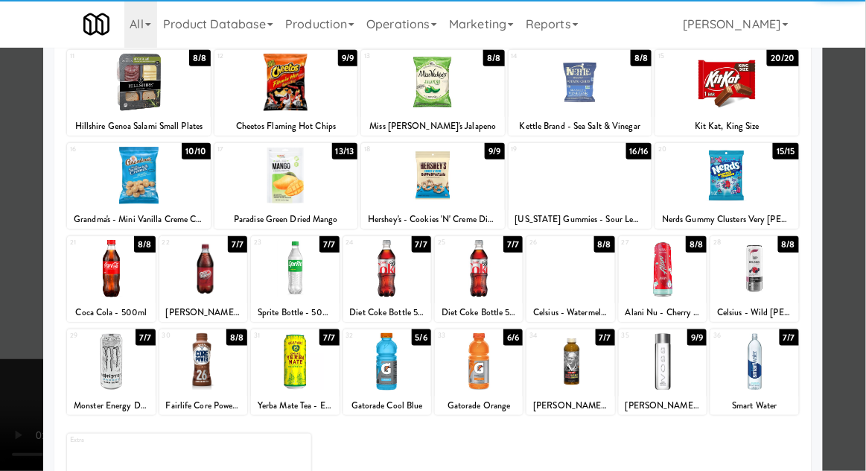
click at [770, 346] on div at bounding box center [754, 361] width 88 height 57
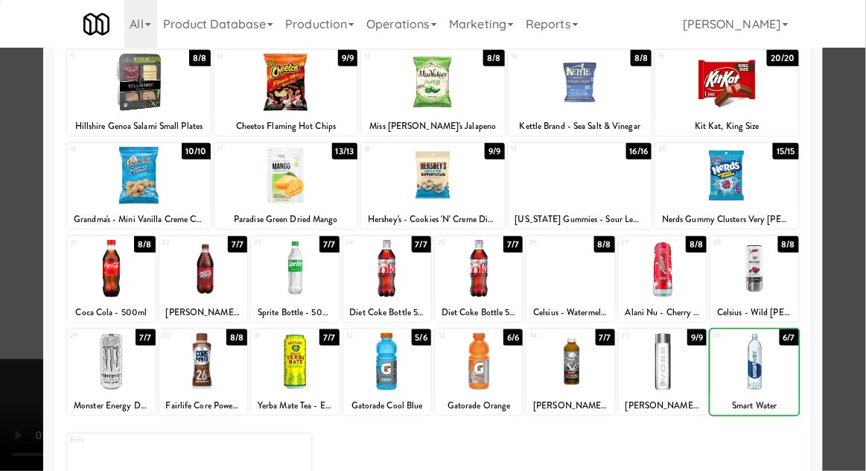
click at [19, 333] on div at bounding box center [433, 235] width 866 height 471
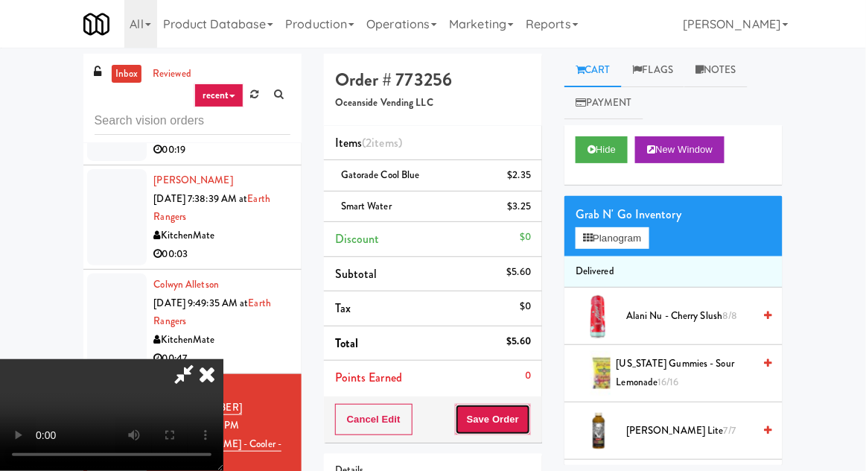
click at [528, 404] on button "Save Order" at bounding box center [493, 419] width 76 height 31
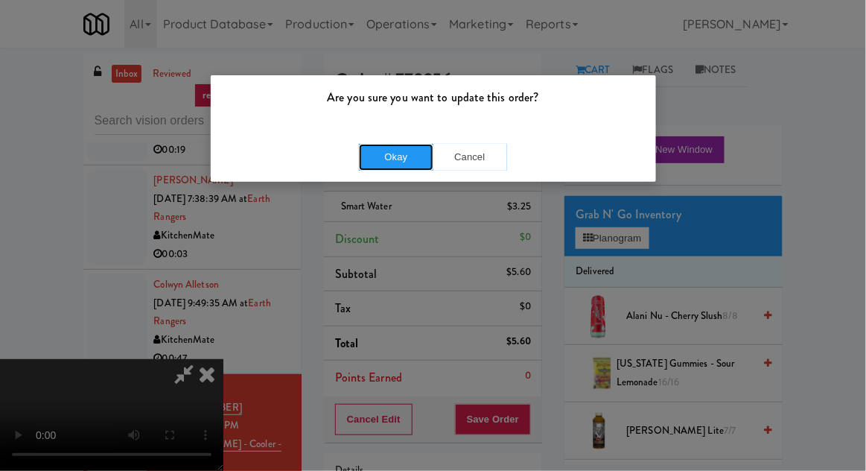
click at [415, 162] on button "Okay" at bounding box center [396, 157] width 74 height 27
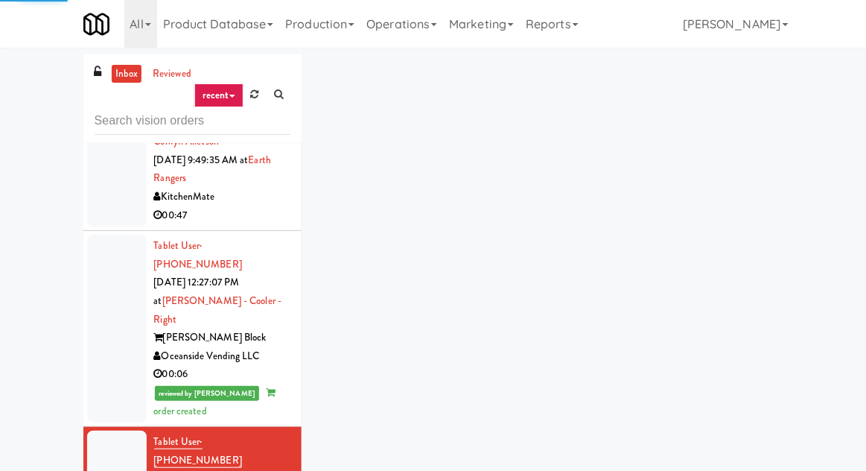
scroll to position [1464, 0]
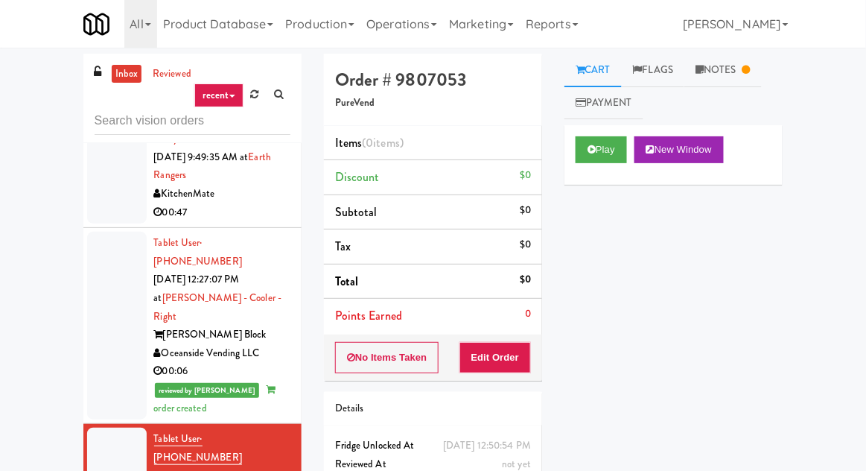
click at [742, 78] on link "Notes" at bounding box center [722, 71] width 77 height 34
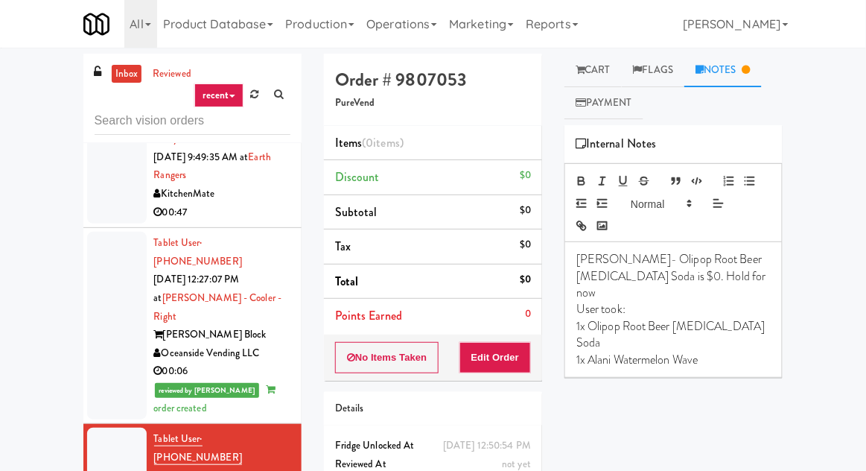
click at [617, 68] on link "Cart" at bounding box center [592, 71] width 57 height 34
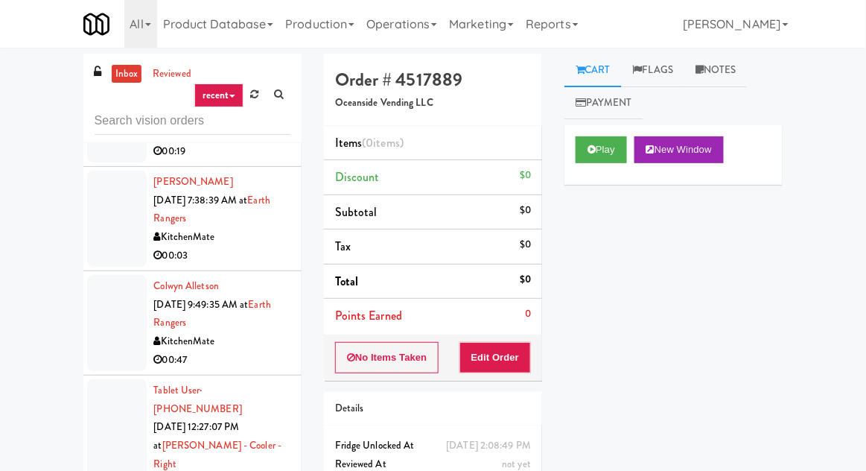
scroll to position [1305, 0]
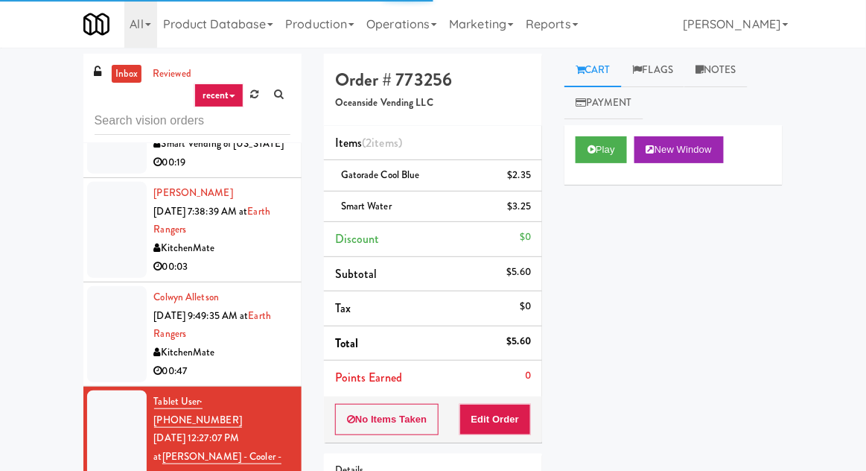
click at [726, 69] on link "Notes" at bounding box center [715, 71] width 63 height 34
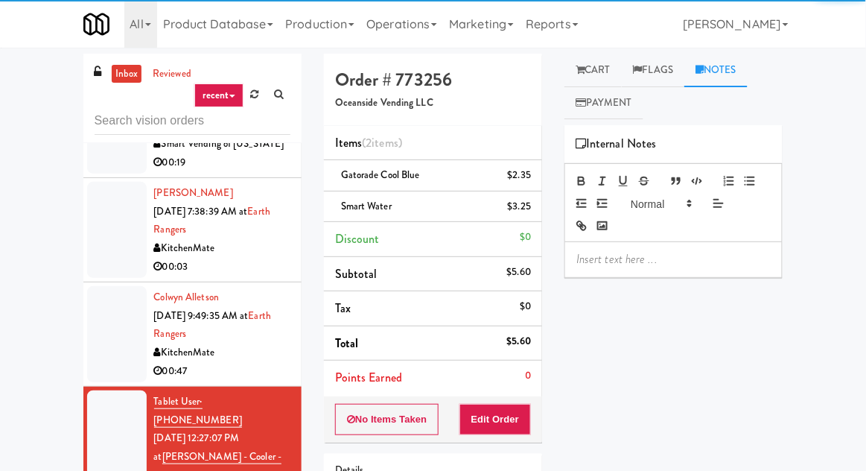
click at [658, 257] on p at bounding box center [673, 259] width 194 height 16
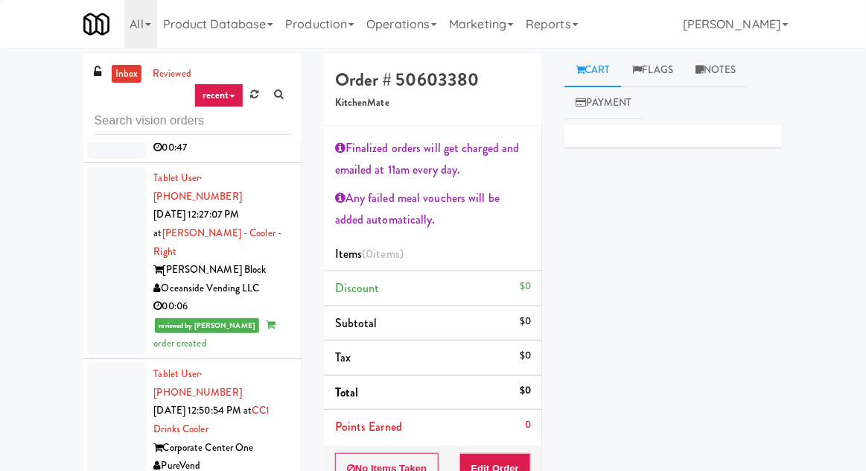
scroll to position [1588, 0]
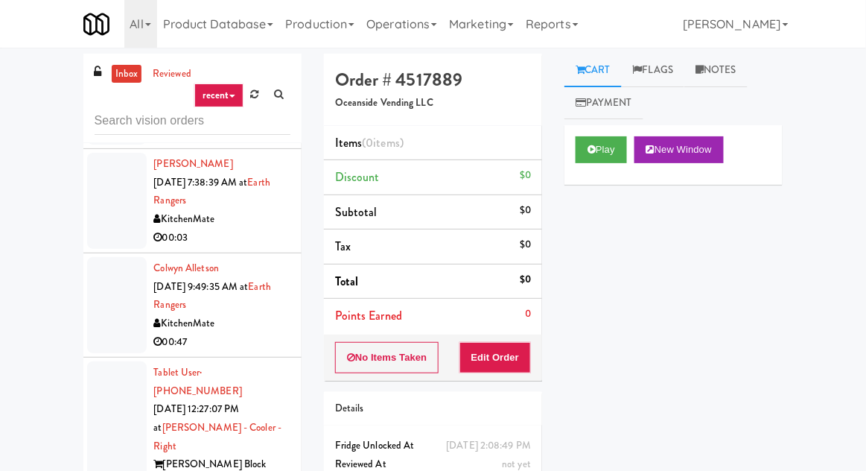
scroll to position [1341, 0]
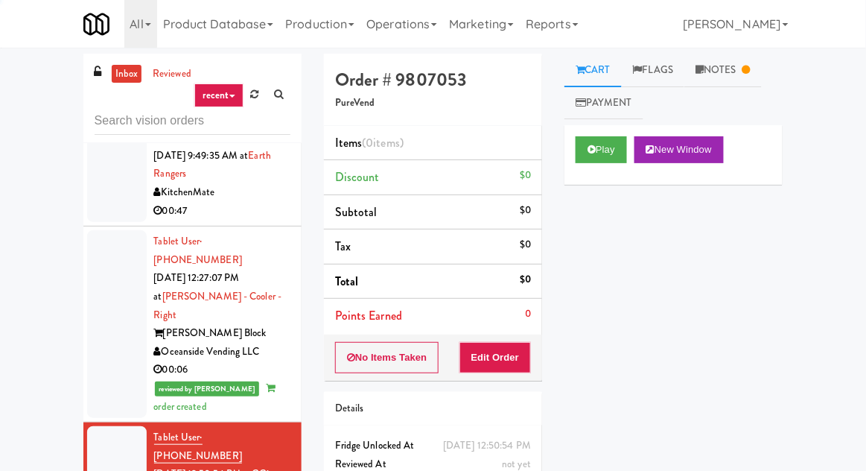
scroll to position [1468, 0]
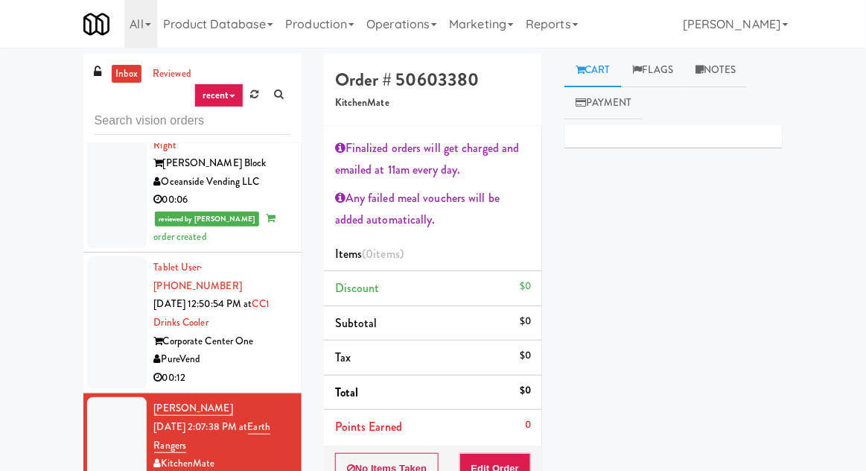
scroll to position [1636, 0]
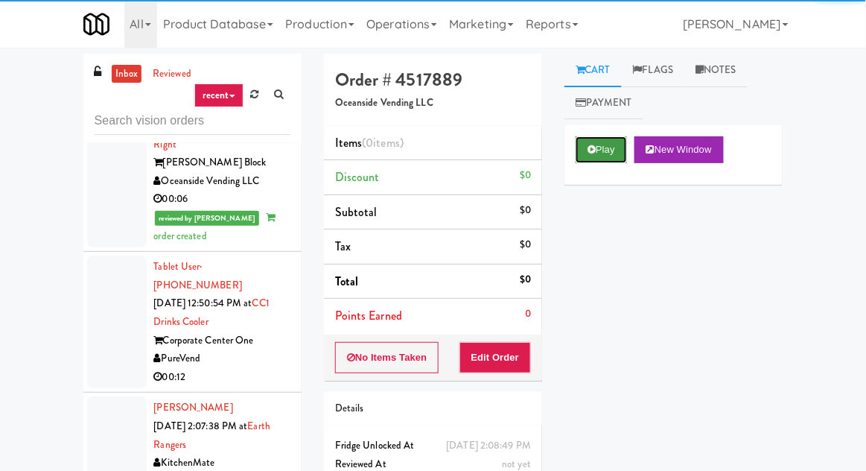
click at [596, 154] on button "Play" at bounding box center [601, 149] width 51 height 27
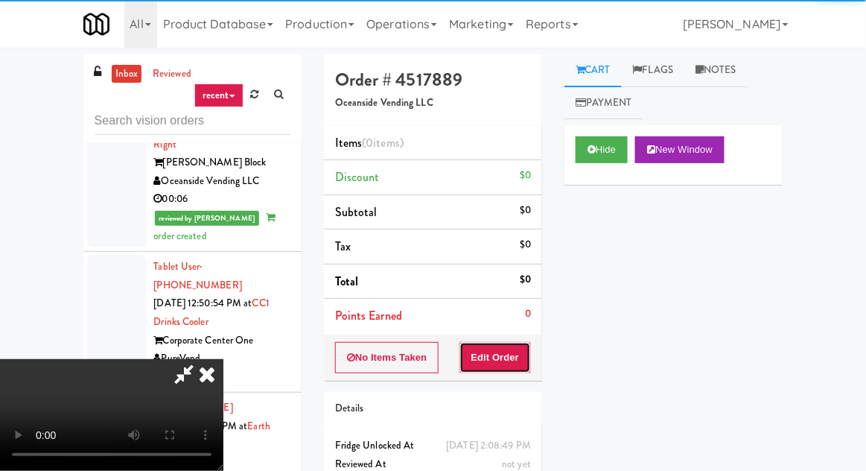
click at [503, 351] on button "Edit Order" at bounding box center [495, 357] width 72 height 31
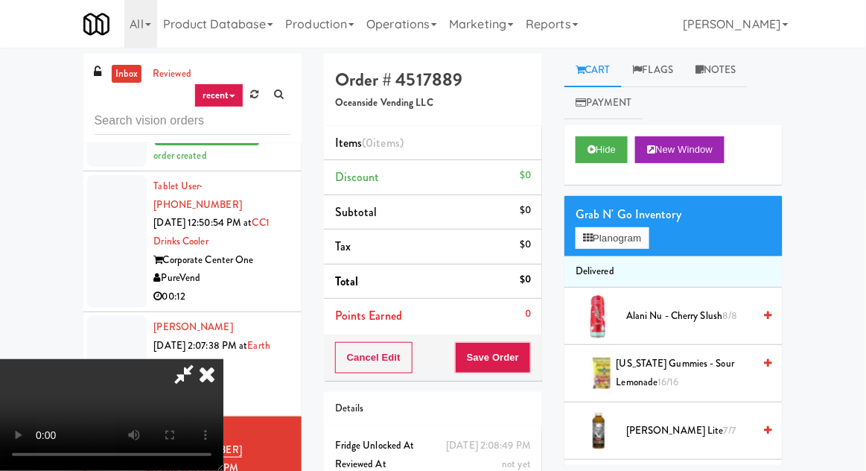
scroll to position [1722, 0]
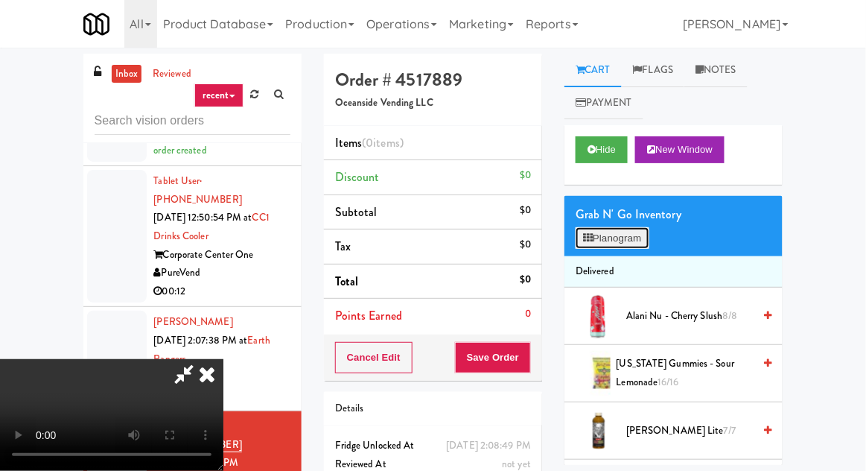
click at [612, 243] on button "Planogram" at bounding box center [612, 238] width 73 height 22
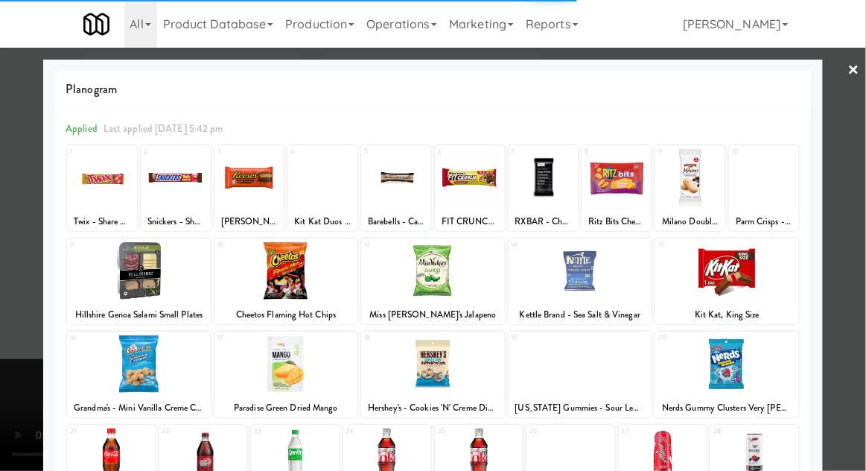
scroll to position [188, 0]
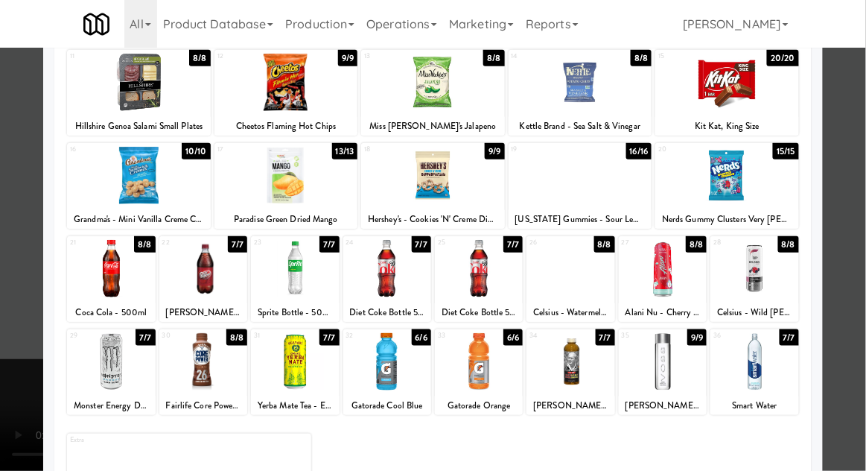
click at [580, 386] on div at bounding box center [570, 361] width 88 height 57
click at [5, 340] on div at bounding box center [433, 235] width 866 height 471
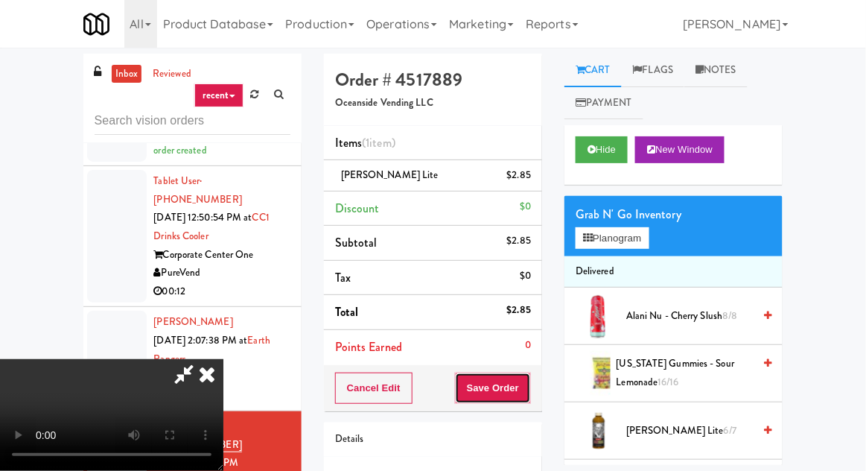
click at [529, 397] on button "Save Order" at bounding box center [493, 387] width 76 height 31
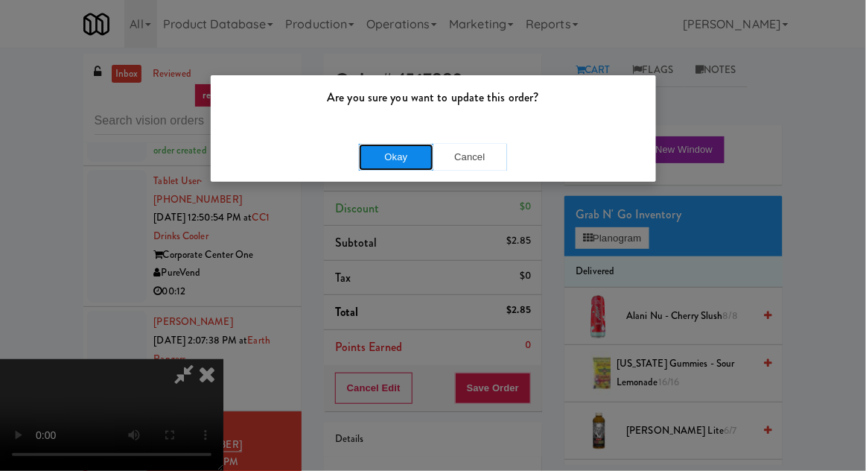
click at [424, 165] on button "Okay" at bounding box center [396, 157] width 74 height 27
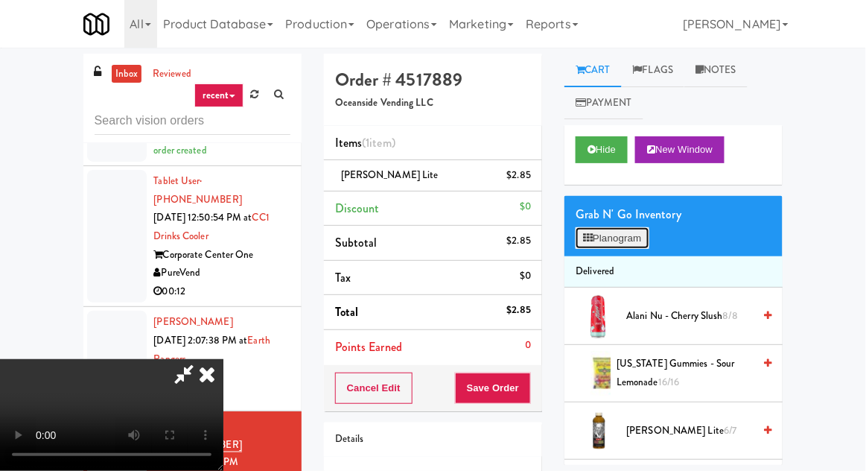
click at [611, 246] on button "Planogram" at bounding box center [612, 238] width 73 height 22
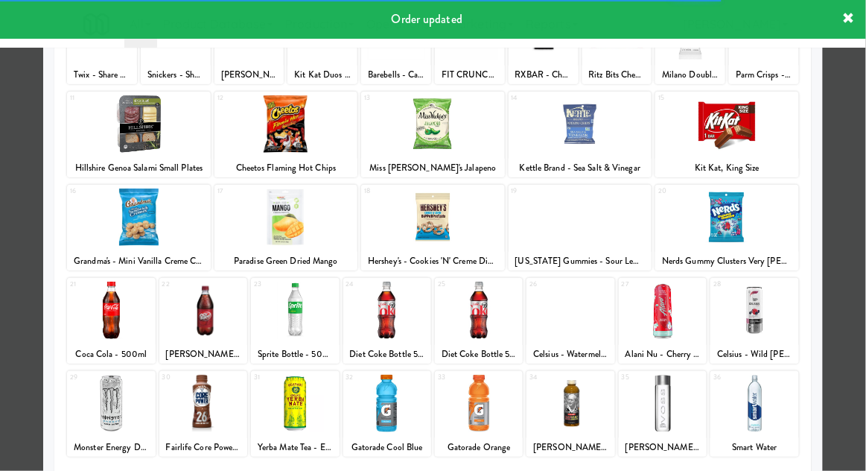
scroll to position [188, 0]
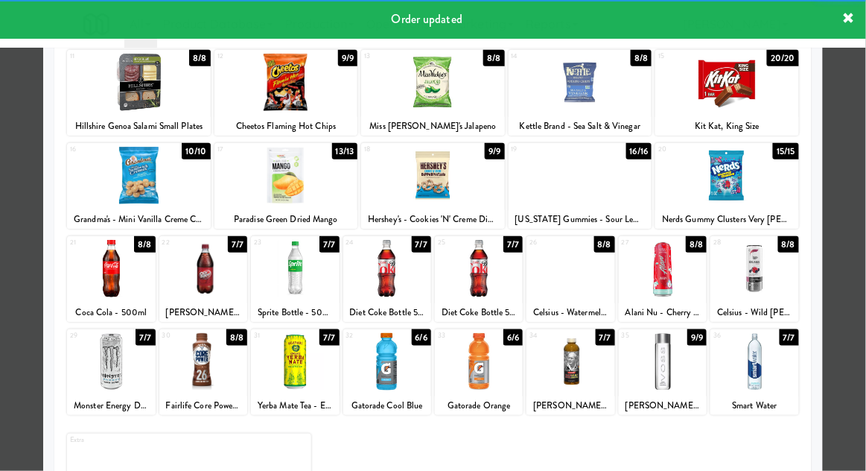
click at [24, 252] on div at bounding box center [433, 235] width 866 height 471
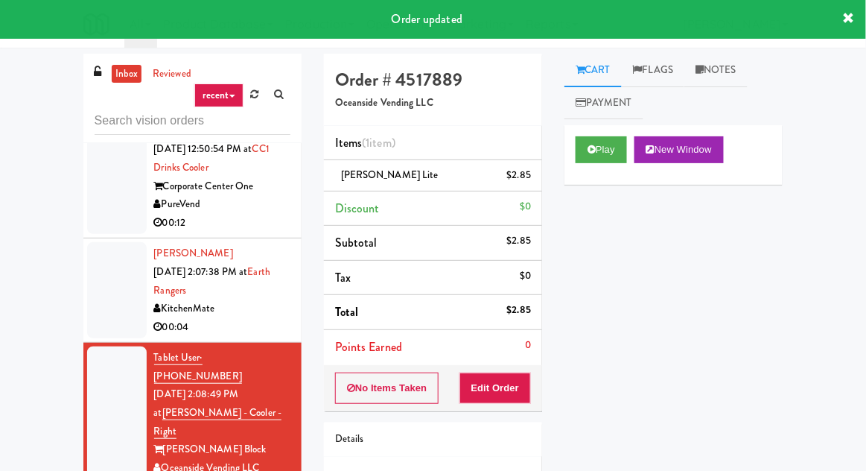
scroll to position [1797, 0]
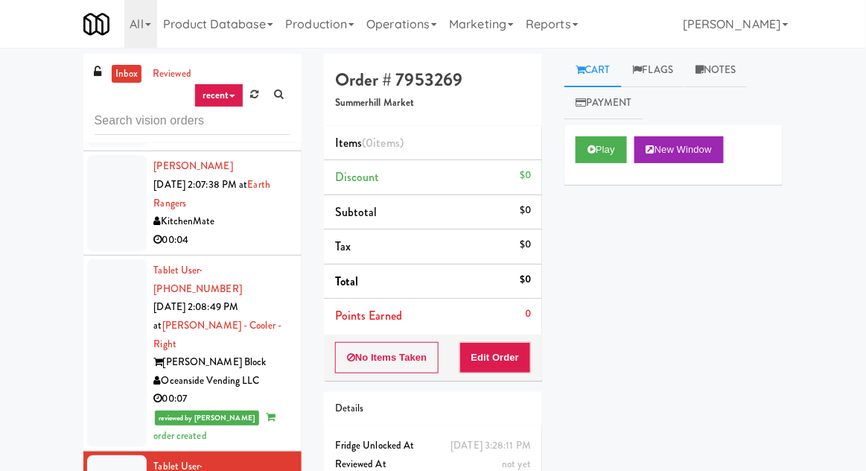
scroll to position [1889, 0]
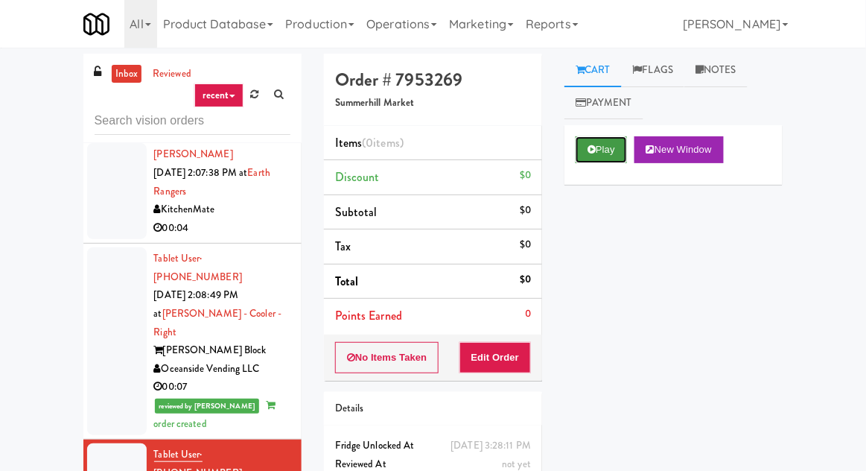
click at [595, 148] on icon at bounding box center [591, 149] width 8 height 10
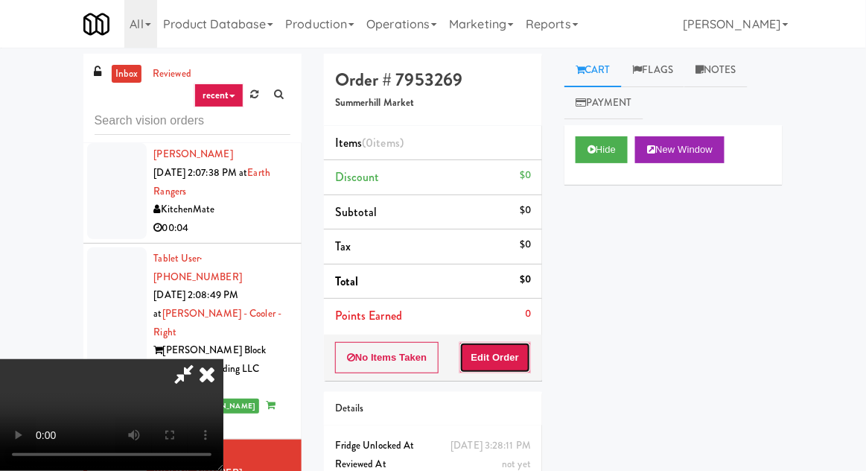
click at [511, 343] on button "Edit Order" at bounding box center [495, 357] width 72 height 31
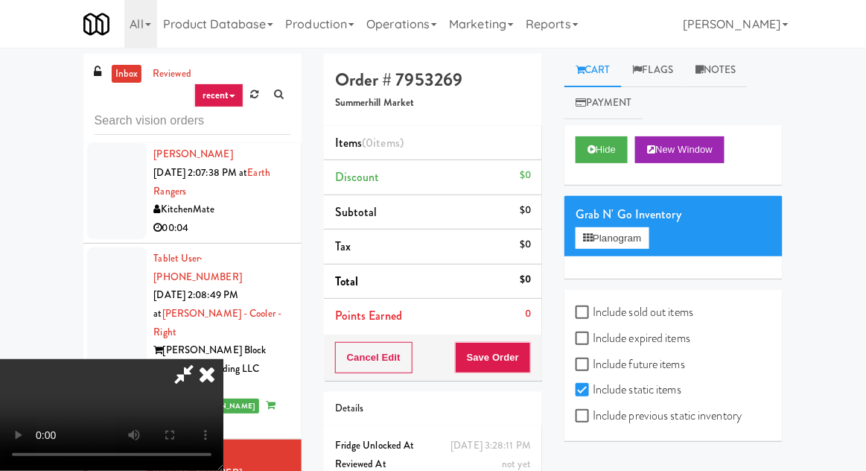
scroll to position [0, 0]
click at [638, 412] on label "Include previous static inventory" at bounding box center [659, 415] width 166 height 22
click at [593, 412] on input "Include previous static inventory" at bounding box center [584, 416] width 17 height 12
checkbox input "true"
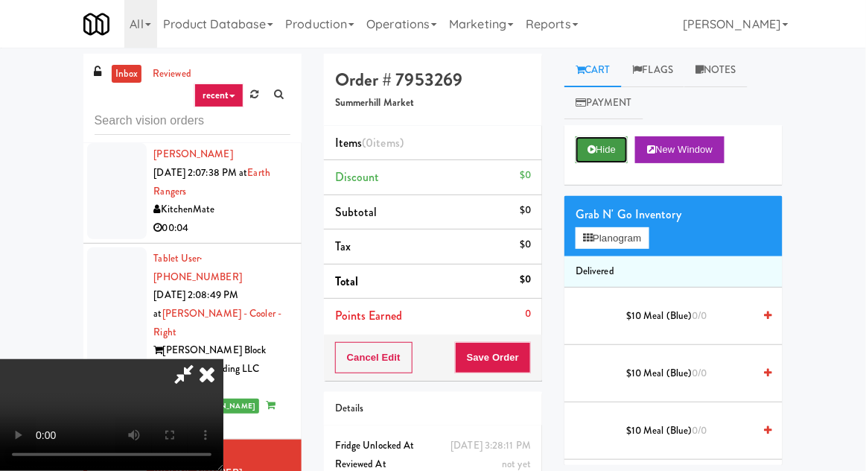
click at [596, 148] on icon at bounding box center [591, 149] width 8 height 10
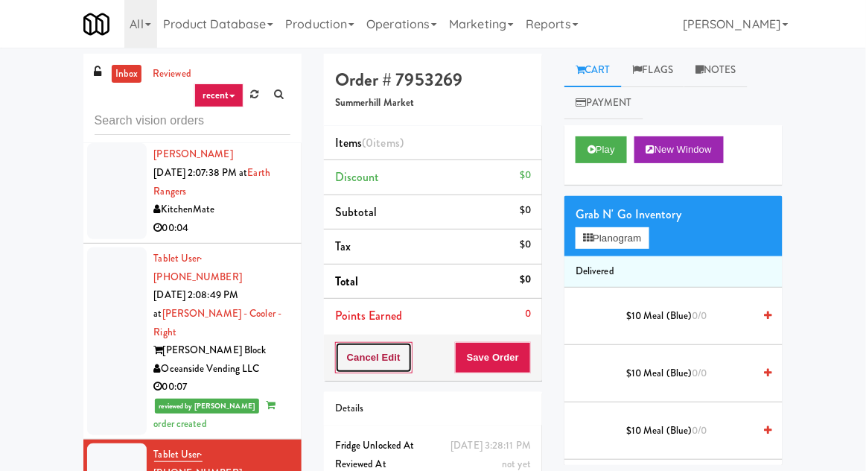
click at [397, 358] on button "Cancel Edit" at bounding box center [373, 357] width 77 height 31
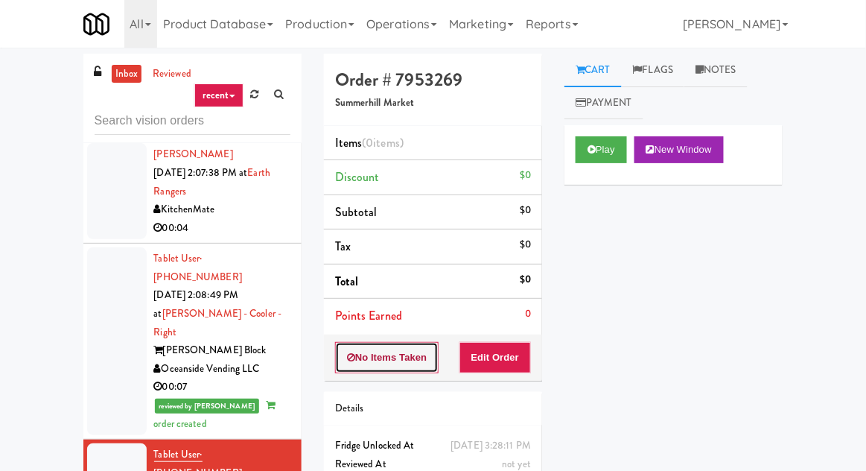
click at [394, 361] on button "No Items Taken" at bounding box center [387, 357] width 104 height 31
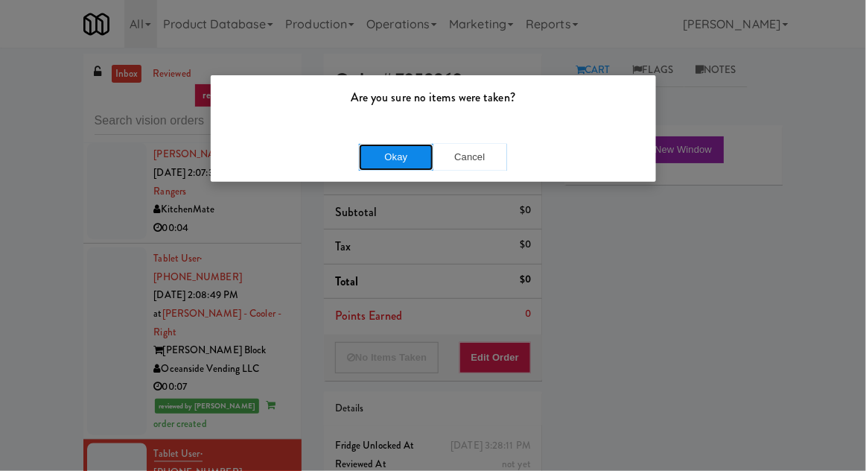
click at [404, 156] on button "Okay" at bounding box center [396, 157] width 74 height 27
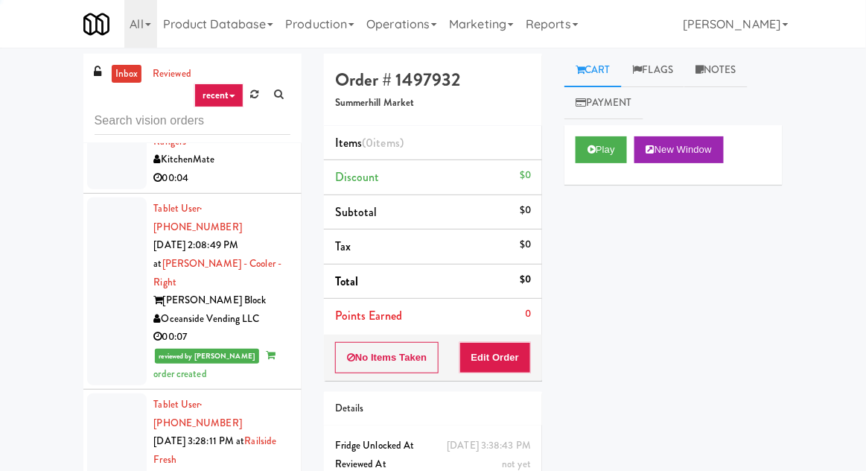
scroll to position [1966, 0]
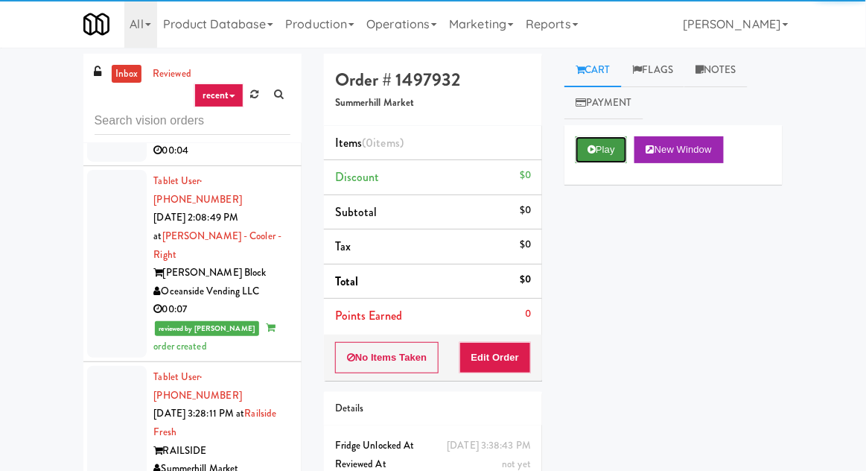
click at [599, 143] on button "Play" at bounding box center [601, 149] width 51 height 27
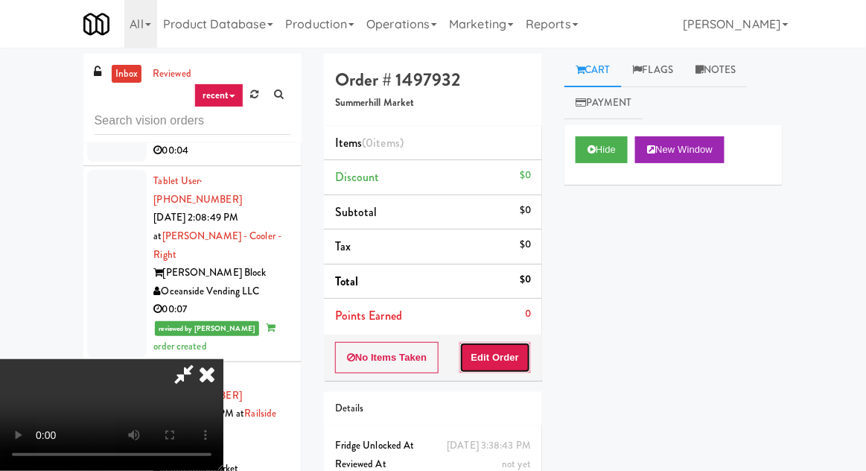
click at [520, 356] on button "Edit Order" at bounding box center [495, 357] width 72 height 31
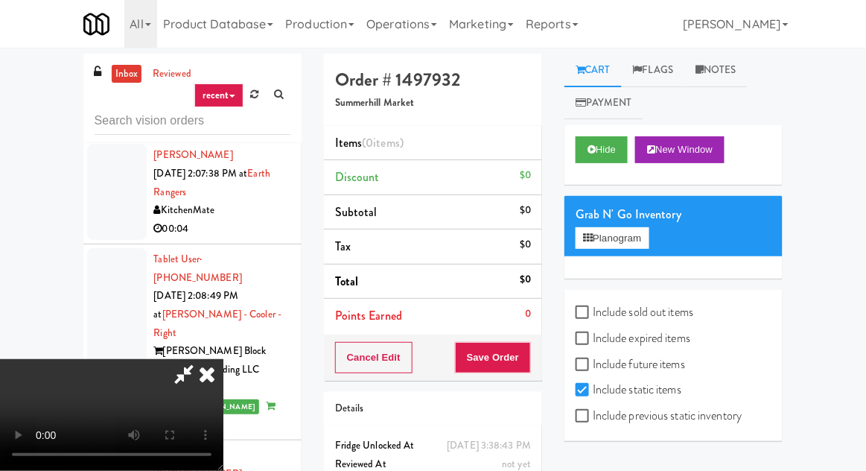
scroll to position [0, 0]
click at [601, 141] on button "Hide" at bounding box center [602, 149] width 52 height 27
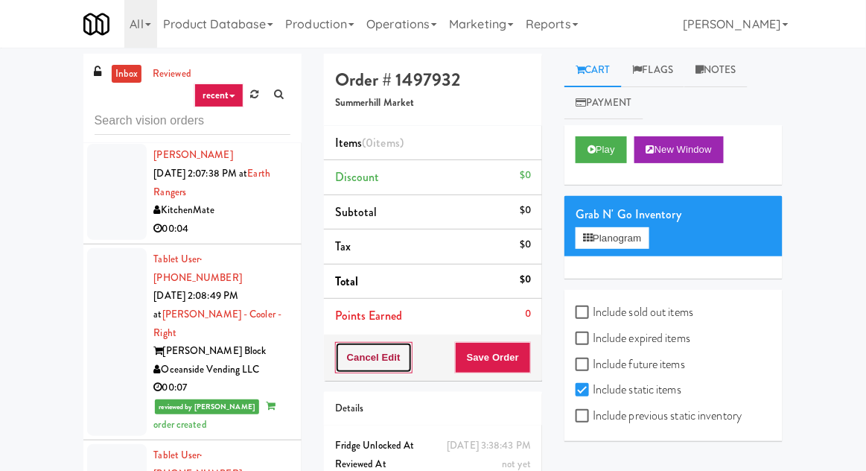
click at [386, 353] on button "Cancel Edit" at bounding box center [373, 357] width 77 height 31
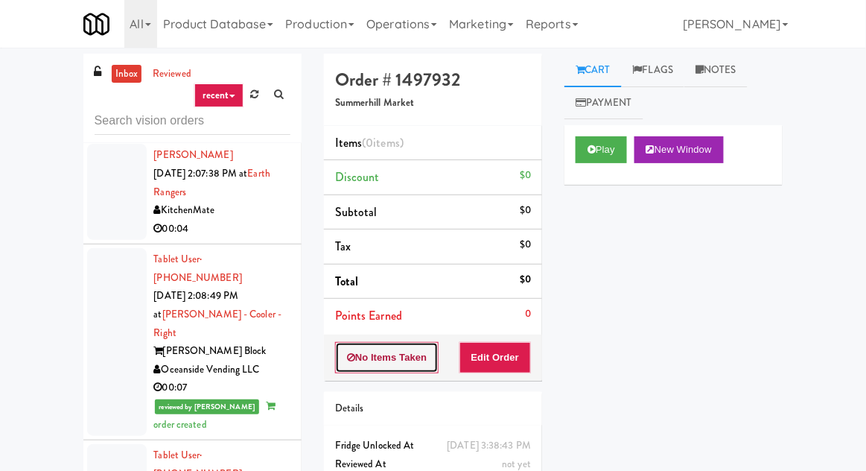
click at [396, 353] on button "No Items Taken" at bounding box center [387, 357] width 104 height 31
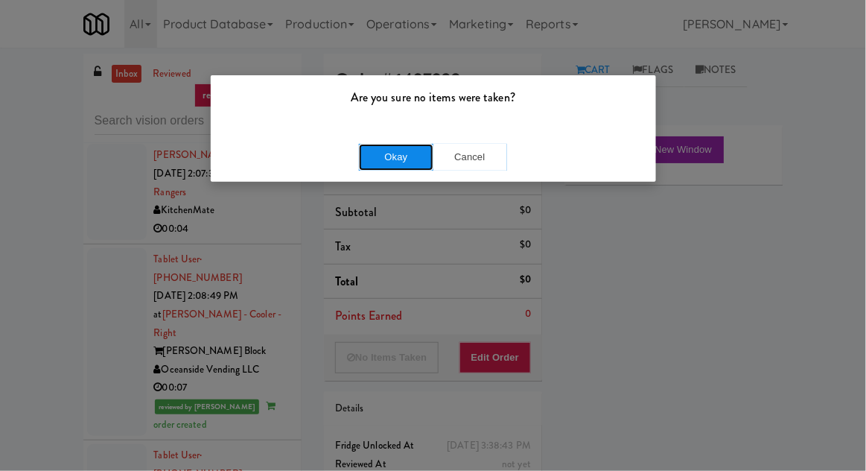
click at [411, 153] on button "Okay" at bounding box center [396, 157] width 74 height 27
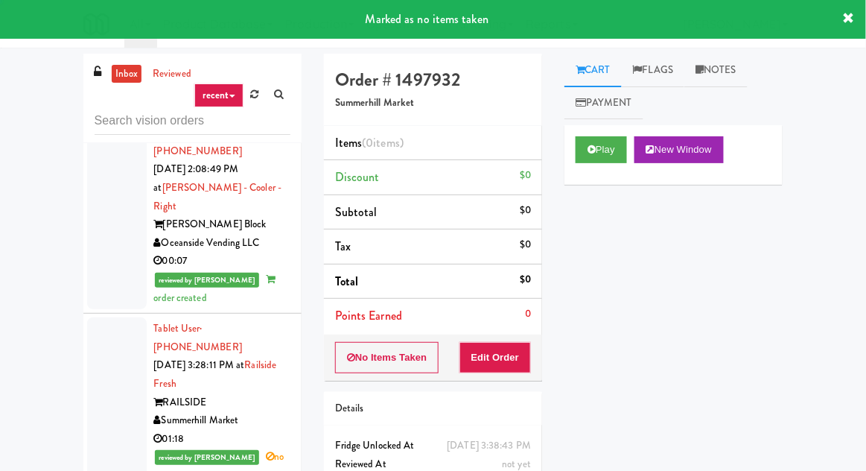
scroll to position [2017, 0]
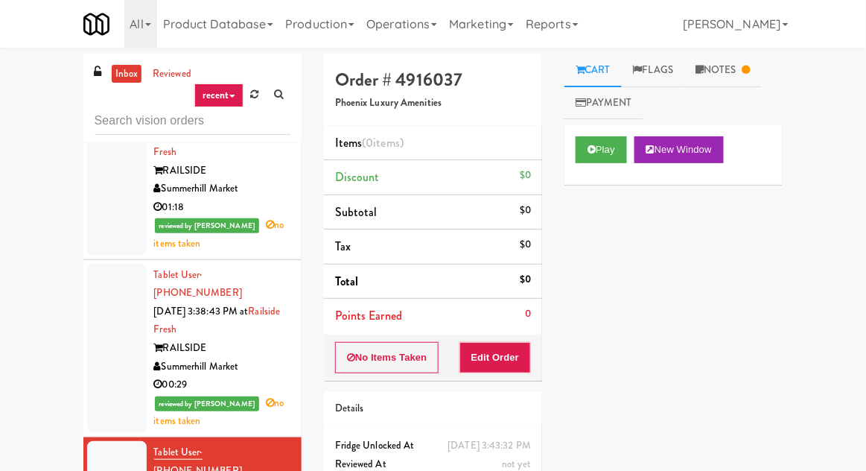
scroll to position [2258, 0]
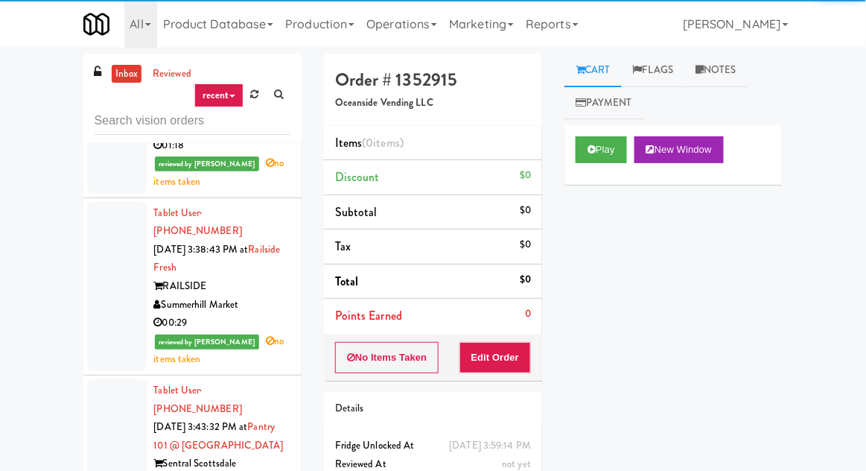
scroll to position [2311, 0]
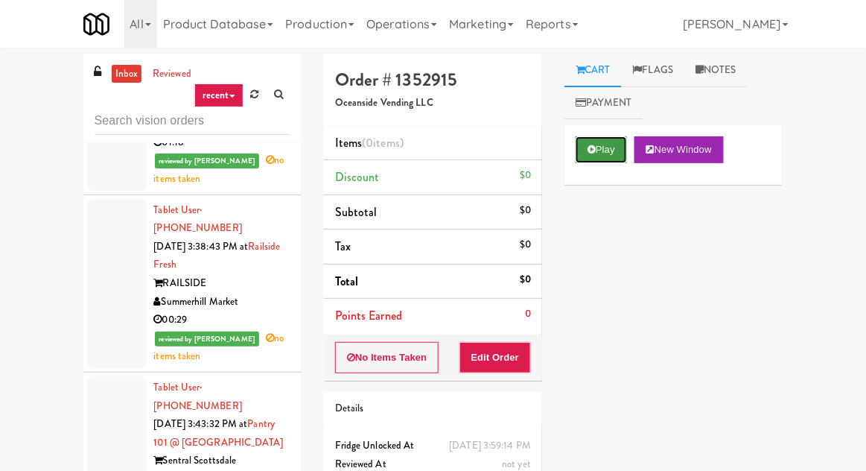
click at [605, 139] on button "Play" at bounding box center [601, 149] width 51 height 27
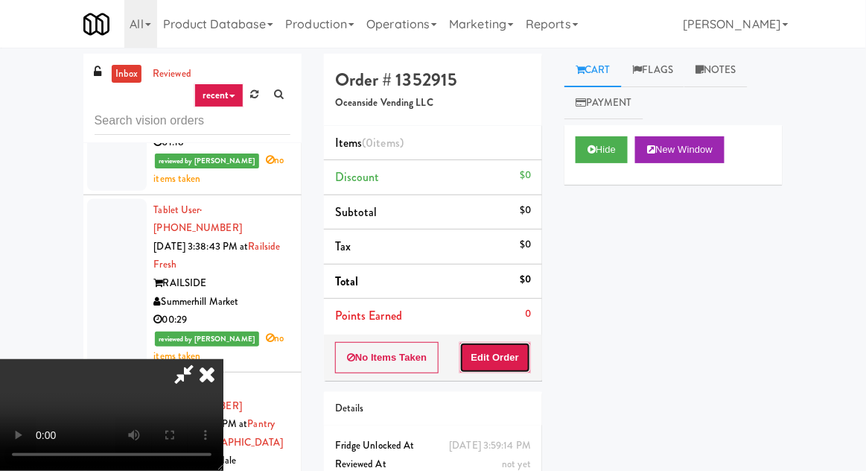
click at [497, 343] on button "Edit Order" at bounding box center [495, 357] width 72 height 31
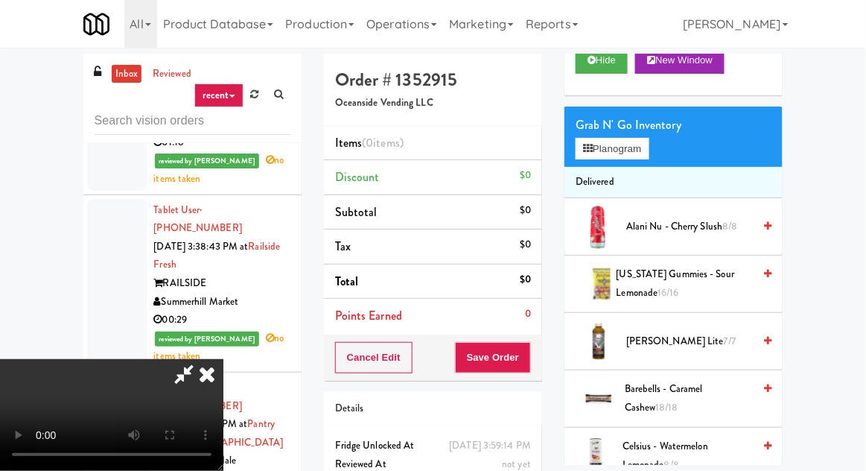
scroll to position [101, 0]
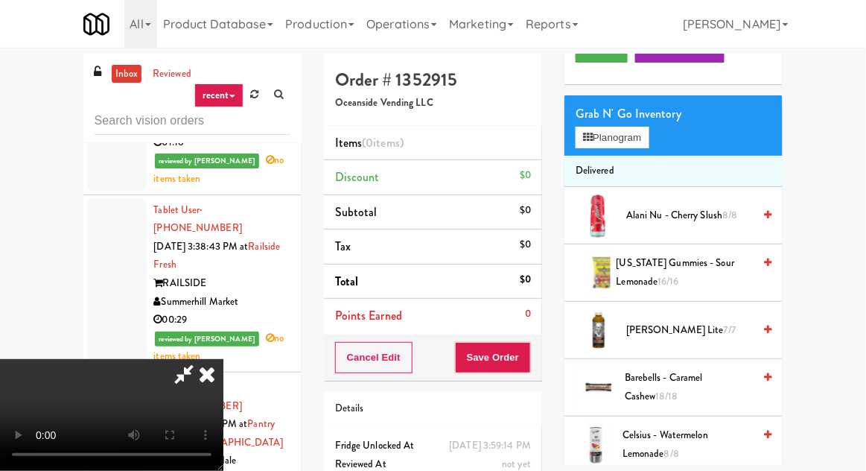
click at [692, 329] on span "Arnold Palmer Lite 7/7" at bounding box center [689, 330] width 127 height 19
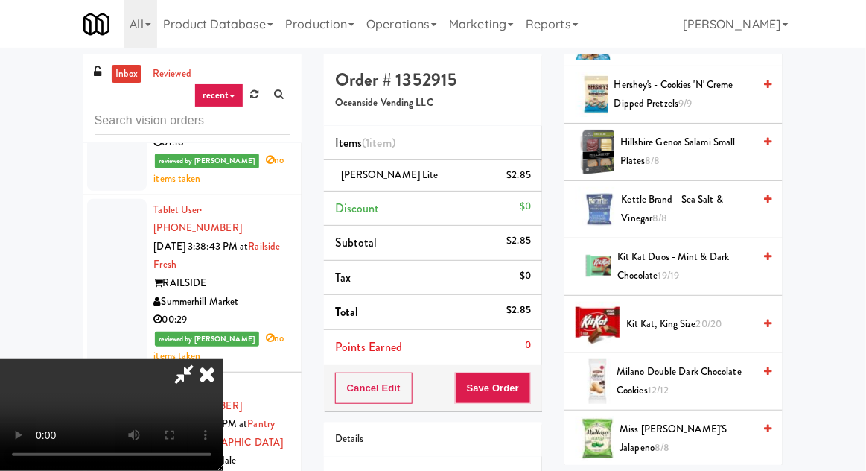
scroll to position [1141, 0]
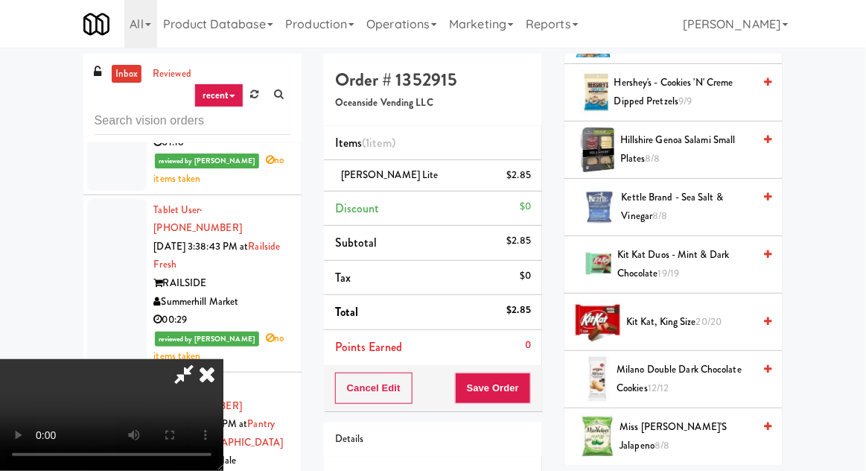
click at [678, 313] on span "Kit Kat, King Size 20/20" at bounding box center [689, 322] width 127 height 19
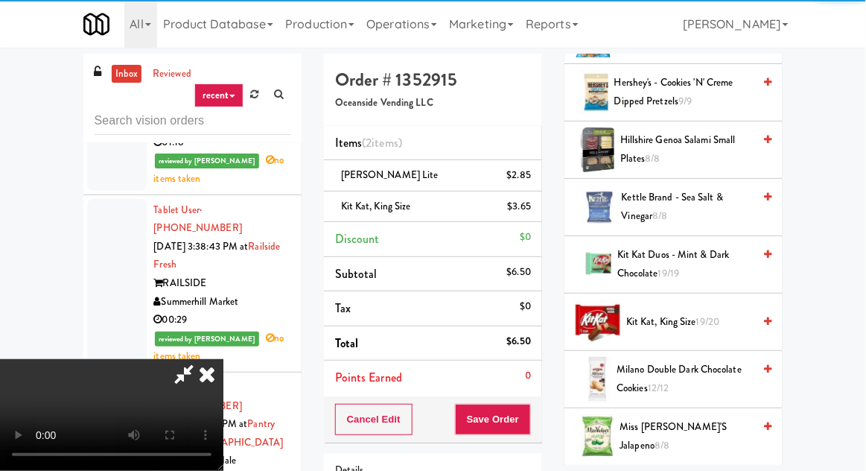
click at [542, 416] on div "Cancel Edit Save Order" at bounding box center [433, 419] width 218 height 46
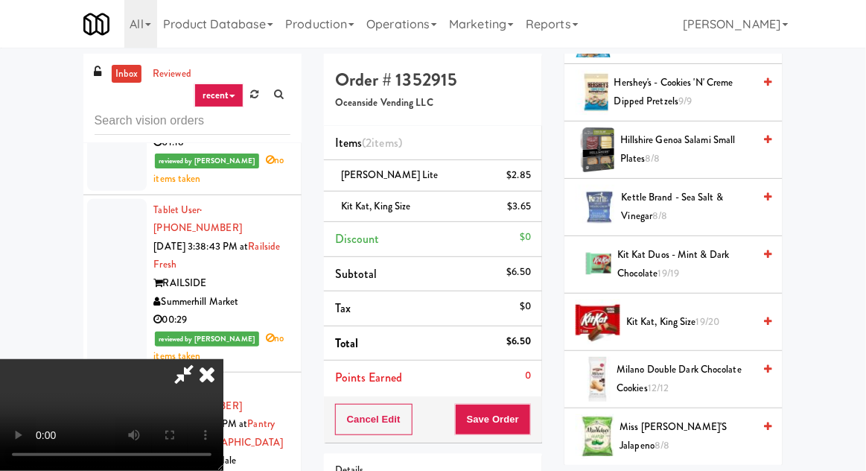
click at [544, 411] on div "Order # 1352915 Oceanside Vending LLC Items (2 items ) Arnold Palmer Lite $2.85…" at bounding box center [433, 324] width 241 height 541
click at [528, 414] on button "Save Order" at bounding box center [493, 419] width 76 height 31
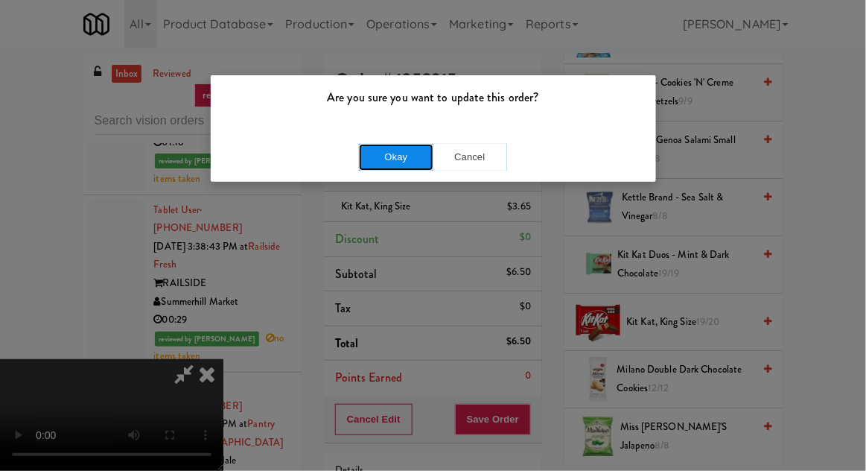
click at [402, 144] on button "Okay" at bounding box center [396, 157] width 74 height 27
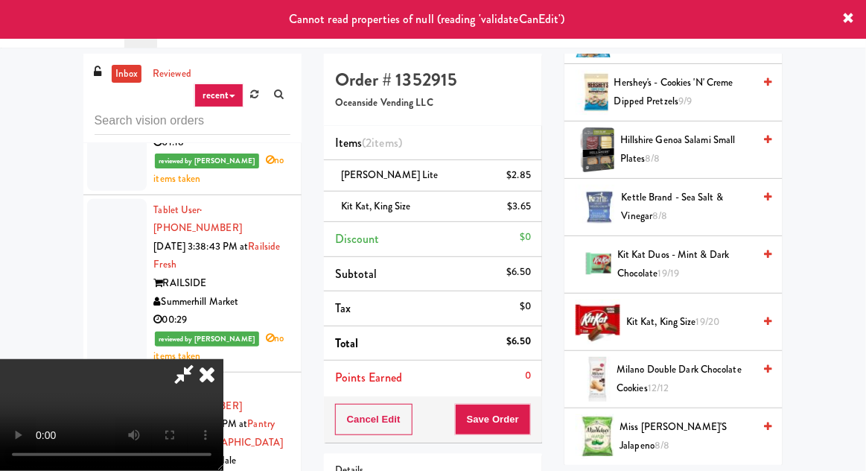
click at [223, 359] on icon at bounding box center [207, 374] width 33 height 30
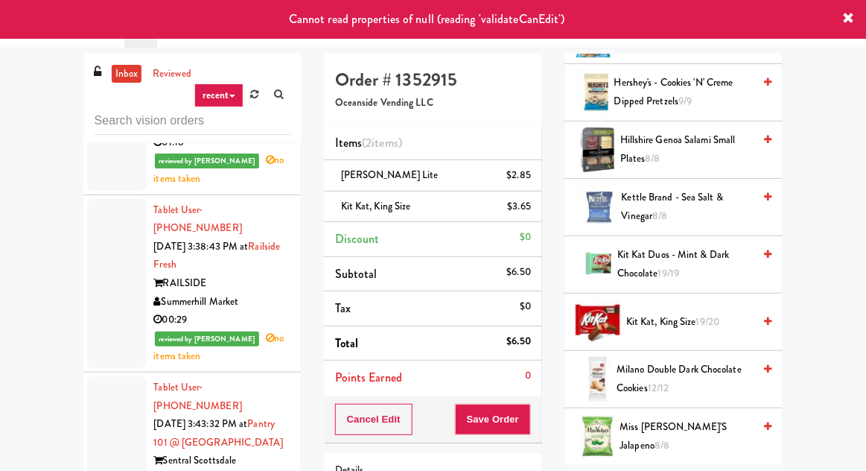
click at [107, 376] on div at bounding box center [117, 442] width 60 height 133
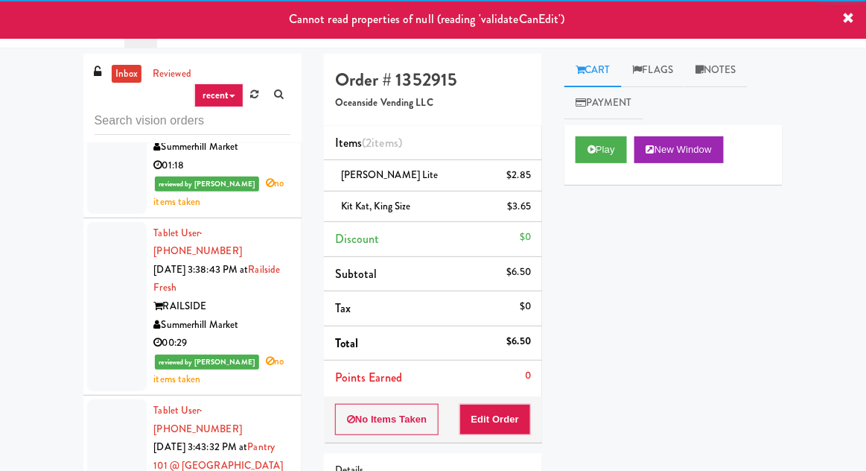
scroll to position [2265, 0]
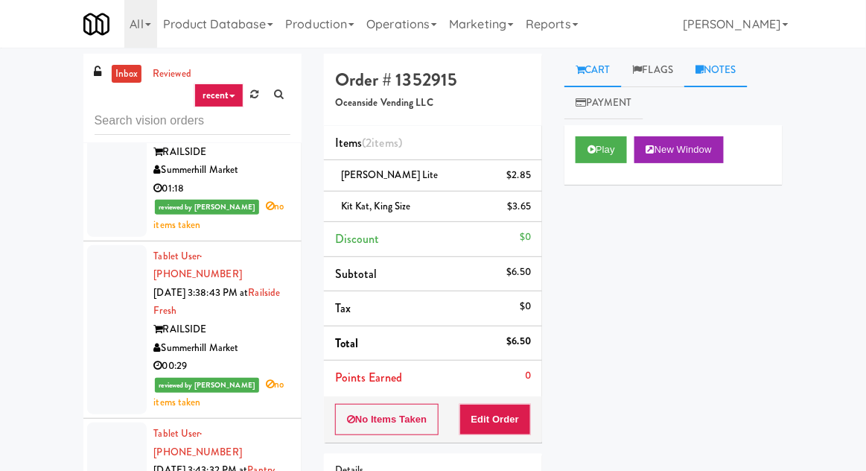
click at [726, 72] on link "Notes" at bounding box center [715, 71] width 63 height 34
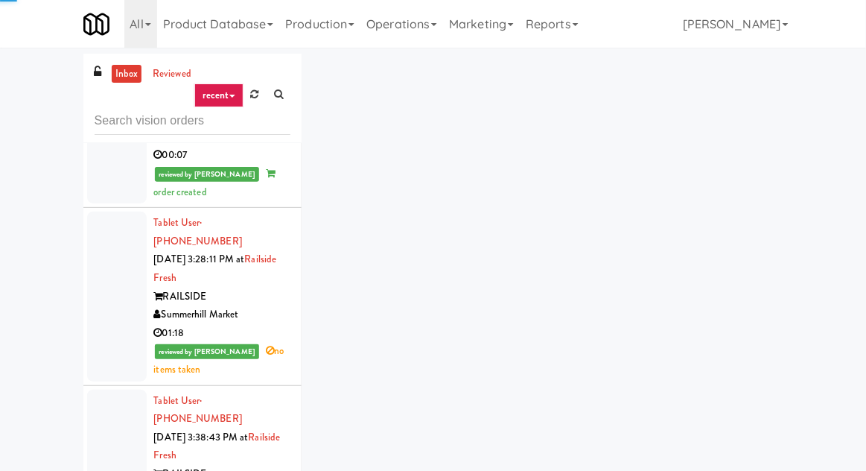
scroll to position [2106, 0]
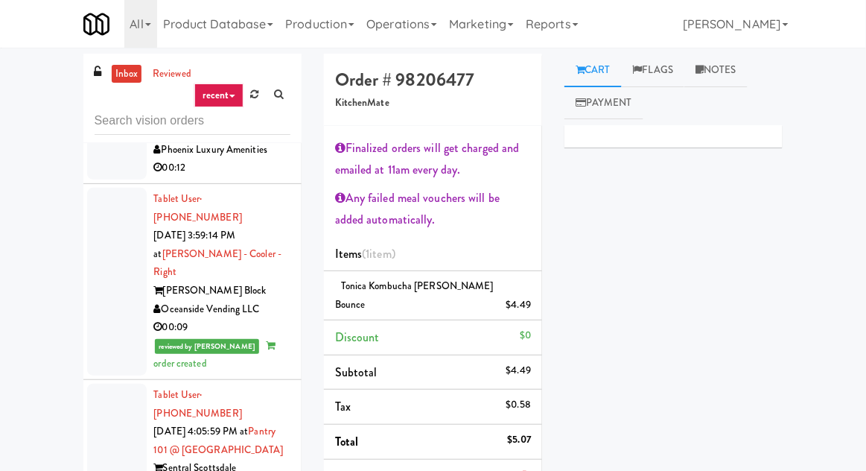
scroll to position [2640, 0]
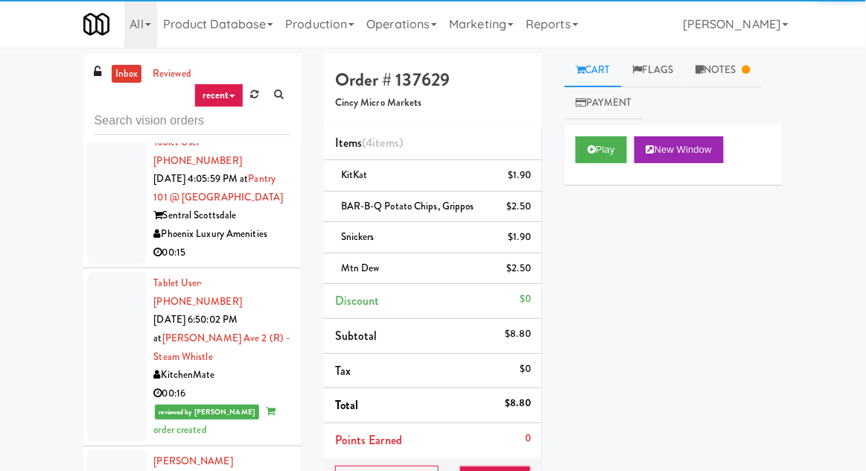
scroll to position [2905, 0]
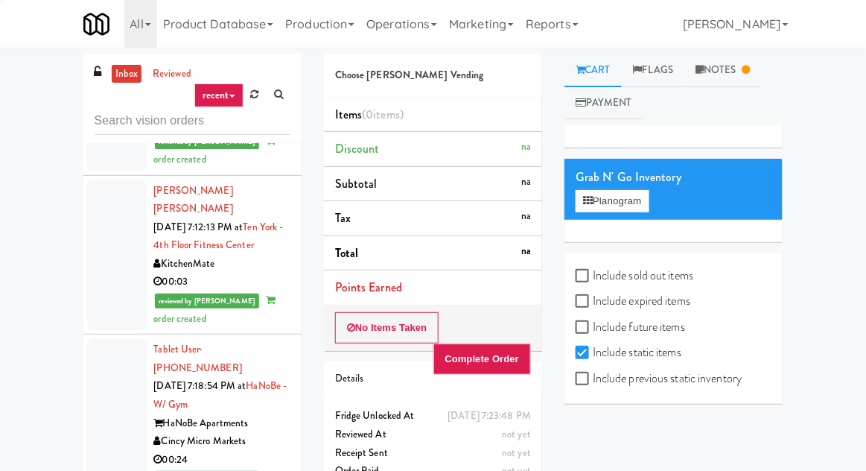
scroll to position [3162, 0]
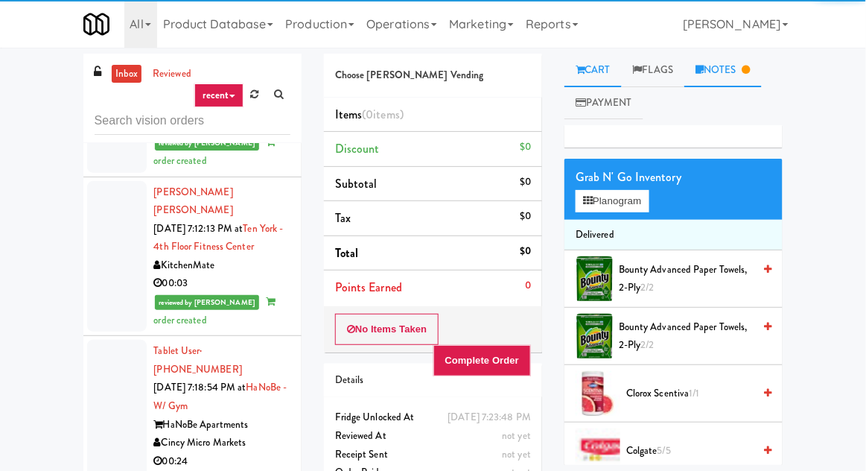
click at [720, 83] on link "Notes" at bounding box center [722, 71] width 77 height 34
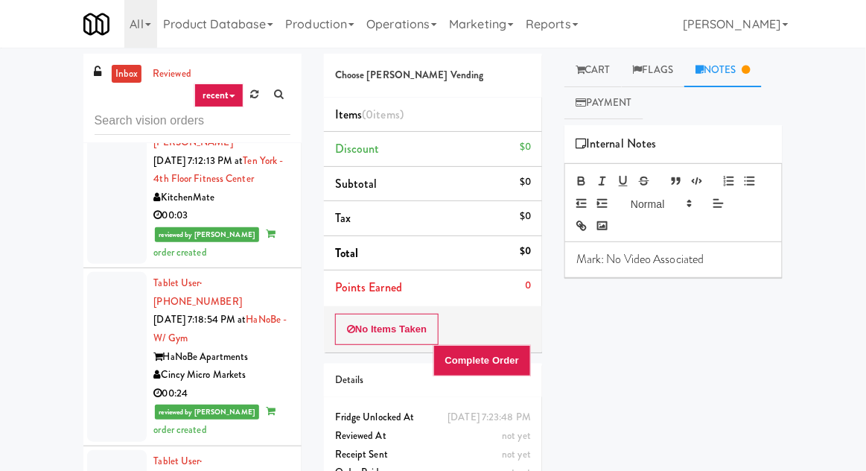
scroll to position [3238, 0]
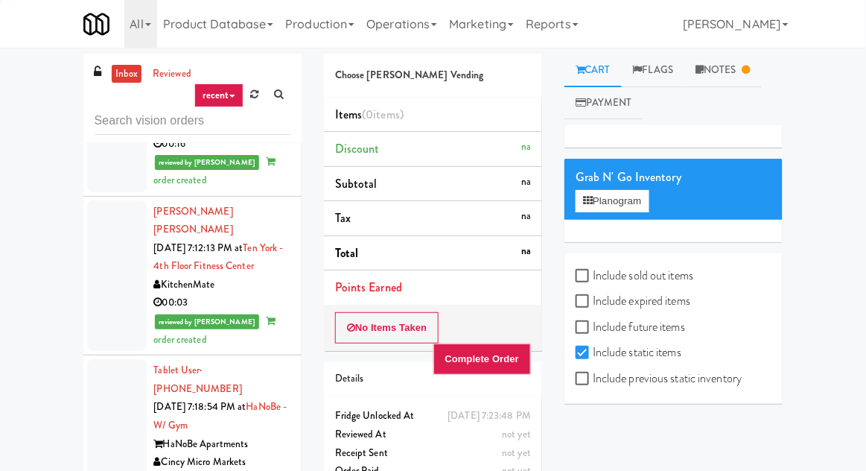
scroll to position [3145, 0]
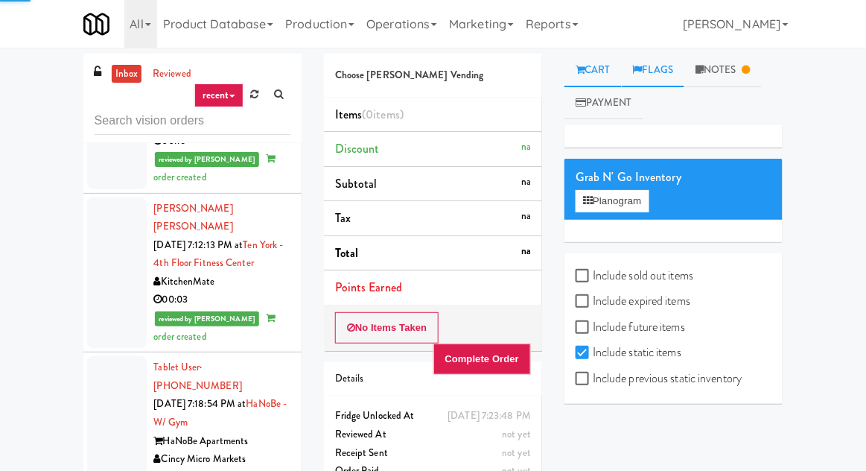
click at [670, 63] on link "Flags" at bounding box center [653, 71] width 63 height 34
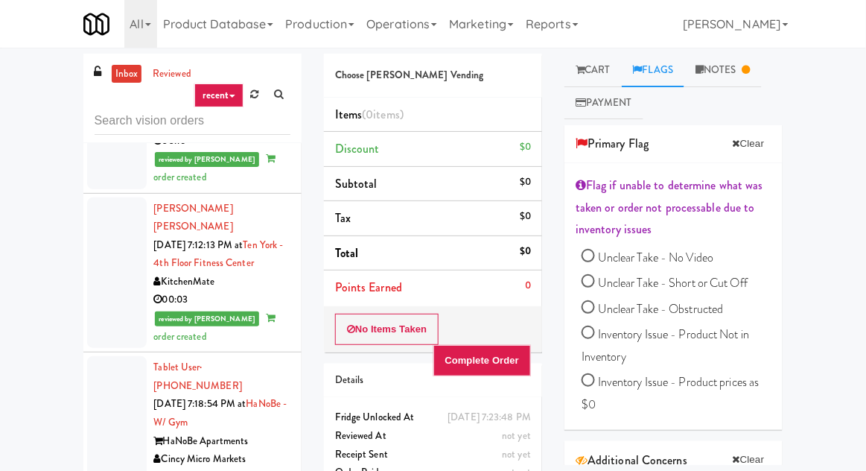
click at [700, 257] on span "Unclear Take - No Video" at bounding box center [655, 257] width 115 height 17
click at [595, 257] on input "Unclear Take - No Video" at bounding box center [588, 257] width 13 height 13
radio input "true"
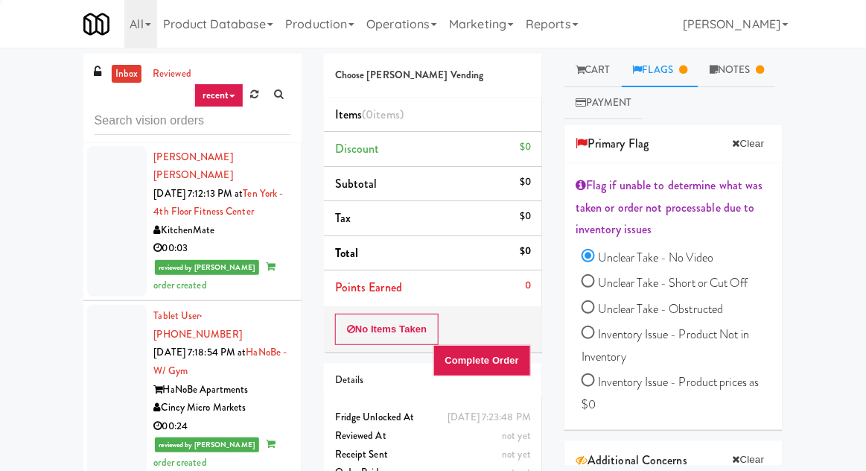
scroll to position [3236, 0]
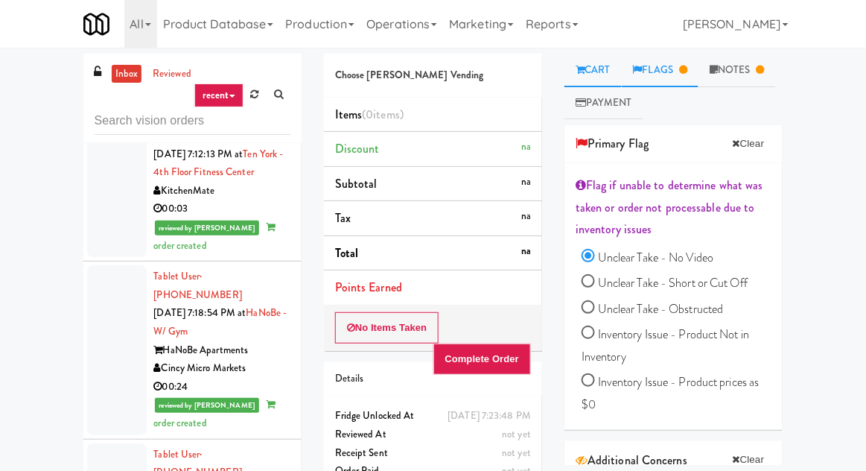
click at [598, 63] on link "Cart" at bounding box center [592, 71] width 57 height 34
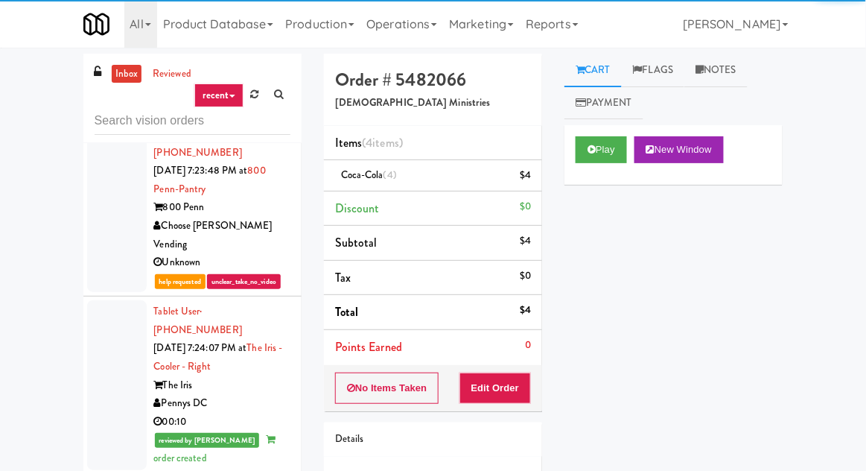
scroll to position [3739, 0]
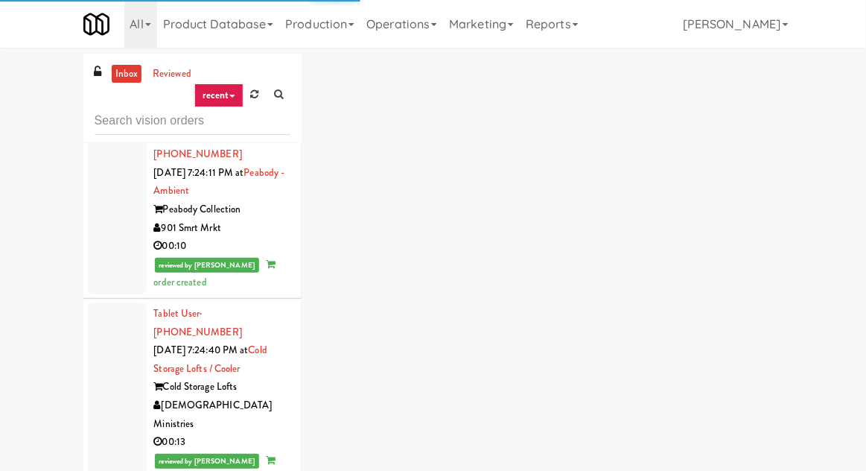
scroll to position [4134, 0]
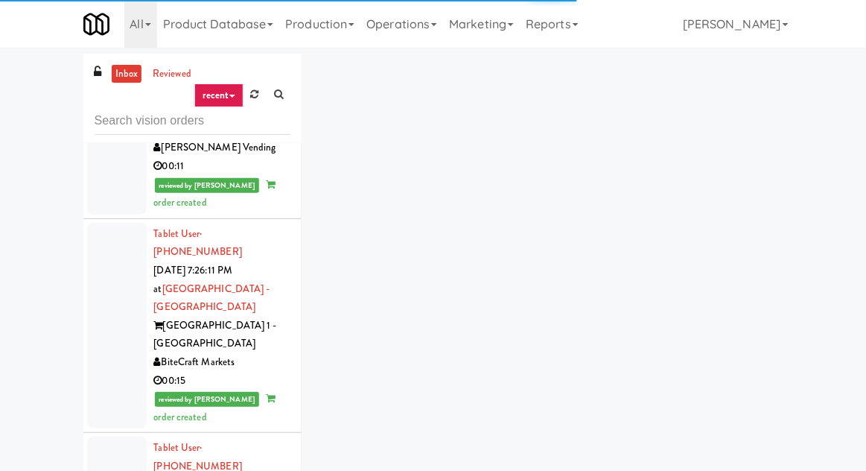
scroll to position [5287, 0]
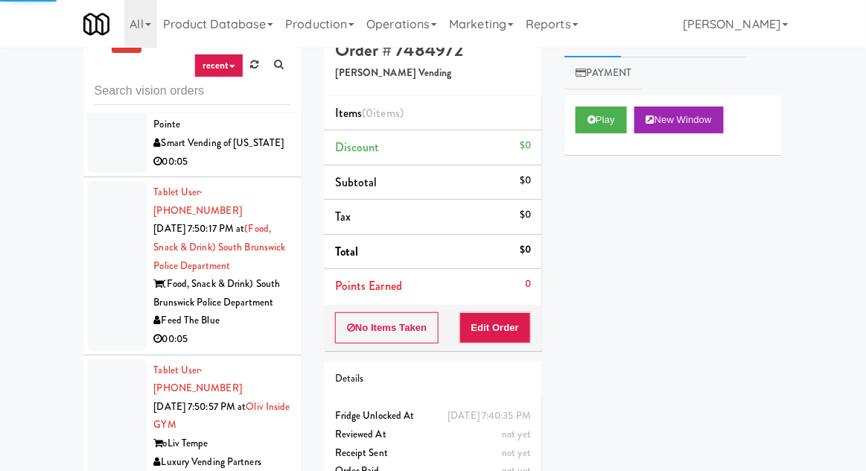
scroll to position [57, 0]
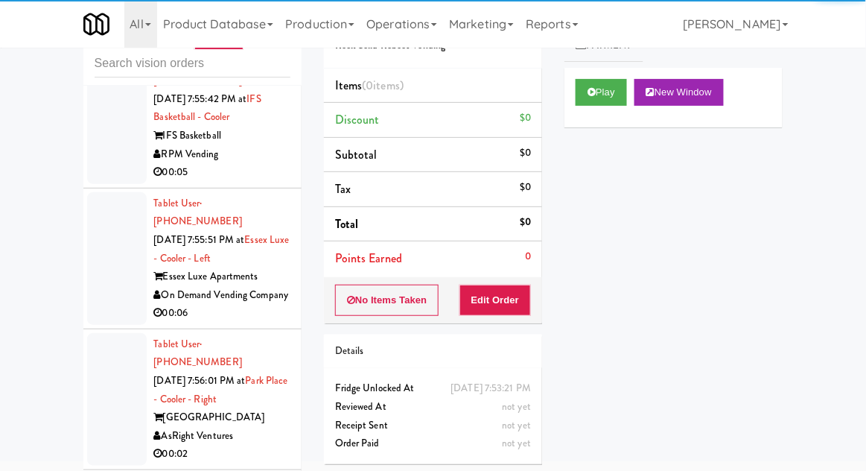
scroll to position [15360, 0]
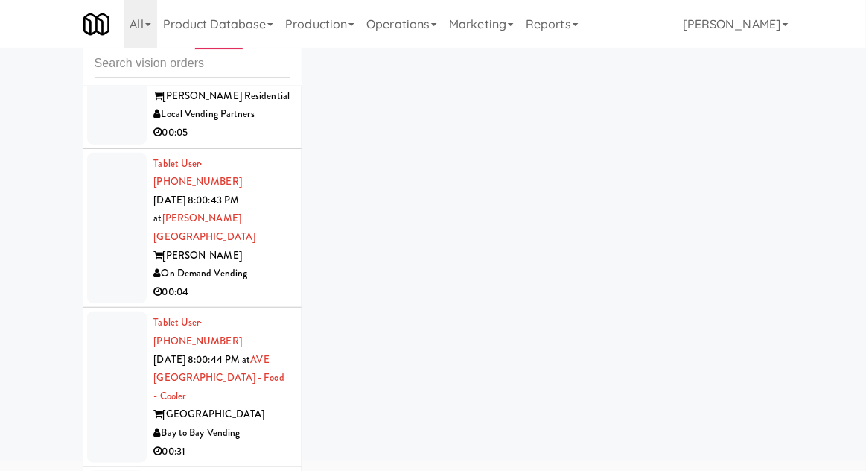
scroll to position [17460, 0]
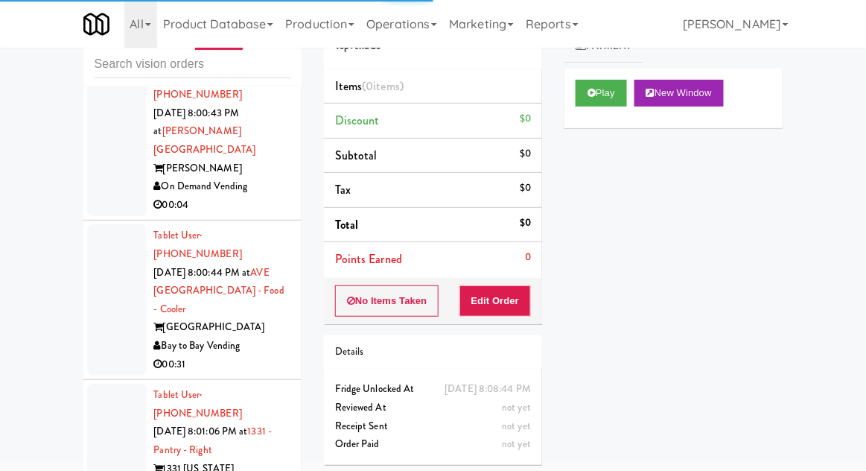
scroll to position [17392, 0]
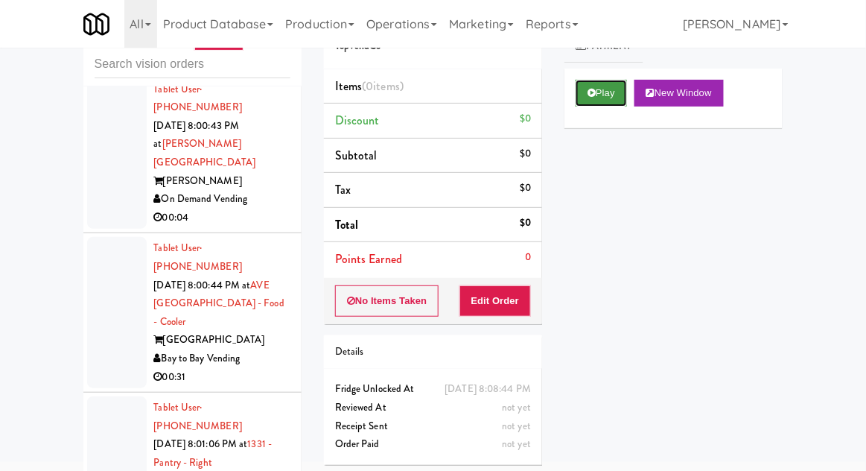
click at [590, 101] on button "Play" at bounding box center [601, 93] width 51 height 27
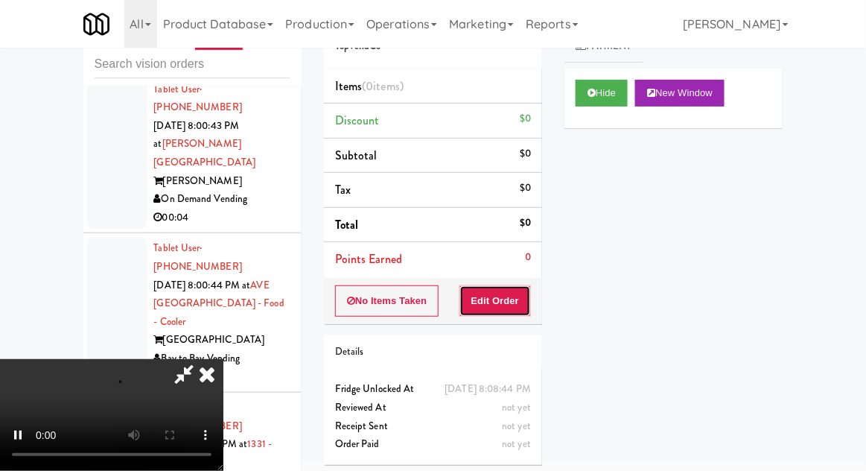
click at [500, 292] on button "Edit Order" at bounding box center [495, 300] width 72 height 31
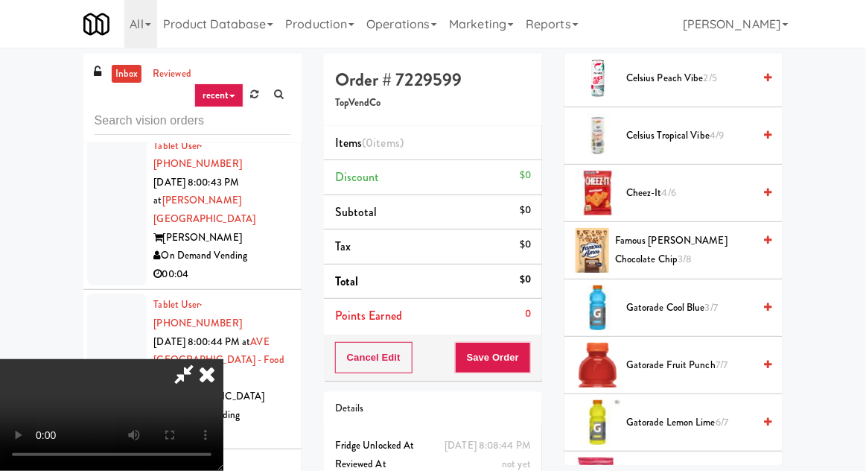
scroll to position [543, 0]
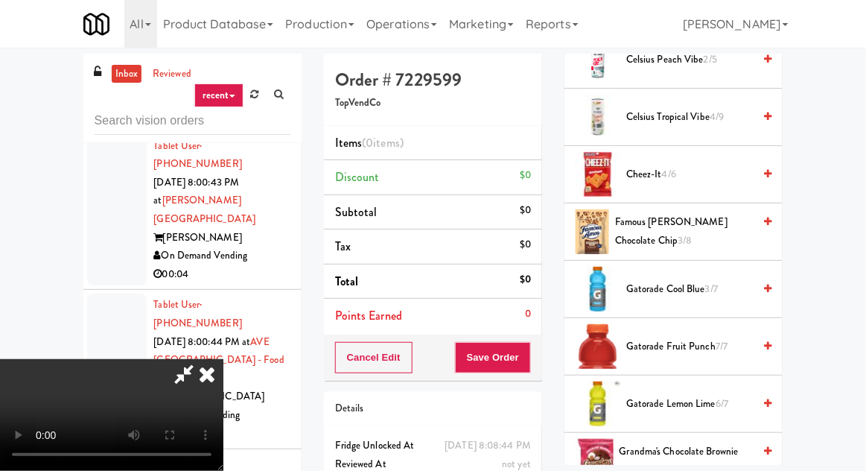
click at [675, 285] on span "Gatorade Cool Blue 3/7" at bounding box center [689, 289] width 127 height 19
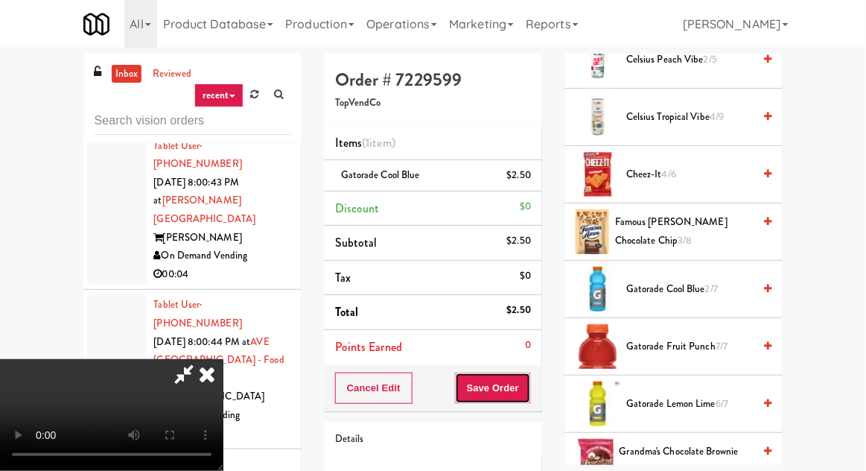
click at [529, 381] on button "Save Order" at bounding box center [493, 387] width 76 height 31
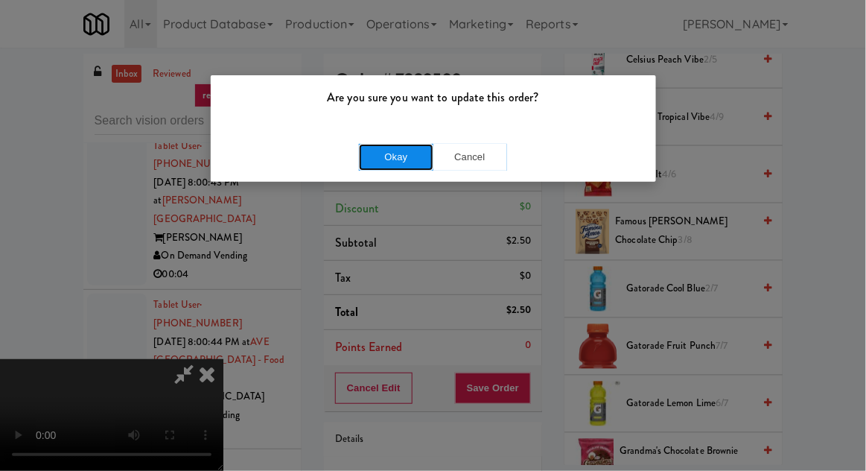
click at [406, 152] on button "Okay" at bounding box center [396, 157] width 74 height 27
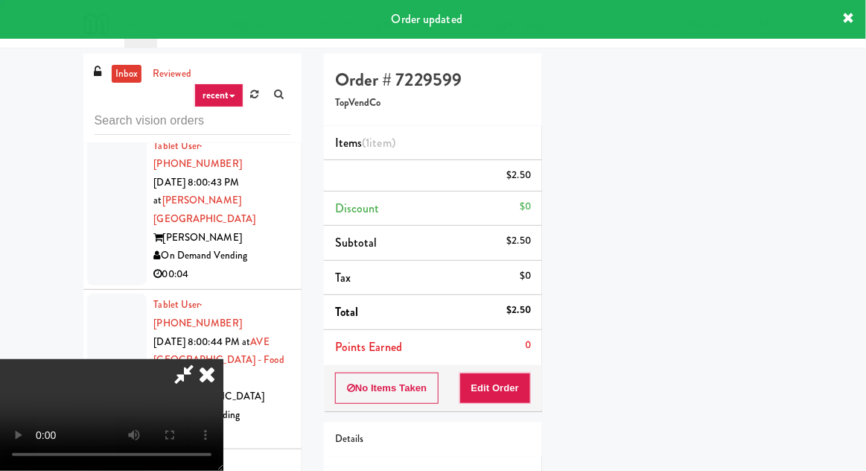
scroll to position [0, 0]
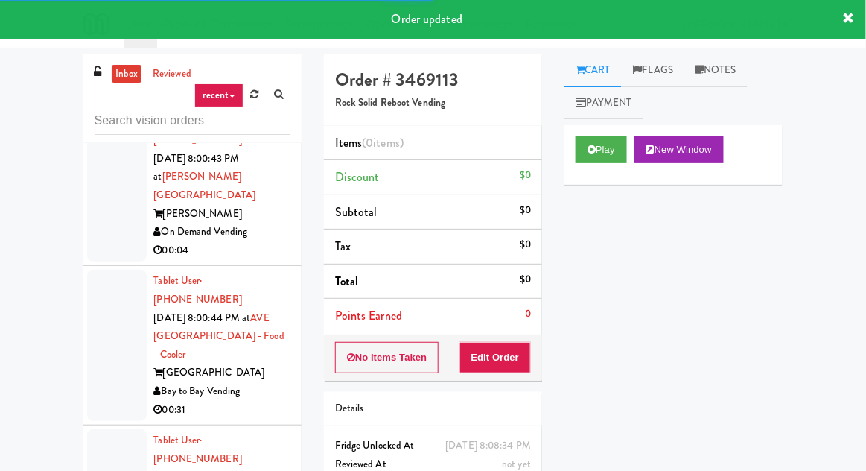
scroll to position [17396, 0]
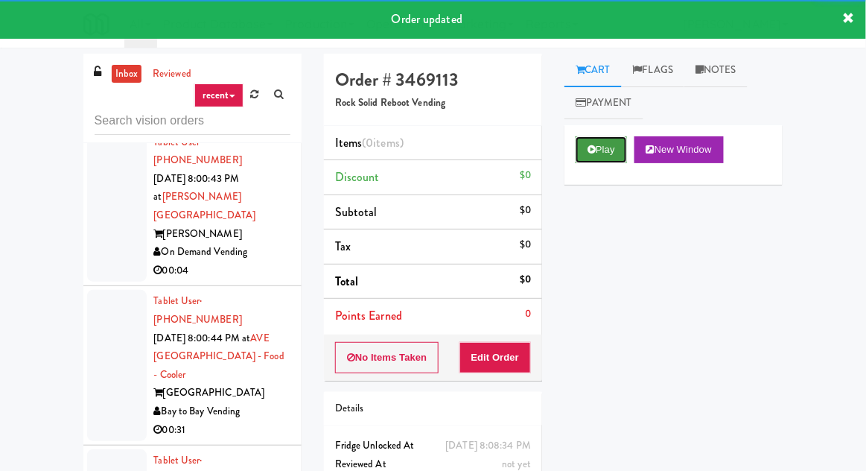
click at [612, 143] on button "Play" at bounding box center [601, 149] width 51 height 27
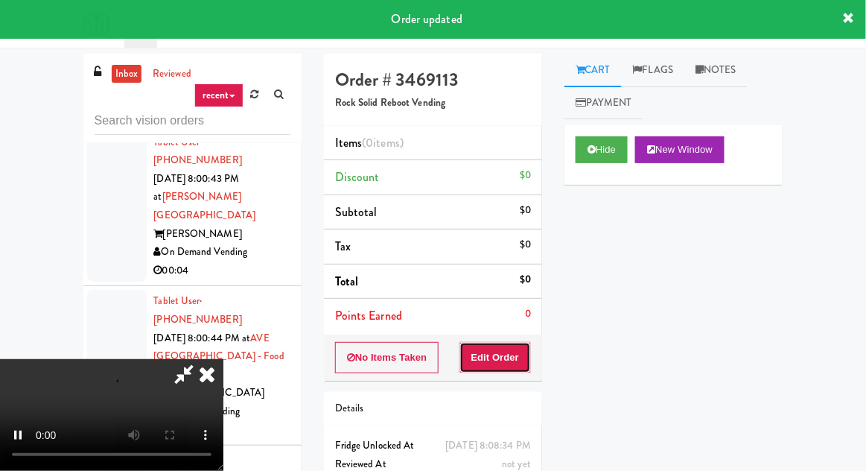
click at [509, 346] on button "Edit Order" at bounding box center [495, 357] width 72 height 31
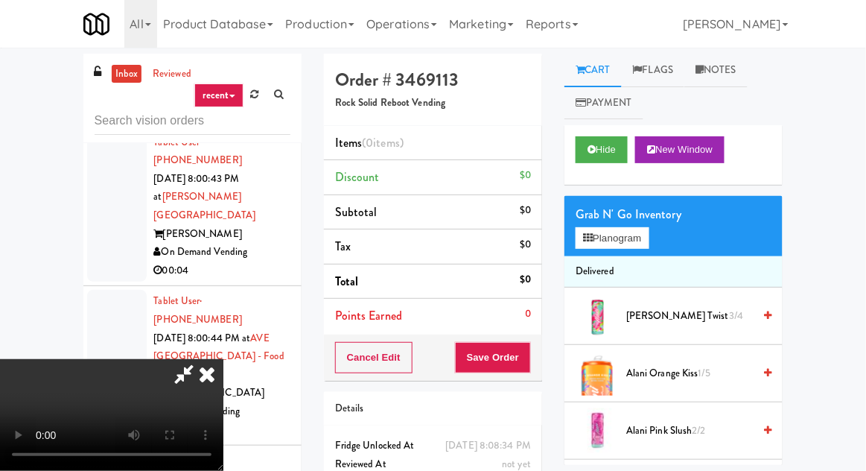
scroll to position [0, 0]
click at [631, 242] on button "Planogram" at bounding box center [612, 238] width 73 height 22
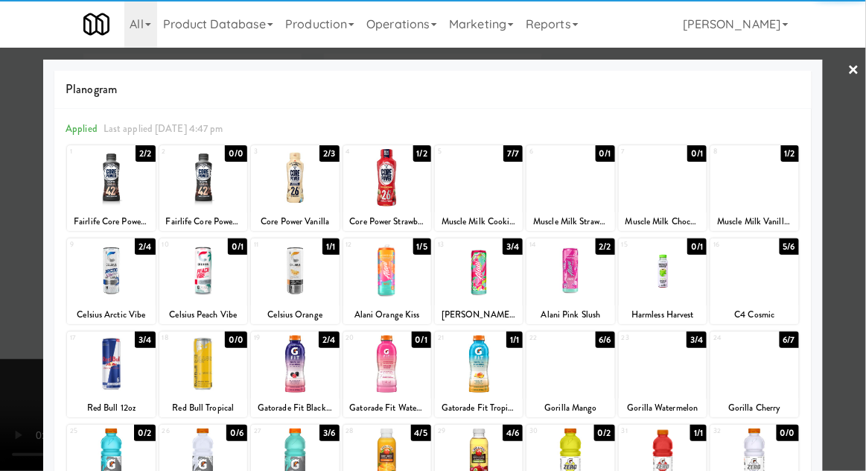
click at [486, 296] on div at bounding box center [479, 270] width 88 height 57
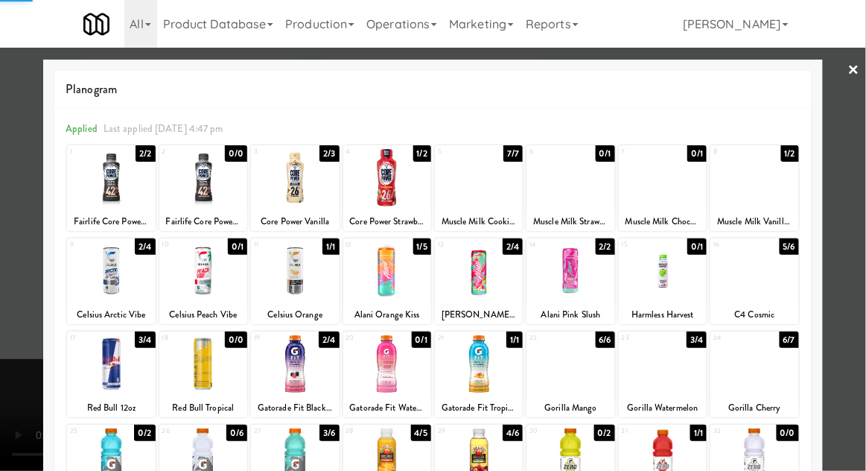
click at [22, 250] on div at bounding box center [433, 235] width 866 height 471
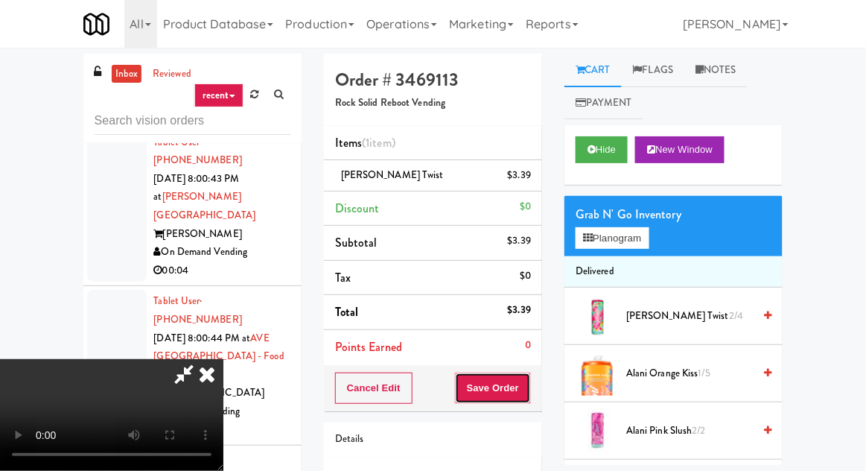
click at [526, 387] on button "Save Order" at bounding box center [493, 387] width 76 height 31
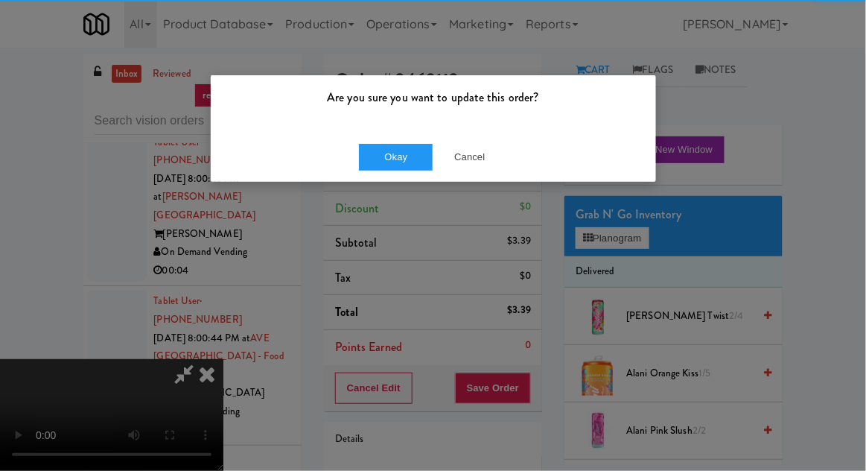
click at [403, 177] on div "Okay Cancel" at bounding box center [433, 157] width 445 height 50
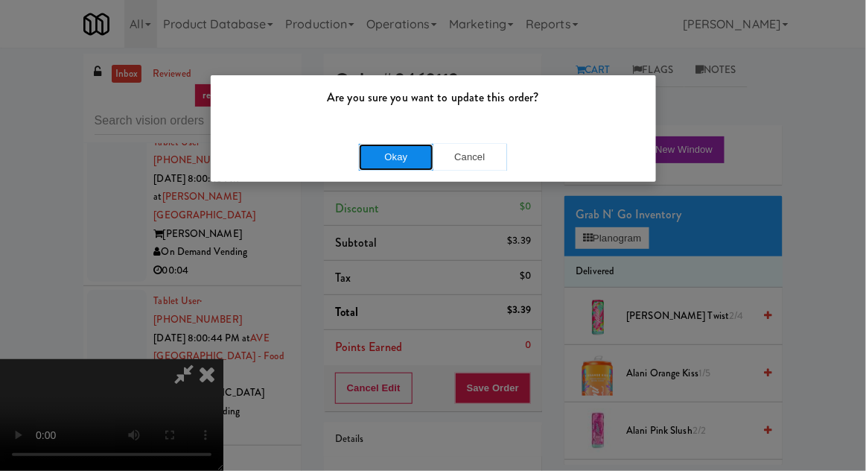
click at [418, 169] on button "Okay" at bounding box center [396, 157] width 74 height 27
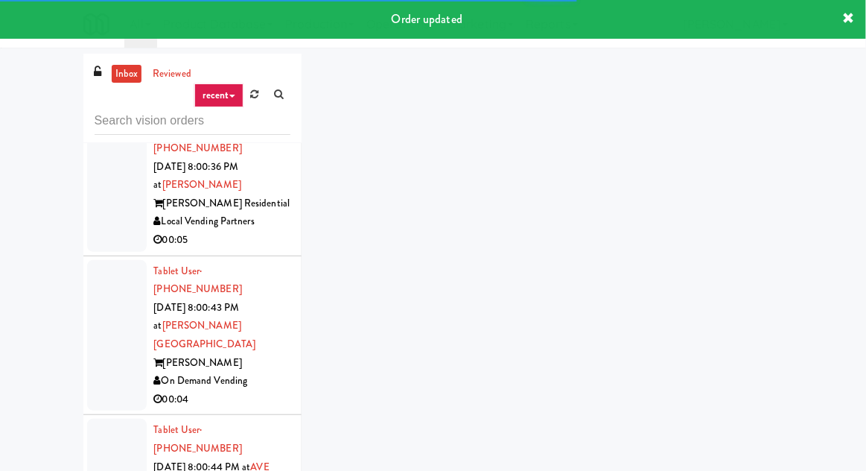
scroll to position [17241, 0]
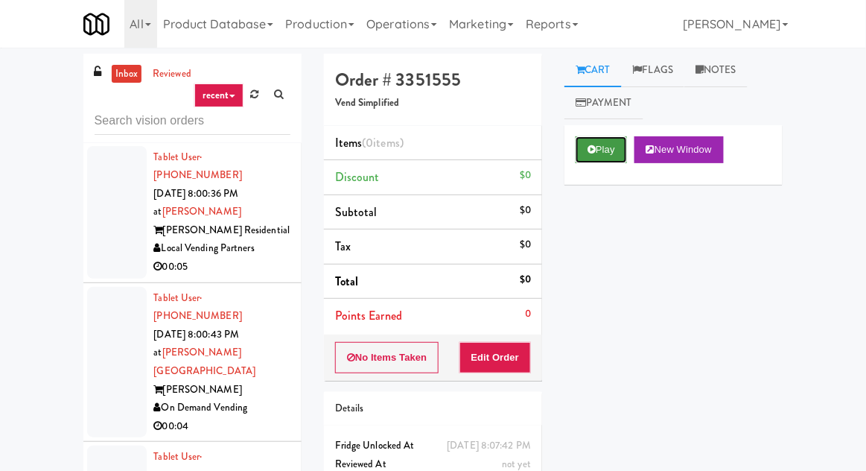
click at [599, 141] on button "Play" at bounding box center [601, 149] width 51 height 27
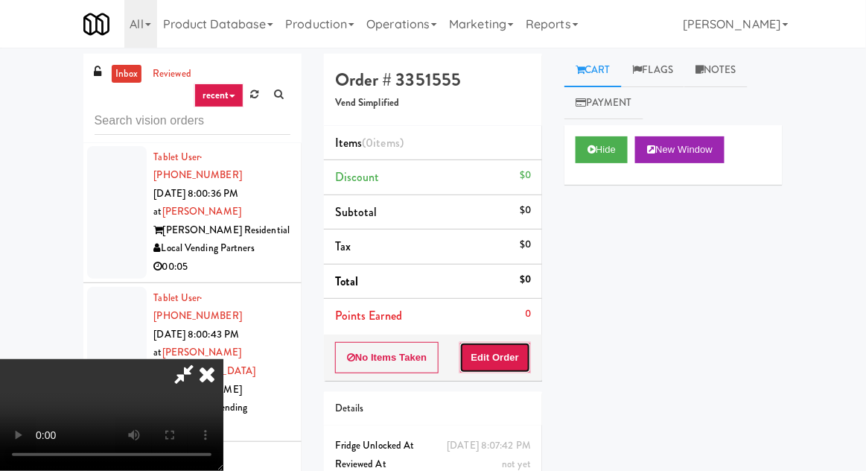
click at [513, 354] on button "Edit Order" at bounding box center [495, 357] width 72 height 31
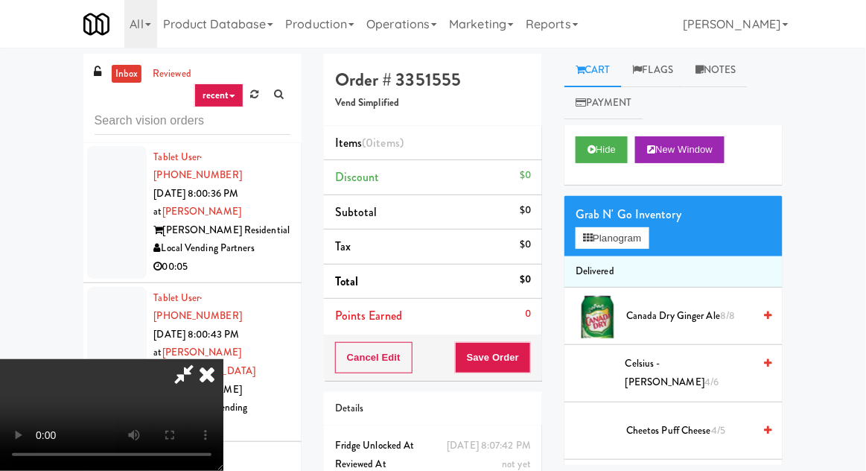
scroll to position [54, 0]
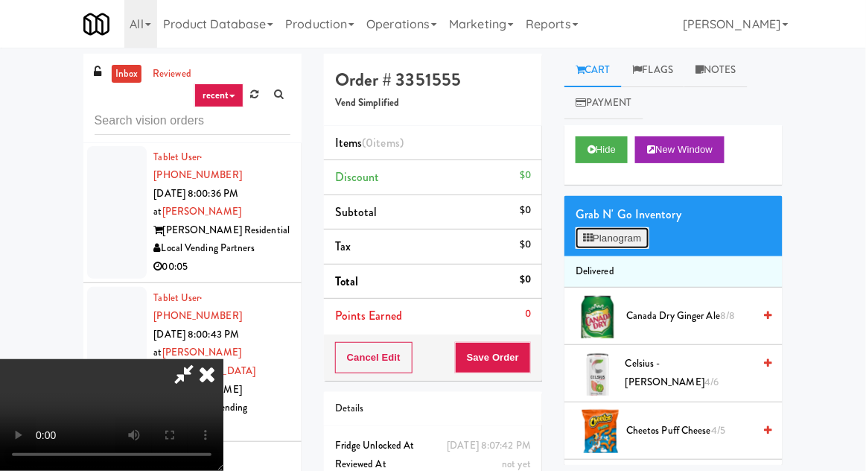
click at [615, 238] on button "Planogram" at bounding box center [612, 238] width 73 height 22
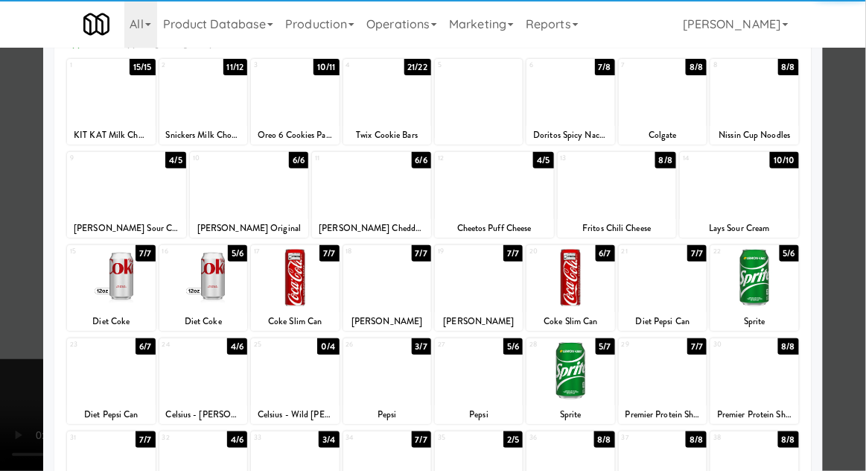
scroll to position [90, 0]
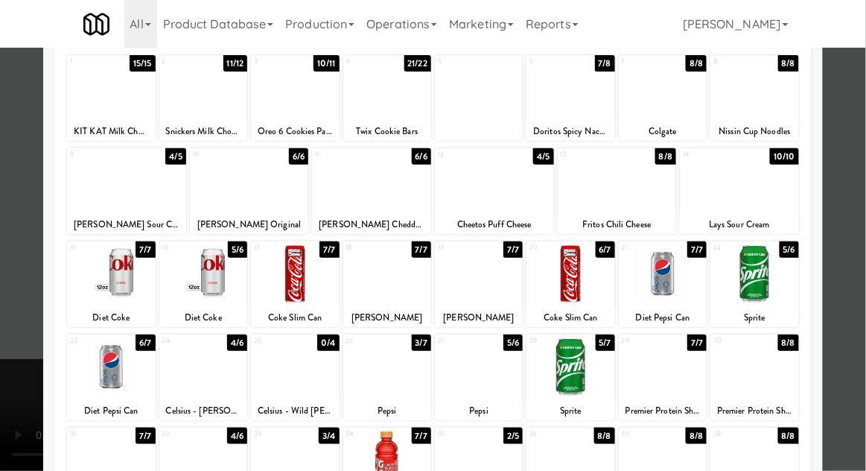
click at [760, 372] on div at bounding box center [754, 366] width 88 height 57
click at [102, 470] on div at bounding box center [111, 459] width 88 height 57
click at [7, 355] on div at bounding box center [433, 235] width 866 height 471
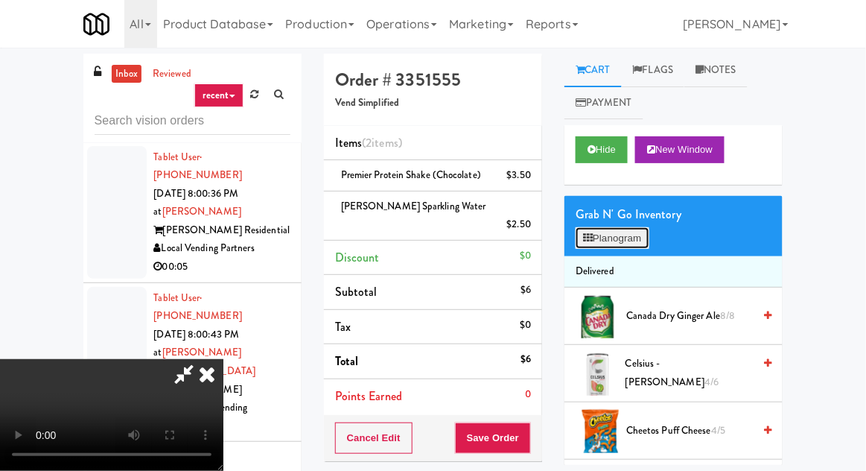
click at [605, 232] on button "Planogram" at bounding box center [612, 238] width 73 height 22
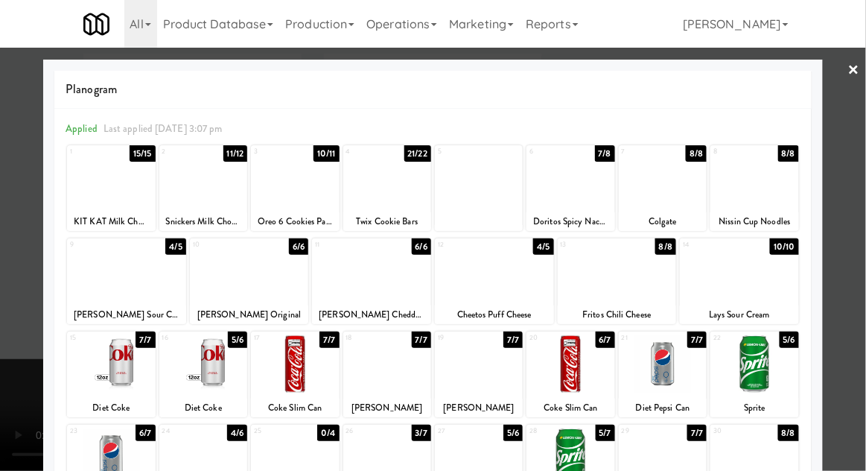
click at [640, 278] on div at bounding box center [617, 270] width 119 height 57
click at [14, 314] on div at bounding box center [433, 235] width 866 height 471
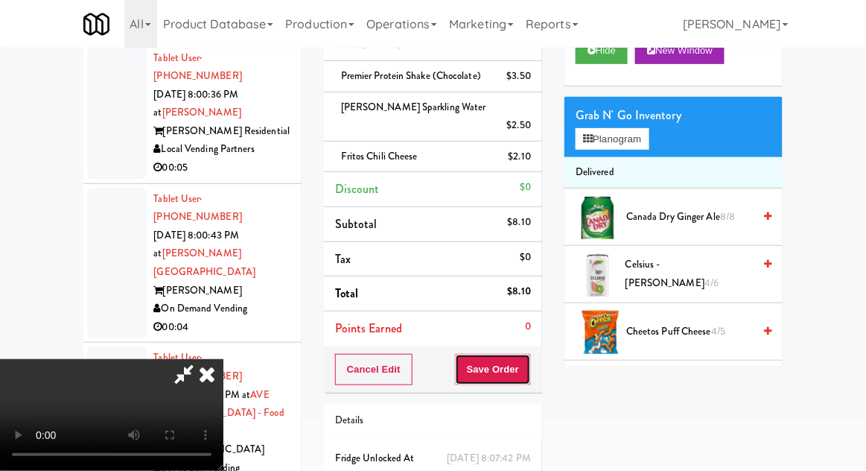
click at [531, 354] on button "Save Order" at bounding box center [493, 369] width 76 height 31
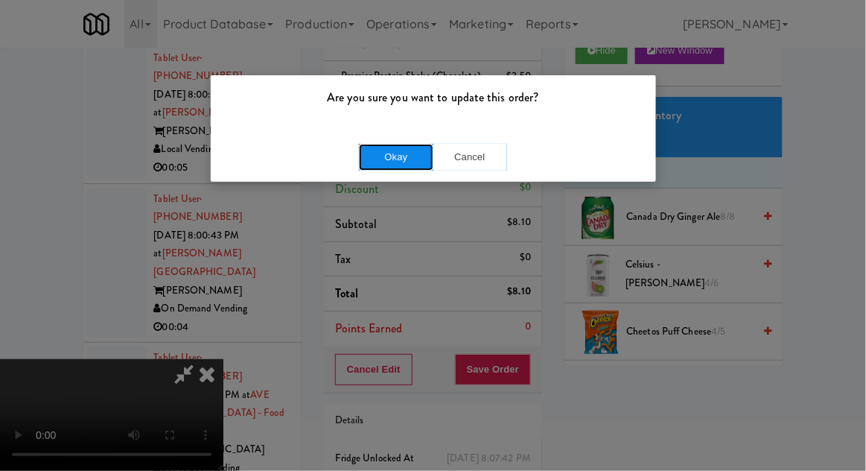
click at [397, 164] on button "Okay" at bounding box center [396, 157] width 74 height 27
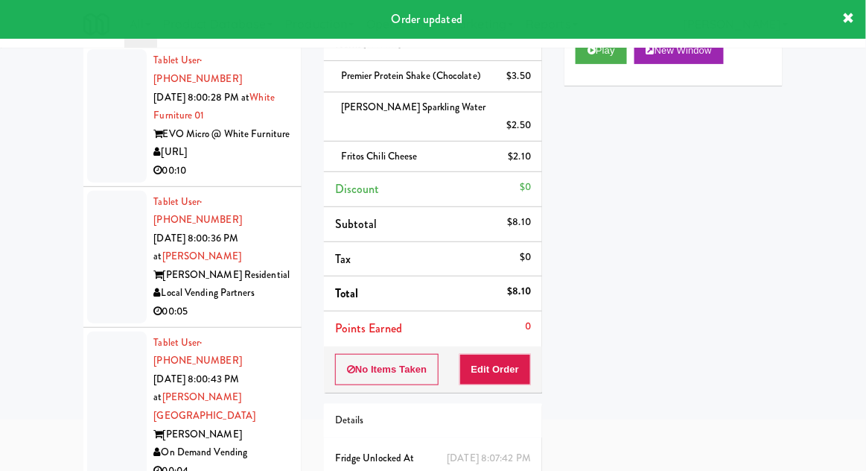
scroll to position [17096, 0]
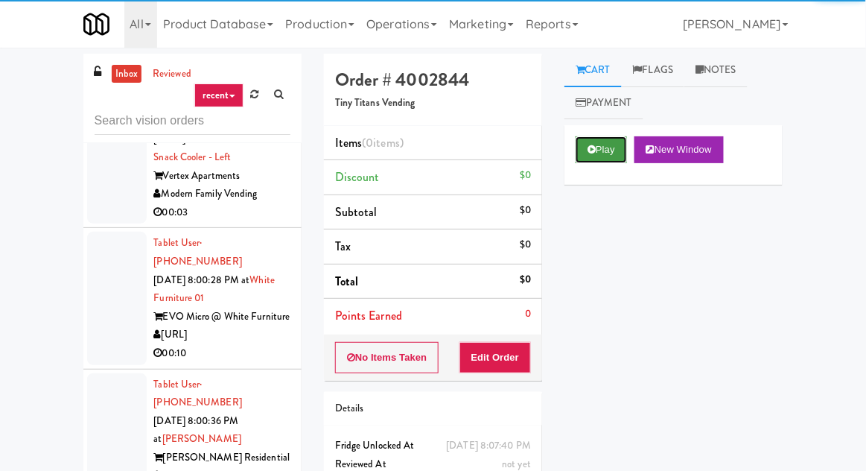
click at [596, 153] on button "Play" at bounding box center [601, 149] width 51 height 27
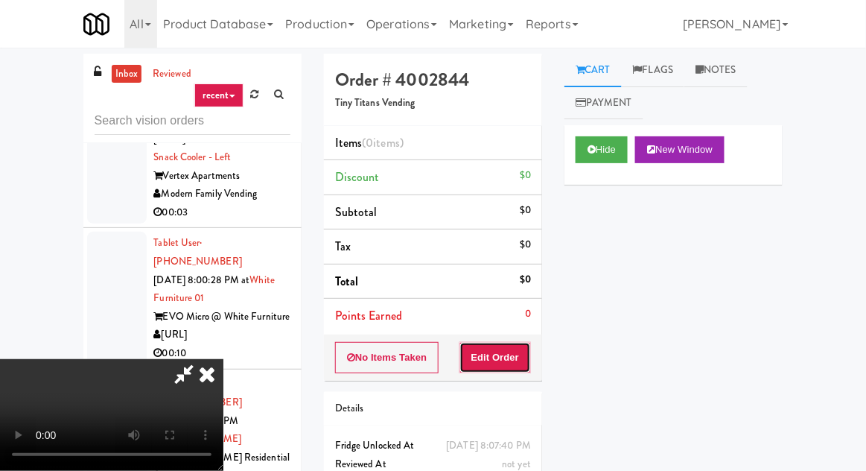
click at [510, 346] on button "Edit Order" at bounding box center [495, 357] width 72 height 31
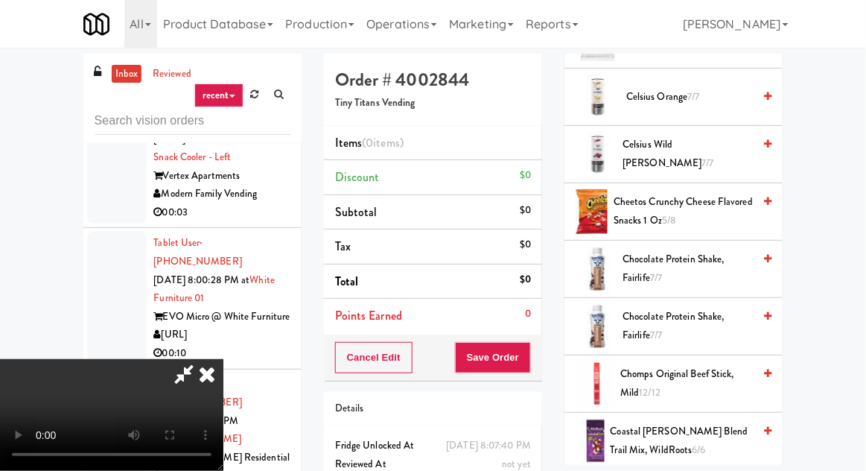
scroll to position [480, 0]
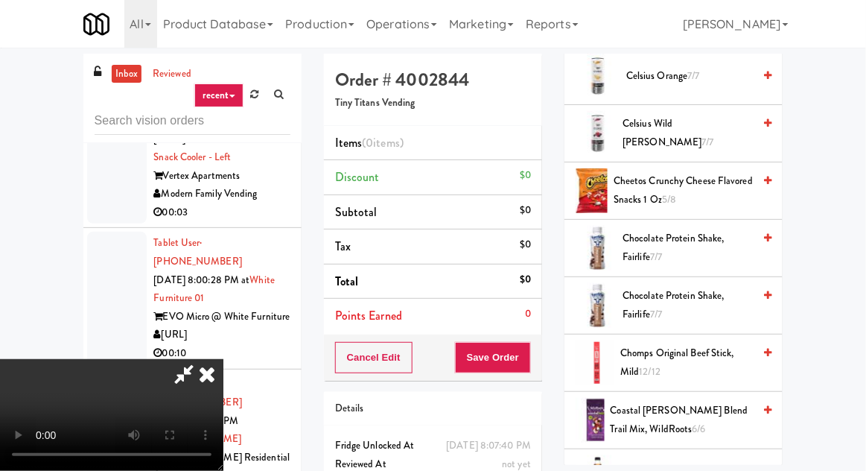
click at [654, 249] on span "7/7" at bounding box center [656, 256] width 12 height 14
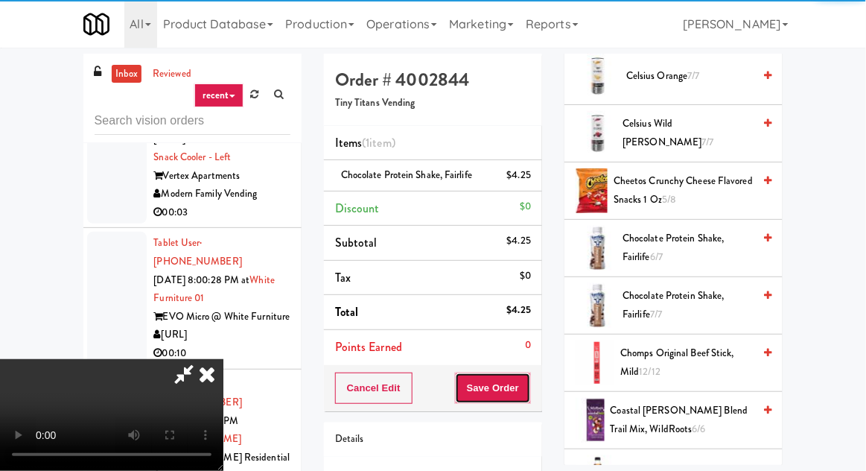
click at [530, 373] on button "Save Order" at bounding box center [493, 387] width 76 height 31
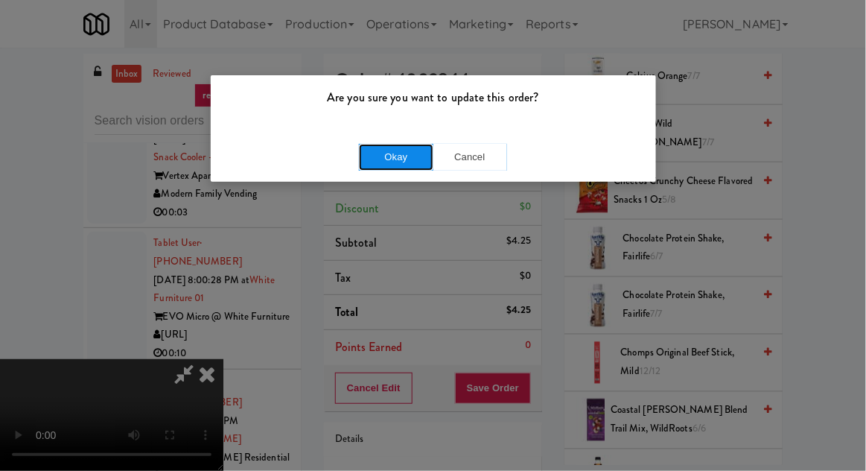
click at [410, 153] on button "Okay" at bounding box center [396, 157] width 74 height 27
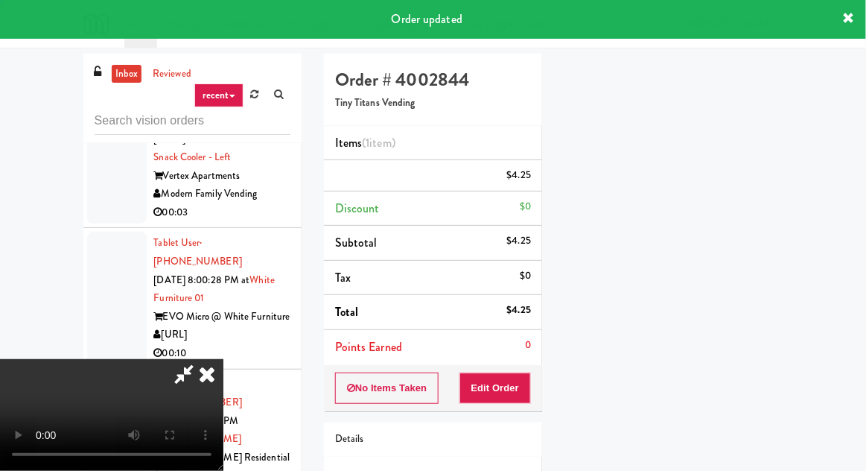
scroll to position [0, 0]
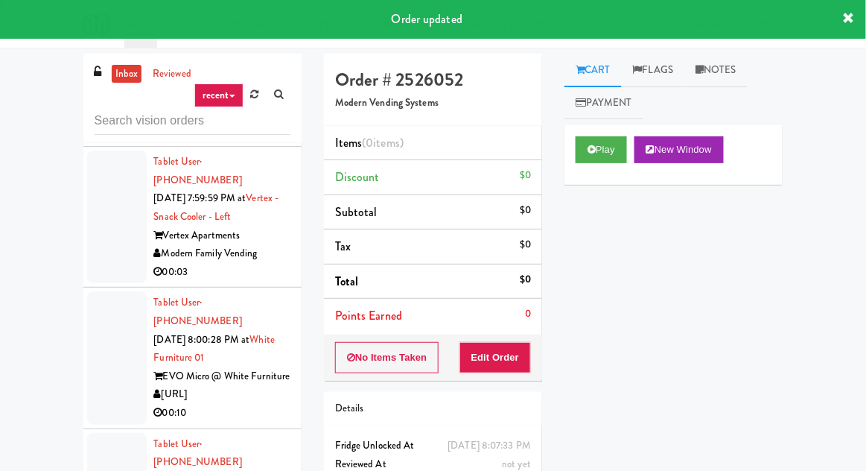
scroll to position [16934, 0]
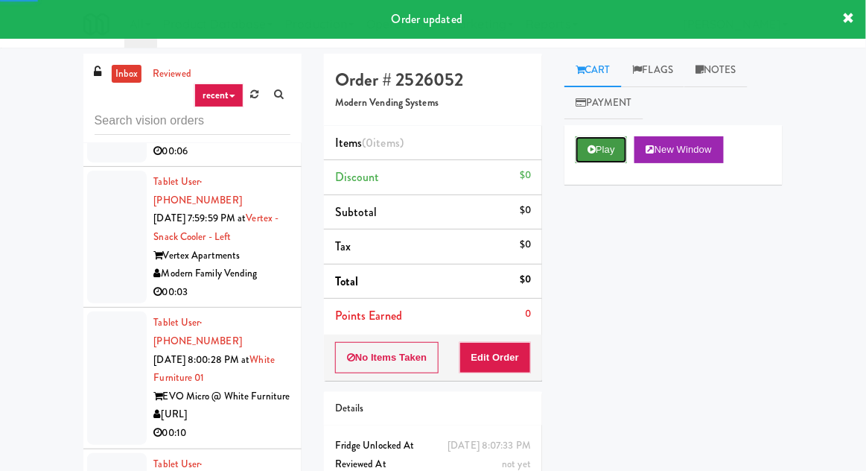
click at [585, 153] on button "Play" at bounding box center [601, 149] width 51 height 27
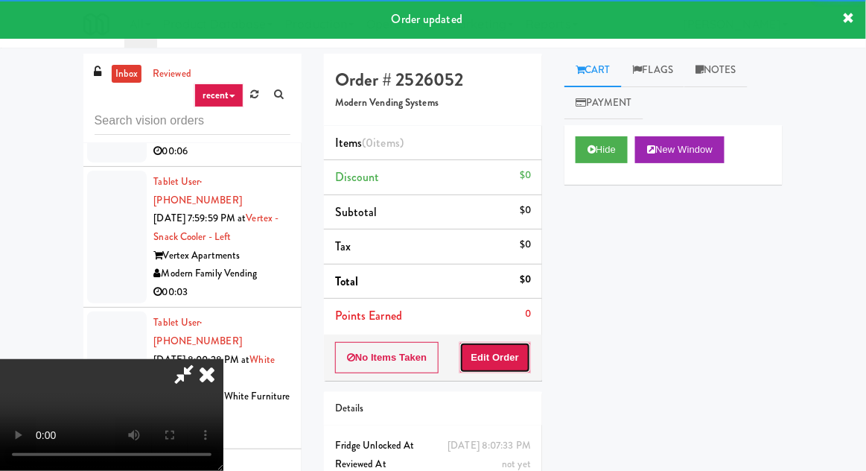
click at [515, 357] on button "Edit Order" at bounding box center [495, 357] width 72 height 31
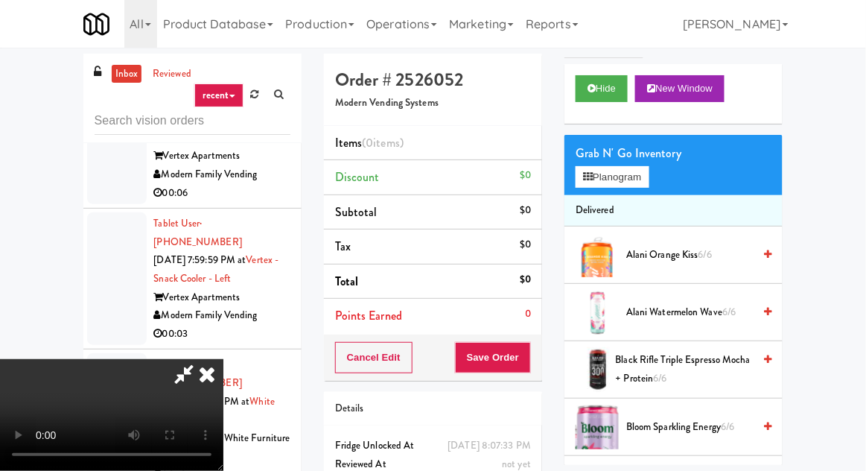
scroll to position [0, 0]
click at [619, 178] on button "Planogram" at bounding box center [612, 177] width 73 height 22
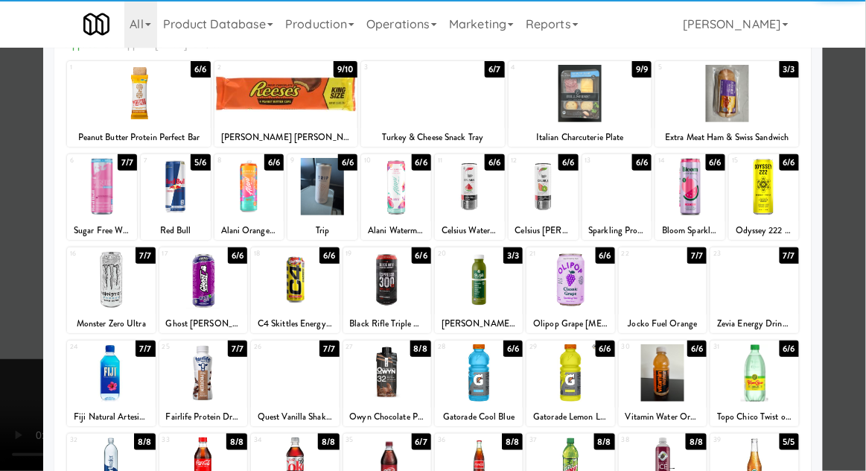
scroll to position [86, 0]
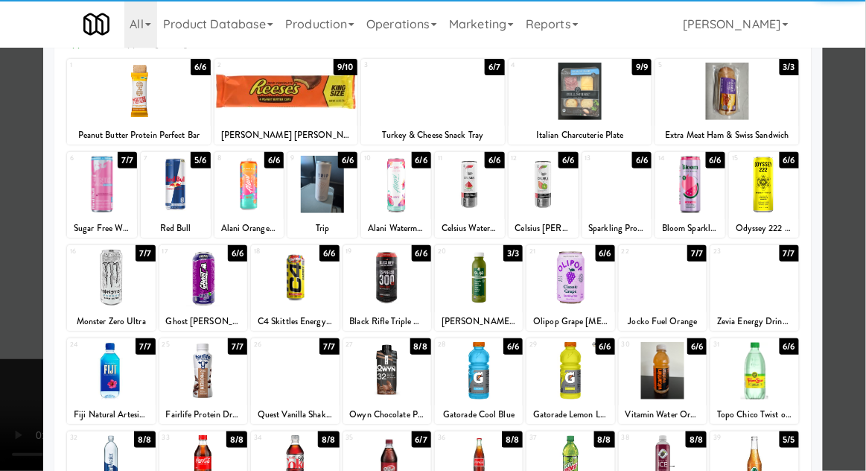
click at [772, 378] on div at bounding box center [754, 370] width 88 height 57
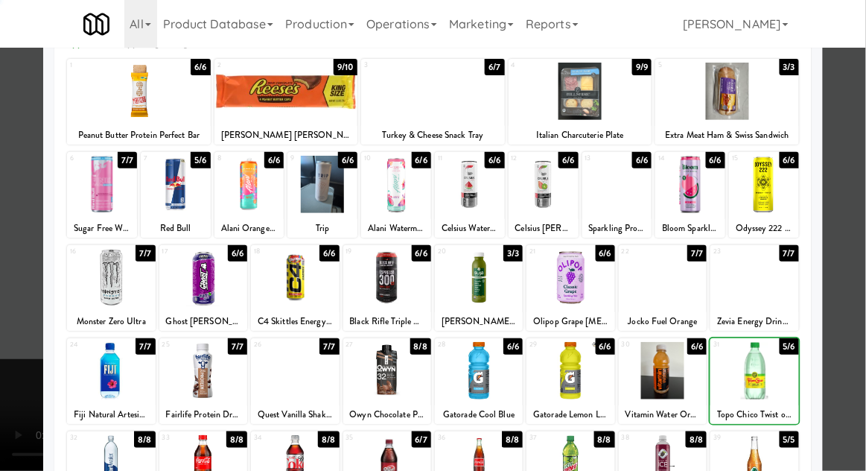
click at [4, 272] on div at bounding box center [433, 235] width 866 height 471
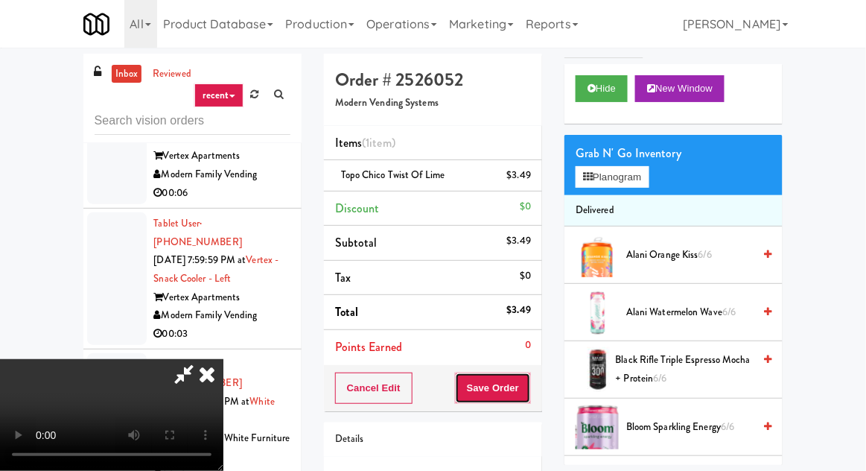
click at [529, 378] on button "Save Order" at bounding box center [493, 387] width 76 height 31
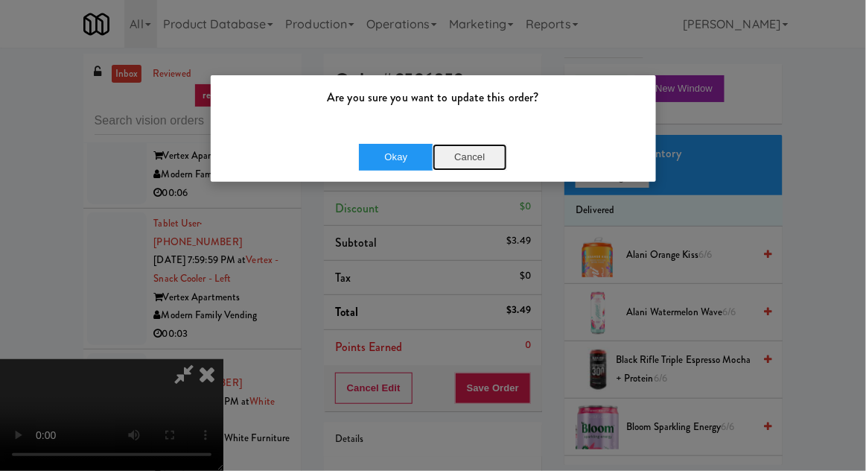
click at [480, 165] on button "Cancel" at bounding box center [470, 157] width 74 height 27
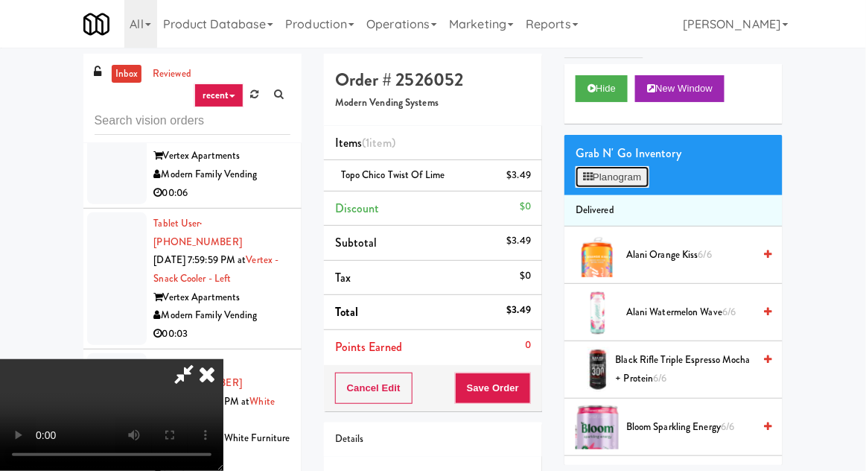
click at [610, 182] on button "Planogram" at bounding box center [612, 177] width 73 height 22
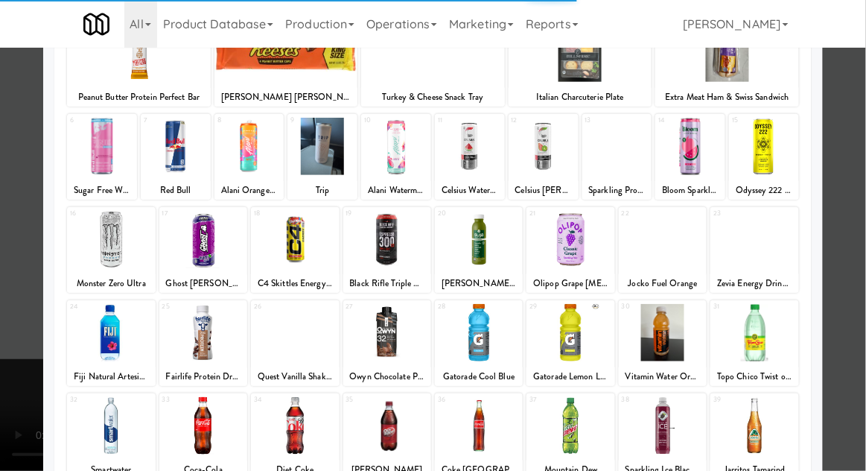
scroll to position [188, 0]
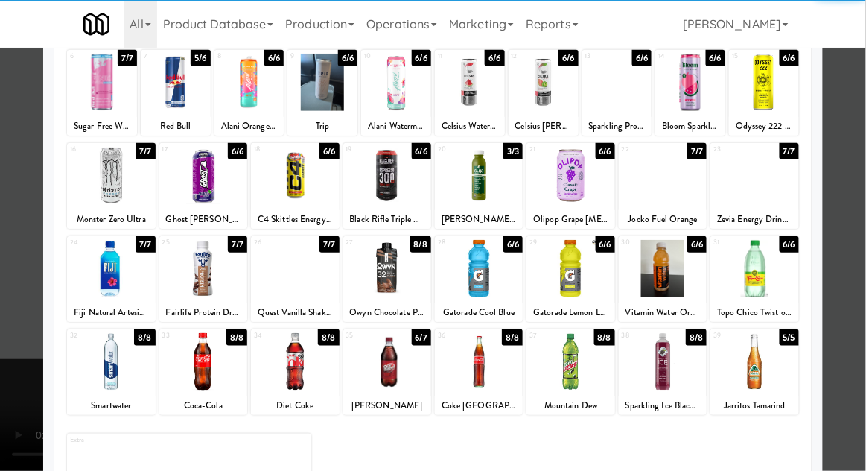
click at [776, 270] on div at bounding box center [754, 268] width 88 height 57
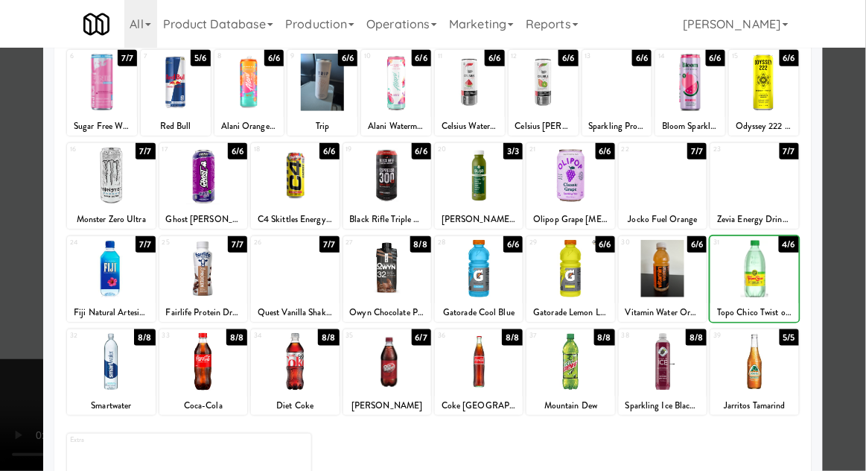
click at [856, 214] on div at bounding box center [433, 235] width 866 height 471
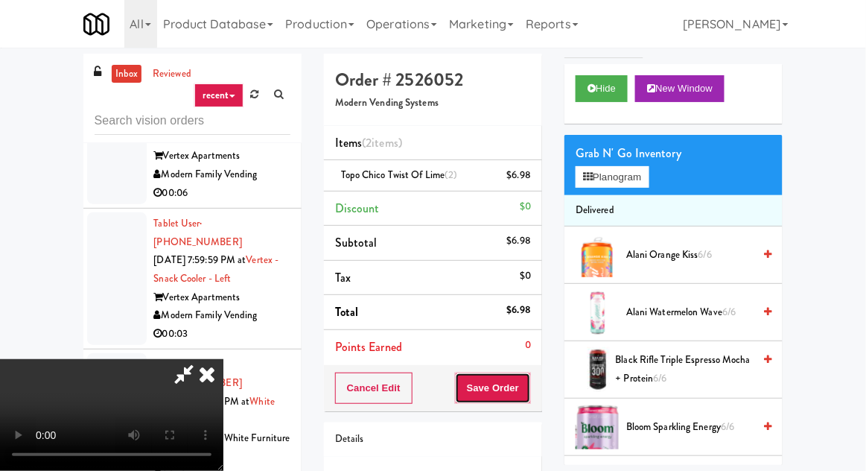
click at [527, 379] on button "Save Order" at bounding box center [493, 387] width 76 height 31
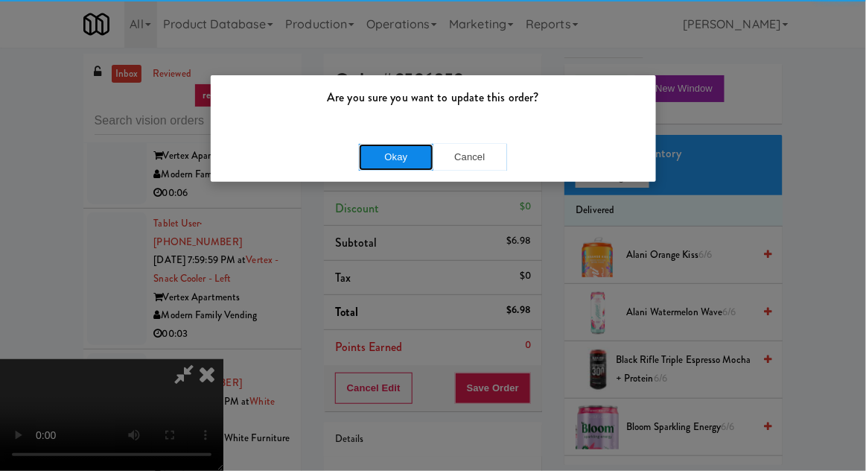
click at [392, 159] on button "Okay" at bounding box center [396, 157] width 74 height 27
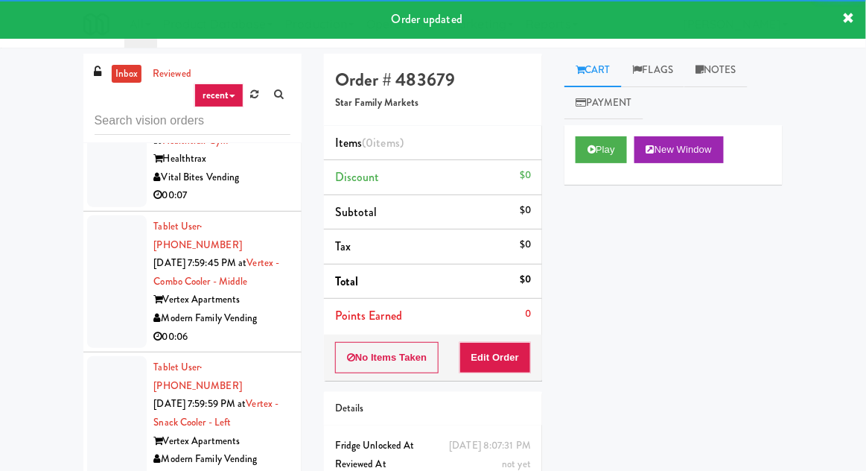
scroll to position [16737, 0]
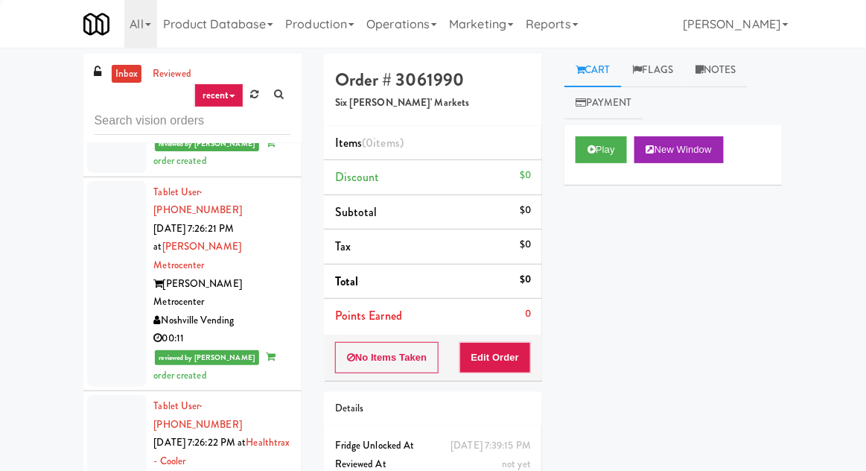
scroll to position [5719, 0]
click at [586, 153] on button "Play" at bounding box center [601, 149] width 51 height 27
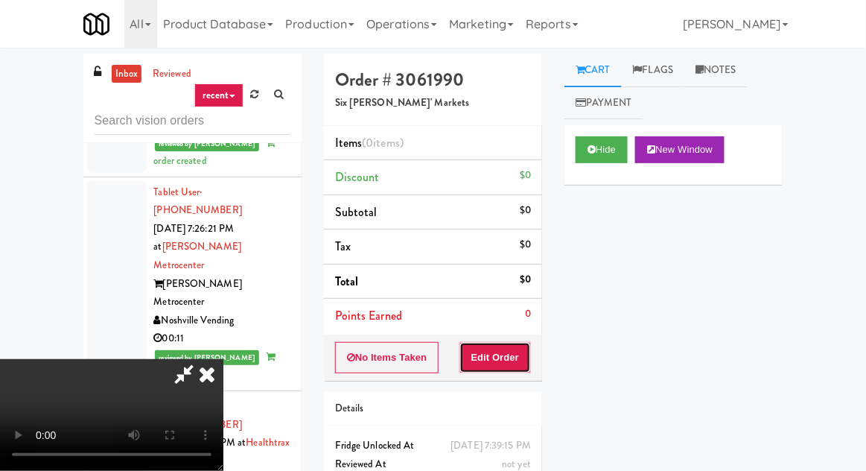
click at [505, 357] on button "Edit Order" at bounding box center [495, 357] width 72 height 31
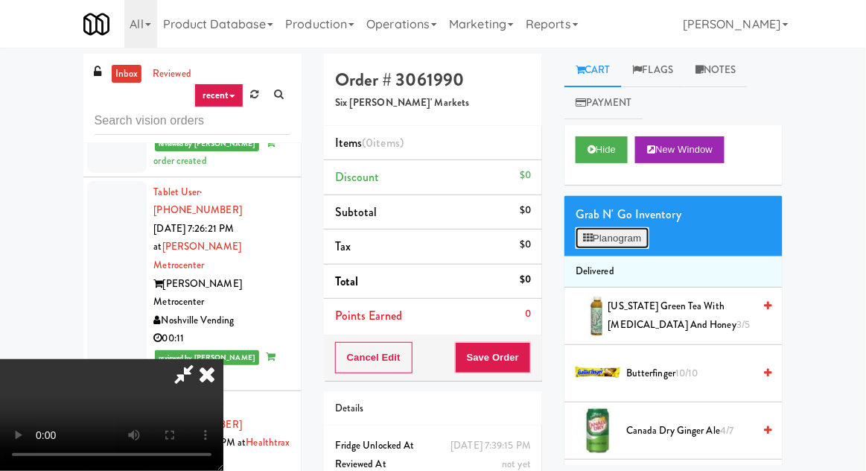
click at [637, 243] on button "Planogram" at bounding box center [612, 238] width 73 height 22
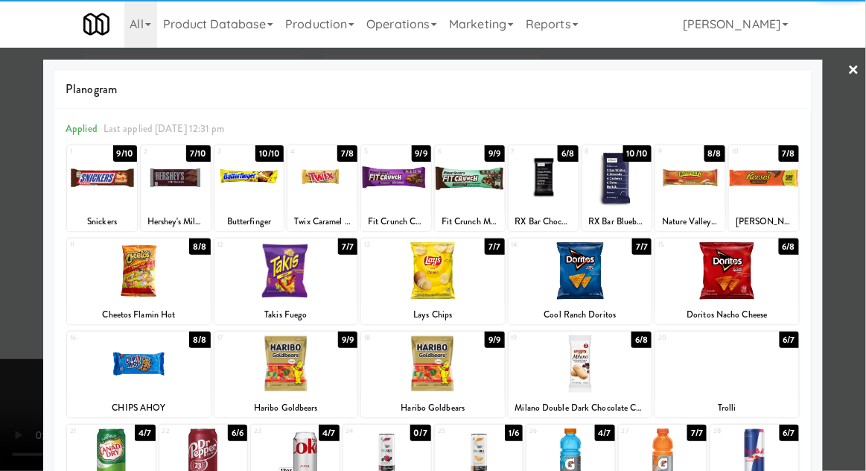
scroll to position [188, 0]
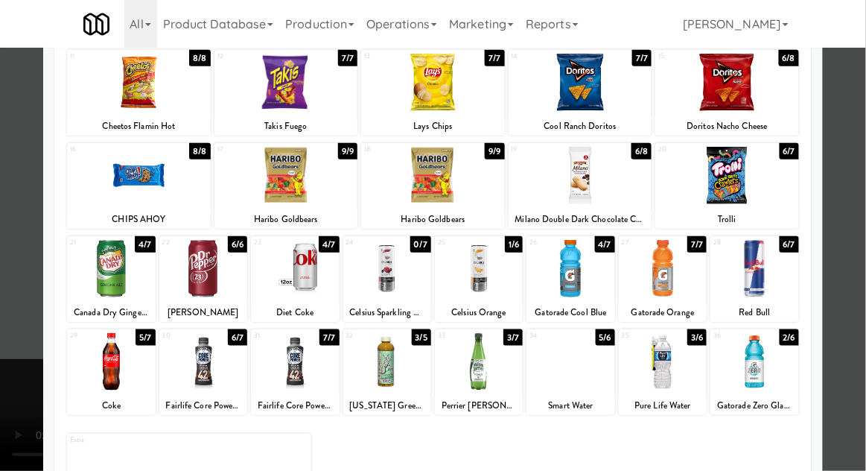
click at [481, 369] on div at bounding box center [479, 361] width 88 height 57
click at [9, 343] on div at bounding box center [433, 235] width 866 height 471
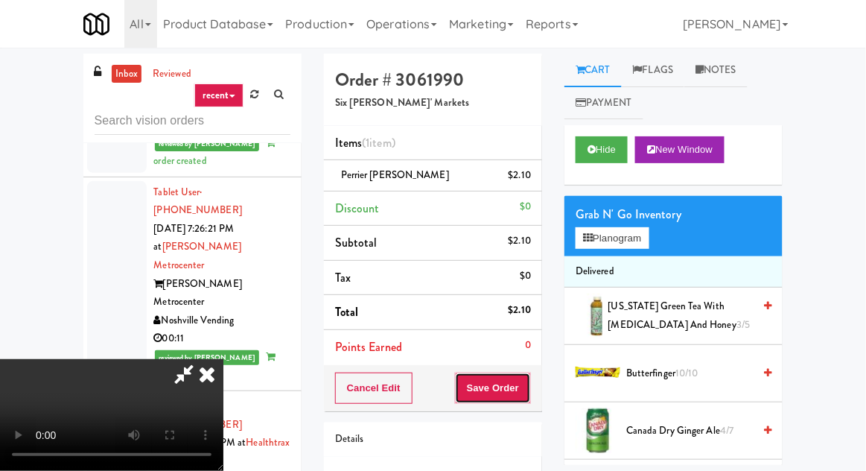
click at [530, 395] on button "Save Order" at bounding box center [493, 387] width 76 height 31
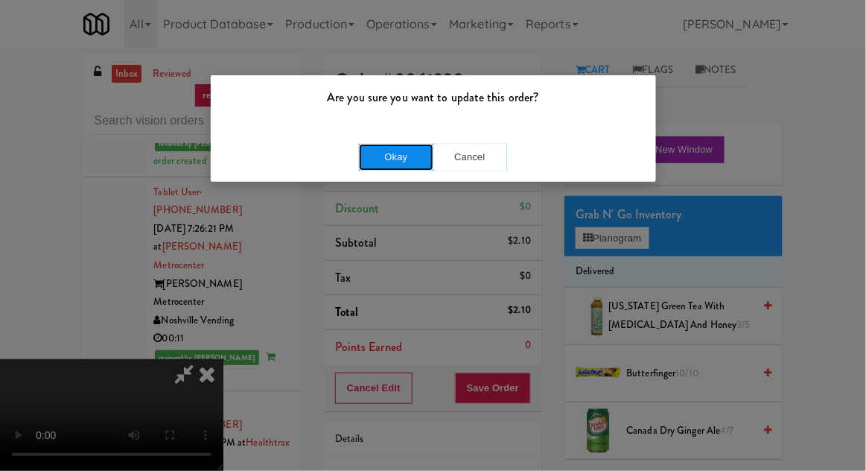
click at [413, 166] on button "Okay" at bounding box center [396, 157] width 74 height 27
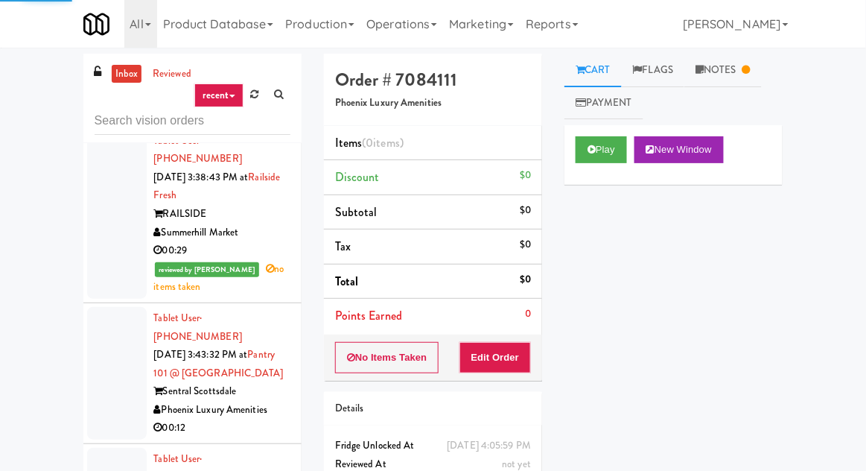
scroll to position [2358, 0]
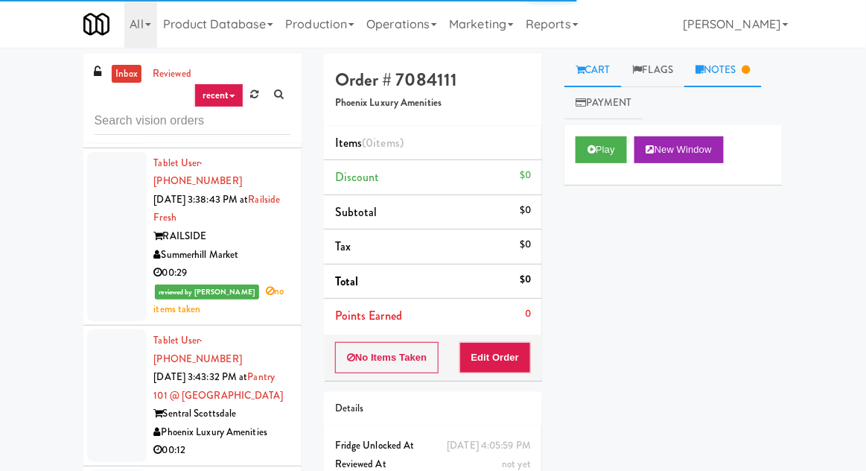
click at [735, 63] on link "Notes" at bounding box center [722, 71] width 77 height 34
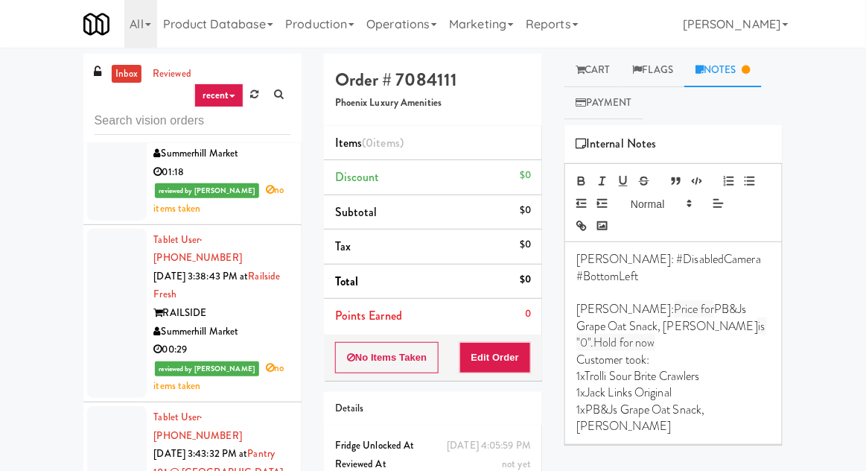
scroll to position [2281, 0]
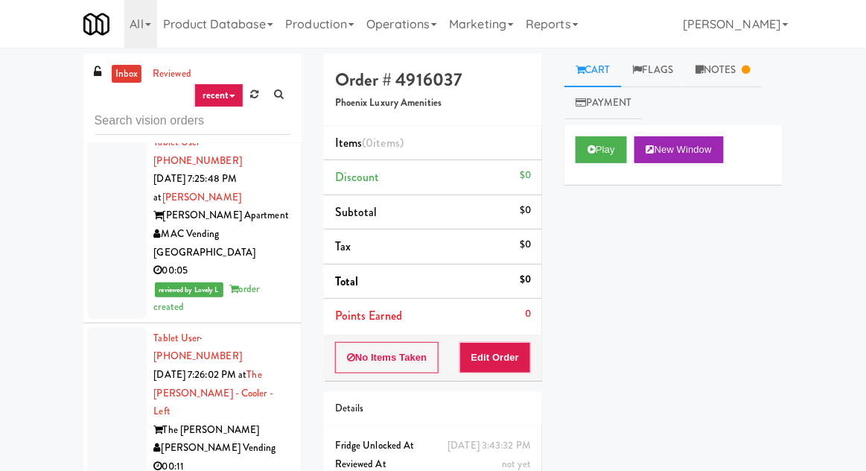
scroll to position [4984, 0]
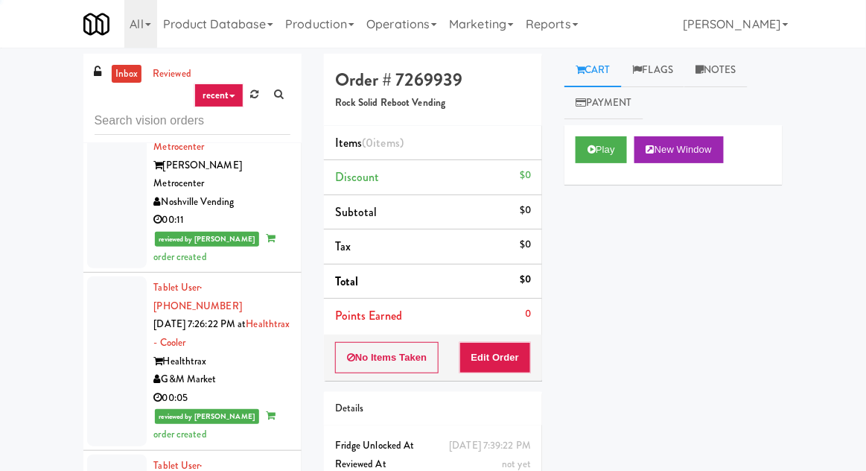
scroll to position [5802, 0]
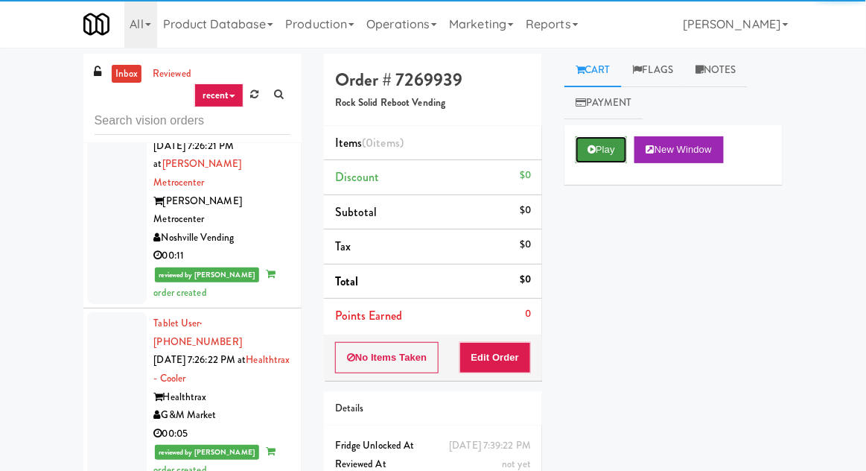
click at [582, 153] on button "Play" at bounding box center [601, 149] width 51 height 27
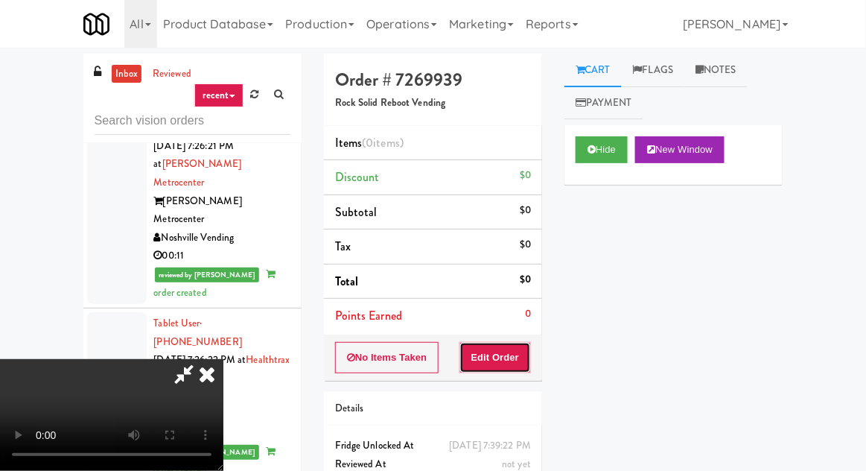
click at [505, 364] on button "Edit Order" at bounding box center [495, 357] width 72 height 31
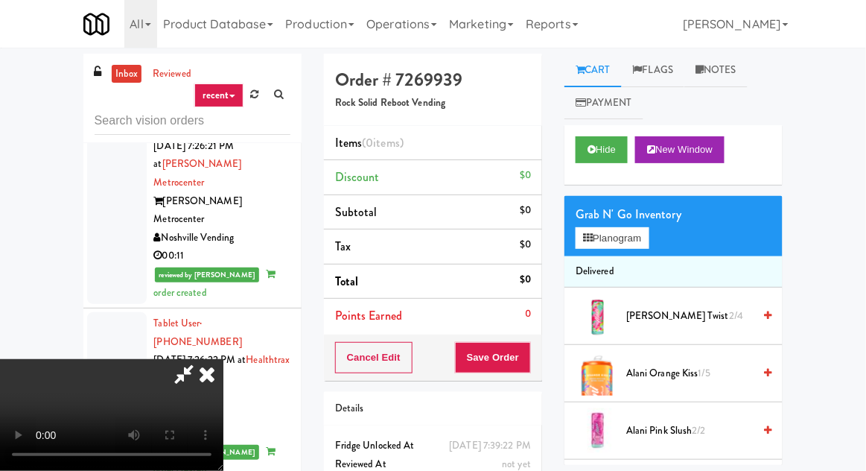
scroll to position [0, 0]
click at [635, 246] on button "Planogram" at bounding box center [612, 238] width 73 height 22
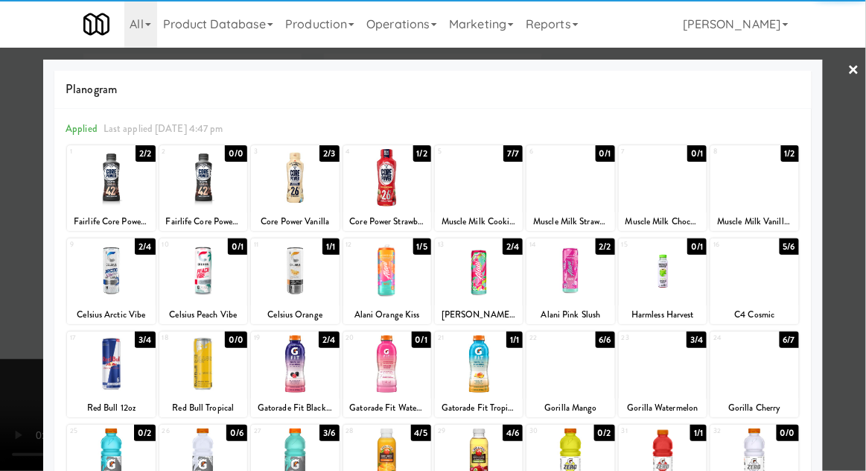
click at [774, 293] on div at bounding box center [754, 270] width 88 height 57
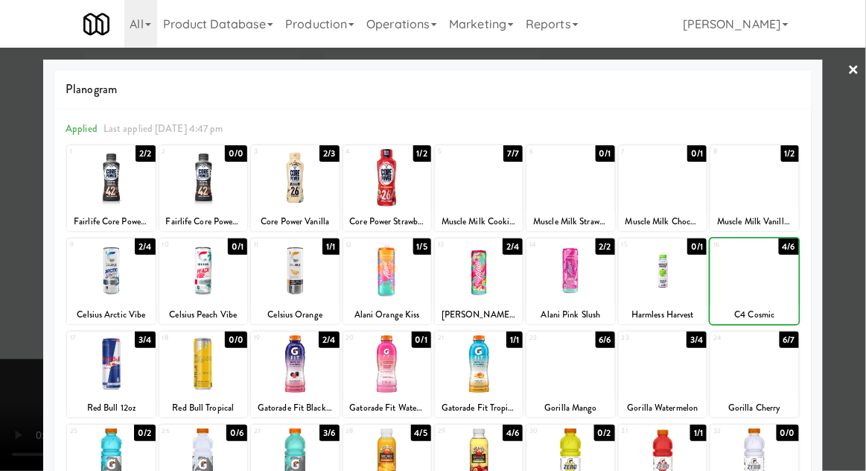
click at [12, 256] on div at bounding box center [433, 235] width 866 height 471
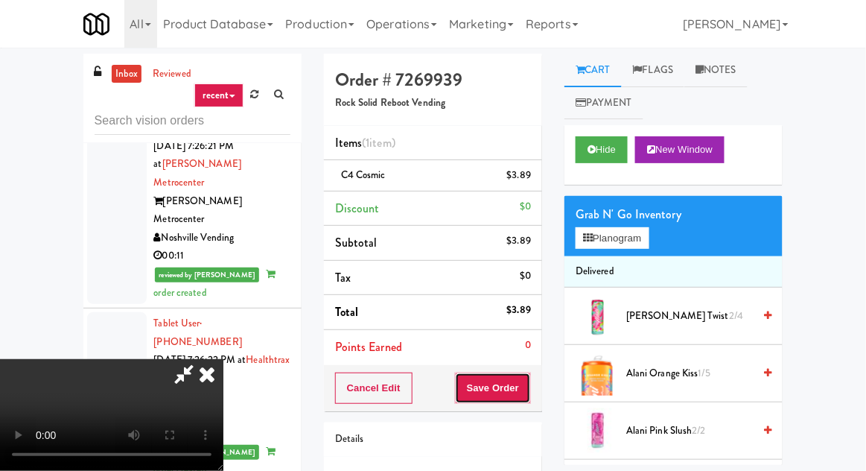
click at [530, 392] on button "Save Order" at bounding box center [493, 387] width 76 height 31
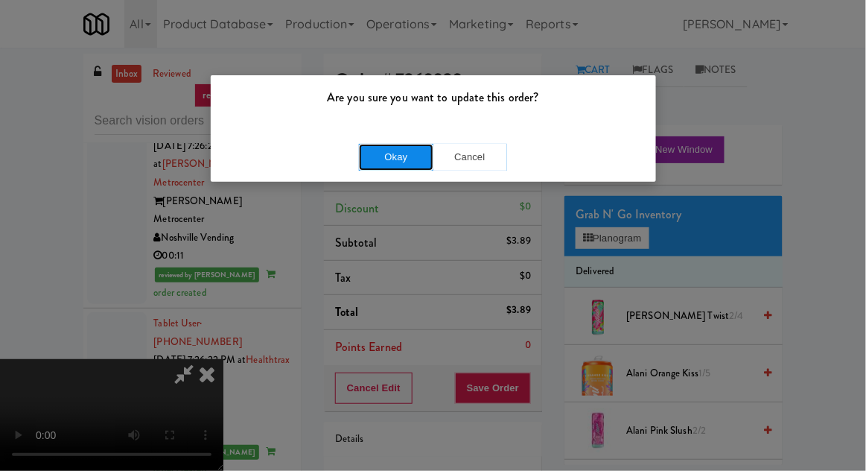
click at [397, 168] on button "Okay" at bounding box center [396, 157] width 74 height 27
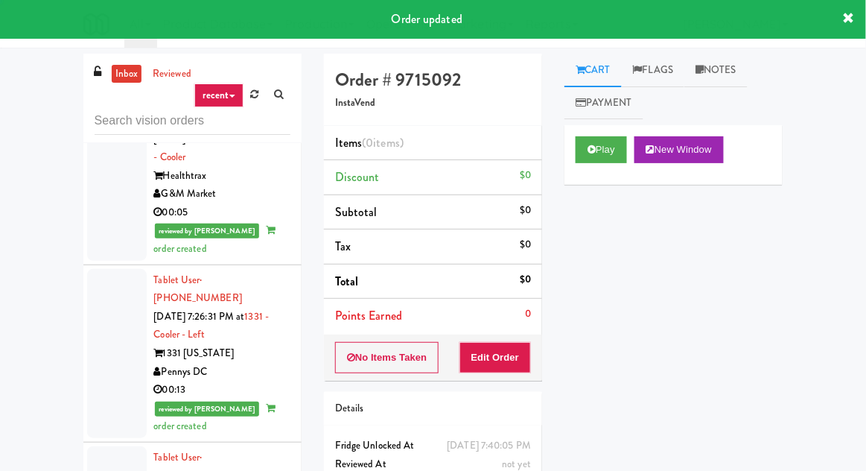
scroll to position [6036, 0]
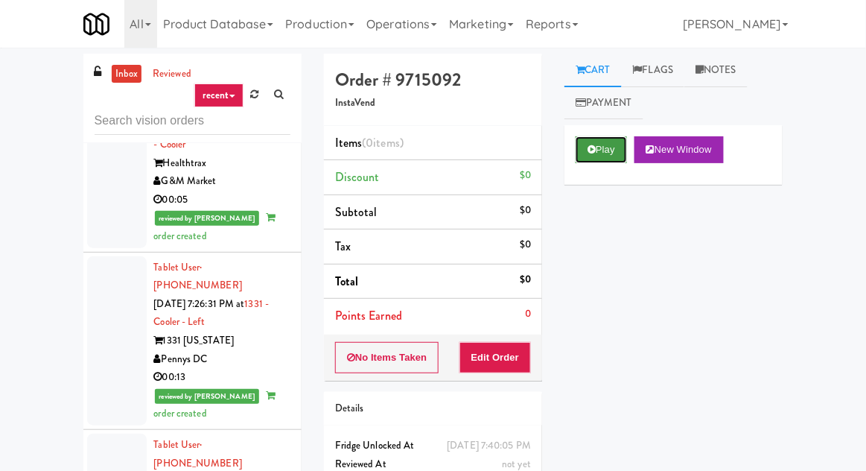
click at [612, 149] on button "Play" at bounding box center [601, 149] width 51 height 27
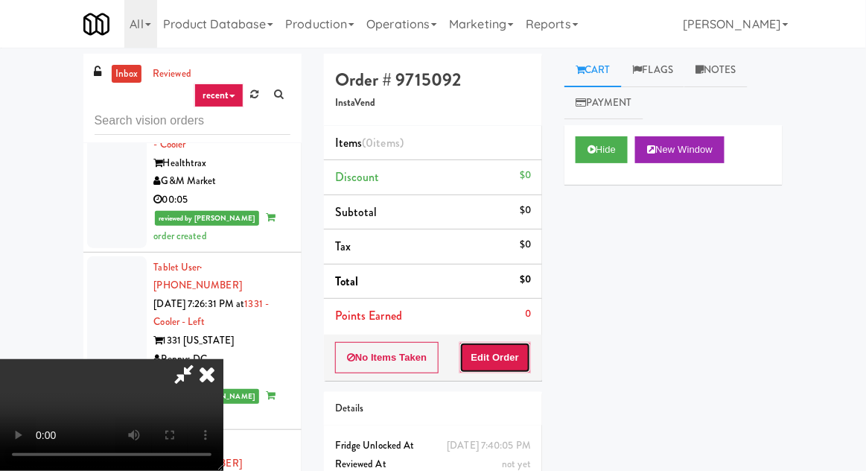
click at [495, 368] on button "Edit Order" at bounding box center [495, 357] width 72 height 31
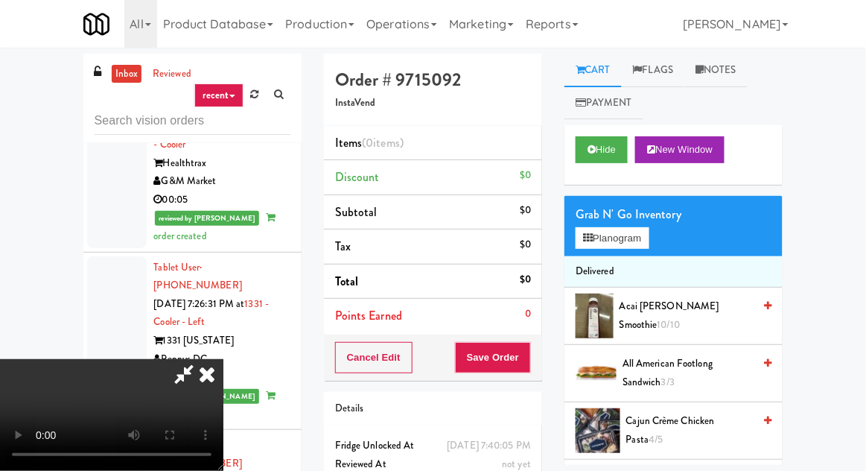
scroll to position [0, 0]
click at [629, 248] on button "Planogram" at bounding box center [612, 238] width 73 height 22
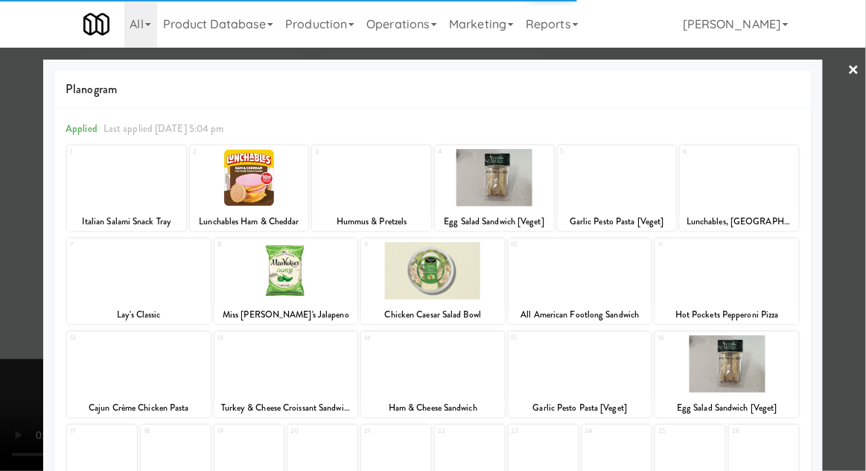
scroll to position [188, 0]
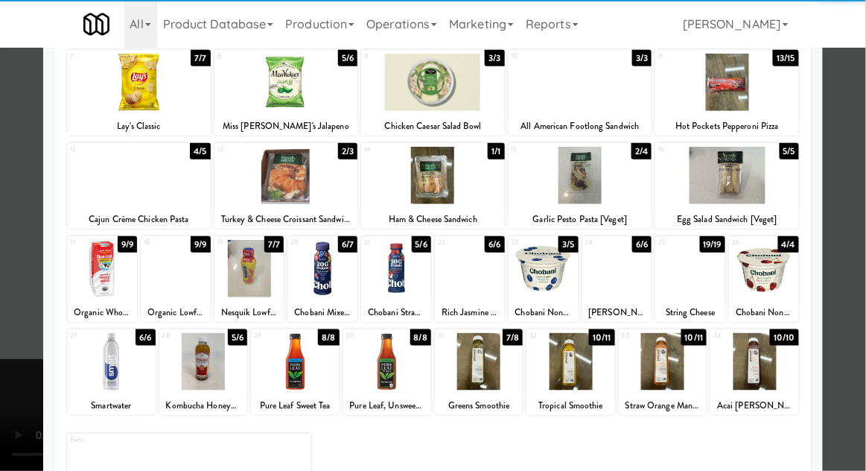
click at [768, 370] on div at bounding box center [754, 361] width 88 height 57
click at [850, 326] on div at bounding box center [433, 235] width 866 height 471
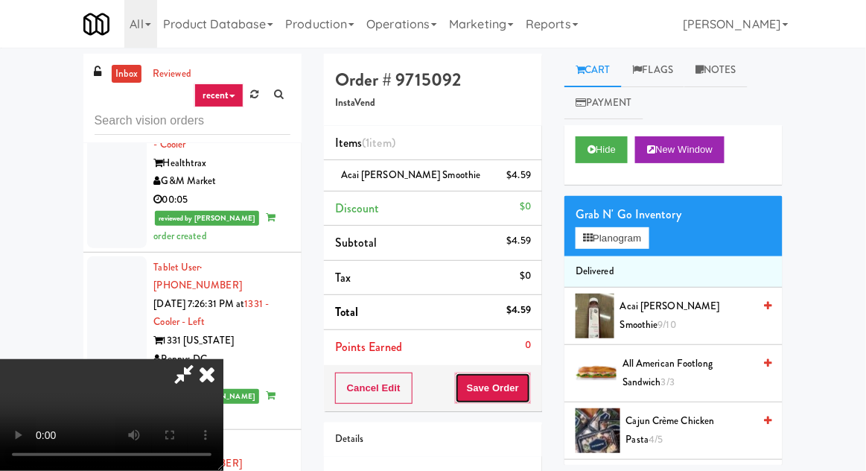
click at [524, 383] on button "Save Order" at bounding box center [493, 387] width 76 height 31
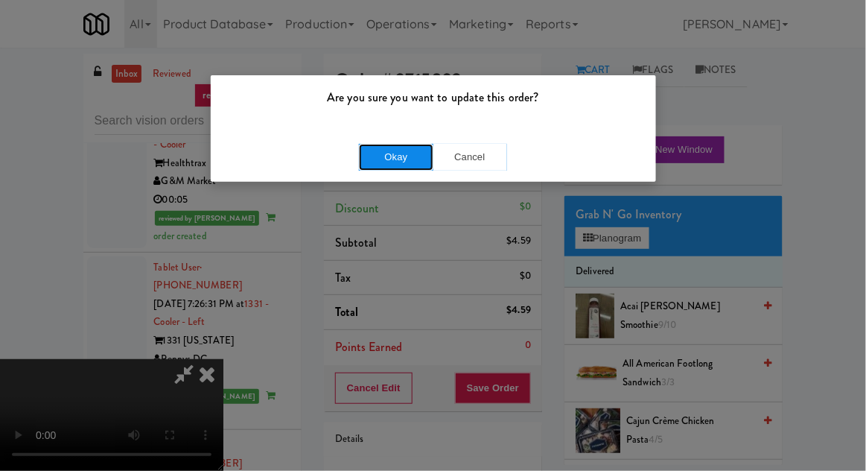
click at [410, 166] on button "Okay" at bounding box center [396, 157] width 74 height 27
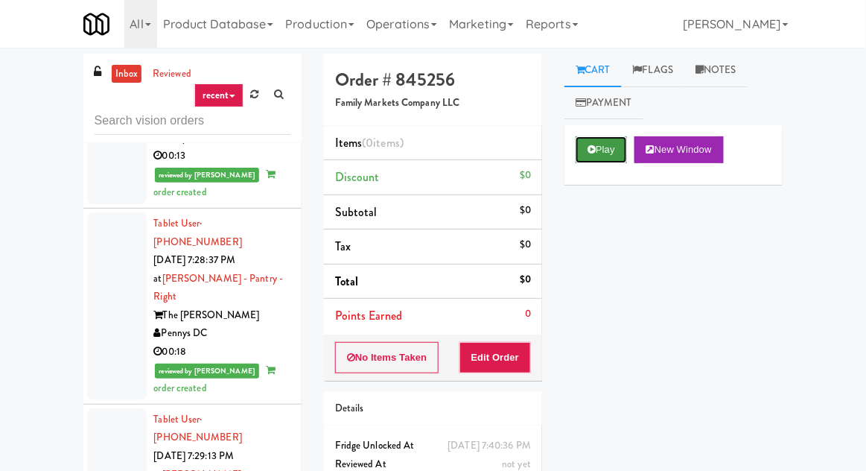
click at [608, 146] on button "Play" at bounding box center [601, 149] width 51 height 27
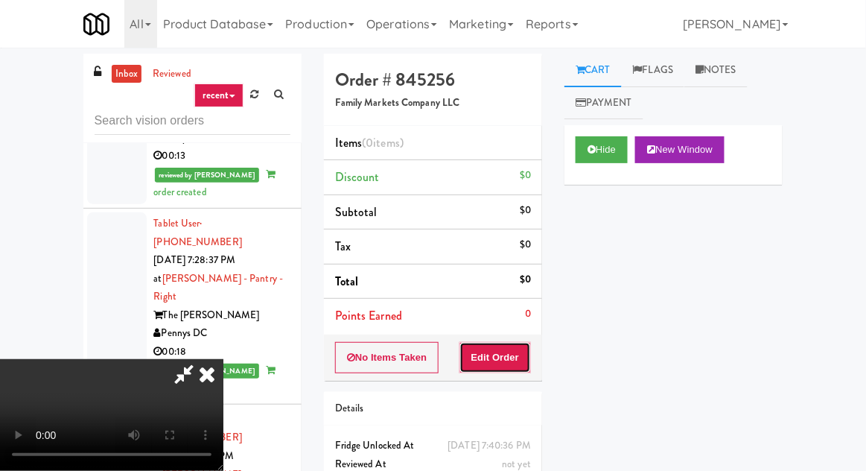
click at [497, 363] on button "Edit Order" at bounding box center [495, 357] width 72 height 31
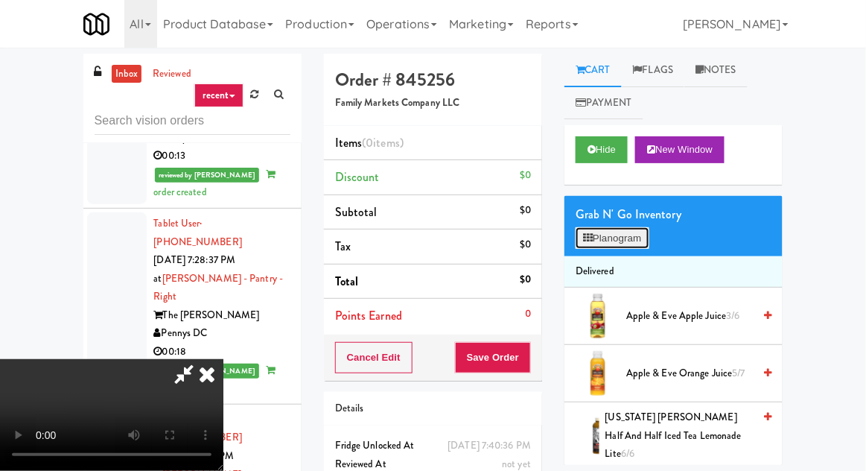
click at [623, 240] on button "Planogram" at bounding box center [612, 238] width 73 height 22
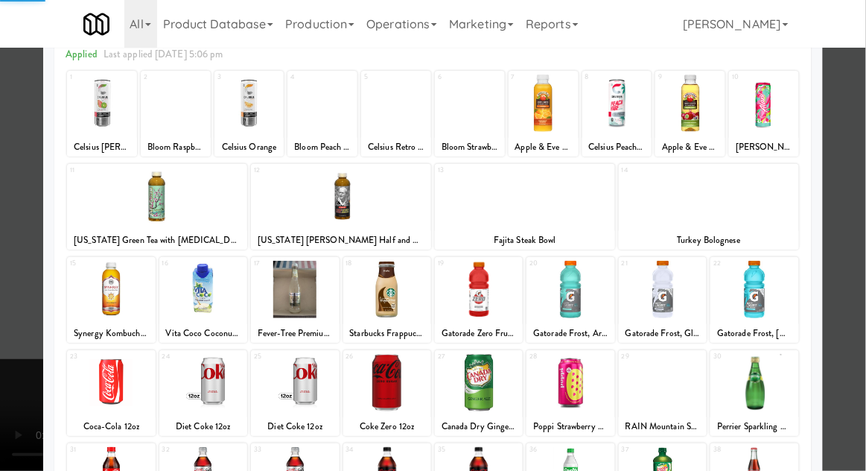
scroll to position [188, 0]
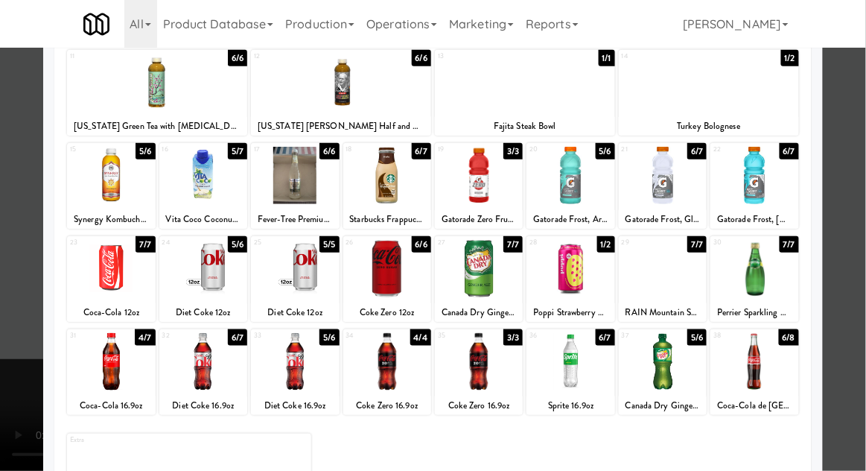
click at [661, 282] on div at bounding box center [663, 268] width 88 height 57
click at [10, 368] on div at bounding box center [433, 235] width 866 height 471
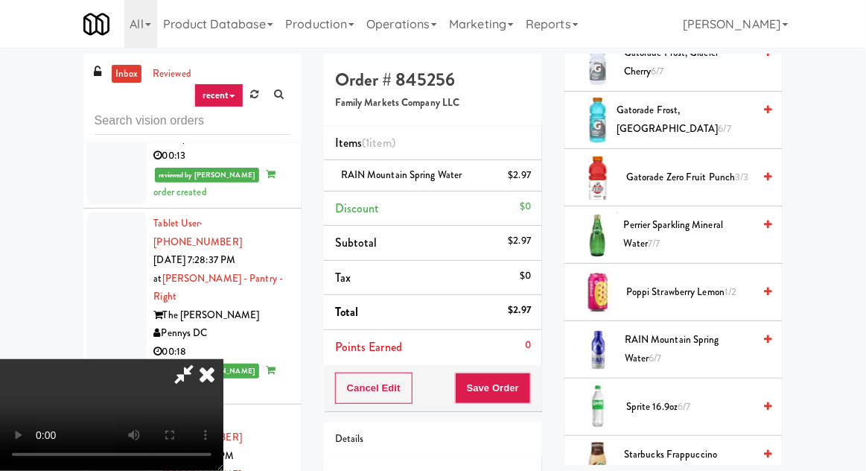
scroll to position [1698, 0]
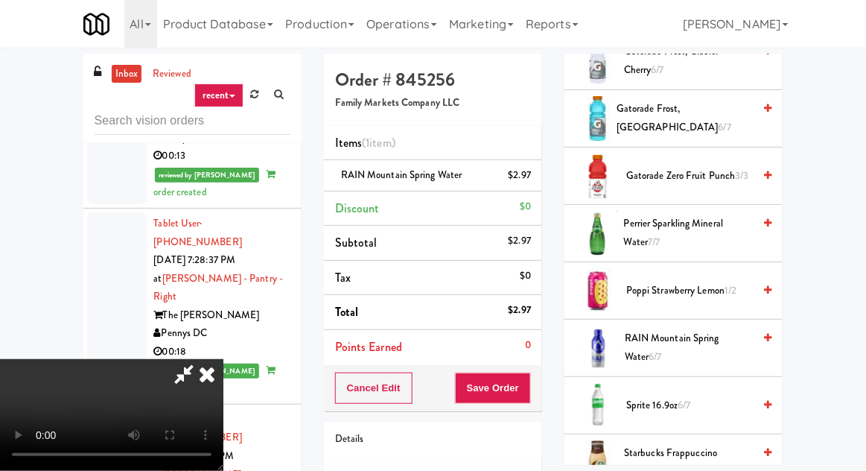
click at [698, 337] on span "RAIN Mountain Spring Water 6/7" at bounding box center [689, 347] width 128 height 36
click at [665, 331] on span "RAIN Mountain Spring Water 5/7" at bounding box center [689, 347] width 128 height 36
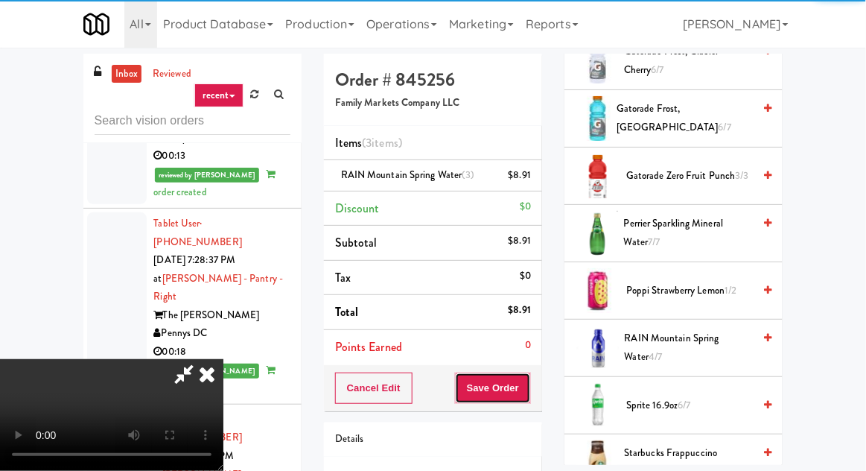
click at [528, 389] on button "Save Order" at bounding box center [493, 387] width 76 height 31
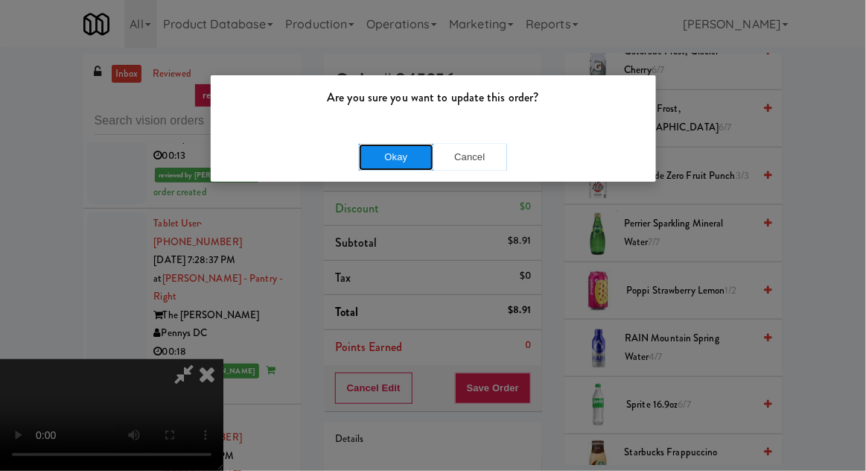
click at [395, 147] on button "Okay" at bounding box center [396, 157] width 74 height 27
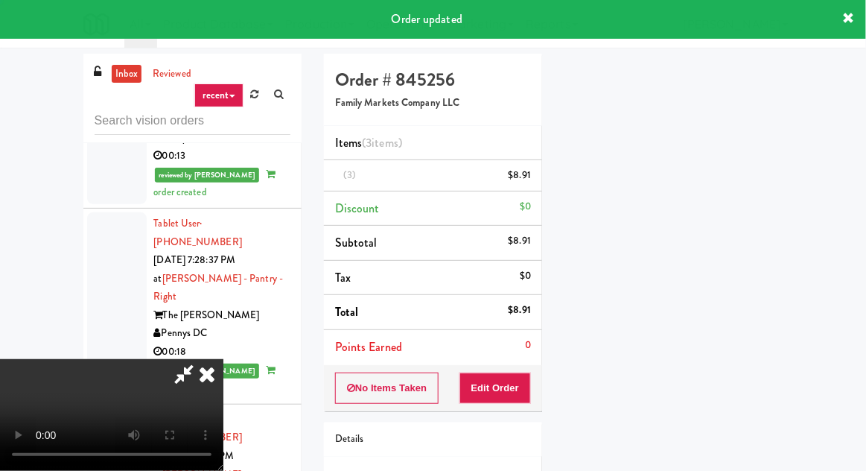
scroll to position [147, 0]
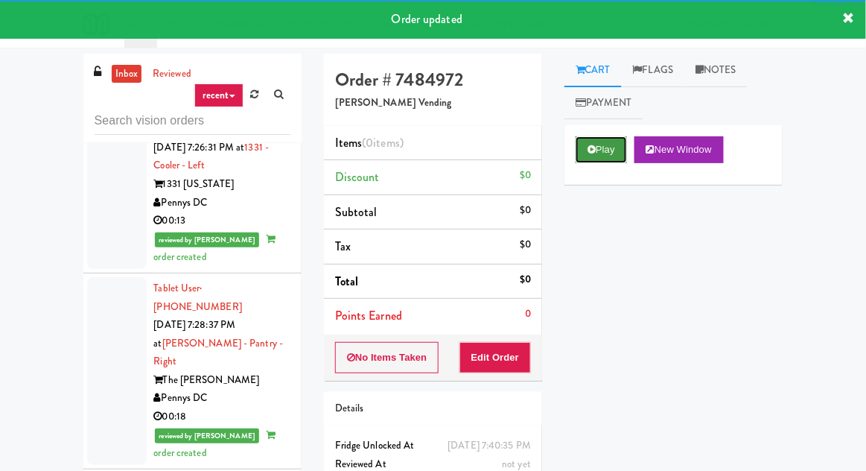
click at [586, 150] on button "Play" at bounding box center [601, 149] width 51 height 27
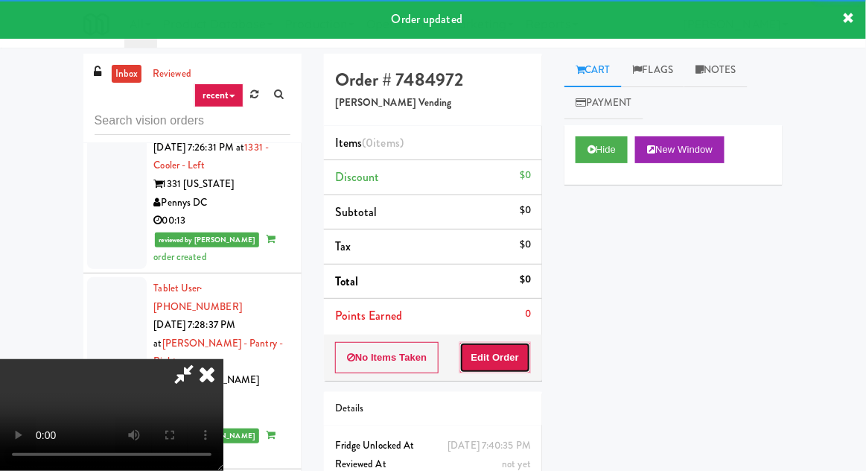
click at [494, 362] on button "Edit Order" at bounding box center [495, 357] width 72 height 31
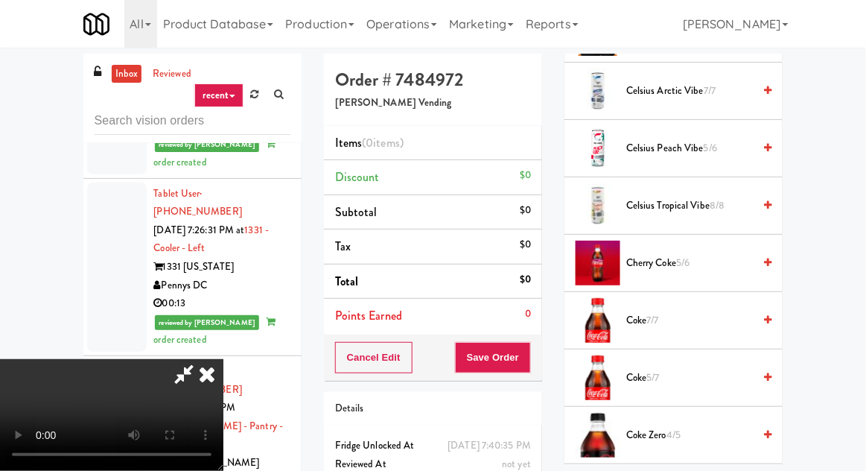
scroll to position [521, 0]
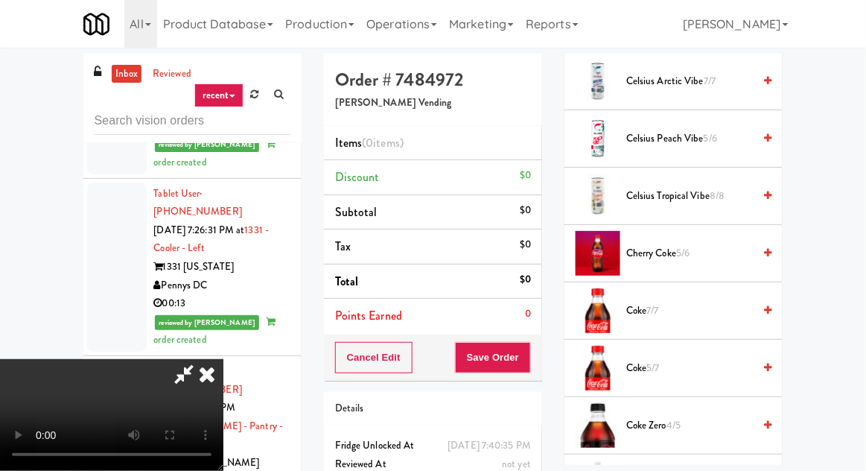
click at [667, 304] on span "Coke 7/7" at bounding box center [689, 311] width 127 height 19
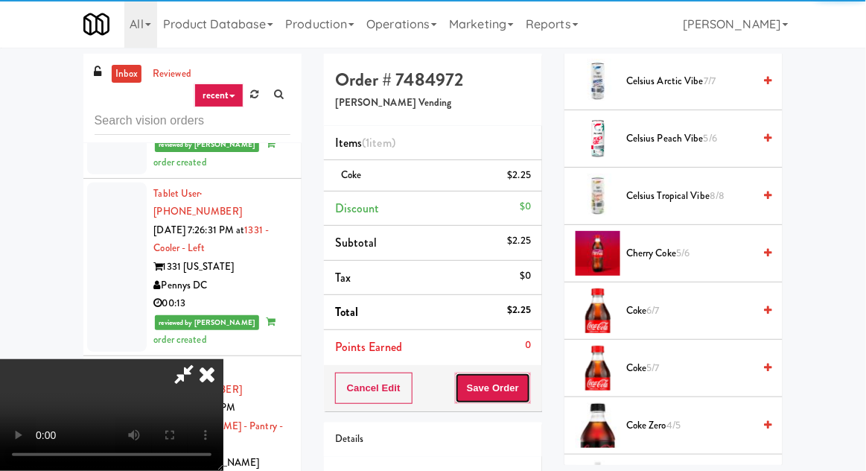
click at [527, 390] on button "Save Order" at bounding box center [493, 387] width 76 height 31
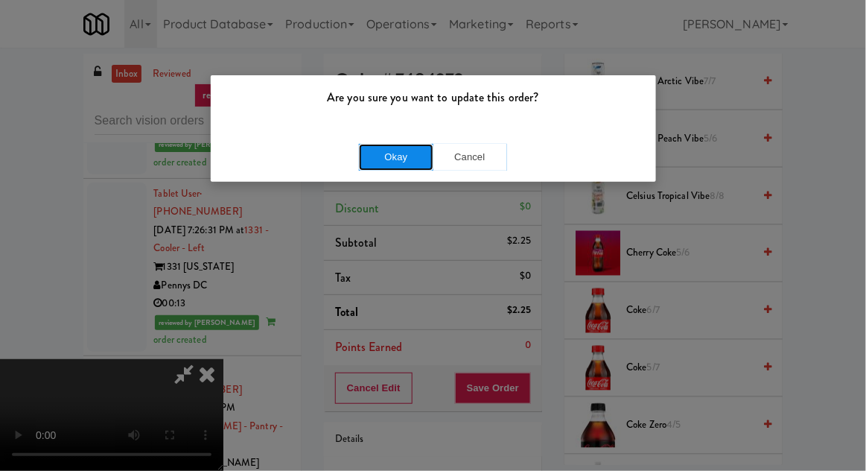
click at [394, 162] on button "Okay" at bounding box center [396, 157] width 74 height 27
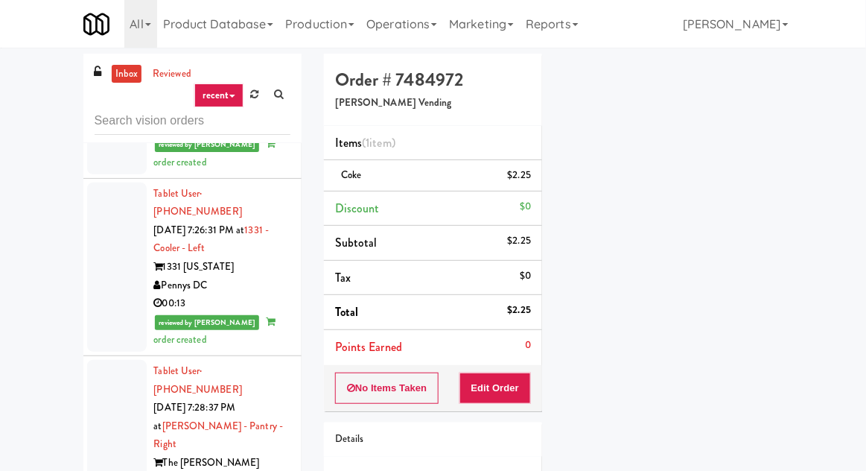
scroll to position [147, 0]
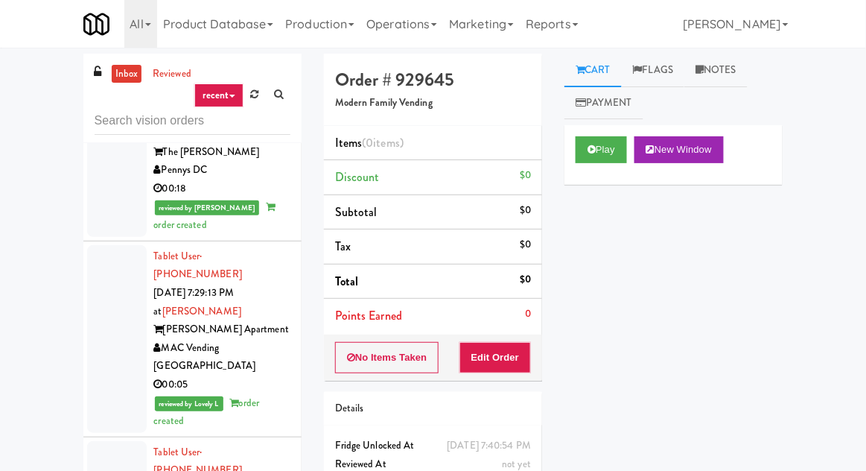
scroll to position [6503, 0]
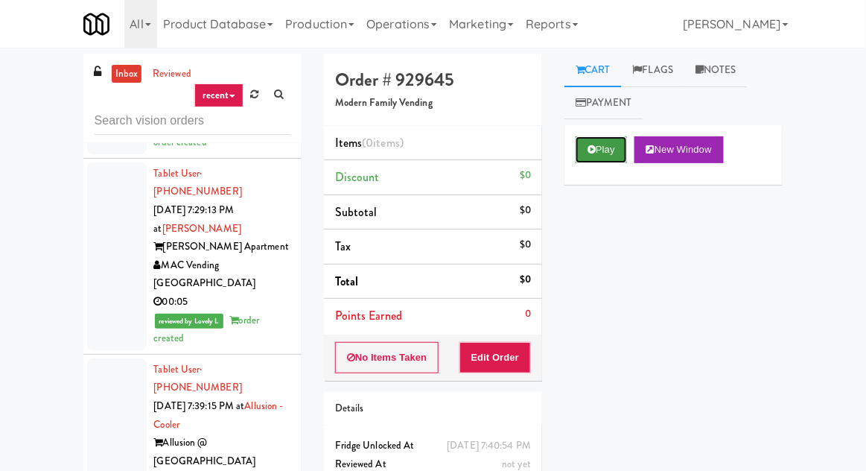
click at [597, 162] on button "Play" at bounding box center [601, 149] width 51 height 27
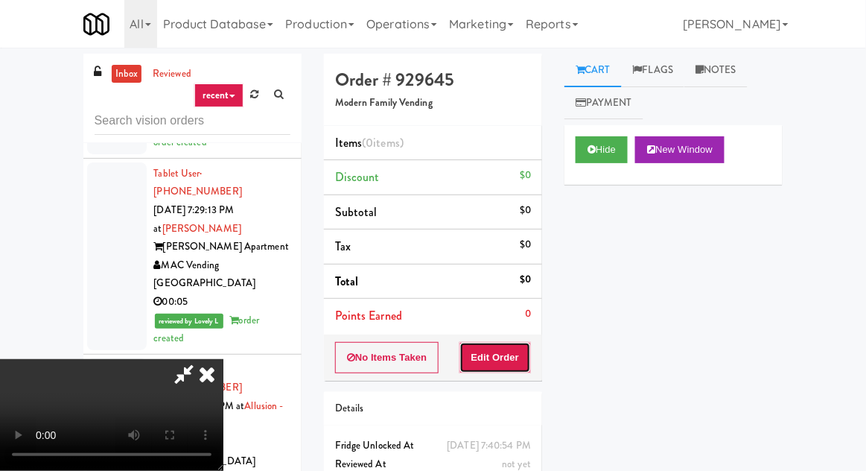
click at [497, 363] on button "Edit Order" at bounding box center [495, 357] width 72 height 31
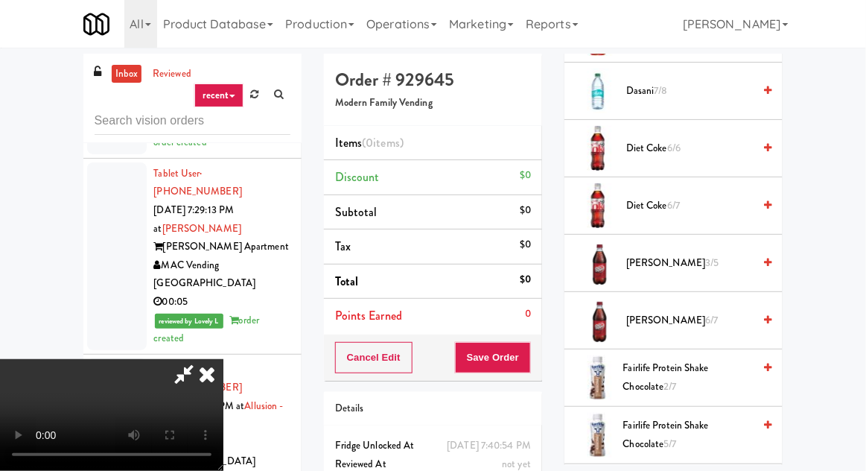
scroll to position [902, 0]
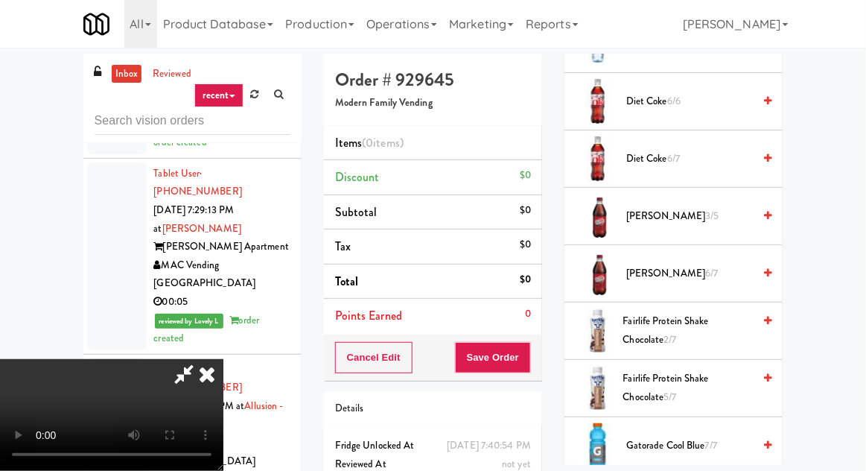
click at [705, 208] on span "3/5" at bounding box center [711, 215] width 13 height 14
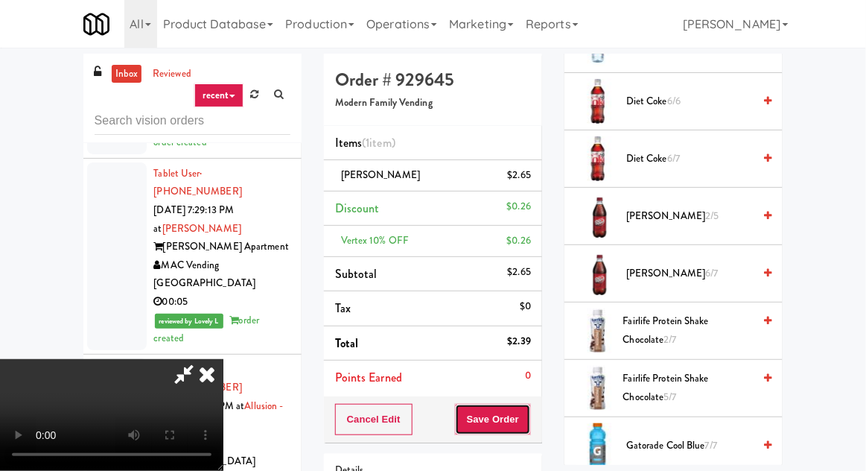
click at [527, 417] on button "Save Order" at bounding box center [493, 419] width 76 height 31
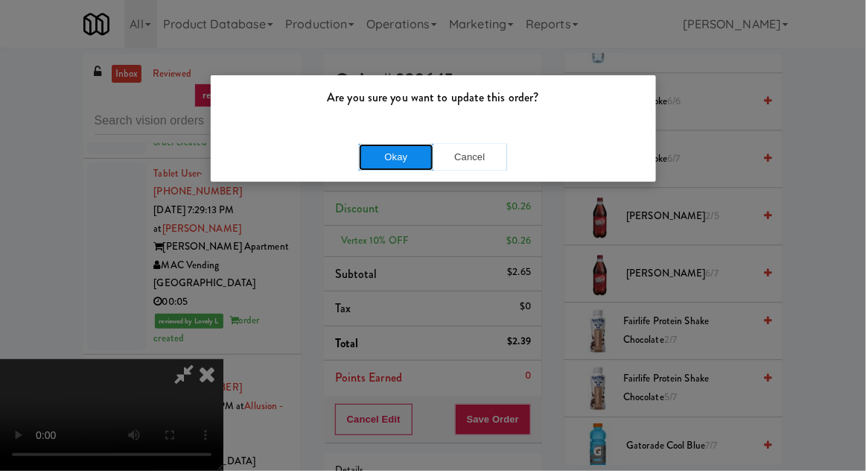
click at [403, 158] on button "Okay" at bounding box center [396, 157] width 74 height 27
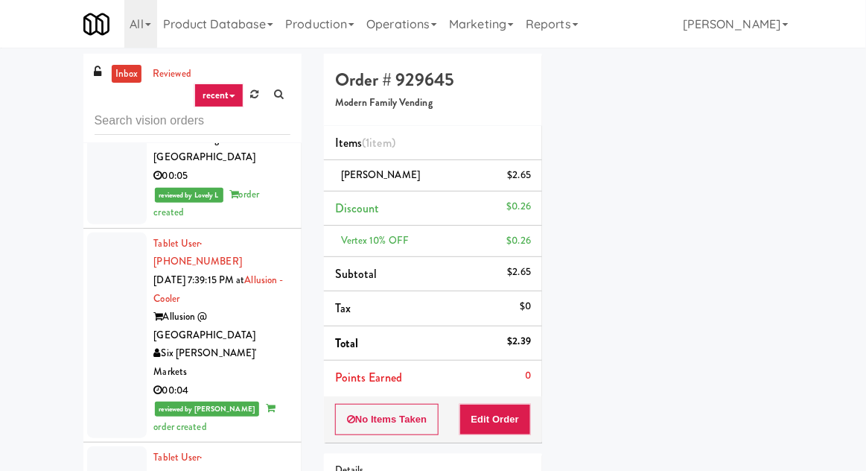
scroll to position [6628, 0]
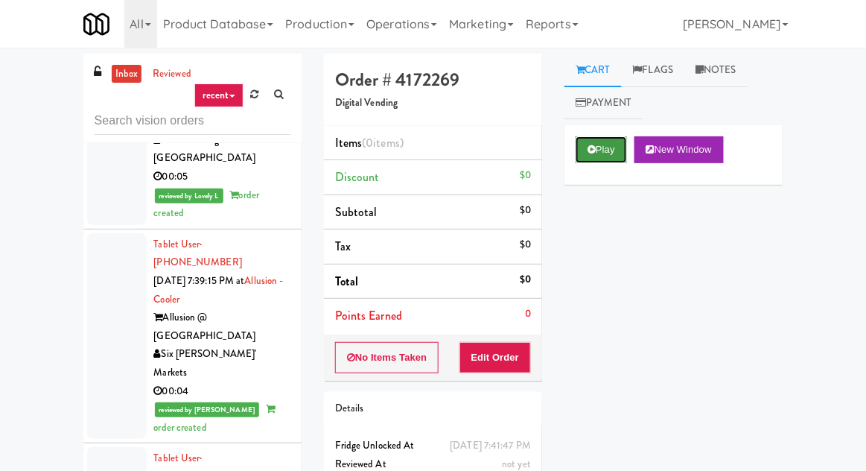
click at [610, 139] on button "Play" at bounding box center [601, 149] width 51 height 27
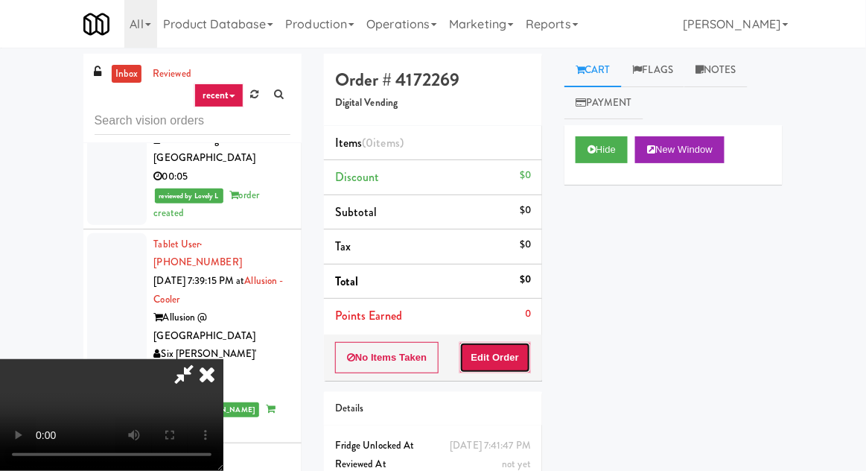
click at [506, 358] on button "Edit Order" at bounding box center [495, 357] width 72 height 31
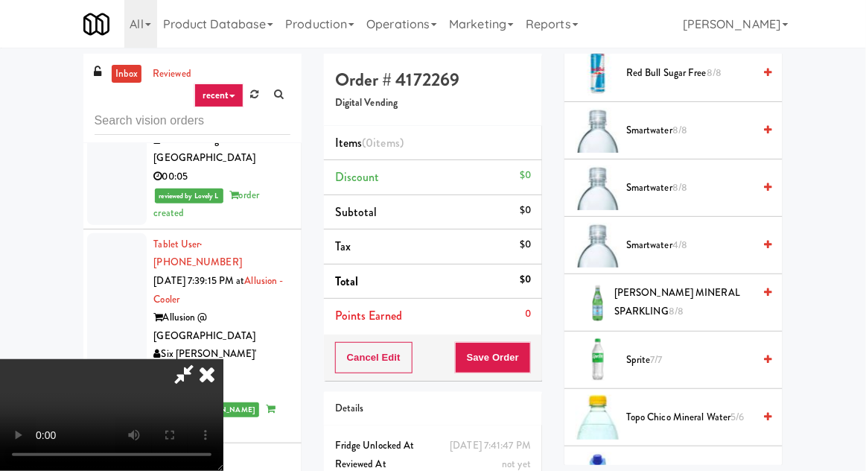
scroll to position [1737, 0]
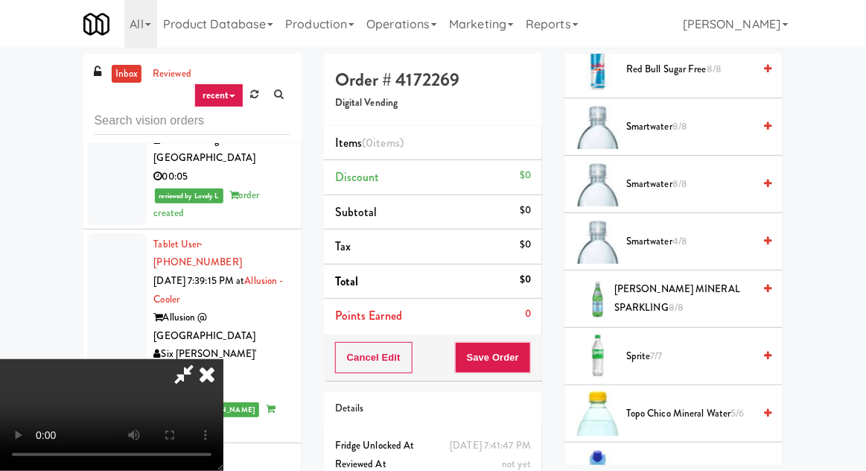
click at [678, 300] on span "8/8" at bounding box center [676, 307] width 15 height 14
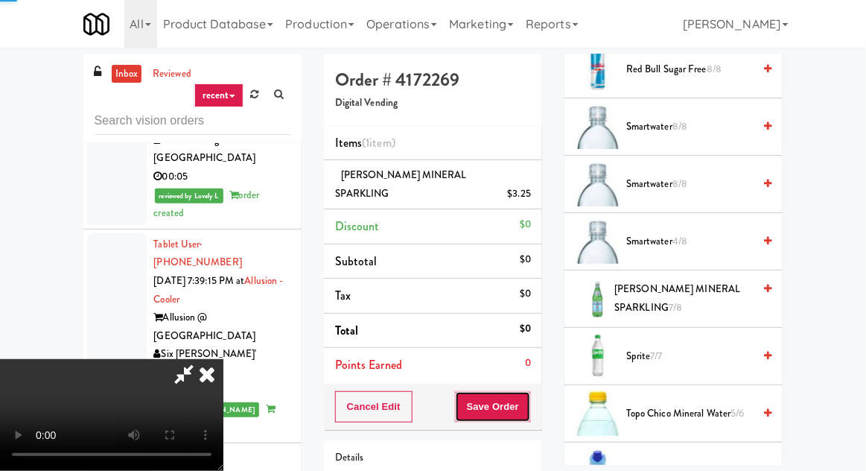
click at [530, 401] on button "Save Order" at bounding box center [493, 406] width 76 height 31
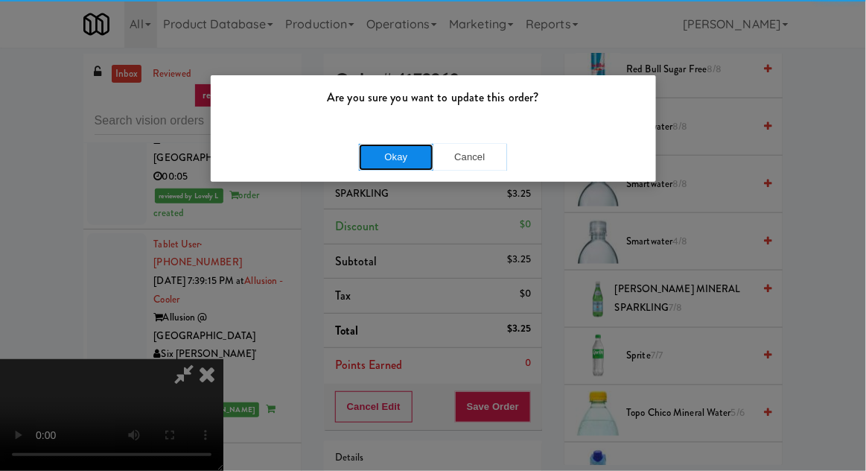
click at [404, 160] on button "Okay" at bounding box center [396, 157] width 74 height 27
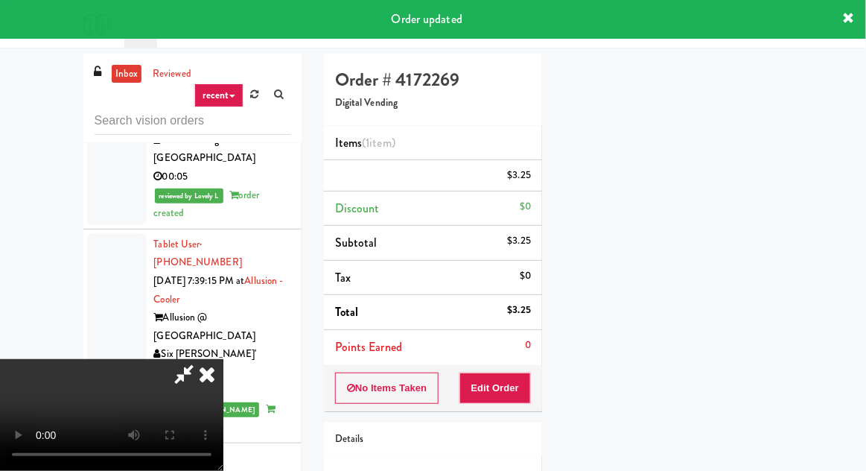
scroll to position [147, 0]
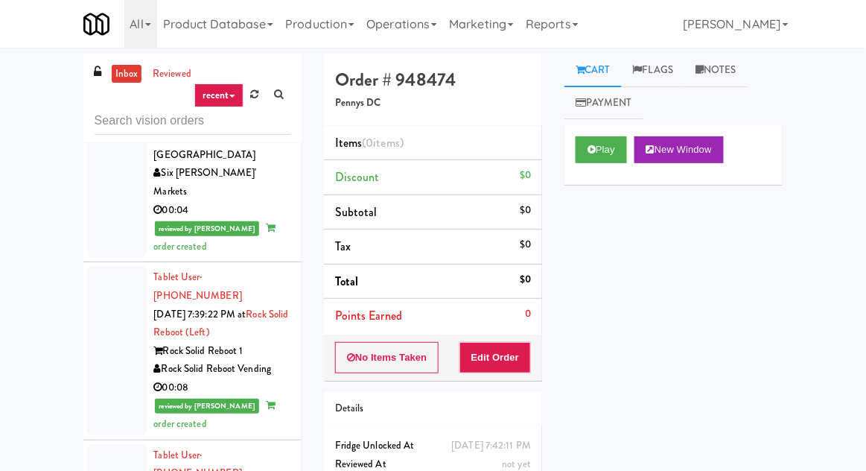
scroll to position [6762, 0]
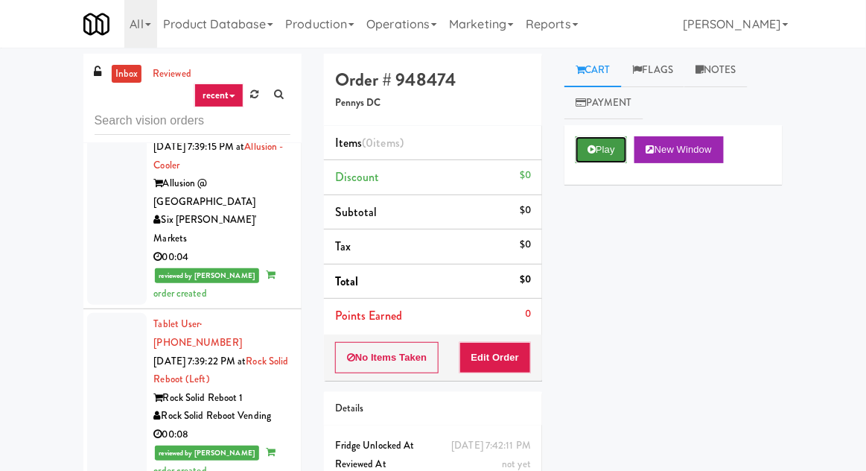
click at [578, 136] on button "Play" at bounding box center [601, 149] width 51 height 27
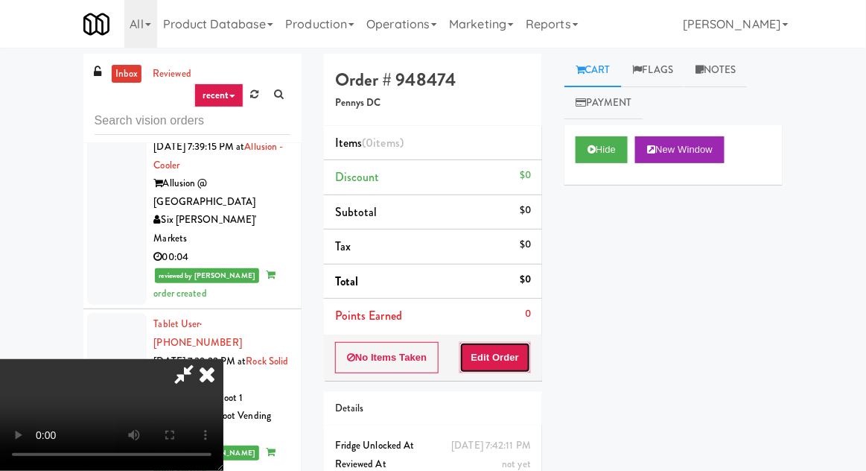
click at [504, 351] on button "Edit Order" at bounding box center [495, 357] width 72 height 31
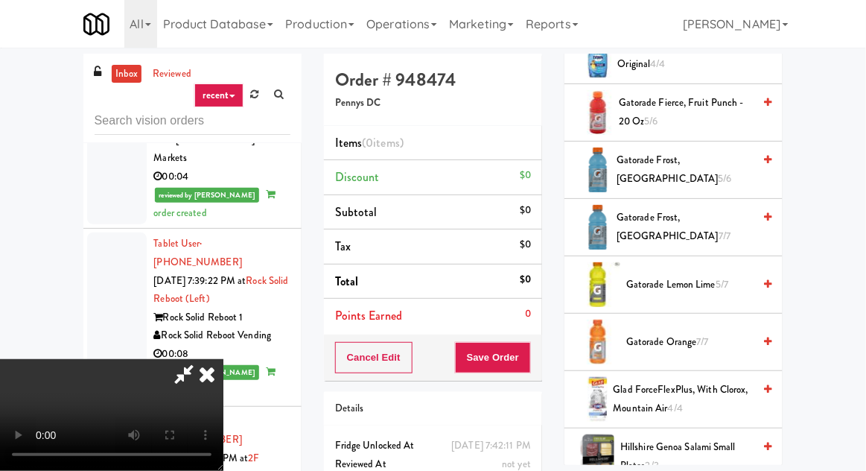
scroll to position [826, 0]
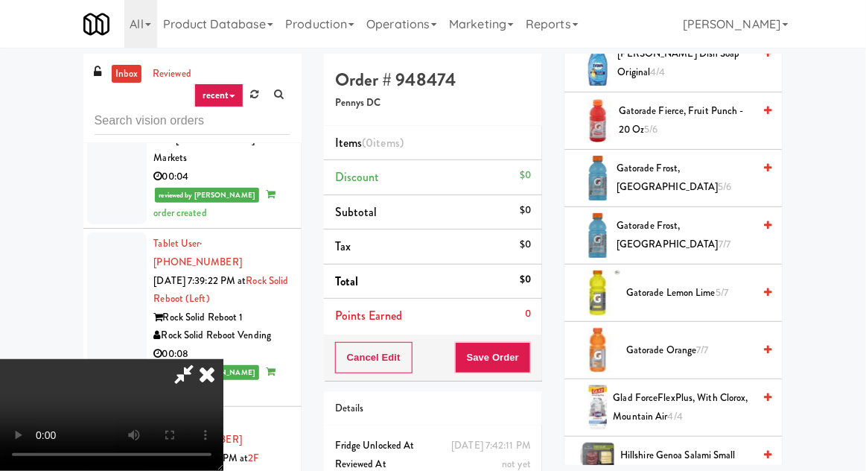
click at [668, 287] on span "Gatorade Lemon Lime 5/7" at bounding box center [689, 293] width 127 height 19
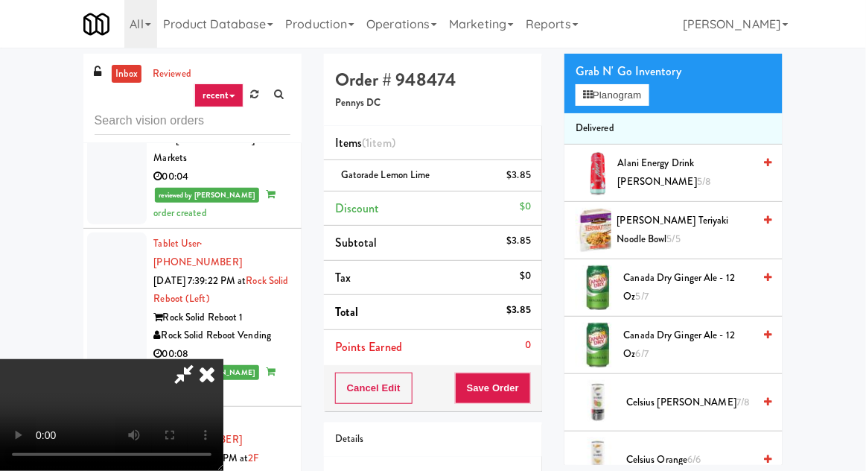
scroll to position [0, 0]
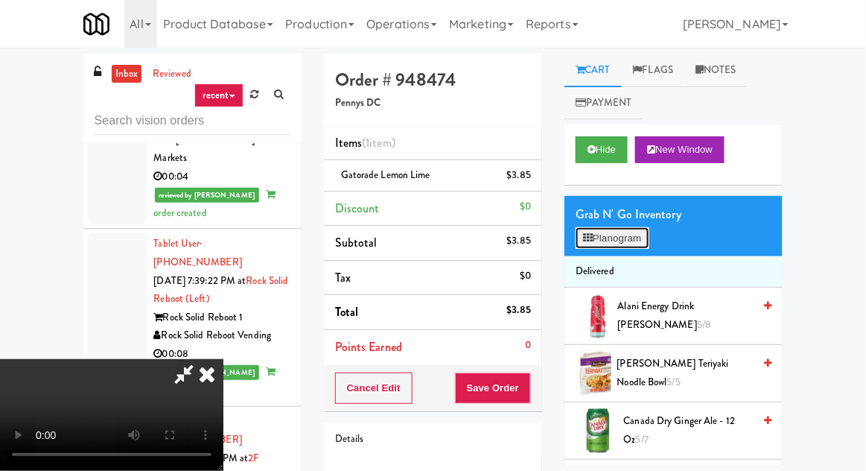
click at [634, 238] on button "Planogram" at bounding box center [612, 238] width 73 height 22
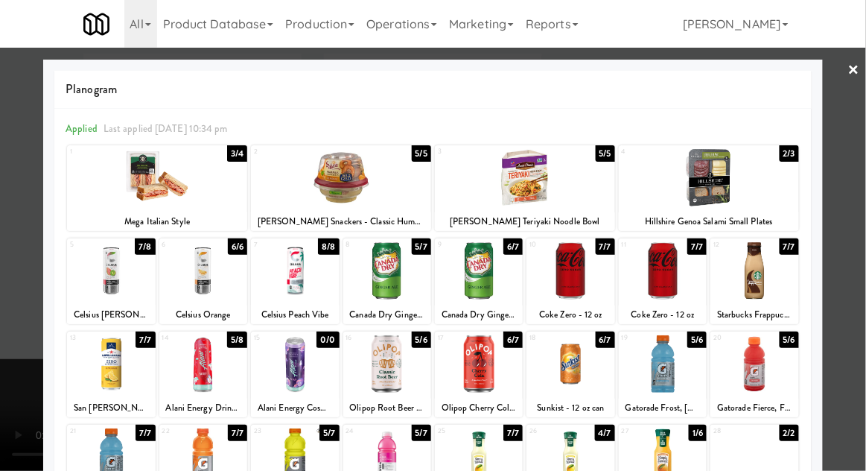
click at [490, 278] on div at bounding box center [479, 270] width 88 height 57
click at [19, 229] on div at bounding box center [433, 235] width 866 height 471
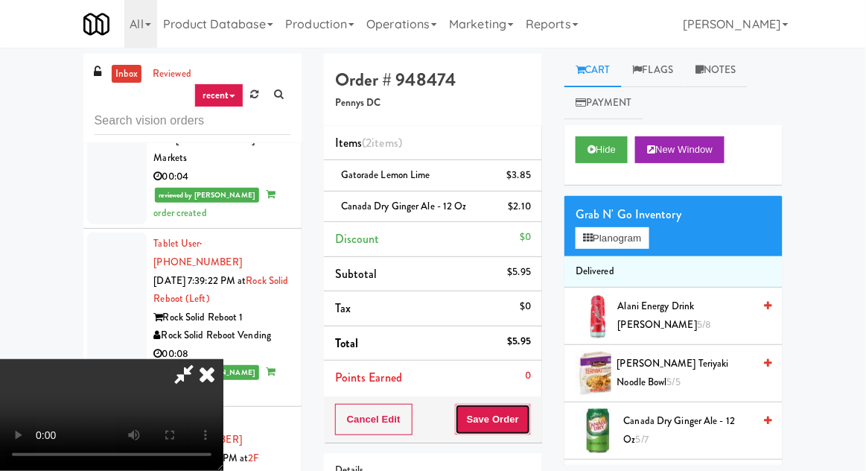
click at [524, 418] on button "Save Order" at bounding box center [493, 419] width 76 height 31
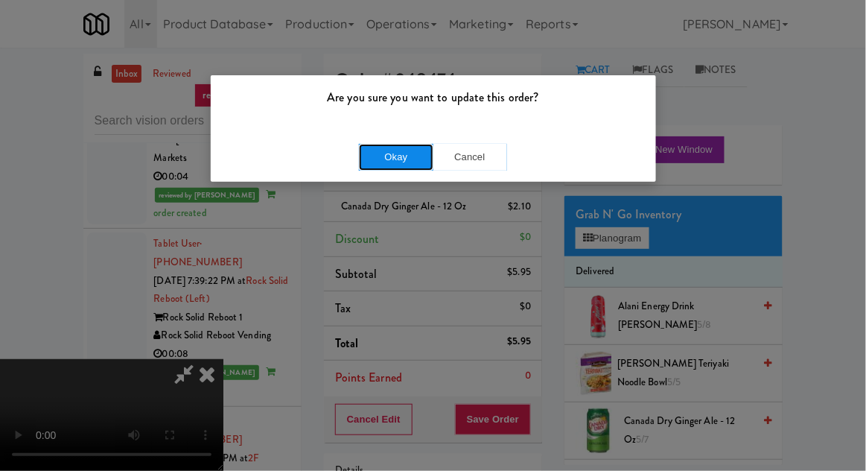
click at [398, 161] on button "Okay" at bounding box center [396, 157] width 74 height 27
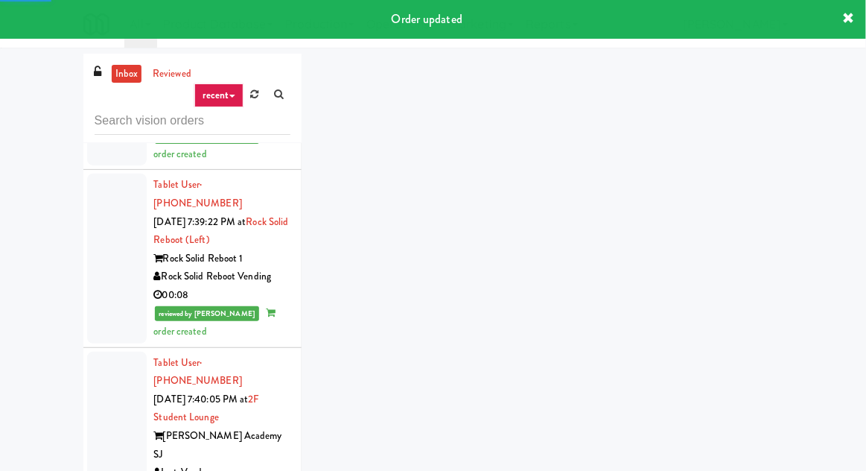
scroll to position [6946, 0]
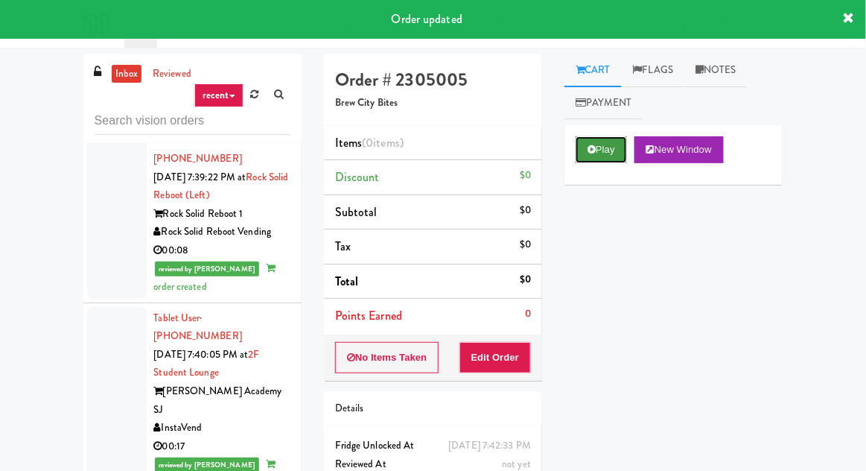
click at [594, 156] on button "Play" at bounding box center [601, 149] width 51 height 27
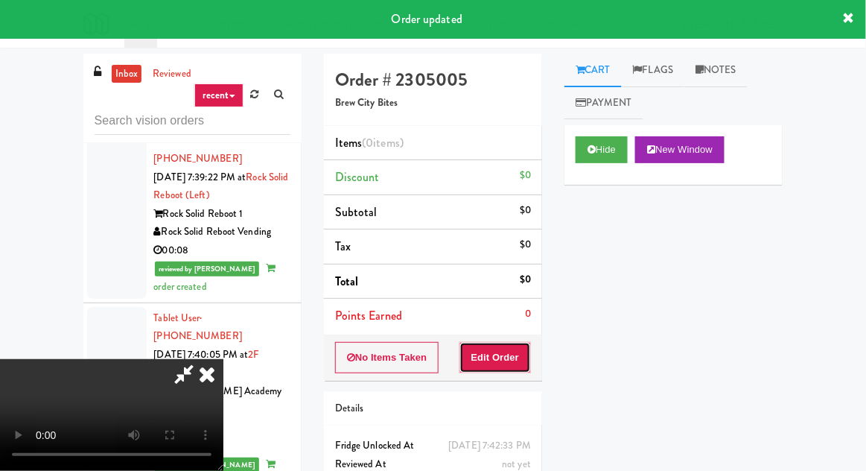
click at [503, 349] on button "Edit Order" at bounding box center [495, 357] width 72 height 31
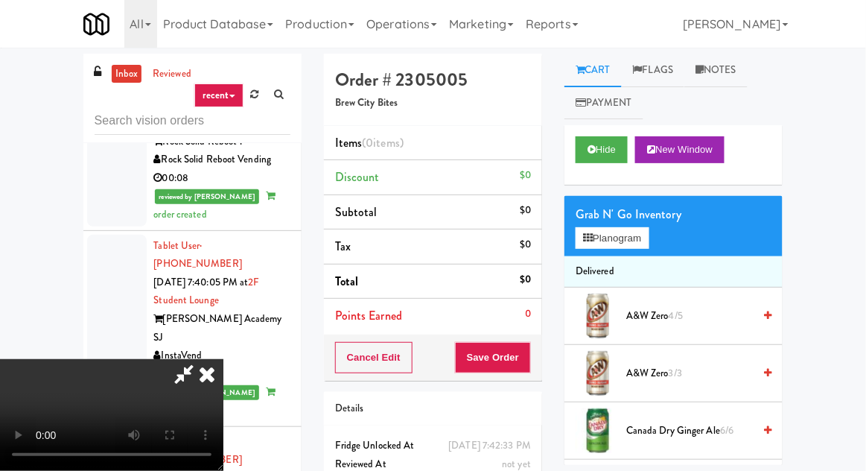
scroll to position [0, 0]
click at [710, 314] on span "A&W zero 4/5" at bounding box center [689, 316] width 127 height 19
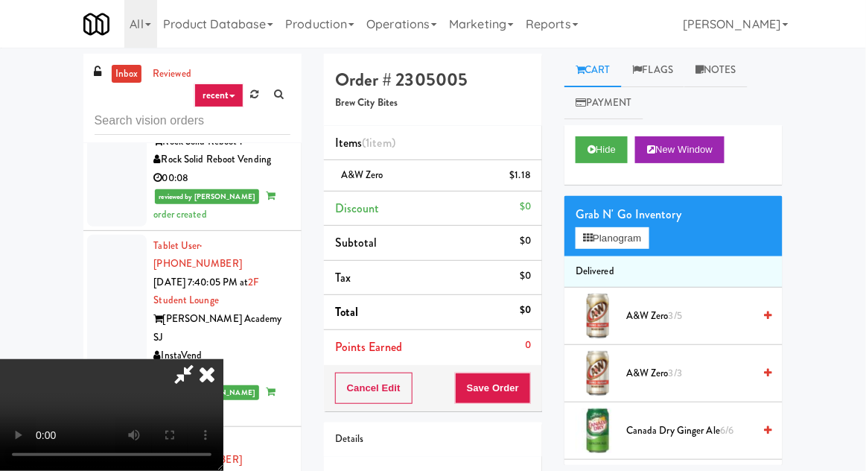
click at [718, 316] on span "A&W zero 3/5" at bounding box center [689, 316] width 127 height 19
click at [531, 380] on button "Save Order" at bounding box center [493, 387] width 76 height 31
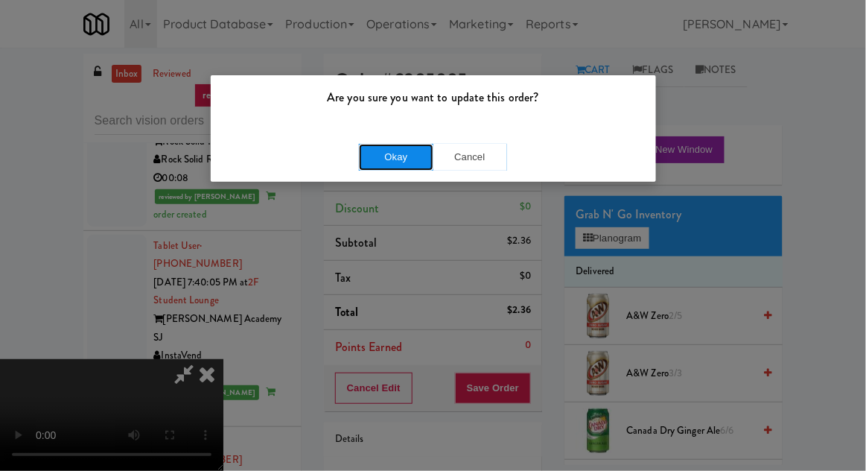
click at [413, 166] on button "Okay" at bounding box center [396, 157] width 74 height 27
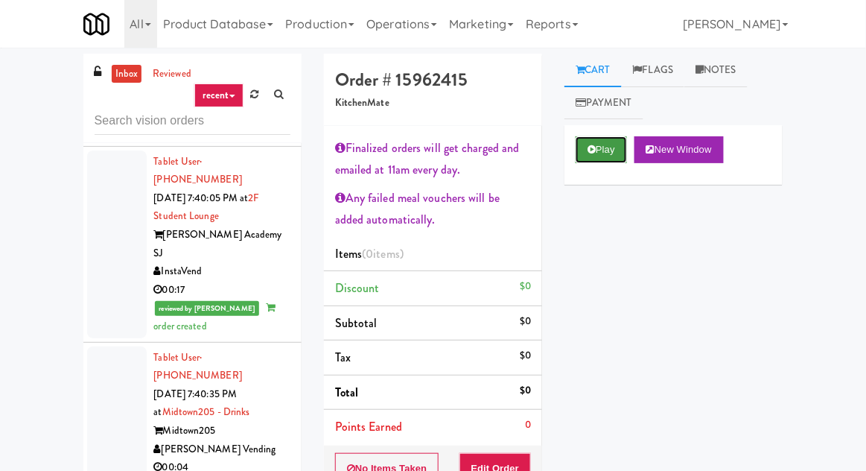
click at [599, 162] on button "Play" at bounding box center [601, 149] width 51 height 27
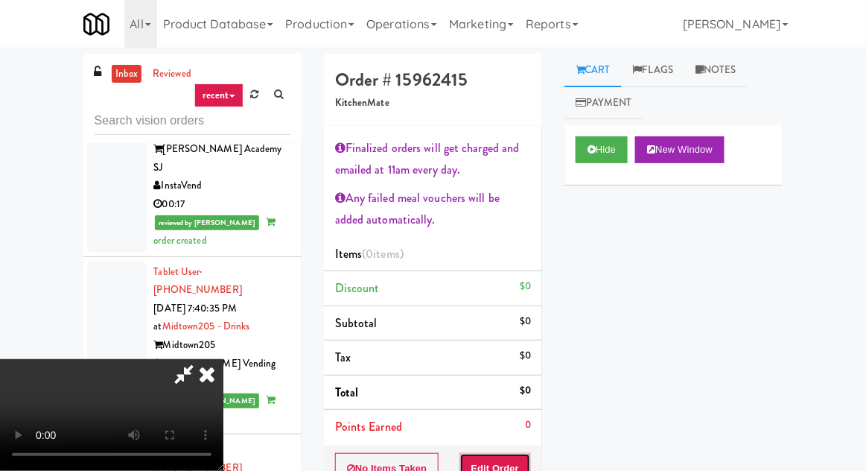
click at [530, 459] on button "Edit Order" at bounding box center [495, 468] width 72 height 31
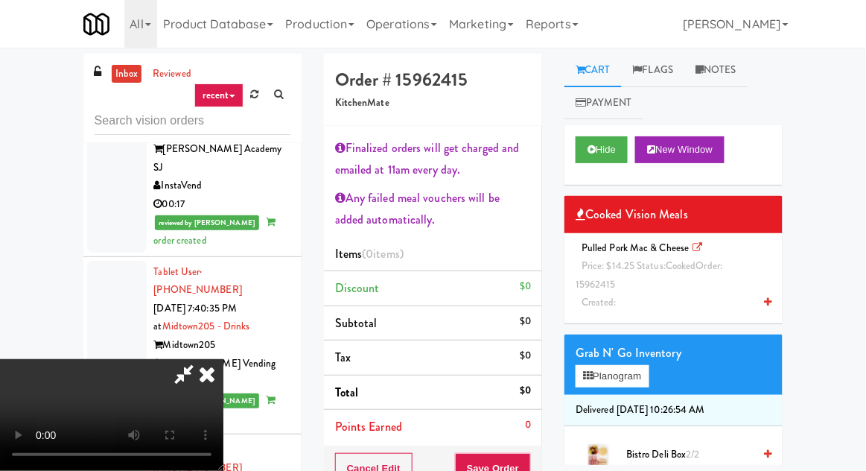
click at [647, 276] on div "Pulled Pork Mac & Cheese Price: $14.25 Status: cooked Order: 15962415 Created:" at bounding box center [674, 275] width 196 height 73
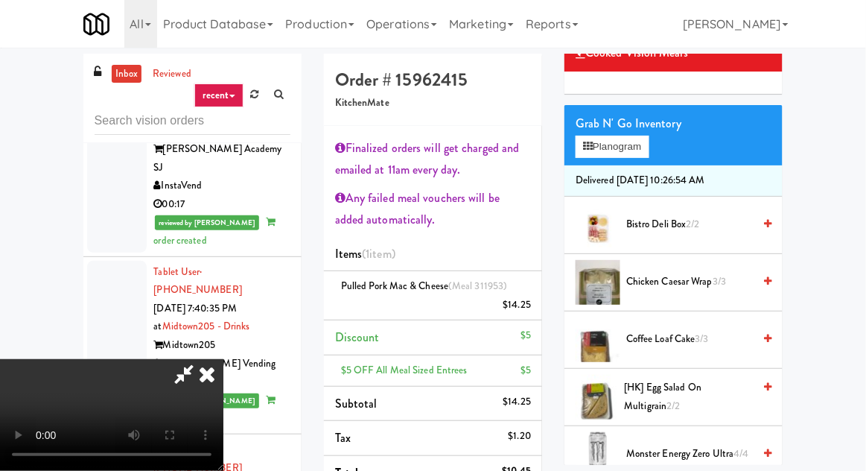
scroll to position [163, 0]
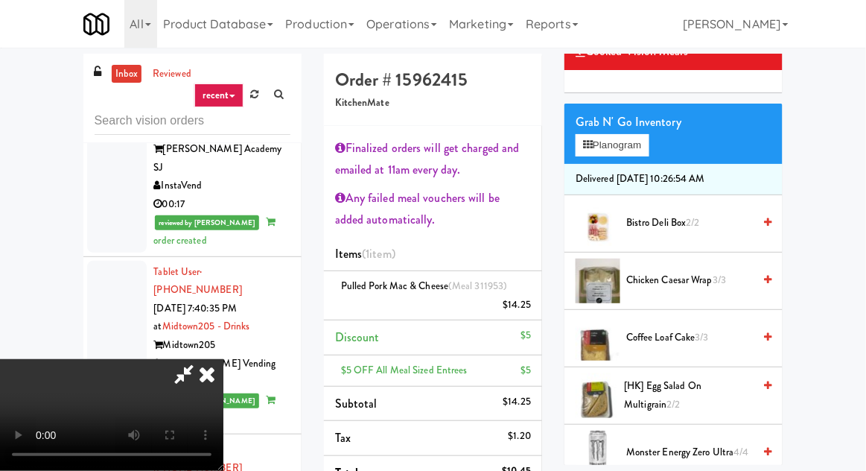
click at [682, 281] on span "Chicken Caesar Wrap 3/3" at bounding box center [689, 280] width 127 height 19
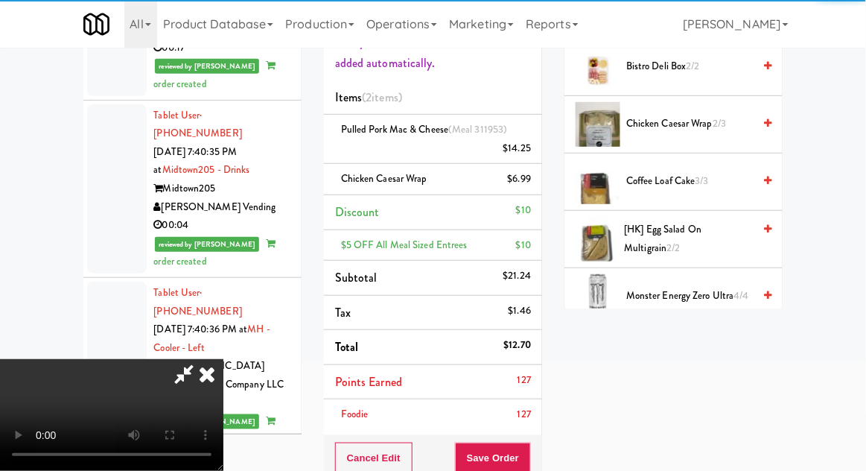
scroll to position [158, 0]
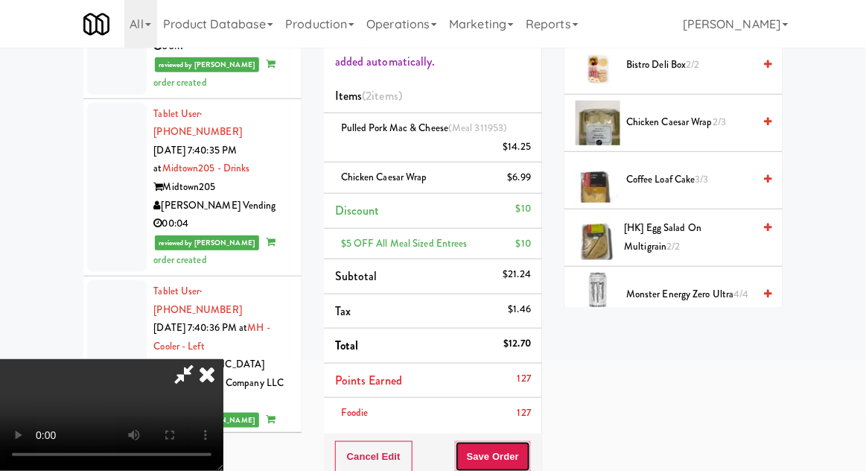
click at [530, 444] on button "Save Order" at bounding box center [493, 456] width 76 height 31
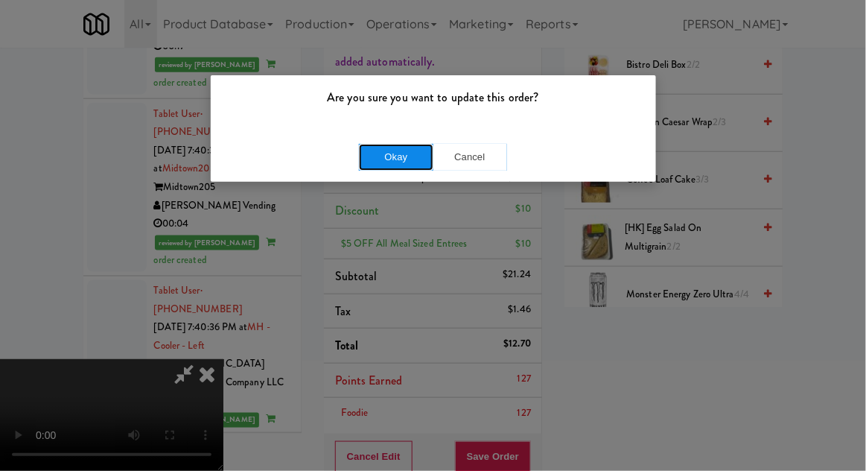
click at [401, 167] on button "Okay" at bounding box center [396, 157] width 74 height 27
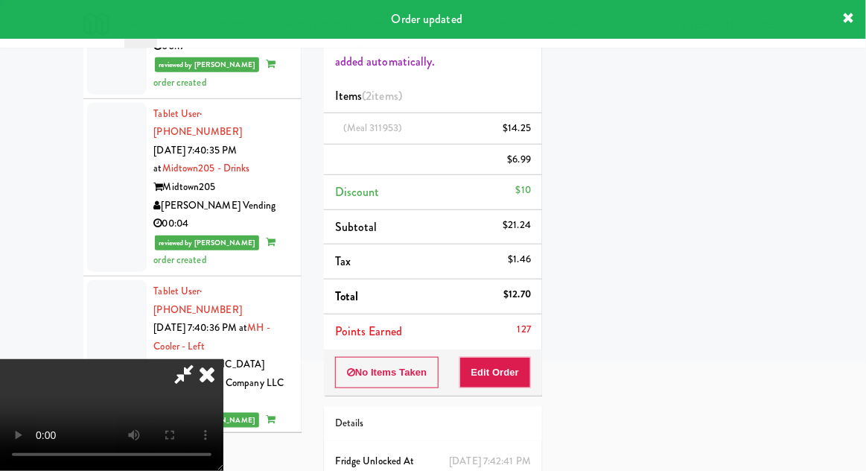
scroll to position [147, 0]
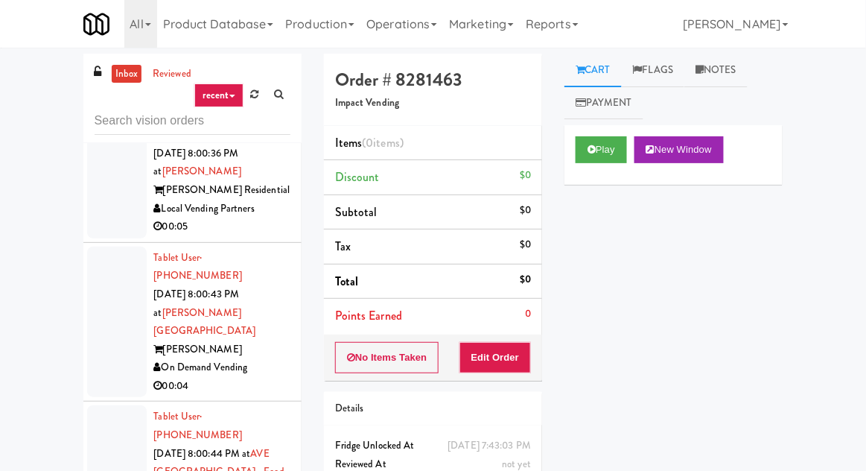
scroll to position [18047, 0]
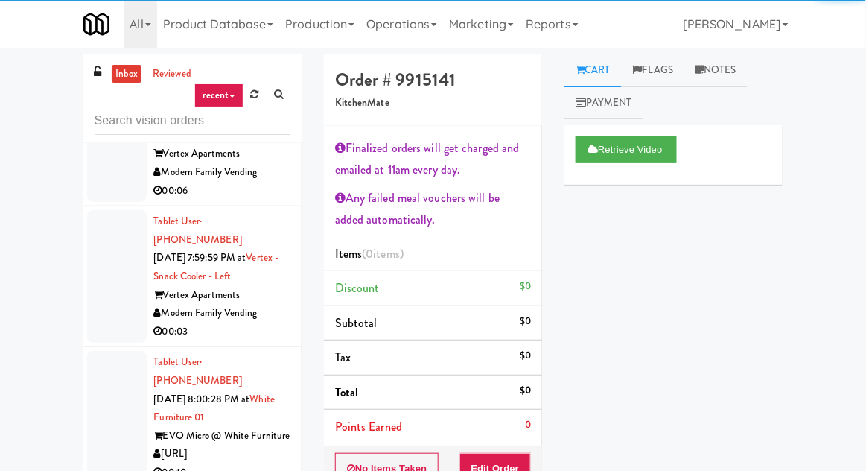
scroll to position [17267, 0]
